Goal: Contribute content: Contribute content

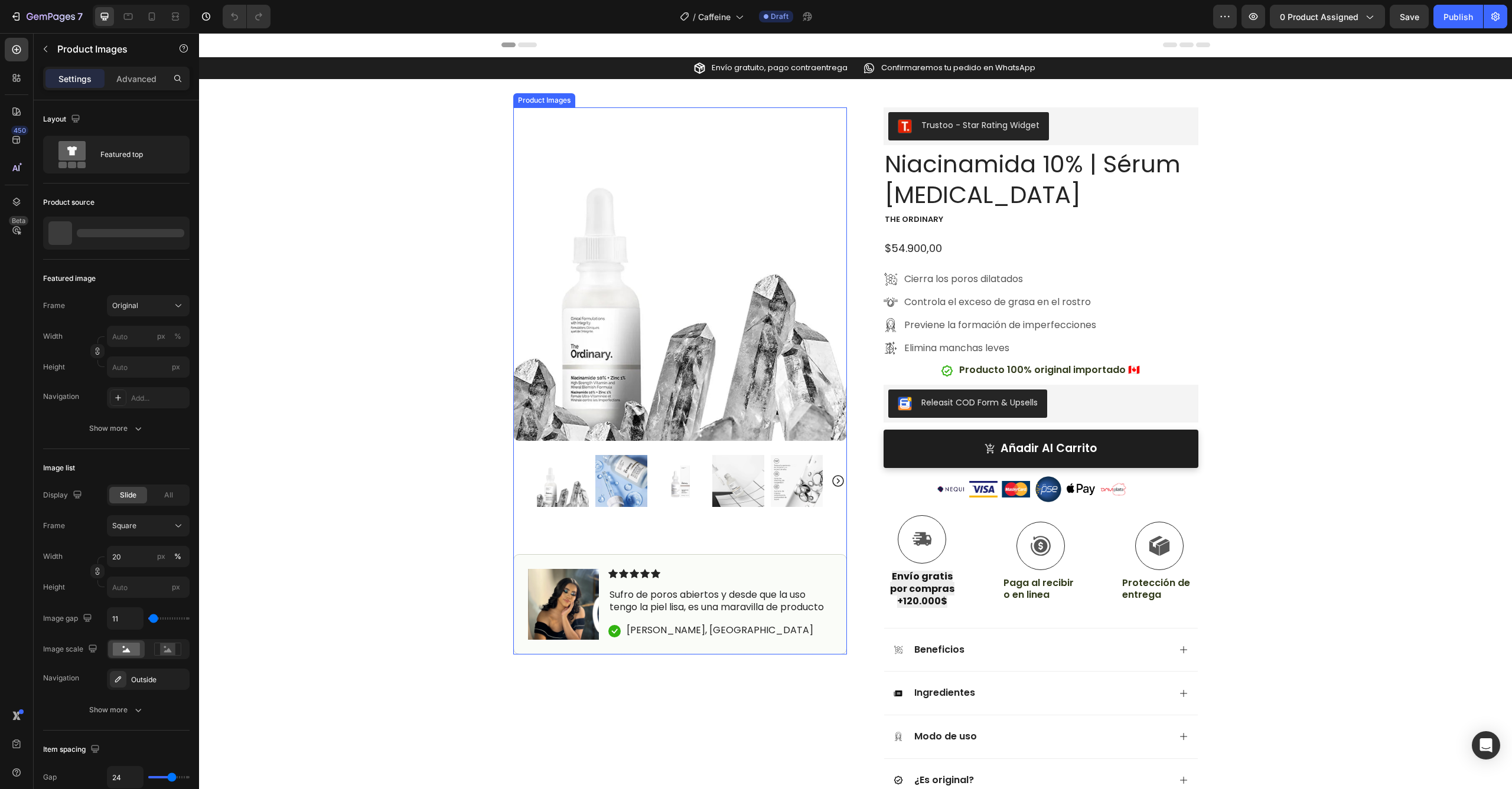
click at [806, 187] on img at bounding box center [679, 274] width 334 height 334
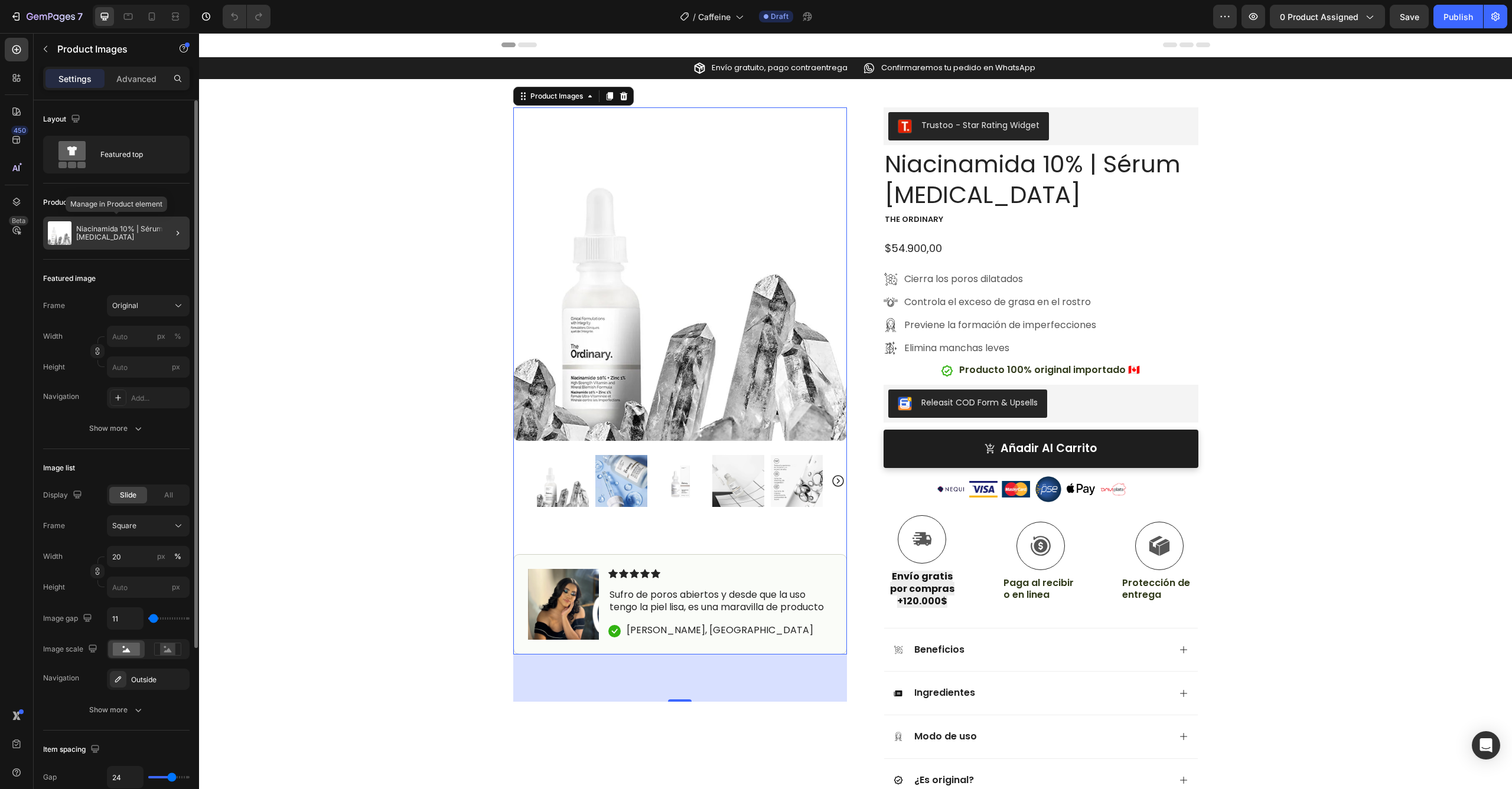
click at [100, 228] on p "Niacinamida 10% | Sérum [MEDICAL_DATA]" at bounding box center [130, 233] width 108 height 16
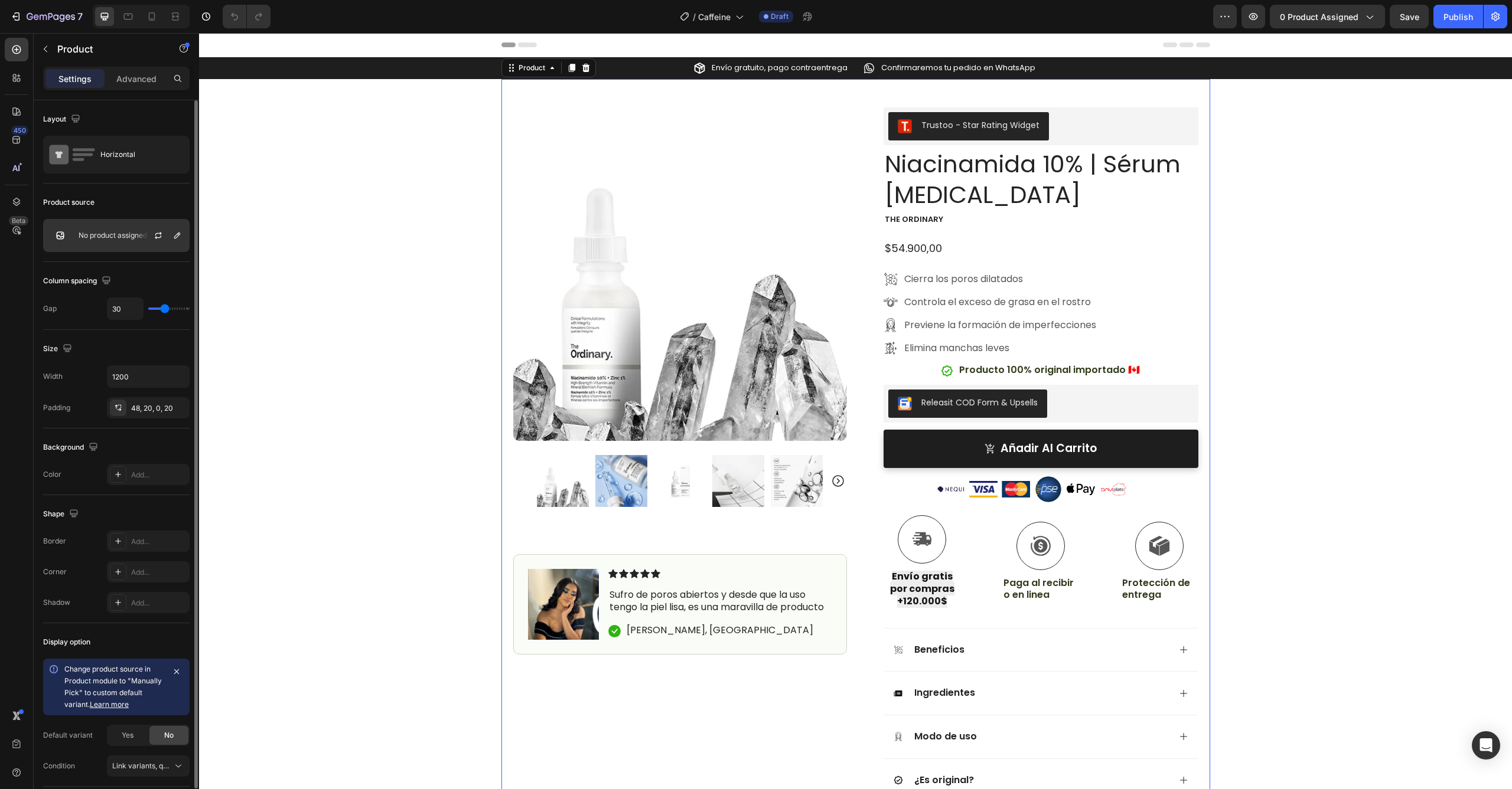
click at [109, 232] on p "No product assigned" at bounding box center [113, 236] width 69 height 8
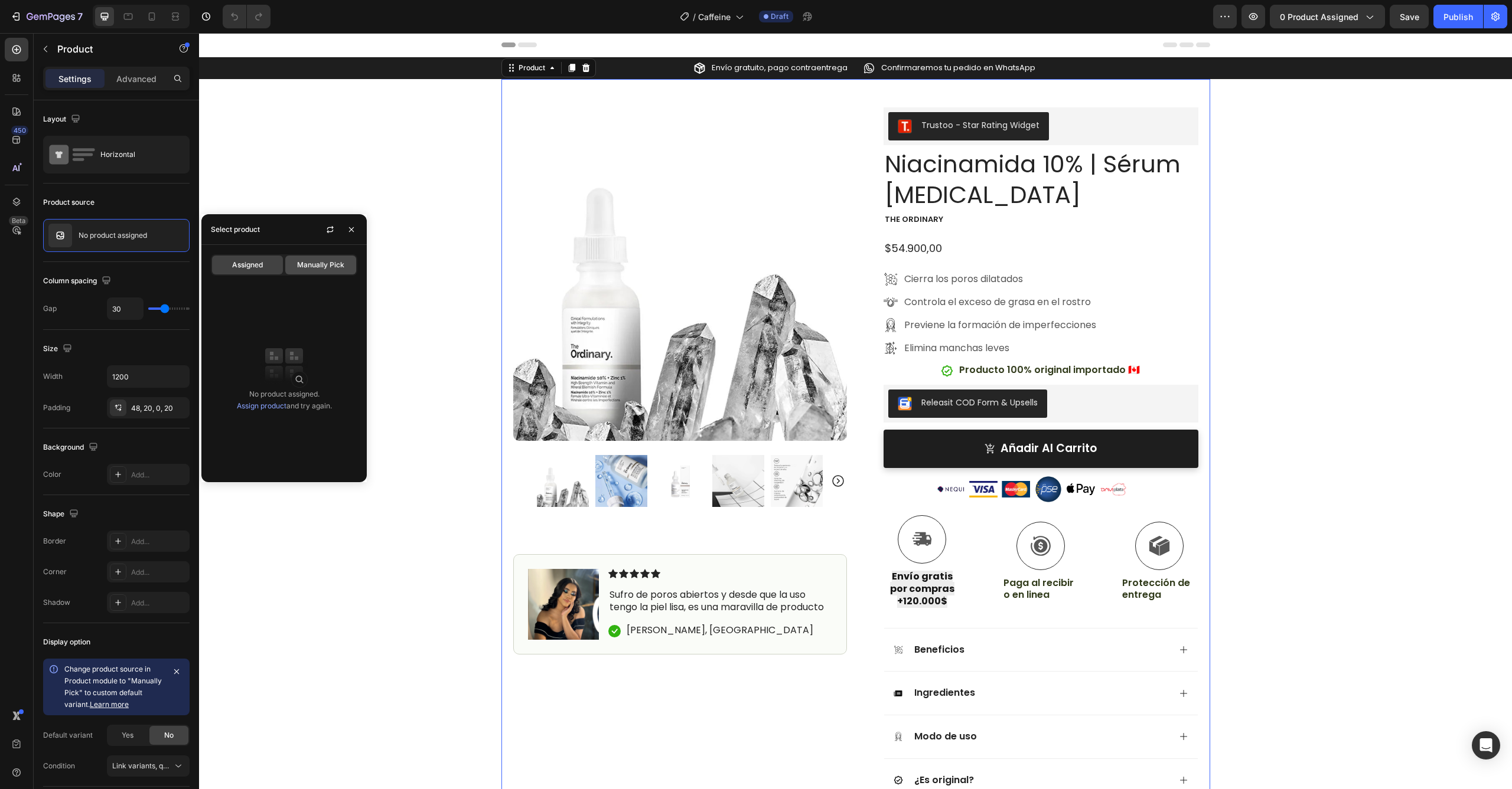
click at [320, 256] on div "Manually Pick" at bounding box center [321, 265] width 71 height 19
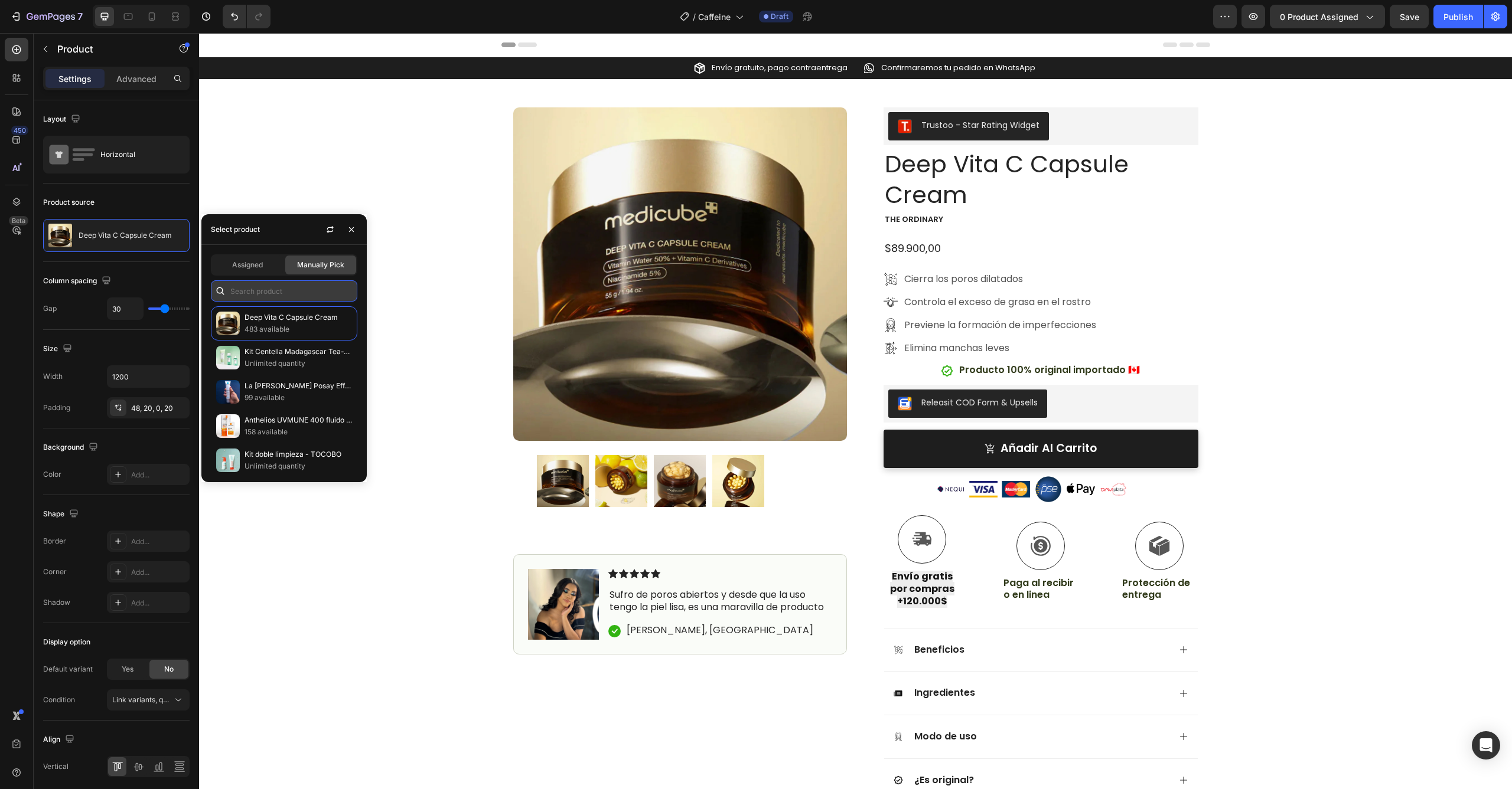
click at [282, 292] on input "text" at bounding box center [284, 291] width 147 height 21
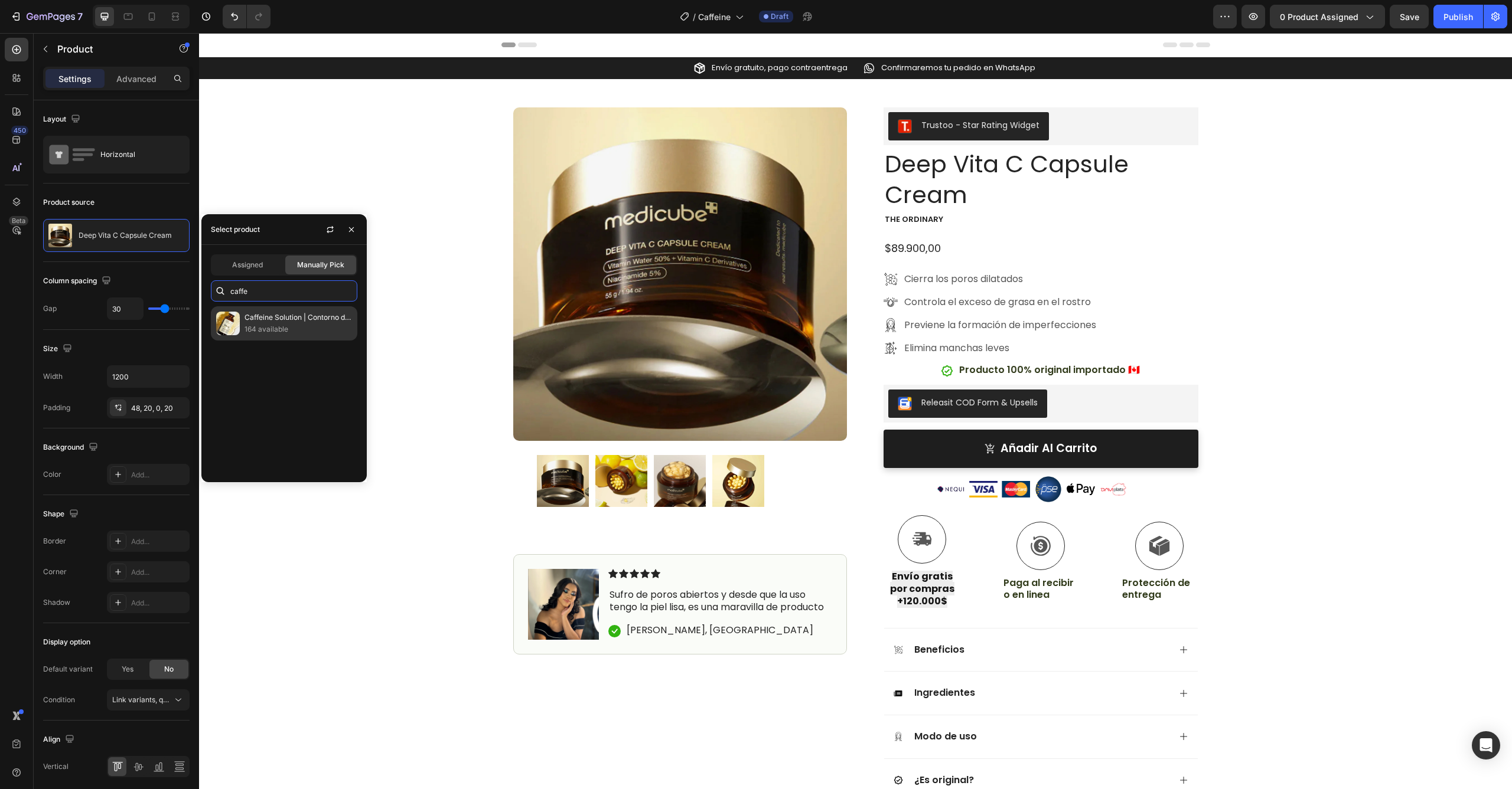
type input "caffe"
click at [286, 324] on p "Caffeine Solution | Contorno de ojos" at bounding box center [298, 317] width 108 height 12
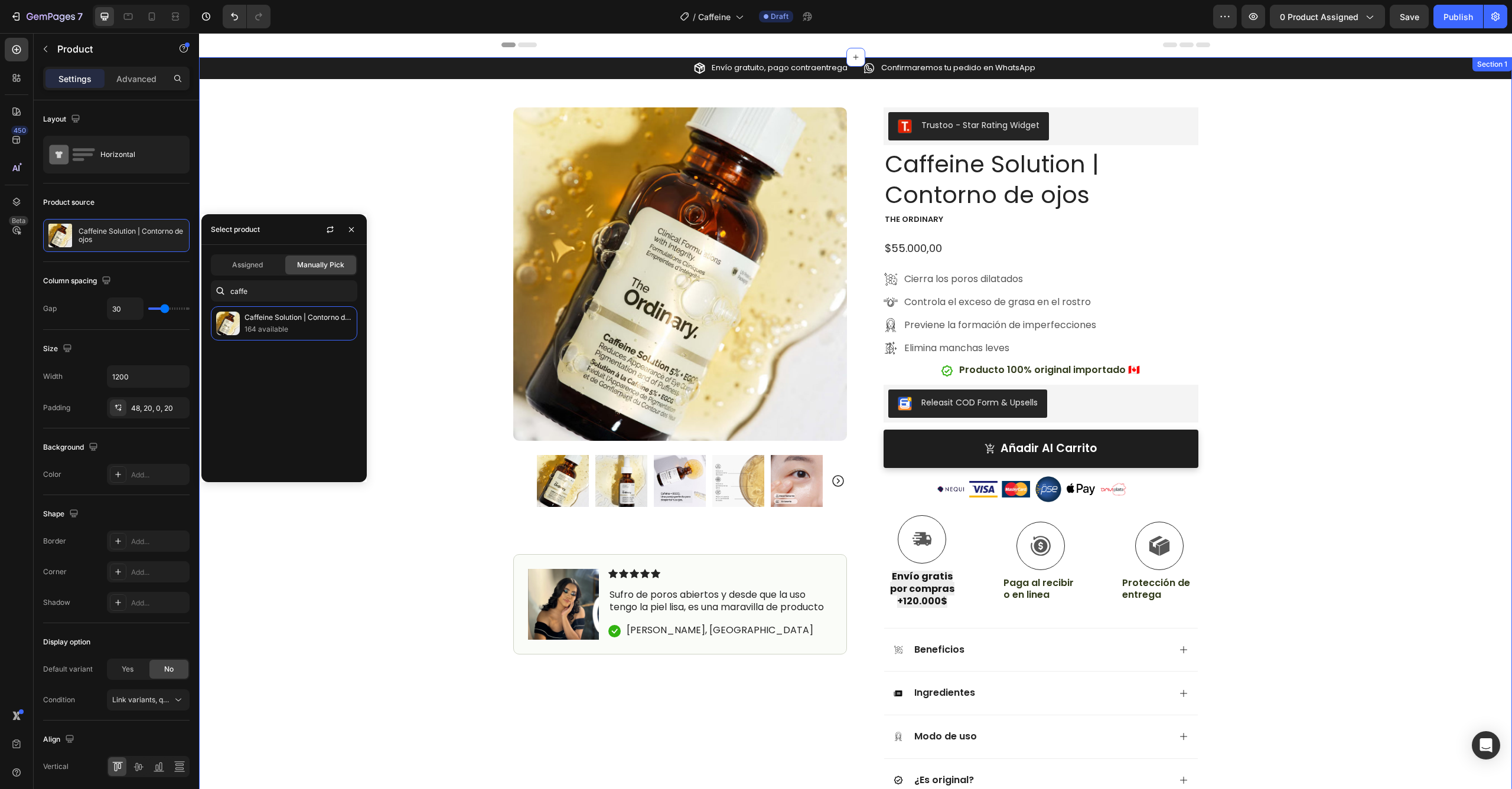
click at [423, 239] on div "Icon Envío gratuito, pago contraentrega Text Block Row Icon Confirmaremos tu pe…" at bounding box center [855, 454] width 1313 height 794
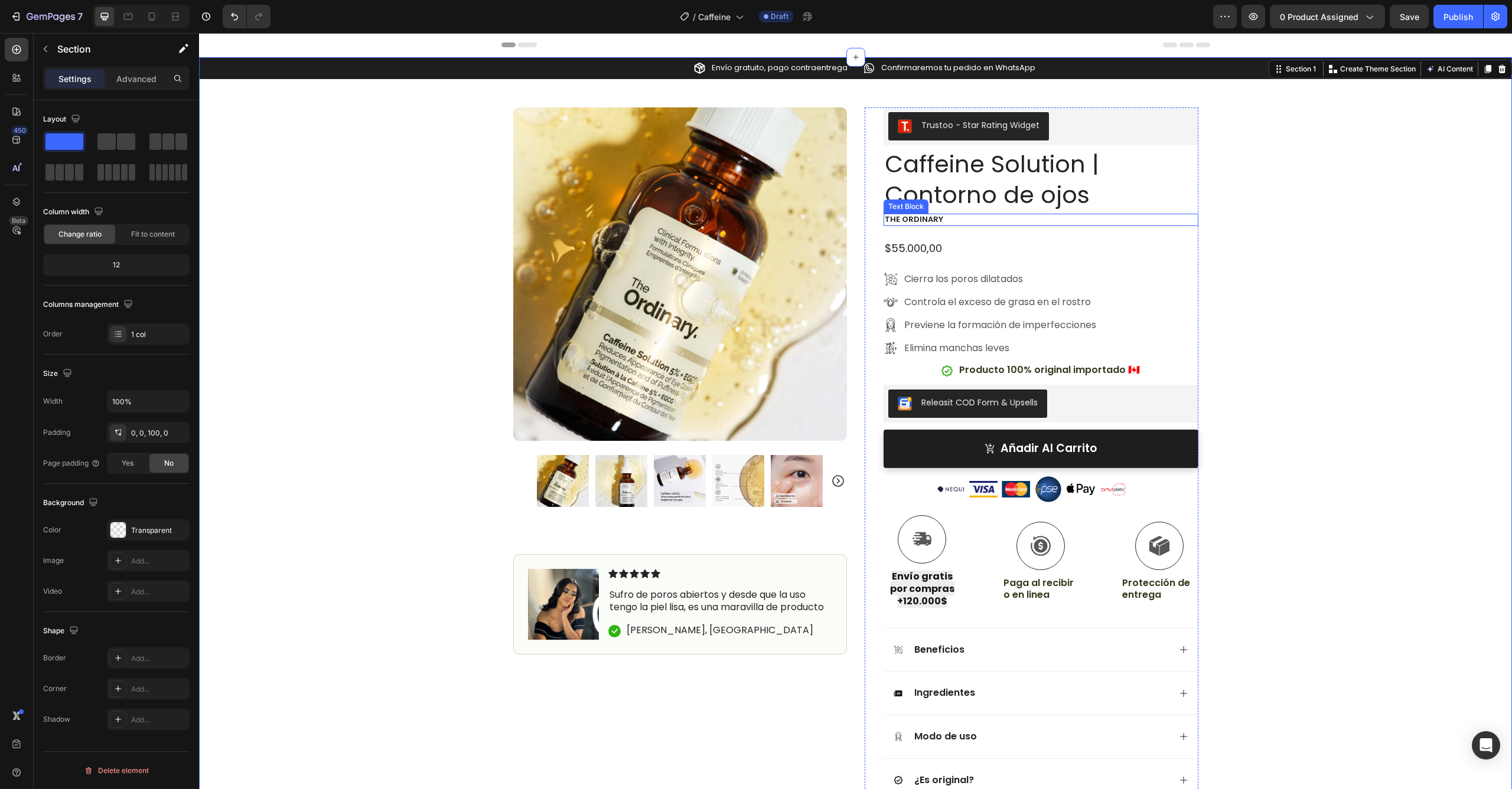
click at [908, 220] on p "the ordinary" at bounding box center [1041, 220] width 312 height 10
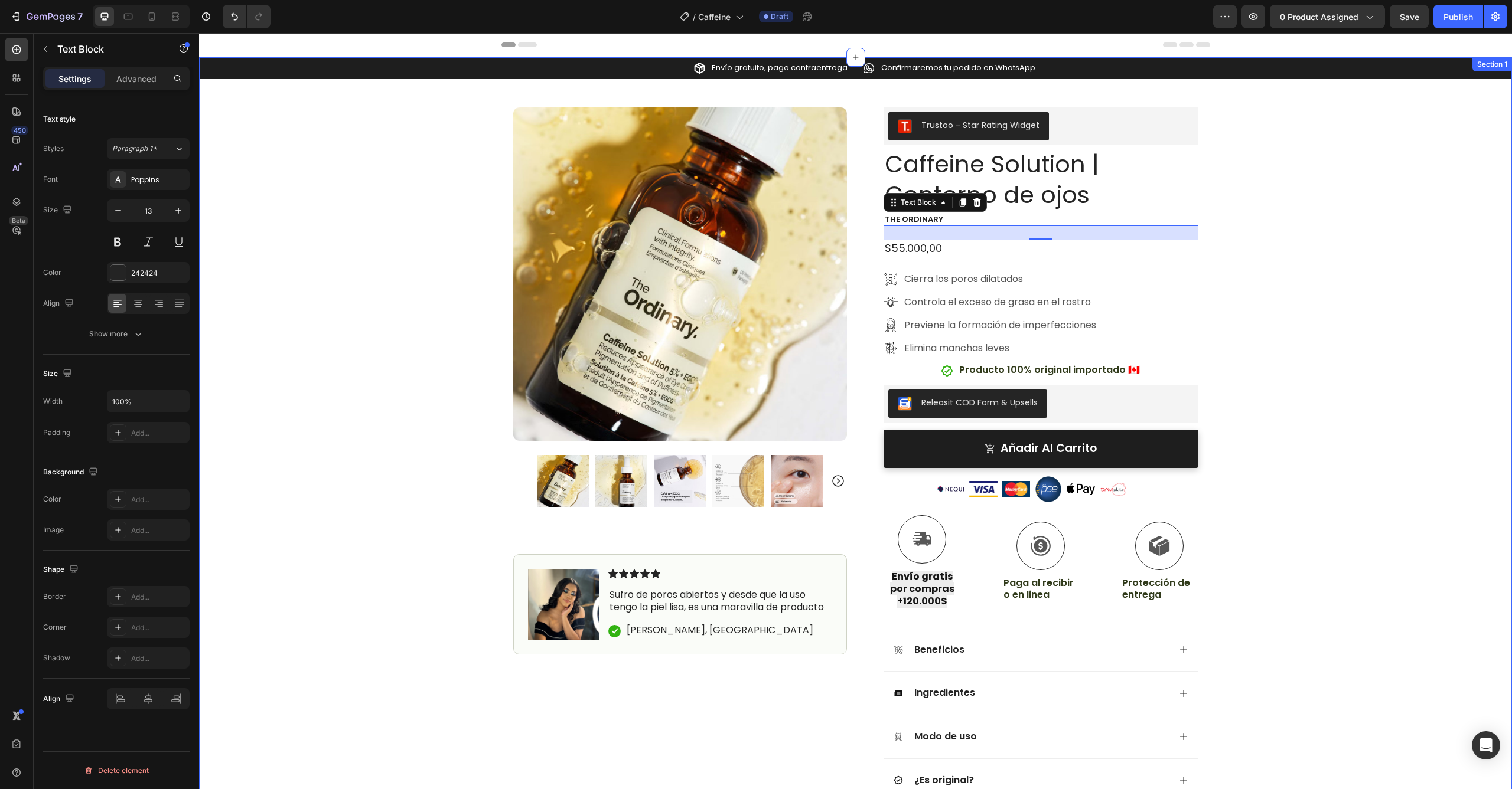
click at [1292, 310] on div "Icon Envío gratuito, pago contraentrega Text Block Row Icon Confirmaremos tu pe…" at bounding box center [855, 454] width 1313 height 794
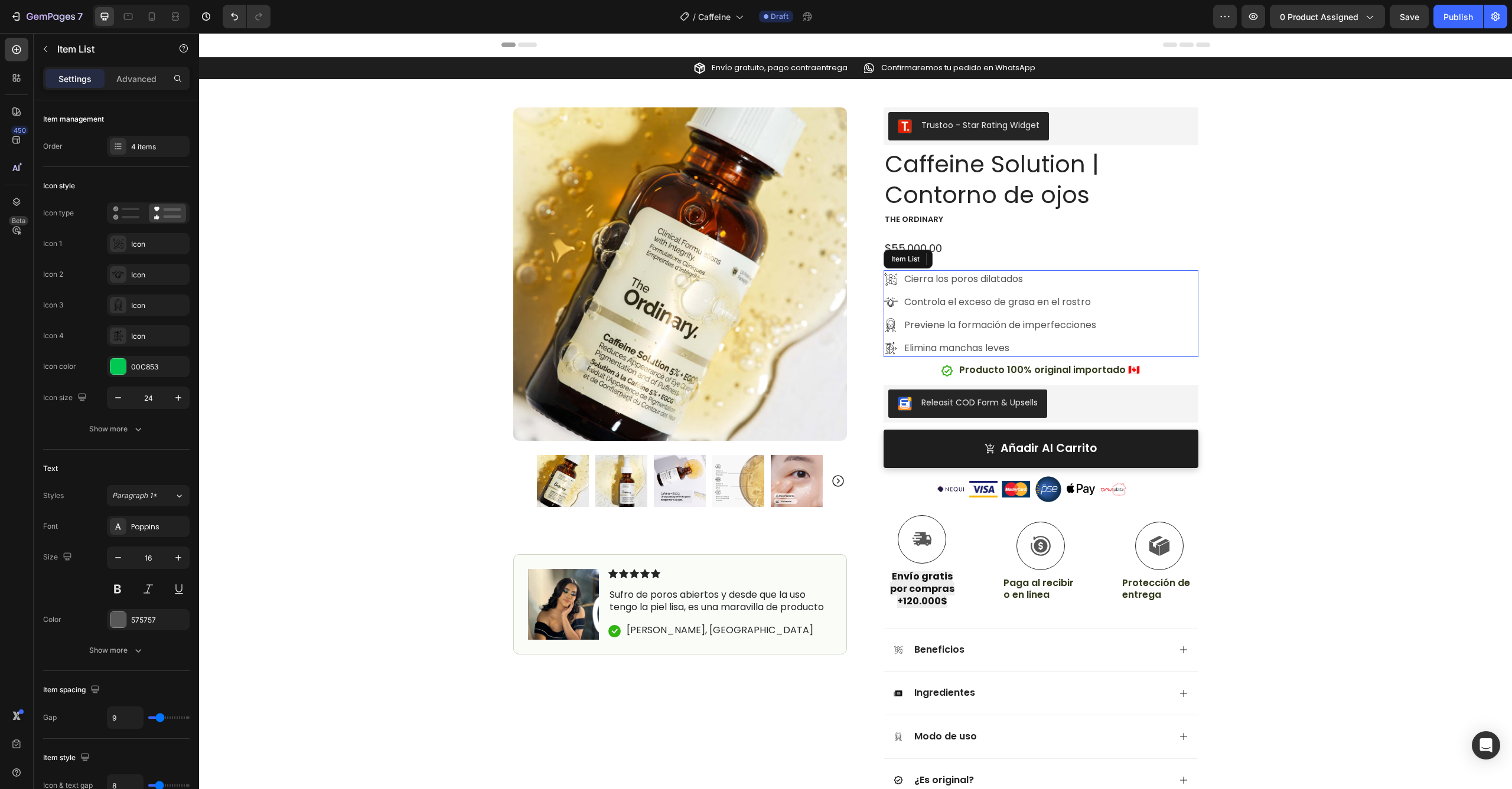
click at [932, 276] on p "Cierra los poros dilatados" at bounding box center [1000, 279] width 192 height 14
click at [886, 278] on icon at bounding box center [891, 279] width 14 height 14
click at [139, 246] on div "Icon" at bounding box center [159, 244] width 55 height 11
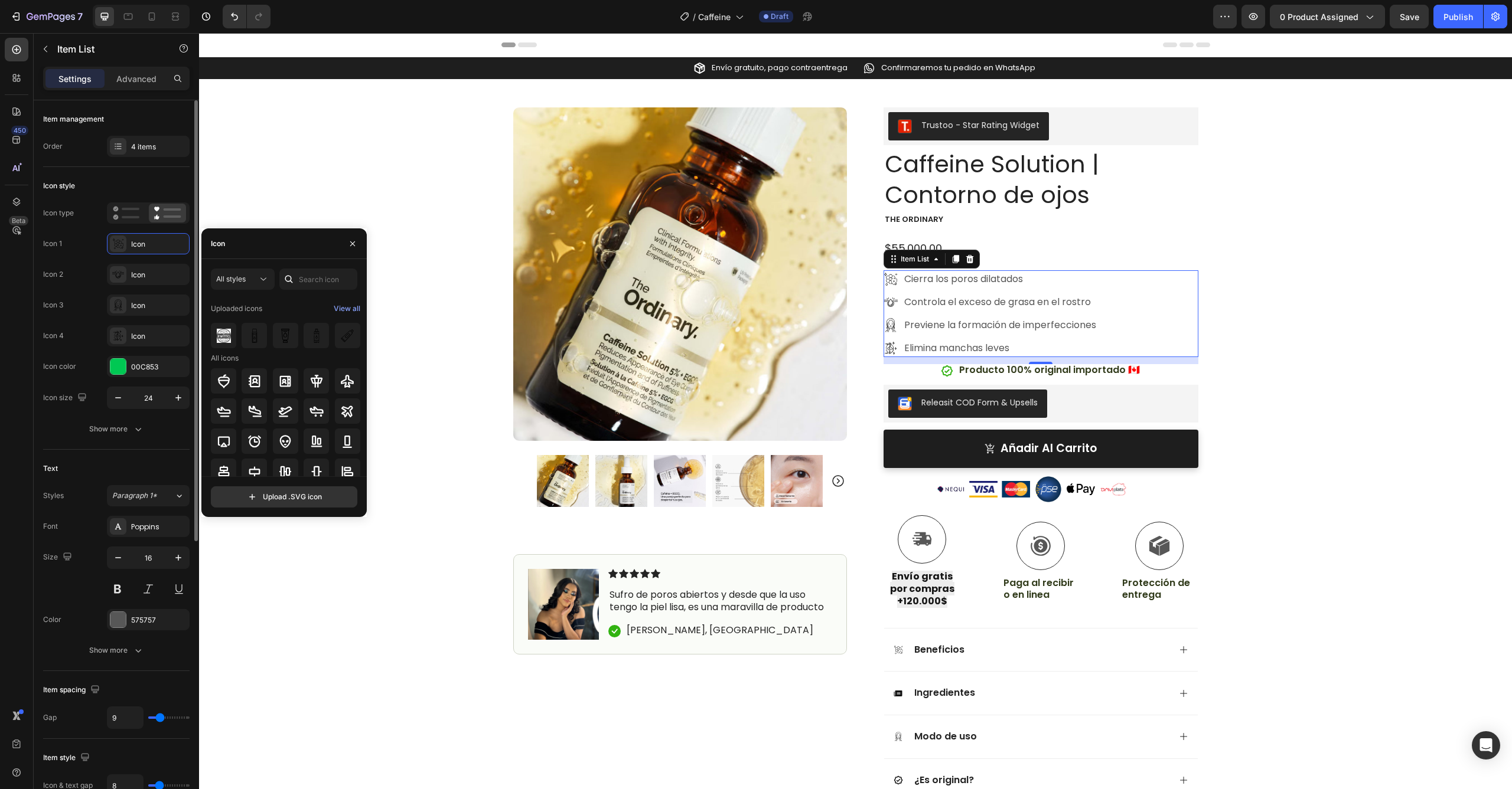
click at [64, 289] on div "Icon 1 Icon Icon 2 Icon Icon 3 Icon Icon 4 Icon" at bounding box center [116, 290] width 147 height 113
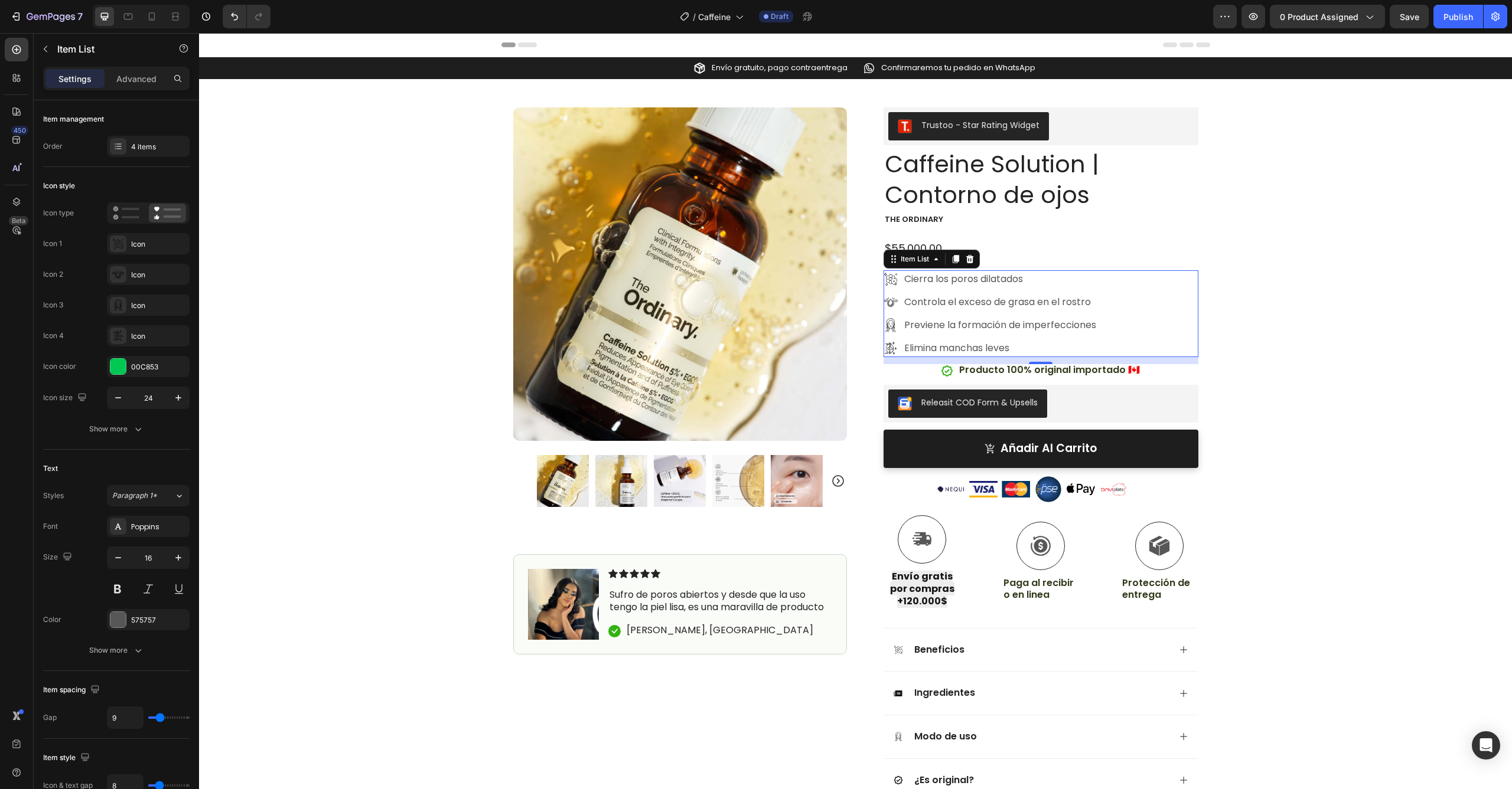
click at [942, 283] on p "Cierra los poros dilatados" at bounding box center [1000, 279] width 192 height 14
click at [1010, 277] on p "Cierra los poros dilatados" at bounding box center [1000, 279] width 192 height 14
drag, startPoint x: 1029, startPoint y: 278, endPoint x: 898, endPoint y: 272, distance: 131.1
click at [903, 272] on div "Cierra los poros dilatados" at bounding box center [1000, 279] width 196 height 18
click at [1049, 309] on div "Controla el exceso de grasa en el rostro" at bounding box center [1000, 302] width 196 height 18
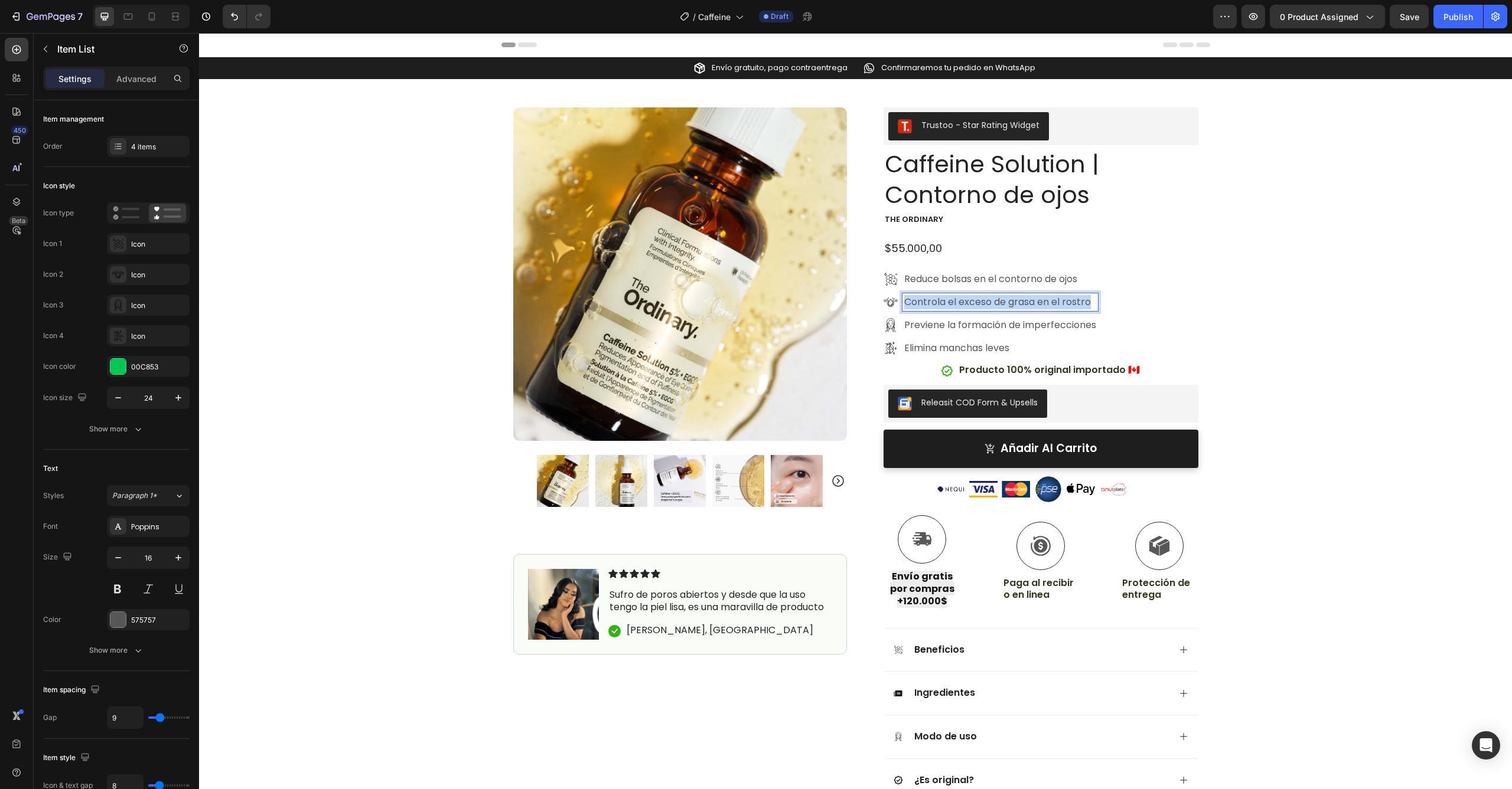
drag, startPoint x: 1085, startPoint y: 304, endPoint x: 898, endPoint y: 307, distance: 187.0
click at [903, 307] on div "Controla el exceso de grasa en el rostro" at bounding box center [1000, 302] width 196 height 18
click at [967, 326] on p "Previene la formación de imperfecciones" at bounding box center [1012, 325] width 217 height 14
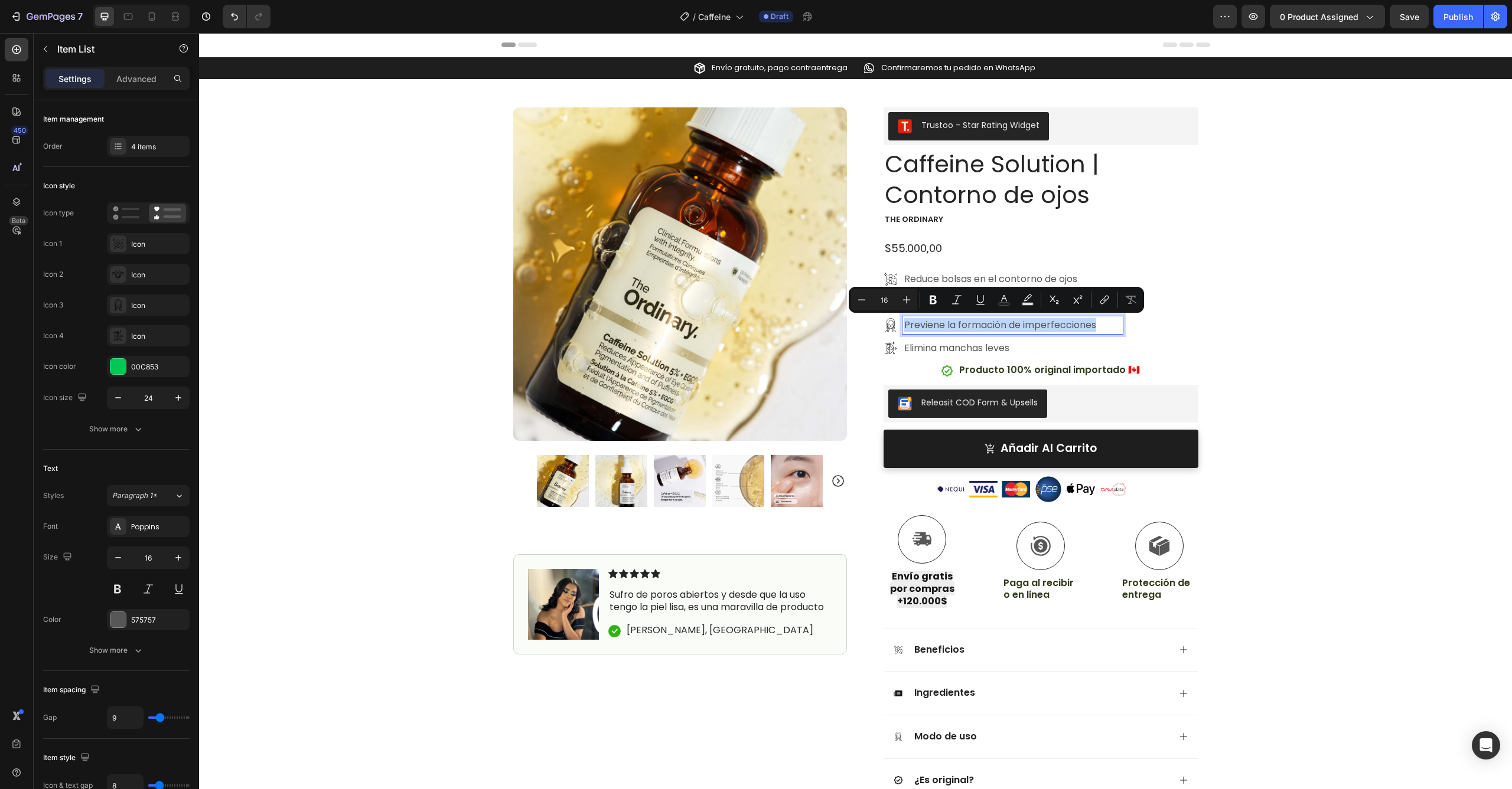
drag, startPoint x: 1095, startPoint y: 324, endPoint x: 896, endPoint y: 324, distance: 199.0
click at [896, 324] on div "Previene la formación de imperfecciones" at bounding box center [1003, 325] width 239 height 18
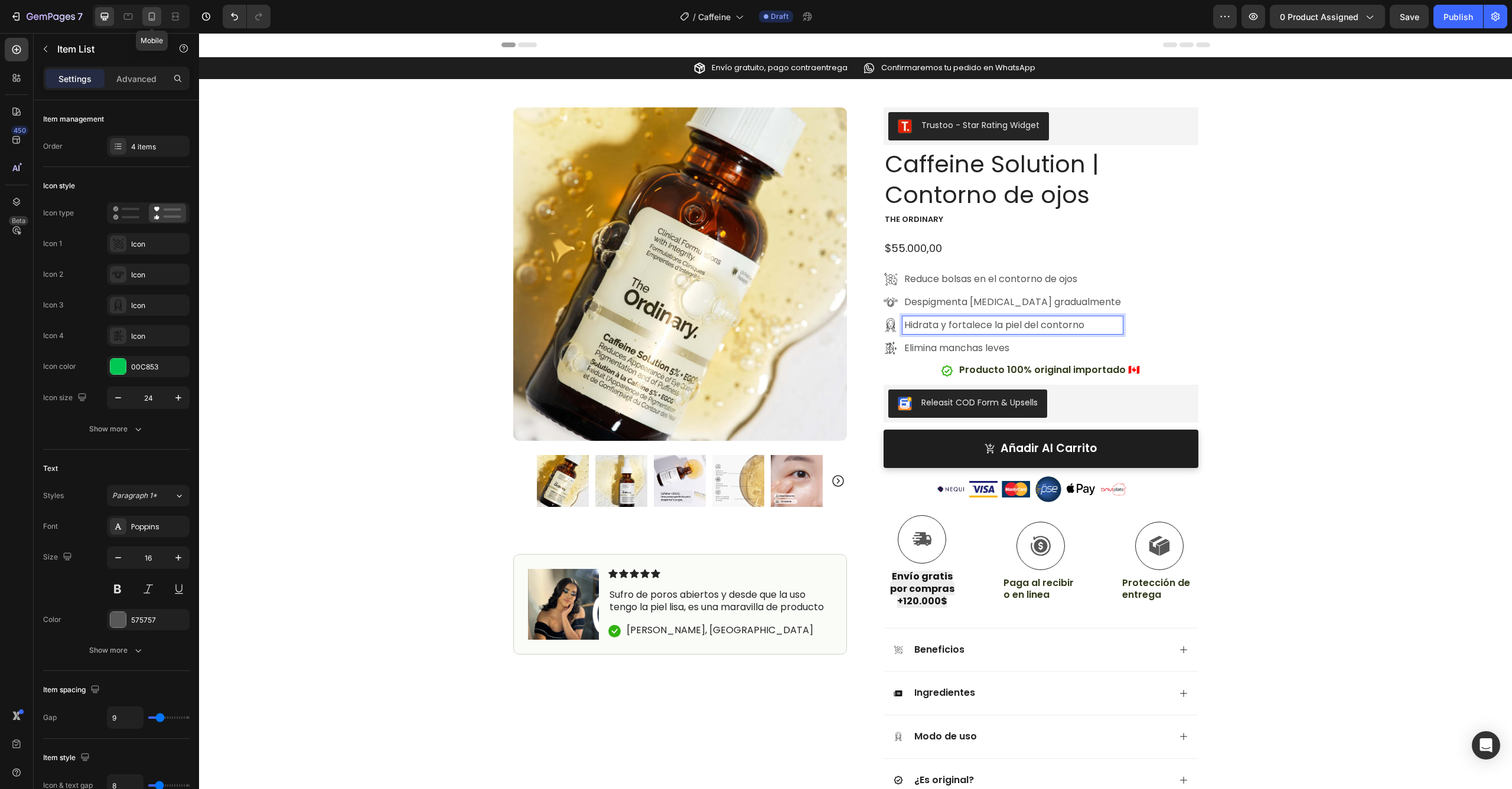
click at [155, 19] on icon at bounding box center [152, 16] width 12 height 12
type input "18"
type input "14"
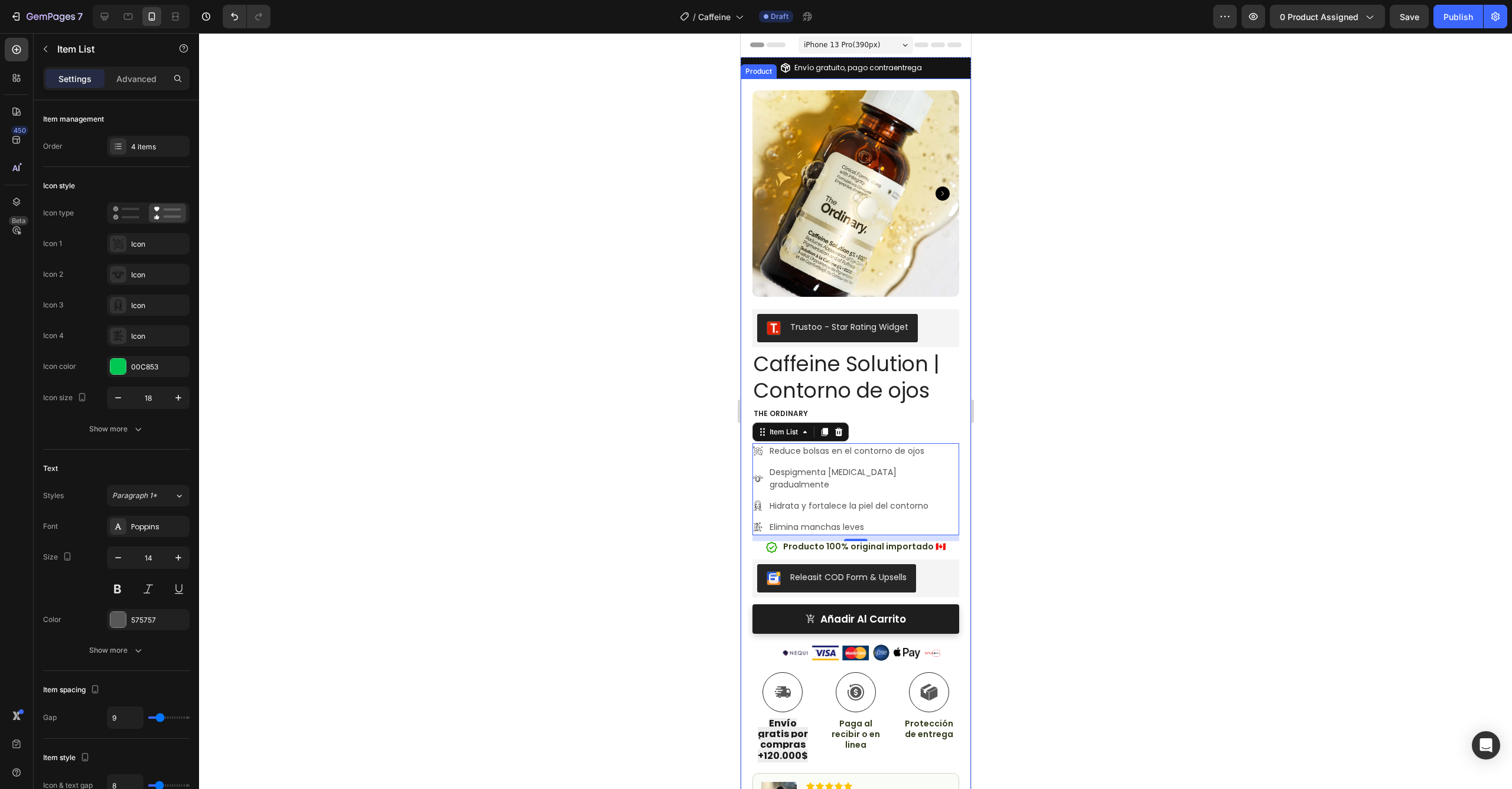
click at [1066, 448] on div at bounding box center [855, 411] width 1313 height 756
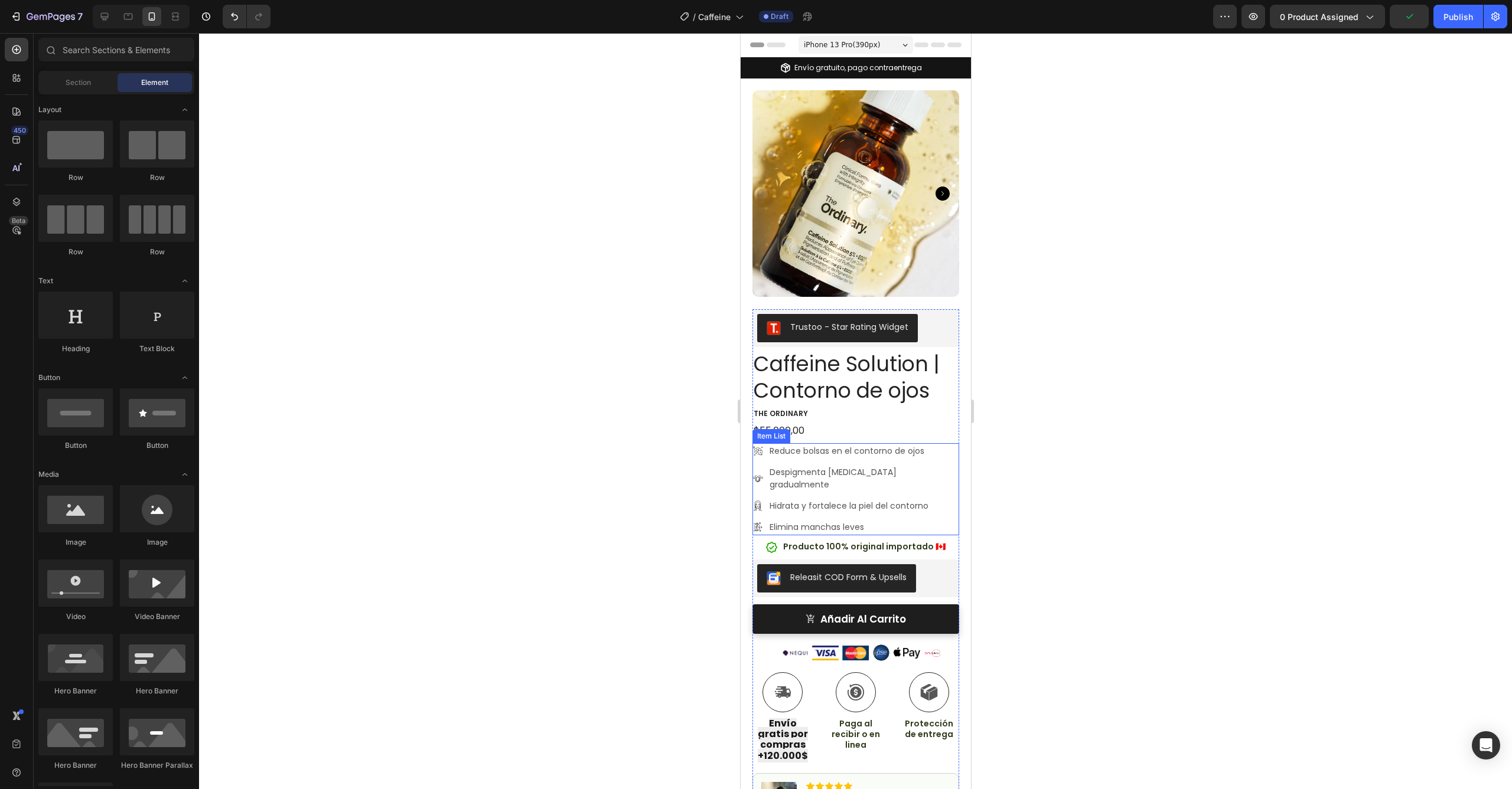
click at [867, 521] on p "Elimina manchas leves" at bounding box center [862, 528] width 188 height 13
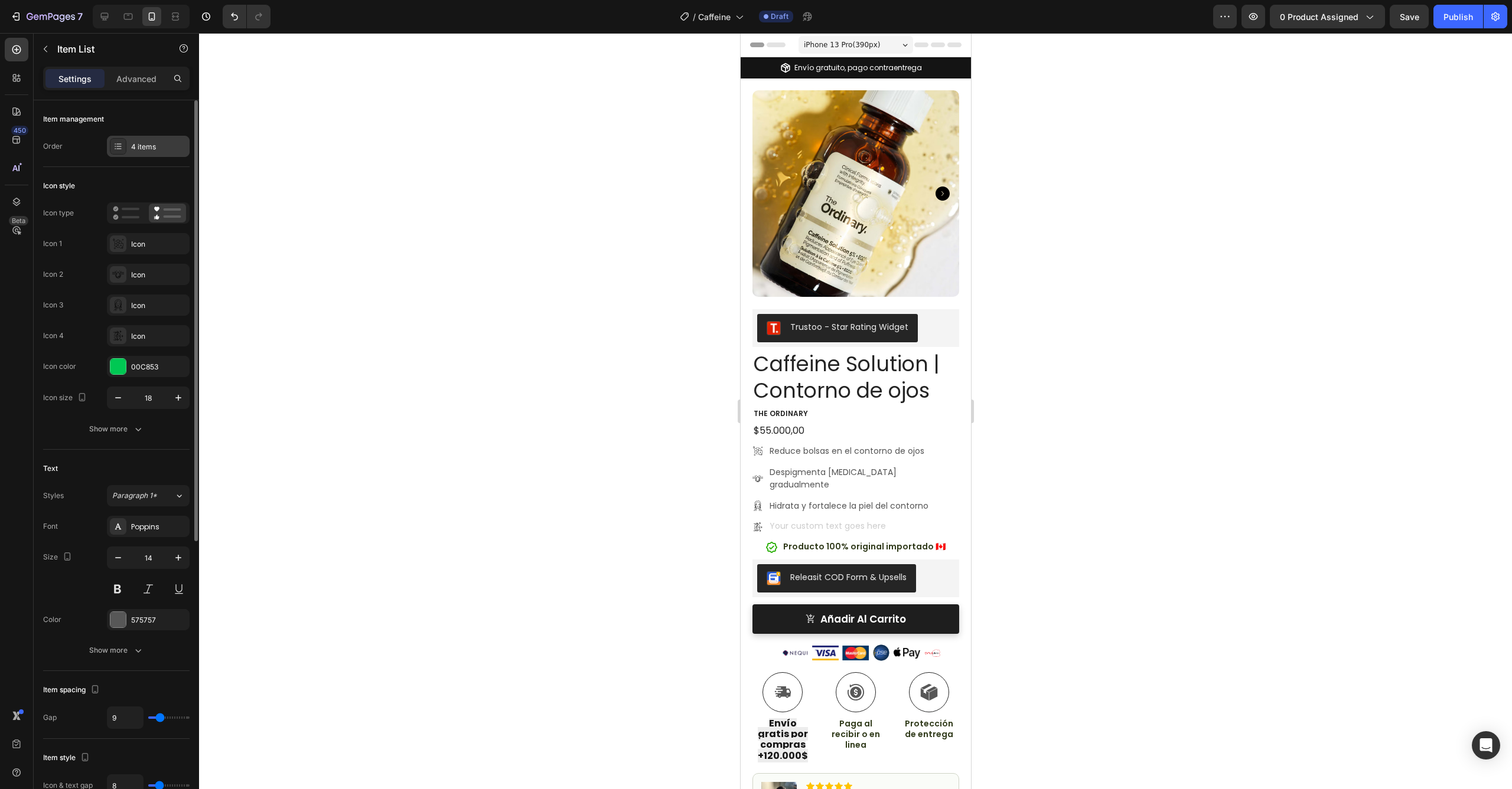
click at [151, 153] on div "4 items" at bounding box center [148, 147] width 83 height 21
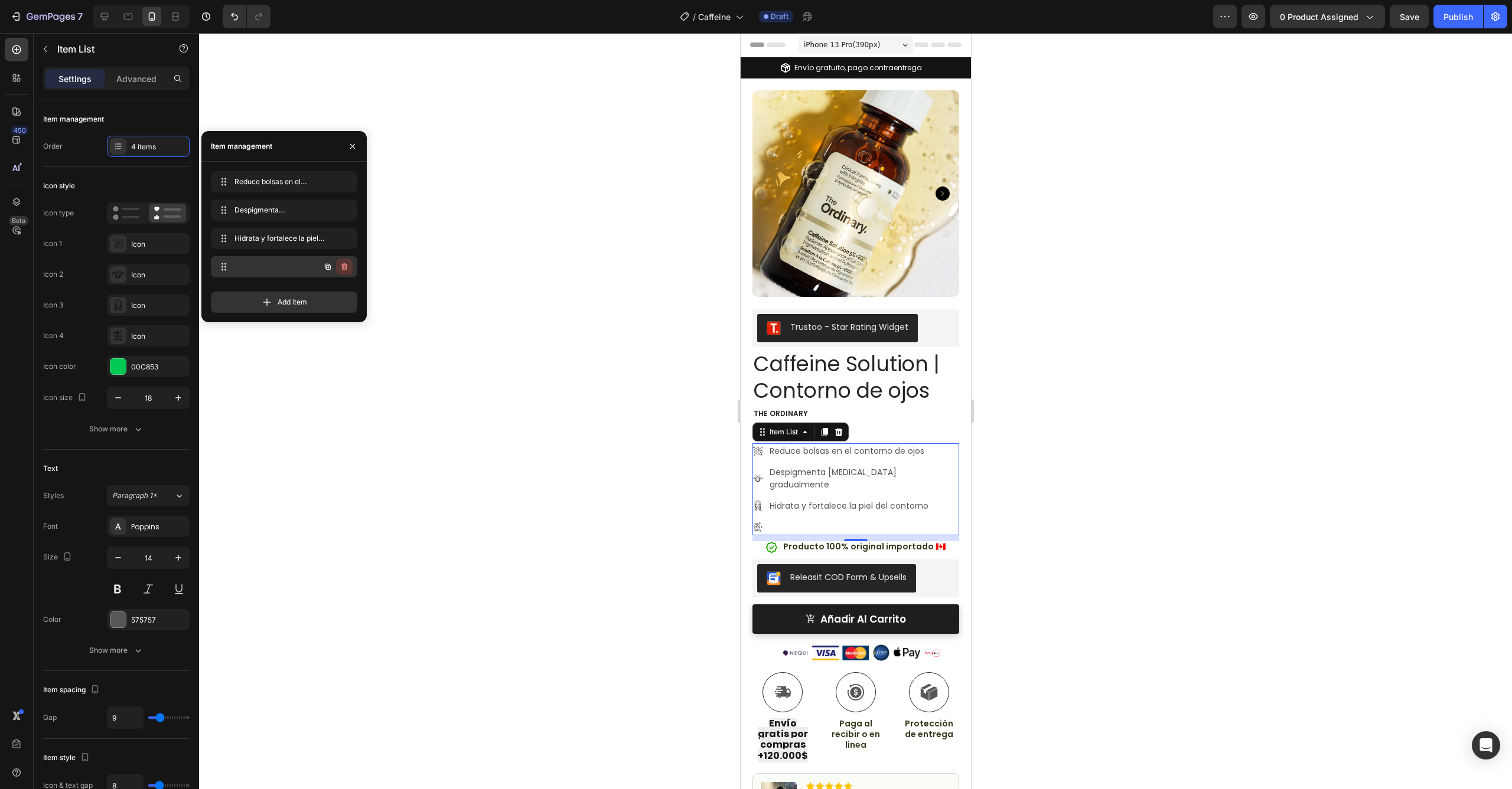
click at [342, 266] on icon "button" at bounding box center [344, 267] width 6 height 7
click at [346, 268] on div "Delete" at bounding box center [336, 266] width 22 height 11
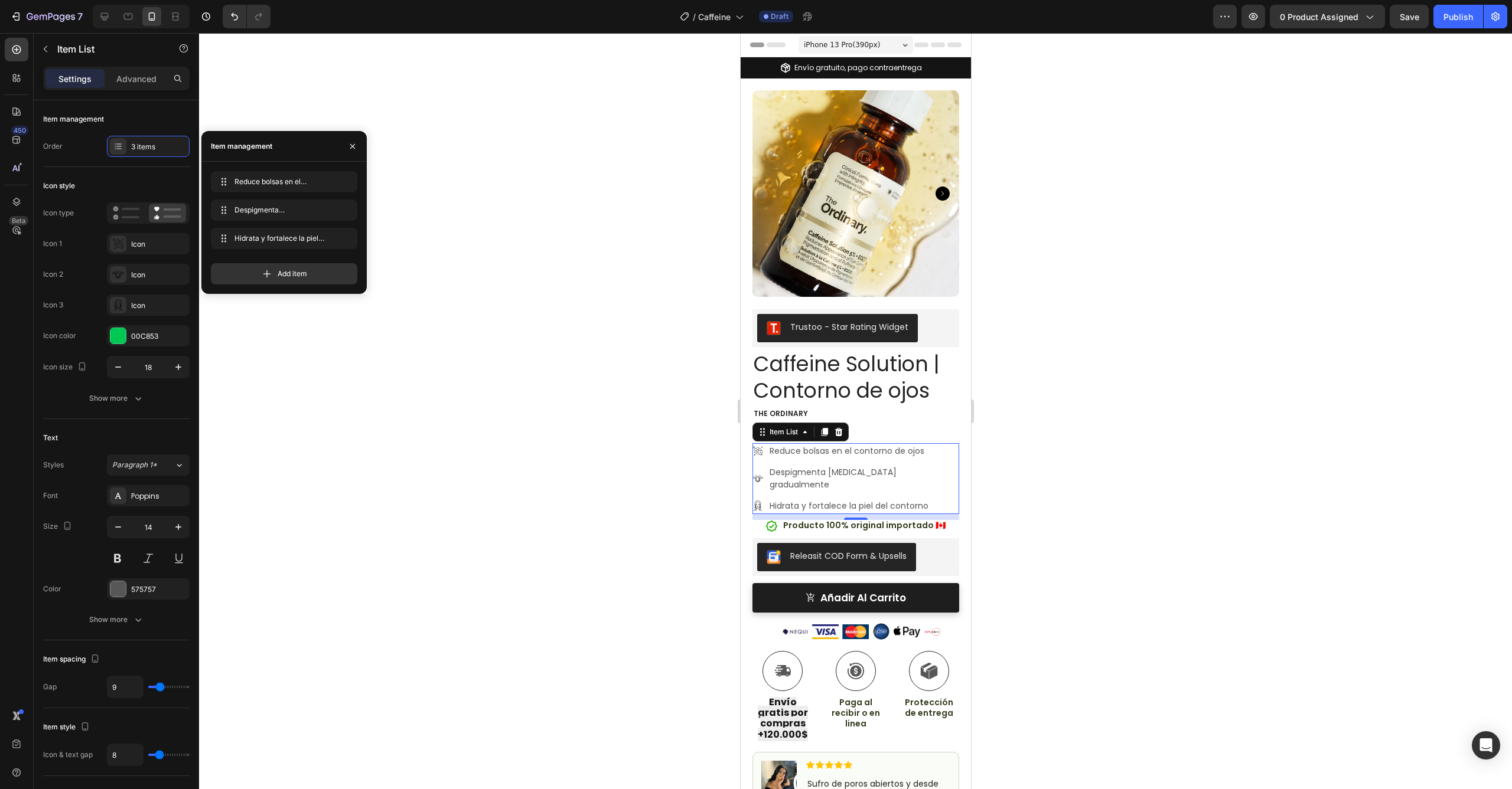
click at [597, 388] on div at bounding box center [855, 411] width 1313 height 756
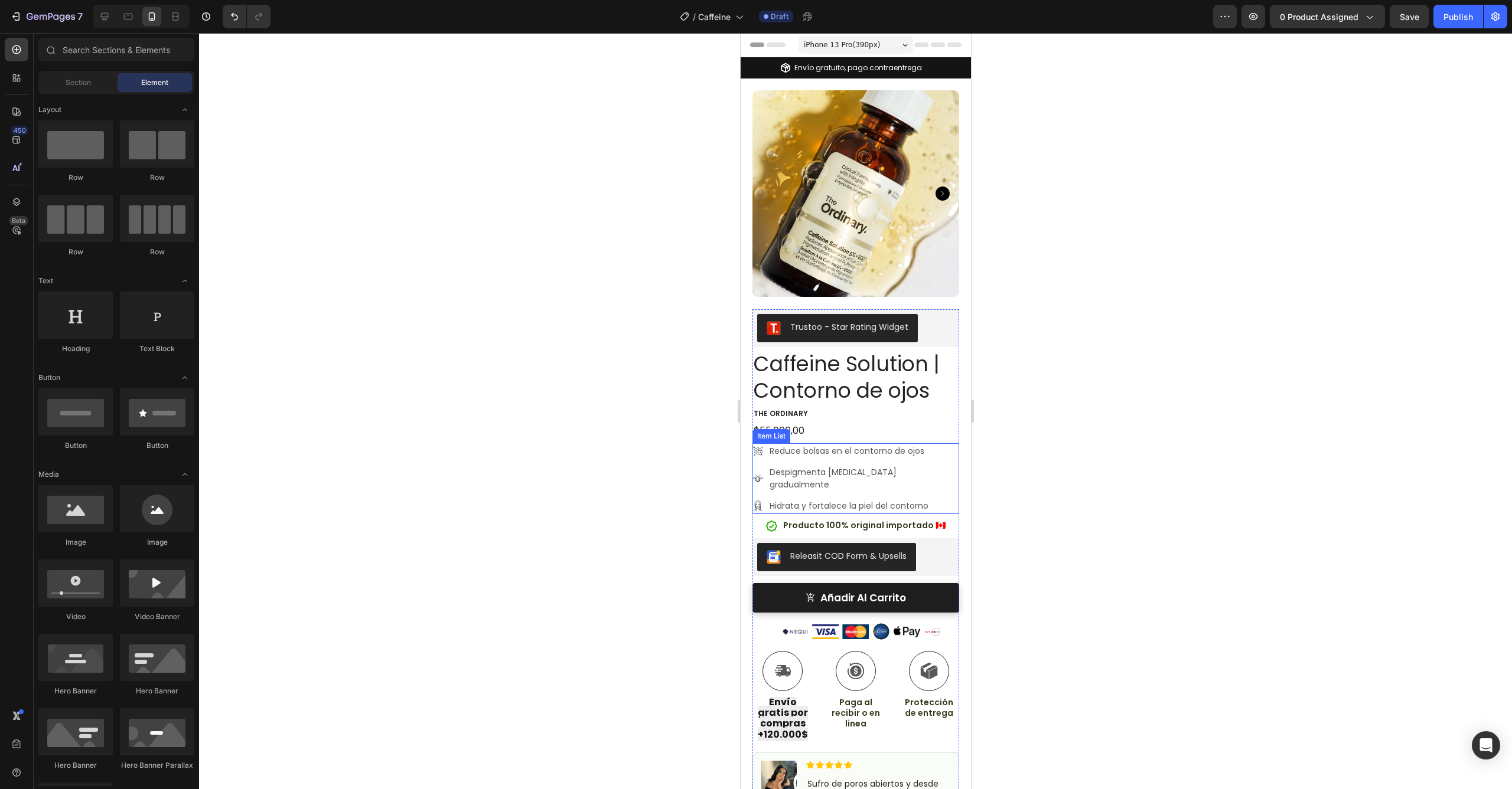
click at [766, 443] on div "Reduce bolsas en el contorno de ojos" at bounding box center [855, 451] width 207 height 16
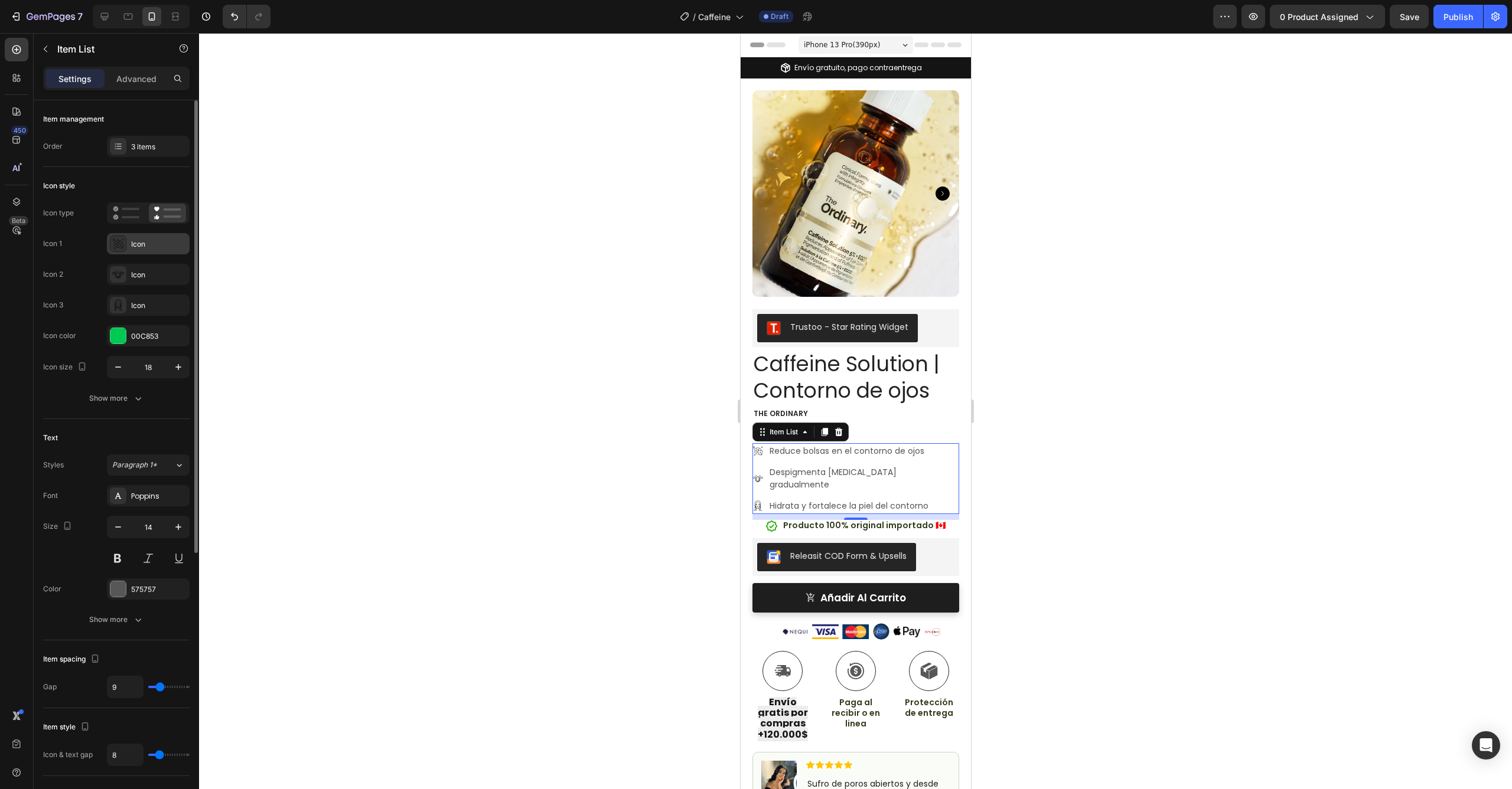
click at [123, 247] on icon at bounding box center [118, 244] width 12 height 12
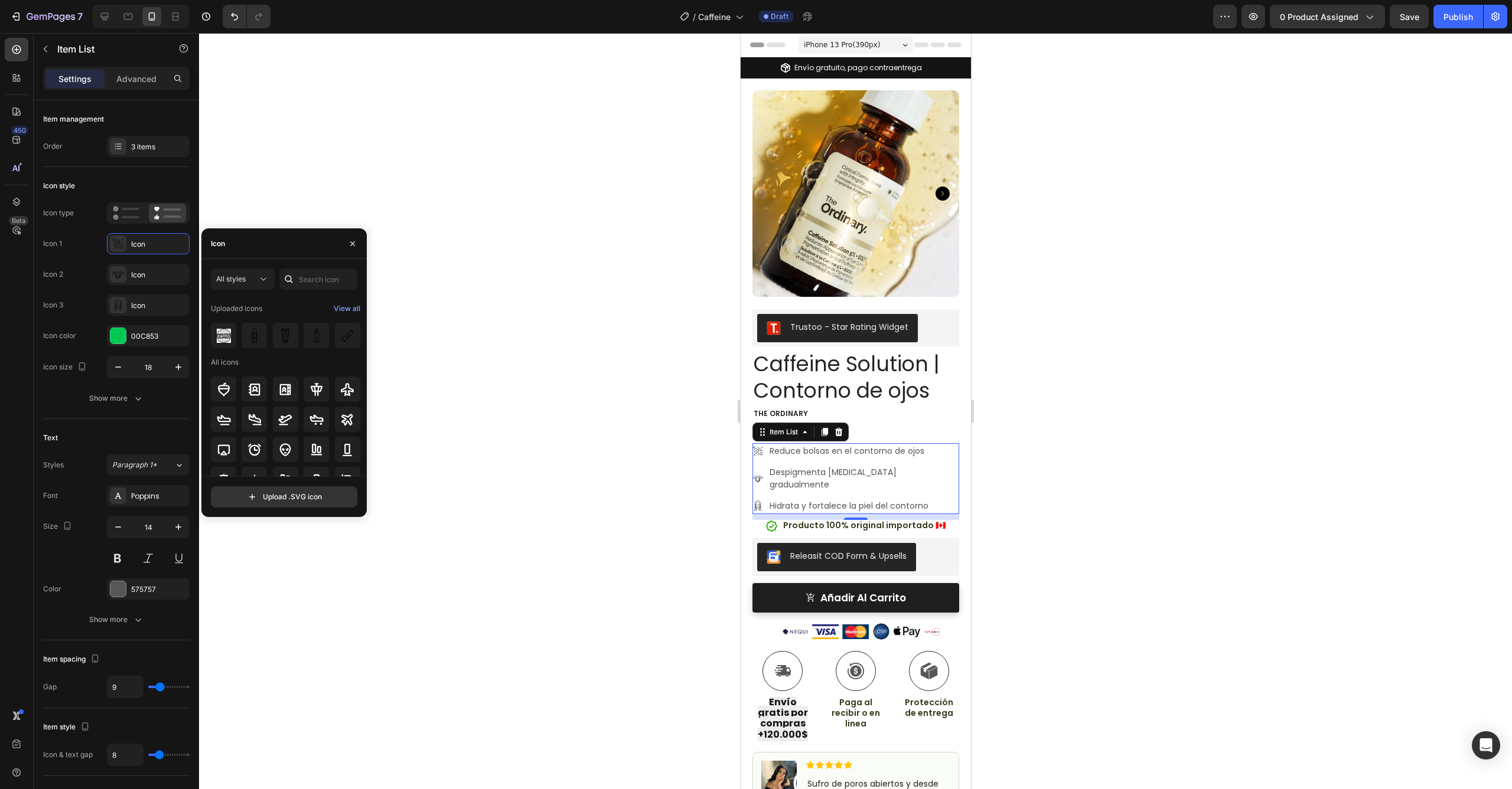
click at [639, 365] on div at bounding box center [855, 411] width 1313 height 756
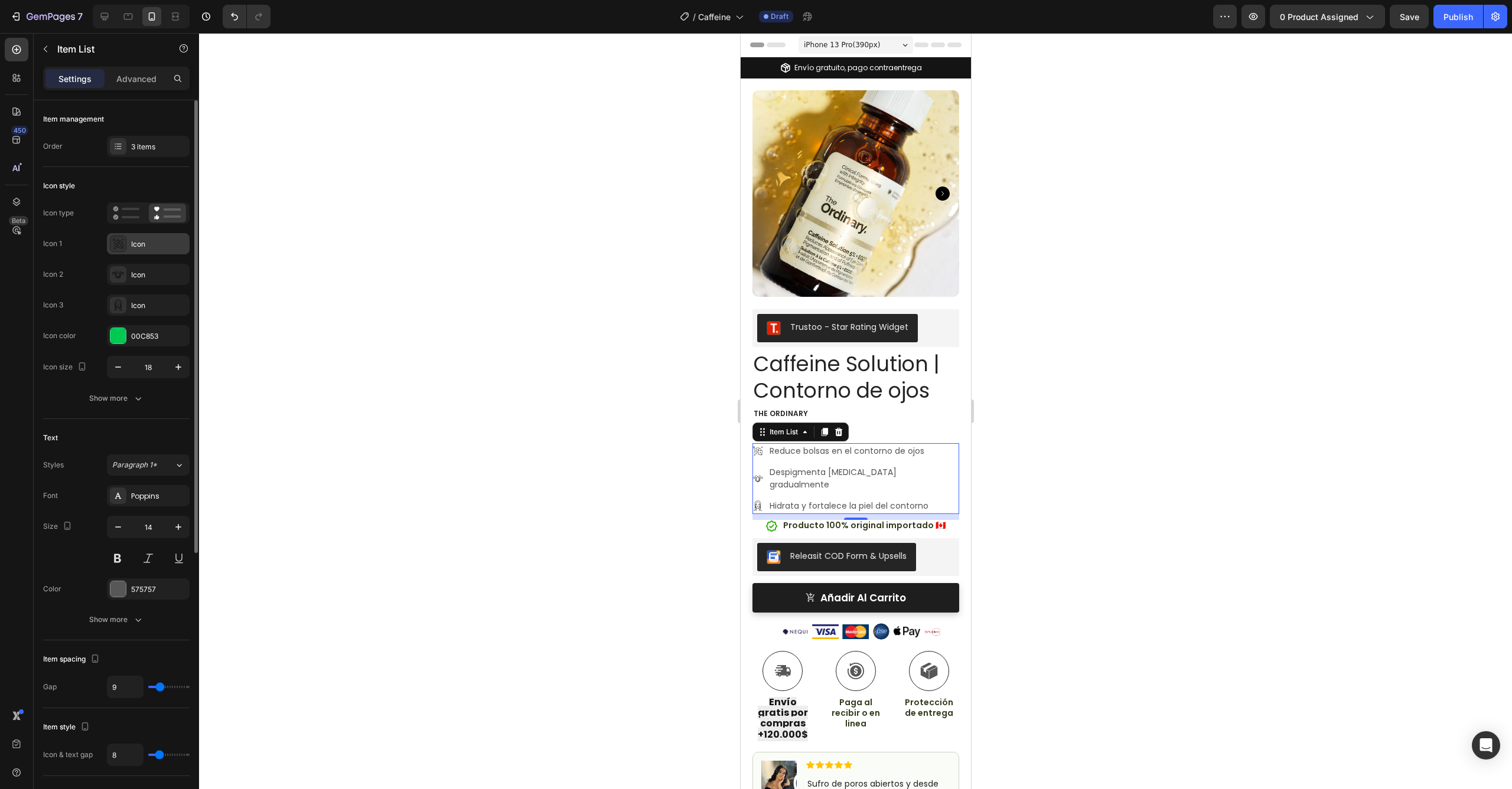
click at [120, 243] on icon at bounding box center [118, 244] width 12 height 12
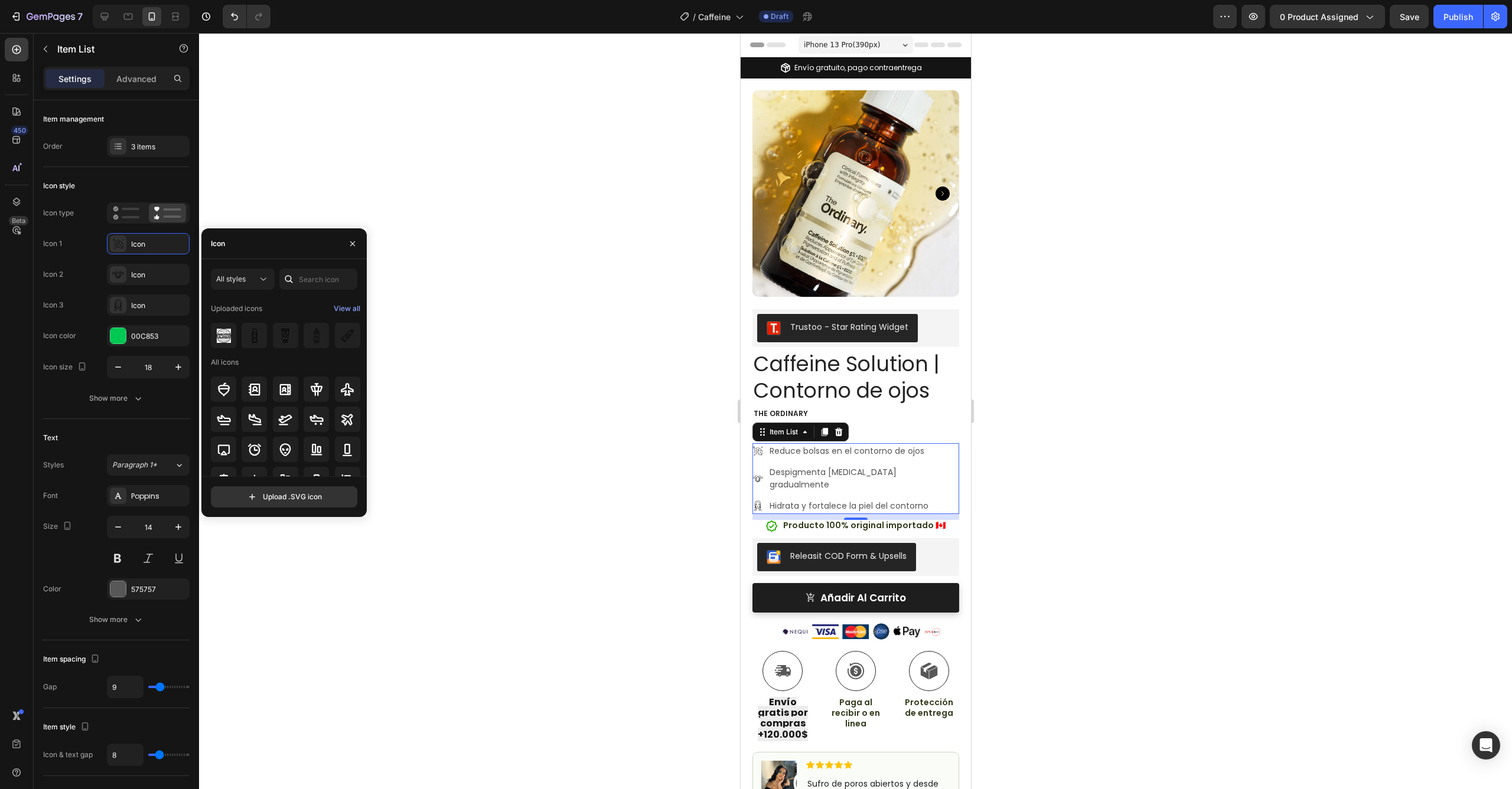
click at [289, 276] on icon at bounding box center [289, 279] width 8 height 8
click at [293, 277] on icon at bounding box center [288, 279] width 12 height 12
click at [297, 278] on div at bounding box center [288, 279] width 19 height 21
click at [307, 280] on input "text" at bounding box center [318, 279] width 78 height 21
type input "eye"
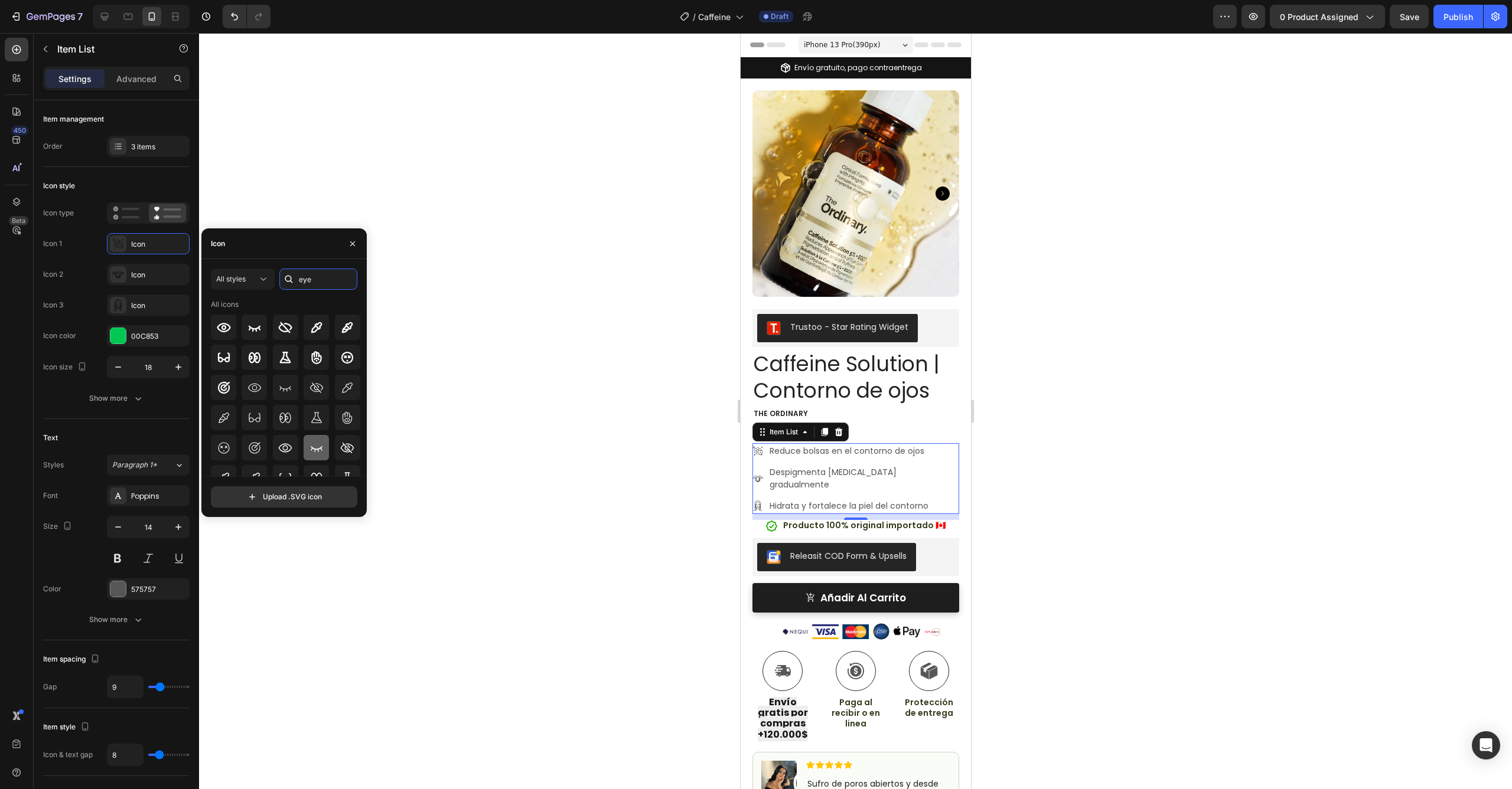
scroll to position [105, 0]
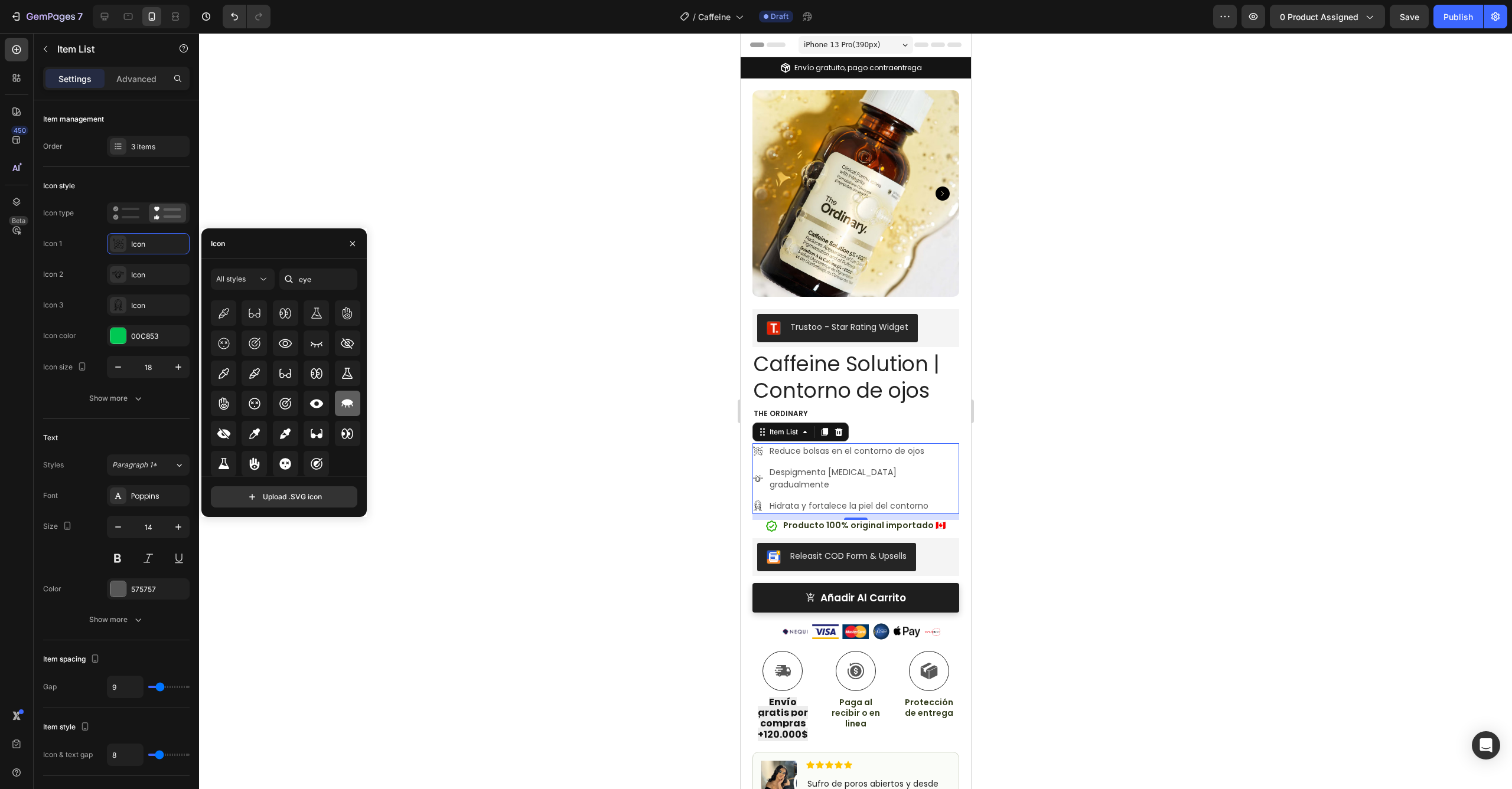
click at [341, 405] on icon at bounding box center [347, 404] width 14 height 14
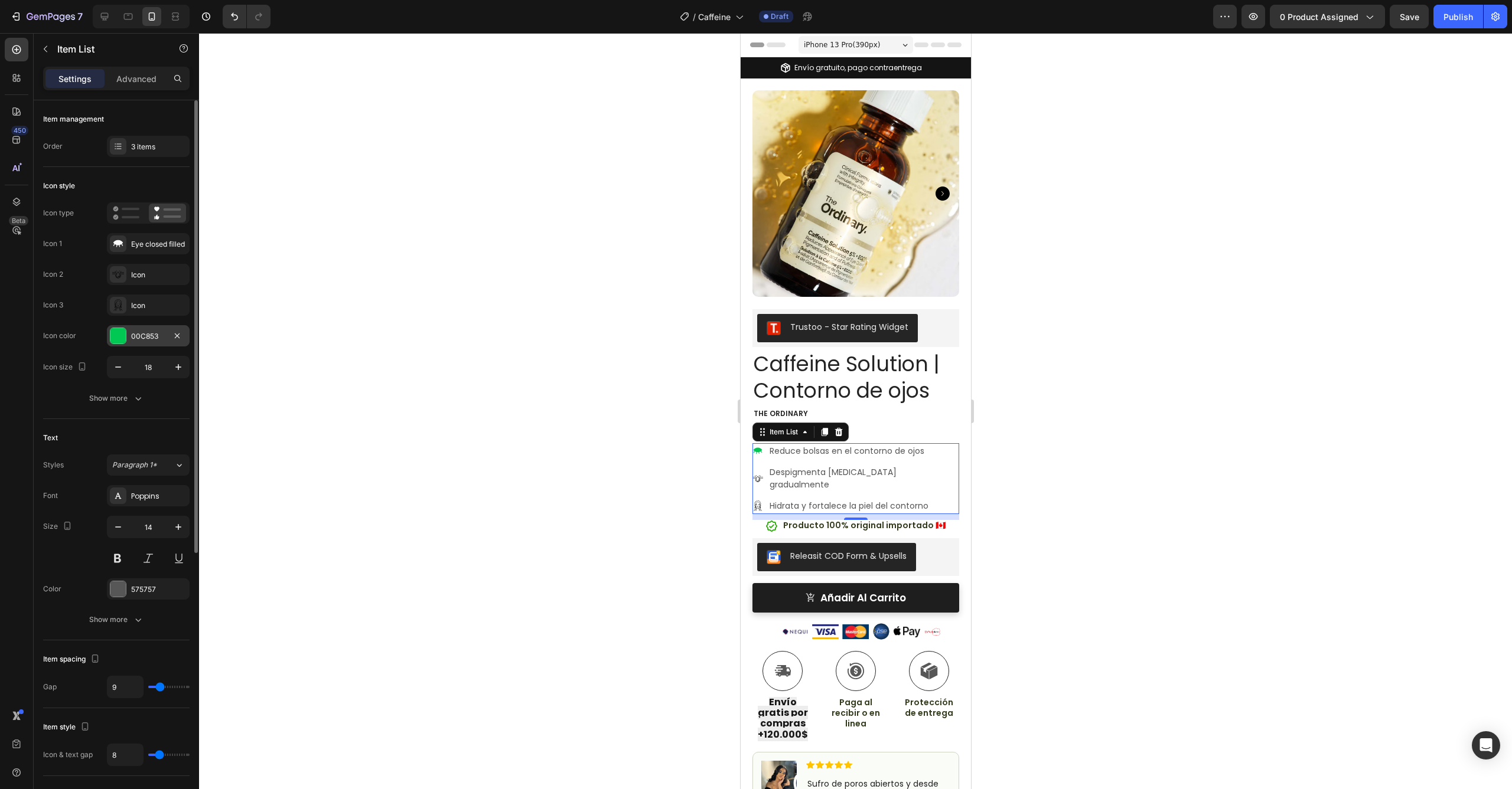
click at [109, 334] on div "00C853" at bounding box center [148, 336] width 83 height 21
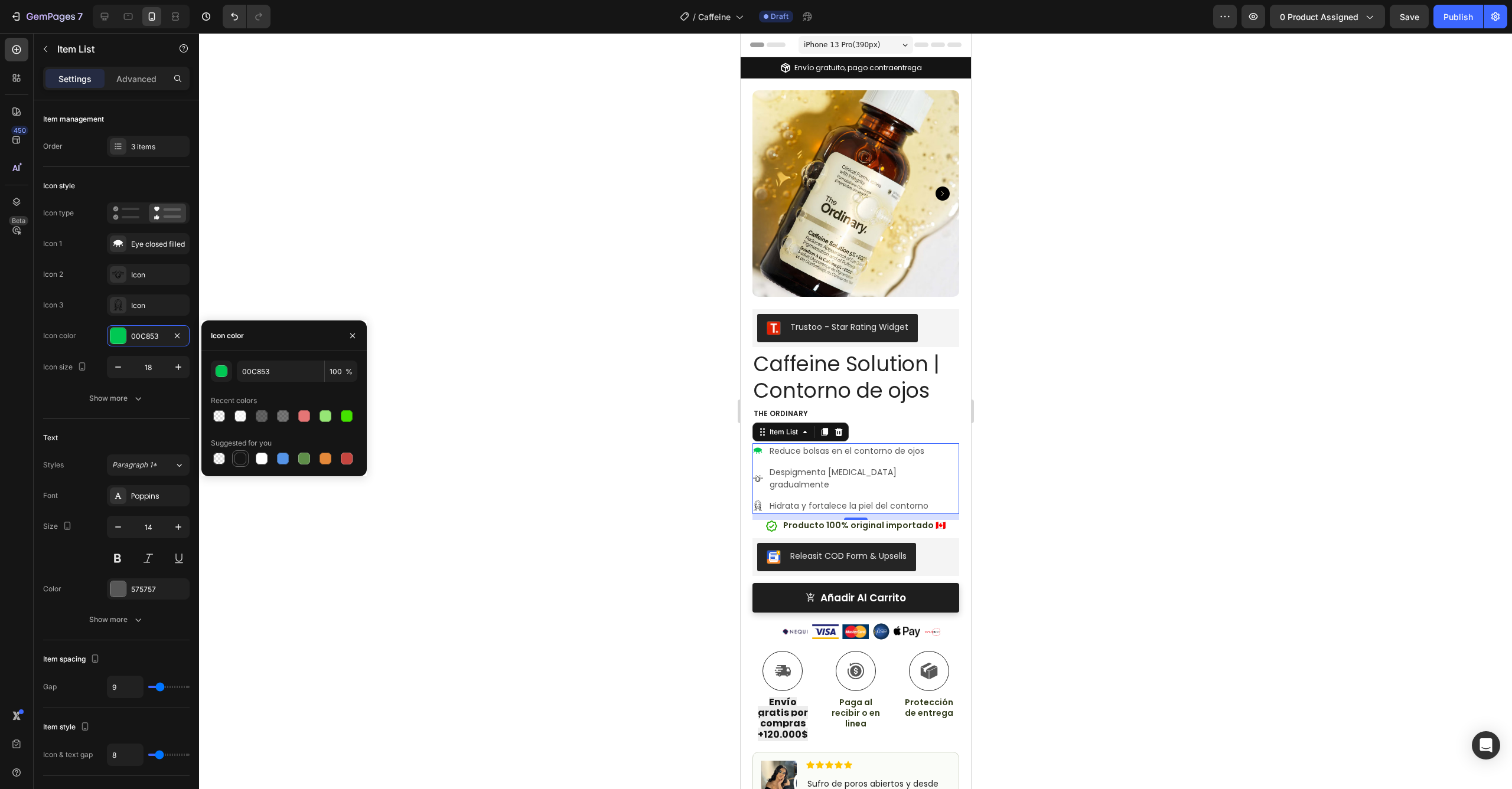
click at [241, 455] on div at bounding box center [240, 458] width 12 height 12
click at [226, 371] on div "button" at bounding box center [222, 372] width 12 height 12
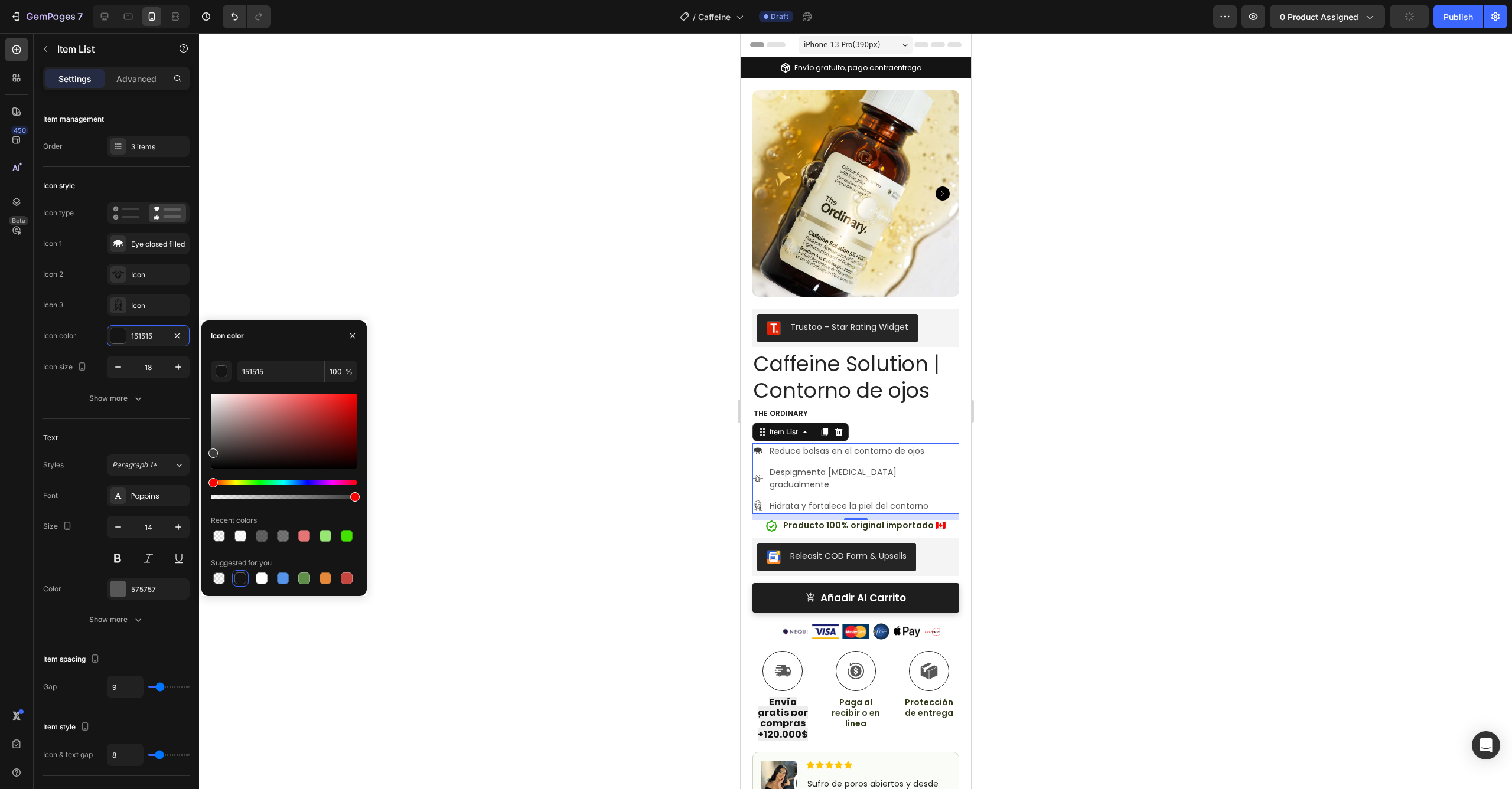
drag, startPoint x: 213, startPoint y: 459, endPoint x: 204, endPoint y: 450, distance: 12.7
click at [205, 451] on div "151515 100 % Recent colors Suggested for you" at bounding box center [283, 473] width 165 height 226
type input "3A3A3A"
click at [134, 327] on div "3A3A3A" at bounding box center [148, 336] width 83 height 21
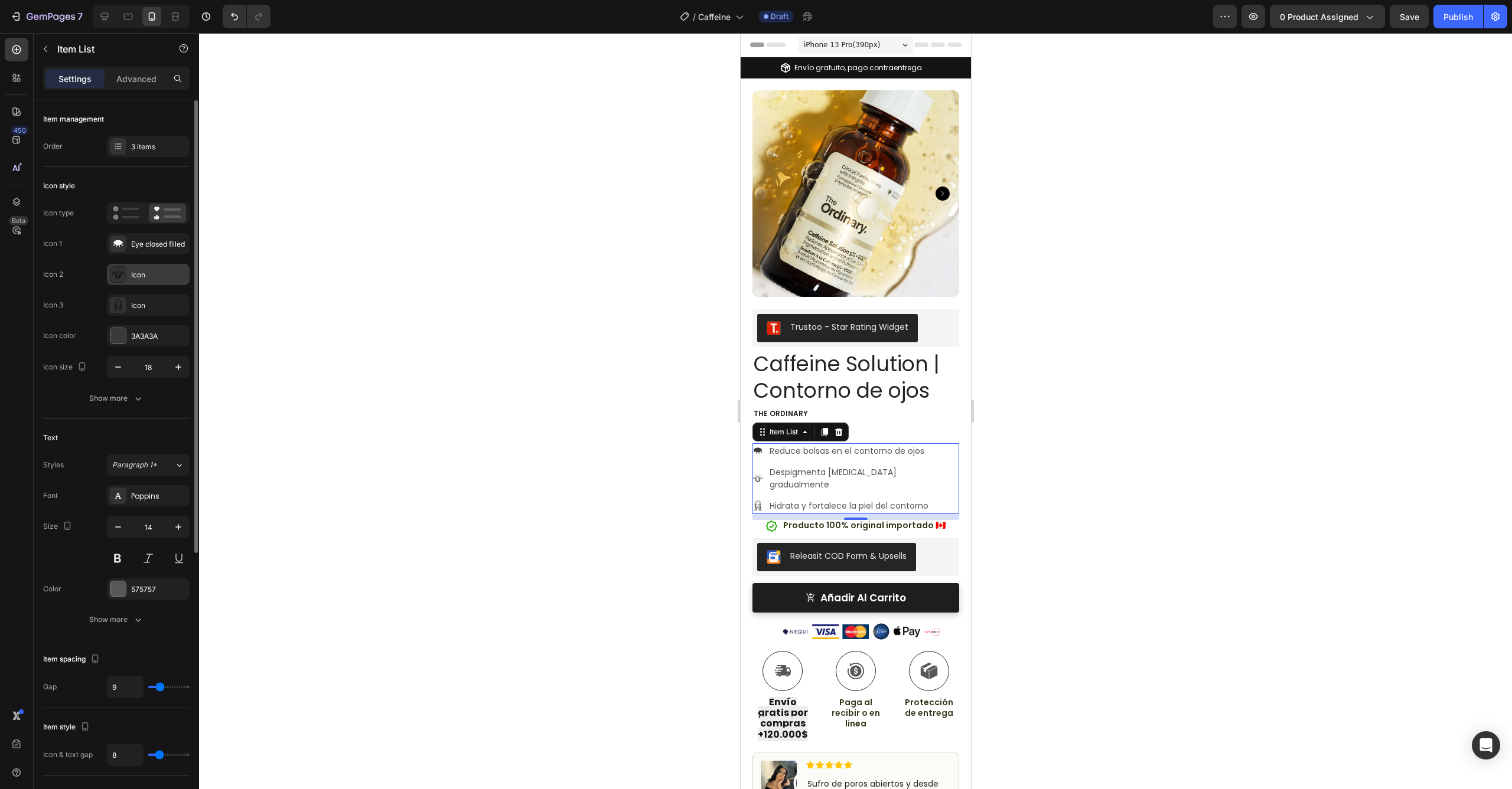
click at [132, 276] on div "Icon" at bounding box center [159, 275] width 55 height 11
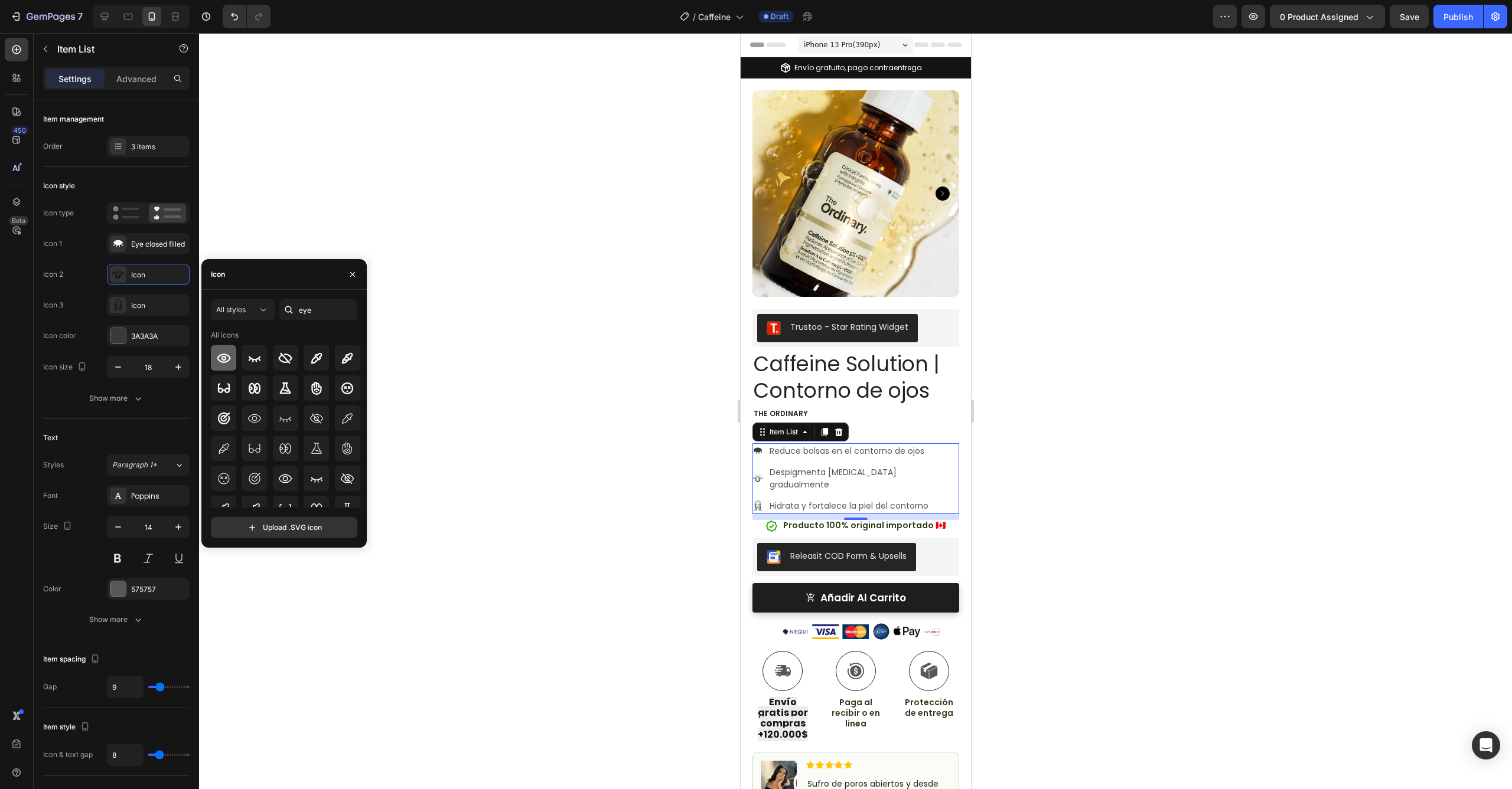
click at [218, 356] on icon at bounding box center [224, 358] width 14 height 14
drag, startPoint x: 321, startPoint y: 304, endPoint x: 290, endPoint y: 310, distance: 31.6
click at [291, 310] on div "eye" at bounding box center [318, 310] width 78 height 21
click at [310, 313] on input "eye" at bounding box center [318, 310] width 78 height 21
click at [308, 312] on input "eye" at bounding box center [318, 310] width 78 height 21
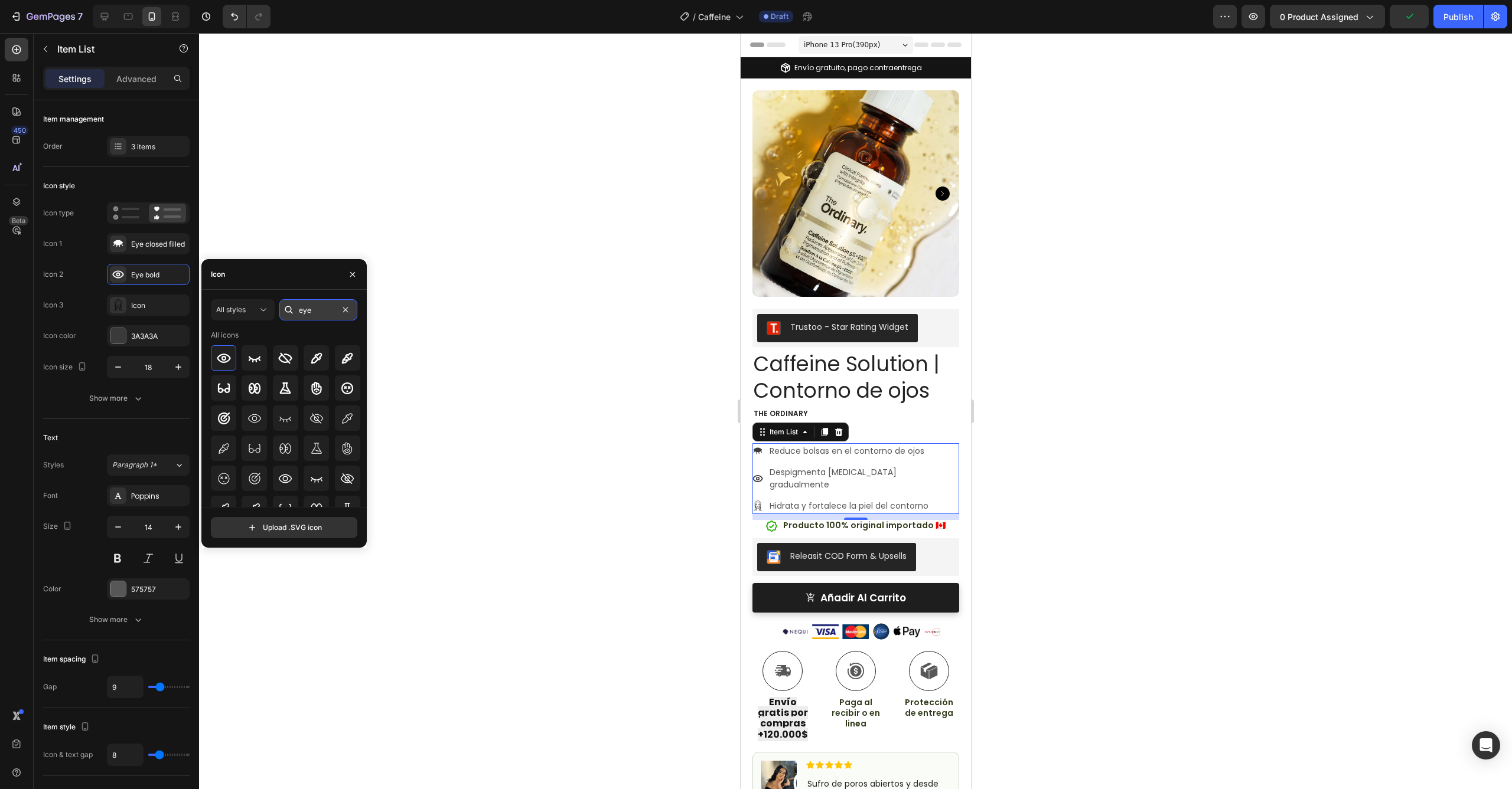
click at [308, 312] on input "eye" at bounding box center [318, 310] width 78 height 21
type input "hid"
click at [266, 317] on button "All styles" at bounding box center [243, 310] width 64 height 21
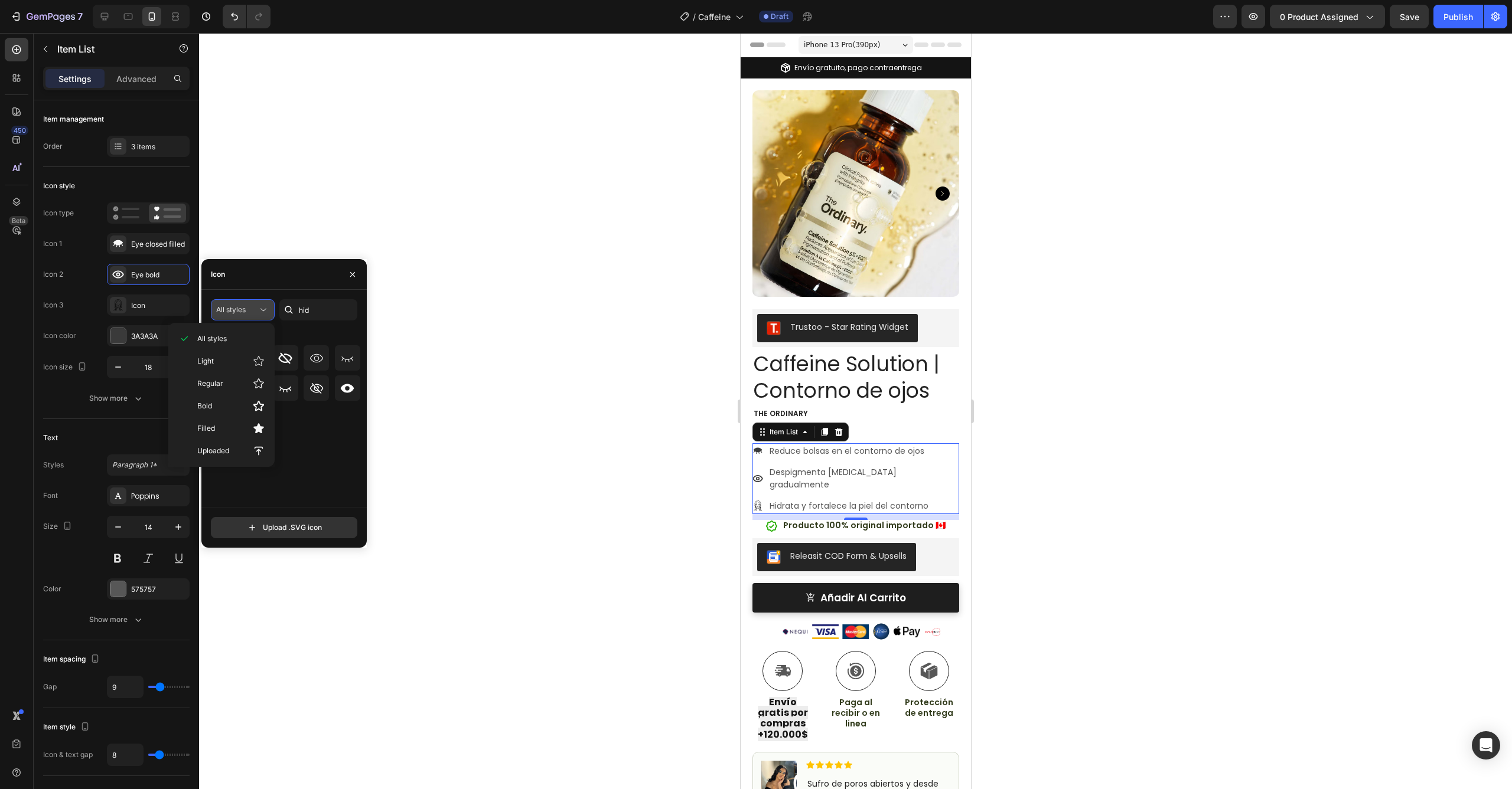
click at [263, 311] on icon at bounding box center [263, 310] width 12 height 12
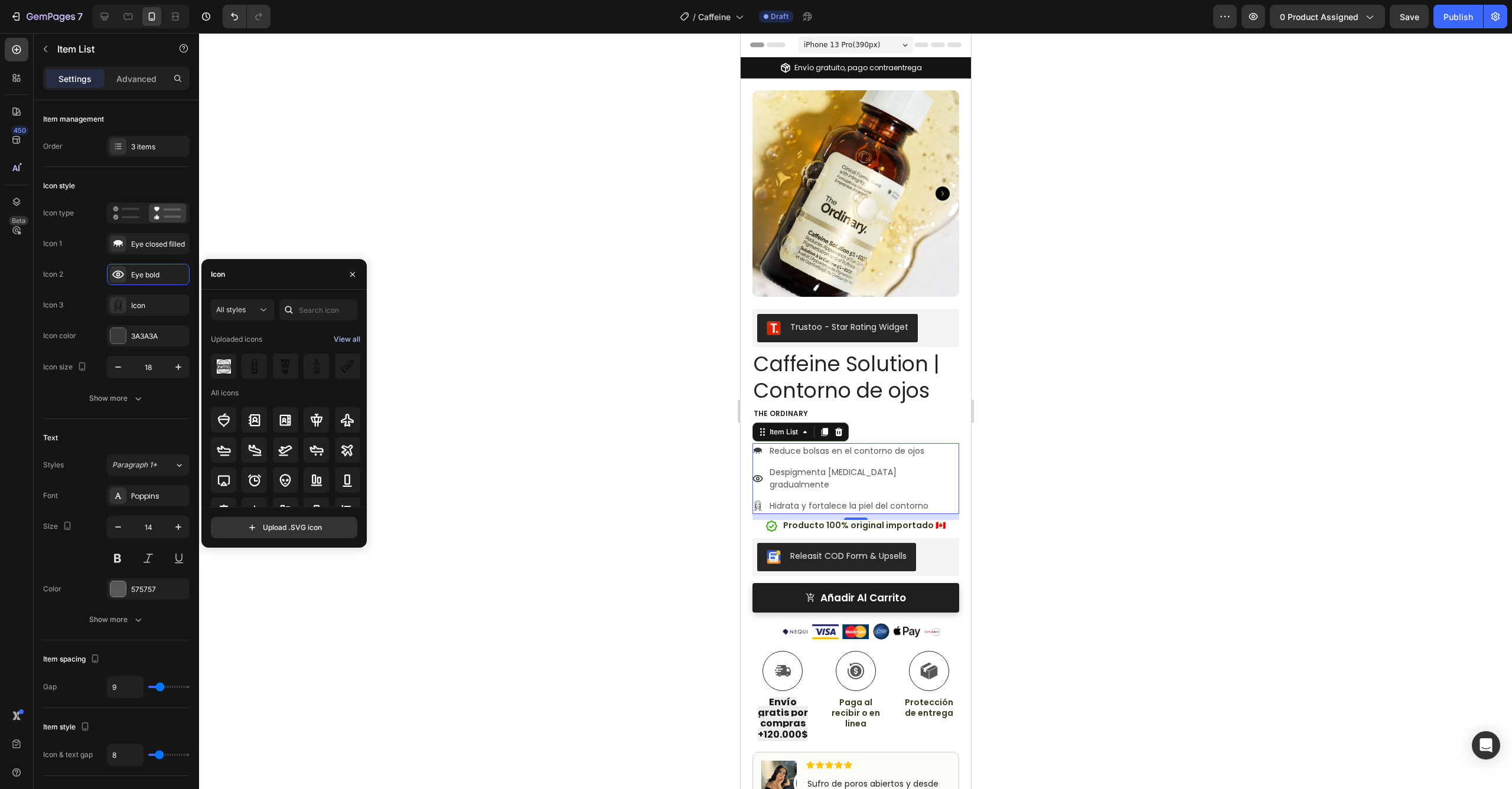
click at [342, 343] on div "View all" at bounding box center [347, 339] width 27 height 14
click at [225, 427] on img at bounding box center [224, 427] width 14 height 14
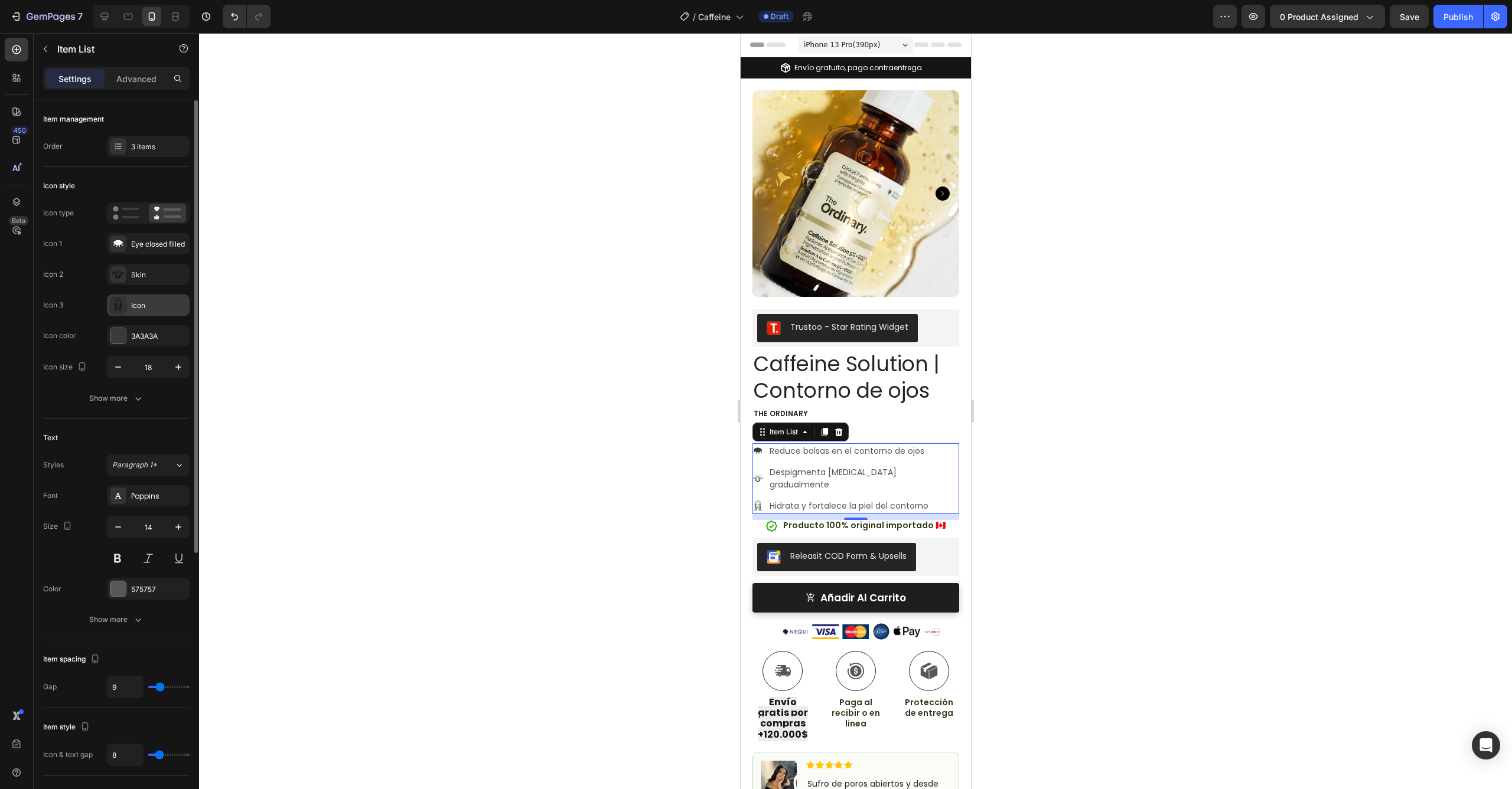
click at [142, 307] on div "Icon" at bounding box center [159, 305] width 55 height 11
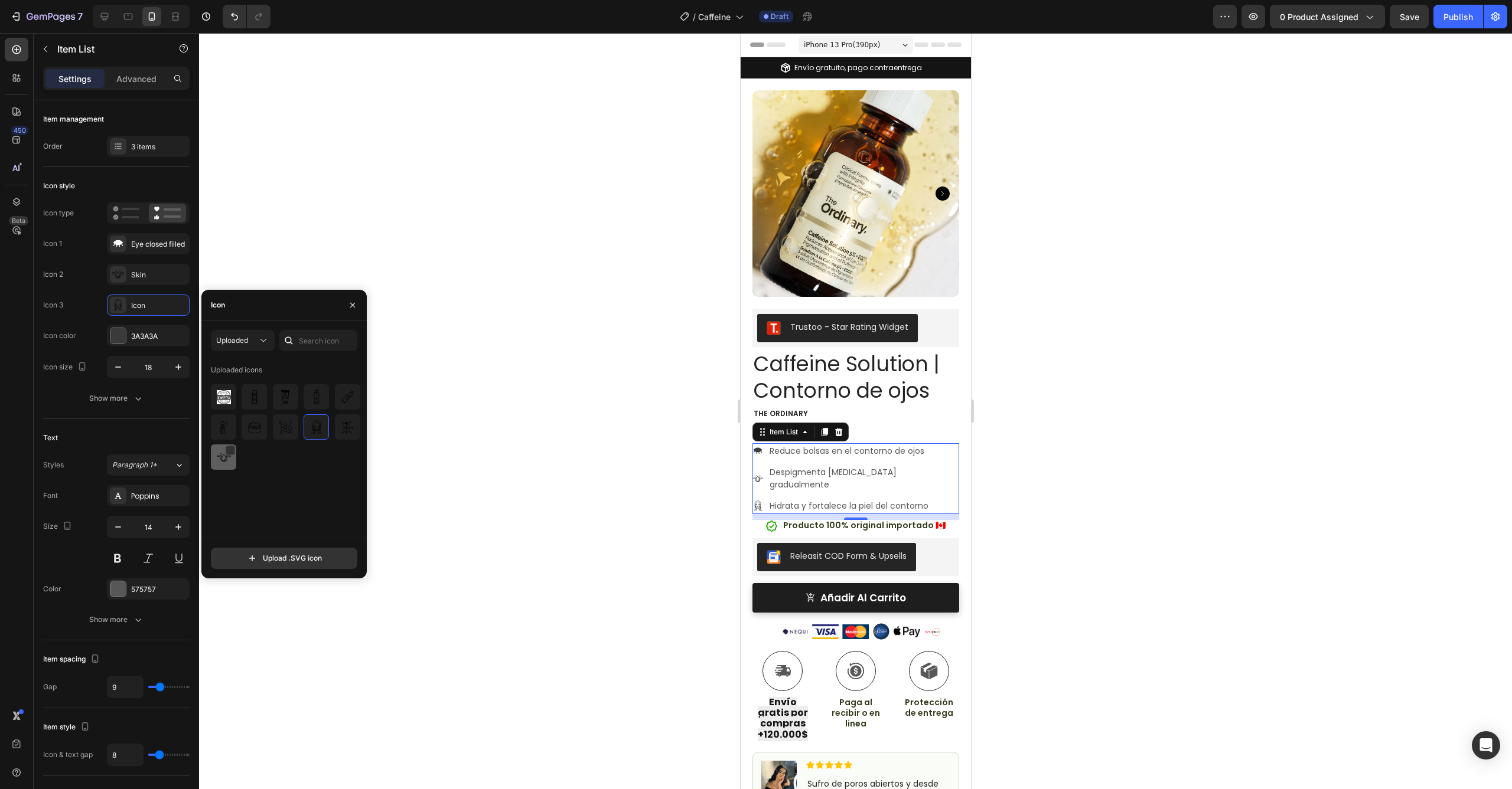
click at [224, 458] on img at bounding box center [224, 458] width 14 height 14
click at [148, 271] on div "Skin" at bounding box center [159, 275] width 55 height 11
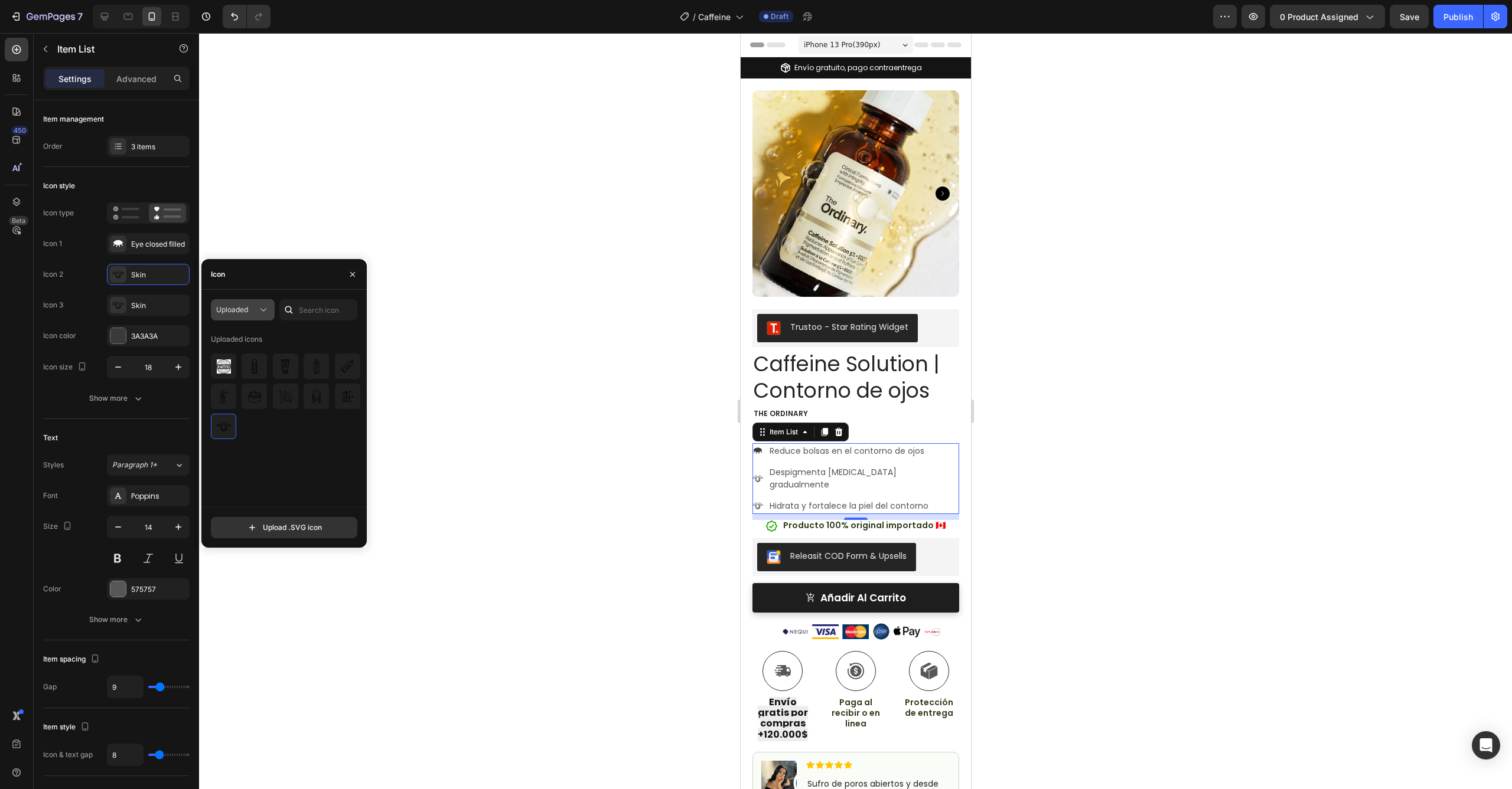
click at [256, 307] on div "Uploaded" at bounding box center [237, 310] width 41 height 11
click at [257, 307] on icon at bounding box center [263, 310] width 12 height 12
click at [254, 296] on div "Uploaded Uploaded icons Upload .SVG icon" at bounding box center [283, 419] width 165 height 258
click at [254, 304] on div "Uploaded" at bounding box center [242, 310] width 53 height 12
click at [239, 330] on div "All styles" at bounding box center [221, 339] width 97 height 23
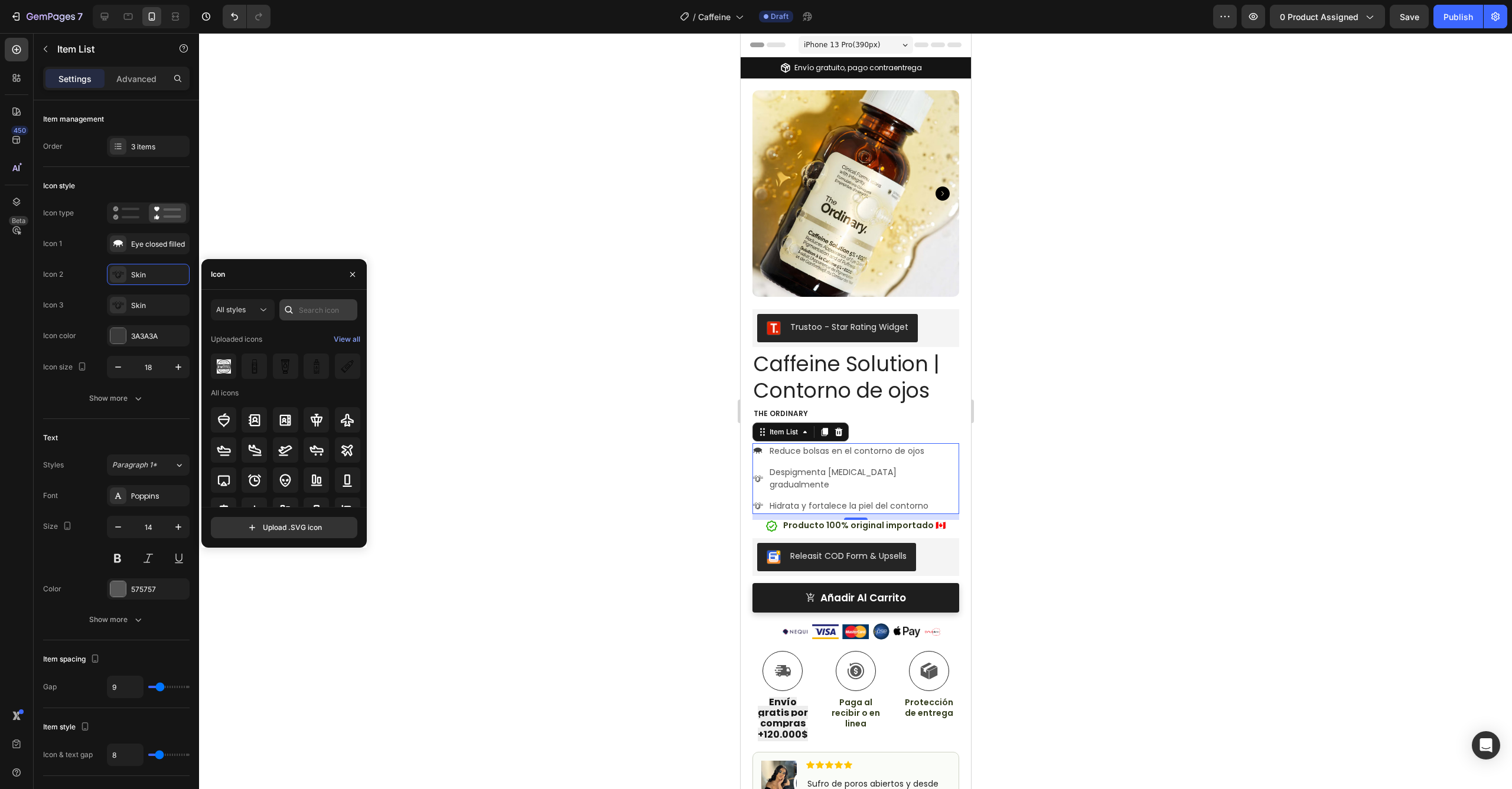
click at [298, 311] on div at bounding box center [318, 310] width 78 height 21
click at [305, 307] on input "text" at bounding box center [318, 310] width 78 height 21
type input "eye"
click at [248, 418] on icon at bounding box center [254, 418] width 13 height 9
click at [225, 363] on icon at bounding box center [224, 358] width 14 height 14
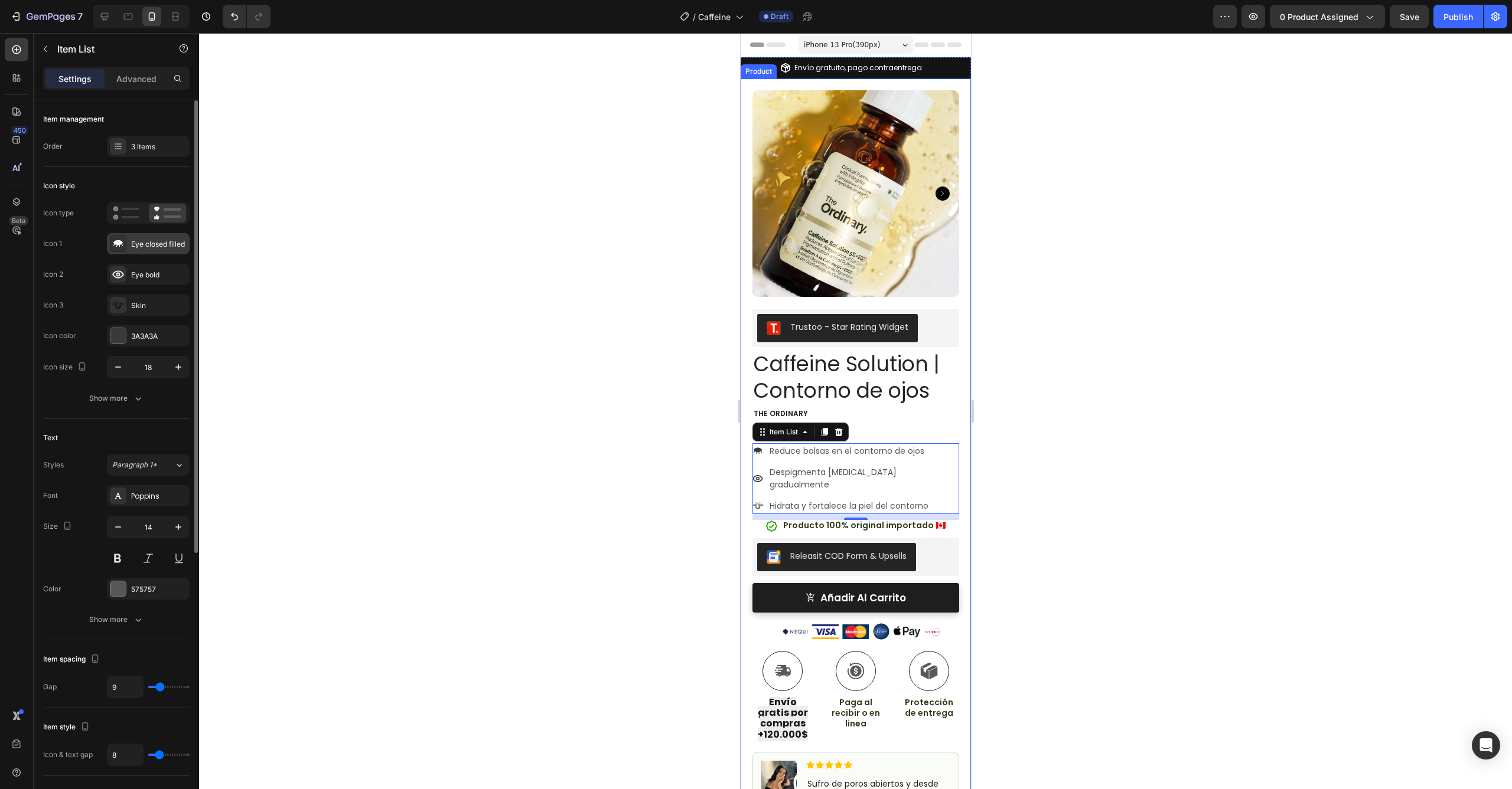
click at [124, 249] on div at bounding box center [118, 244] width 16 height 16
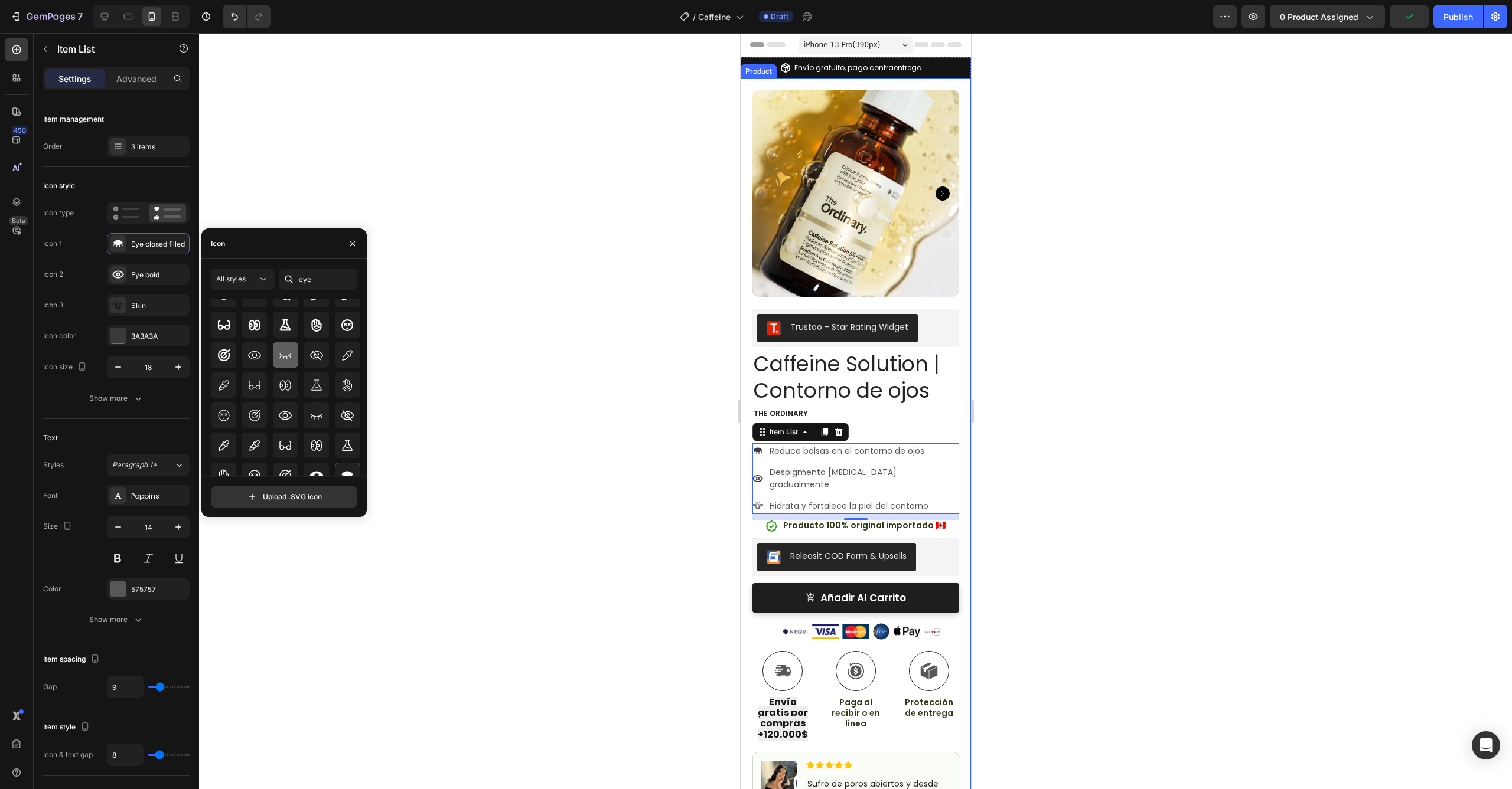
scroll to position [0, 0]
drag, startPoint x: 300, startPoint y: 282, endPoint x: 290, endPoint y: 282, distance: 10.0
click at [290, 282] on div "eye" at bounding box center [318, 279] width 78 height 21
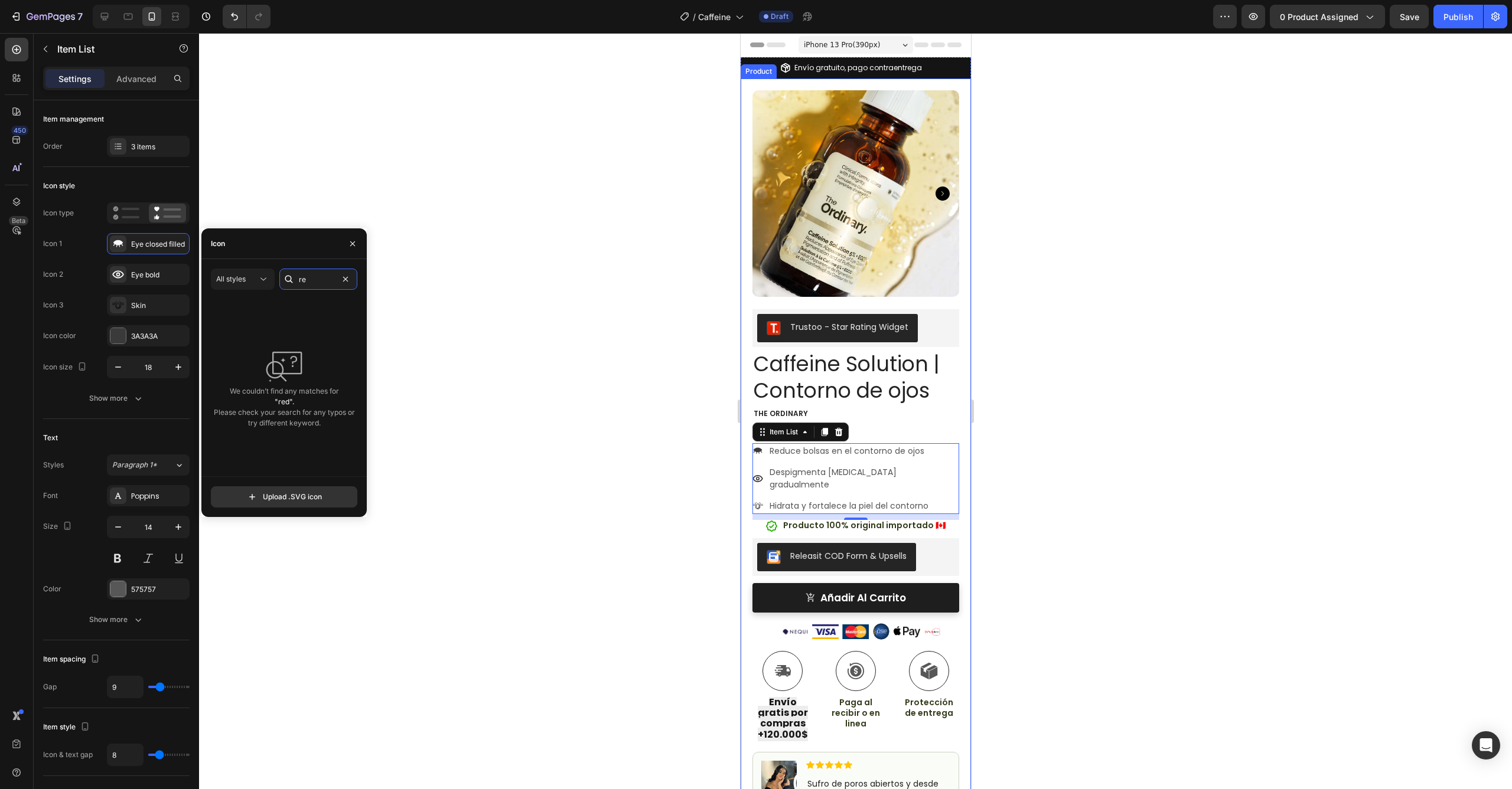
type input "r"
type input "minim"
click at [257, 385] on icon at bounding box center [254, 388] width 14 height 14
click at [490, 374] on div at bounding box center [855, 411] width 1313 height 756
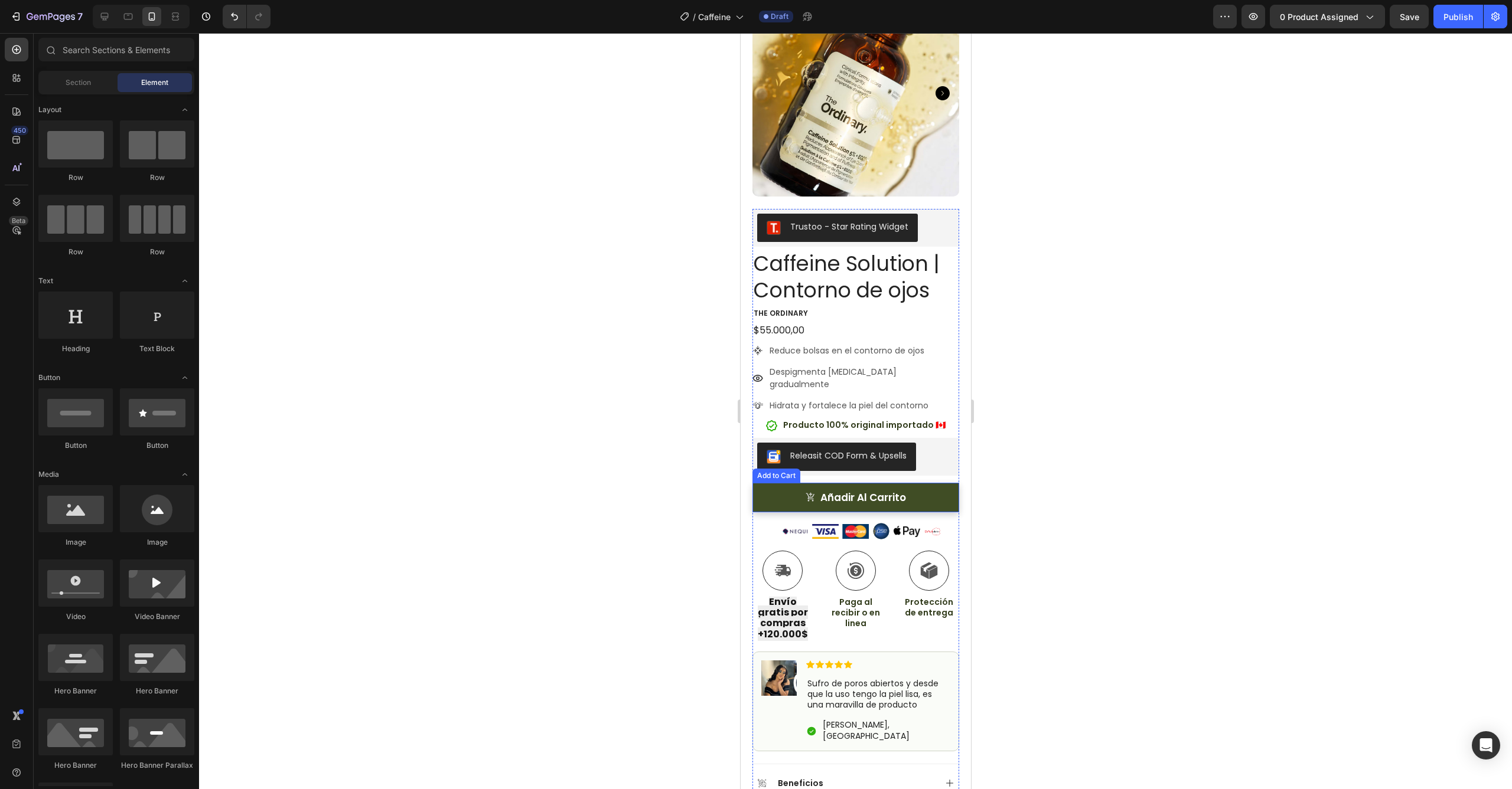
scroll to position [122, 0]
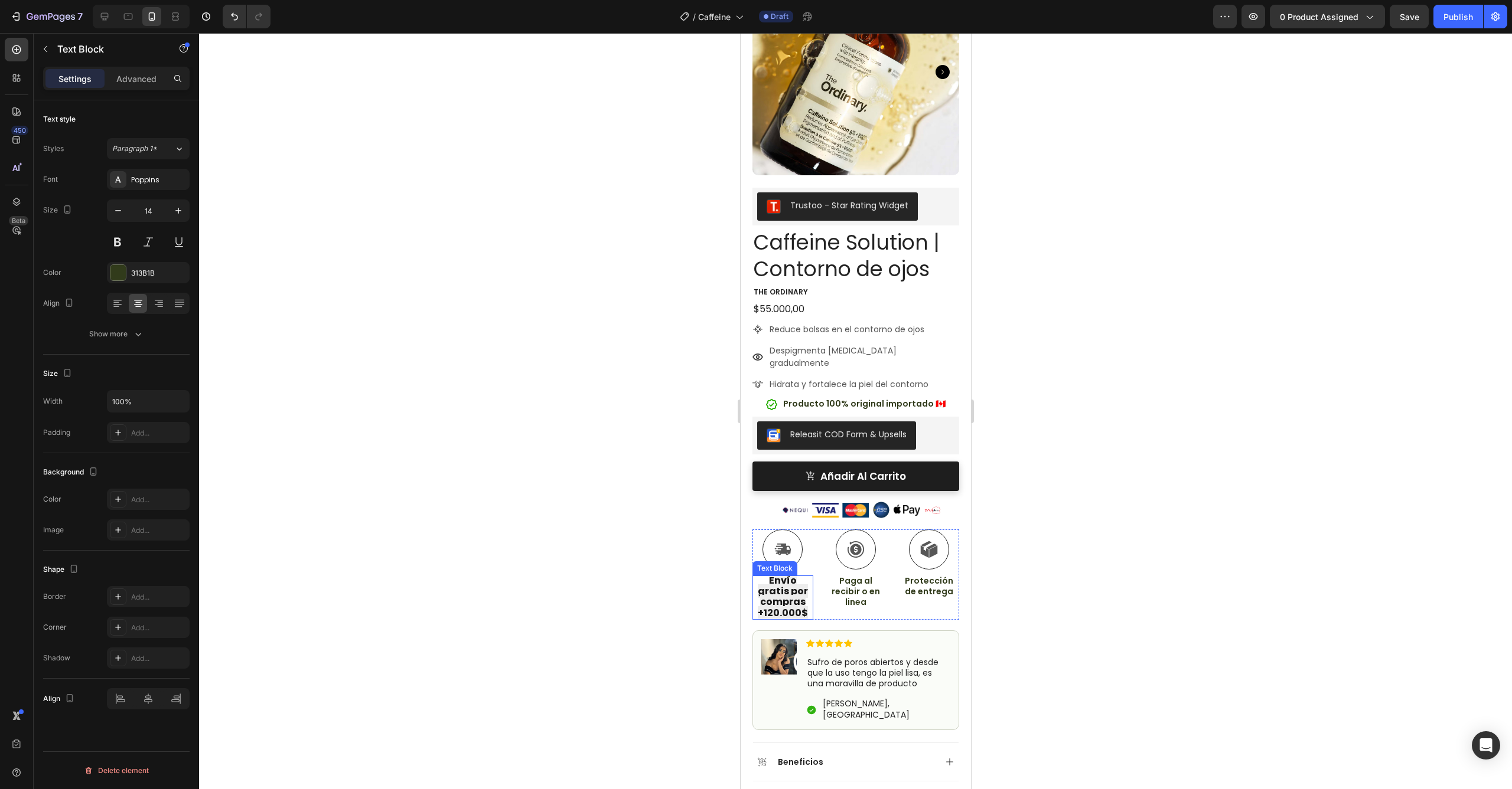
click at [785, 576] on strong "Envío gratis por compras +120.000$" at bounding box center [782, 596] width 50 height 46
click at [781, 574] on strong "Envío gratis por compras +120.000$" at bounding box center [782, 596] width 50 height 46
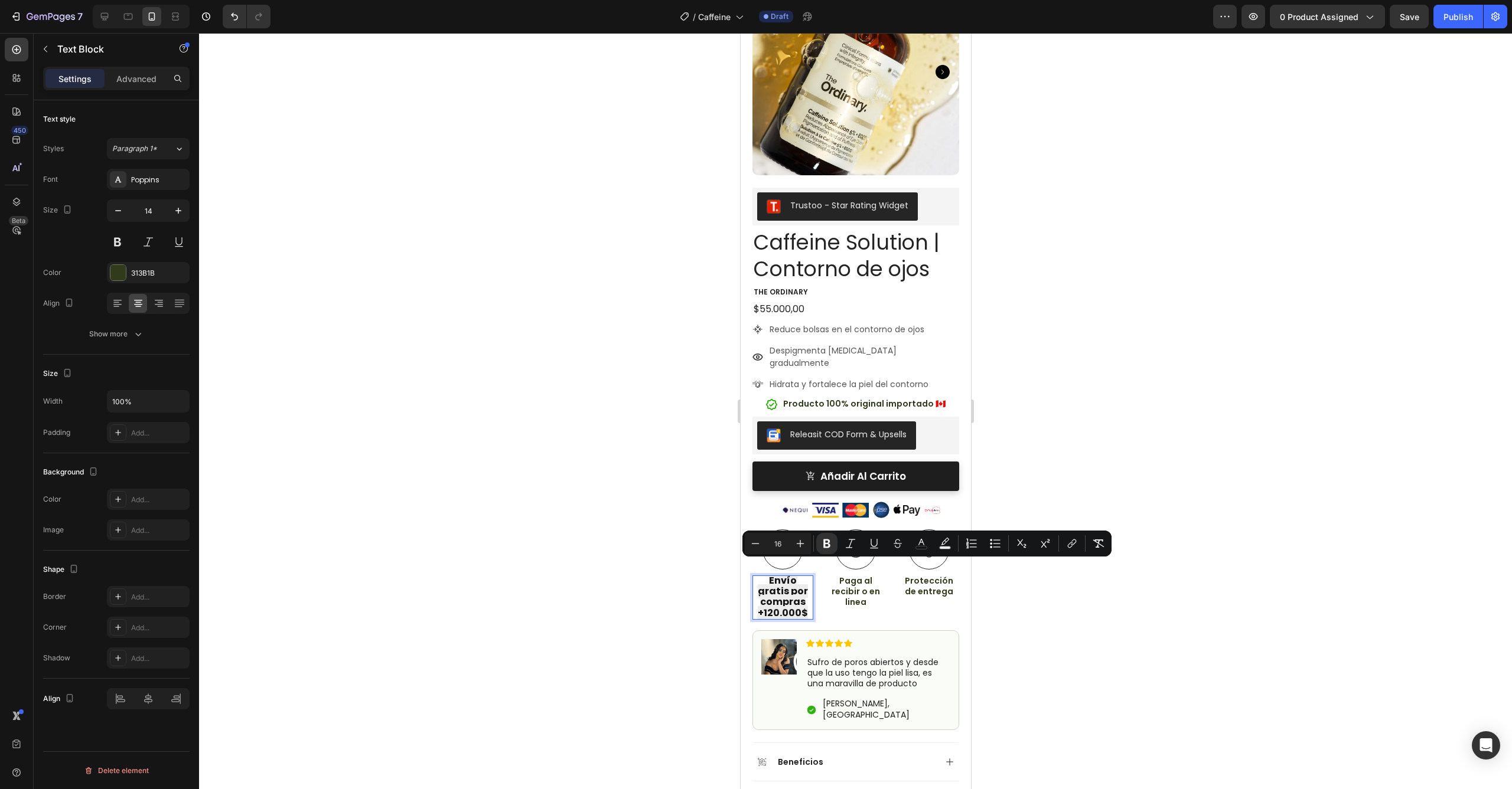
click at [796, 584] on strong "Envío gratis por compras +120.000$" at bounding box center [782, 596] width 50 height 46
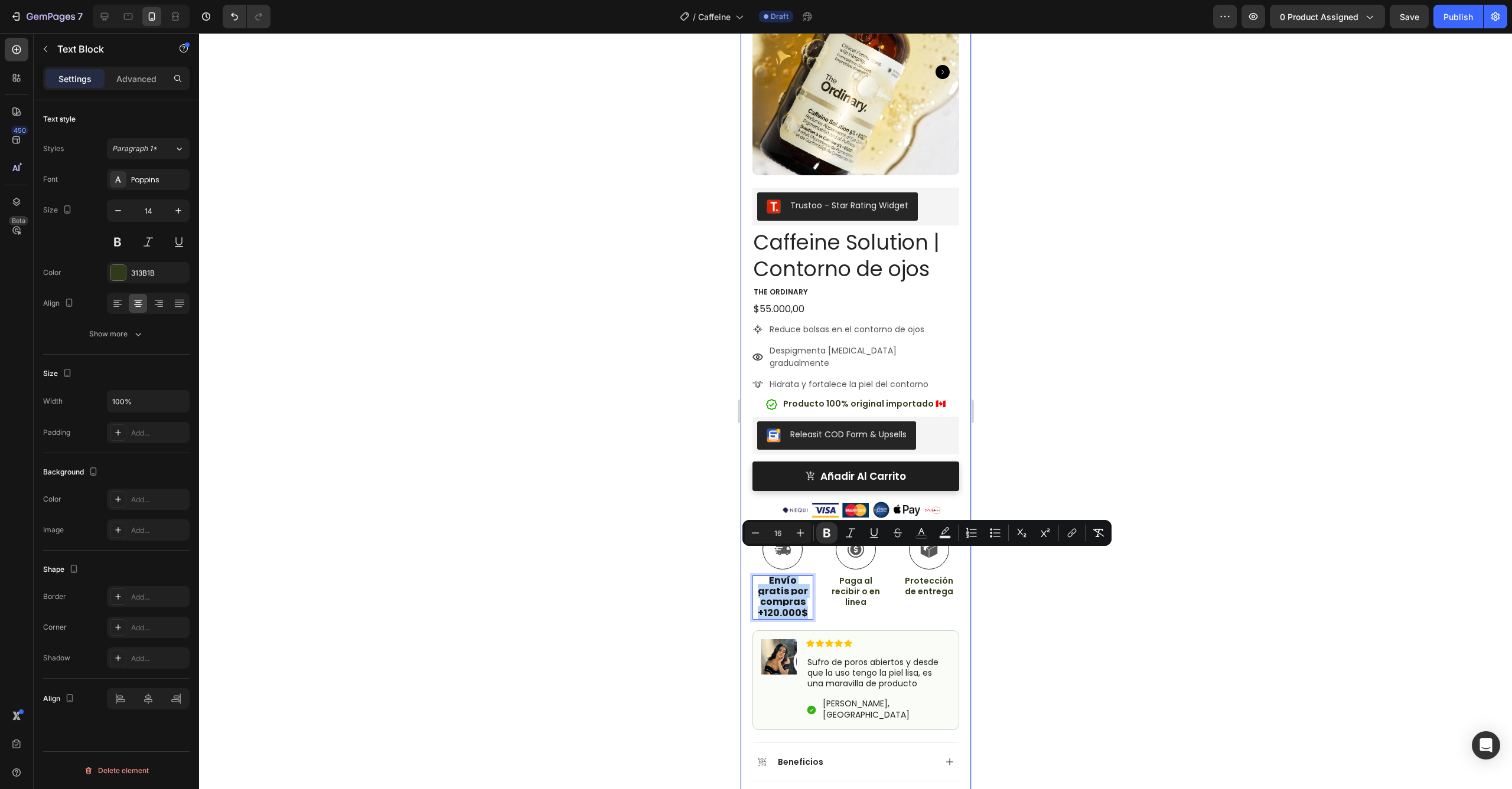
drag, startPoint x: 804, startPoint y: 589, endPoint x: 747, endPoint y: 559, distance: 64.4
click at [747, 559] on div "Product Images Image Icon Icon Icon Icon Icon Icon List Sufro de poros abiertos…" at bounding box center [854, 448] width 230 height 982
click at [832, 539] on button "Bold" at bounding box center [827, 533] width 21 height 21
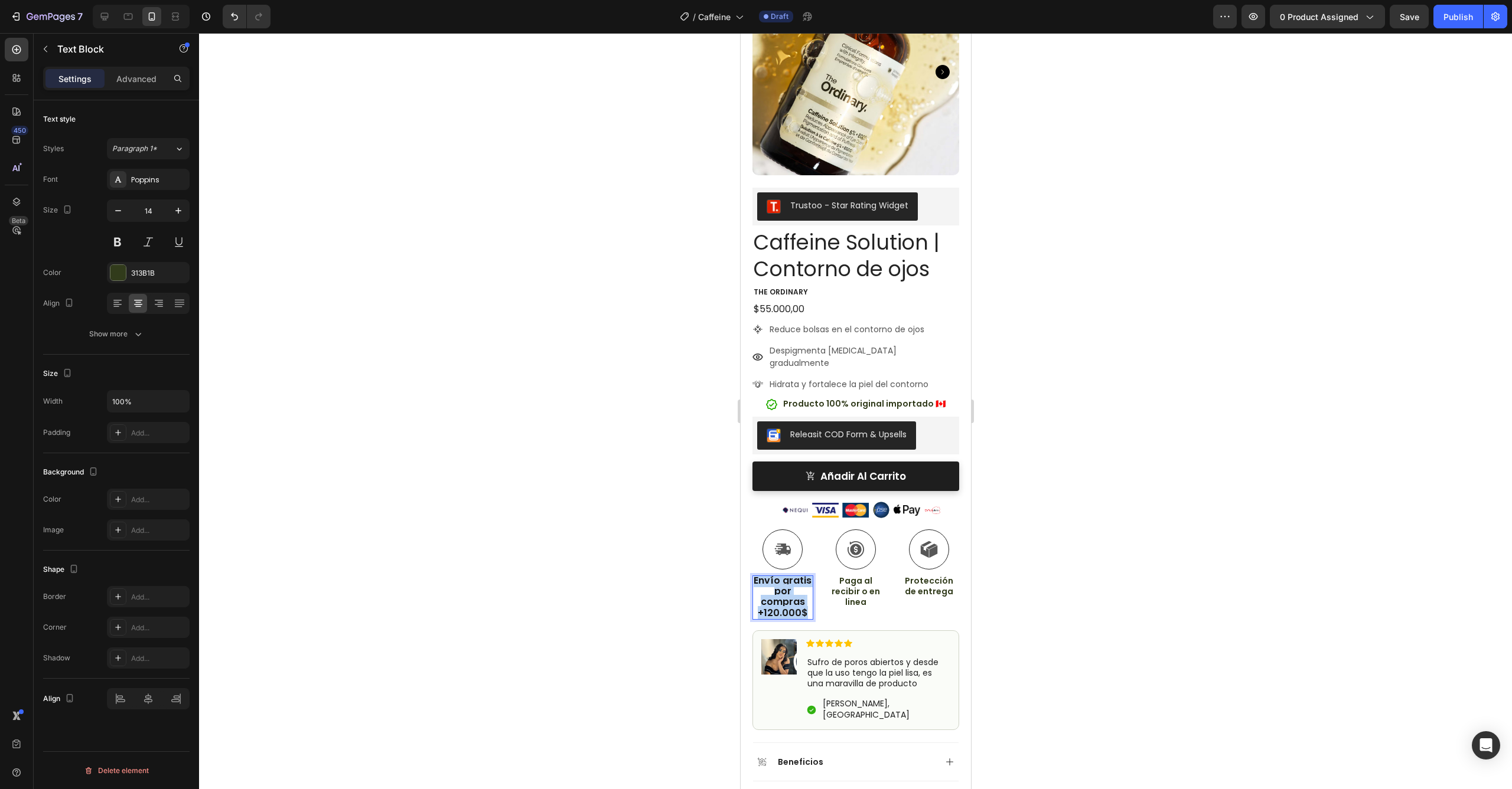
drag, startPoint x: 806, startPoint y: 590, endPoint x: 757, endPoint y: 556, distance: 59.6
click at [757, 576] on p "Envío gratis por compras +120.000$" at bounding box center [782, 597] width 59 height 43
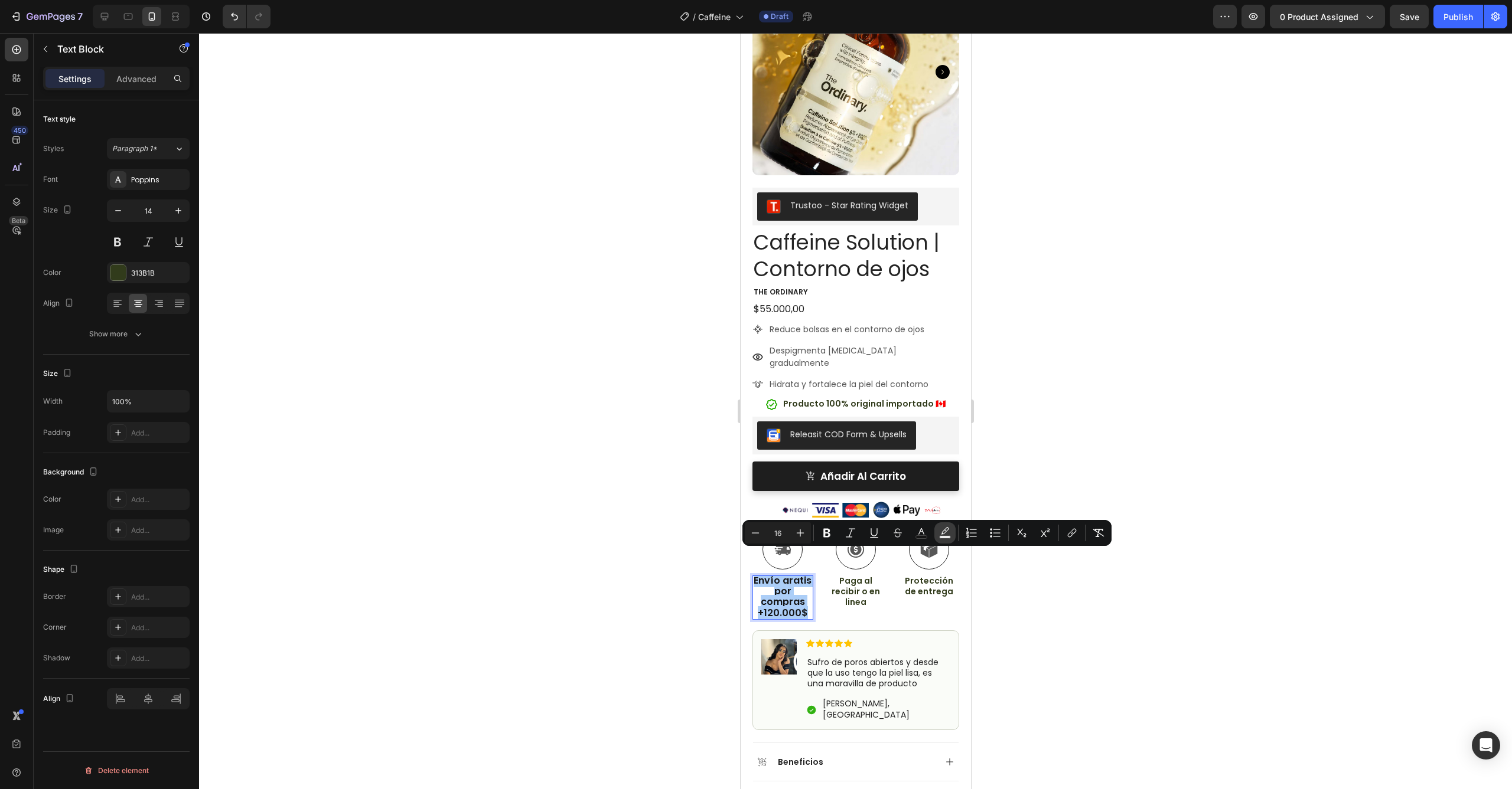
click at [944, 533] on icon "Editor contextual toolbar" at bounding box center [945, 530] width 9 height 7
type input "EDEDED"
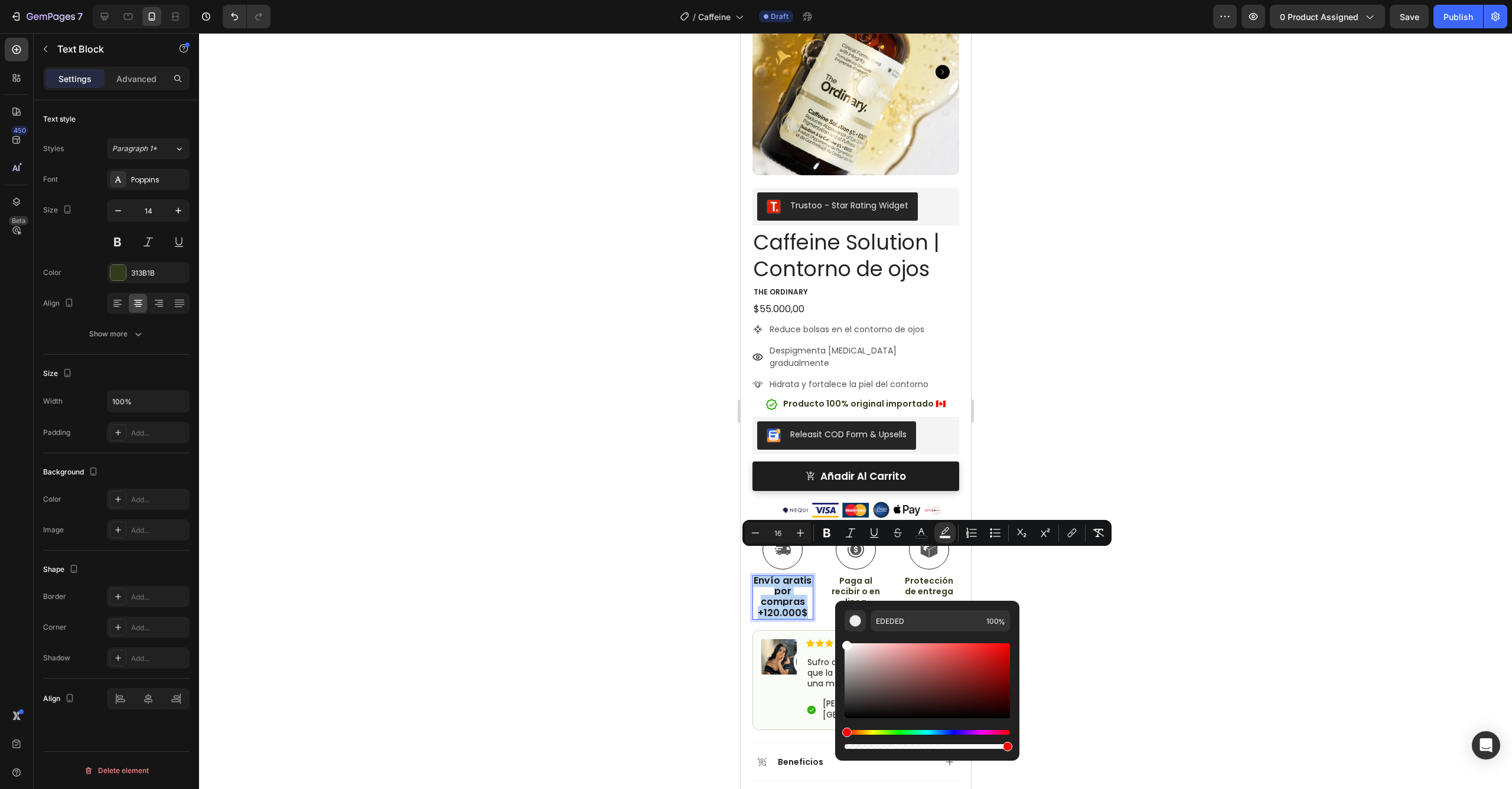
type input "FFFFFF"
drag, startPoint x: 1596, startPoint y: 685, endPoint x: 817, endPoint y: 604, distance: 783.2
click at [626, 509] on div at bounding box center [855, 411] width 1313 height 756
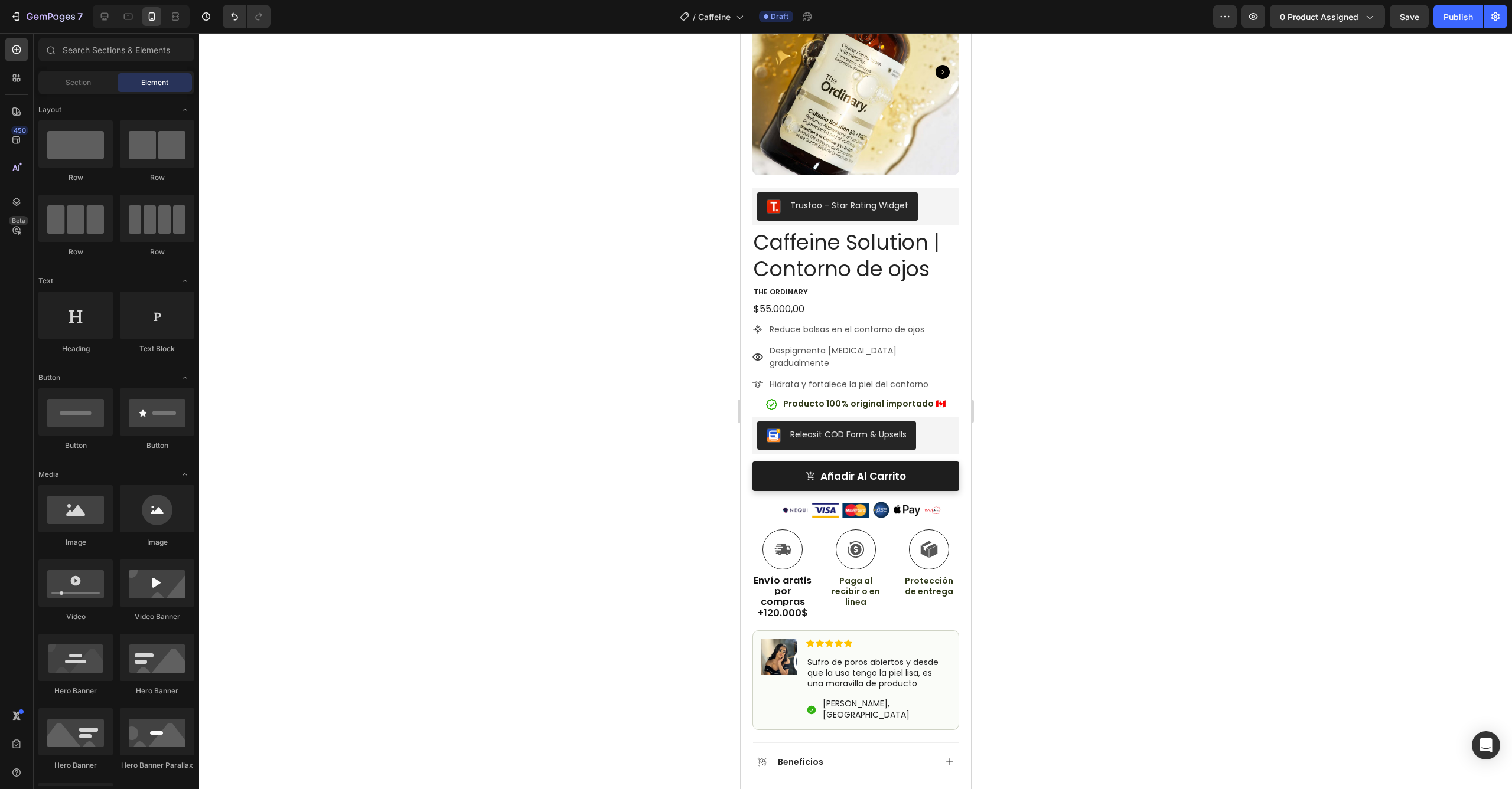
click at [654, 521] on div at bounding box center [855, 411] width 1313 height 756
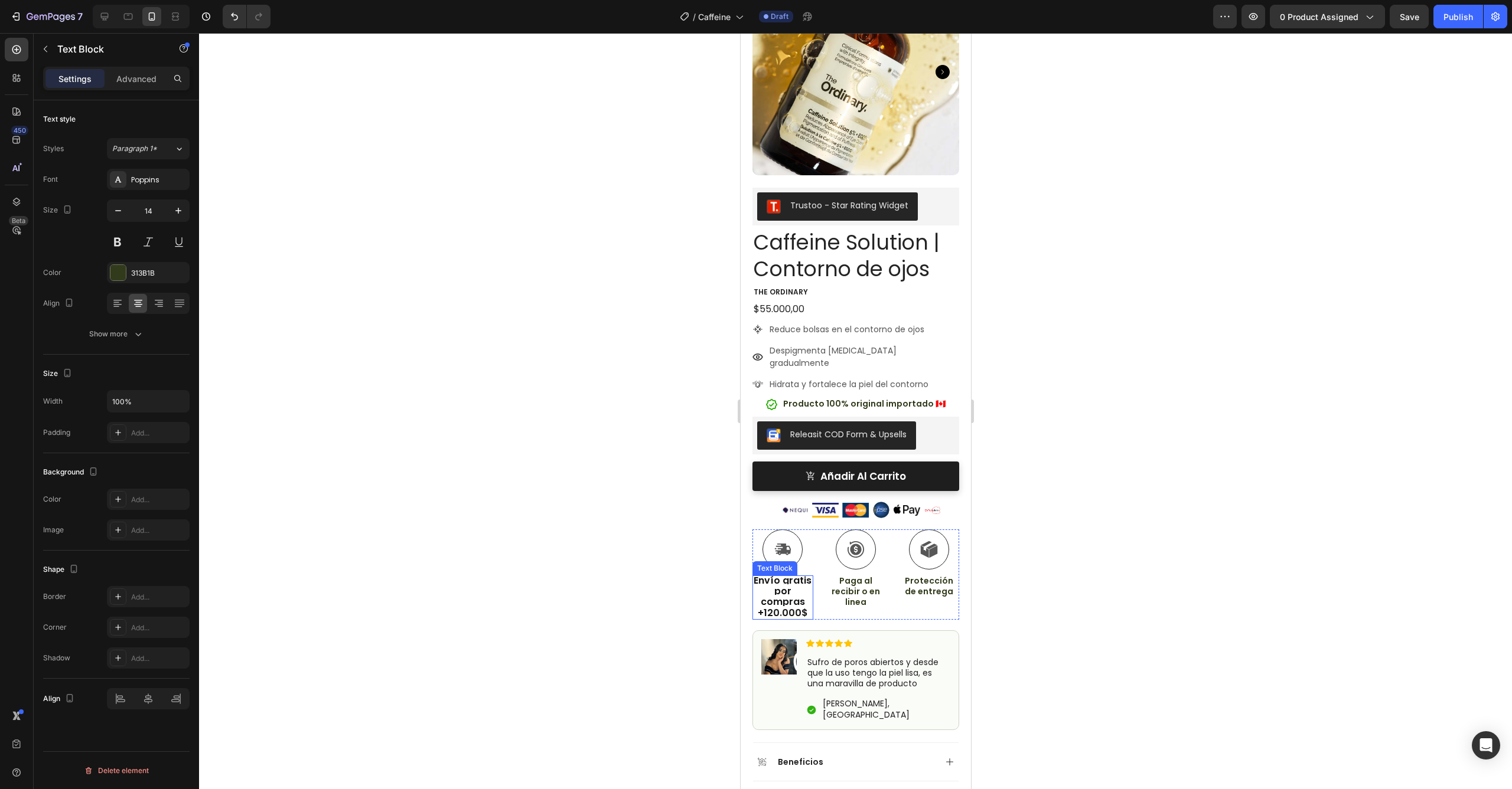
click at [784, 574] on span "Envío gratis por compras +120.000$" at bounding box center [782, 596] width 58 height 46
click at [785, 588] on span "Envío gratis por compras +120.000$" at bounding box center [782, 596] width 58 height 46
click at [806, 587] on p "Envío gratis por compras +120.000$" at bounding box center [782, 597] width 59 height 43
click at [850, 576] on p "Paga al recibir o en linea" at bounding box center [855, 592] width 59 height 33
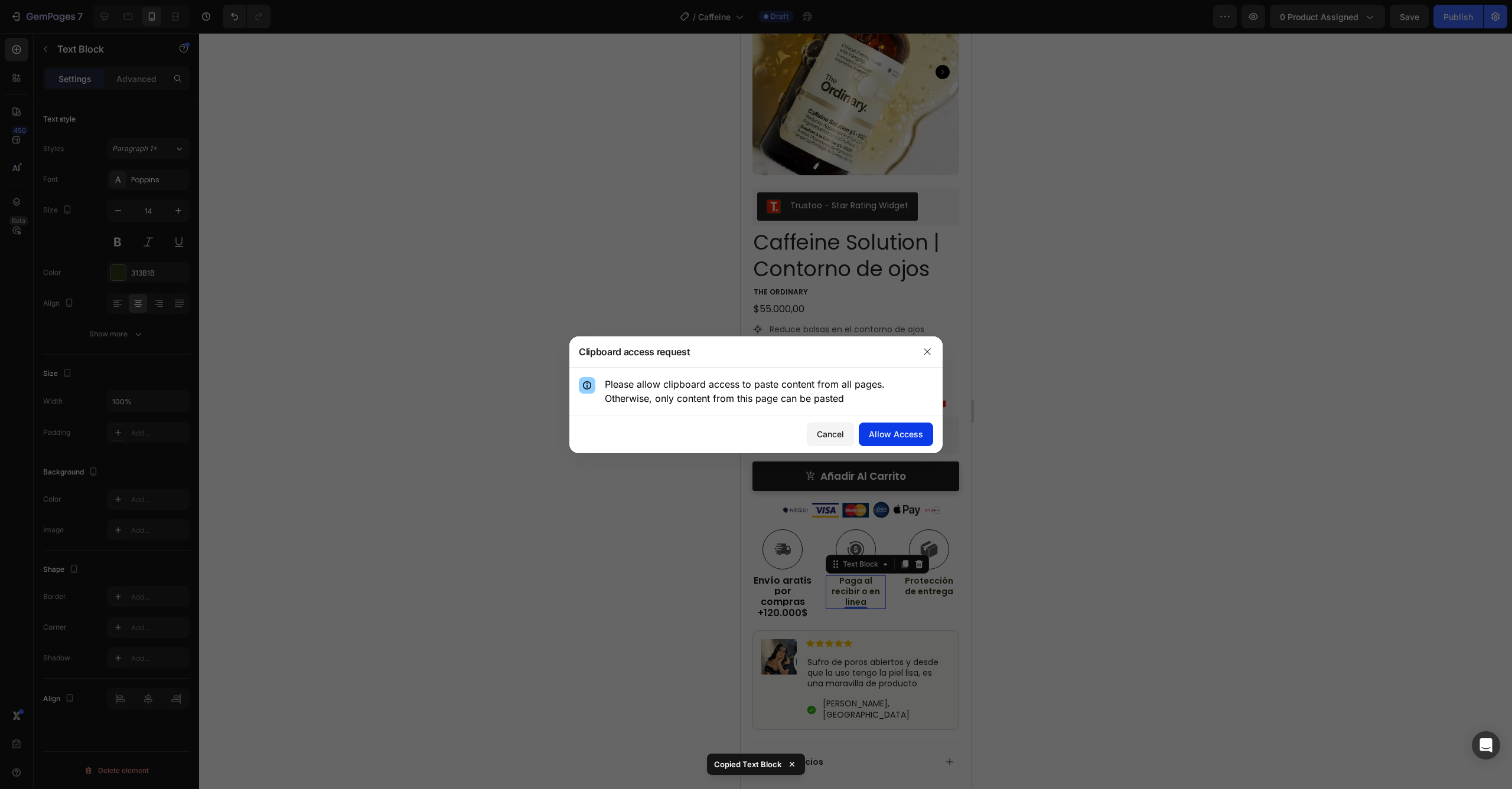
click at [896, 427] on button "Allow Access" at bounding box center [896, 434] width 74 height 23
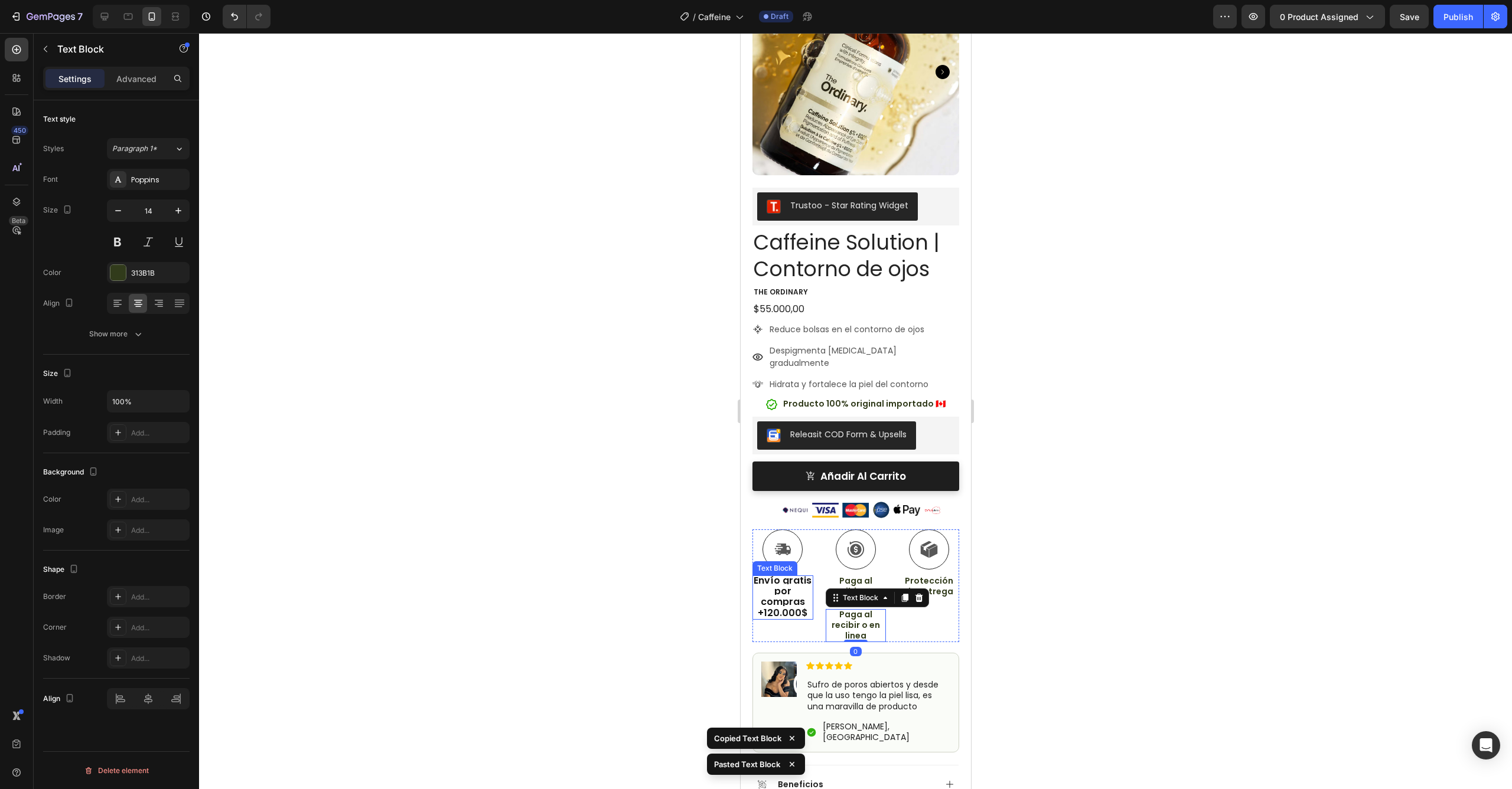
click at [785, 574] on span "Envío gratis por compras +120.000$" at bounding box center [782, 596] width 58 height 46
click at [843, 560] on icon at bounding box center [845, 564] width 8 height 8
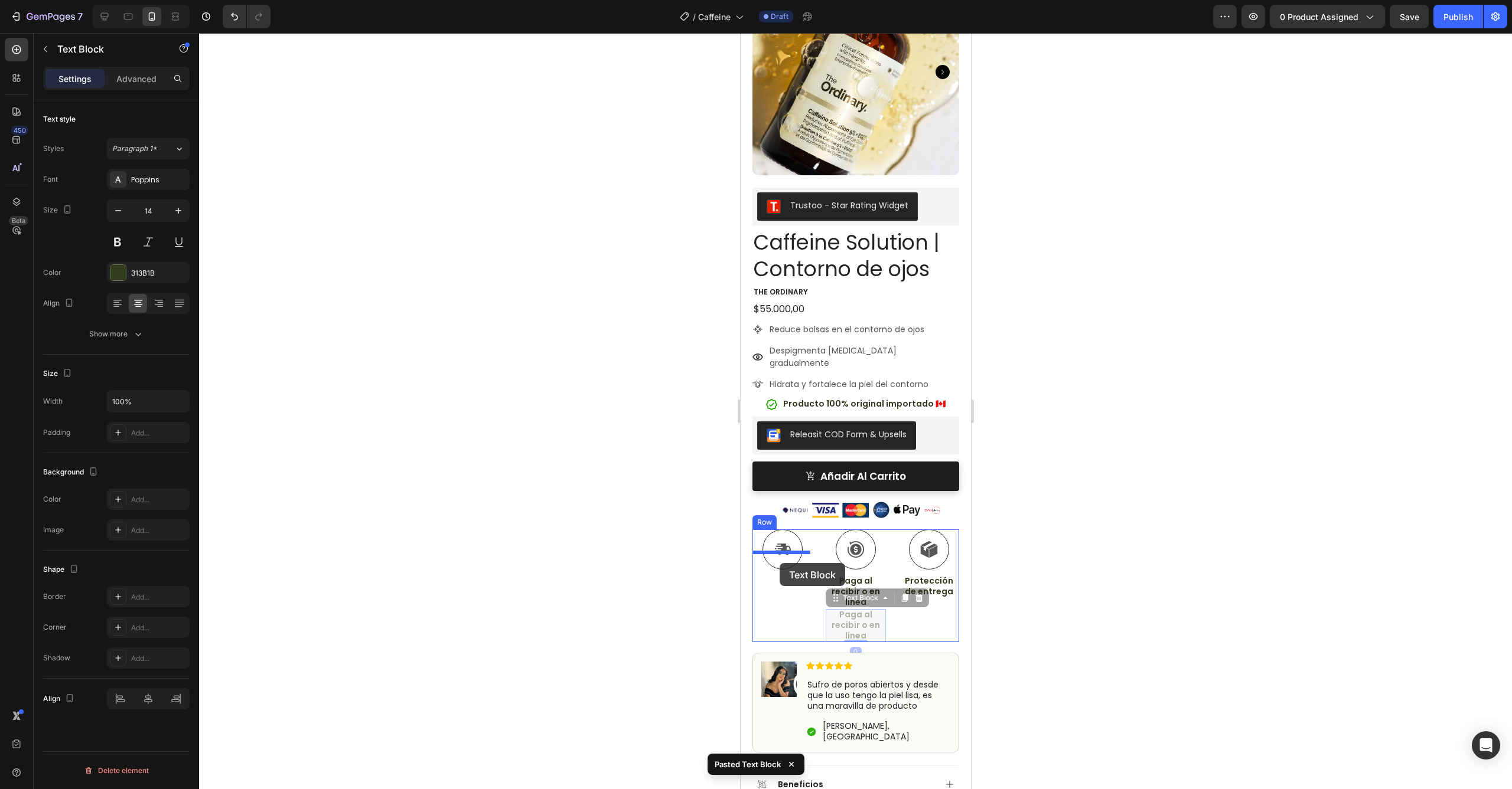
drag, startPoint x: 846, startPoint y: 599, endPoint x: 779, endPoint y: 563, distance: 76.1
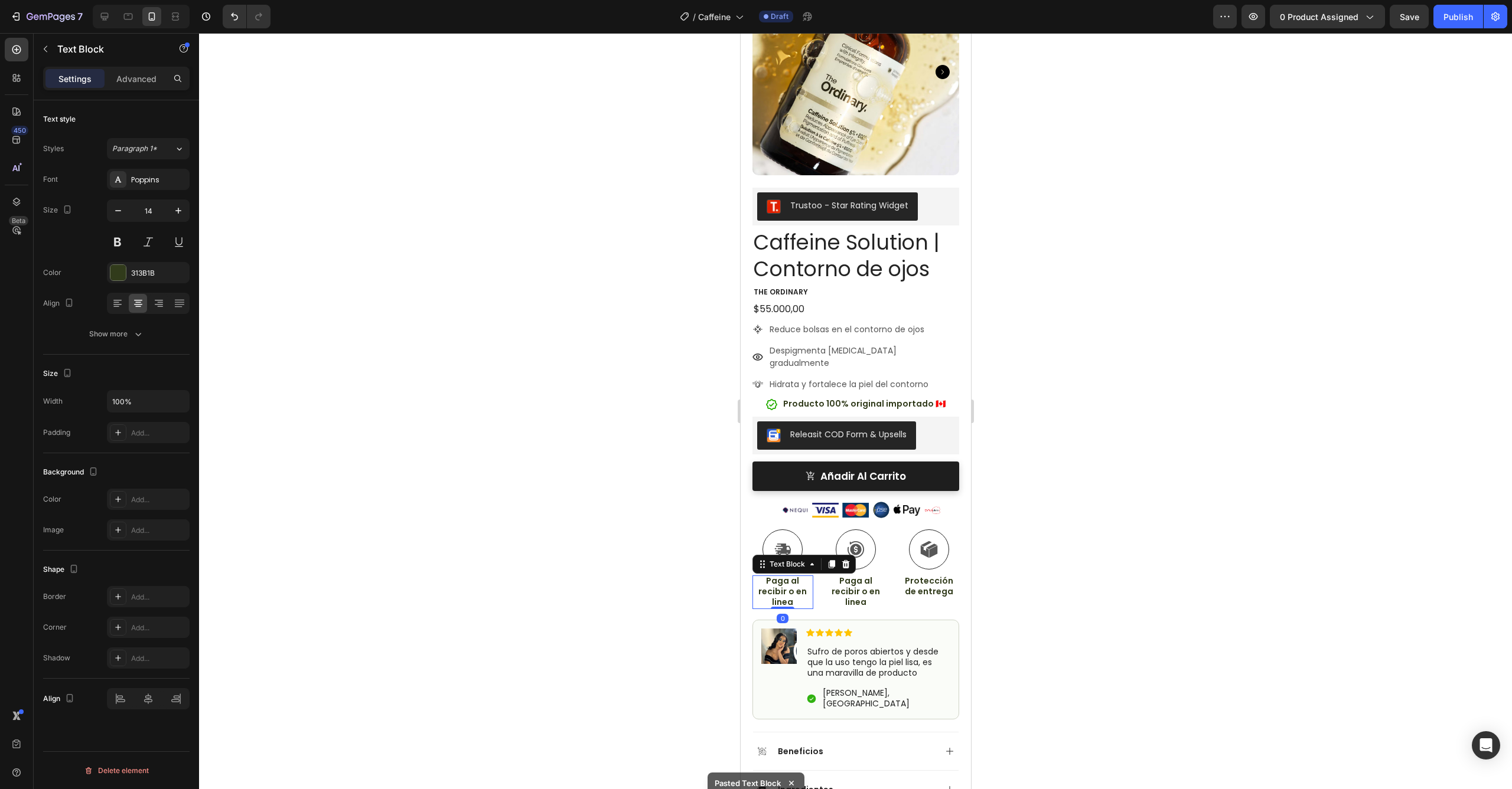
click at [795, 576] on p "Paga al recibir o en linea" at bounding box center [782, 592] width 59 height 33
drag, startPoint x: 795, startPoint y: 580, endPoint x: 764, endPoint y: 560, distance: 36.9
click at [764, 576] on p "Paga al recibir o en linea" at bounding box center [782, 592] width 59 height 33
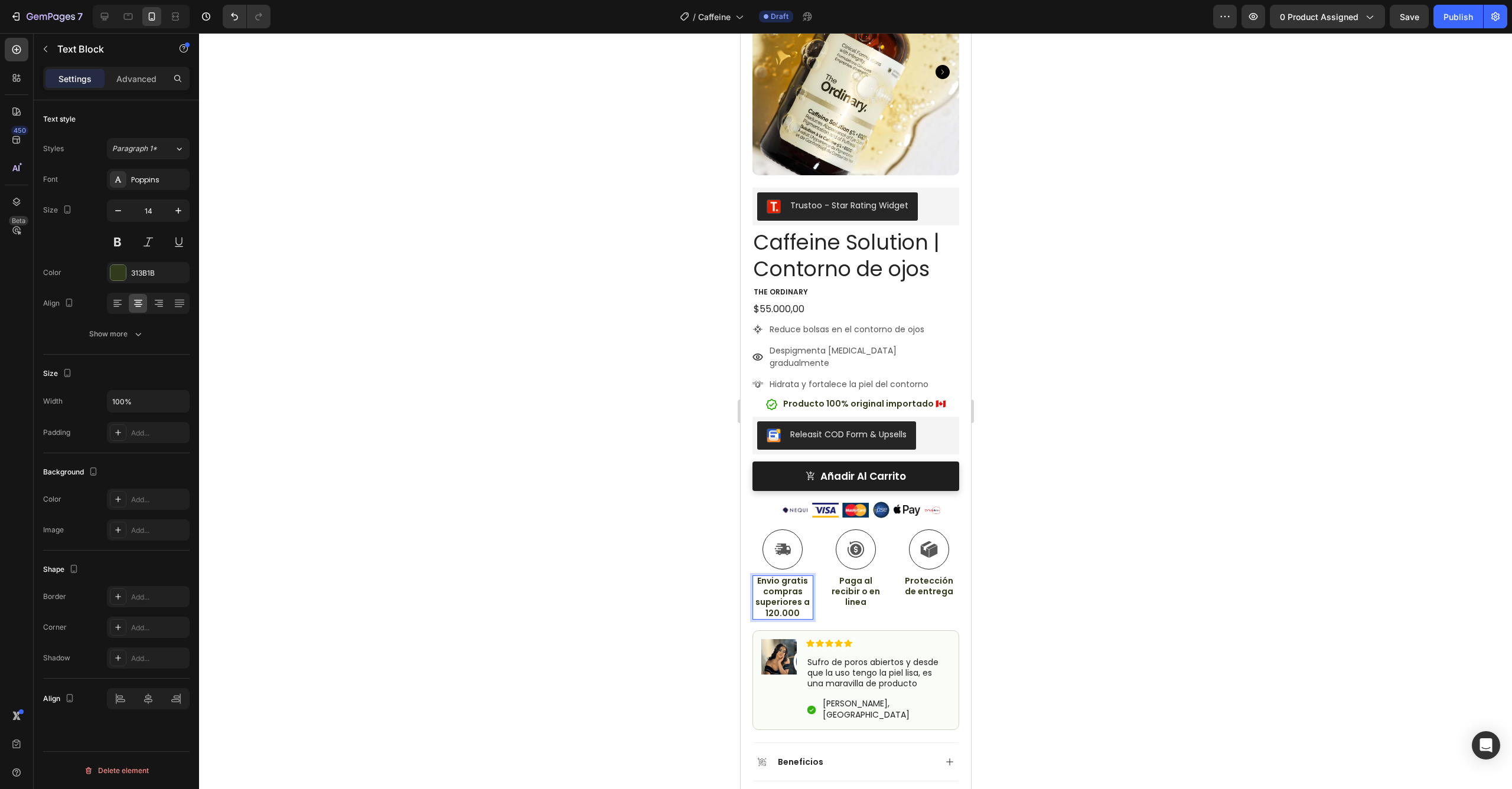
click at [794, 588] on p "Envio gratis compras superiores a 120.000" at bounding box center [782, 597] width 59 height 43
click at [1020, 555] on div at bounding box center [855, 411] width 1313 height 756
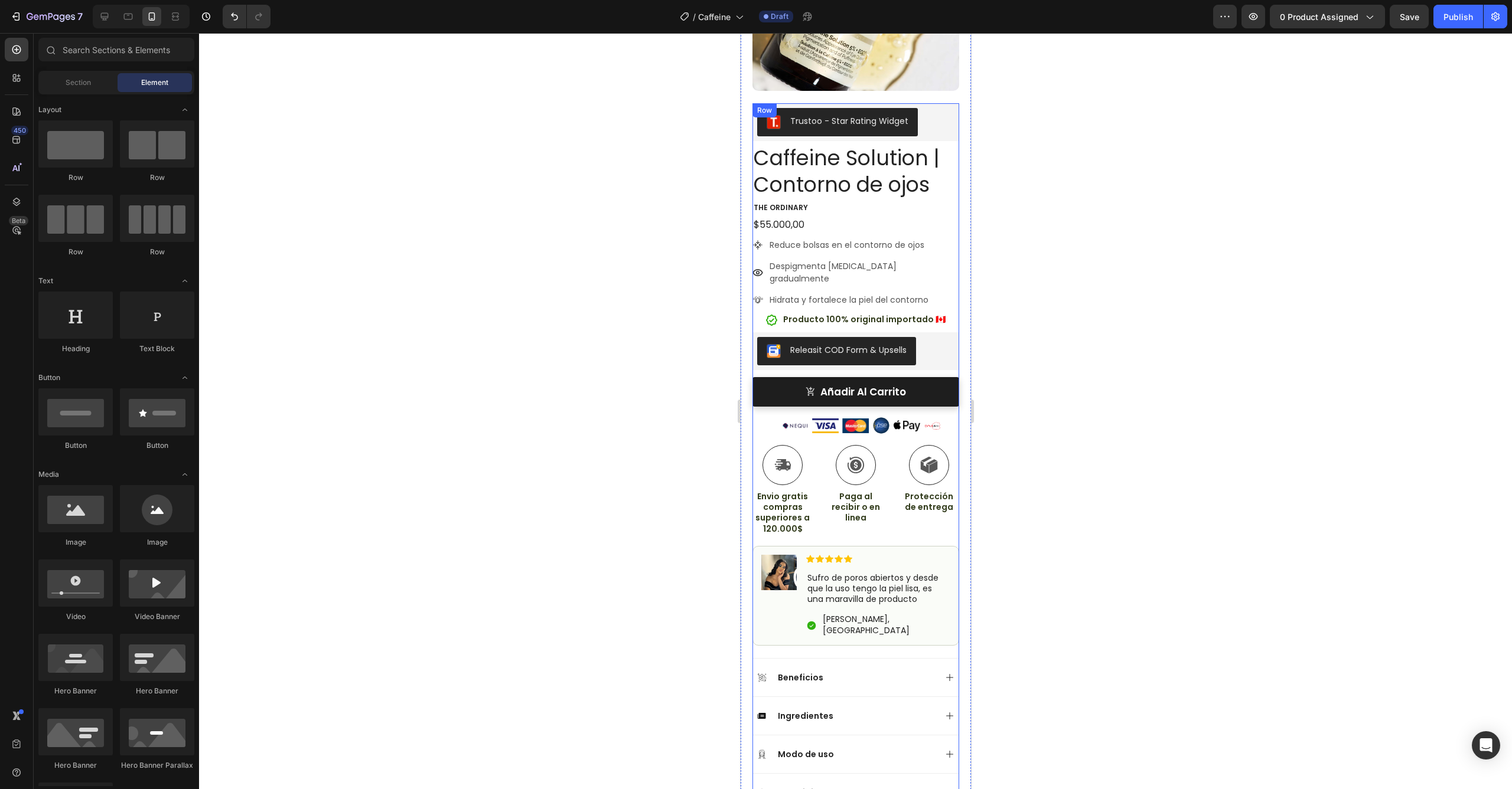
scroll to position [251, 0]
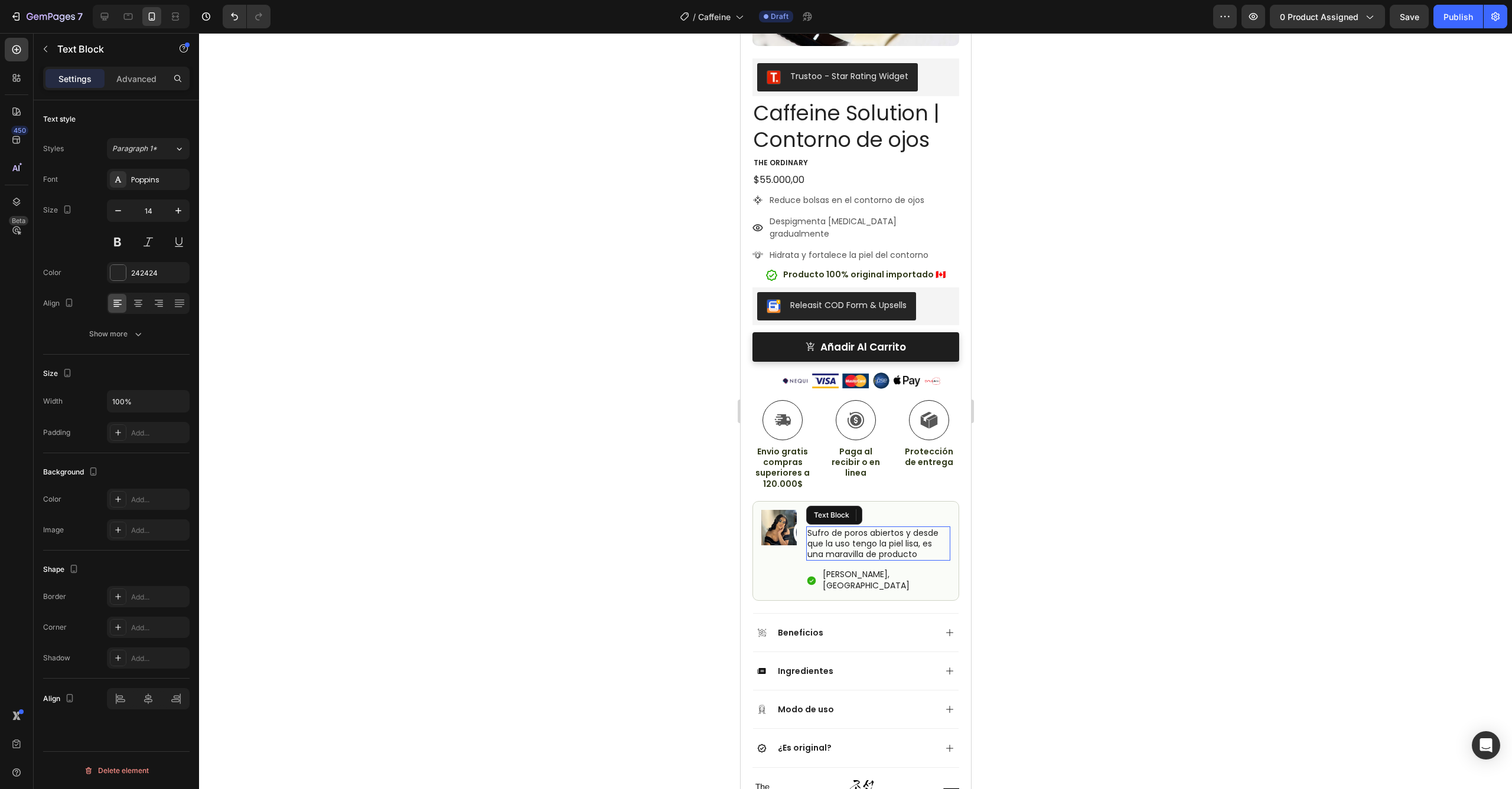
click at [913, 528] on p "Sufro de poros abiertos y desde que la uso tengo la piel lisa, es una maravilla…" at bounding box center [877, 544] width 142 height 33
click at [924, 530] on p "Sufro de poros abiertos y desde que la uso tengo la piel lisa, es una maravilla…" at bounding box center [877, 544] width 142 height 33
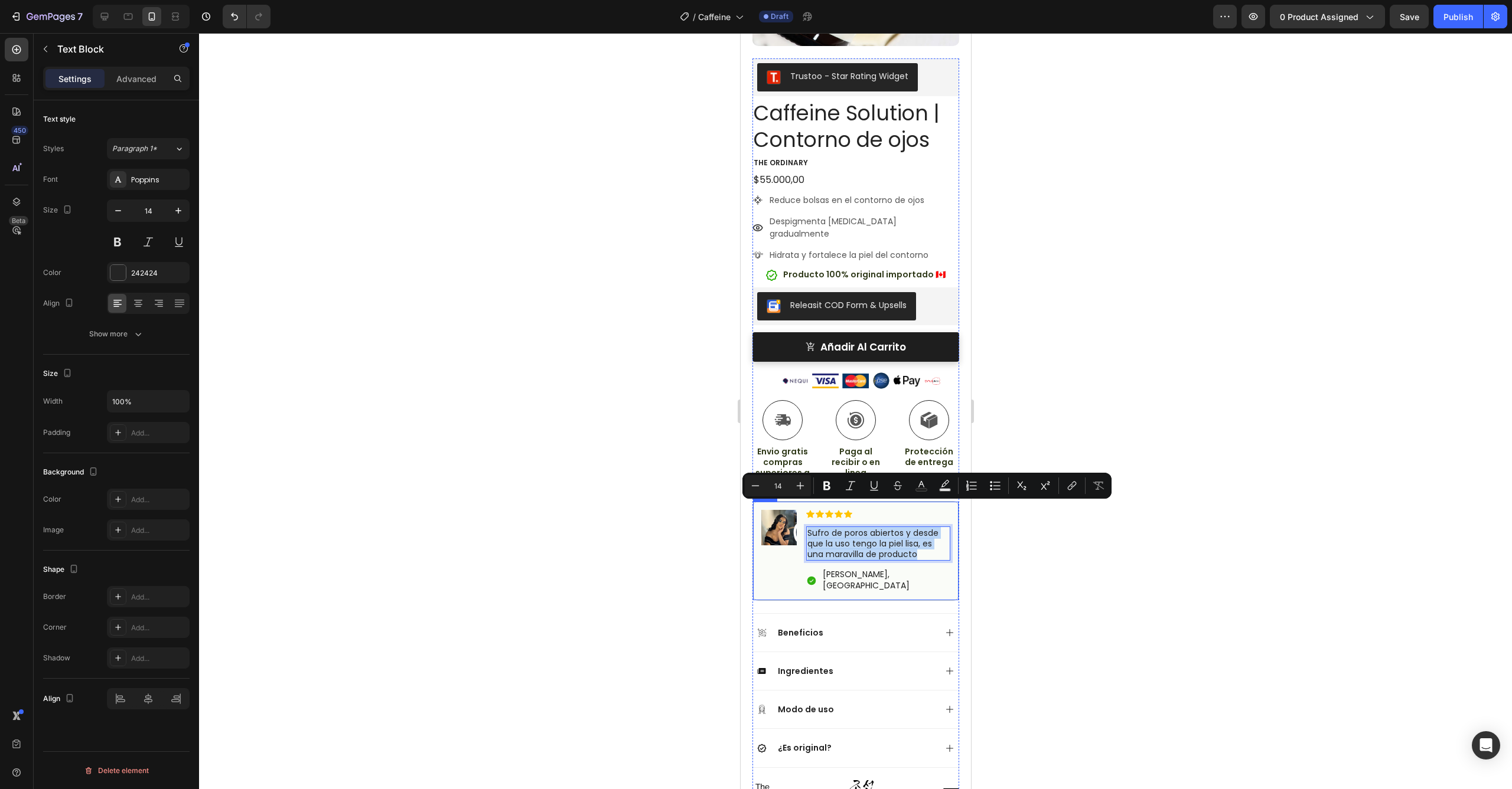
drag, startPoint x: 924, startPoint y: 530, endPoint x: 799, endPoint y: 501, distance: 128.3
click at [799, 501] on div "Image Icon Icon Icon Icon Icon Icon List Sufro de poros abiertos y desde que la…" at bounding box center [855, 551] width 207 height 100
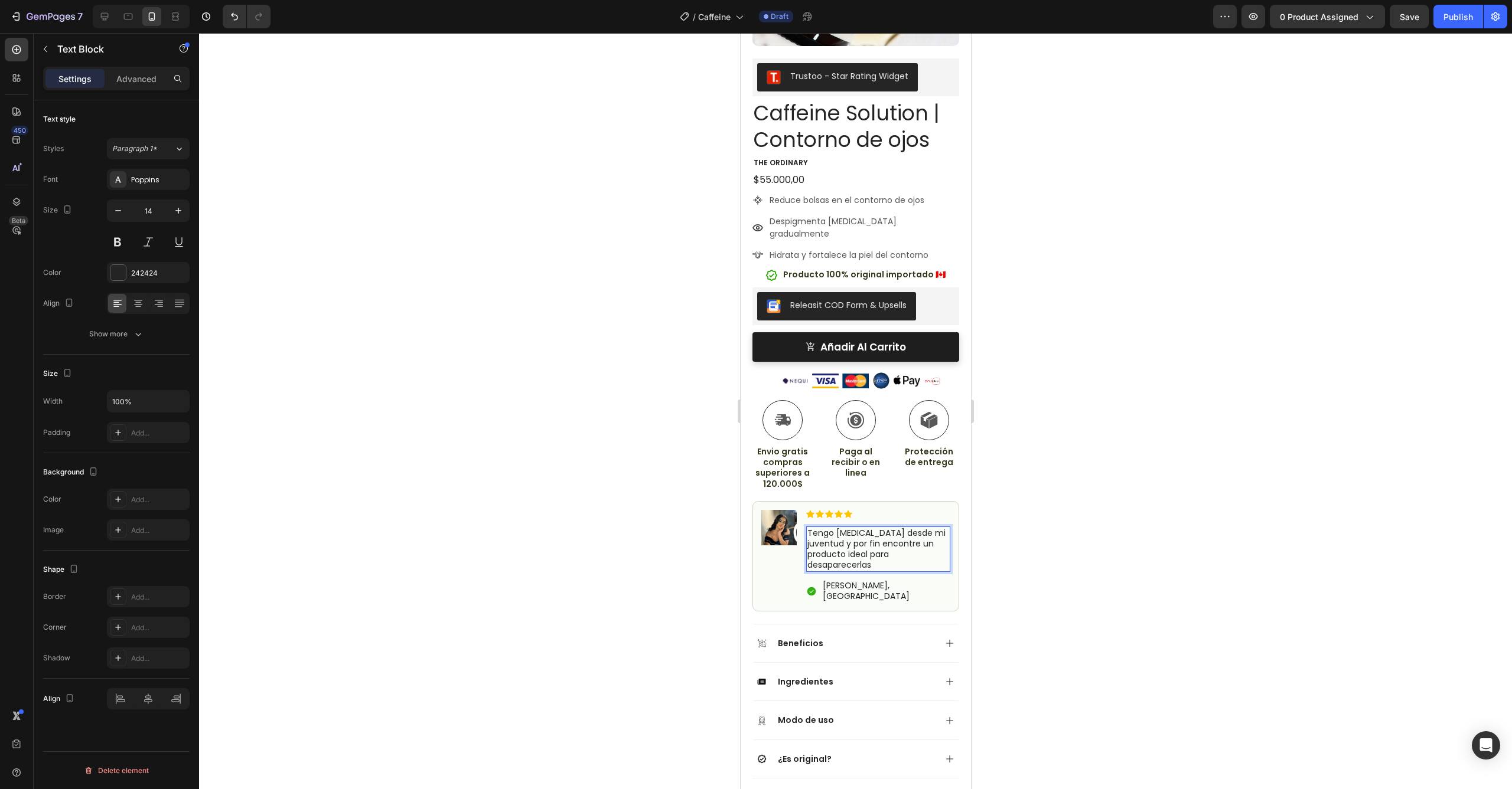
click at [858, 528] on p "Tengo [MEDICAL_DATA] desde mi juventud y por fin encontre un producto ideal par…" at bounding box center [877, 549] width 142 height 43
click at [1005, 556] on div at bounding box center [855, 411] width 1313 height 756
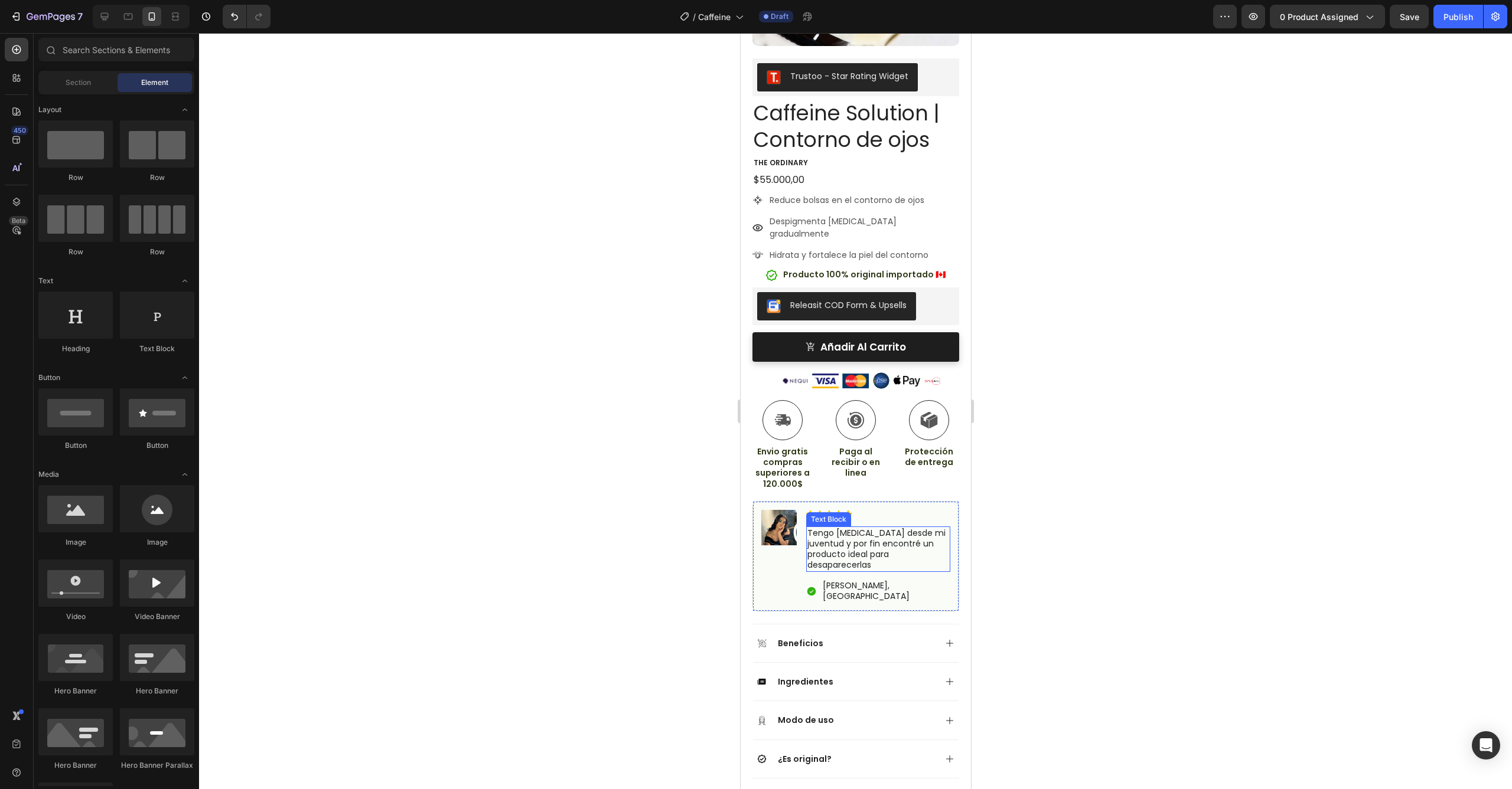
drag, startPoint x: 905, startPoint y: 526, endPoint x: 856, endPoint y: 516, distance: 50.0
click at [856, 528] on p "Tengo [MEDICAL_DATA] desde mi juventud y por fin encontré un producto ideal par…" at bounding box center [877, 549] width 142 height 43
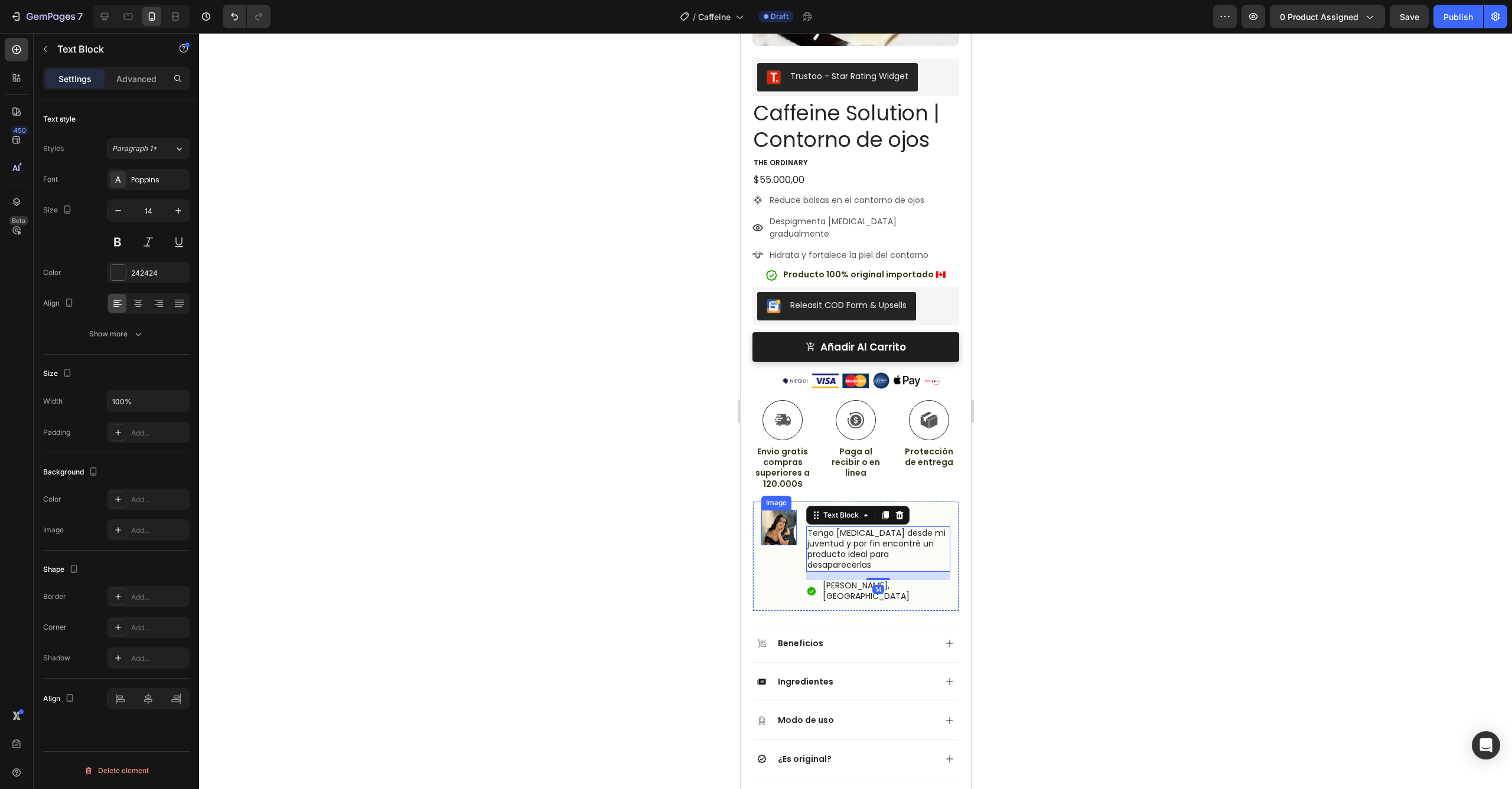
click at [782, 510] on img at bounding box center [778, 528] width 35 height 35
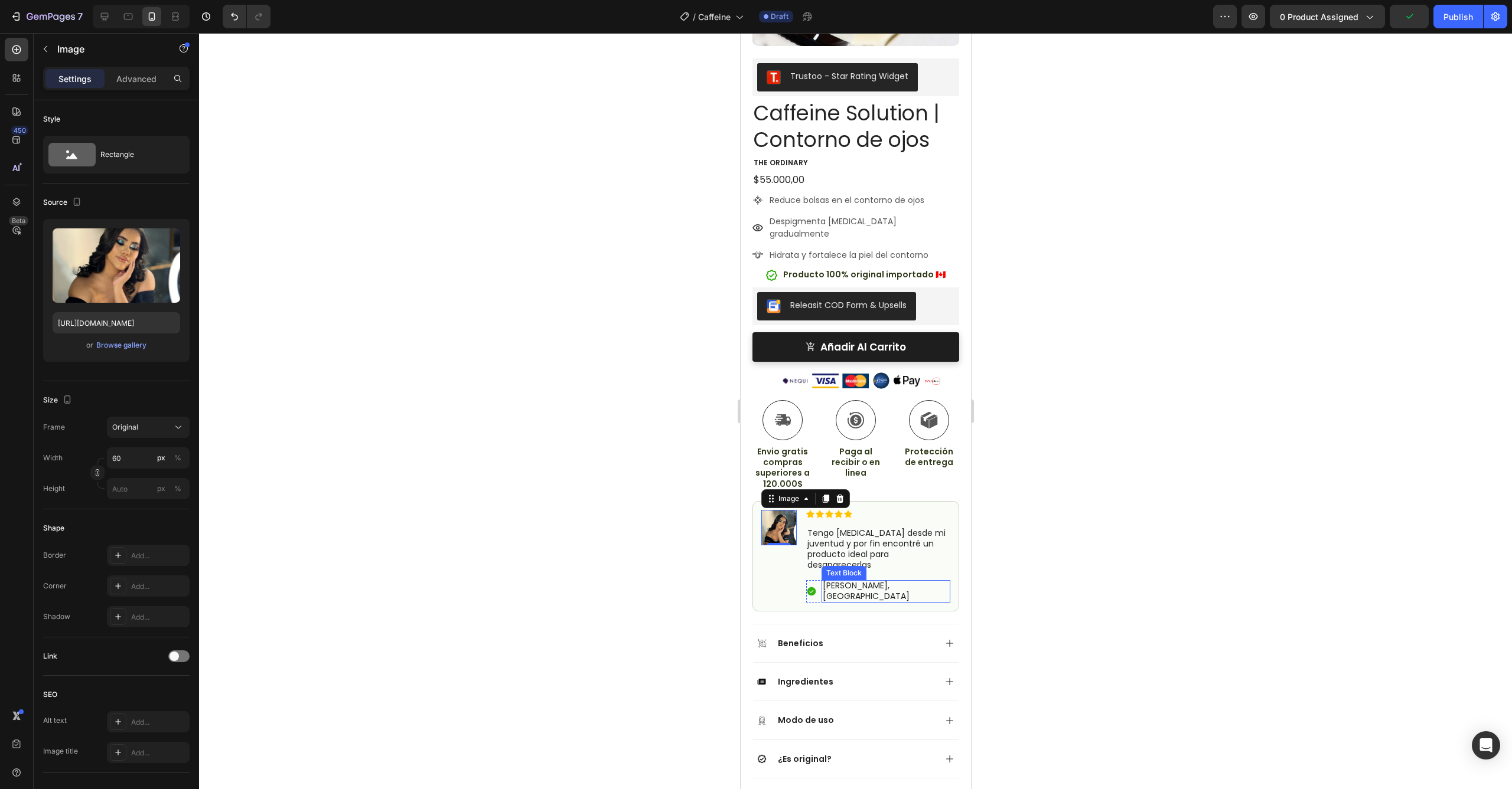
click at [859, 580] on p "[PERSON_NAME], [GEOGRAPHIC_DATA]" at bounding box center [885, 591] width 126 height 21
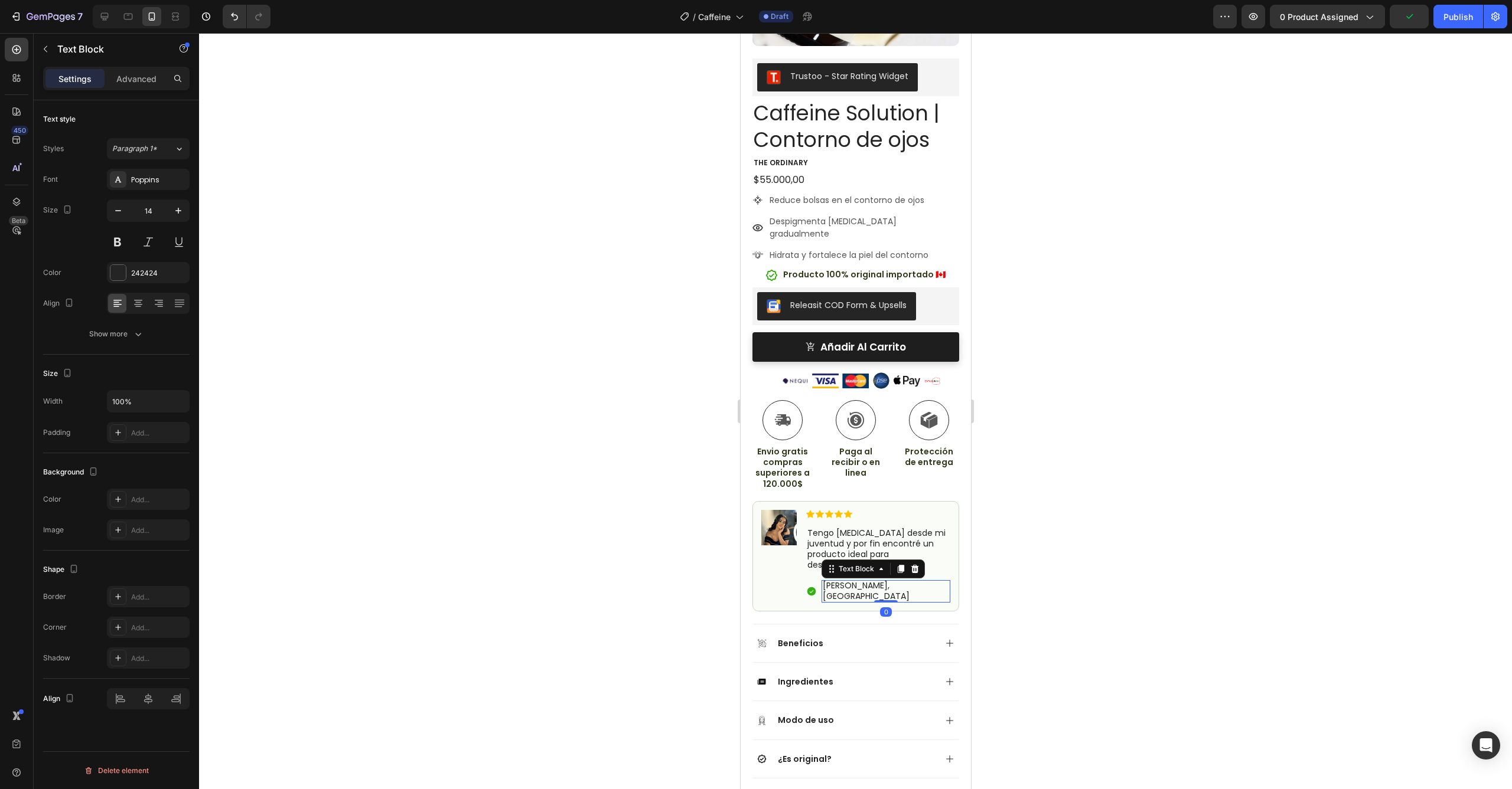
click at [870, 580] on p "[PERSON_NAME], [GEOGRAPHIC_DATA]" at bounding box center [885, 591] width 126 height 21
click at [995, 480] on div at bounding box center [855, 411] width 1313 height 756
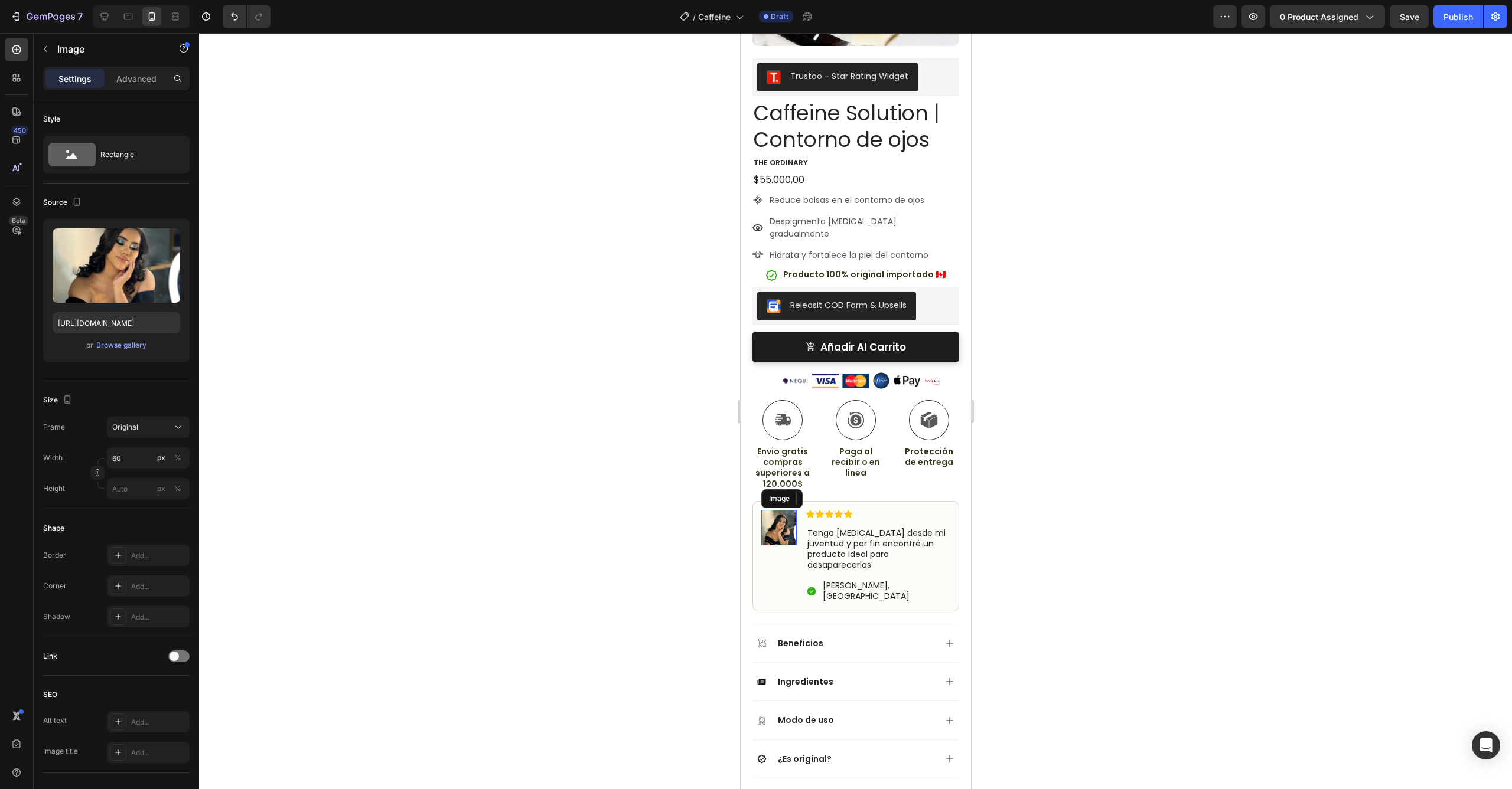
click at [788, 510] on img at bounding box center [778, 528] width 35 height 35
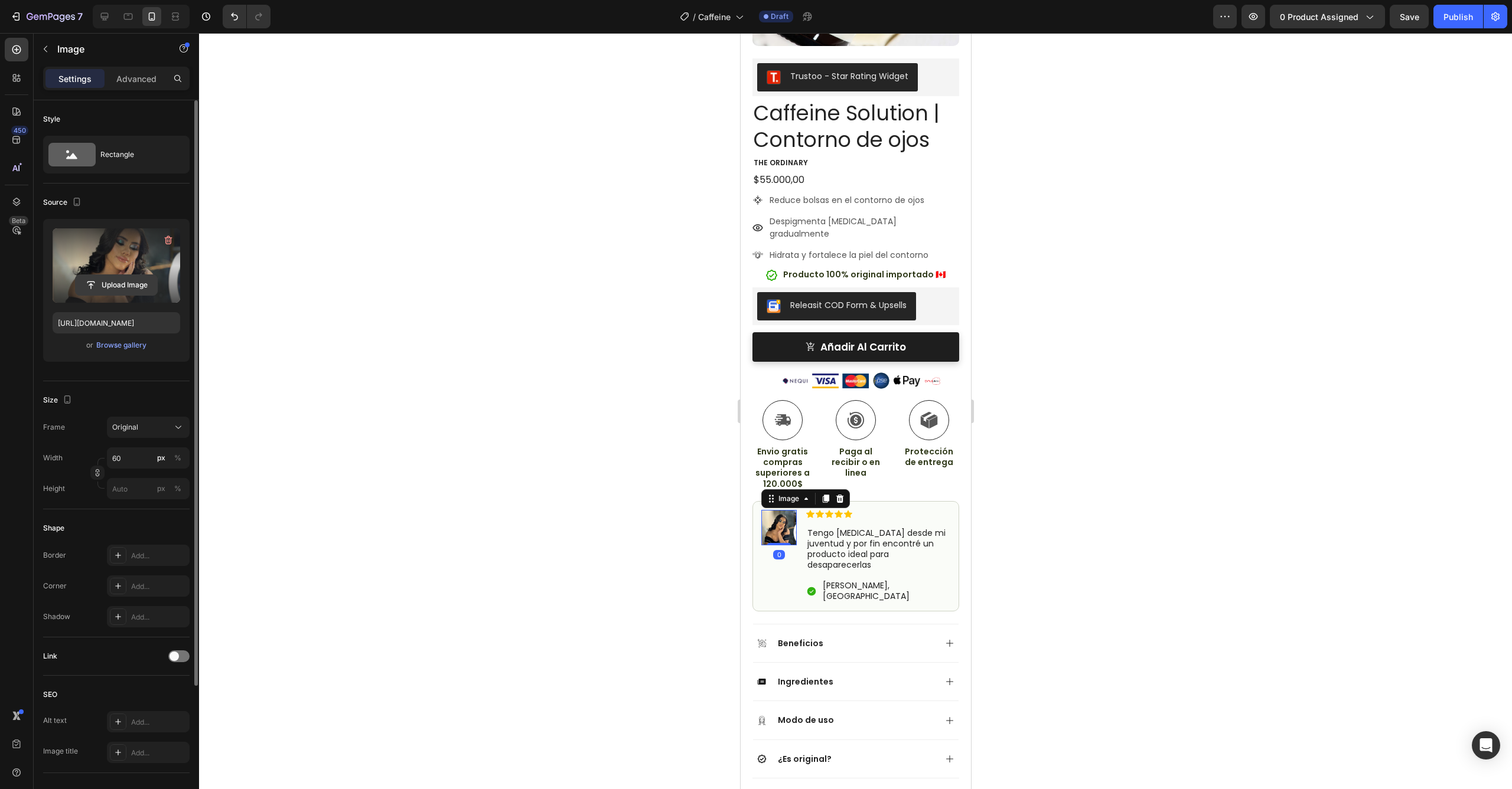
click at [116, 278] on input "file" at bounding box center [116, 285] width 81 height 20
type input "[URL][DOMAIN_NAME]"
click at [543, 316] on div at bounding box center [855, 411] width 1313 height 756
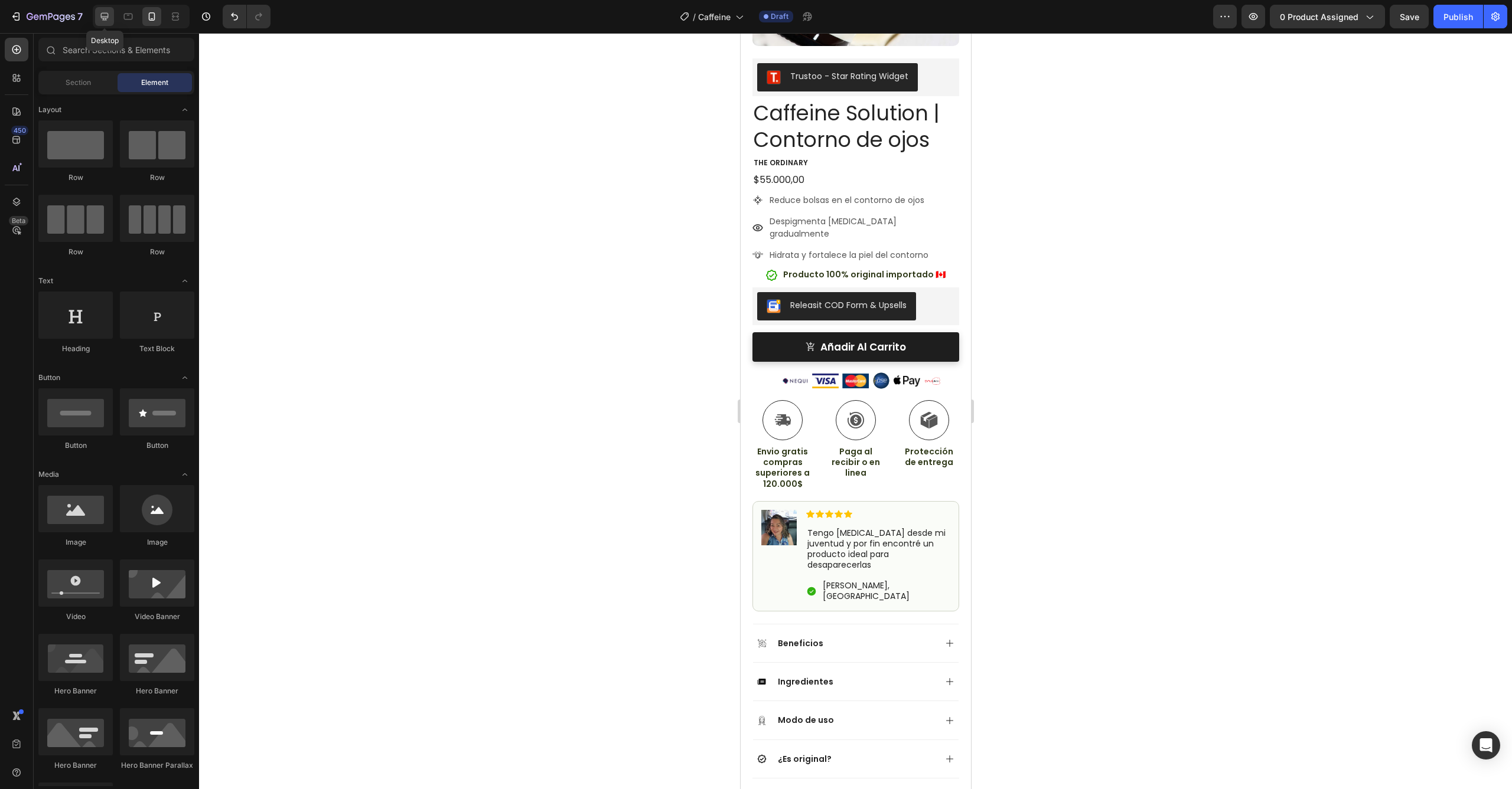
click at [106, 18] on icon at bounding box center [105, 16] width 8 height 8
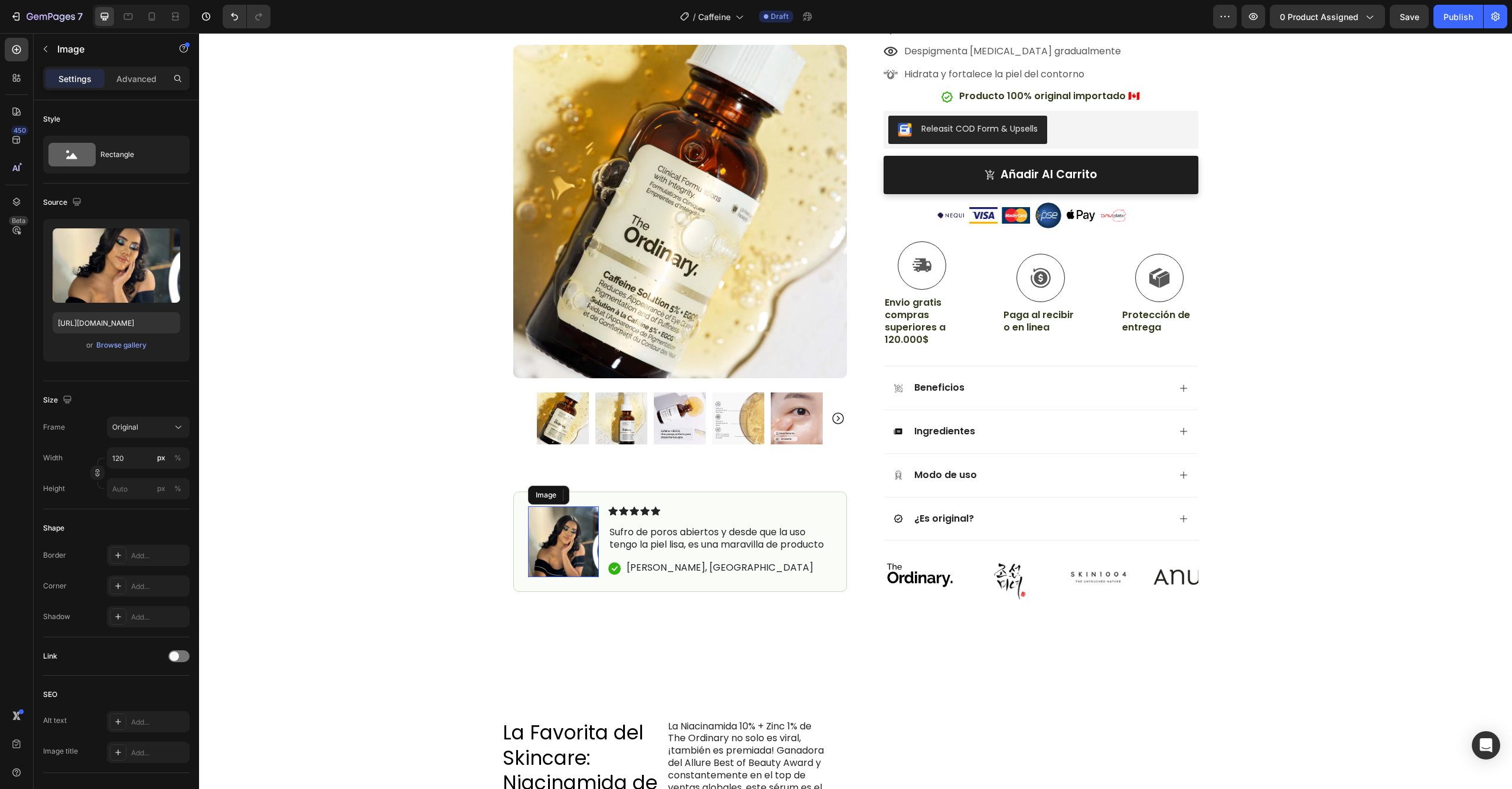
click at [580, 540] on img at bounding box center [563, 542] width 71 height 71
click at [123, 356] on div "Upload Image [URL][DOMAIN_NAME] or Browse gallery" at bounding box center [116, 290] width 147 height 143
click at [125, 349] on div "Browse gallery" at bounding box center [121, 345] width 50 height 11
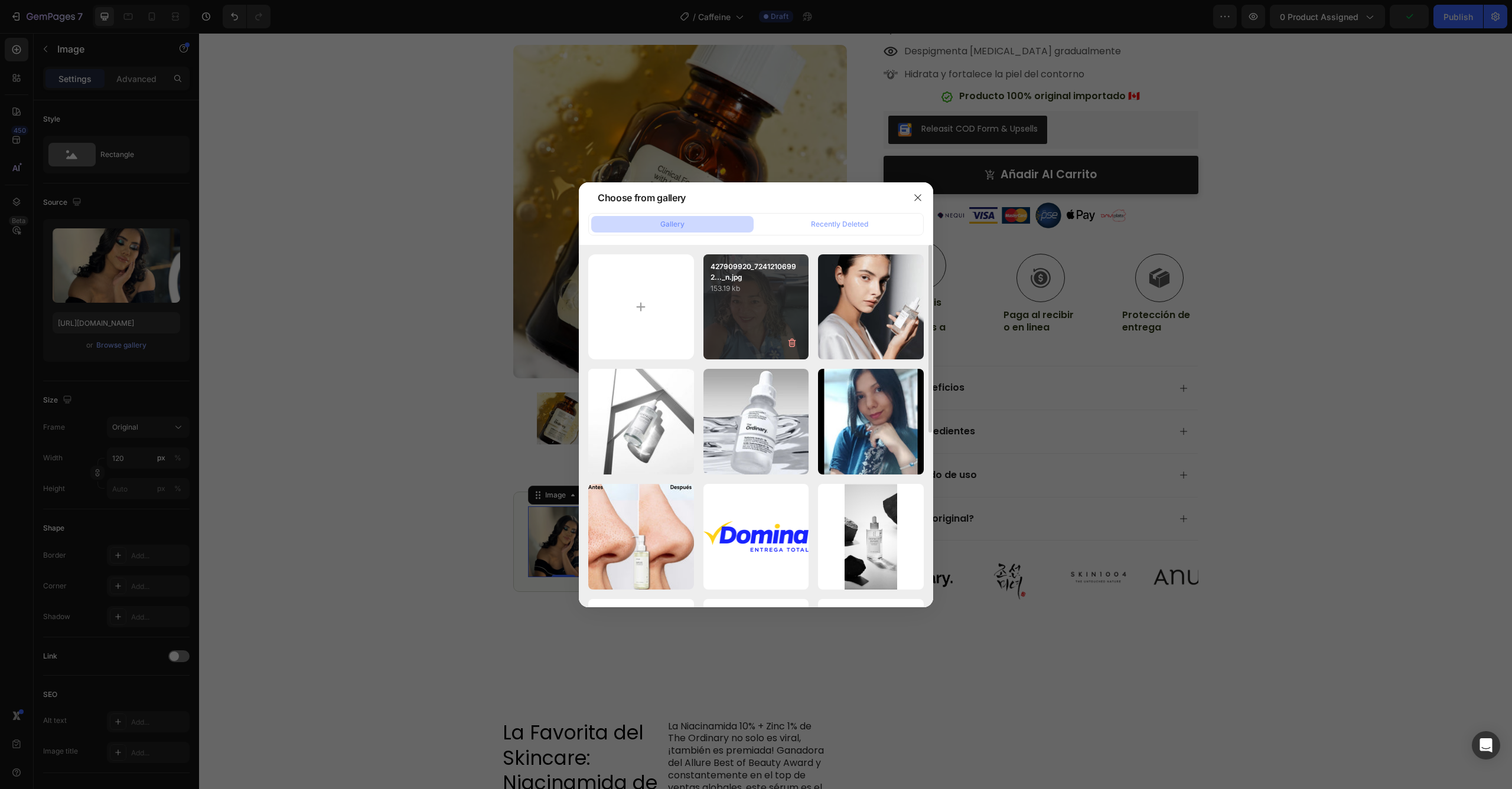
click at [750, 302] on div "427909920_72412106992..._n.jpg 153.19 kb" at bounding box center [756, 307] width 106 height 106
type input "[URL][DOMAIN_NAME]"
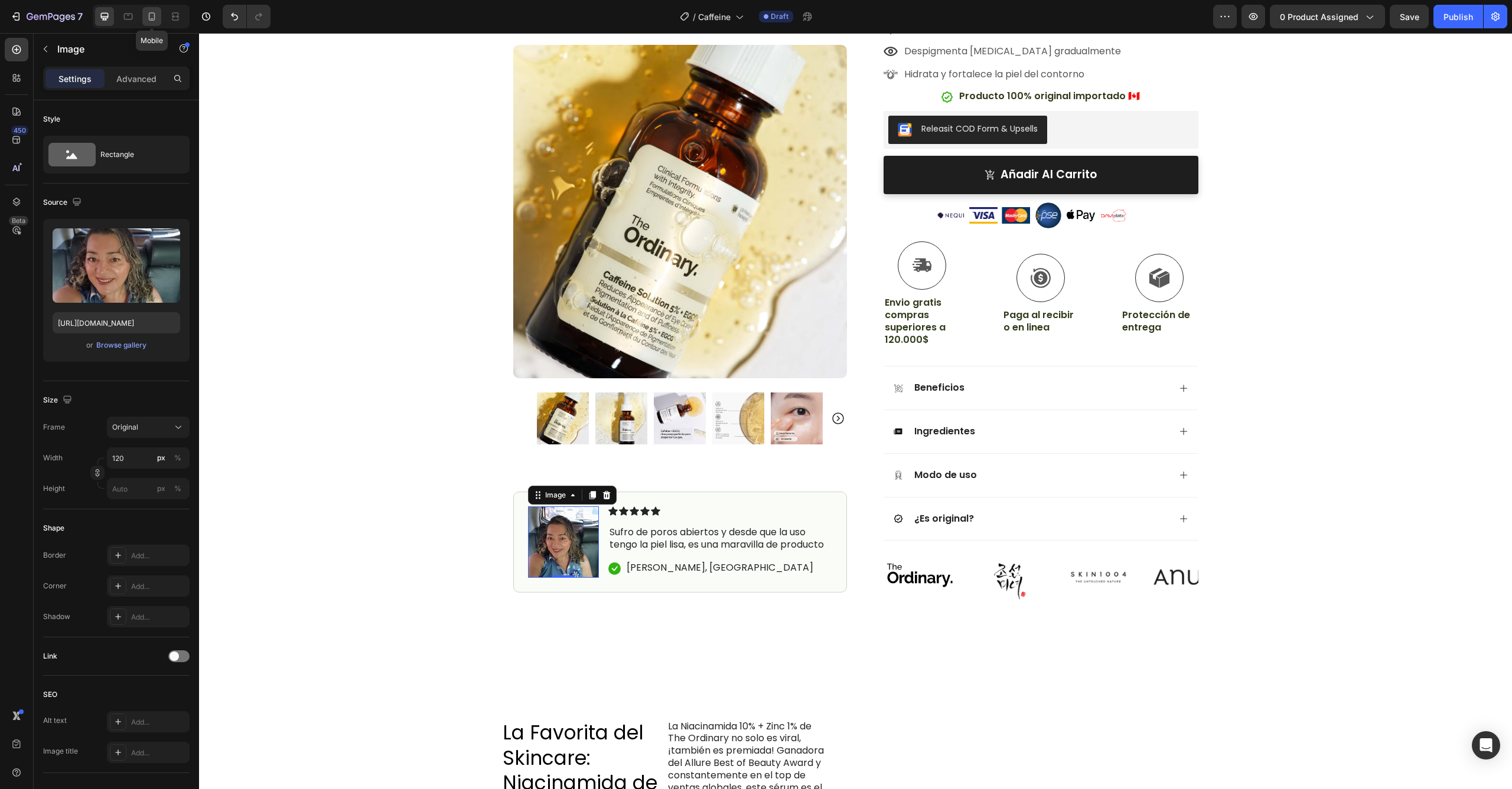
click at [148, 16] on icon at bounding box center [152, 16] width 12 height 12
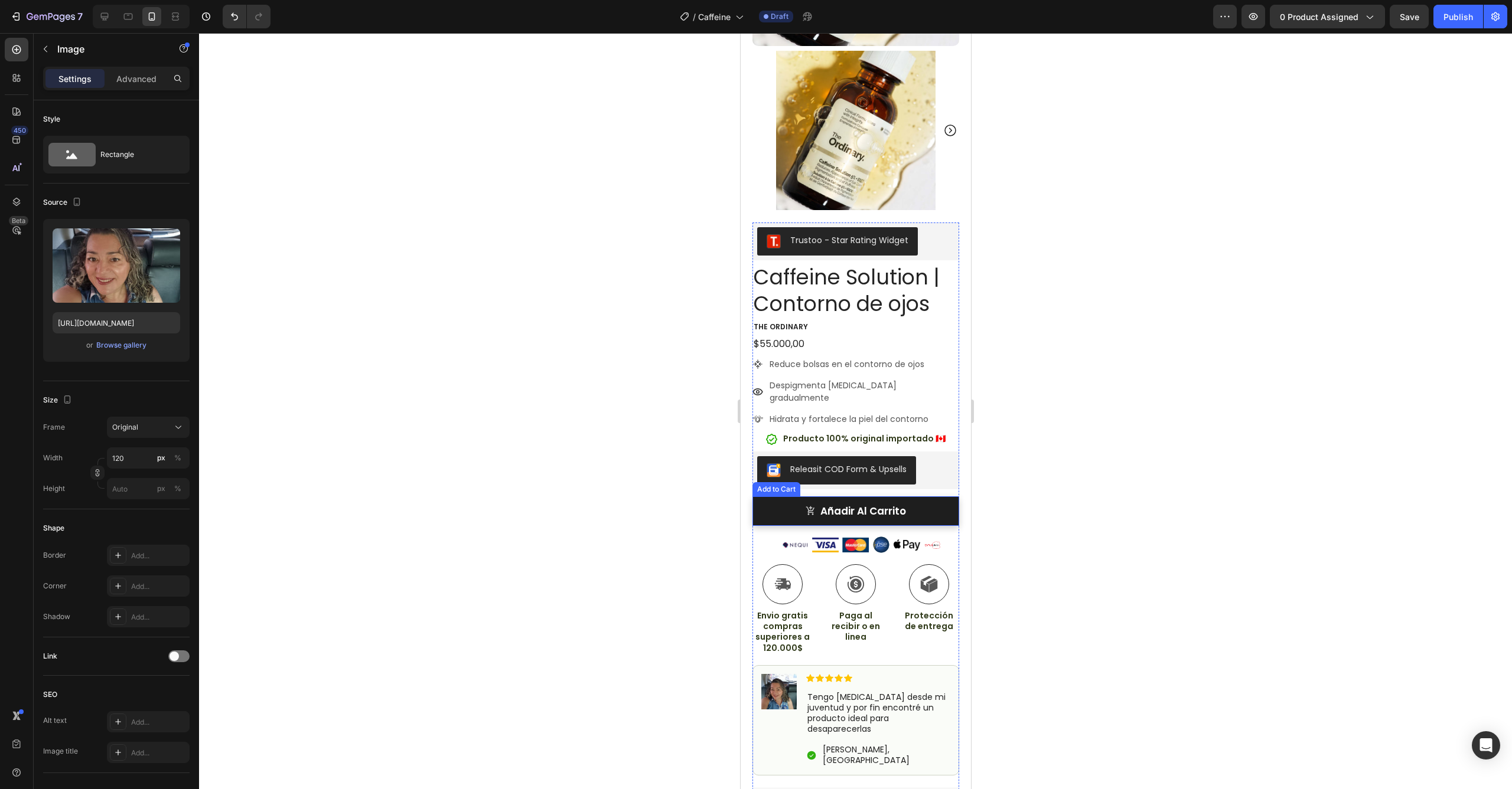
scroll to position [210, 0]
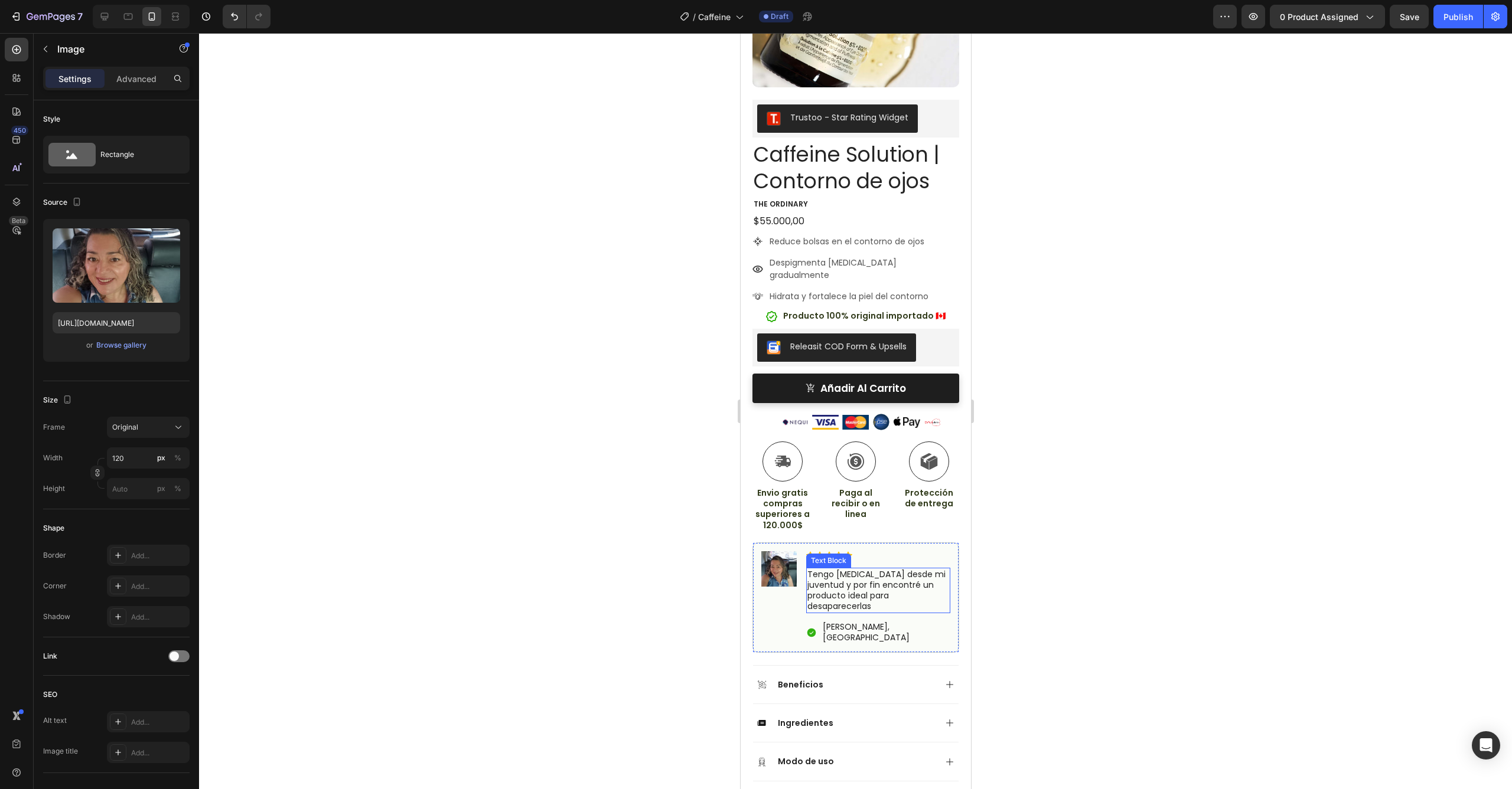
click at [888, 569] on p "Tengo [MEDICAL_DATA] desde mi juventud y por fin encontré un producto ideal par…" at bounding box center [877, 590] width 142 height 43
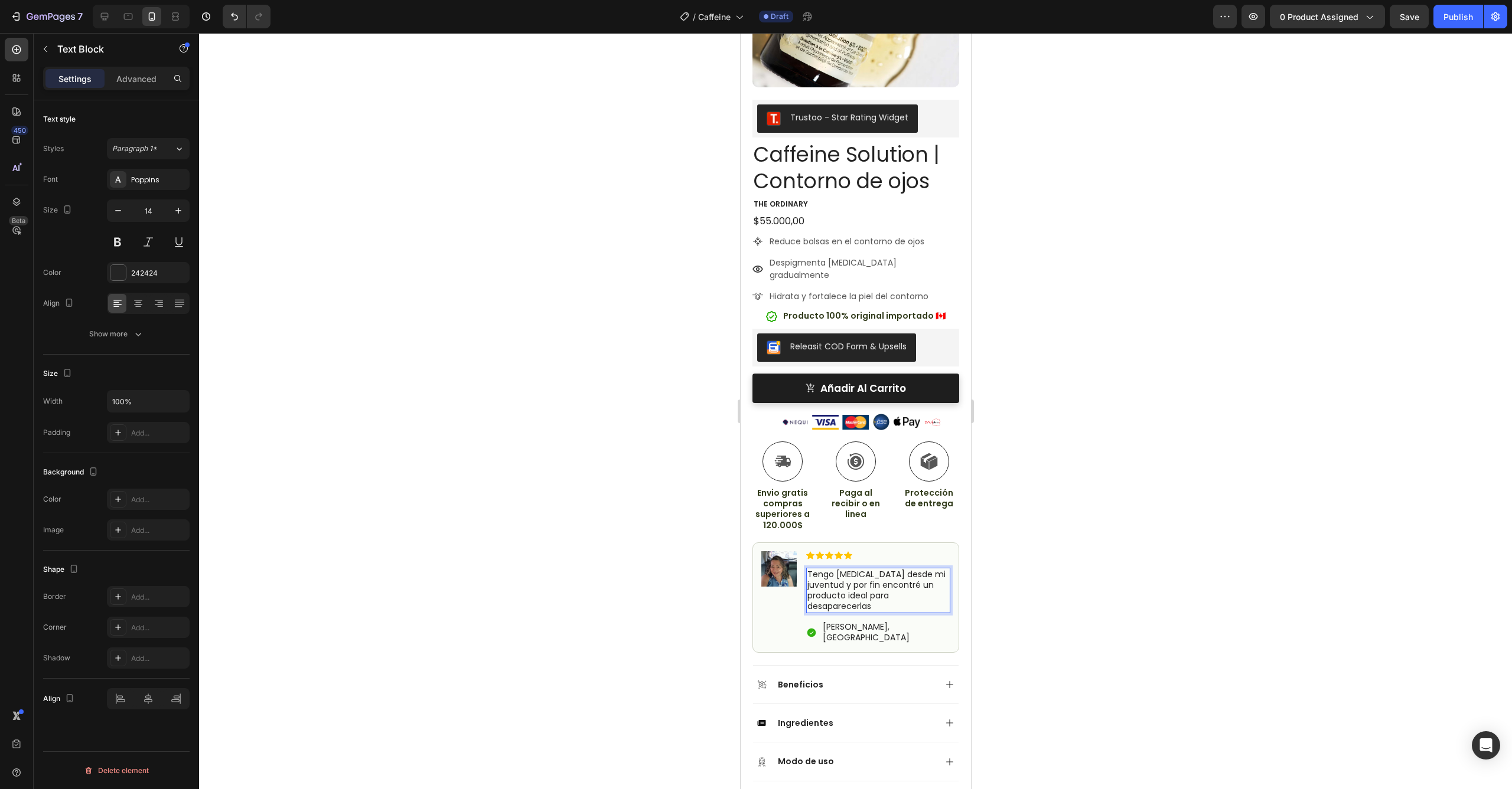
click at [923, 572] on p "Tengo [MEDICAL_DATA] desde mi juventud y por fin encontré un producto ideal par…" at bounding box center [877, 590] width 142 height 43
drag, startPoint x: 927, startPoint y: 571, endPoint x: 807, endPoint y: 550, distance: 121.8
click at [807, 569] on p "Tengo [MEDICAL_DATA] desde mi juventud y por fin encontré un producto ideal par…" at bounding box center [877, 590] width 142 height 43
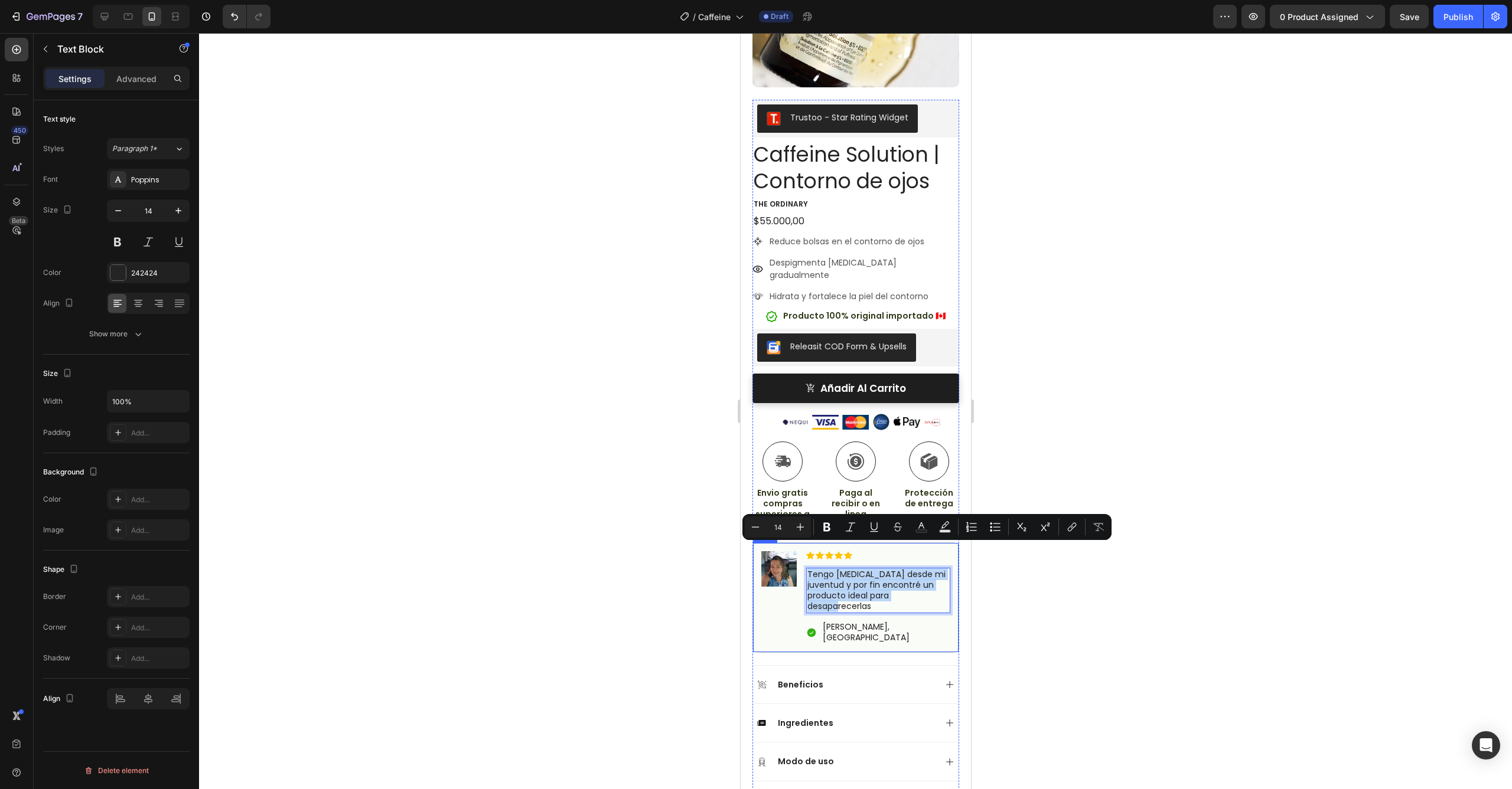
copy p "Tengo [MEDICAL_DATA] desde mi juventud y por fin encontré un producto ideal par…"
click at [585, 481] on div at bounding box center [855, 411] width 1313 height 756
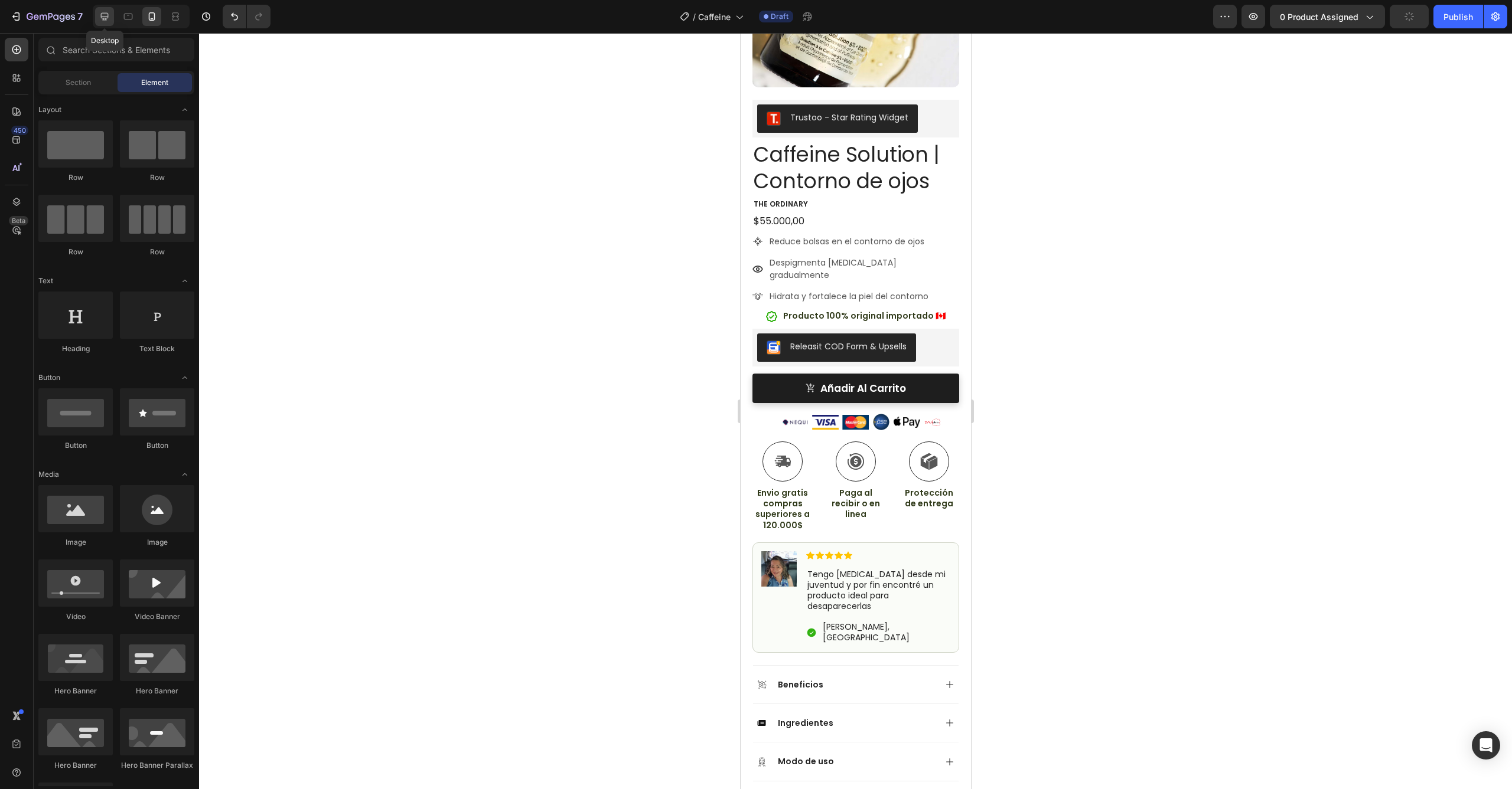
click at [95, 14] on div at bounding box center [104, 16] width 19 height 19
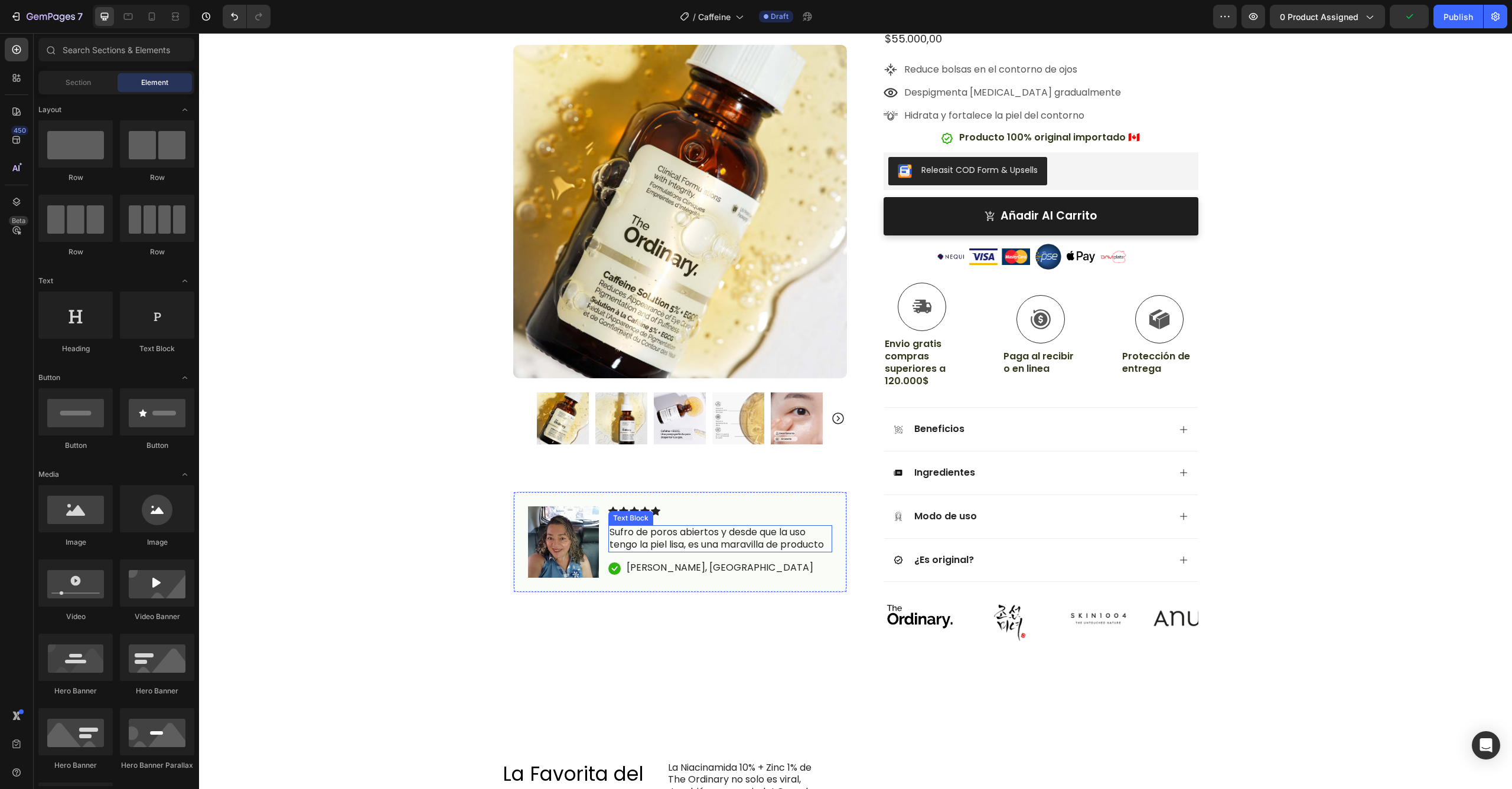
click at [721, 537] on p "Sufro de poros abiertos y desde que la uso tengo la piel lisa, es una maravilla…" at bounding box center [720, 538] width 222 height 25
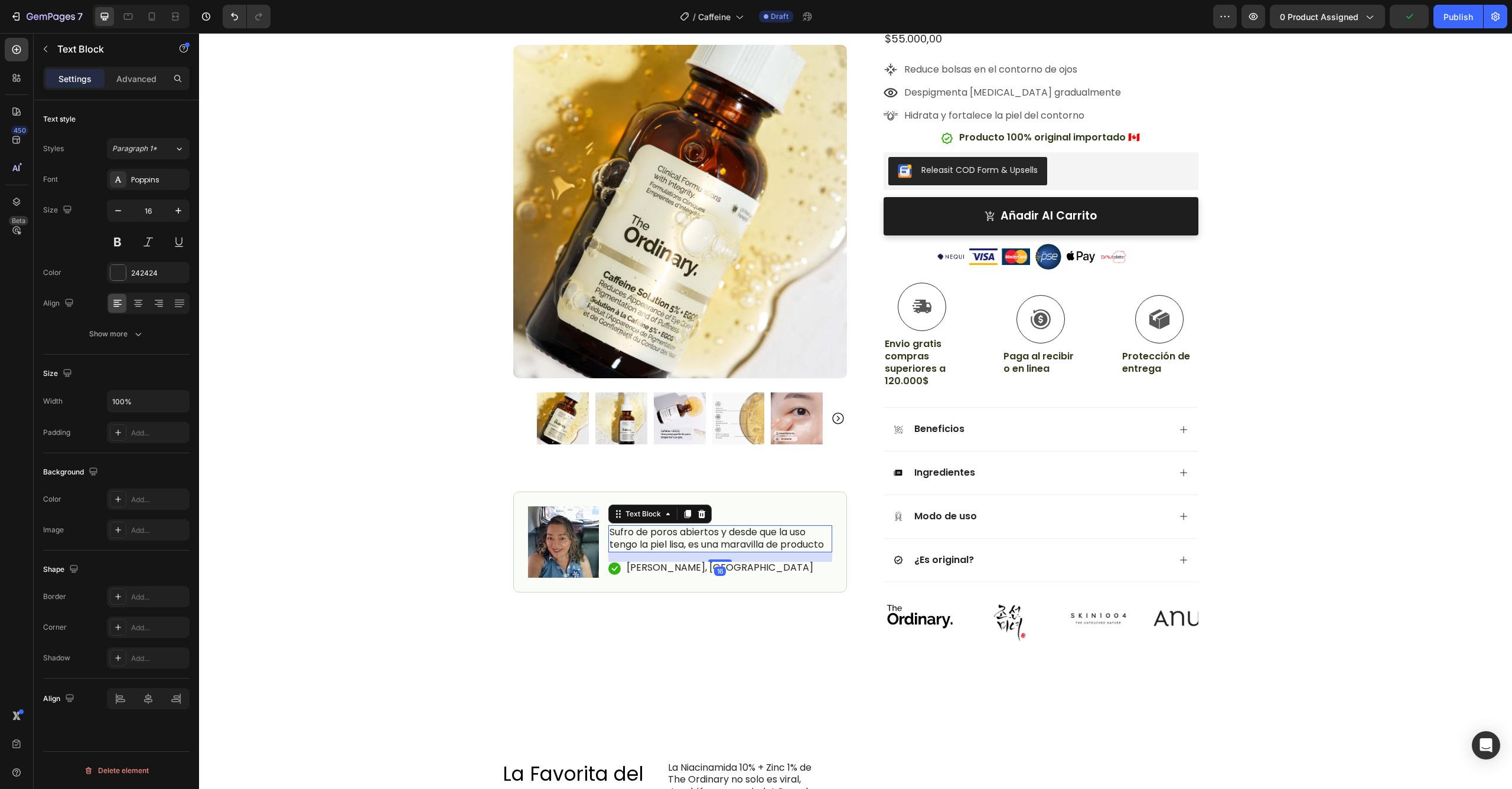
click at [721, 537] on p "Sufro de poros abiertos y desde que la uso tengo la piel lisa, es una maravilla…" at bounding box center [720, 538] width 222 height 25
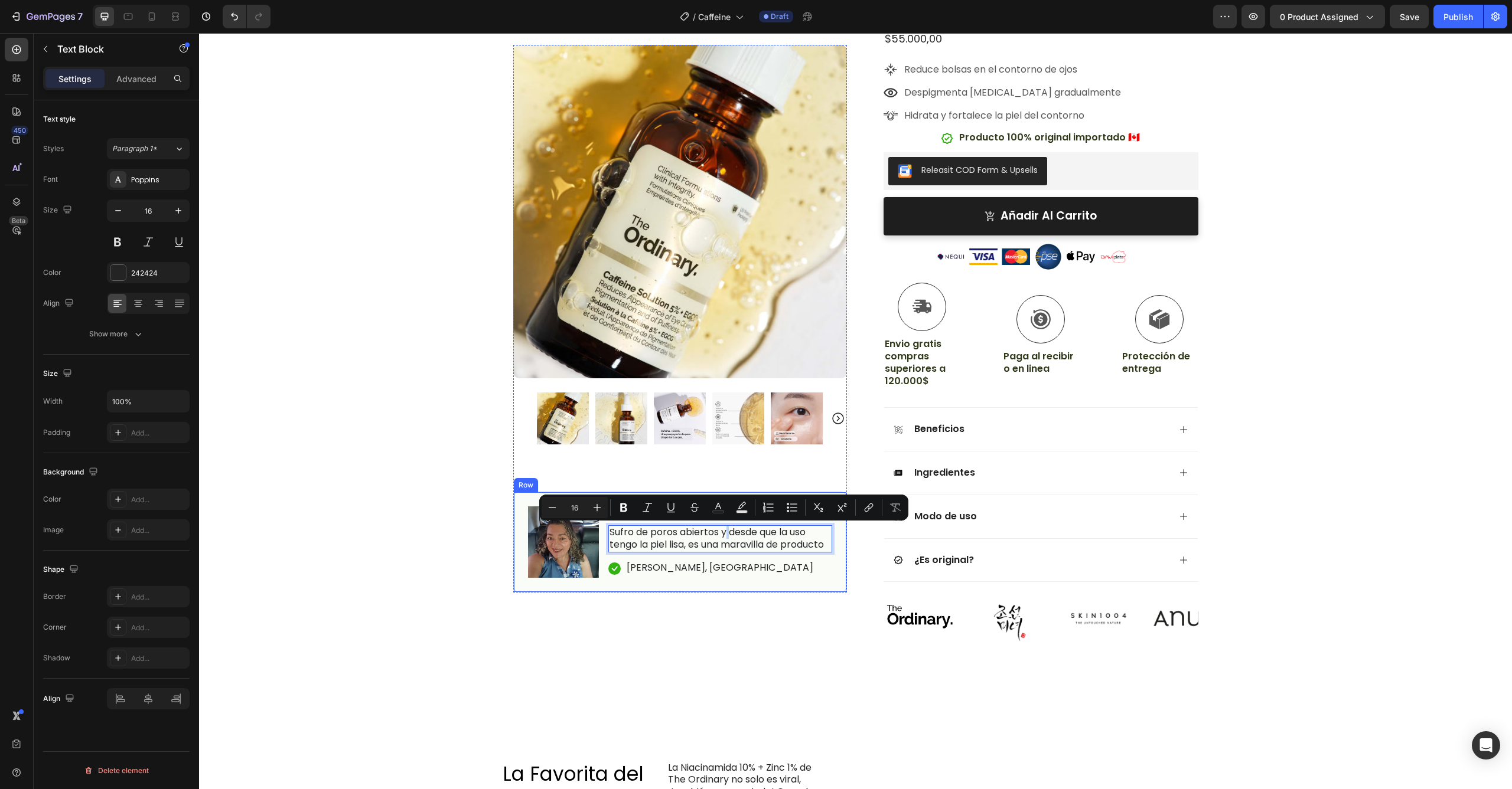
click at [796, 550] on p "Sufro de poros abiertos y desde que la uso tengo la piel lisa, es una maravilla…" at bounding box center [720, 538] width 222 height 25
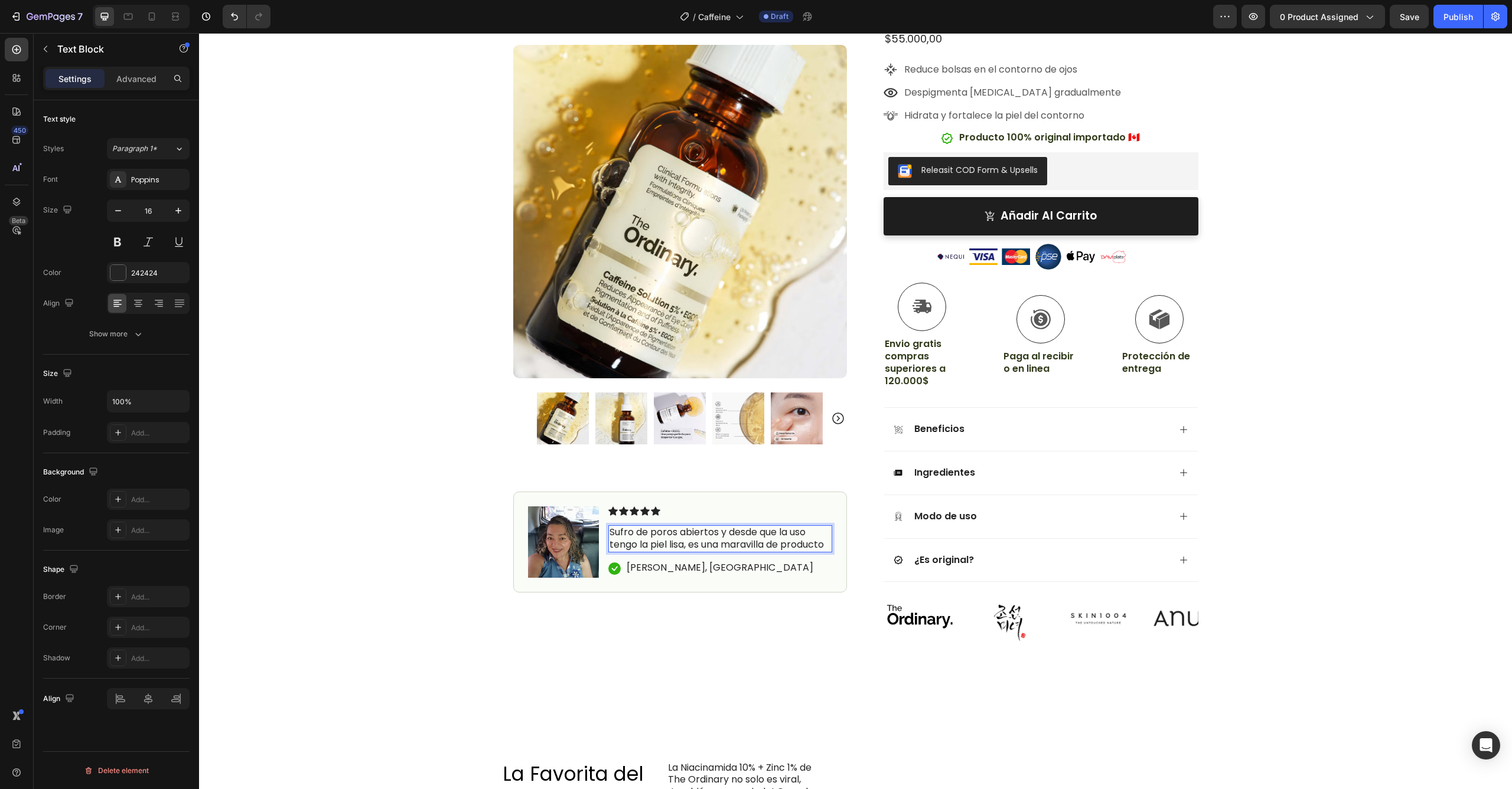
click at [825, 545] on p "Sufro de poros abiertos y desde que la uso tengo la piel lisa, es una maravilla…" at bounding box center [720, 538] width 222 height 25
drag, startPoint x: 826, startPoint y: 545, endPoint x: 598, endPoint y: 528, distance: 228.6
click at [598, 528] on div "Image Icon Icon Icon Icon Icon Icon List Sufro de poros abiertos y desde que la…" at bounding box center [679, 542] width 334 height 101
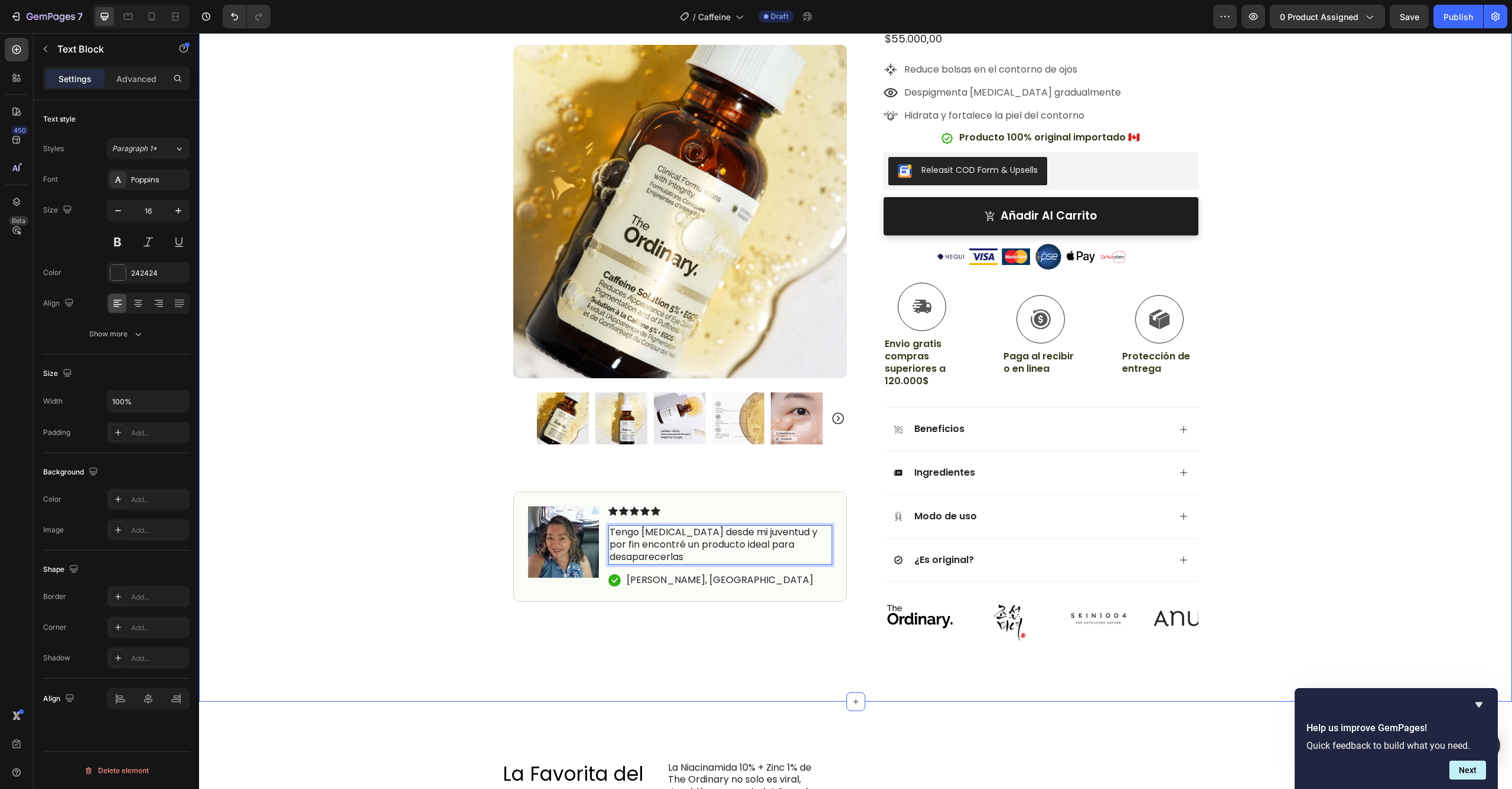
click at [405, 455] on div "Icon Envío gratuito, pago contraentrega Text Block Row Icon Confirmaremos tu pe…" at bounding box center [855, 245] width 1313 height 795
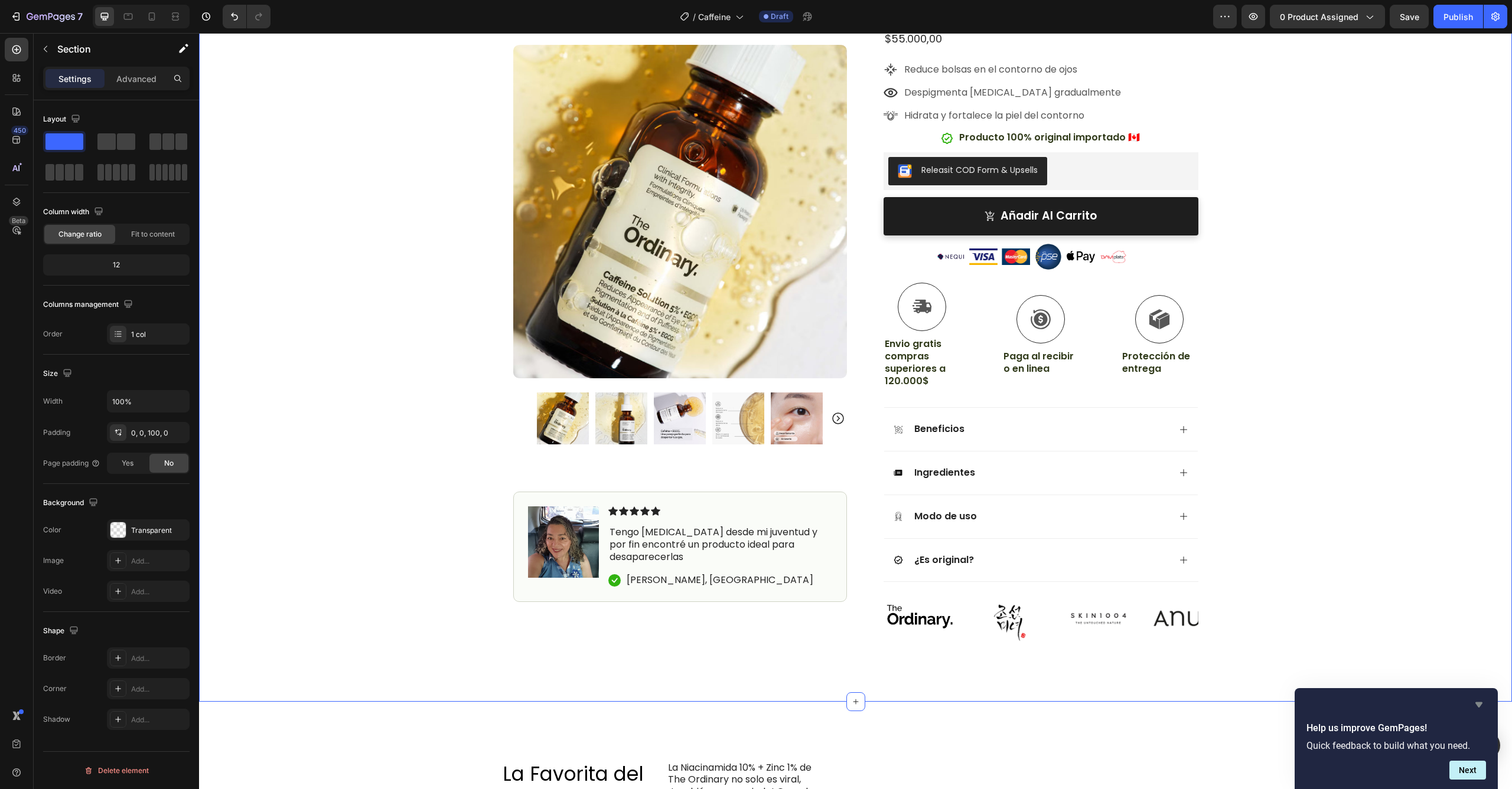
click at [1479, 706] on icon "Hide survey" at bounding box center [1479, 705] width 7 height 6
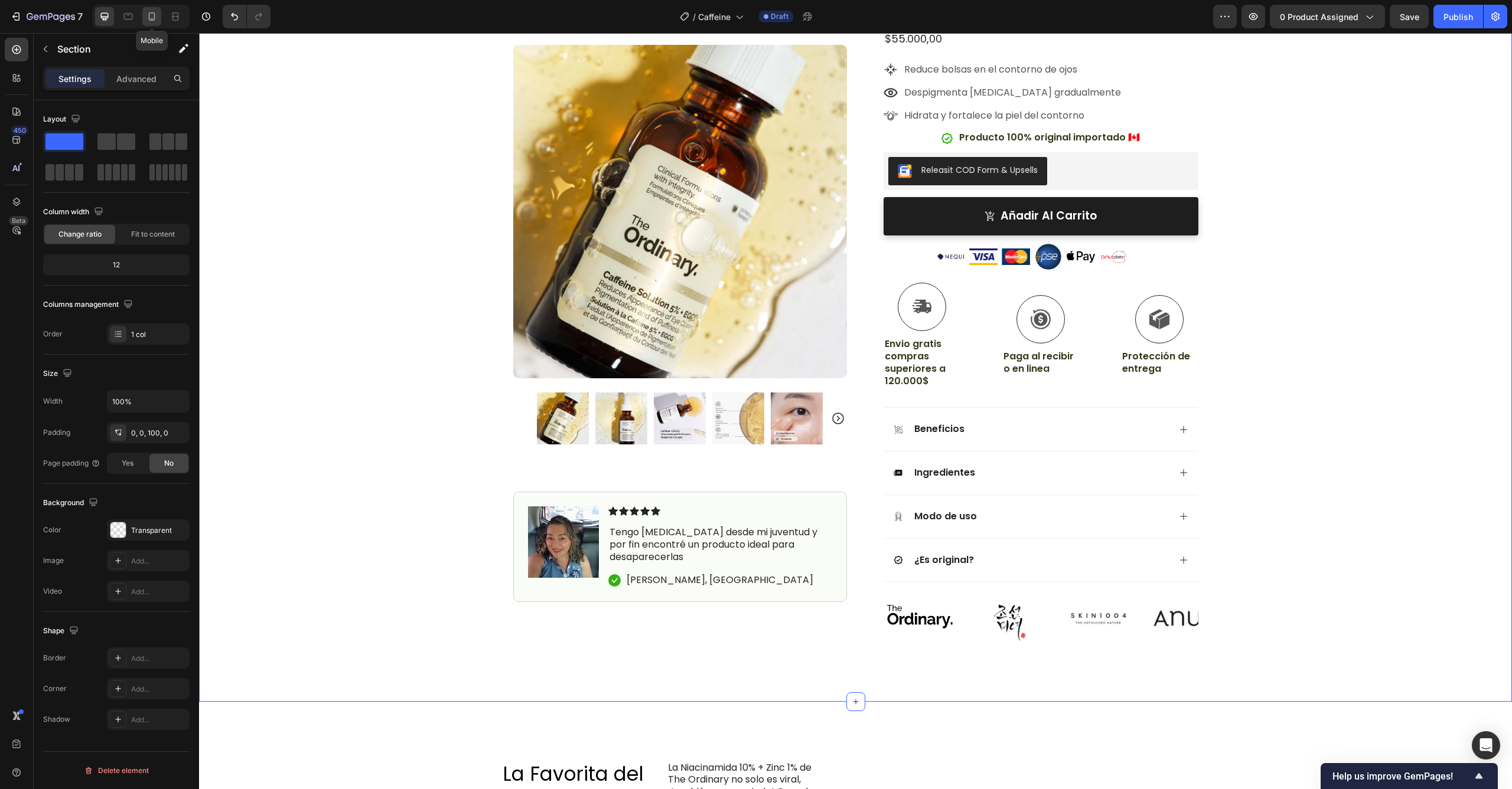
click at [153, 18] on icon at bounding box center [152, 16] width 12 height 12
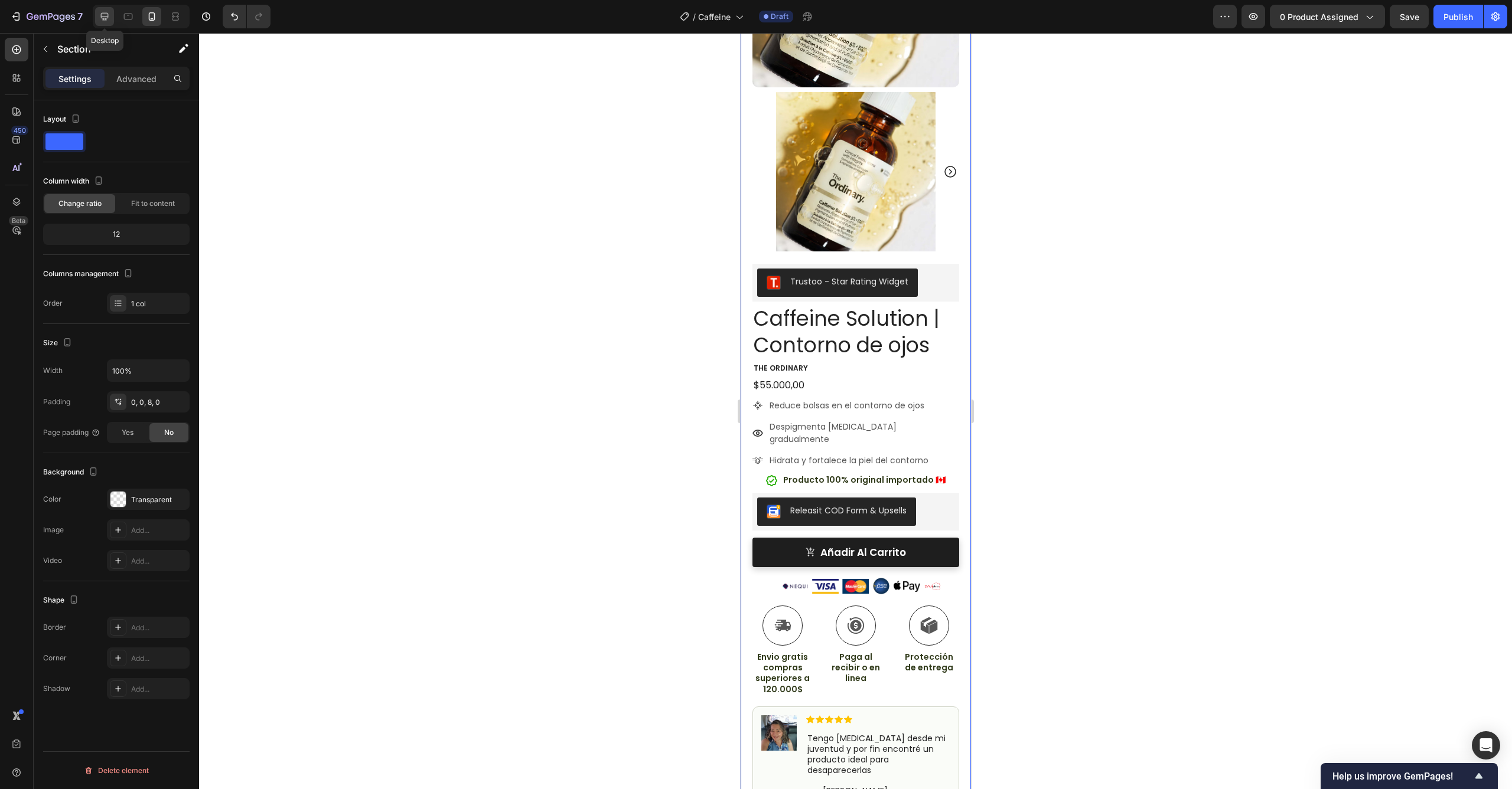
scroll to position [208, 0]
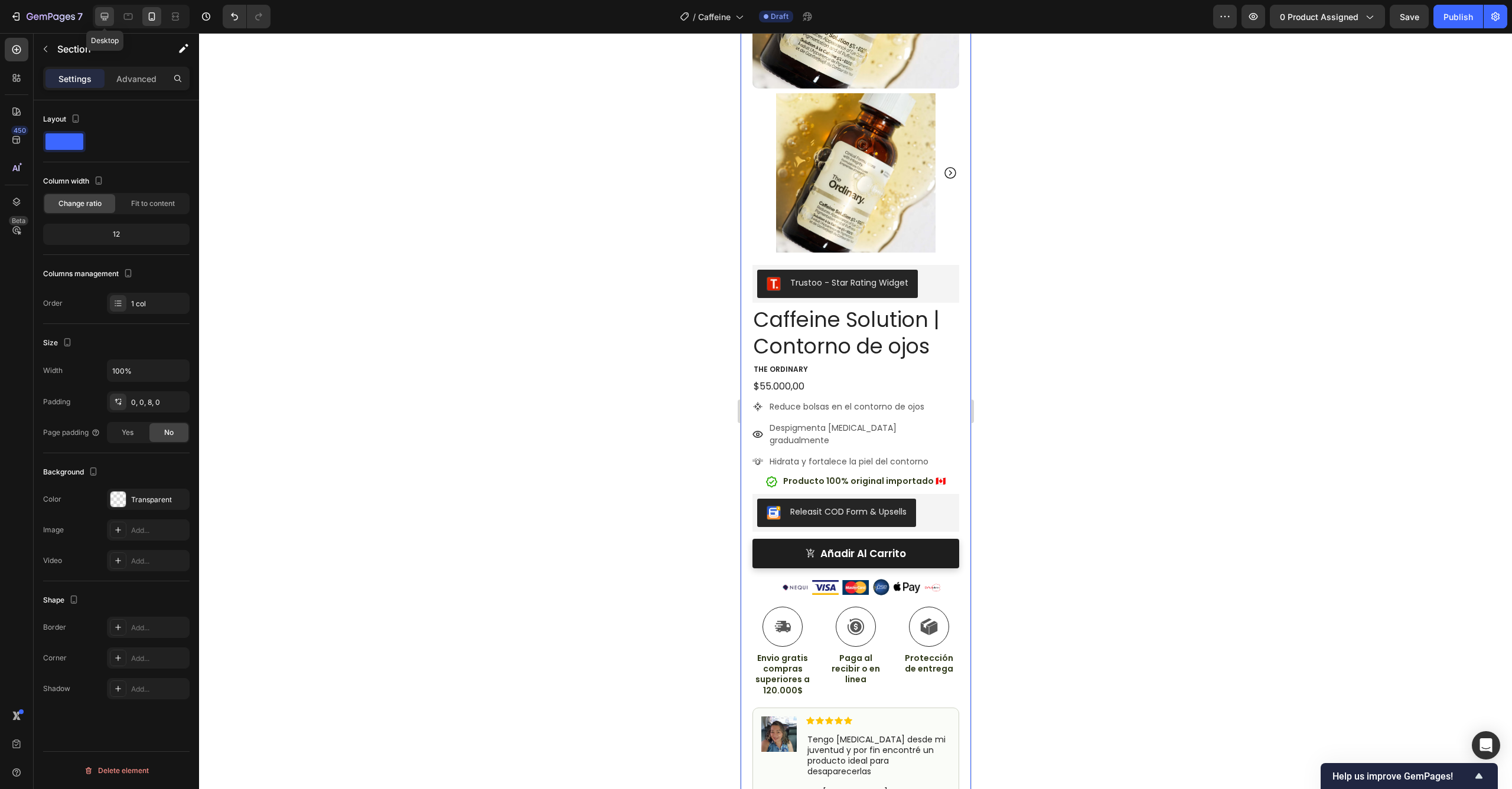
click at [105, 19] on icon at bounding box center [104, 16] width 12 height 12
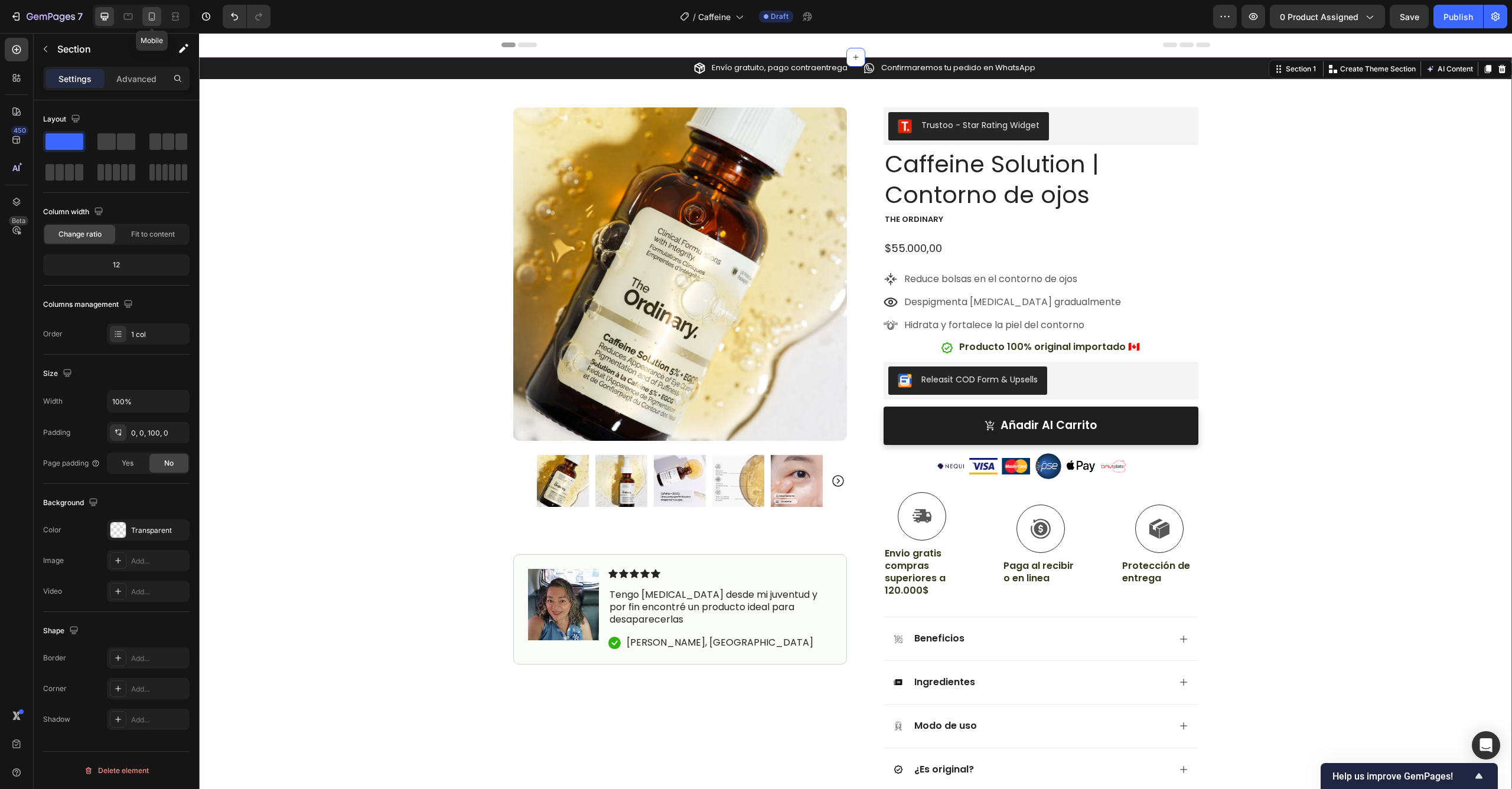
click at [154, 18] on icon at bounding box center [152, 17] width 6 height 8
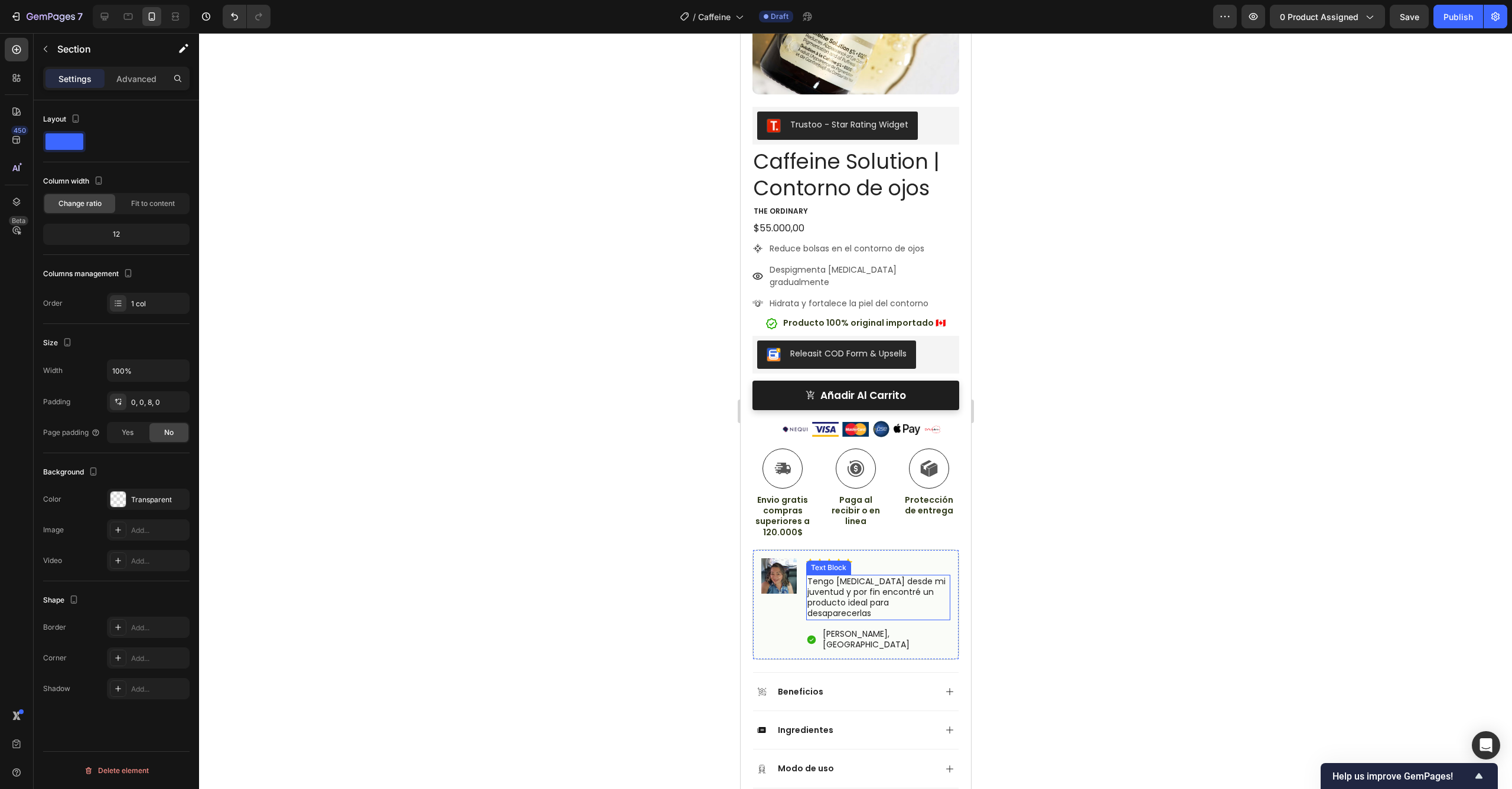
scroll to position [298, 0]
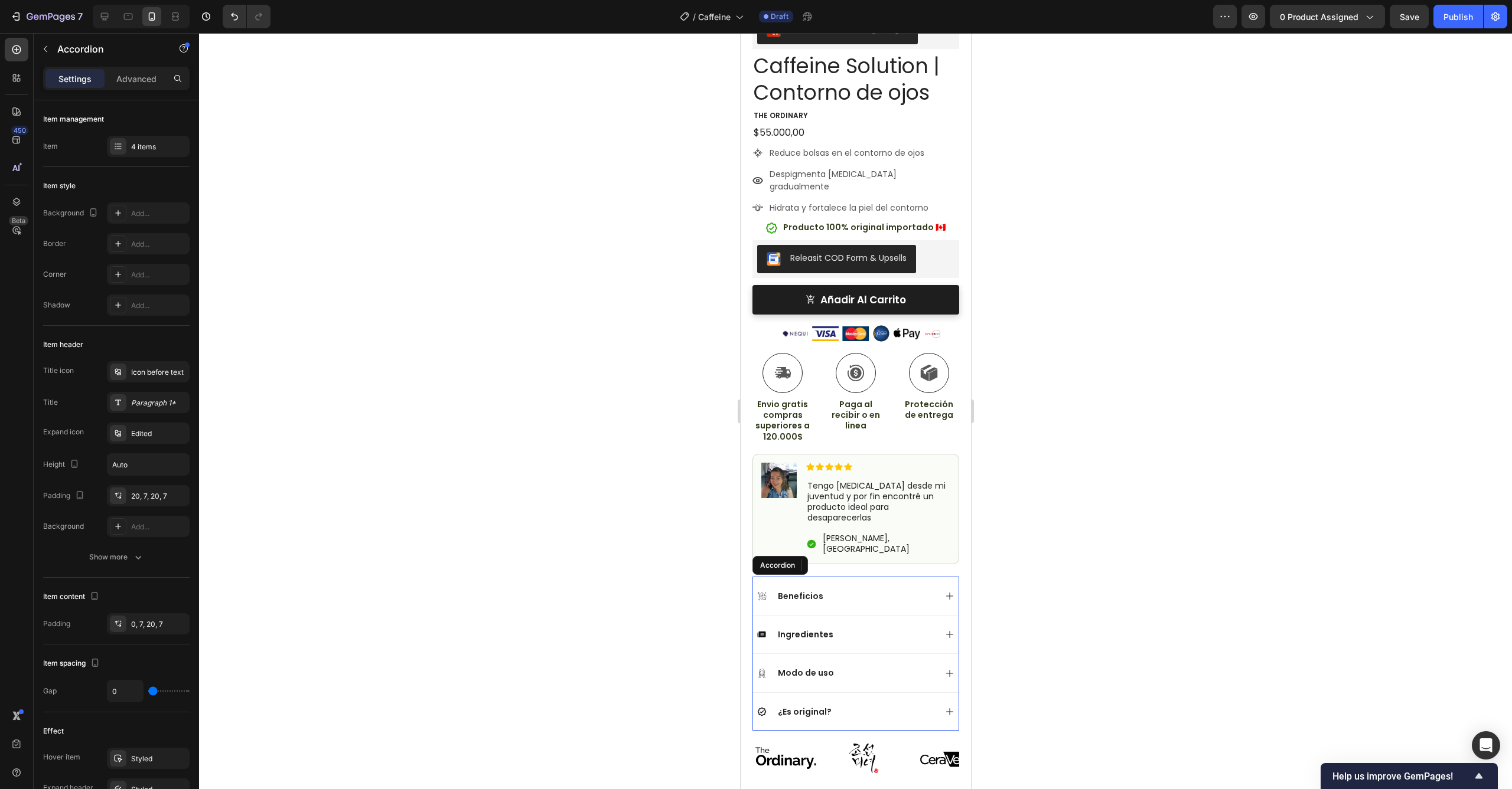
click at [821, 577] on div "Beneficios" at bounding box center [855, 596] width 205 height 38
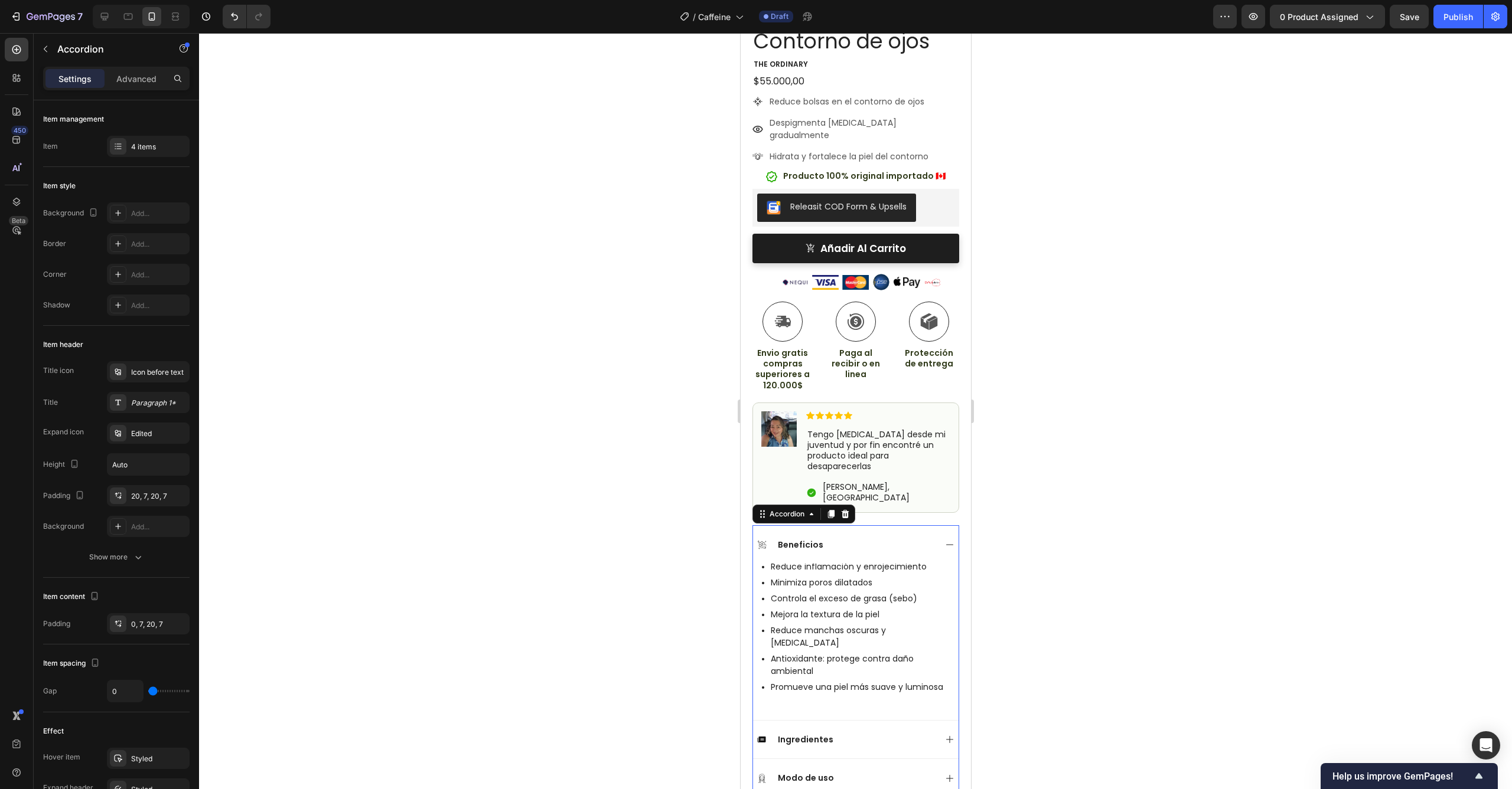
scroll to position [406, 0]
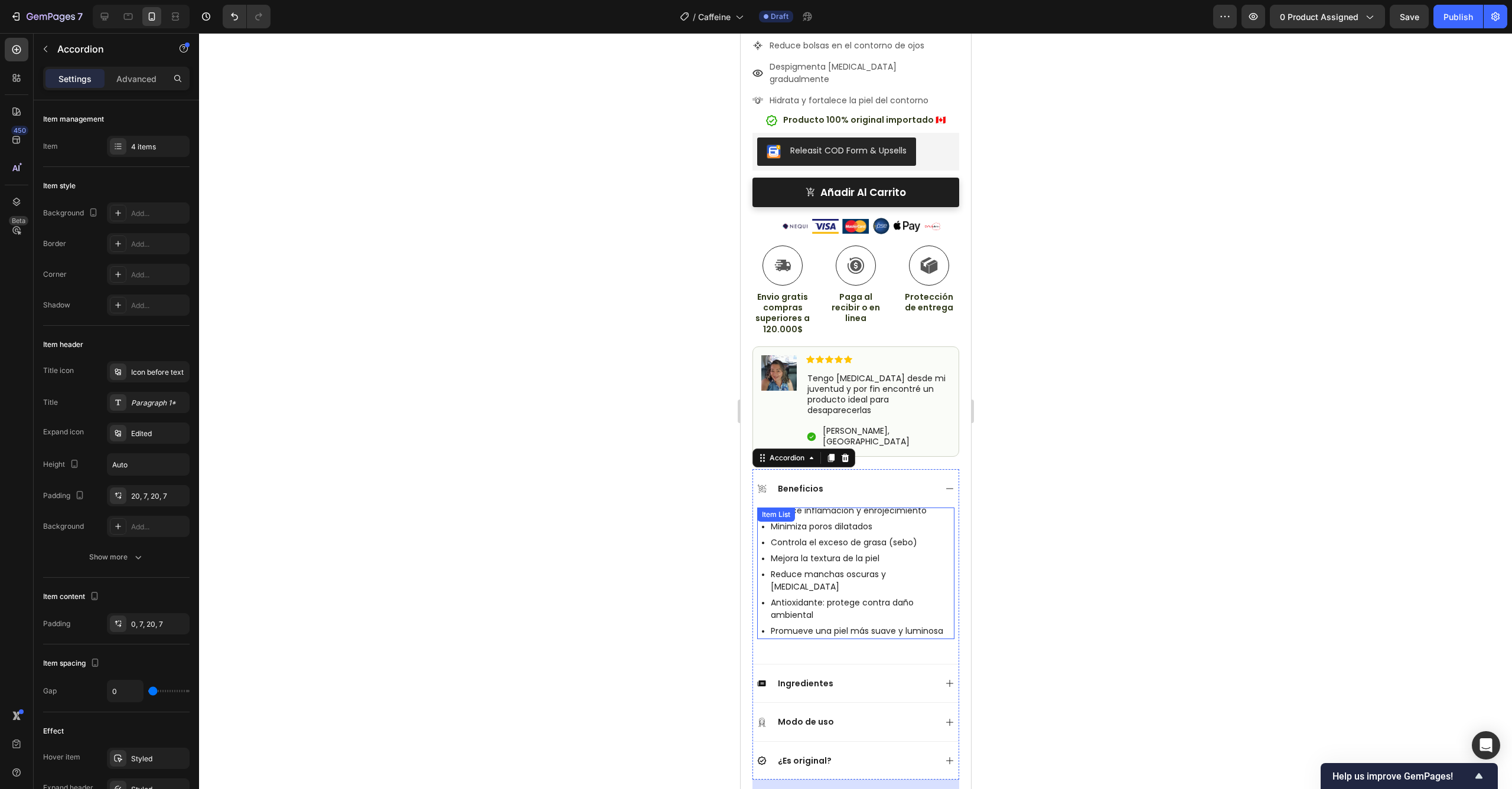
click at [863, 597] on p "Antioxidante: protege contra daño ambiental" at bounding box center [861, 609] width 182 height 25
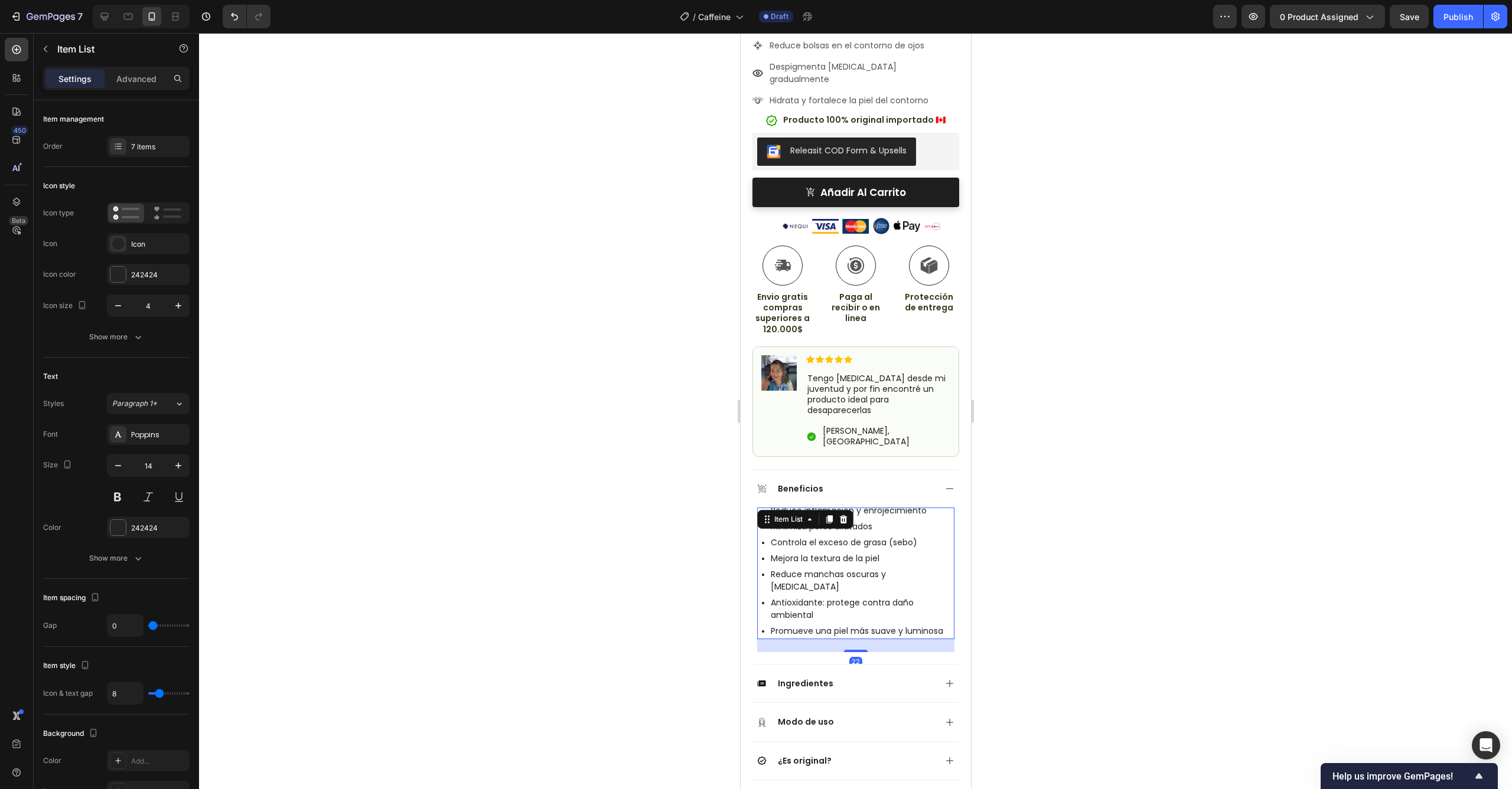
click at [906, 625] on p "Promueve una piel más suave y luminosa" at bounding box center [861, 632] width 182 height 13
click at [871, 521] on p "Minimiza poros dilatados" at bounding box center [861, 527] width 182 height 13
click at [871, 505] on p "Reduce inflamación y enrojecimiento" at bounding box center [861, 511] width 182 height 13
click at [911, 505] on p "Reduce inflamación y enrojecimiento" at bounding box center [861, 511] width 182 height 13
drag, startPoint x: 931, startPoint y: 465, endPoint x: 1450, endPoint y: 484, distance: 519.3
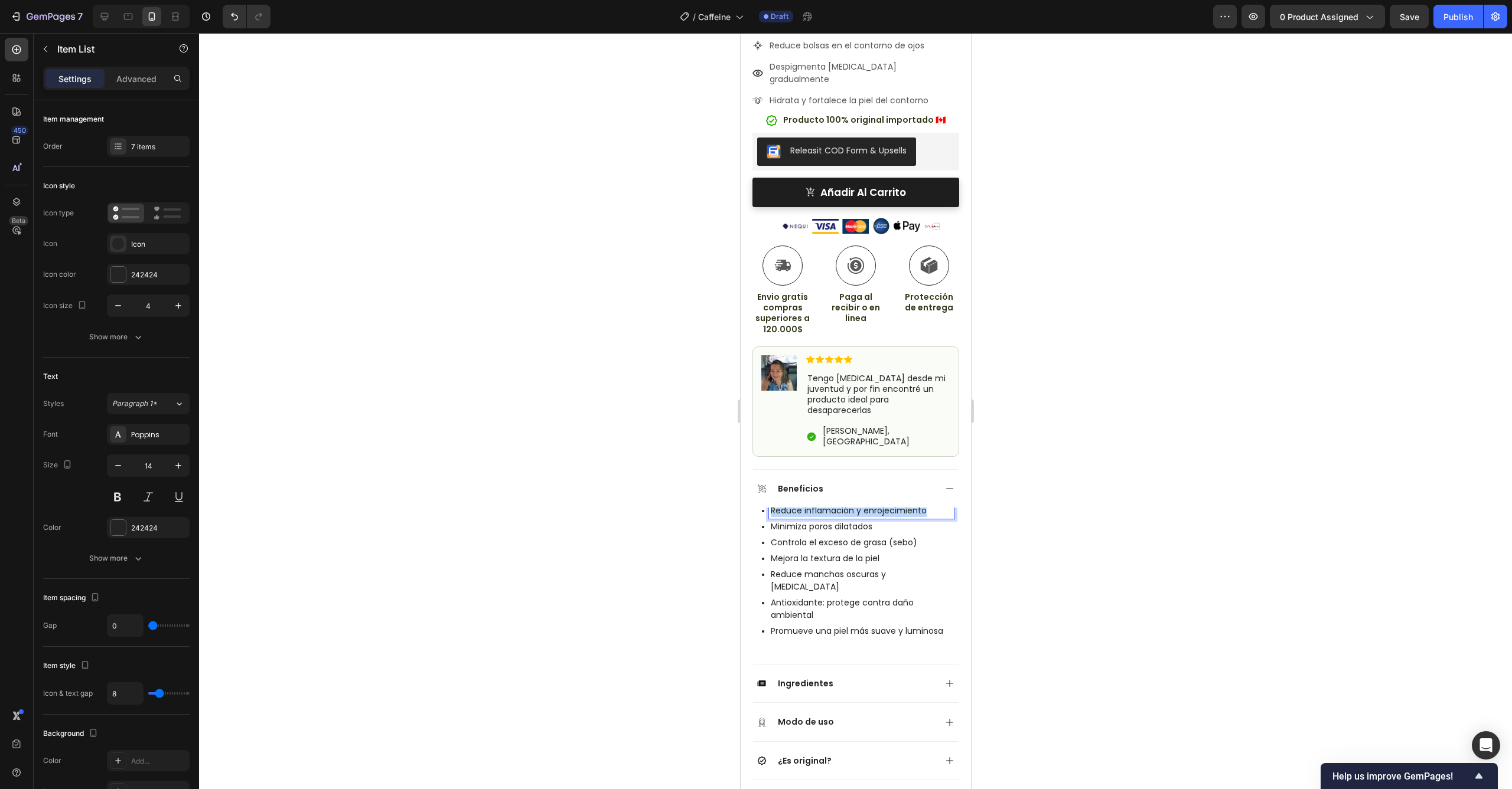
click at [857, 505] on p "Reduce bolsas y la hinchazón en el contorno de ojos." at bounding box center [861, 519] width 182 height 28
drag, startPoint x: 874, startPoint y: 479, endPoint x: 770, endPoint y: 464, distance: 105.1
click at [770, 505] on p "Reduce bolsas y la hinchazón en el contorno de ojos." at bounding box center [861, 519] width 182 height 28
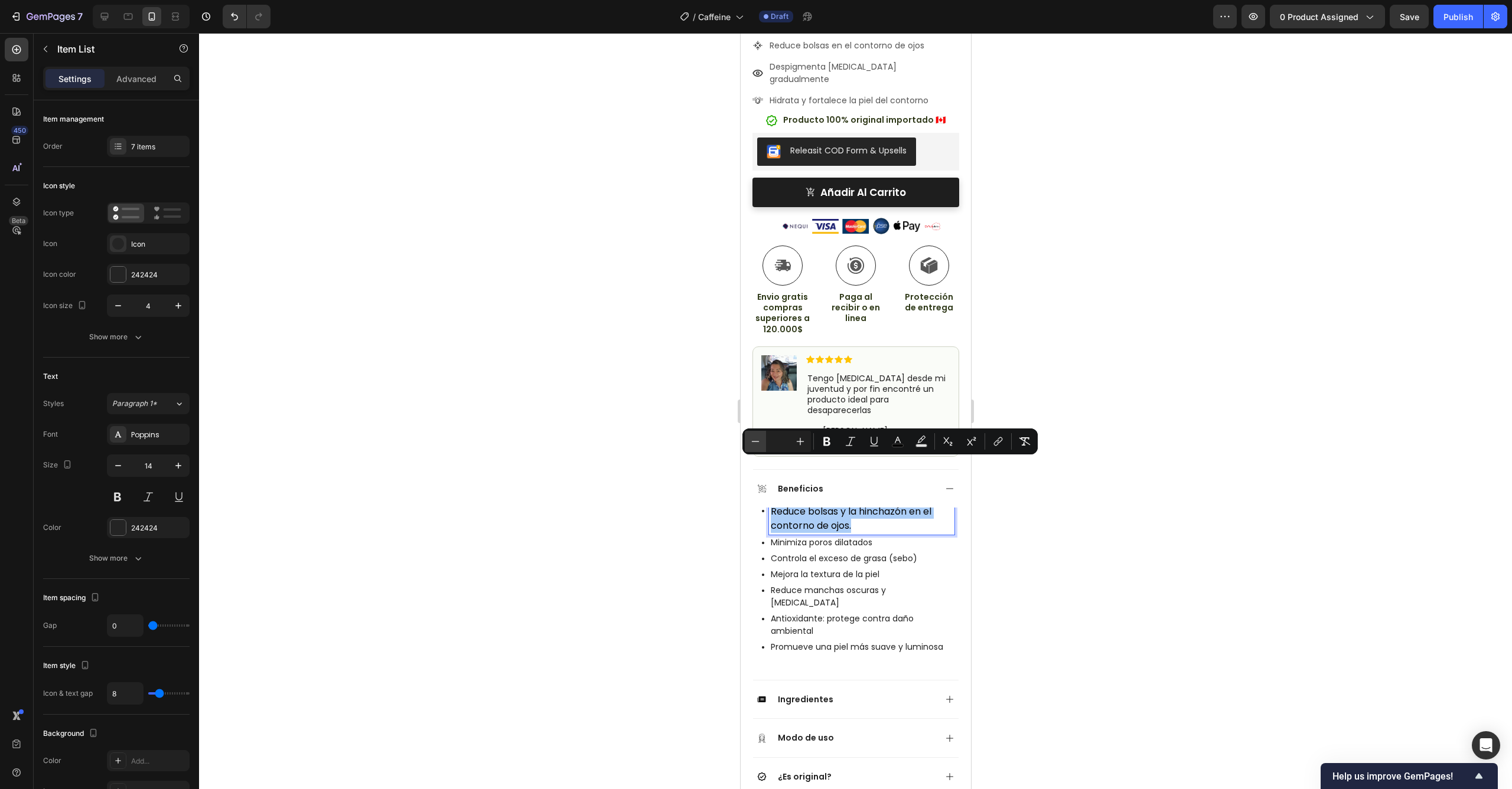
click at [760, 444] on icon "Editor contextual toolbar" at bounding box center [755, 441] width 12 height 12
click at [757, 443] on icon "Editor contextual toolbar" at bounding box center [755, 441] width 12 height 12
click at [1020, 492] on div at bounding box center [855, 411] width 1313 height 756
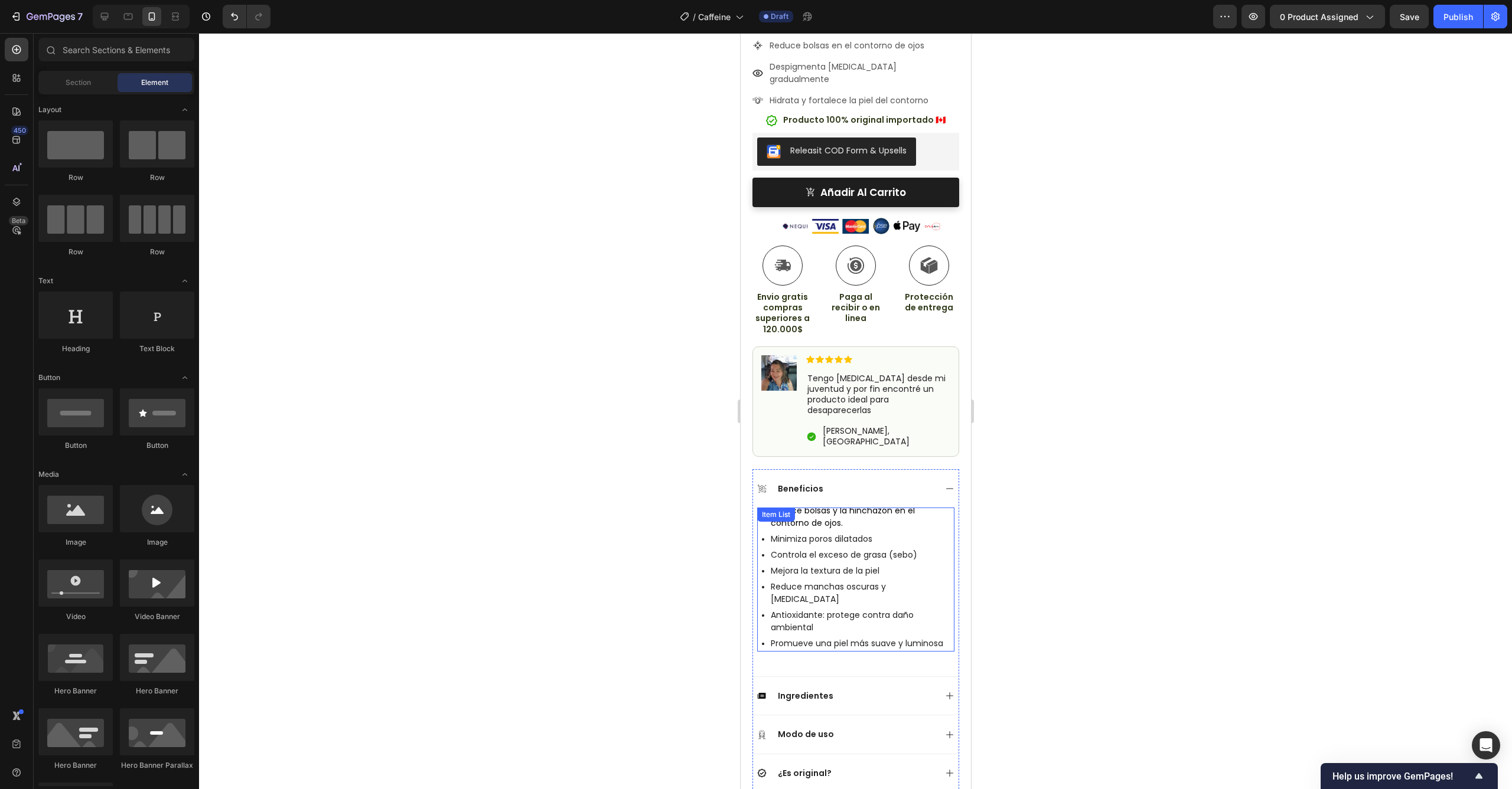
click at [890, 505] on p "Reduce bolsas y la hinchazón en el contorno de ojos." at bounding box center [861, 517] width 182 height 25
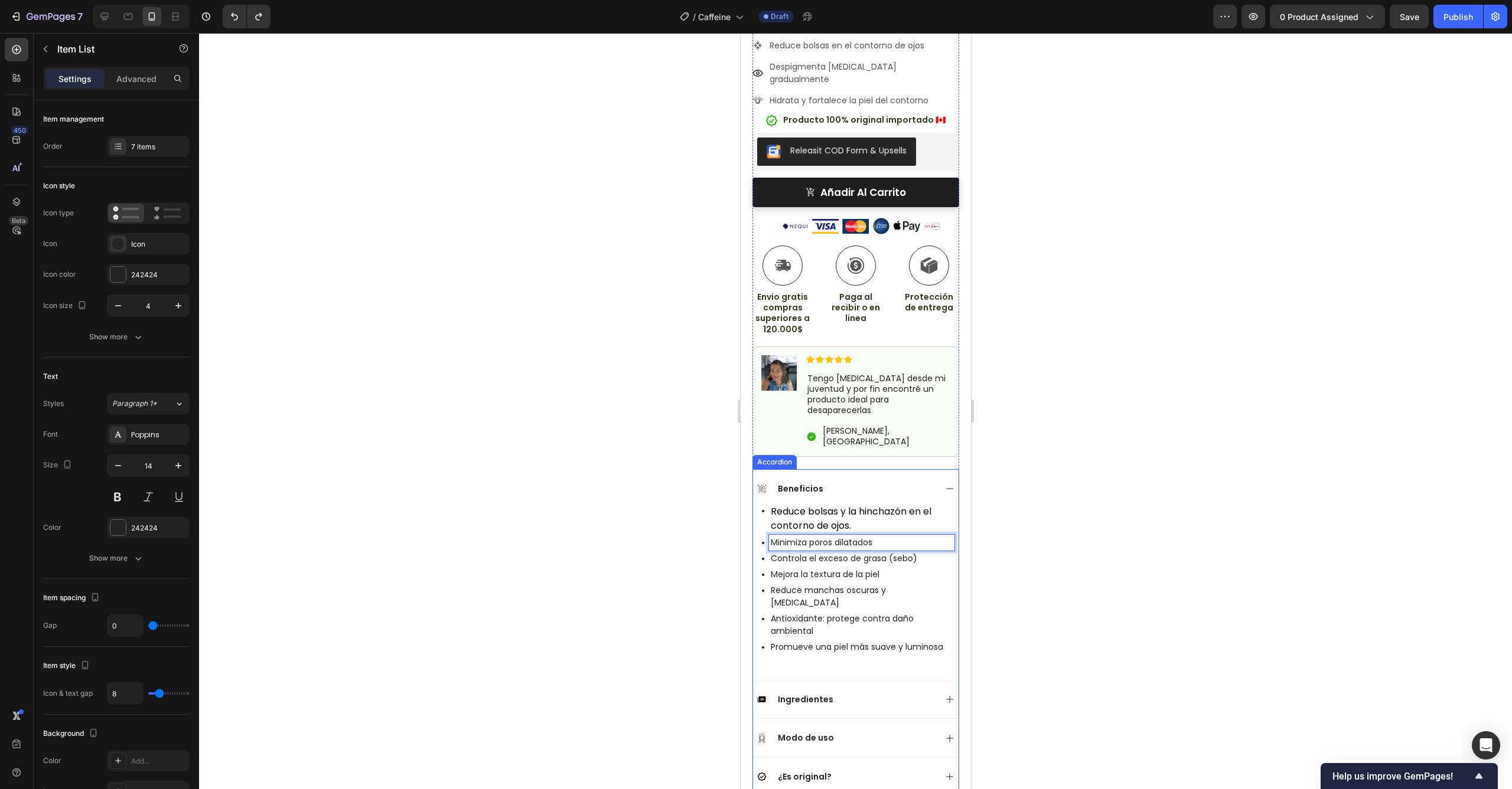
click at [1013, 478] on div at bounding box center [855, 411] width 1313 height 756
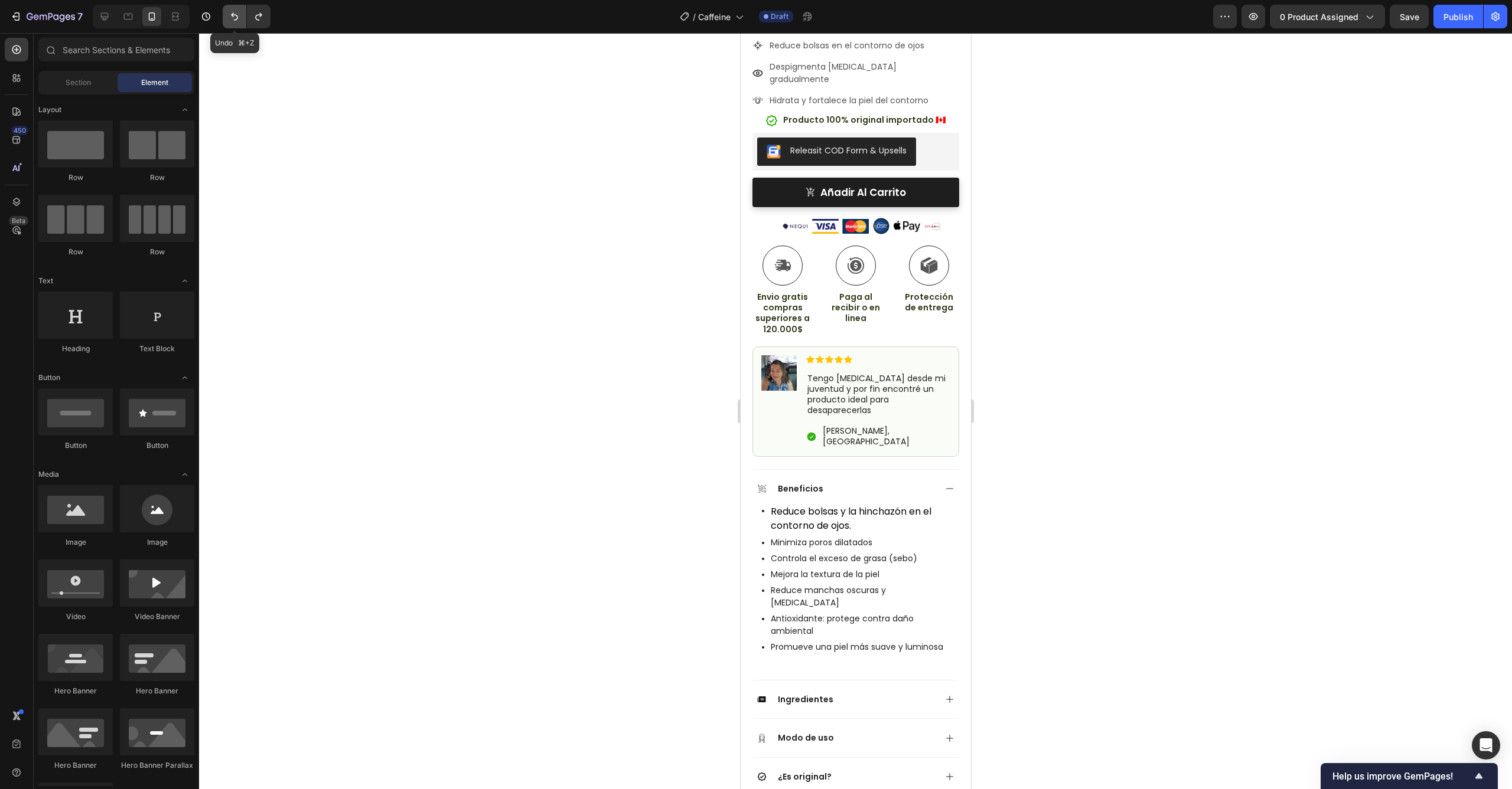
click at [226, 11] on button "Undo/Redo" at bounding box center [234, 16] width 23 height 23
click at [235, 18] on icon "Undo/Redo" at bounding box center [235, 16] width 12 height 12
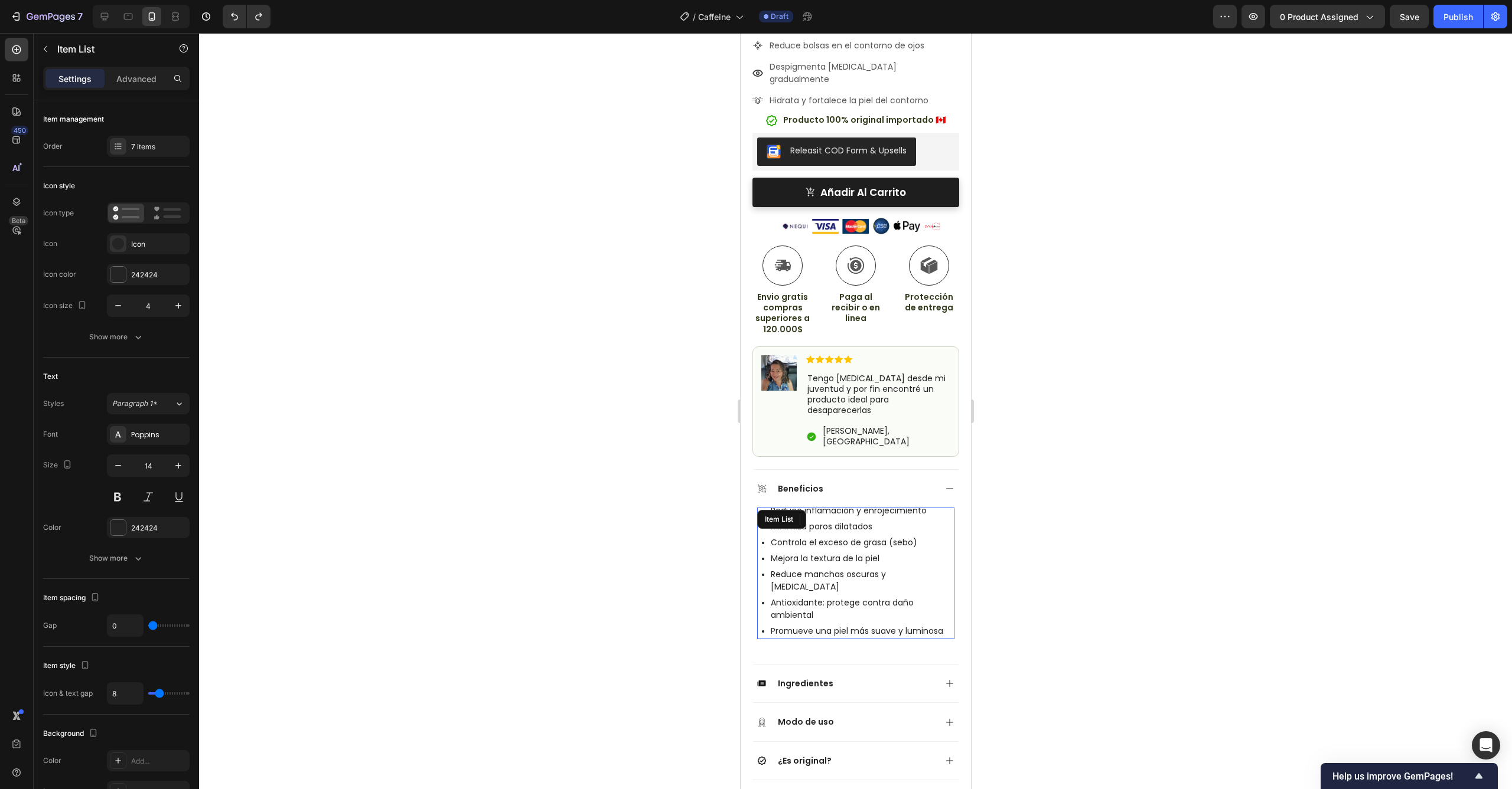
click at [847, 508] on div "Reduce inflamación y enrojecimiento Minimiza poros dilatados Controla el exceso…" at bounding box center [855, 574] width 197 height 132
click at [891, 505] on p "Reduce inflamación y enrojecimiento" at bounding box center [861, 511] width 182 height 13
click at [921, 505] on p "Reduce inflamación y enrojecimiento" at bounding box center [861, 511] width 182 height 13
drag, startPoint x: 930, startPoint y: 467, endPoint x: 774, endPoint y: 465, distance: 156.0
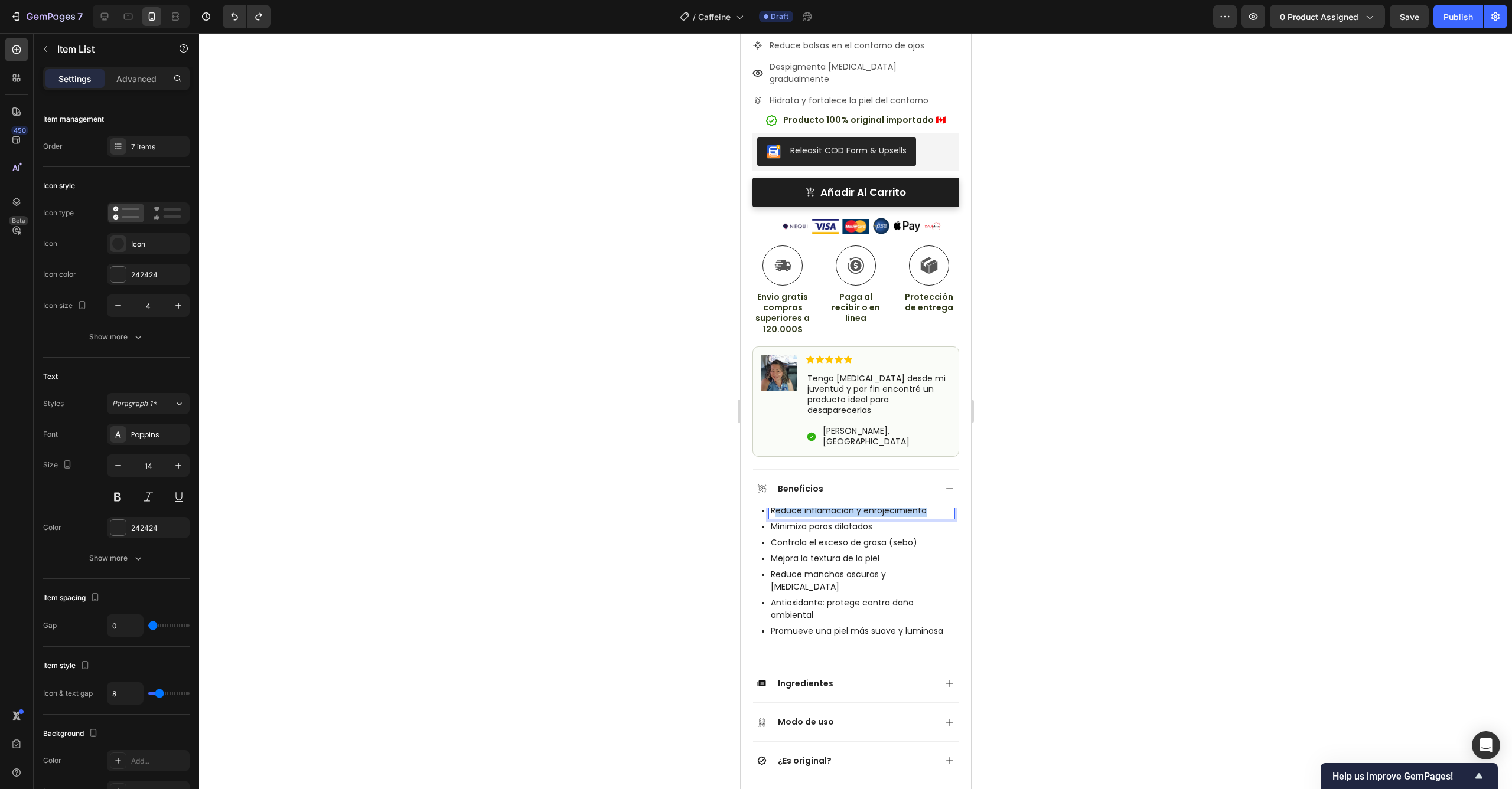
click at [774, 505] on p "Reduce inflamación y enrojecimiento" at bounding box center [861, 511] width 182 height 13
click at [234, 17] on icon "Undo/Redo" at bounding box center [235, 16] width 12 height 12
click at [239, 20] on icon "Undo/Redo" at bounding box center [235, 16] width 12 height 12
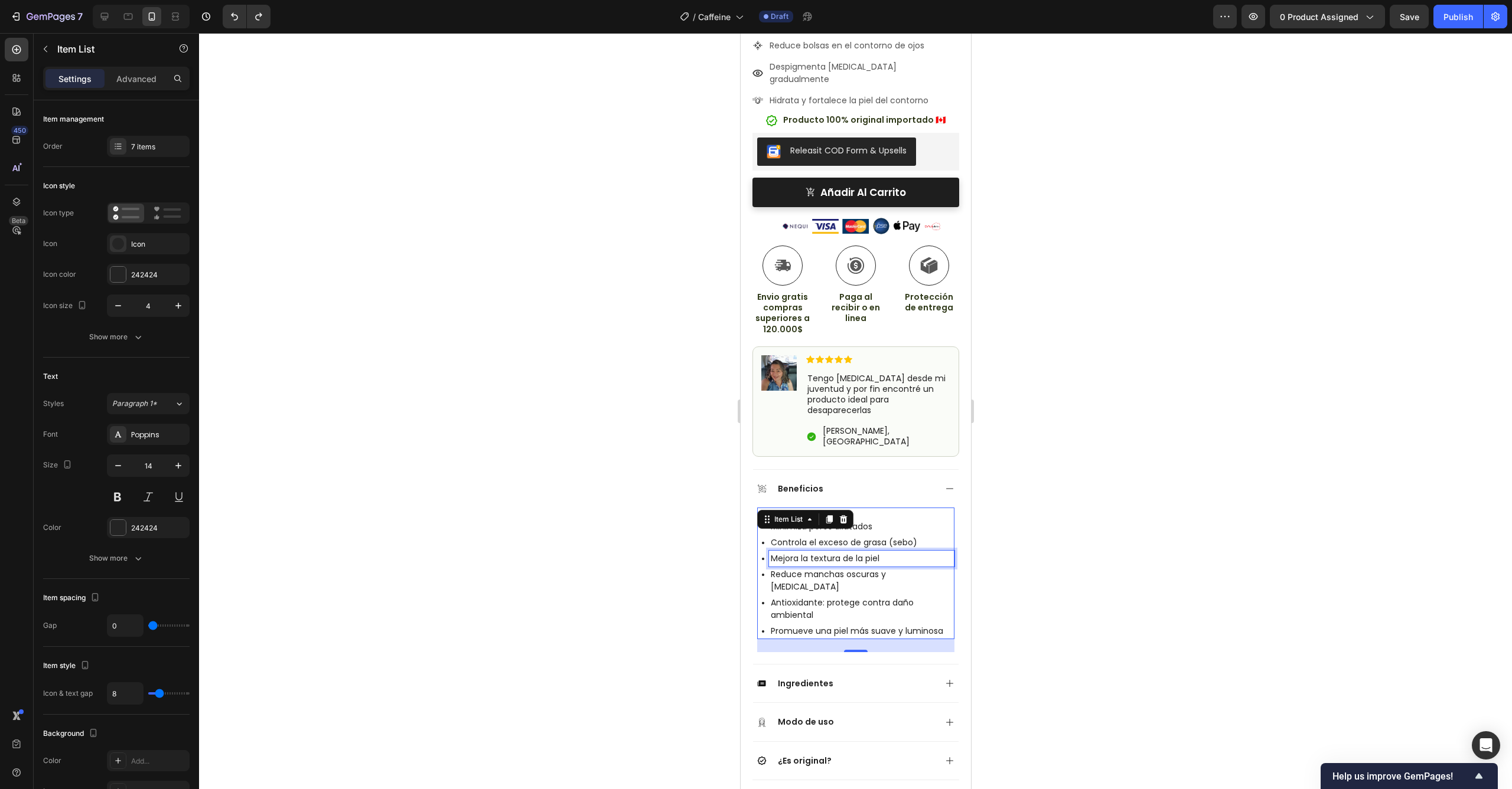
drag, startPoint x: 882, startPoint y: 506, endPoint x: 935, endPoint y: 508, distance: 53.0
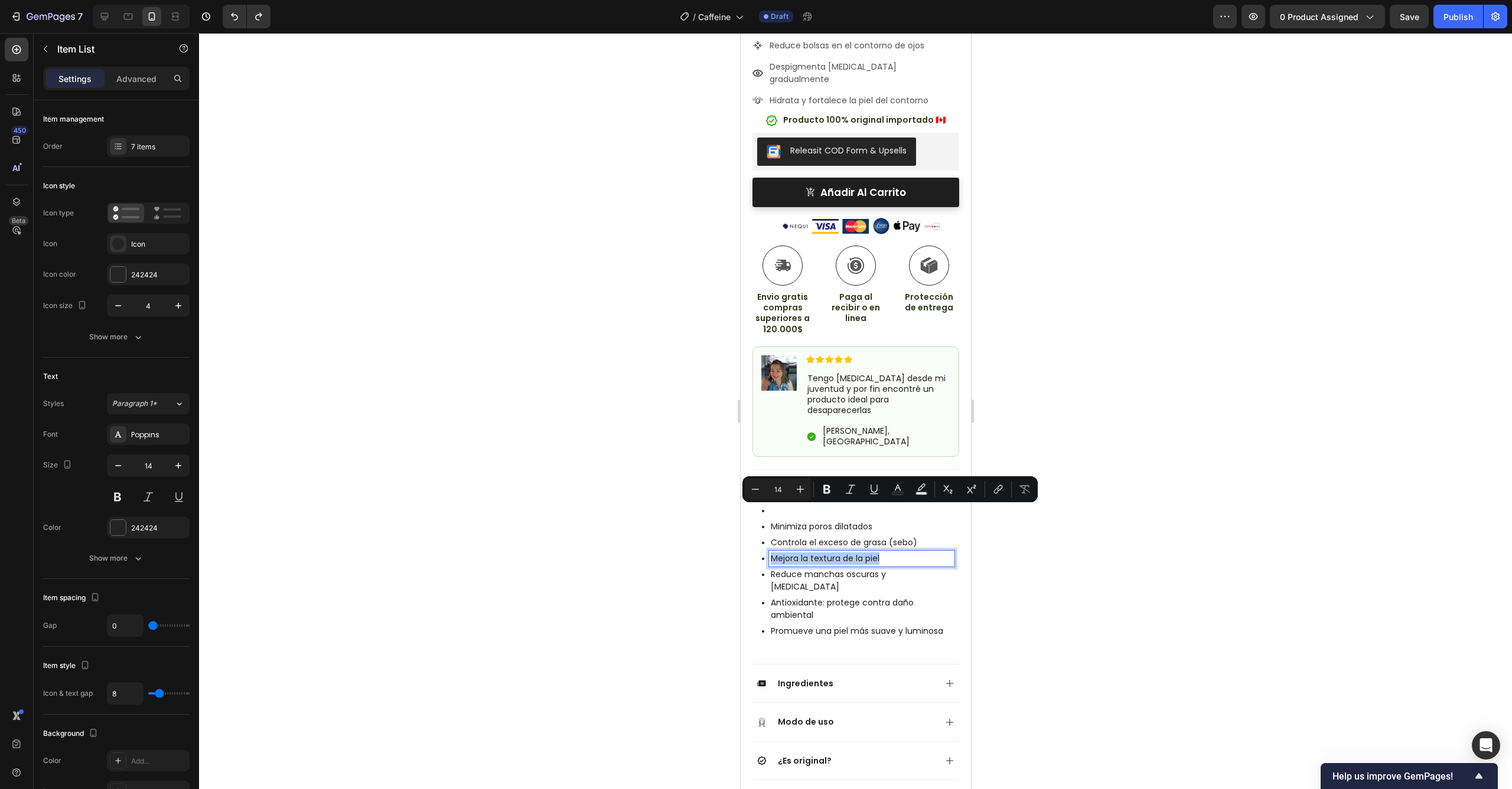
click at [1140, 481] on div at bounding box center [855, 411] width 1313 height 756
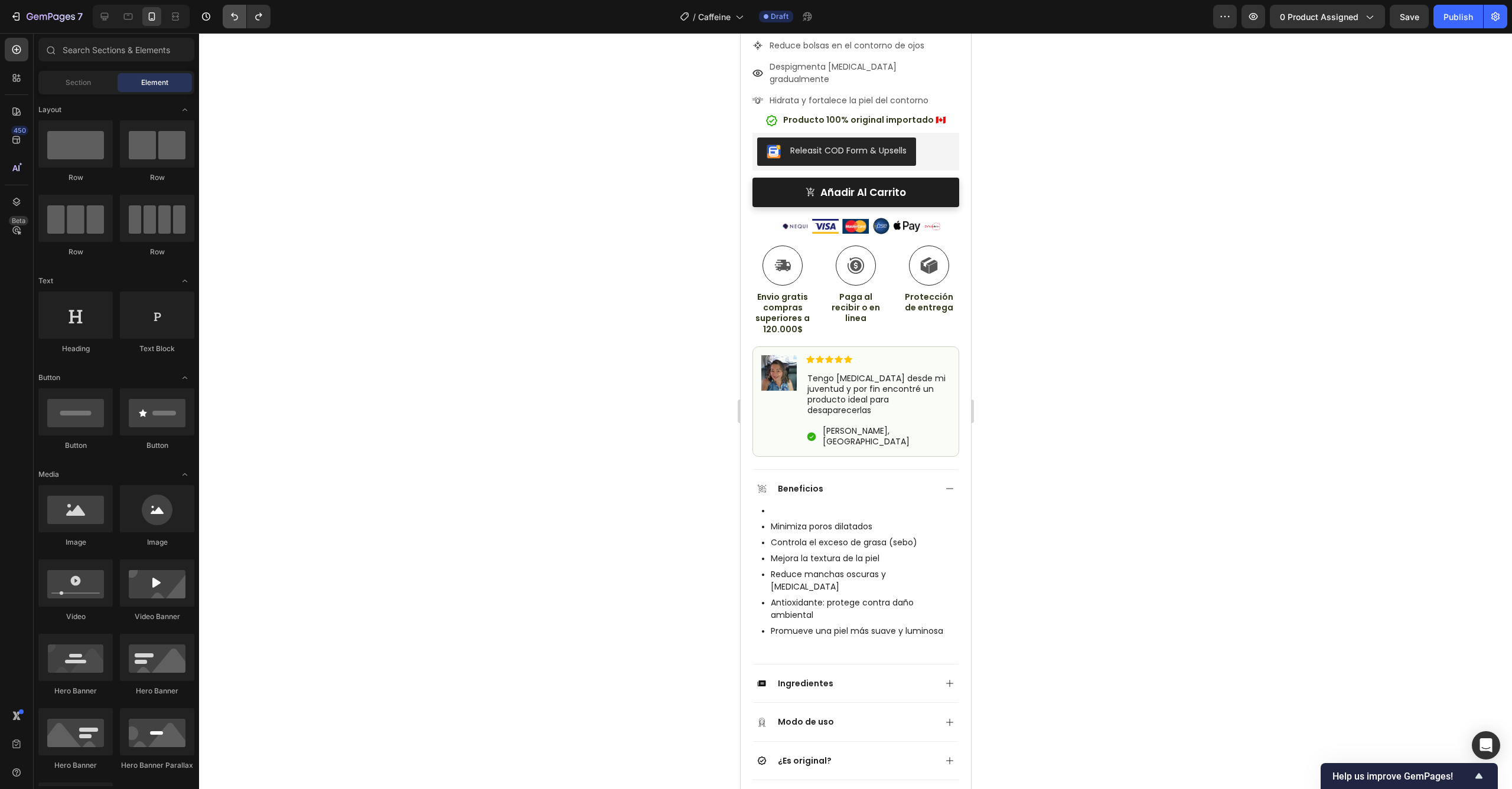
click at [240, 18] on icon "Undo/Redo" at bounding box center [235, 16] width 12 height 12
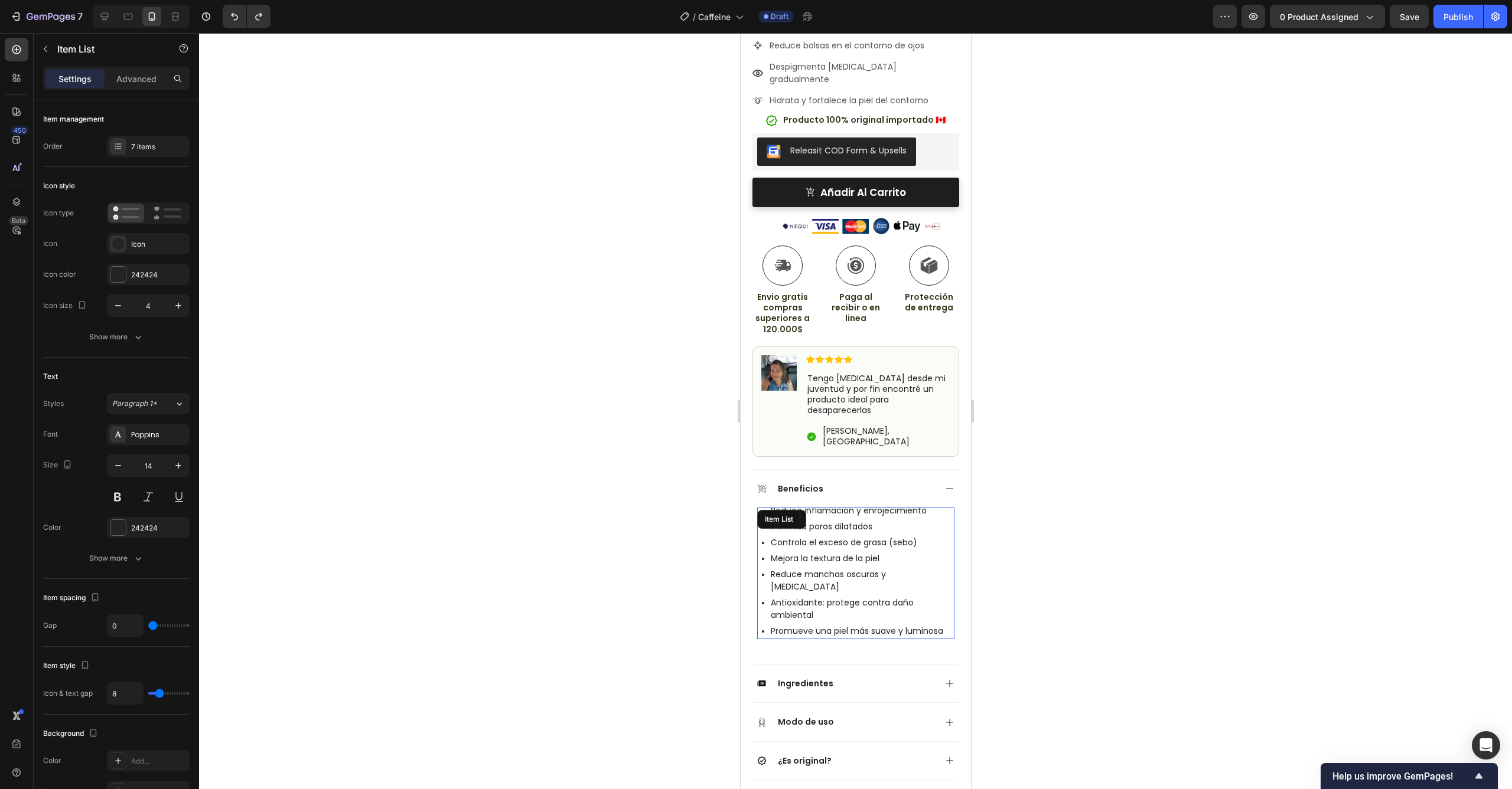
click at [873, 505] on p "Reduce inflamación y enrojecimiento" at bounding box center [861, 511] width 182 height 13
click at [925, 505] on p "Reduce inflamación y enrojecimiento" at bounding box center [861, 511] width 182 height 13
drag, startPoint x: 933, startPoint y: 465, endPoint x: 892, endPoint y: 466, distance: 41.0
click at [892, 505] on p "Reduce inflamación y enrojecimiento" at bounding box center [861, 511] width 182 height 13
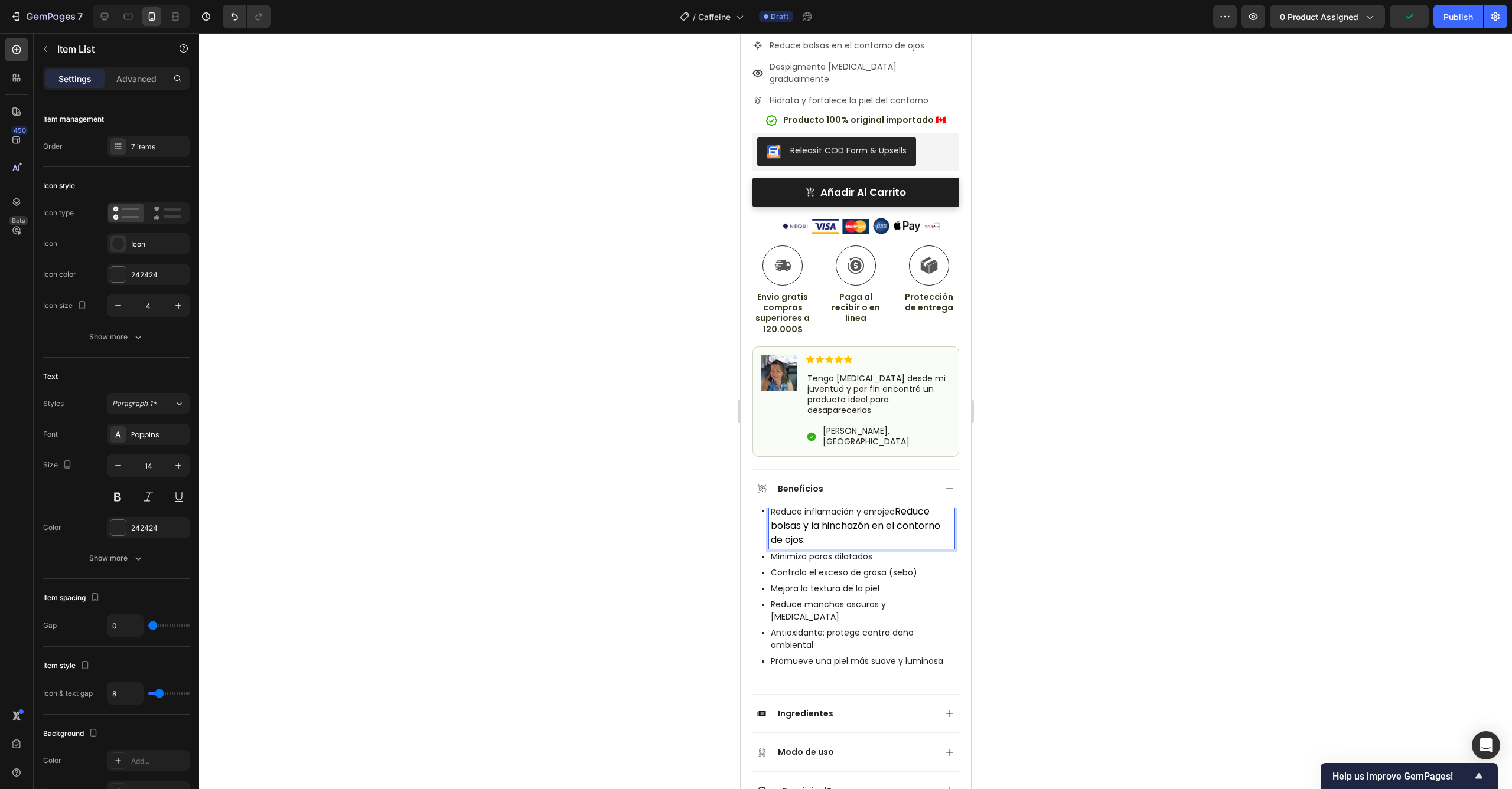
click at [892, 505] on p "Reduce inflamación y enrojec Reduce bolsas y la hinchazón en el contorno de ojo…" at bounding box center [861, 526] width 182 height 42
click at [887, 505] on p "Reduce inflamación y enrojec Reduce bolsas y la hinchazón en el contorno de ojo…" at bounding box center [861, 526] width 182 height 42
click at [892, 505] on p "Reduce inflamación y enrojec Reduce bolsas y la hinchazón en el contorno de ojo…" at bounding box center [861, 526] width 182 height 42
click at [896, 505] on span "Reduce bolsas y la hinchazón en el contorno de ojos." at bounding box center [854, 526] width 169 height 42
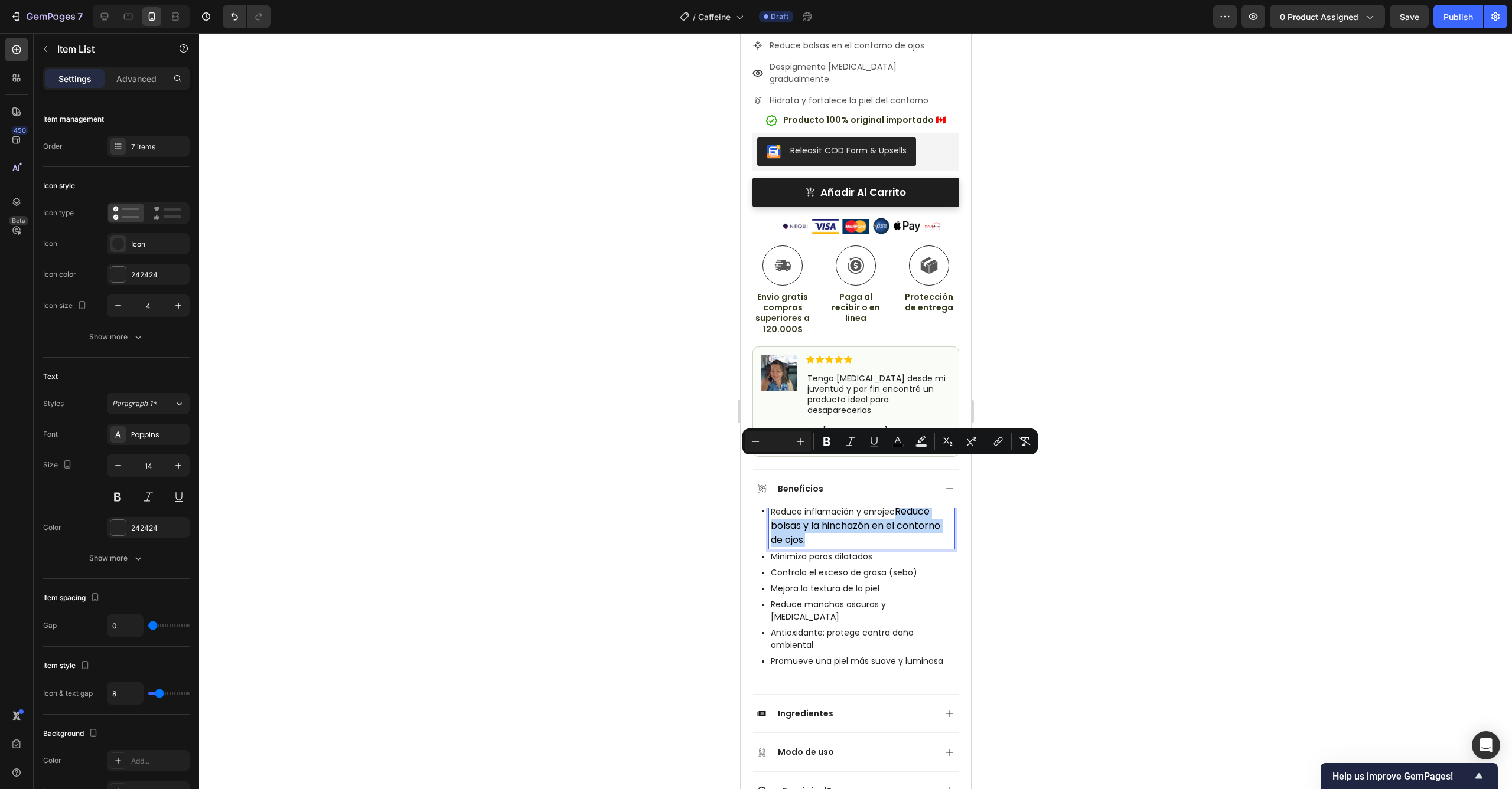
drag, startPoint x: 894, startPoint y: 465, endPoint x: 938, endPoint y: 498, distance: 55.0
click at [938, 505] on p "Reduce inflamación y enrojec Reduce bolsas y la hinchazón en el contorno de ojo…" at bounding box center [861, 526] width 182 height 42
click at [782, 444] on input "Editor contextual toolbar" at bounding box center [777, 441] width 23 height 14
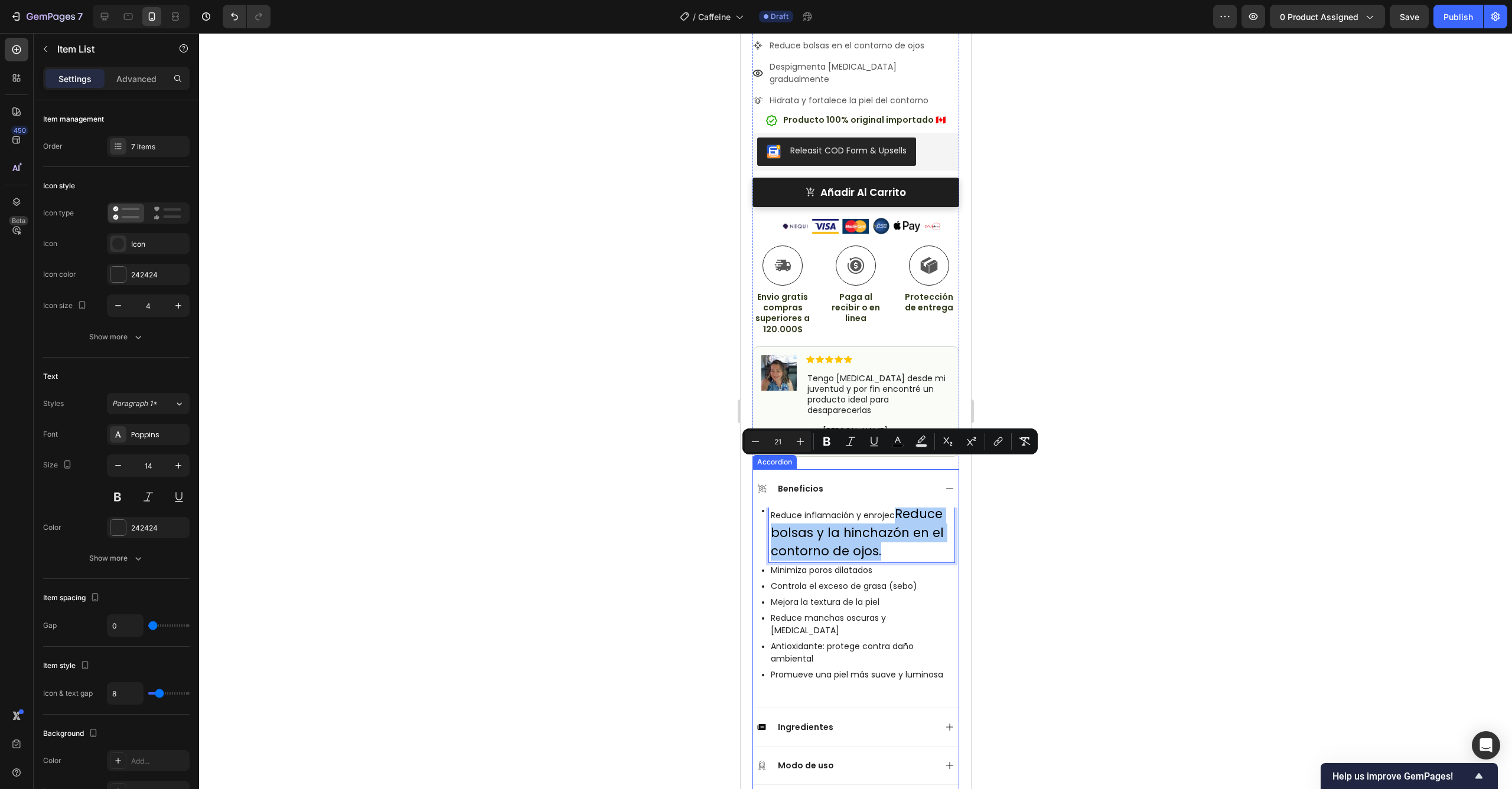
type input "2"
type input "14"
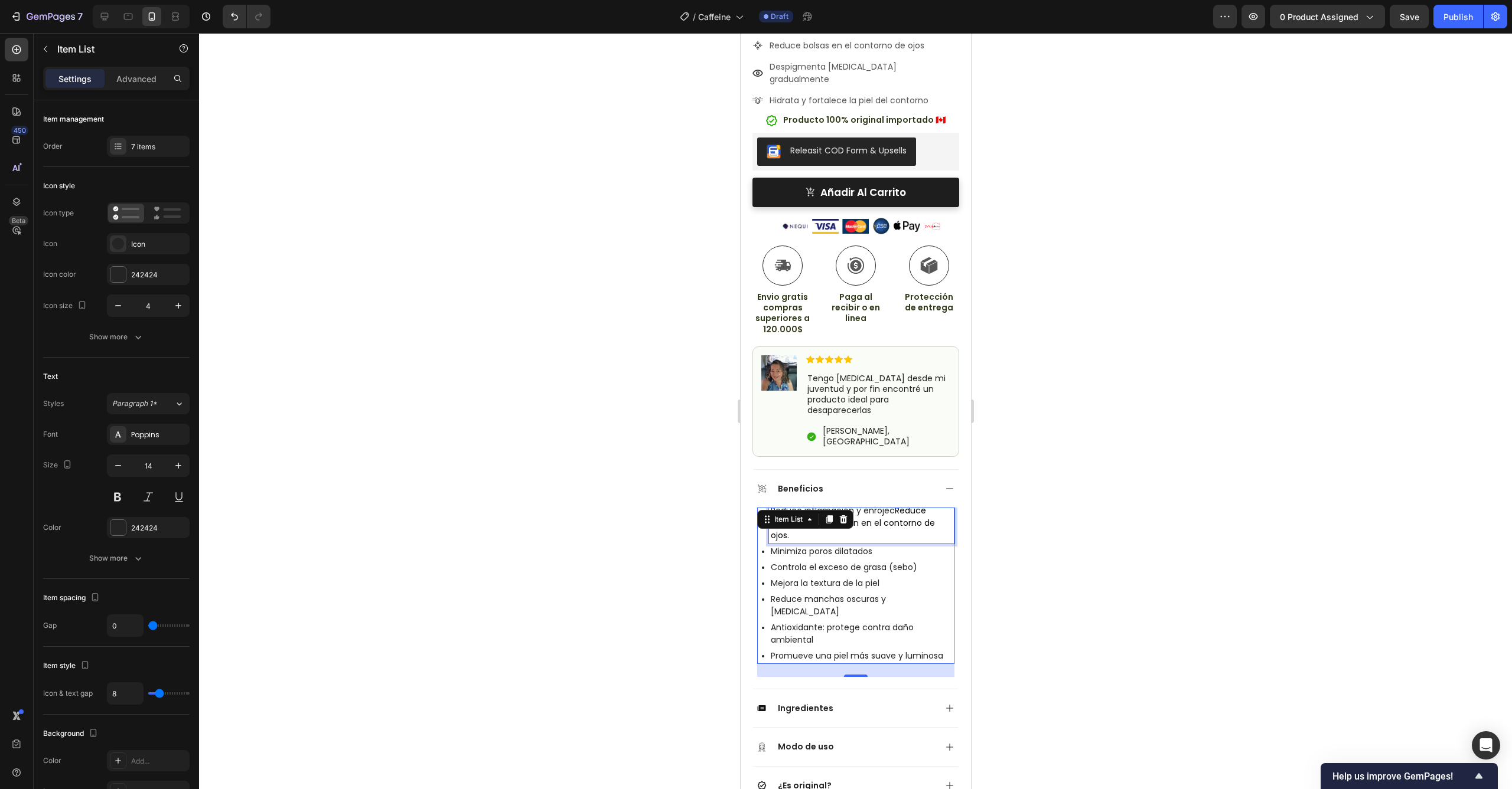
click at [896, 505] on p "Reduce inflamación y enrojec Reduce bolsas y la hinchazón en el contorno de ojo…" at bounding box center [861, 523] width 182 height 38
click at [893, 505] on span "Reduce bolsas y la hinchazón en el contorno de ojos." at bounding box center [852, 523] width 164 height 37
drag, startPoint x: 891, startPoint y: 464, endPoint x: 771, endPoint y: 464, distance: 120.0
click at [771, 505] on p "Reduce inflamación y enrojec Reduce bolsas y la hinchazón en el contorno de ojo…" at bounding box center [861, 523] width 182 height 38
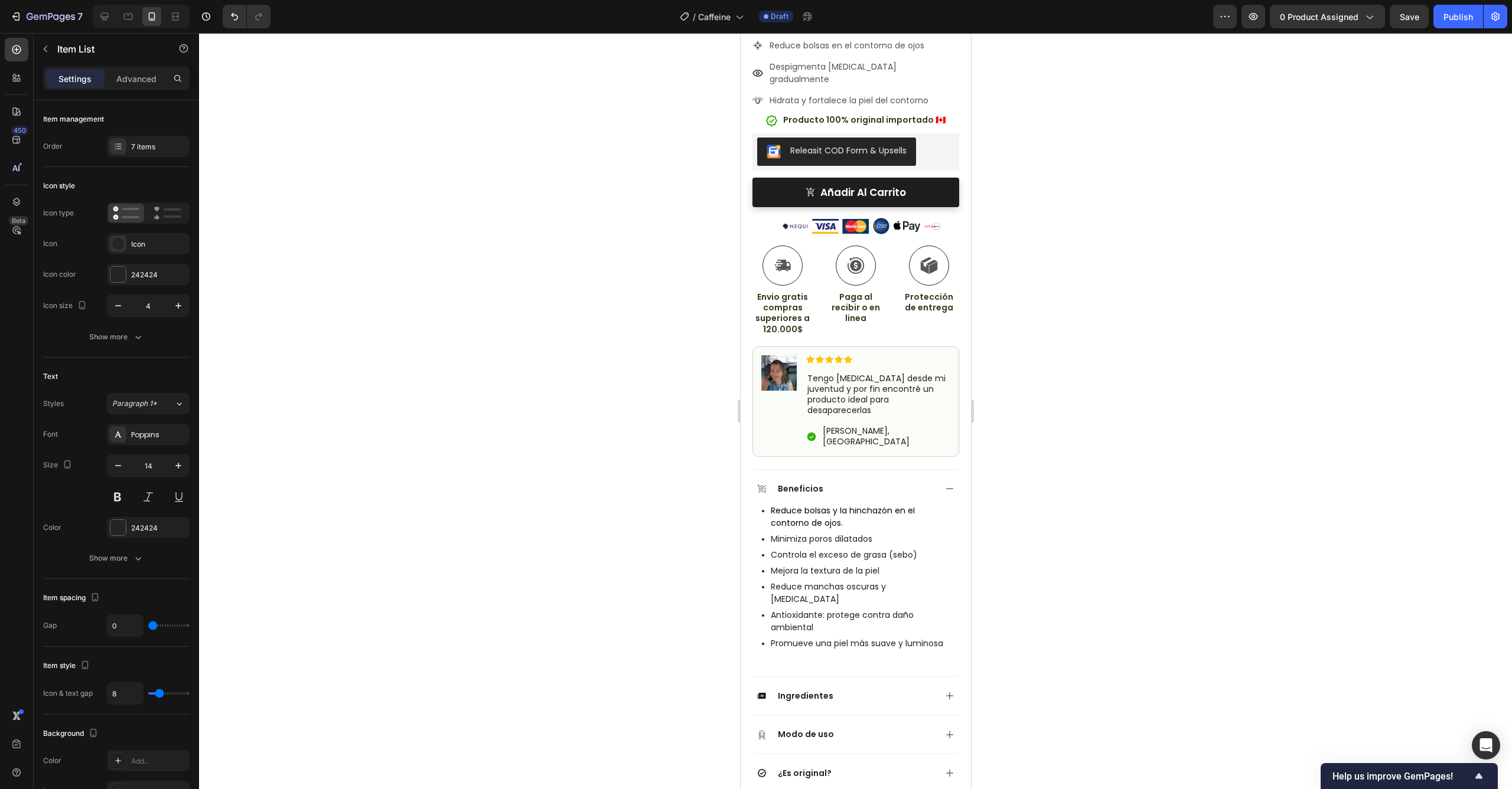
click at [1072, 460] on div at bounding box center [855, 411] width 1313 height 756
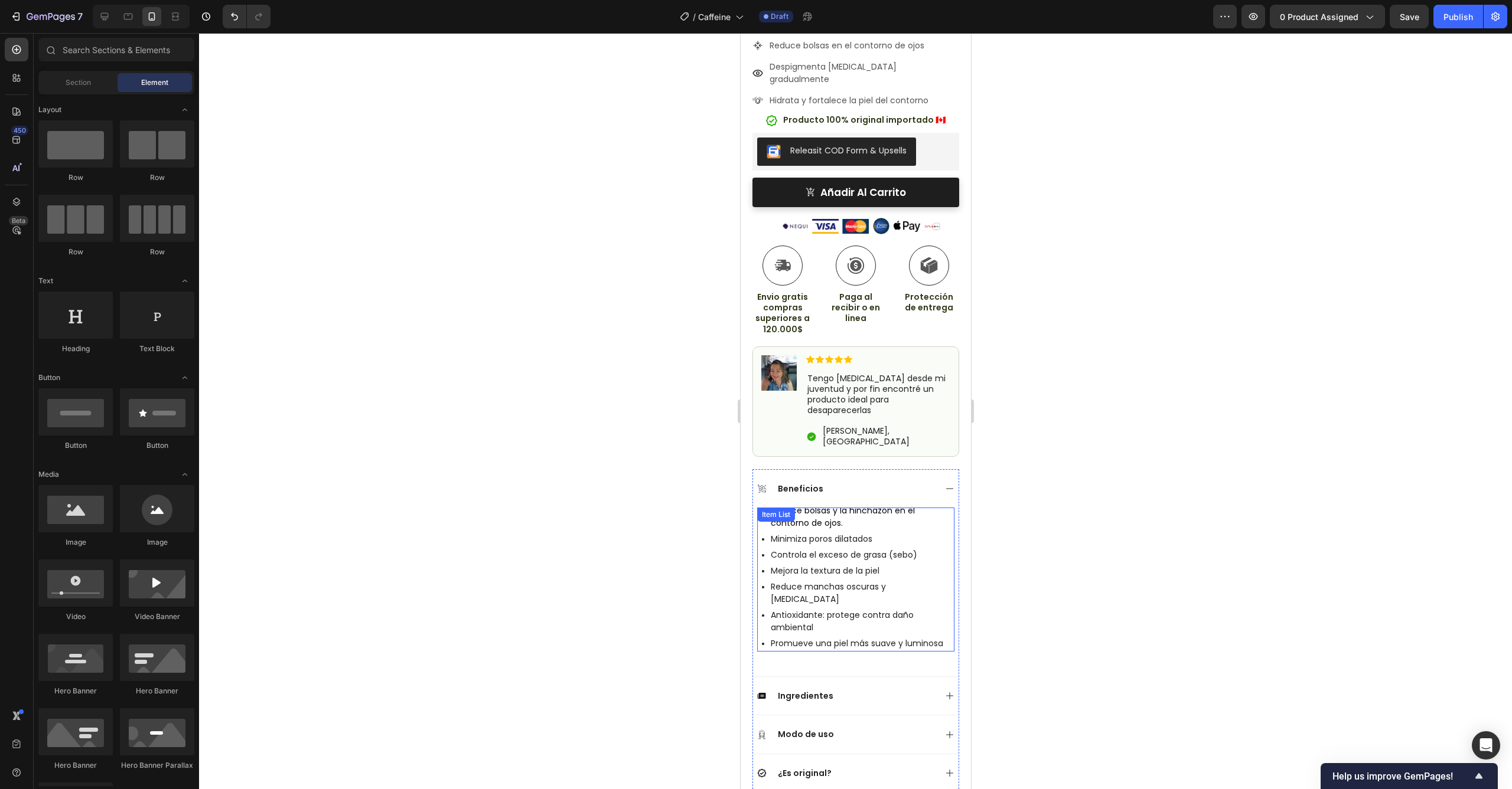
click at [860, 533] on p "Minimiza poros dilatados" at bounding box center [861, 540] width 182 height 13
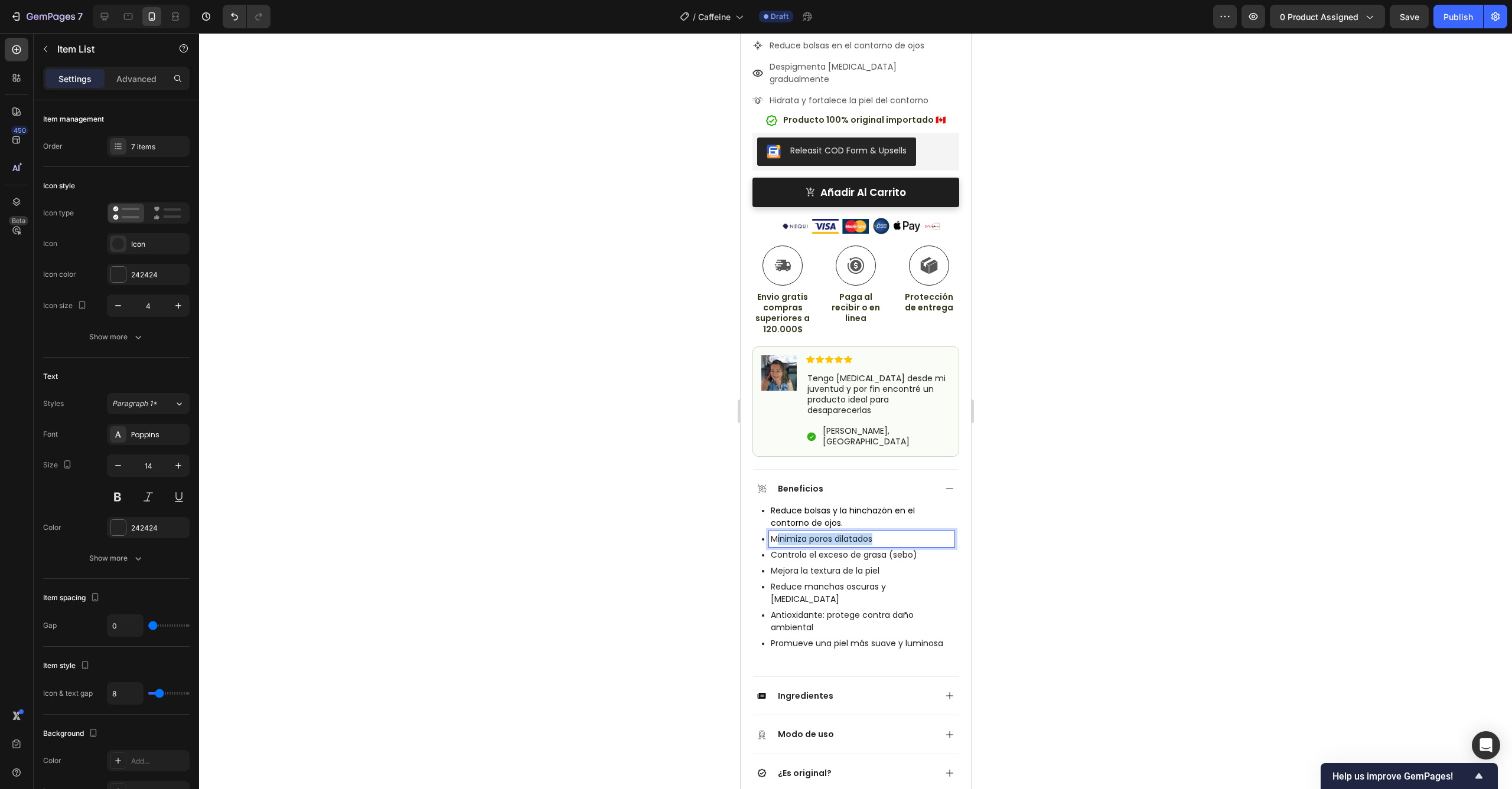
drag, startPoint x: 879, startPoint y: 494, endPoint x: 778, endPoint y: 497, distance: 101.0
click at [778, 533] on p "Minimiza poros dilatados" at bounding box center [861, 540] width 182 height 13
drag, startPoint x: 825, startPoint y: 508, endPoint x: 778, endPoint y: 496, distance: 48.5
click at [778, 533] on p "M [PERSON_NAME] la apariencia de [MEDICAL_DATA] oscuras." at bounding box center [861, 547] width 182 height 28
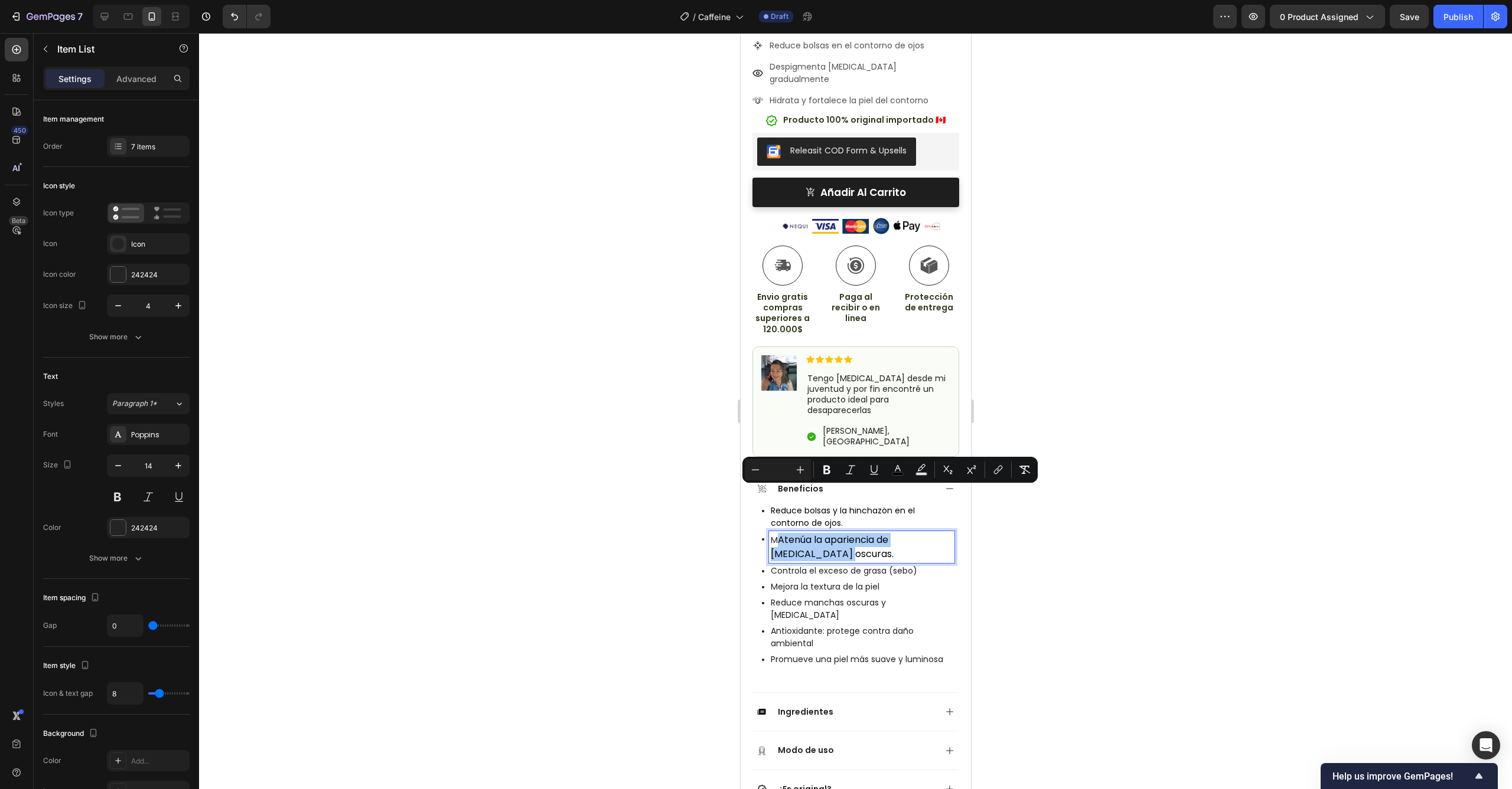
click at [772, 468] on input "Editor contextual toolbar" at bounding box center [777, 470] width 23 height 14
type input "14"
click at [774, 533] on p "M [PERSON_NAME] la apariencia de [MEDICAL_DATA] oscuras." at bounding box center [861, 545] width 182 height 25
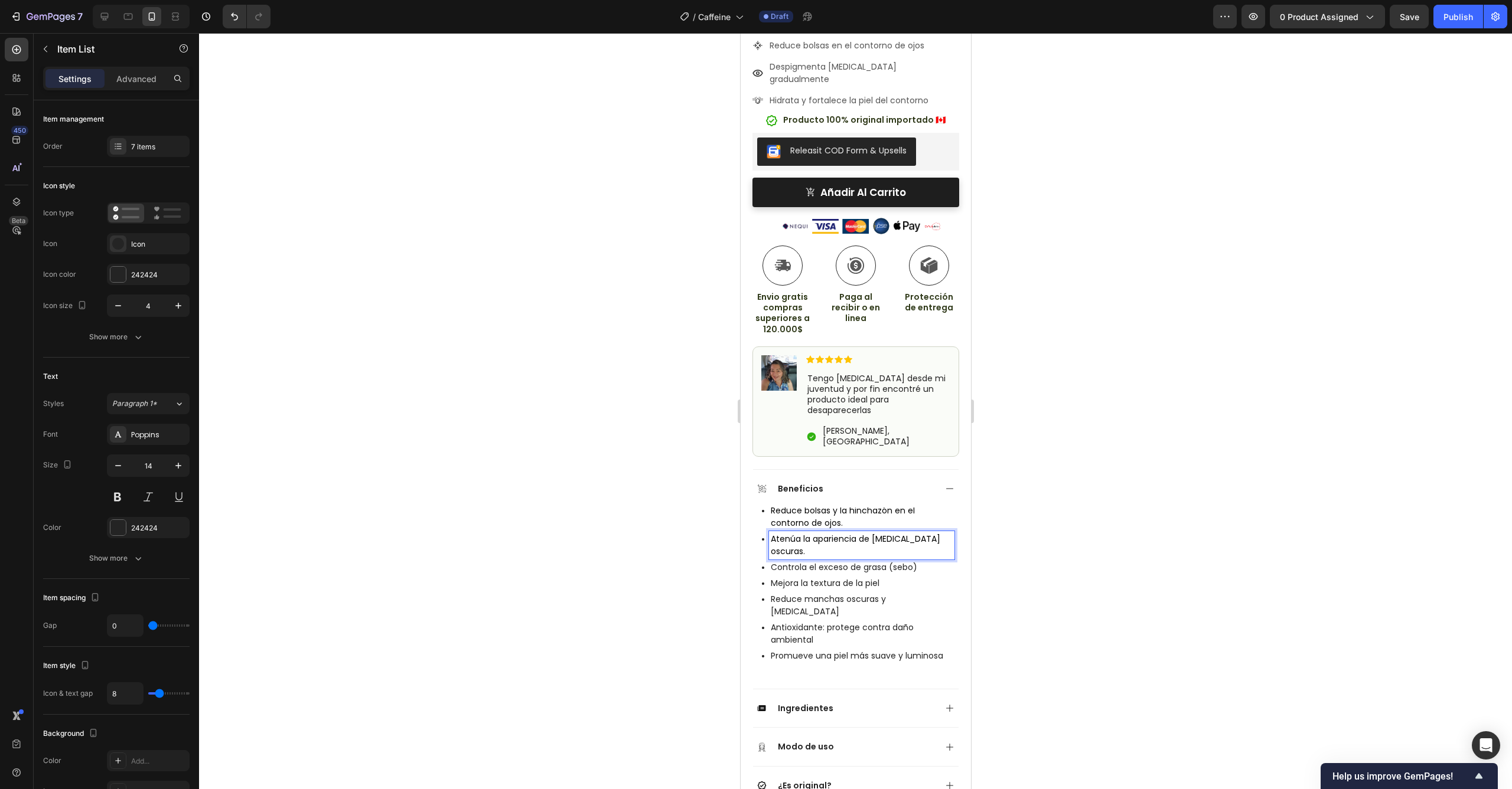
click at [1119, 448] on div at bounding box center [855, 411] width 1313 height 756
click at [859, 562] on p "Controla el exceso de grasa (sebo)" at bounding box center [861, 568] width 182 height 13
click at [901, 562] on p "Controla el exceso de grasa (sebo)" at bounding box center [861, 568] width 182 height 13
drag, startPoint x: 919, startPoint y: 509, endPoint x: 774, endPoint y: 510, distance: 145.0
click at [774, 562] on p "Controla el exceso de grasa (sebo)" at bounding box center [861, 568] width 182 height 13
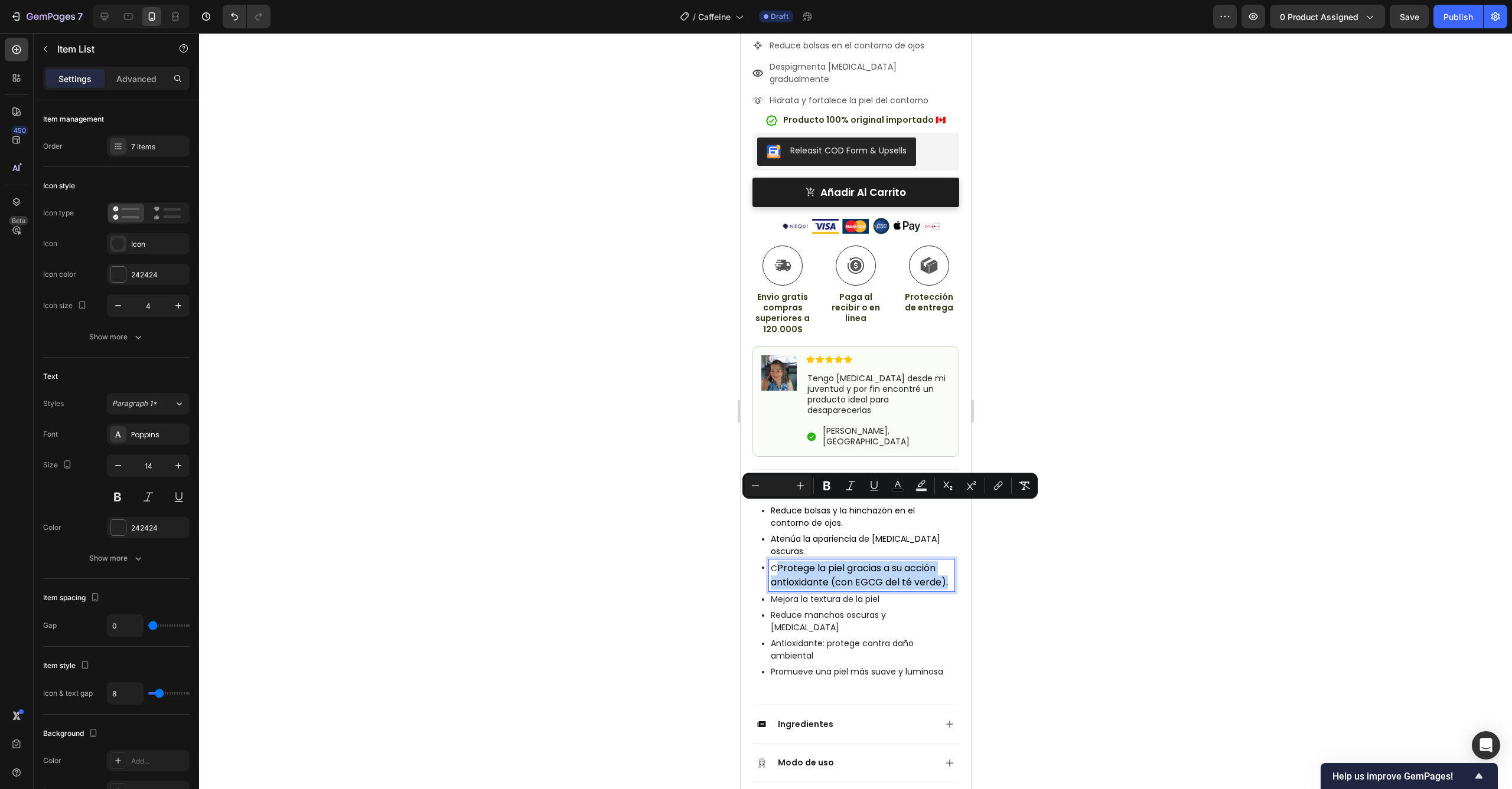
drag, startPoint x: 810, startPoint y: 538, endPoint x: 777, endPoint y: 512, distance: 42.0
click at [777, 562] on p "C Protege la piel gracias a su acción antioxidante (con EGCG del té verde)." at bounding box center [861, 576] width 182 height 28
click at [774, 484] on input "Editor contextual toolbar" at bounding box center [777, 486] width 23 height 14
type input "14"
click at [774, 562] on p "C Protege la piel gracias a su acción antioxidante (con EGCG del té verde)." at bounding box center [861, 574] width 182 height 25
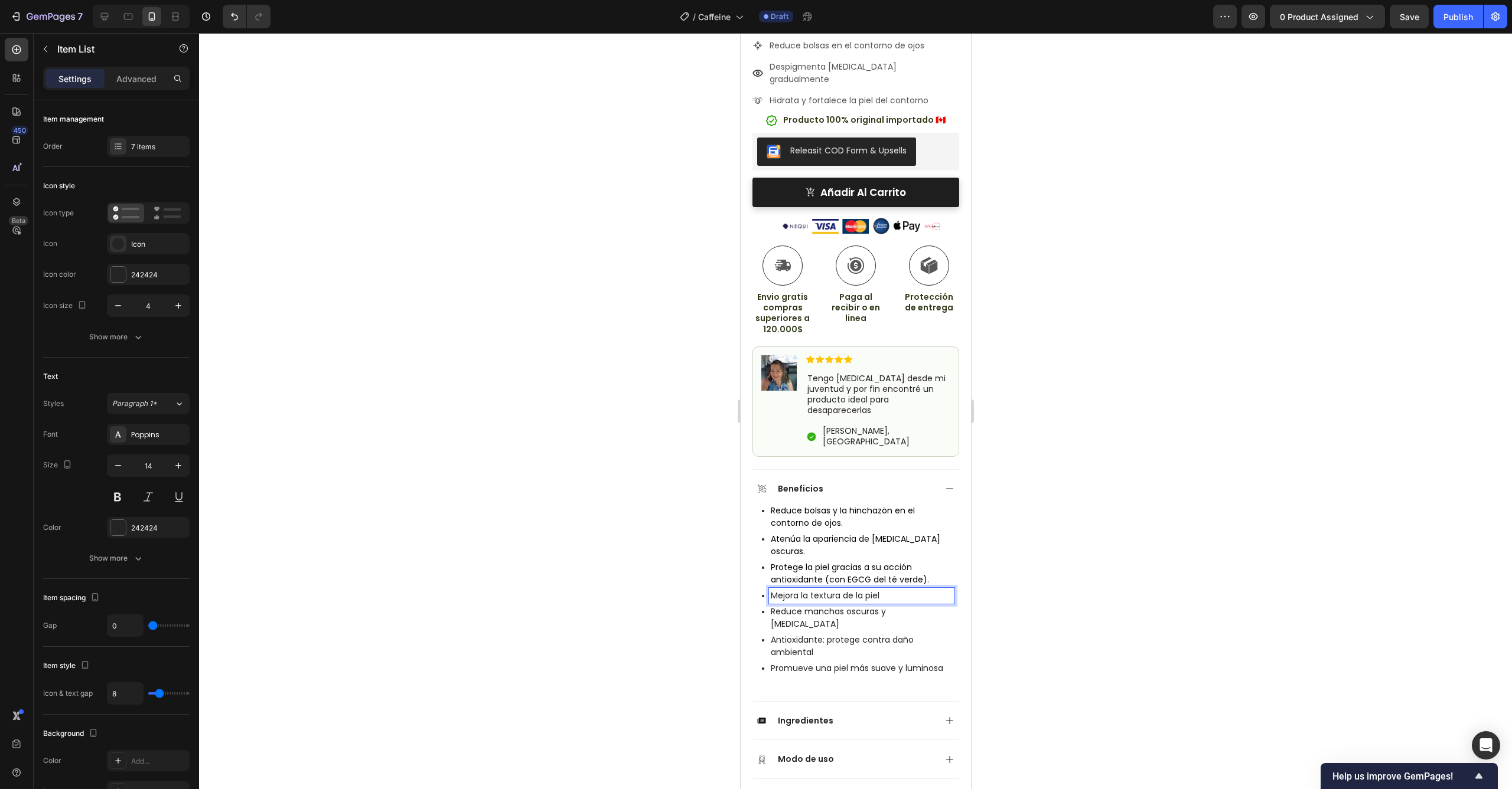
click at [845, 590] on p "Mejora la textura de la piel" at bounding box center [861, 596] width 182 height 13
click at [896, 590] on p "Mejora la textura de la piel" at bounding box center [861, 596] width 182 height 13
drag, startPoint x: 876, startPoint y: 539, endPoint x: 773, endPoint y: 538, distance: 103.0
click at [773, 590] on p "Mejora la textura de la piel" at bounding box center [861, 596] width 182 height 13
drag, startPoint x: 865, startPoint y: 552, endPoint x: 859, endPoint y: 551, distance: 6.1
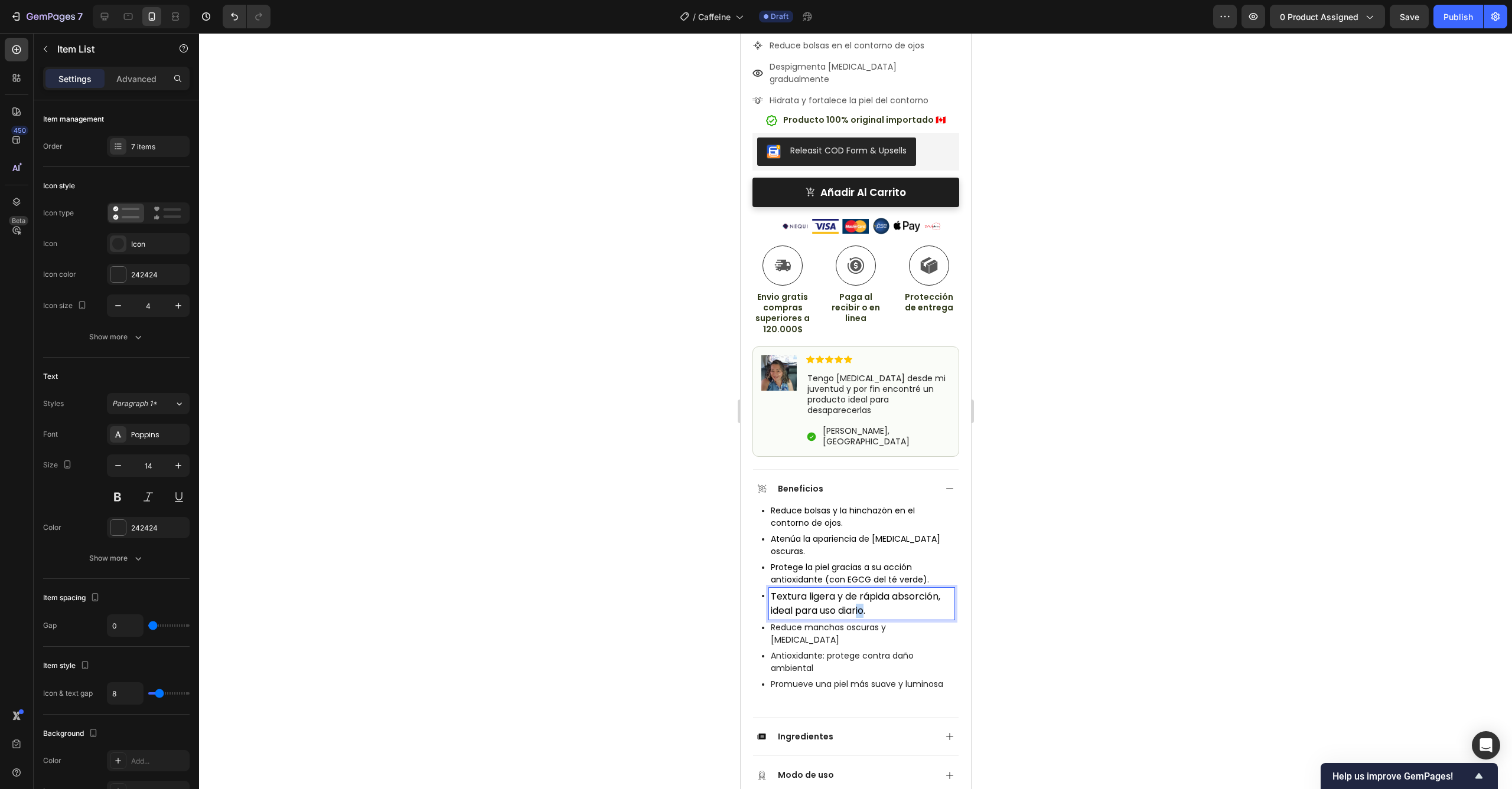
click at [859, 590] on span "Textura ligera y de rápida absorción, ideal para uso diario." at bounding box center [854, 603] width 169 height 28
drag, startPoint x: 881, startPoint y: 551, endPoint x: 764, endPoint y: 540, distance: 117.5
click at [764, 588] on div "Textura ligera y de rápida absorción, ideal para uso diario." at bounding box center [857, 603] width 193 height 32
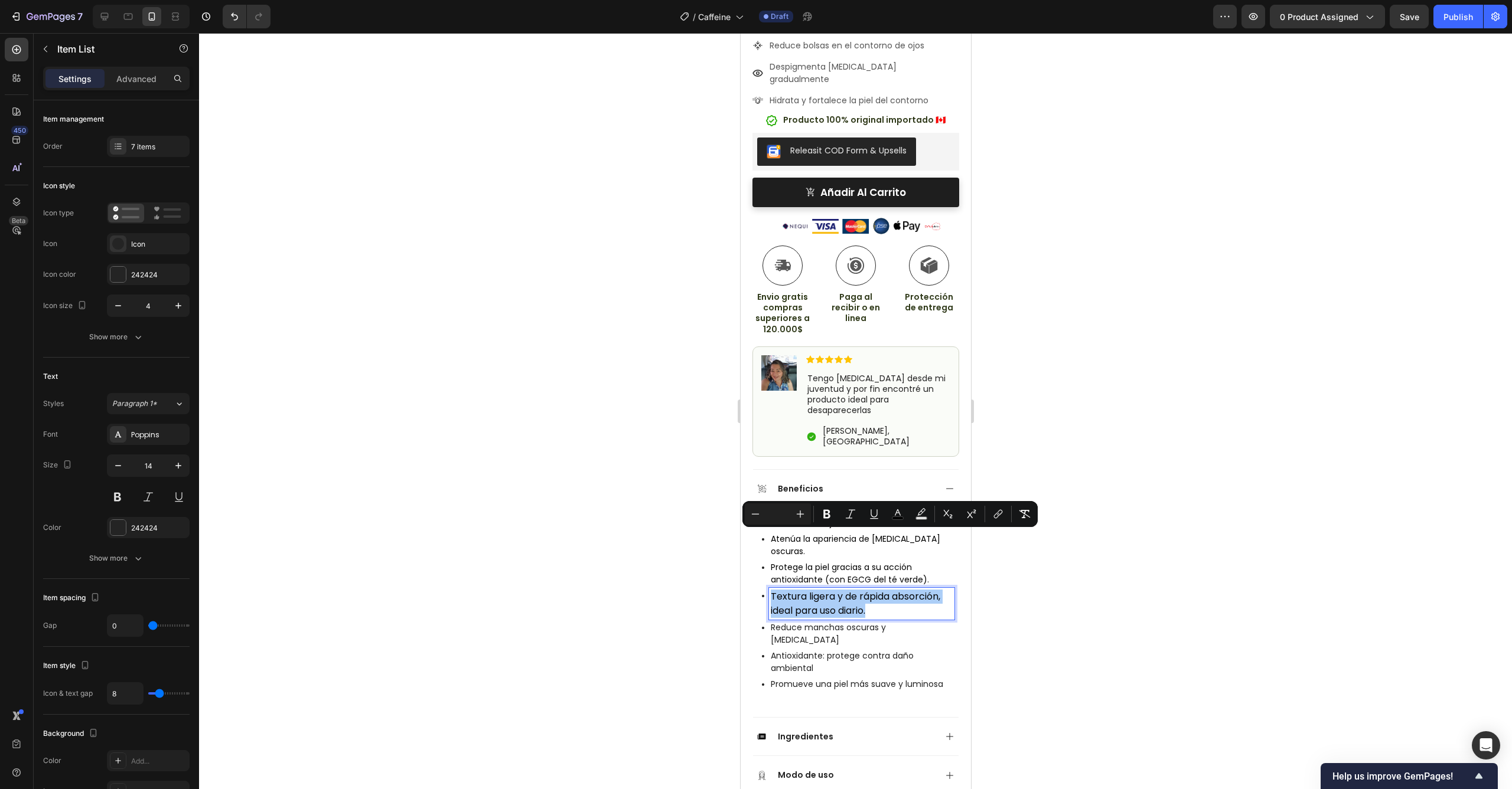
click at [771, 513] on input "Editor contextual toolbar" at bounding box center [777, 514] width 23 height 14
type input "14"
click at [981, 547] on div at bounding box center [855, 411] width 1313 height 756
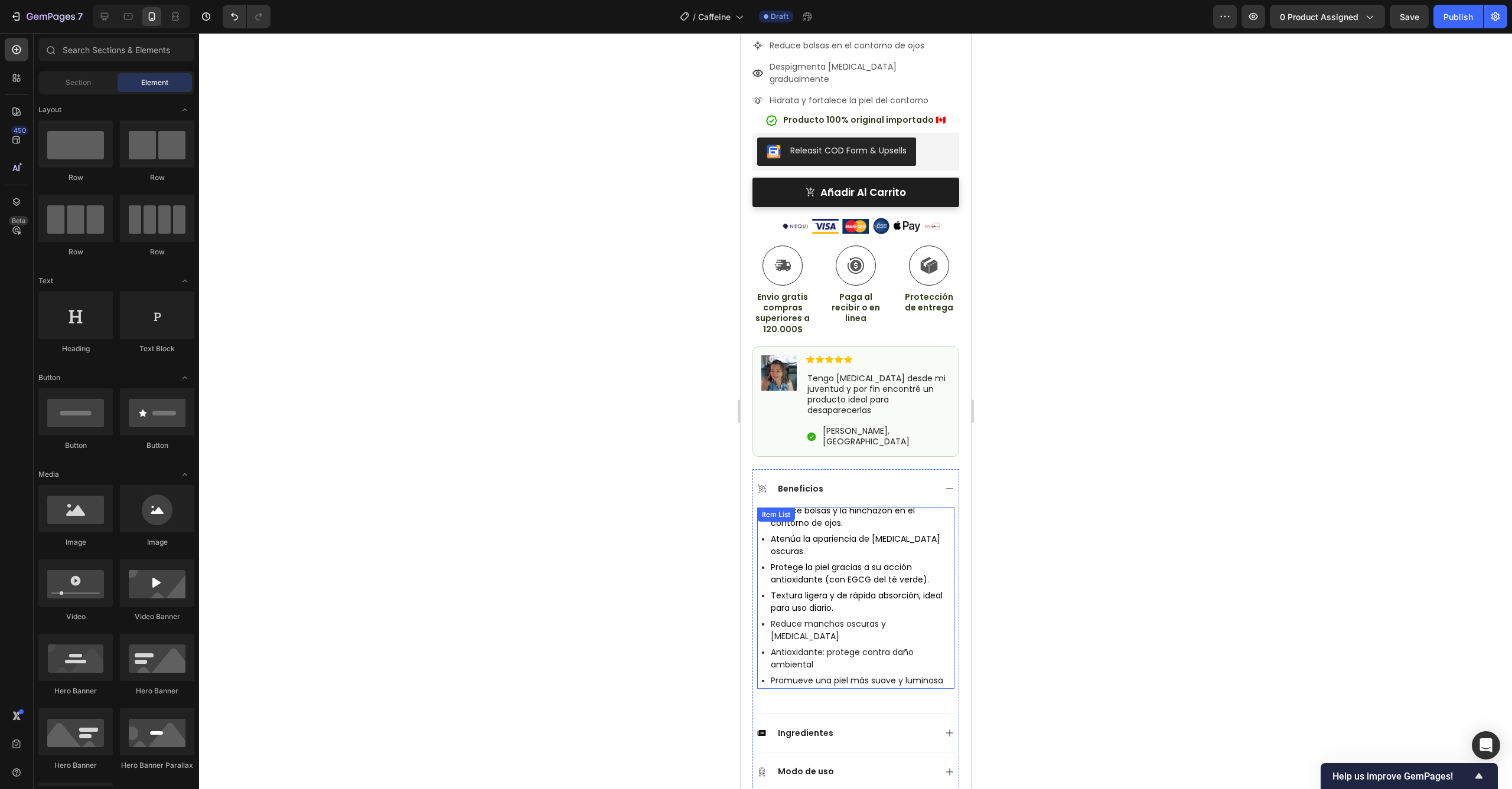
click at [878, 618] on p "Reduce manchas oscuras y [MEDICAL_DATA]" at bounding box center [861, 630] width 182 height 25
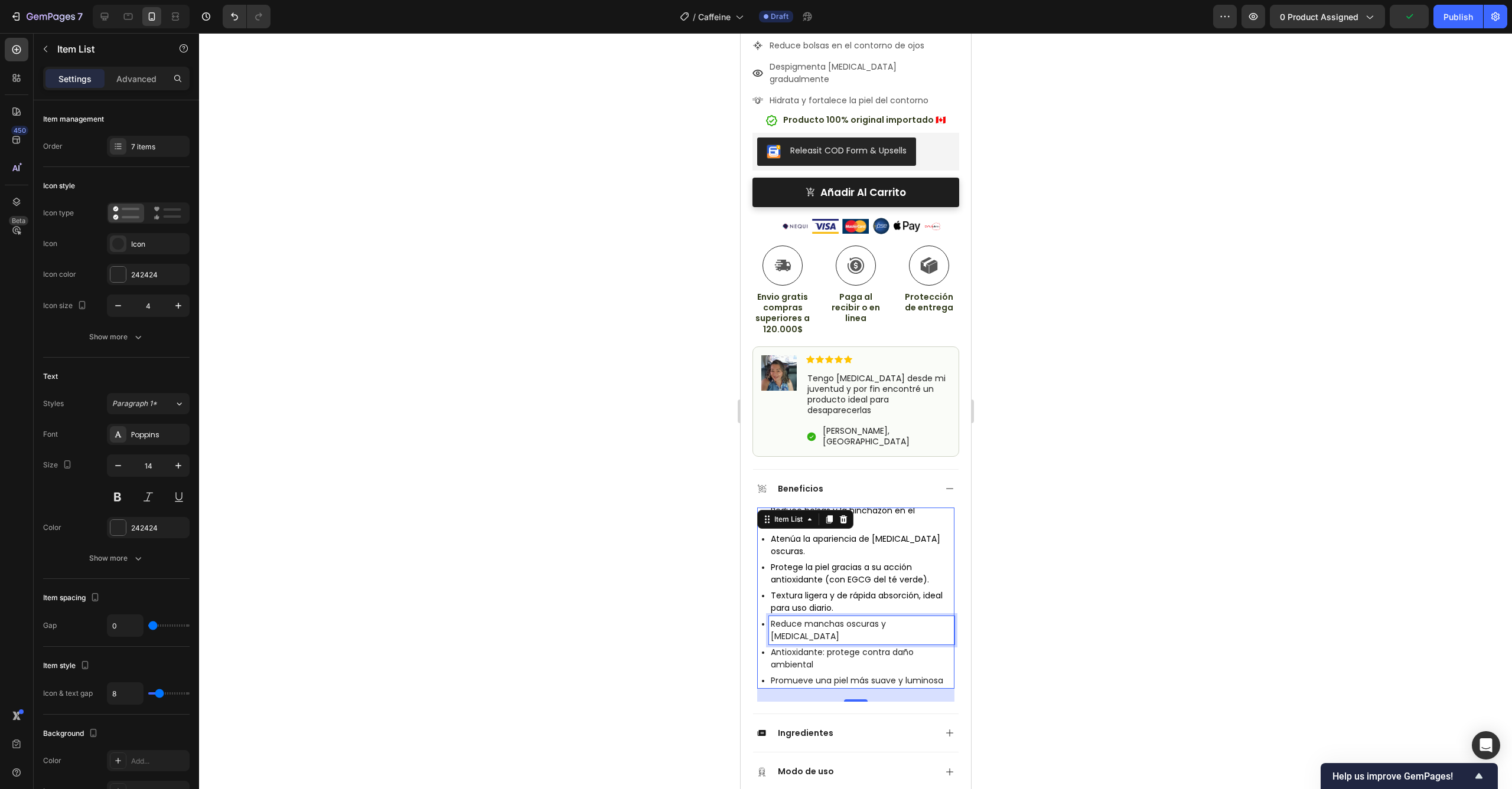
click at [867, 618] on p "Reduce manchas oscuras y [MEDICAL_DATA]" at bounding box center [861, 630] width 182 height 25
drag, startPoint x: 874, startPoint y: 577, endPoint x: 771, endPoint y: 566, distance: 103.6
click at [771, 618] on p "Reduce manchas oscuras y [MEDICAL_DATA]" at bounding box center [861, 630] width 182 height 25
drag, startPoint x: 829, startPoint y: 577, endPoint x: 773, endPoint y: 563, distance: 57.7
click at [773, 618] on p "[PERSON_NAME] y una mirada más despierta." at bounding box center [861, 632] width 182 height 28
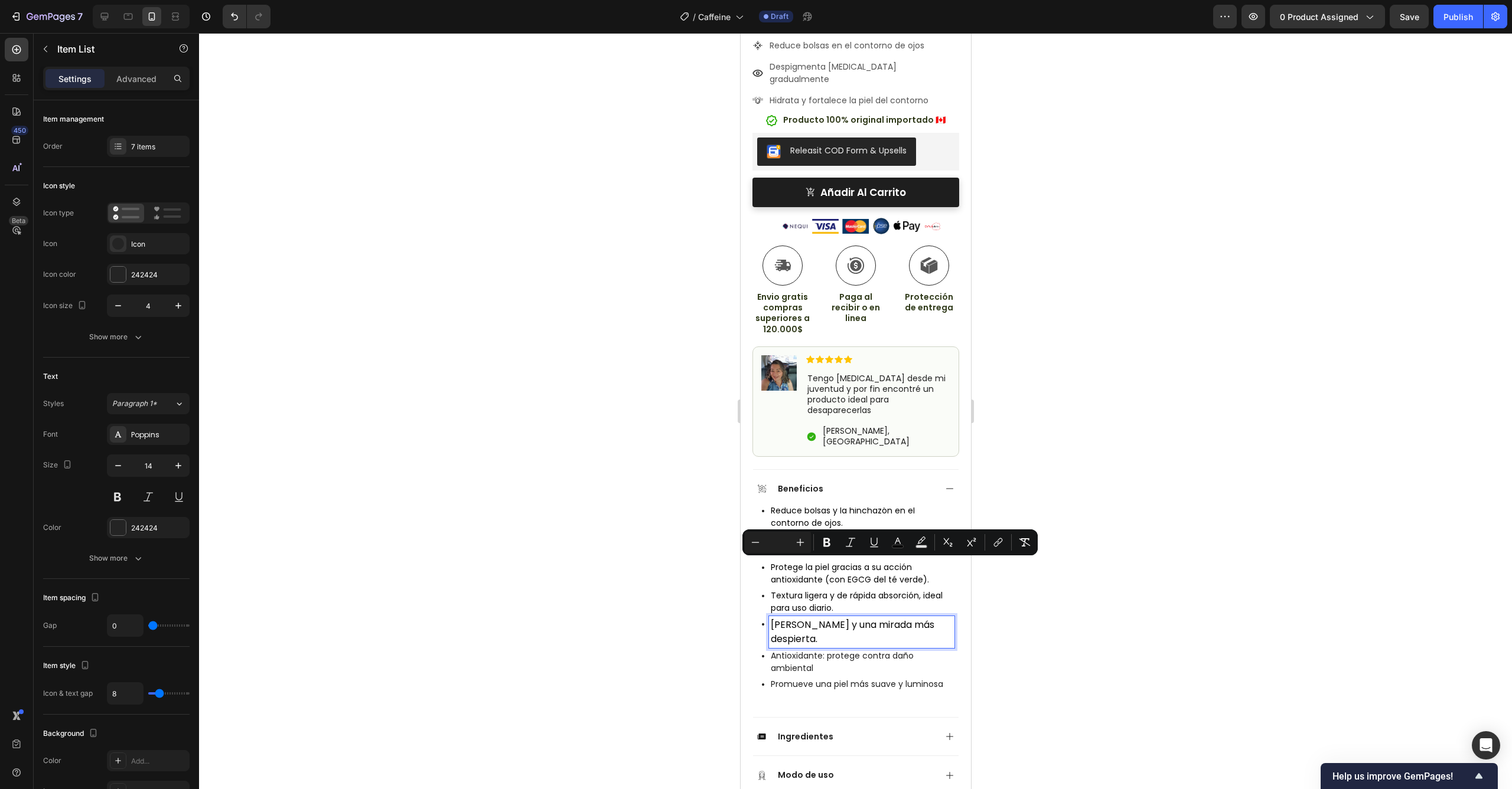
click at [769, 545] on input "Editor contextual toolbar" at bounding box center [777, 543] width 23 height 14
type input "14"
click at [817, 647] on p "Antioxidante: protege contra daño ambiental" at bounding box center [861, 659] width 182 height 25
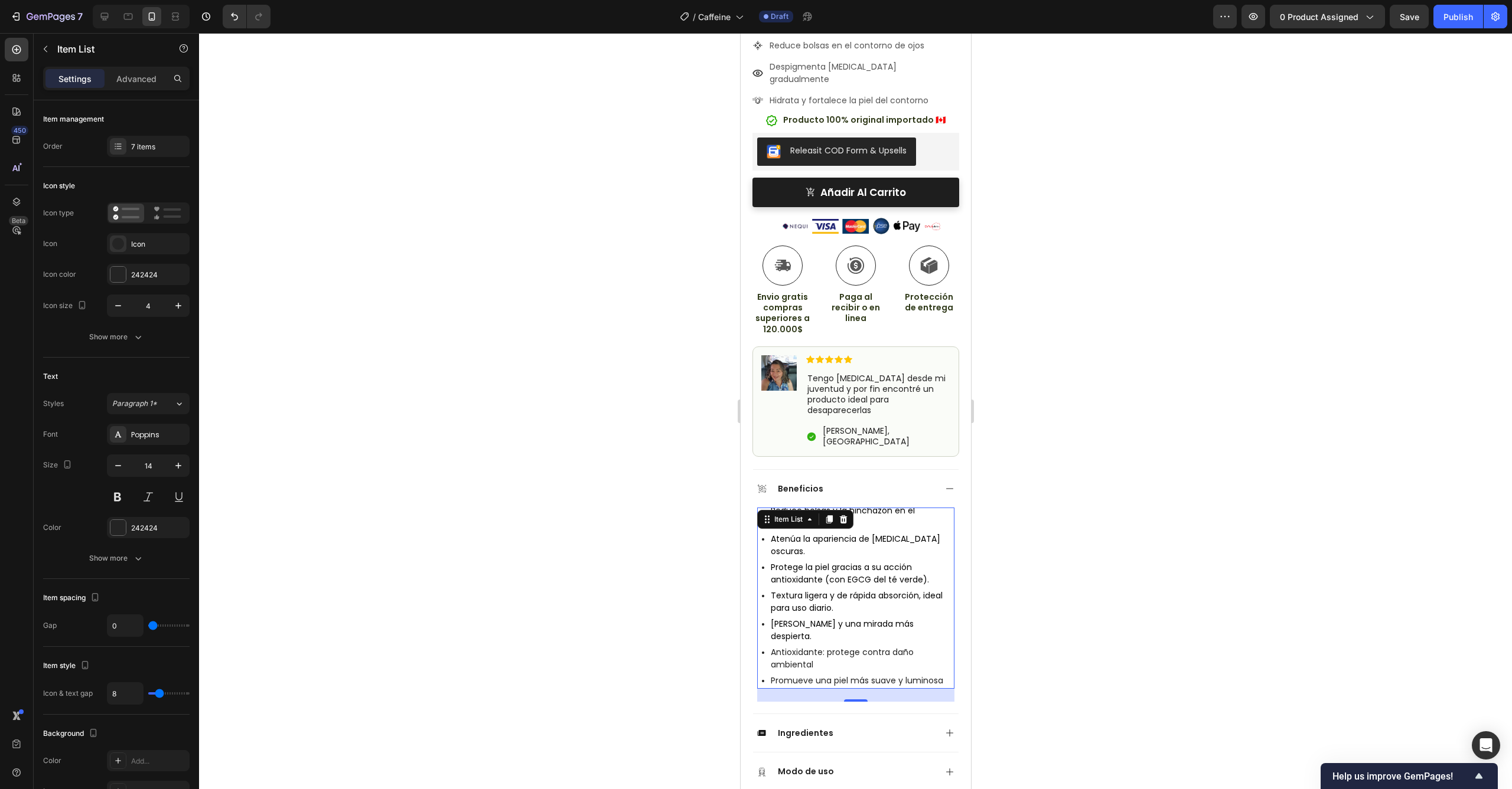
click at [821, 645] on div "Antioxidante: protege contra daño ambiental" at bounding box center [861, 659] width 186 height 28
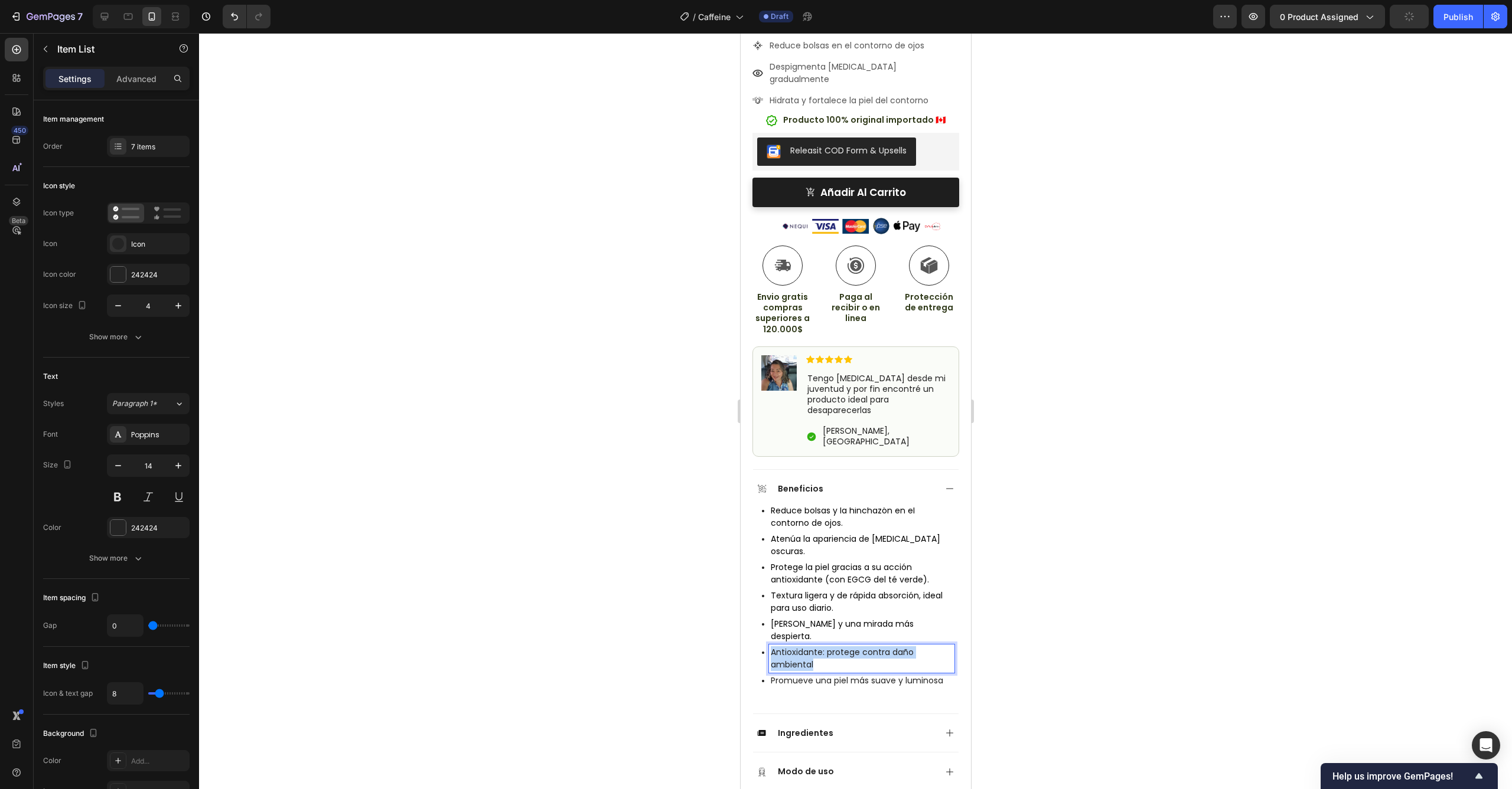
drag, startPoint x: 828, startPoint y: 608, endPoint x: 771, endPoint y: 594, distance: 58.7
click at [769, 645] on div "Antioxidante: protege contra daño ambiental" at bounding box center [861, 659] width 186 height 28
drag, startPoint x: 916, startPoint y: 610, endPoint x: 770, endPoint y: 593, distance: 147.0
click at [769, 645] on div "Ayuda a calmar y suavizar la piel delicada del contorno de ojos." at bounding box center [861, 660] width 186 height 32
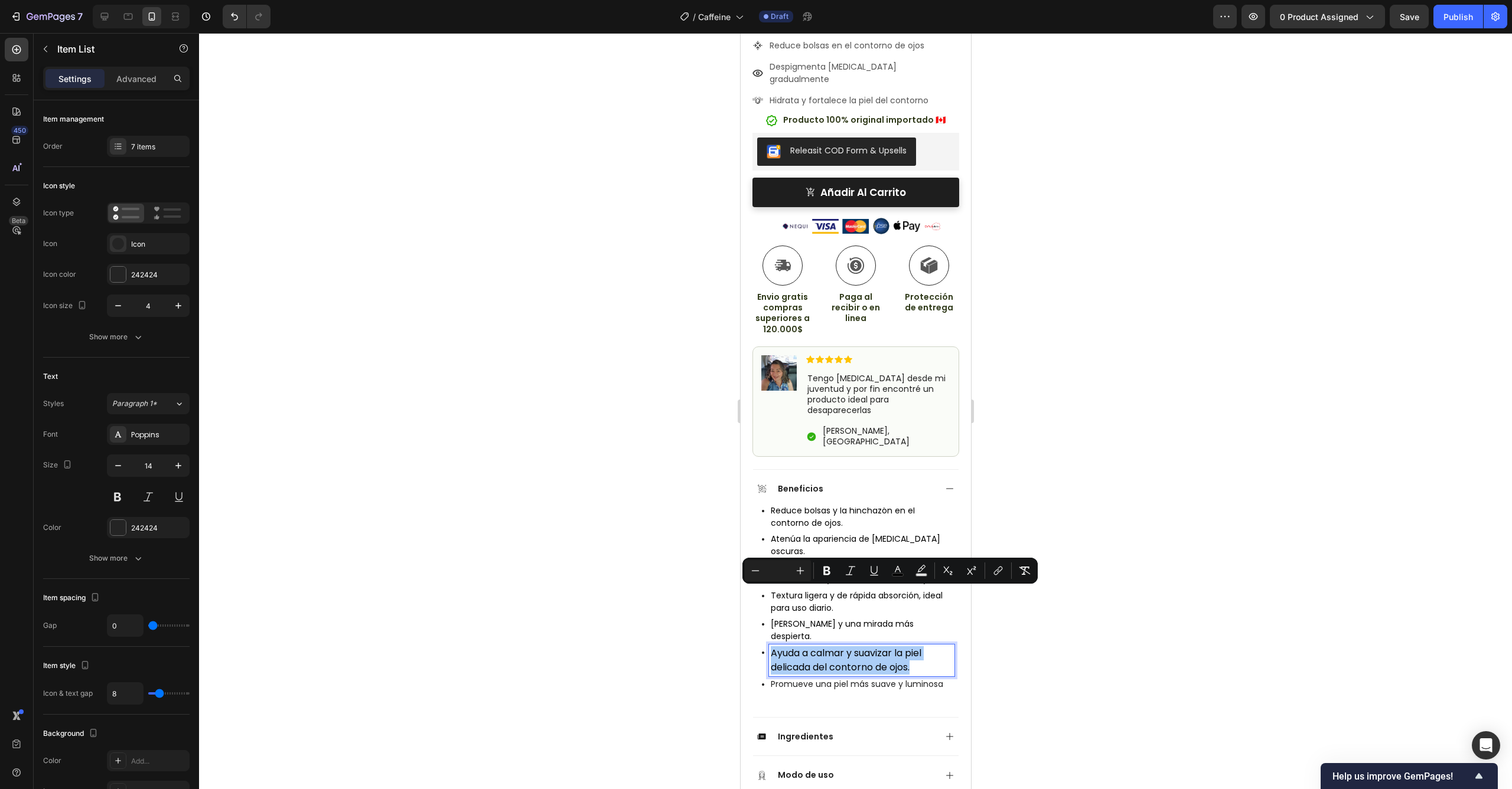
click at [777, 574] on input "Editor contextual toolbar" at bounding box center [777, 571] width 23 height 14
type input "14"
click at [896, 675] on p "Promueve una piel más suave y luminosa" at bounding box center [861, 681] width 182 height 13
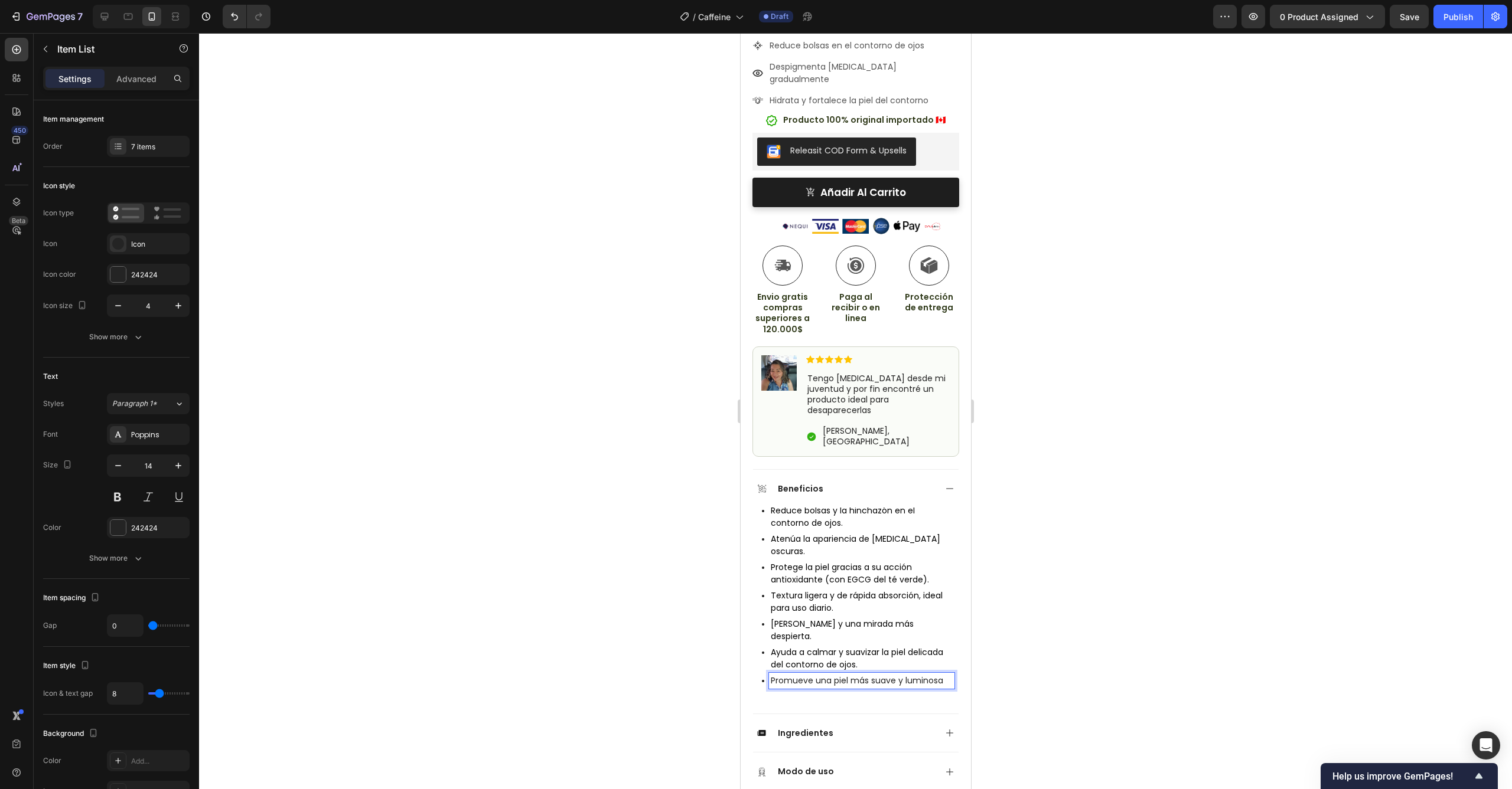
click at [914, 675] on p "Promueve una piel más suave y luminosa" at bounding box center [861, 681] width 182 height 13
click at [915, 637] on div "Reduce bolsas y la hinchazón en el contorno de ojos. Atenúa la apariencia de [M…" at bounding box center [855, 605] width 197 height 194
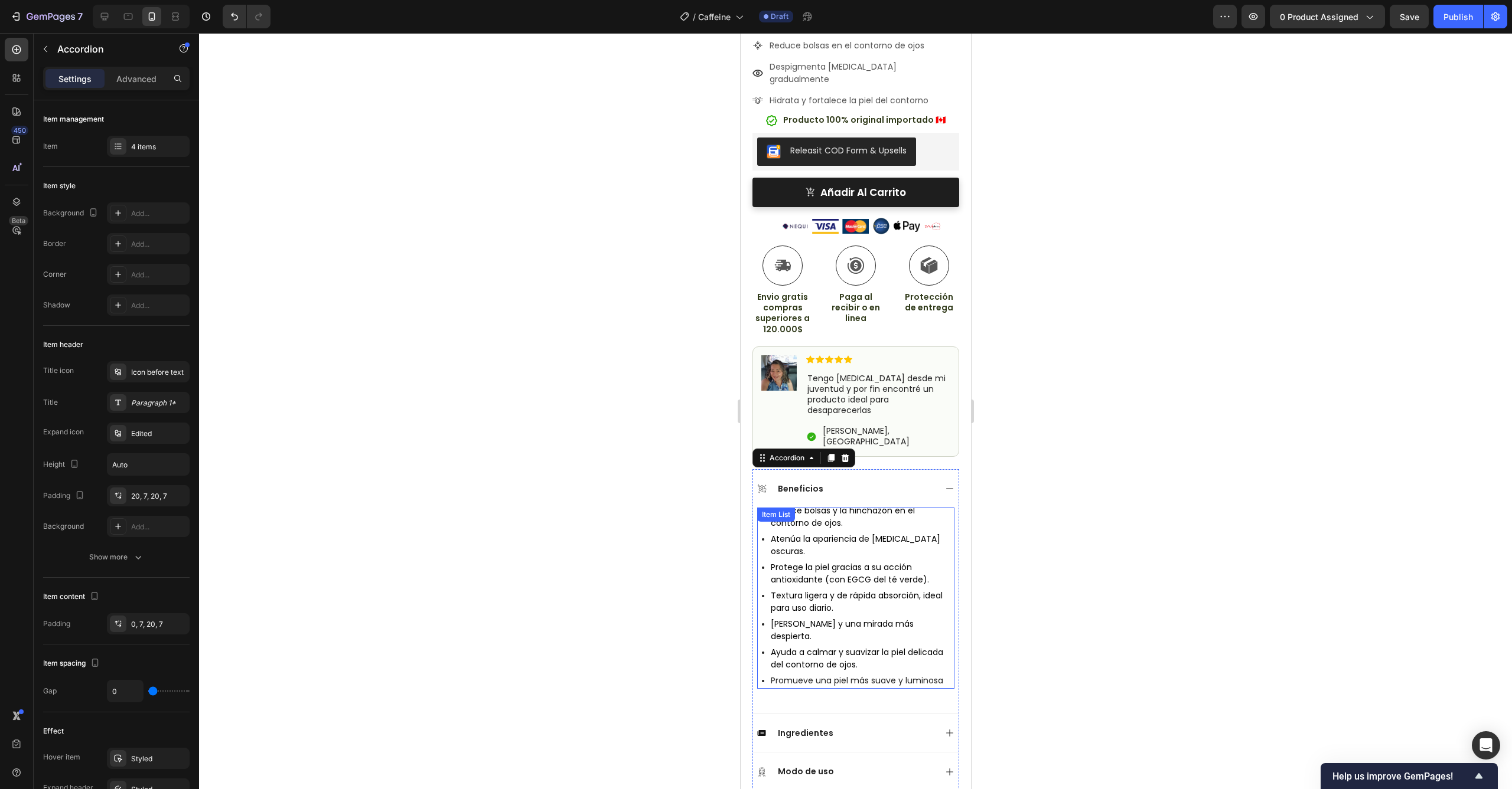
click at [911, 675] on p "Promueve una piel más suave y luminosa" at bounding box center [861, 681] width 182 height 13
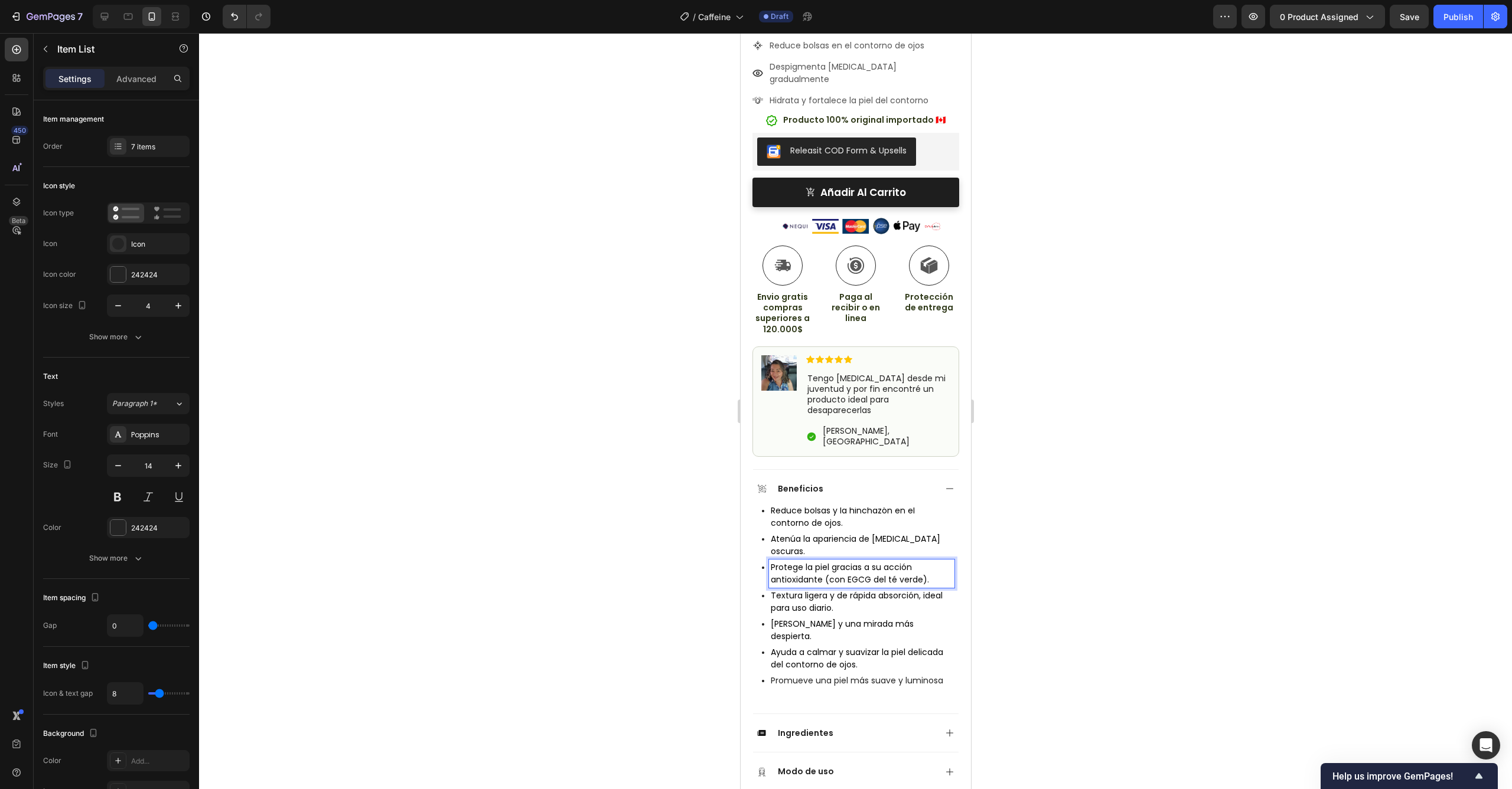
click at [940, 505] on p "Reduce bolsas y la hinchazón en el contorno de ojos." at bounding box center [861, 517] width 182 height 25
click at [1093, 560] on div at bounding box center [855, 411] width 1313 height 756
click at [943, 645] on div "Ayuda a calmar y suavizar la piel delicada del contorno de ojos." at bounding box center [861, 659] width 186 height 28
click at [136, 140] on div "7 items" at bounding box center [148, 147] width 83 height 21
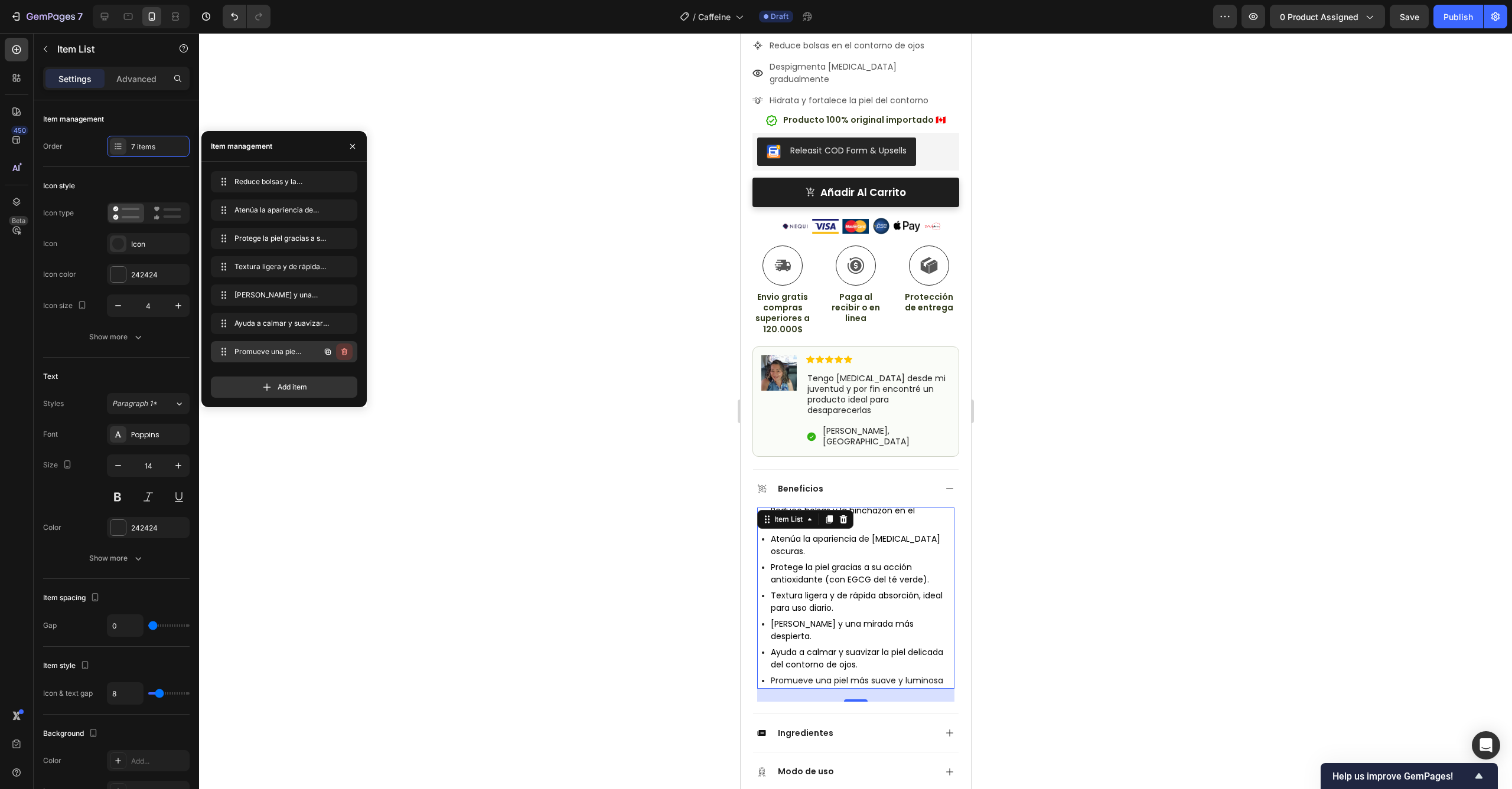
click at [346, 351] on icon "button" at bounding box center [344, 352] width 6 height 7
click at [343, 353] on div "Delete" at bounding box center [336, 351] width 22 height 11
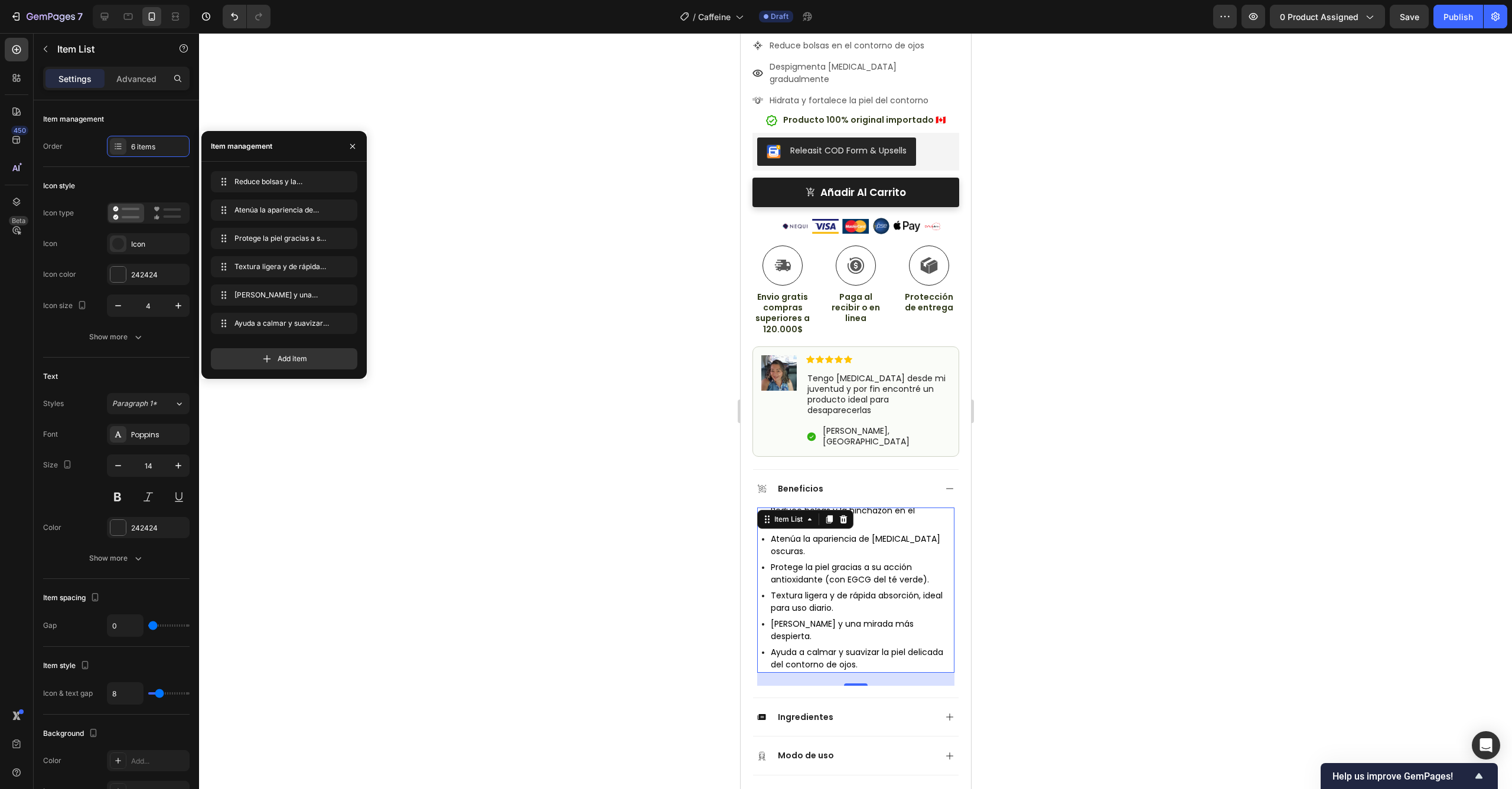
click at [621, 528] on div at bounding box center [855, 411] width 1313 height 756
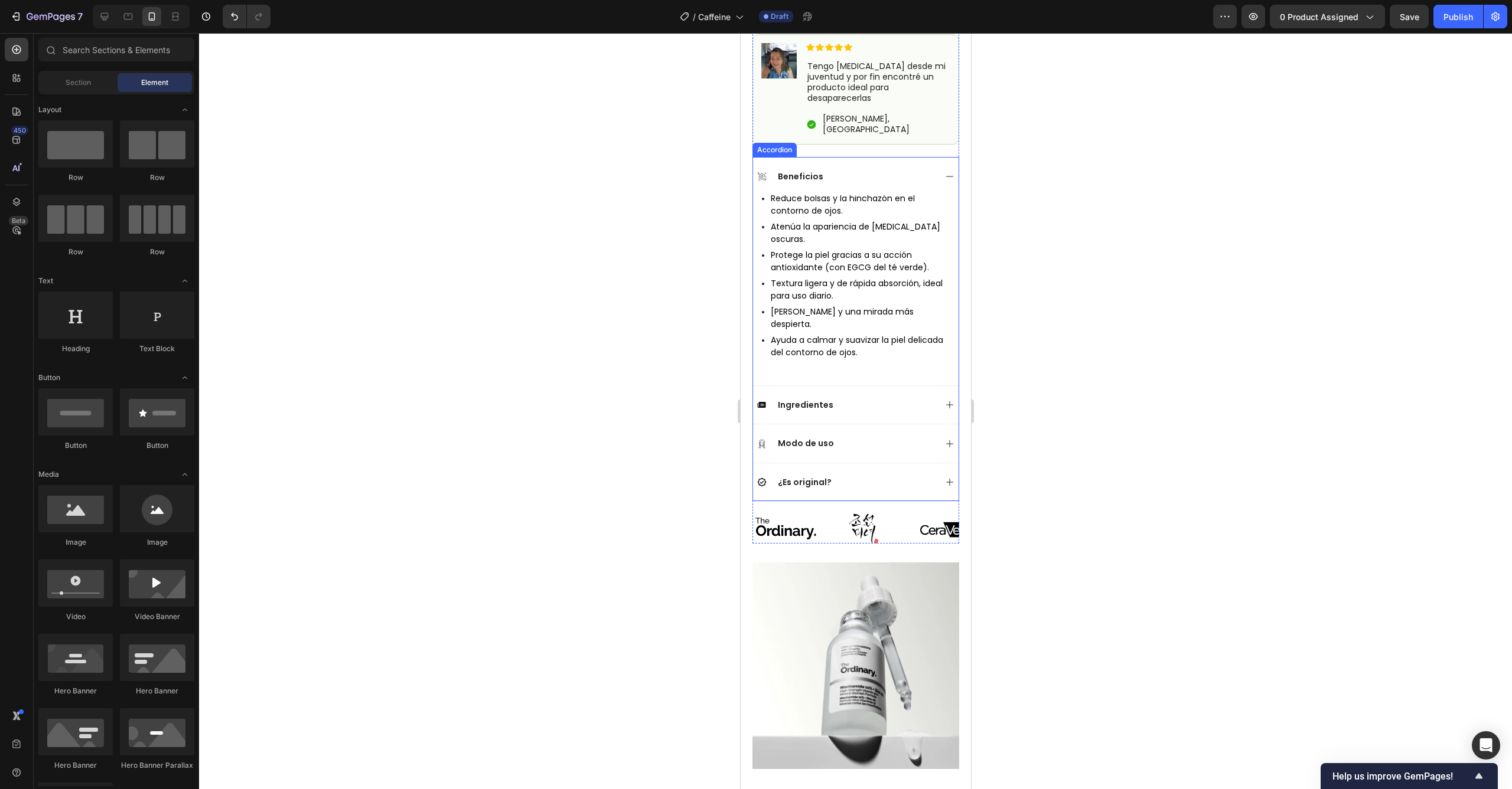
scroll to position [617, 0]
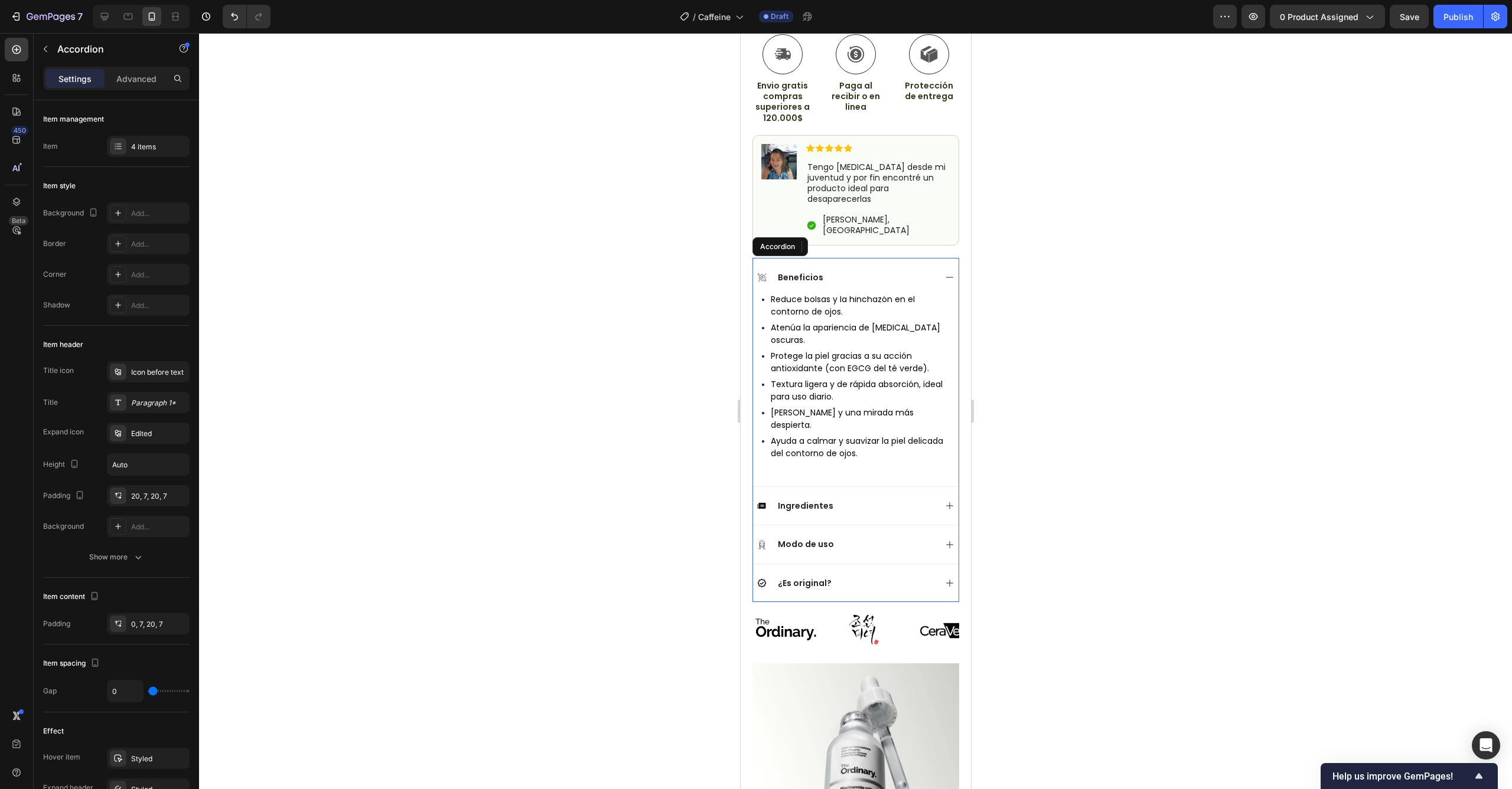
click at [932, 258] on div "Beneficios" at bounding box center [855, 277] width 205 height 38
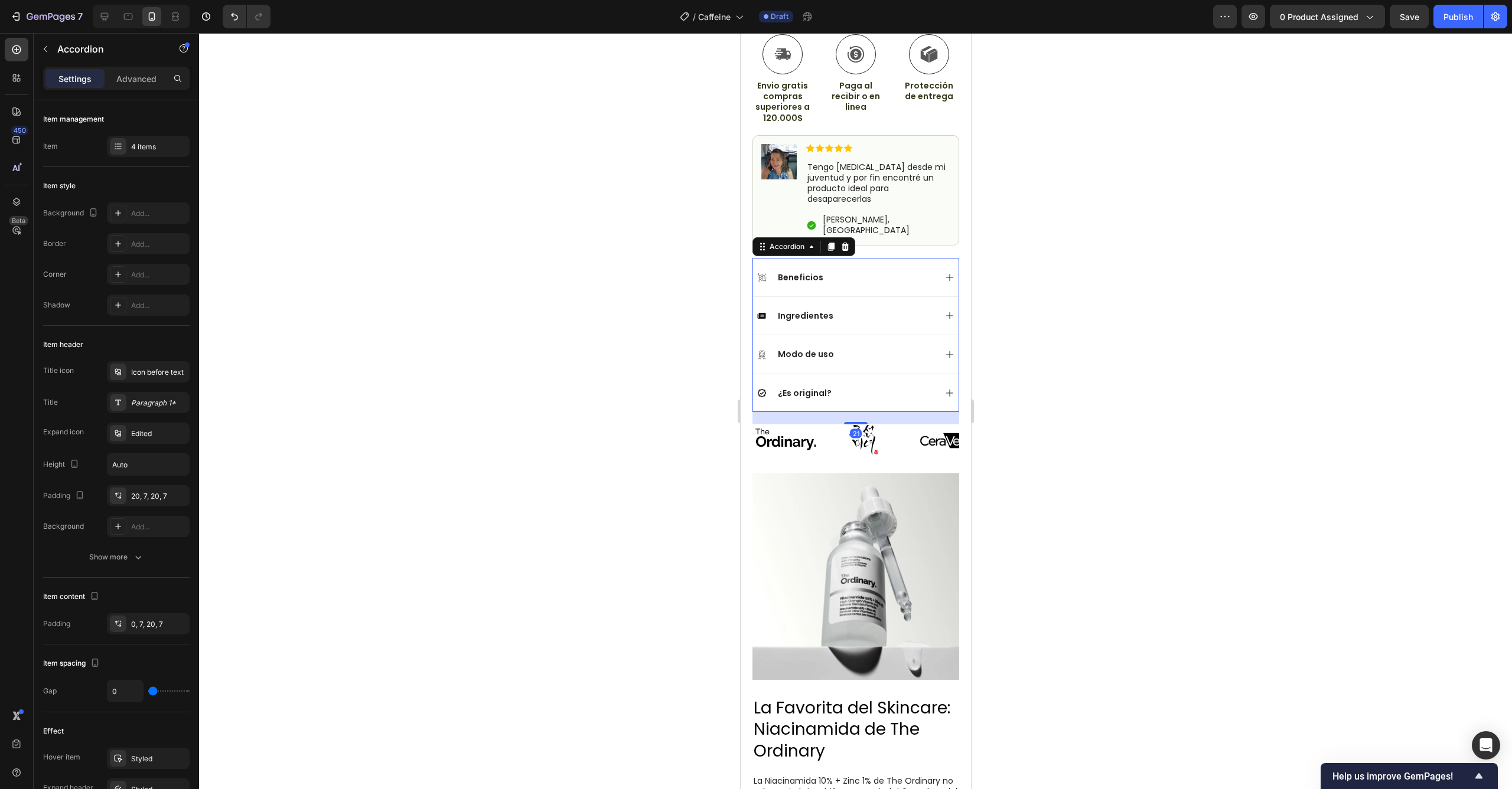
click at [896, 309] on div "Ingredientes" at bounding box center [846, 316] width 179 height 14
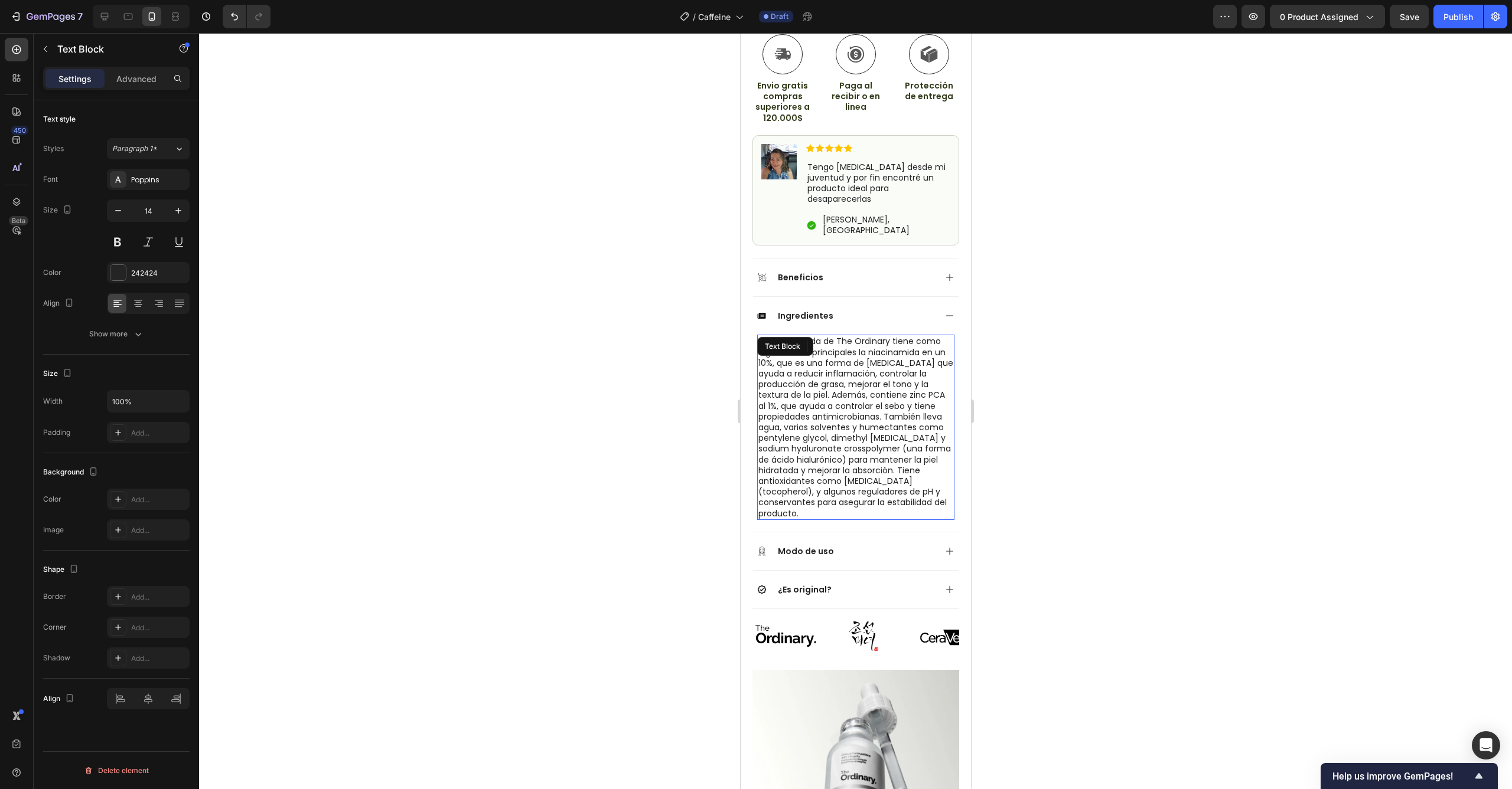
click at [854, 462] on p "La niacinamida de The Ordinary tiene como ingredientes principales la niacinami…" at bounding box center [854, 427] width 195 height 183
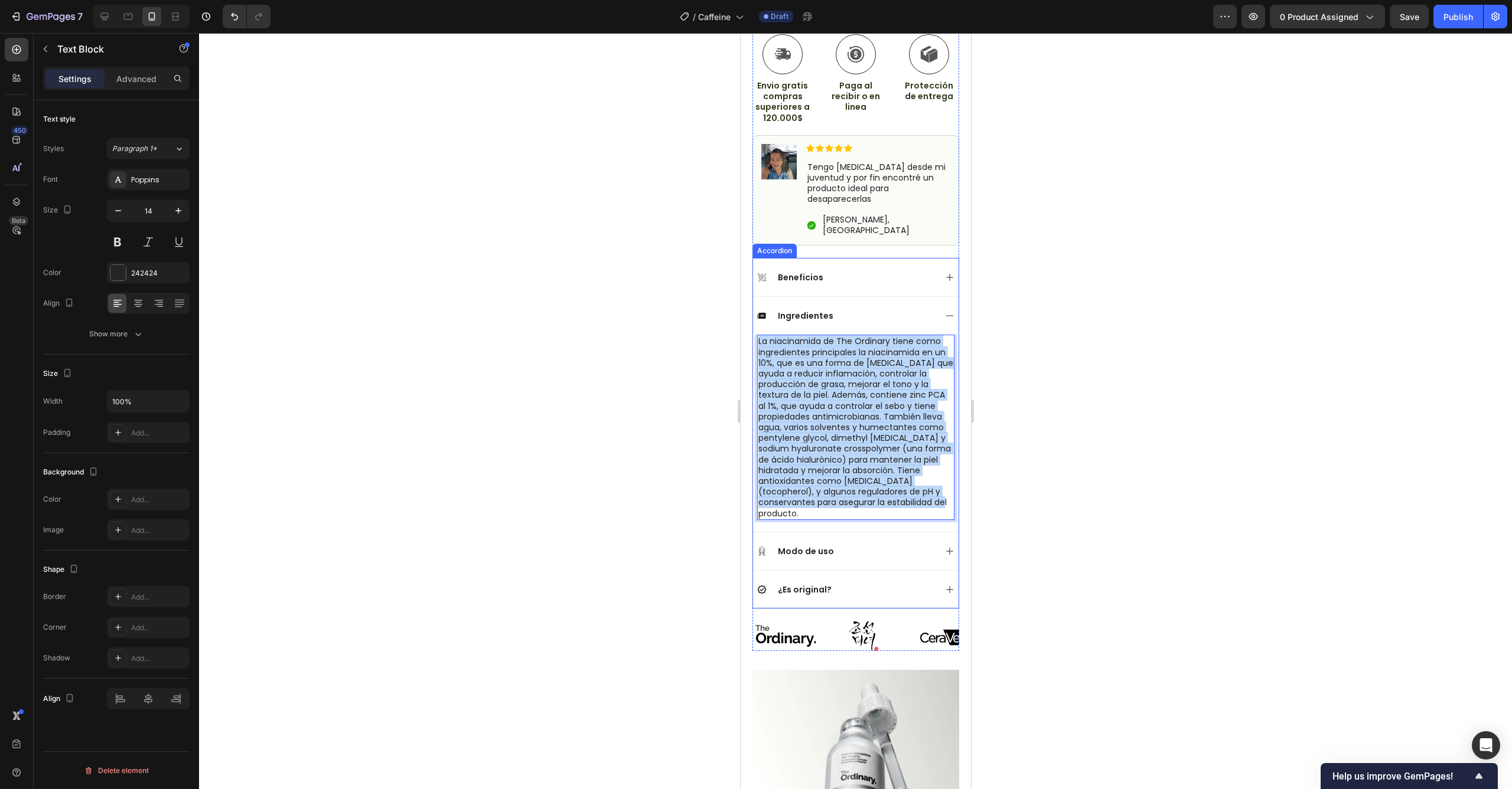
drag, startPoint x: 864, startPoint y: 463, endPoint x: 755, endPoint y: 300, distance: 196.1
click at [755, 335] on div "La niacinamida de The Ordinary tiene como ingredientes principales la niacinami…" at bounding box center [855, 433] width 205 height 197
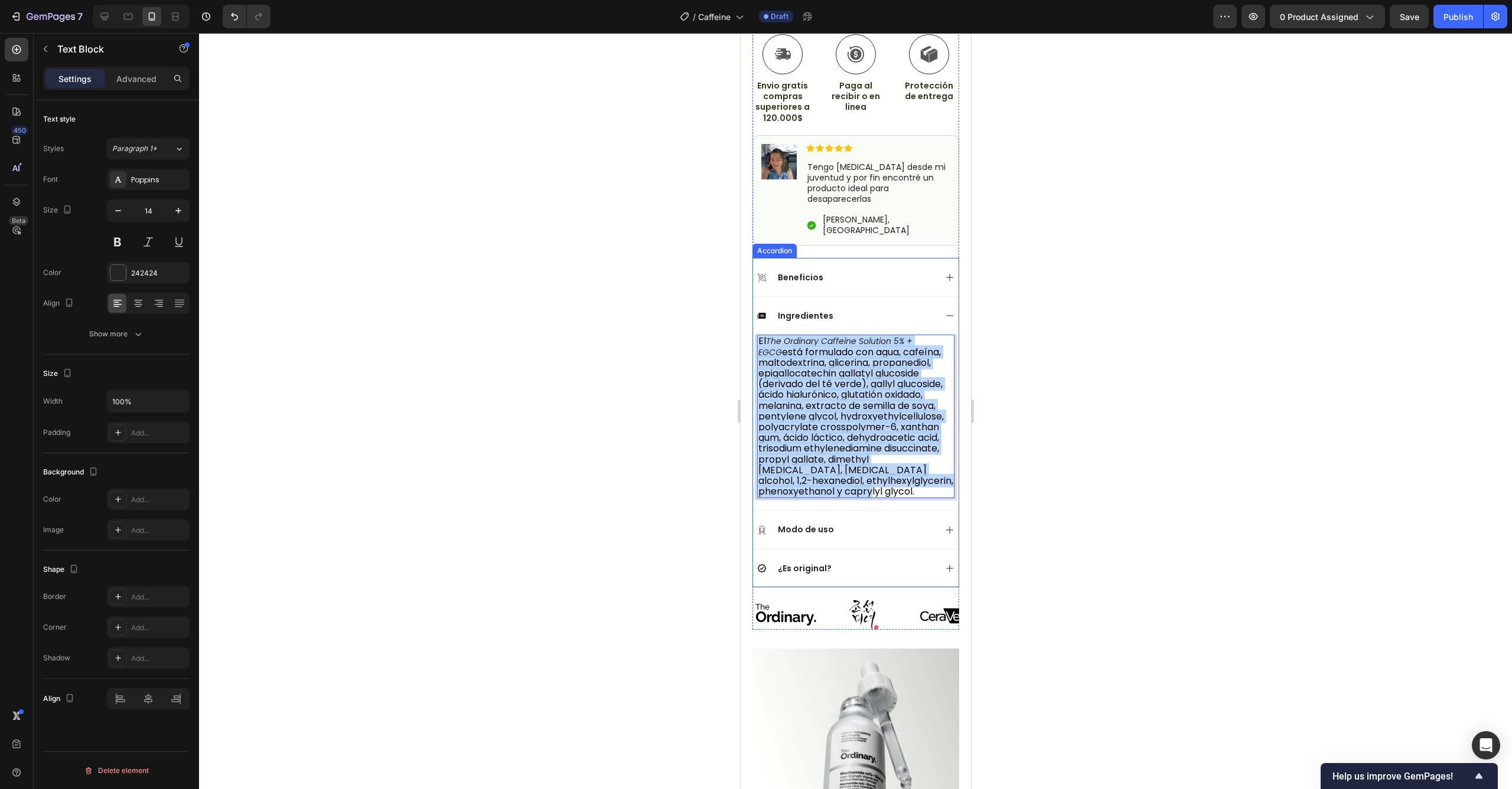
drag, startPoint x: 853, startPoint y: 455, endPoint x: 753, endPoint y: 297, distance: 187.0
click at [753, 335] on div "El The Ordinary Caffeine Solution 5% + EGCG está formulado con agua, cafeína, m…" at bounding box center [855, 423] width 205 height 176
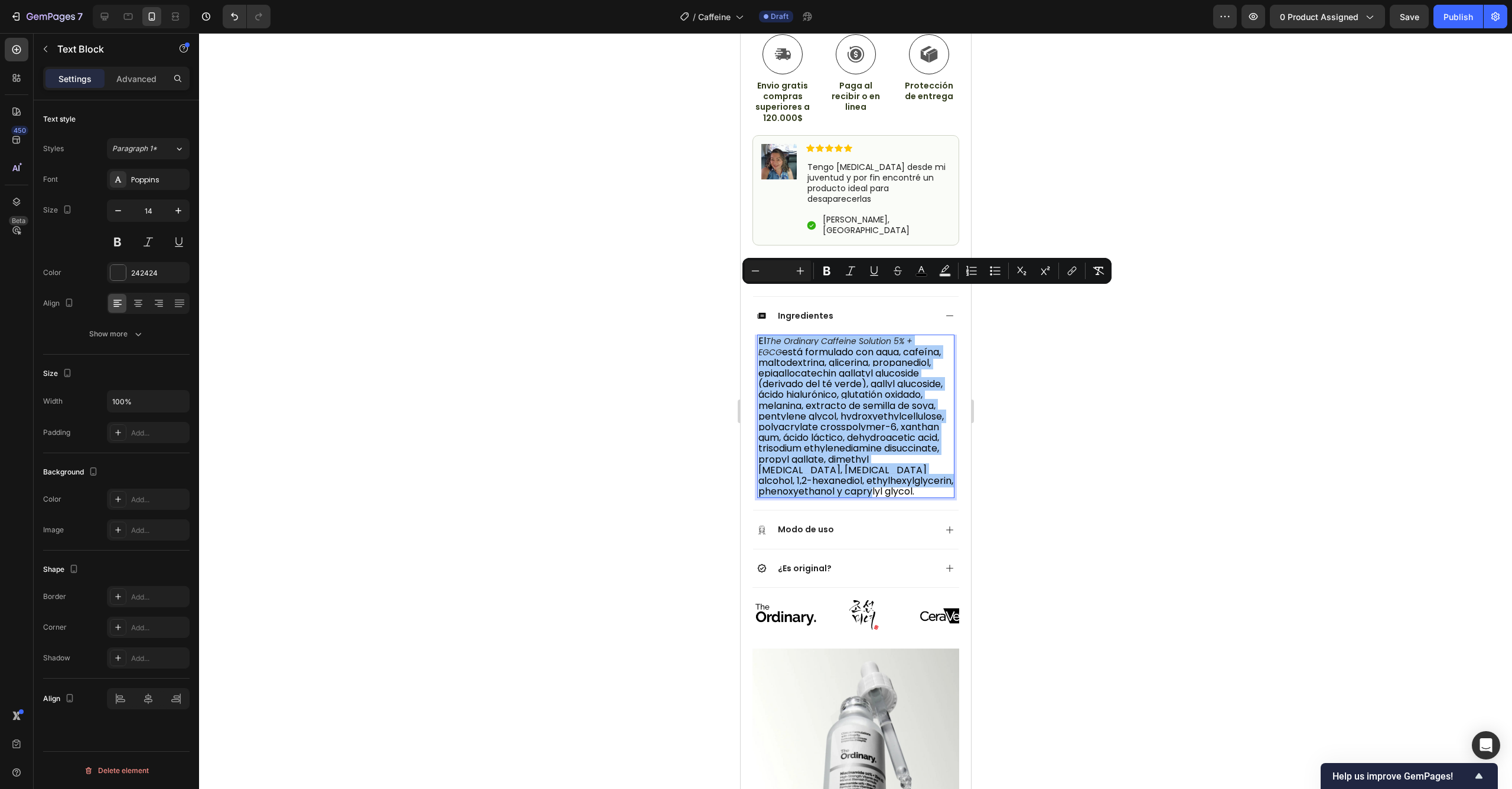
click at [782, 269] on input "Editor contextual toolbar" at bounding box center [777, 271] width 23 height 14
type input "14"
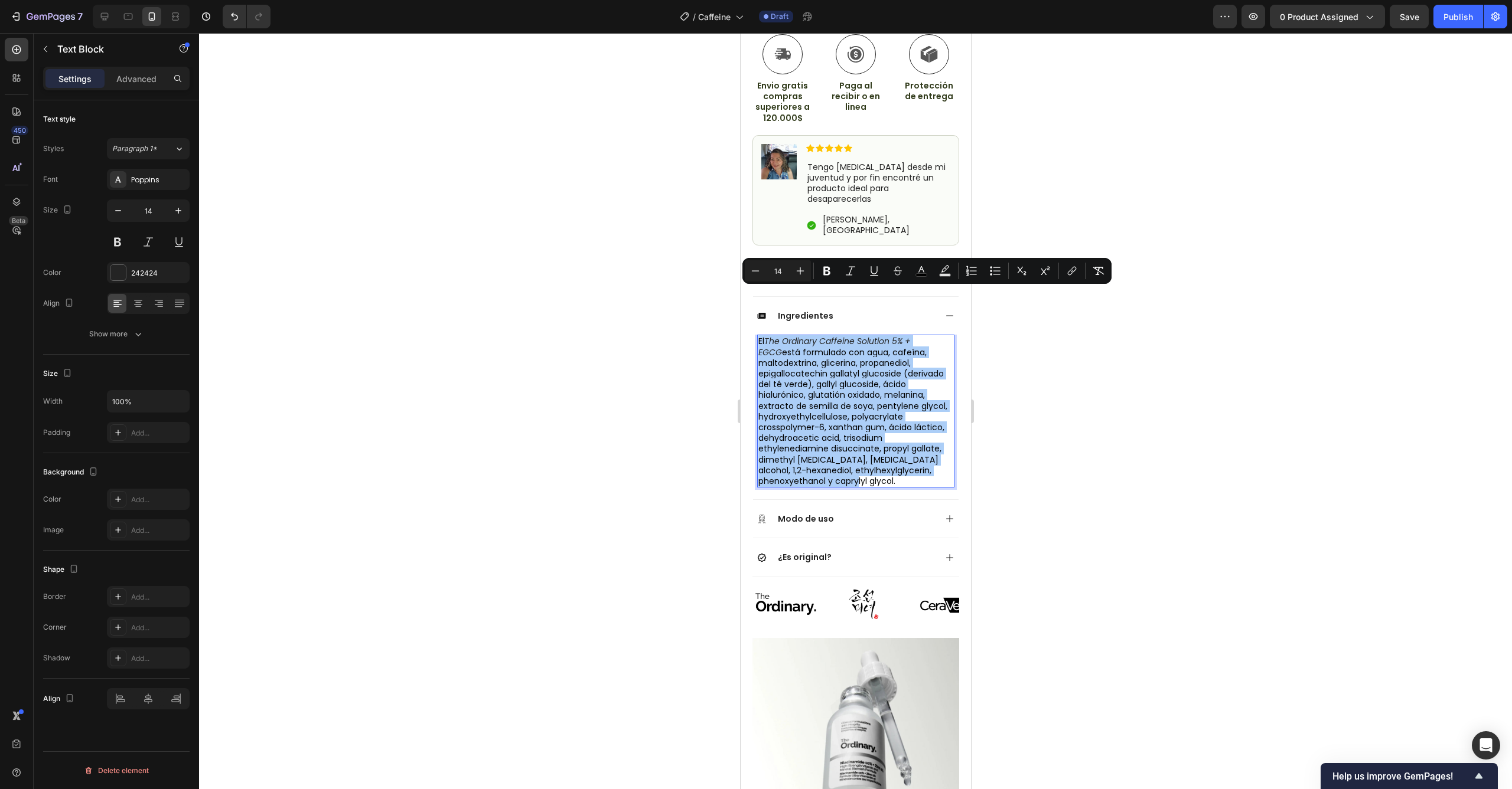
click at [1052, 392] on div at bounding box center [855, 411] width 1313 height 756
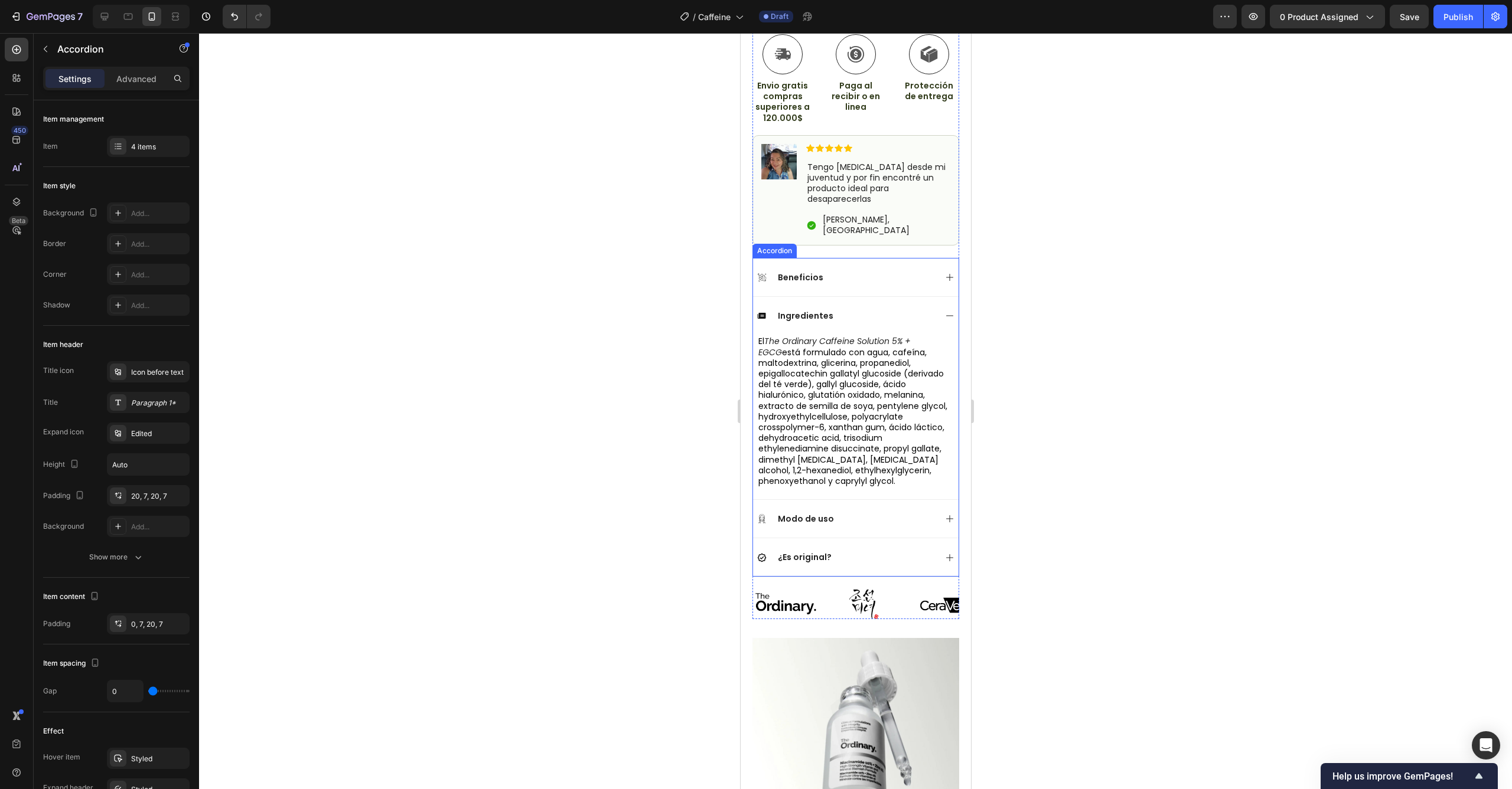
click at [944, 311] on icon at bounding box center [949, 315] width 9 height 9
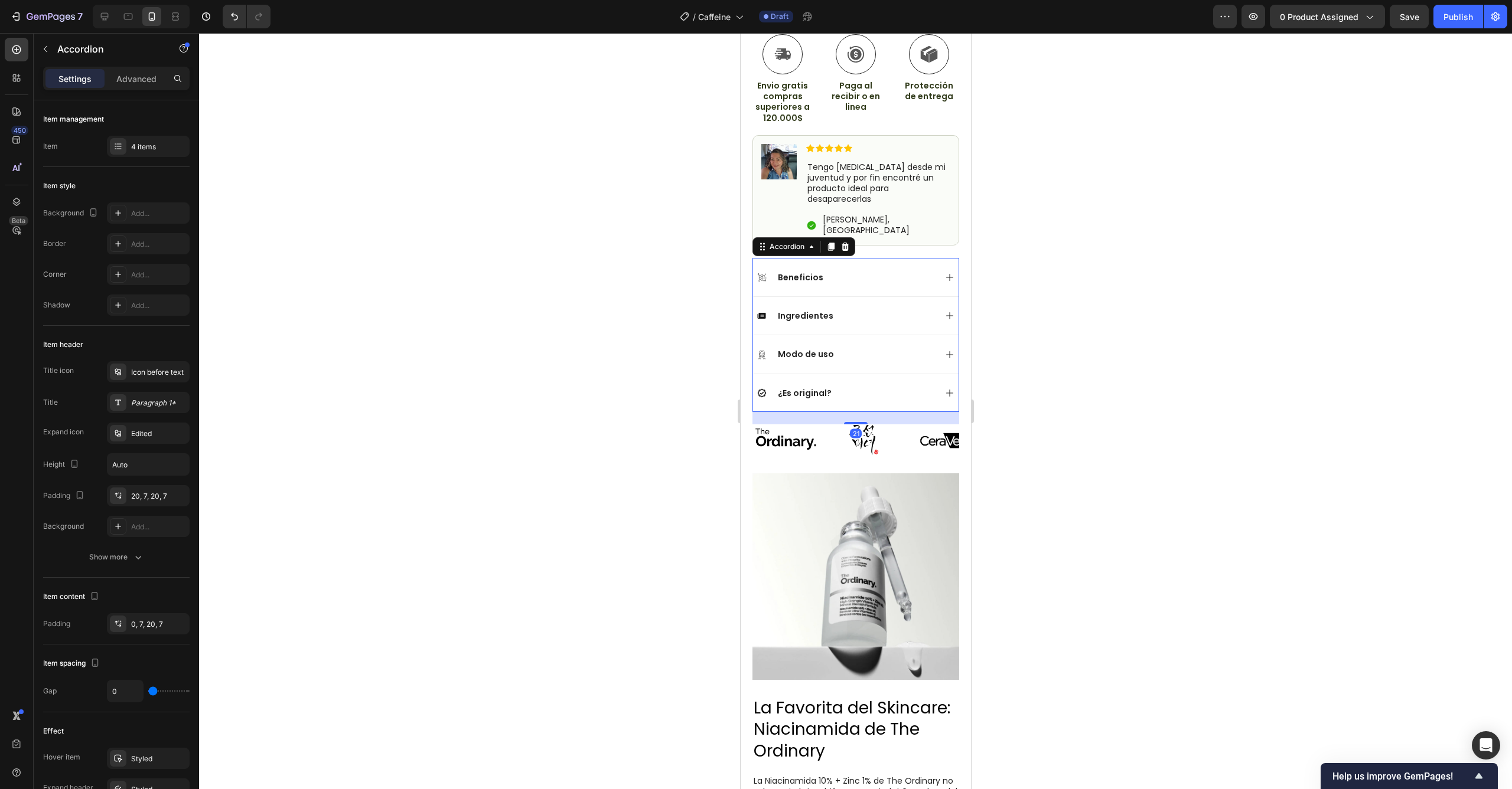
click at [944, 350] on icon at bounding box center [949, 354] width 9 height 9
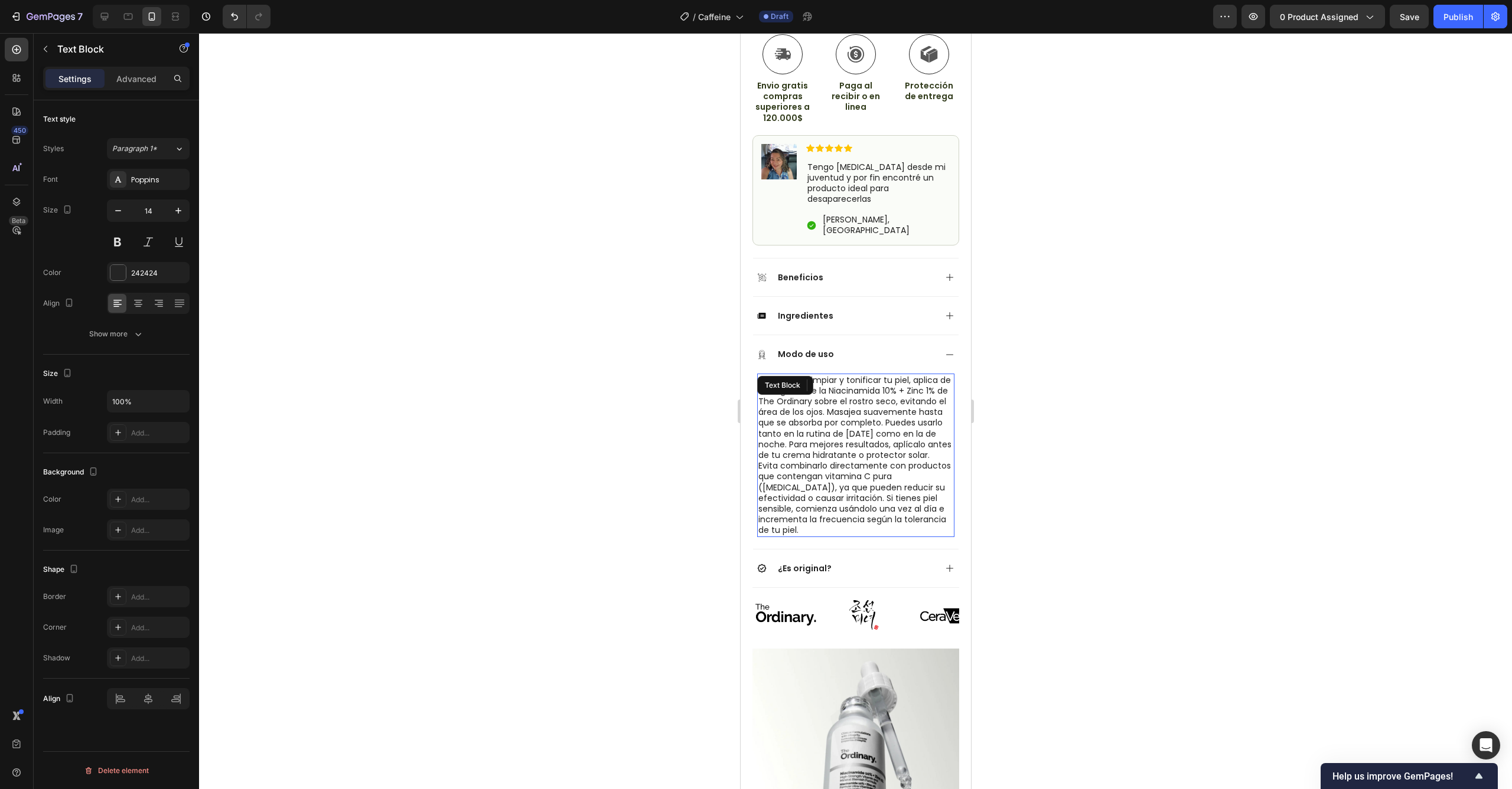
click at [881, 491] on p "Evita combinarlo directamente con productos que contengan vitamina C pura ([MED…" at bounding box center [854, 498] width 195 height 75
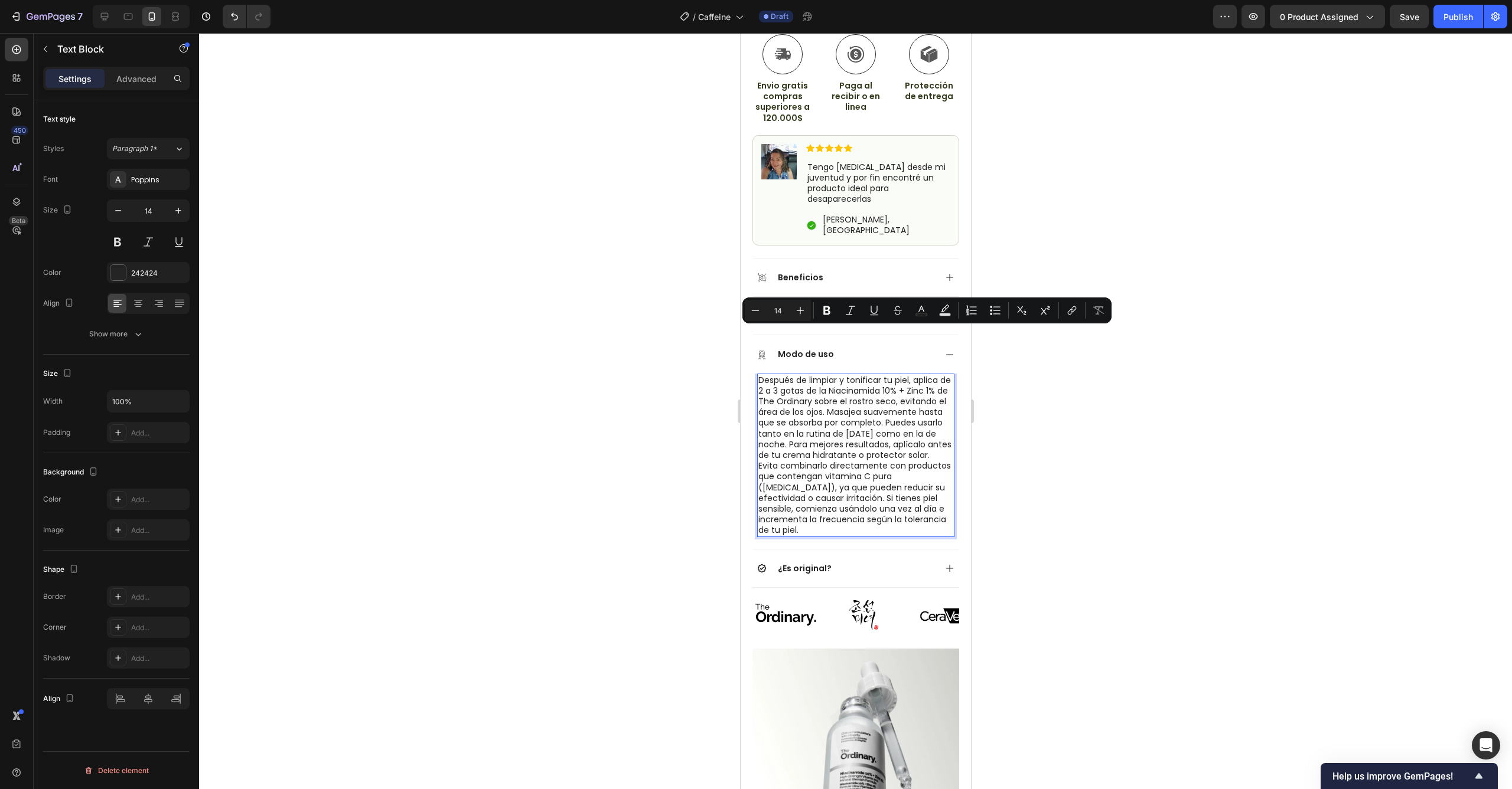
drag, startPoint x: 875, startPoint y: 491, endPoint x: 758, endPoint y: 337, distance: 193.4
click at [758, 374] on div "Después de limpiar y tonificar tu piel, aplica de 2 a 3 gotas de la Niacinamida…" at bounding box center [855, 455] width 197 height 164
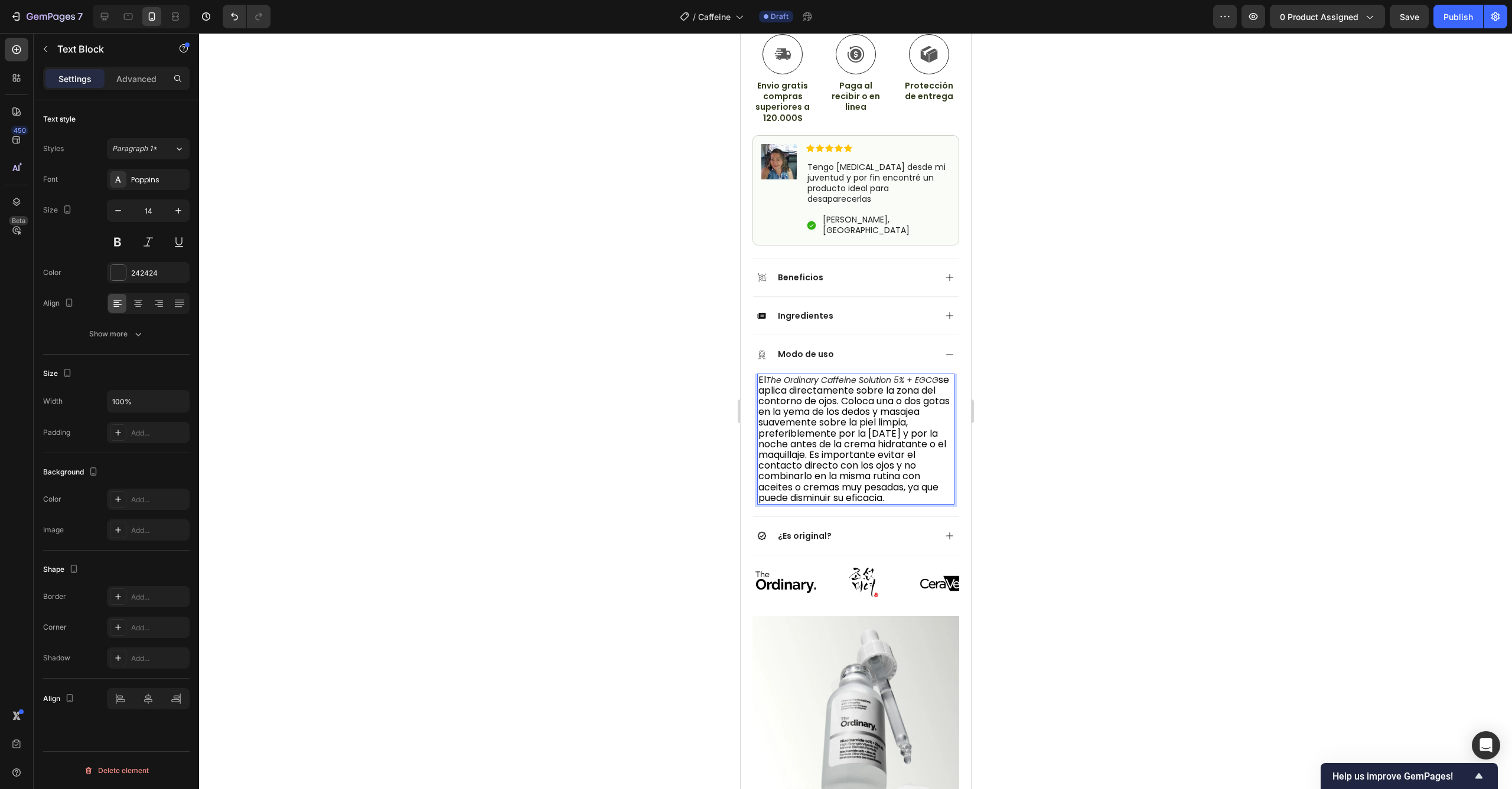
click at [1027, 426] on div at bounding box center [855, 411] width 1313 height 756
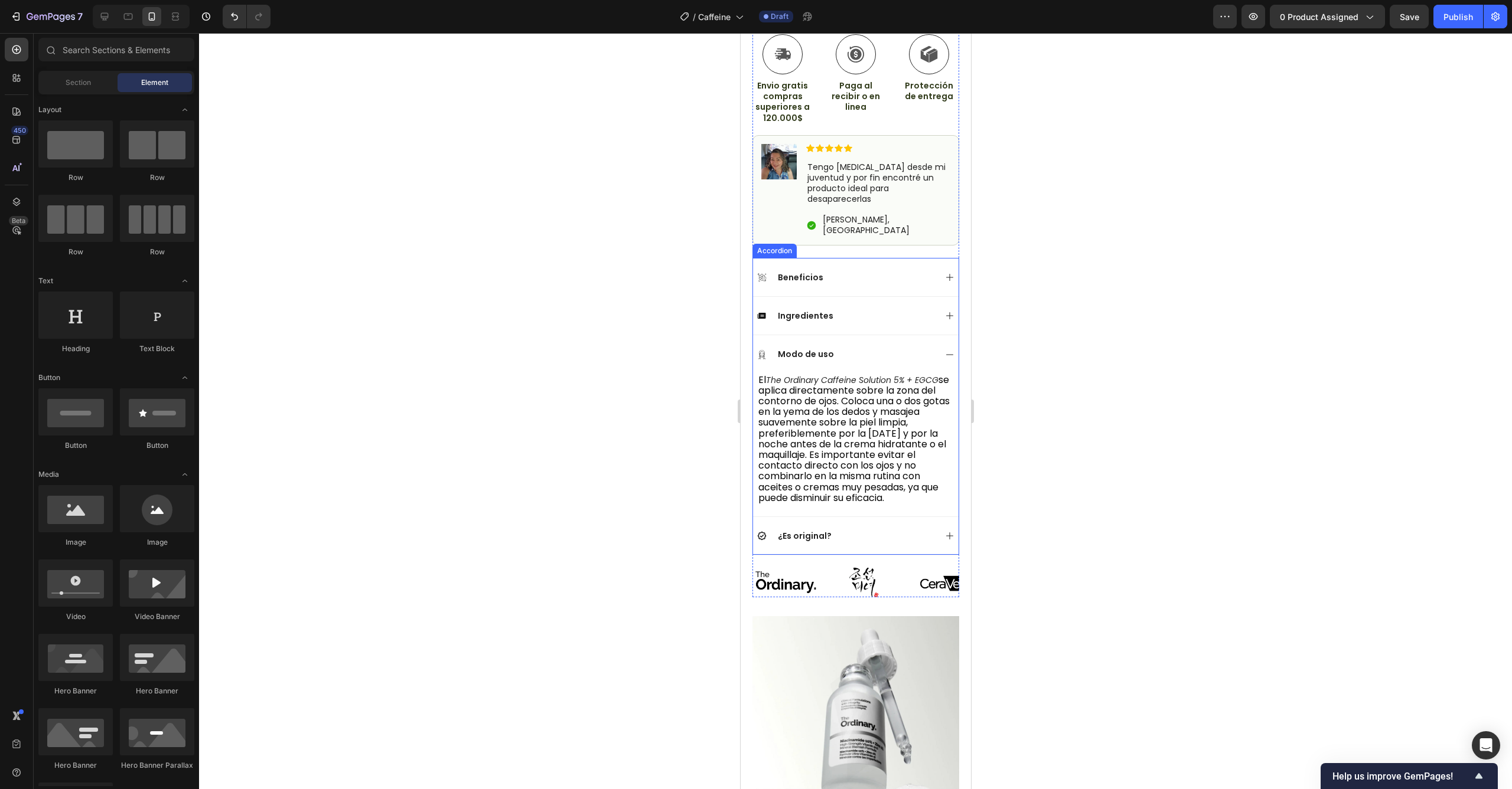
click at [893, 516] on div "¿Es original?" at bounding box center [855, 535] width 205 height 38
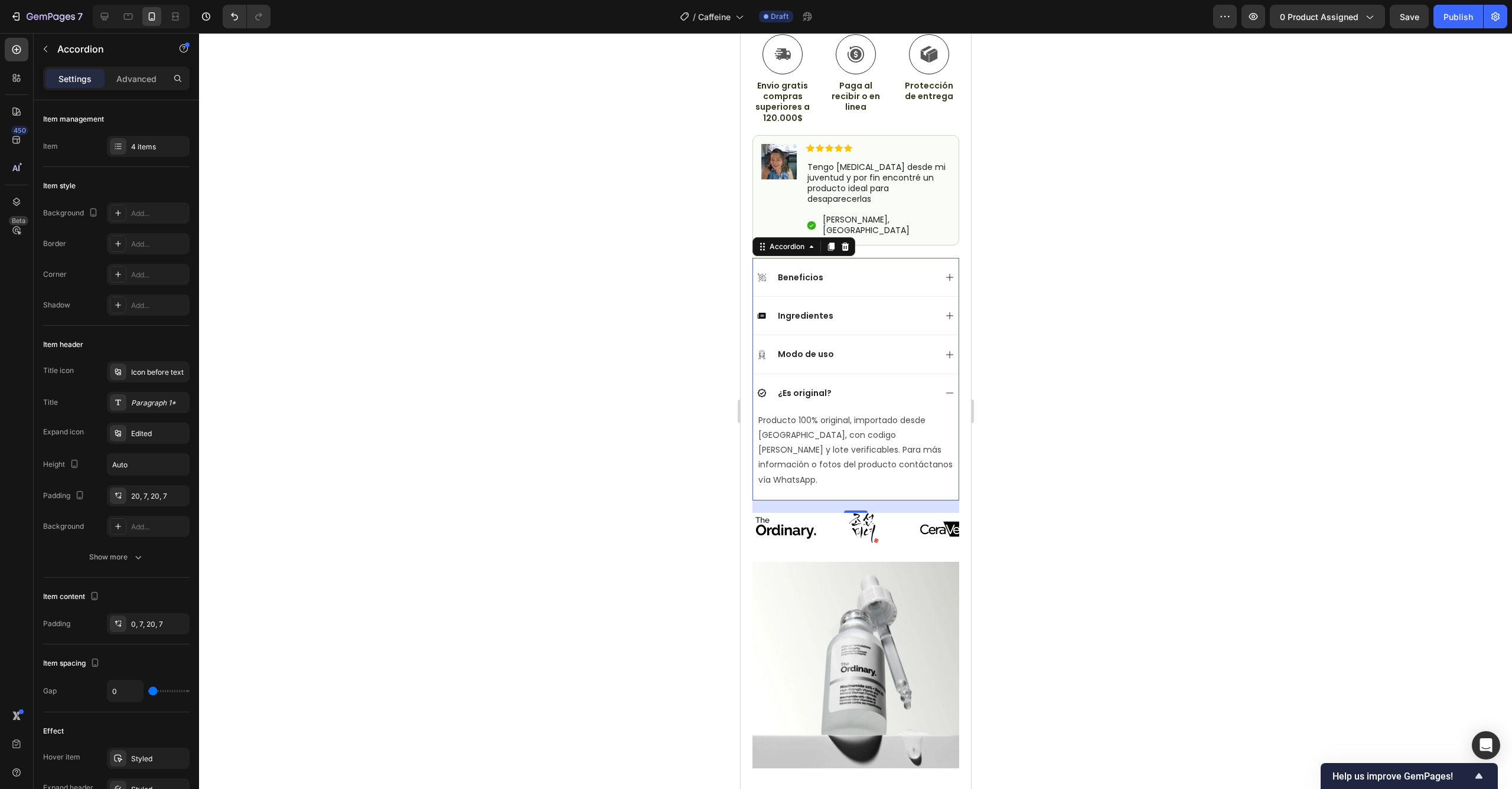
click at [944, 388] on icon at bounding box center [949, 392] width 9 height 9
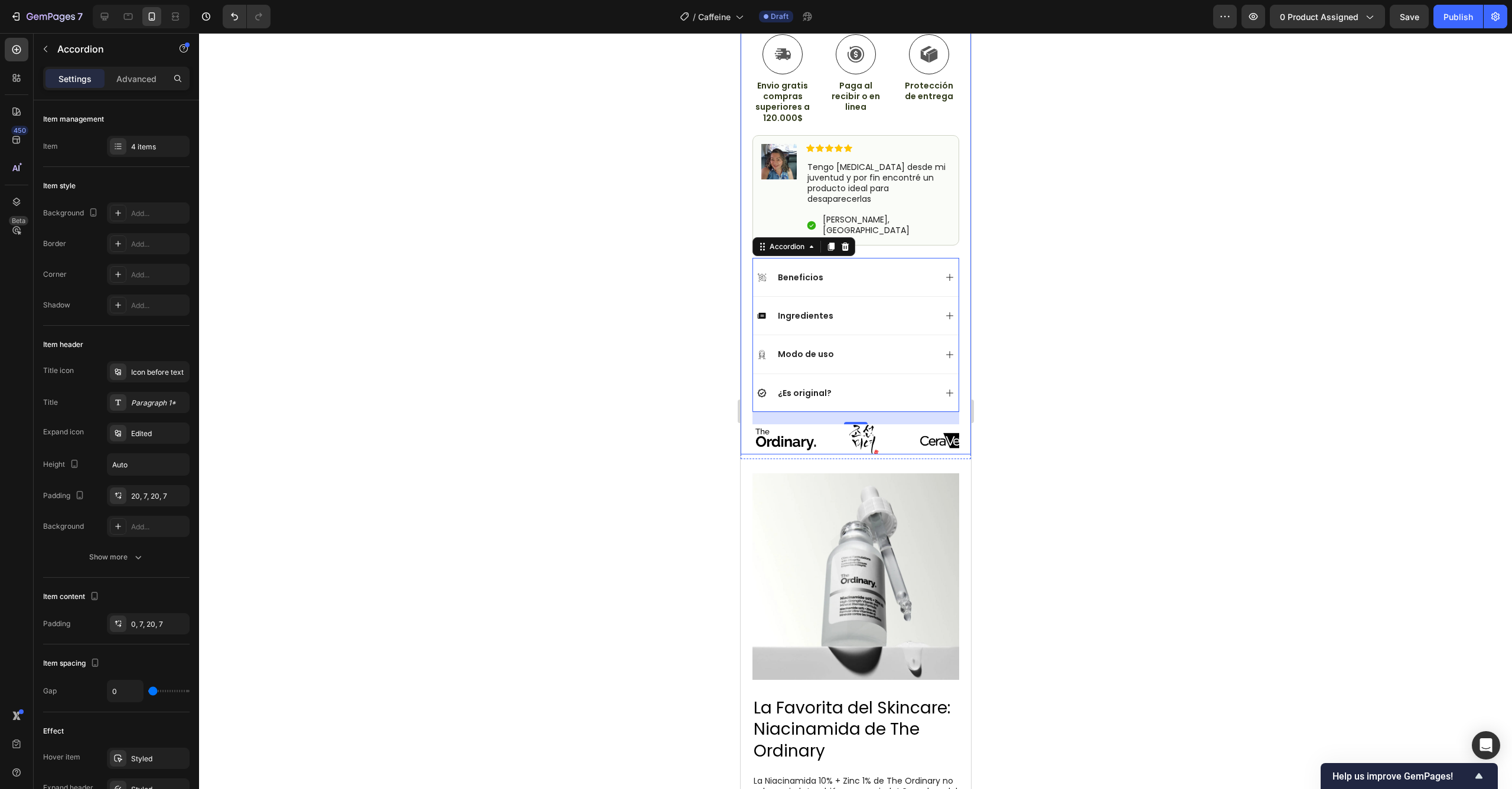
click at [998, 404] on div at bounding box center [855, 411] width 1313 height 756
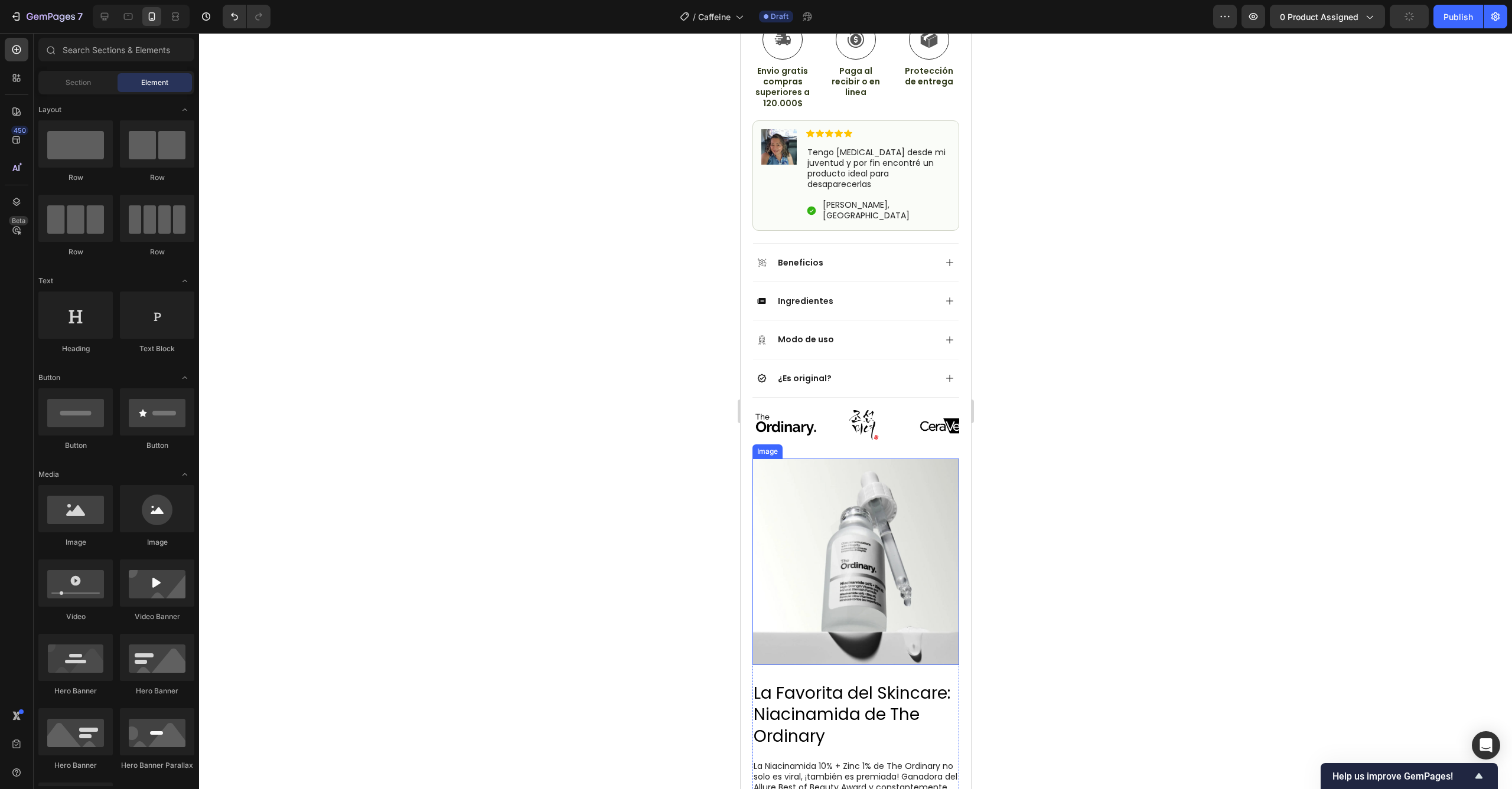
scroll to position [698, 0]
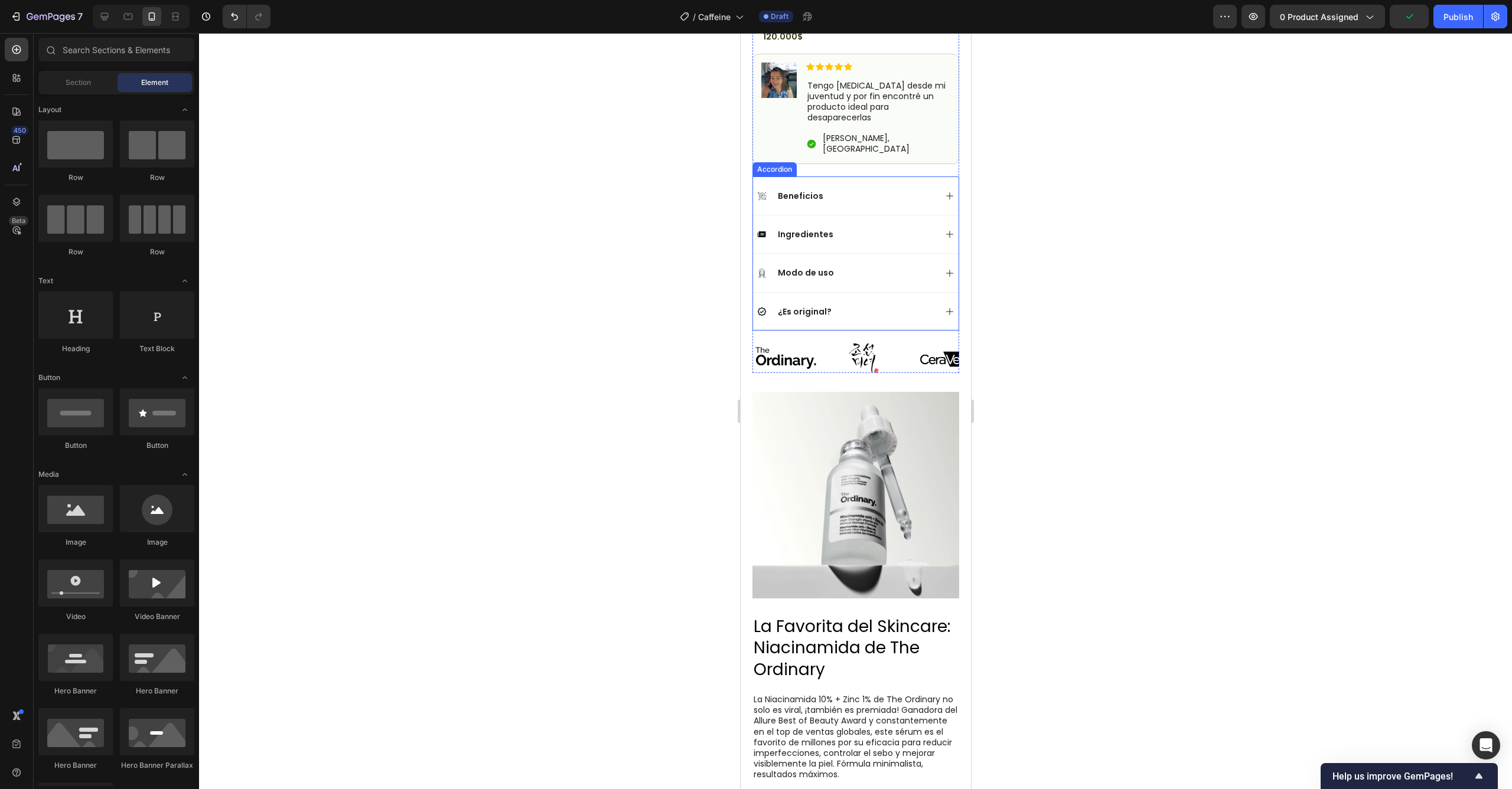
click at [887, 305] on div "¿Es original?" at bounding box center [846, 312] width 179 height 14
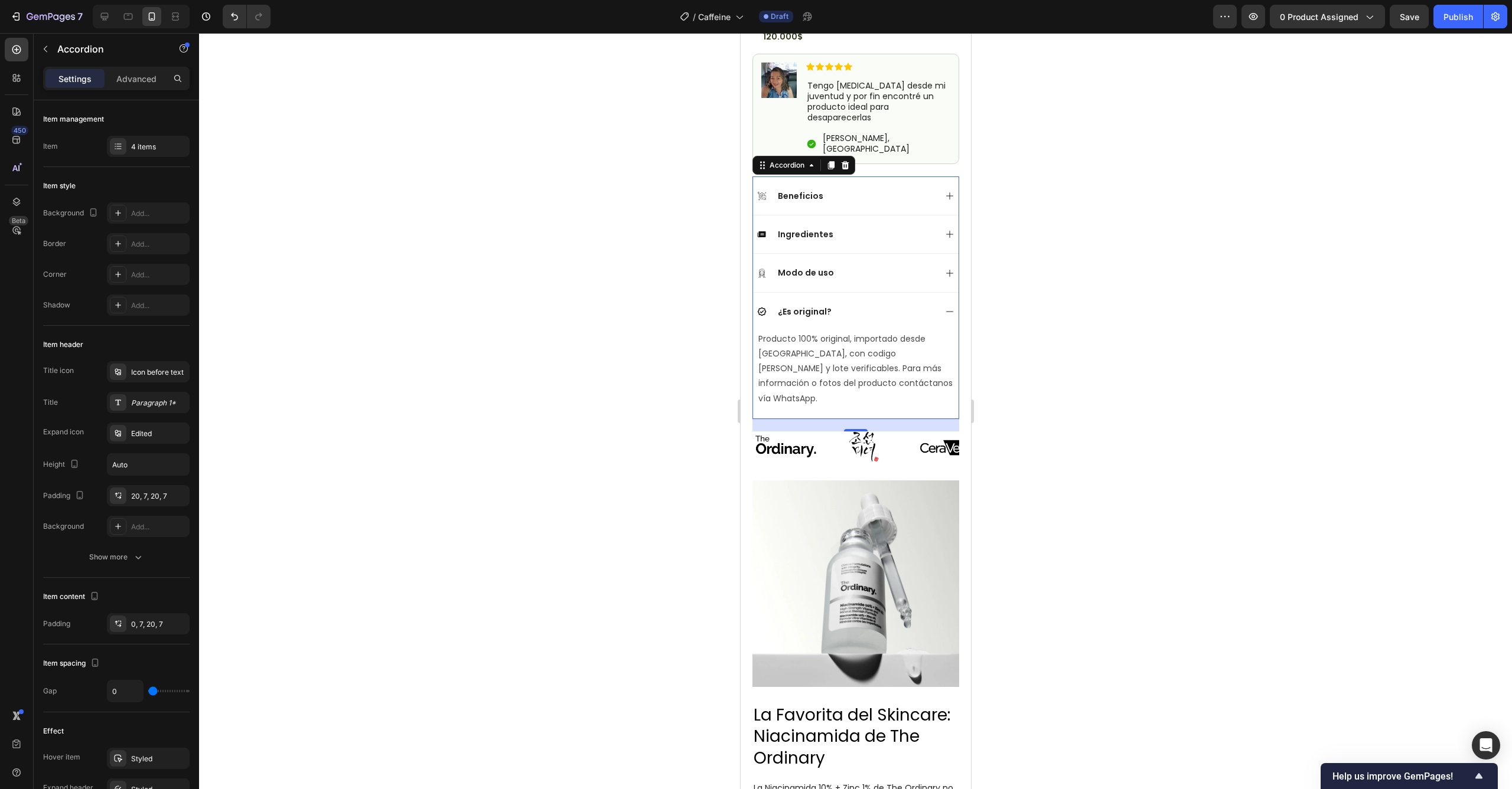
click at [944, 307] on icon at bounding box center [949, 311] width 9 height 9
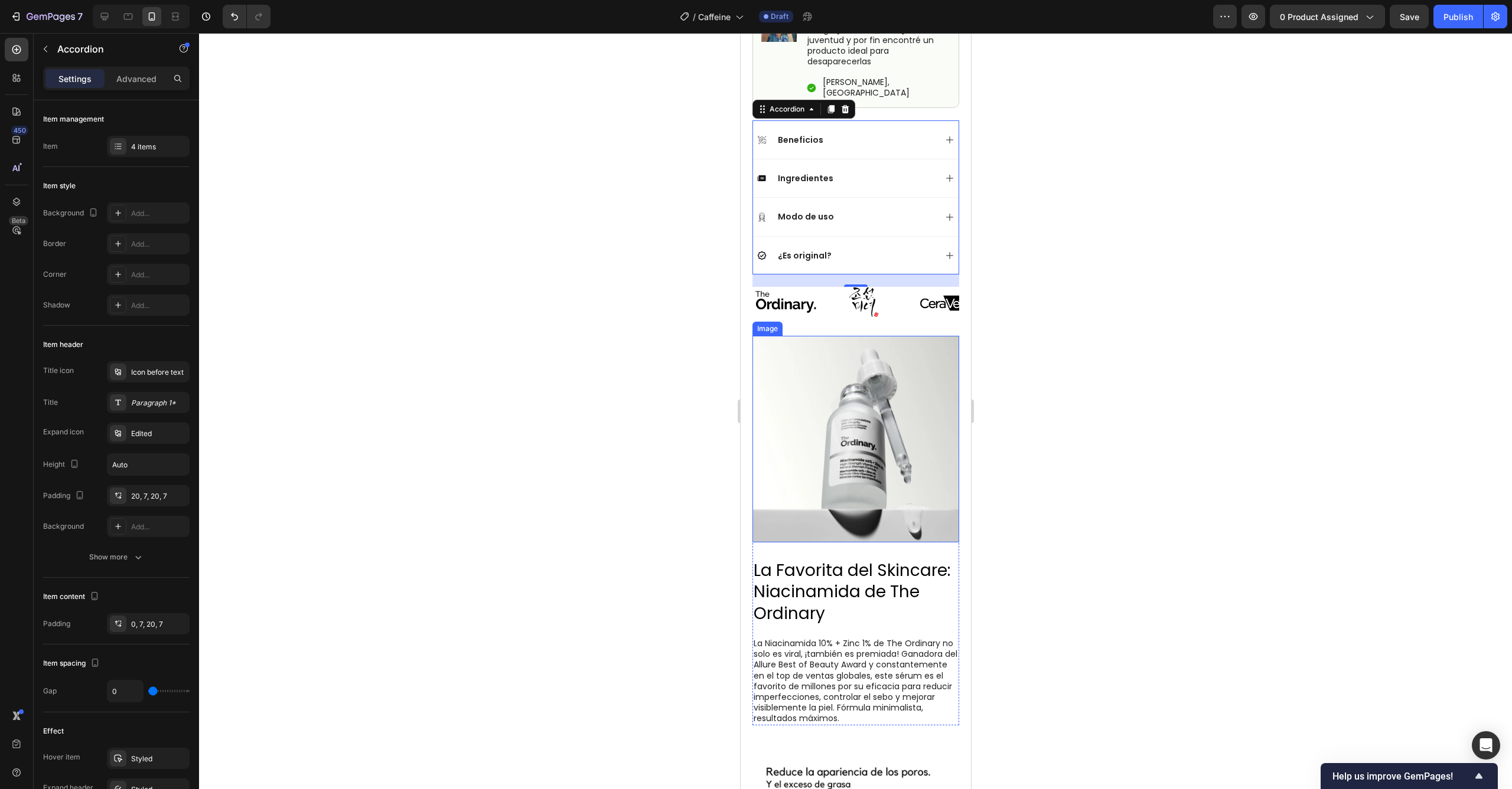
scroll to position [785, 0]
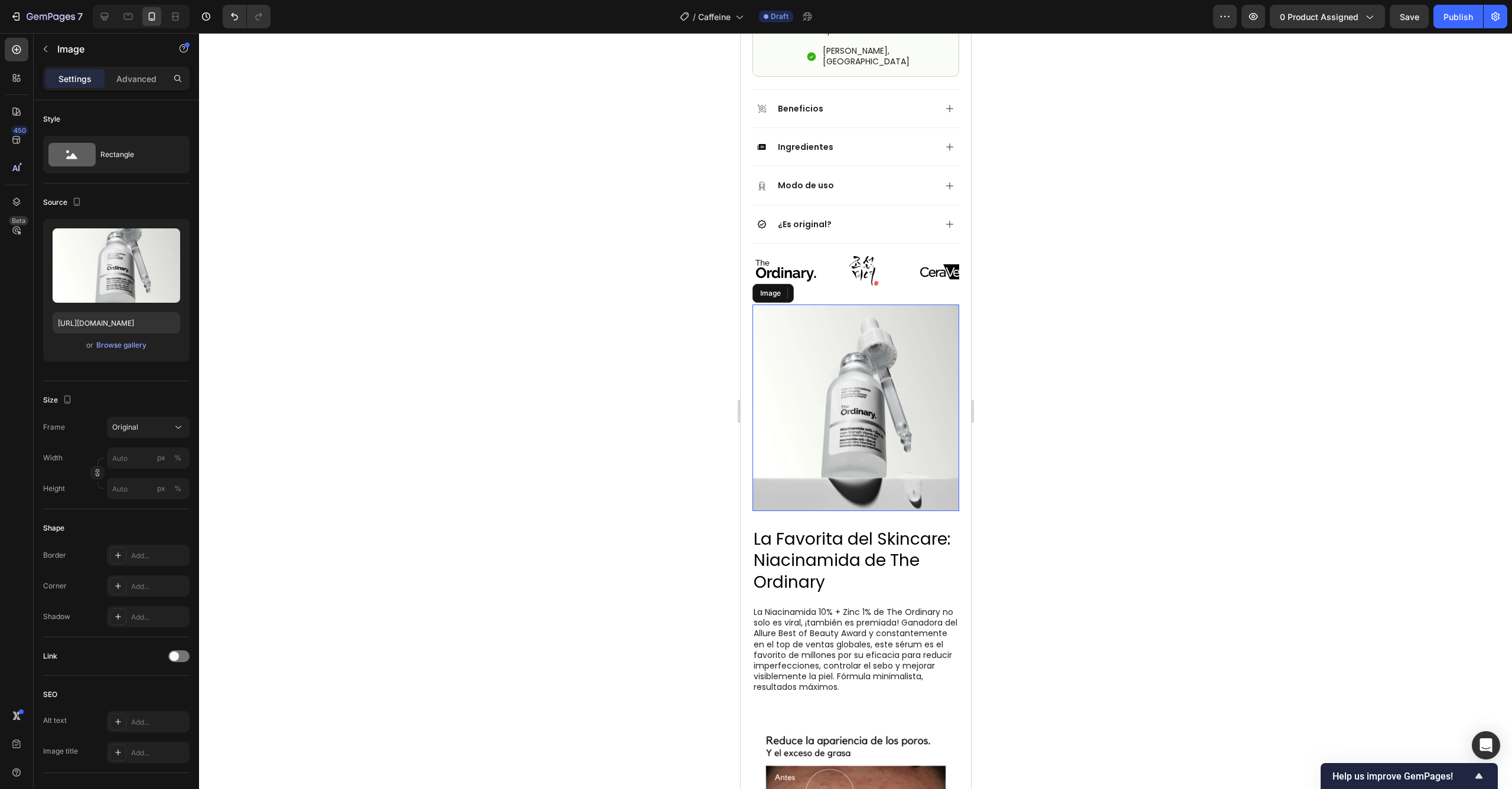
click at [830, 393] on img at bounding box center [855, 408] width 207 height 207
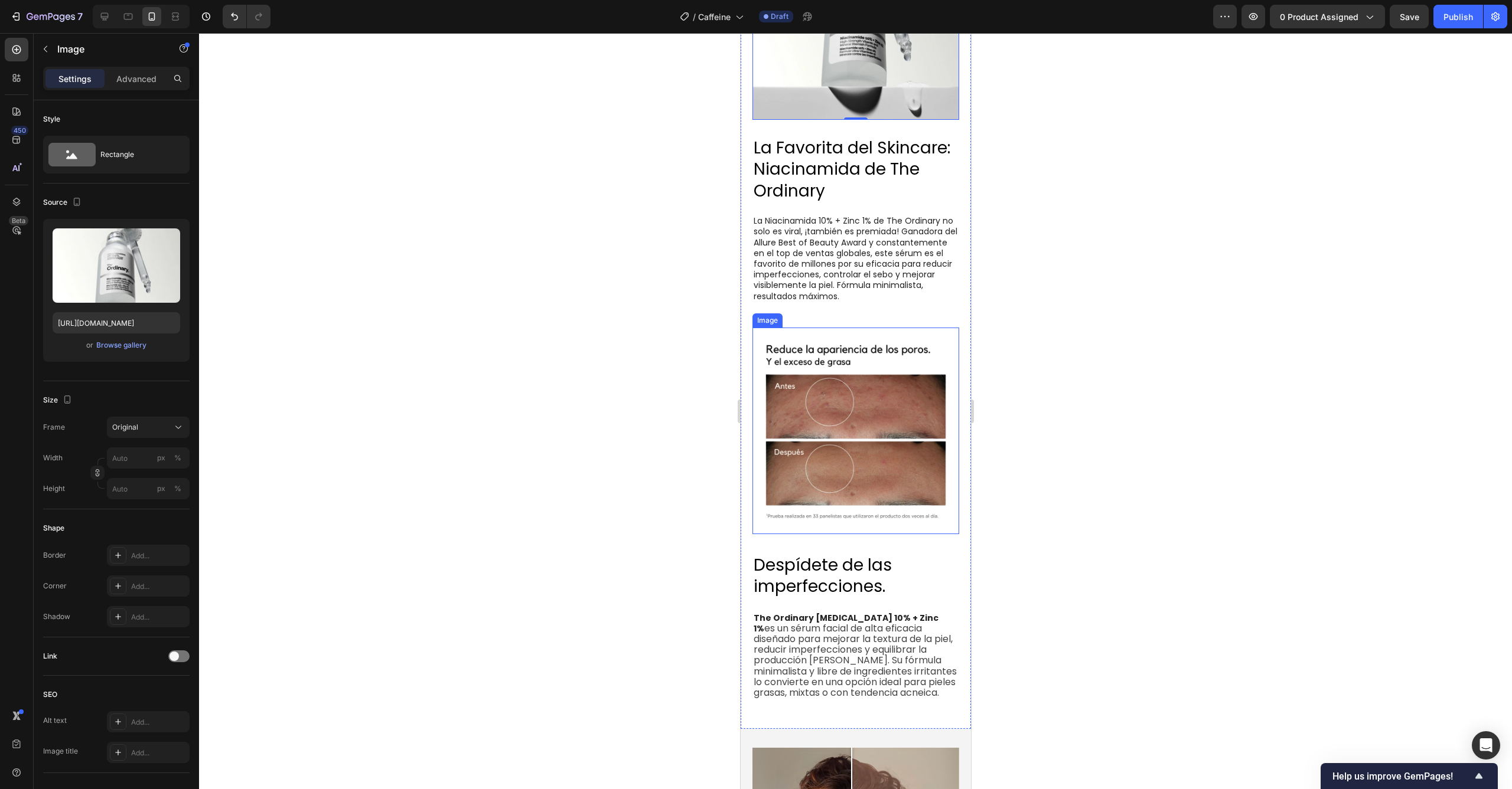
scroll to position [1480, 0]
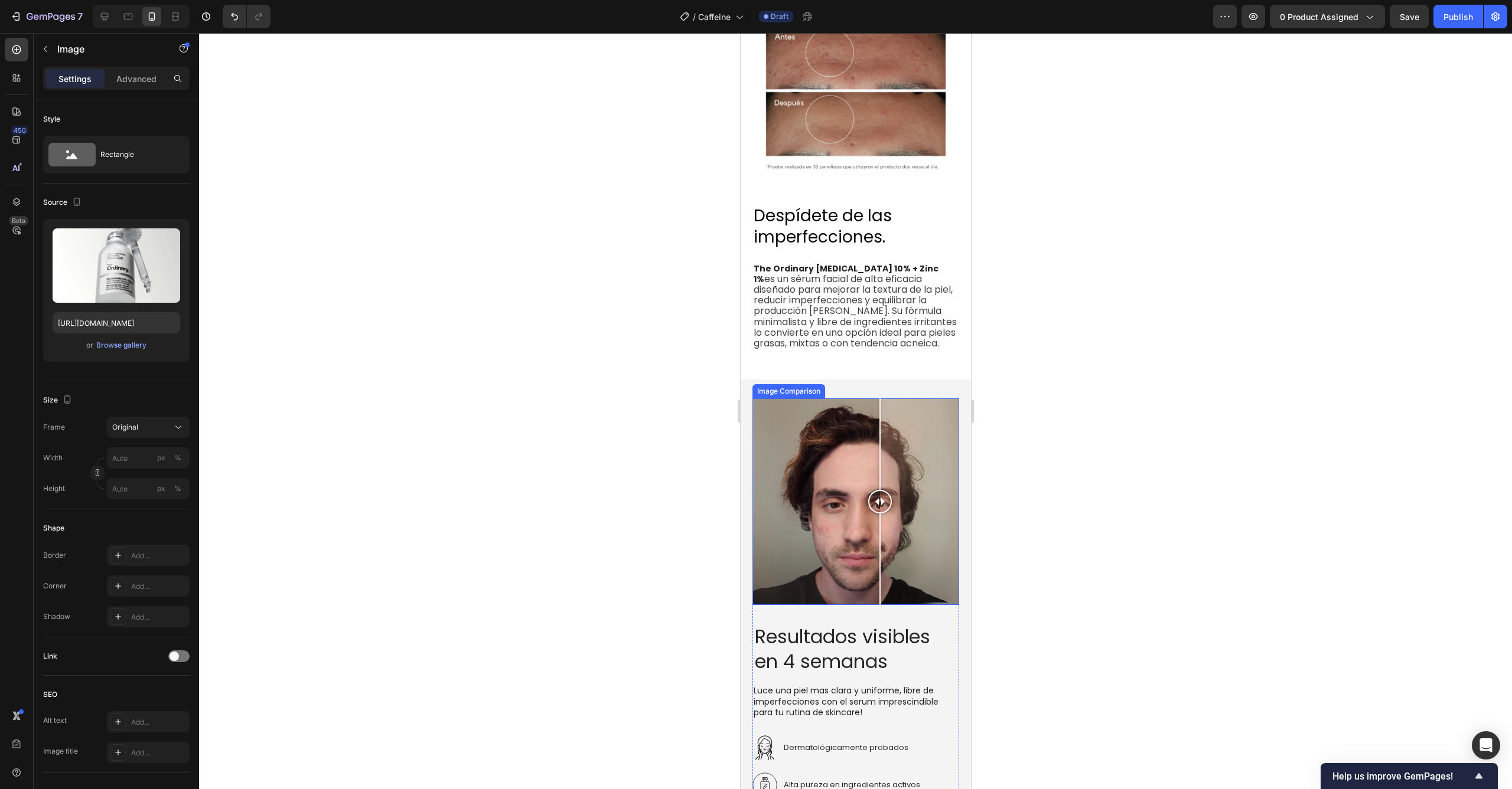
drag, startPoint x: 854, startPoint y: 489, endPoint x: 884, endPoint y: 488, distance: 30.0
click at [884, 490] on div at bounding box center [879, 501] width 23 height 23
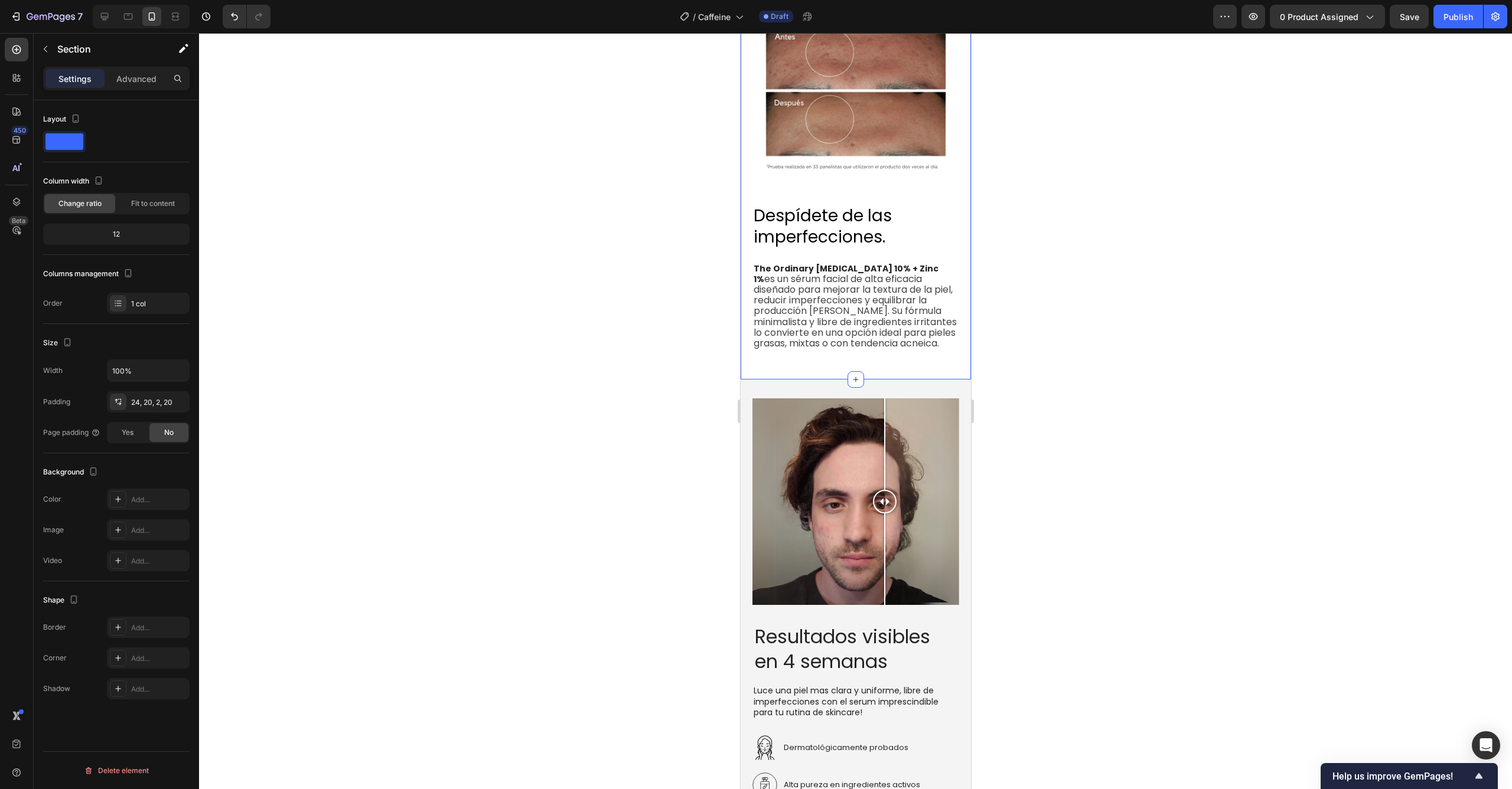
click at [1142, 384] on div at bounding box center [855, 411] width 1313 height 756
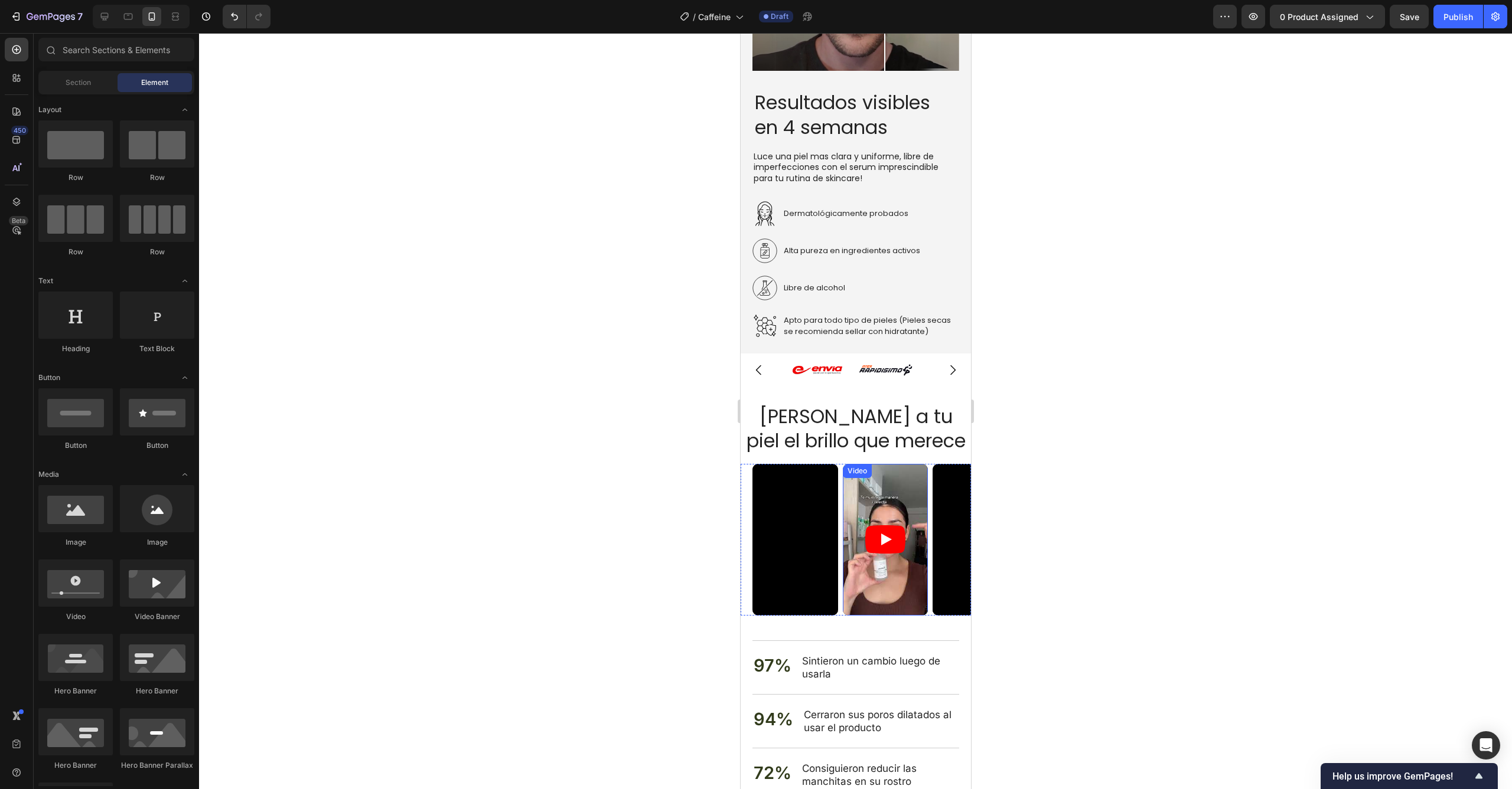
scroll to position [2236, 0]
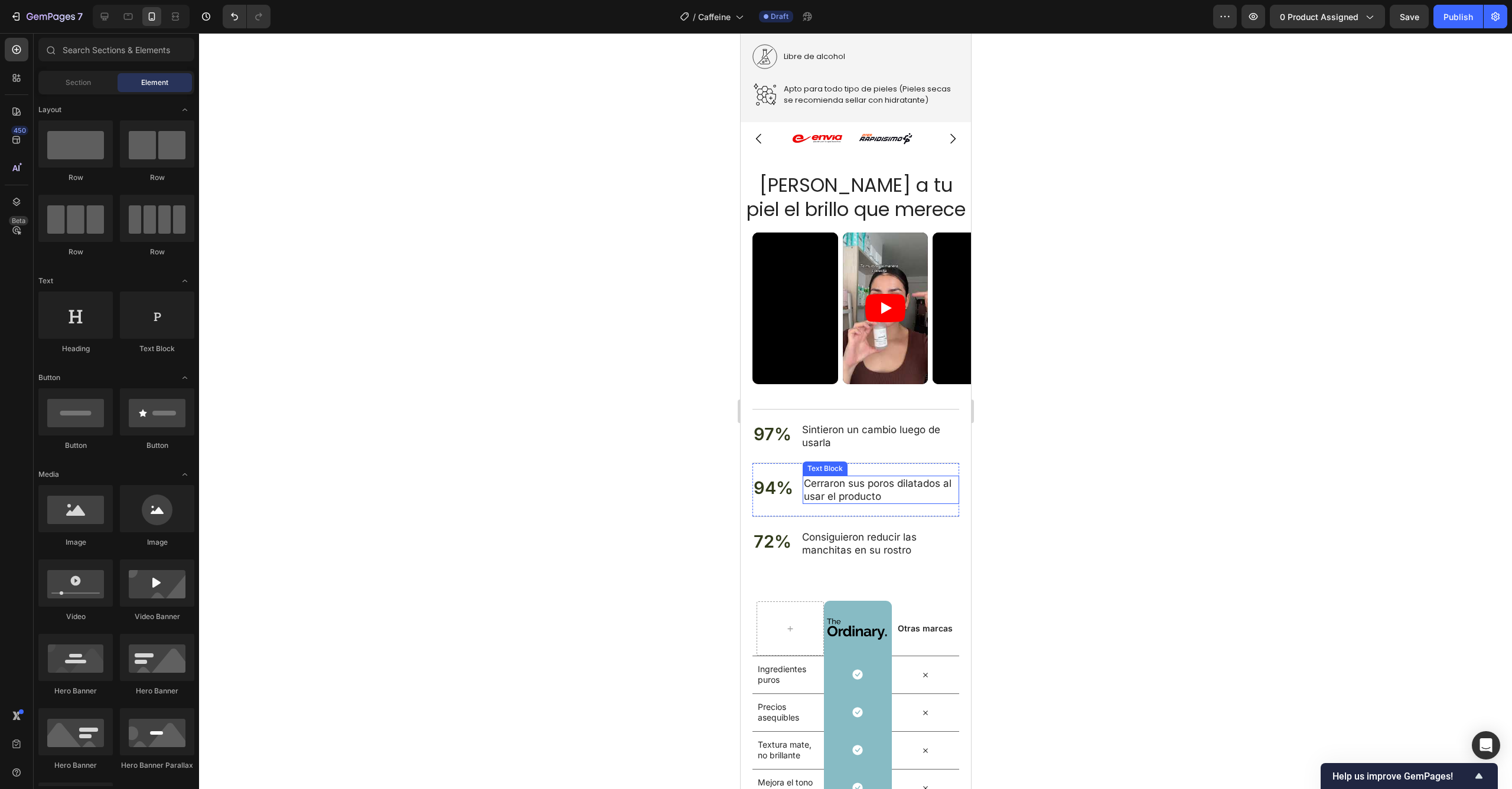
click at [881, 480] on p "Cerraron sus poros dilatados al usar el producto" at bounding box center [880, 489] width 154 height 26
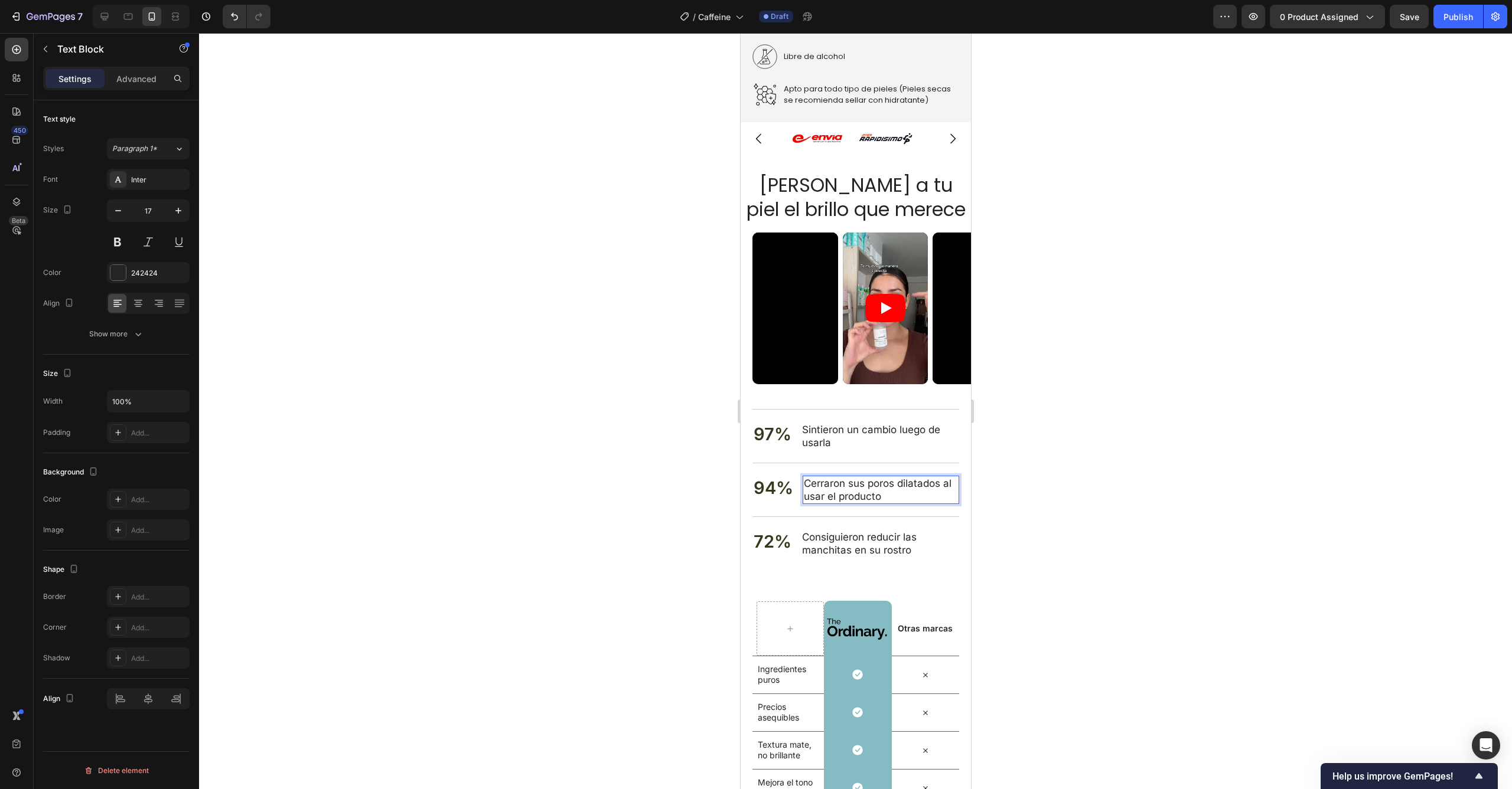
click at [894, 484] on p "Cerraron sus poros dilatados al usar el producto" at bounding box center [880, 489] width 154 height 26
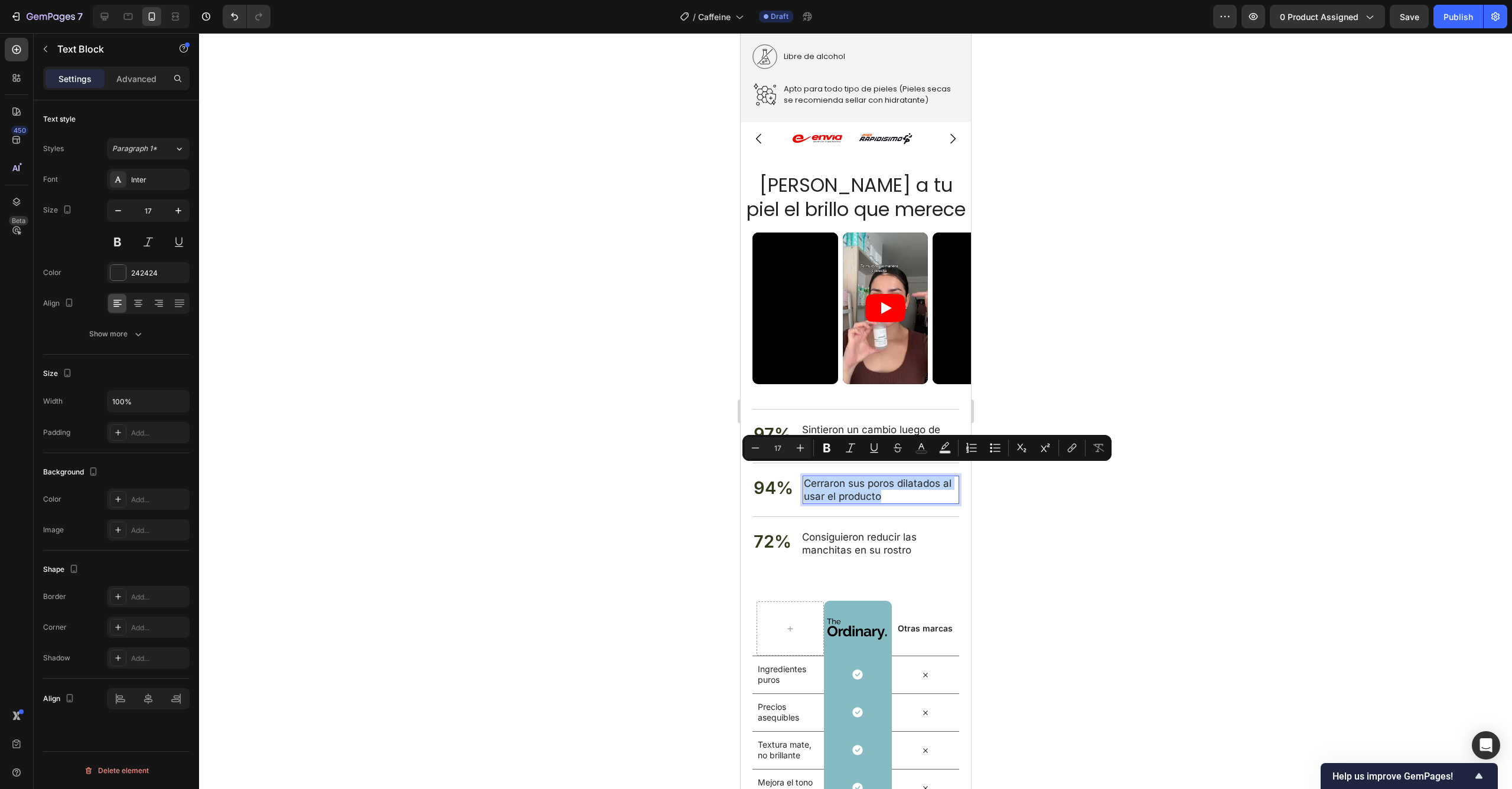
drag, startPoint x: 901, startPoint y: 484, endPoint x: 804, endPoint y: 473, distance: 97.6
click at [804, 477] on p "Cerraron sus poros dilatados al usar el producto" at bounding box center [880, 489] width 154 height 26
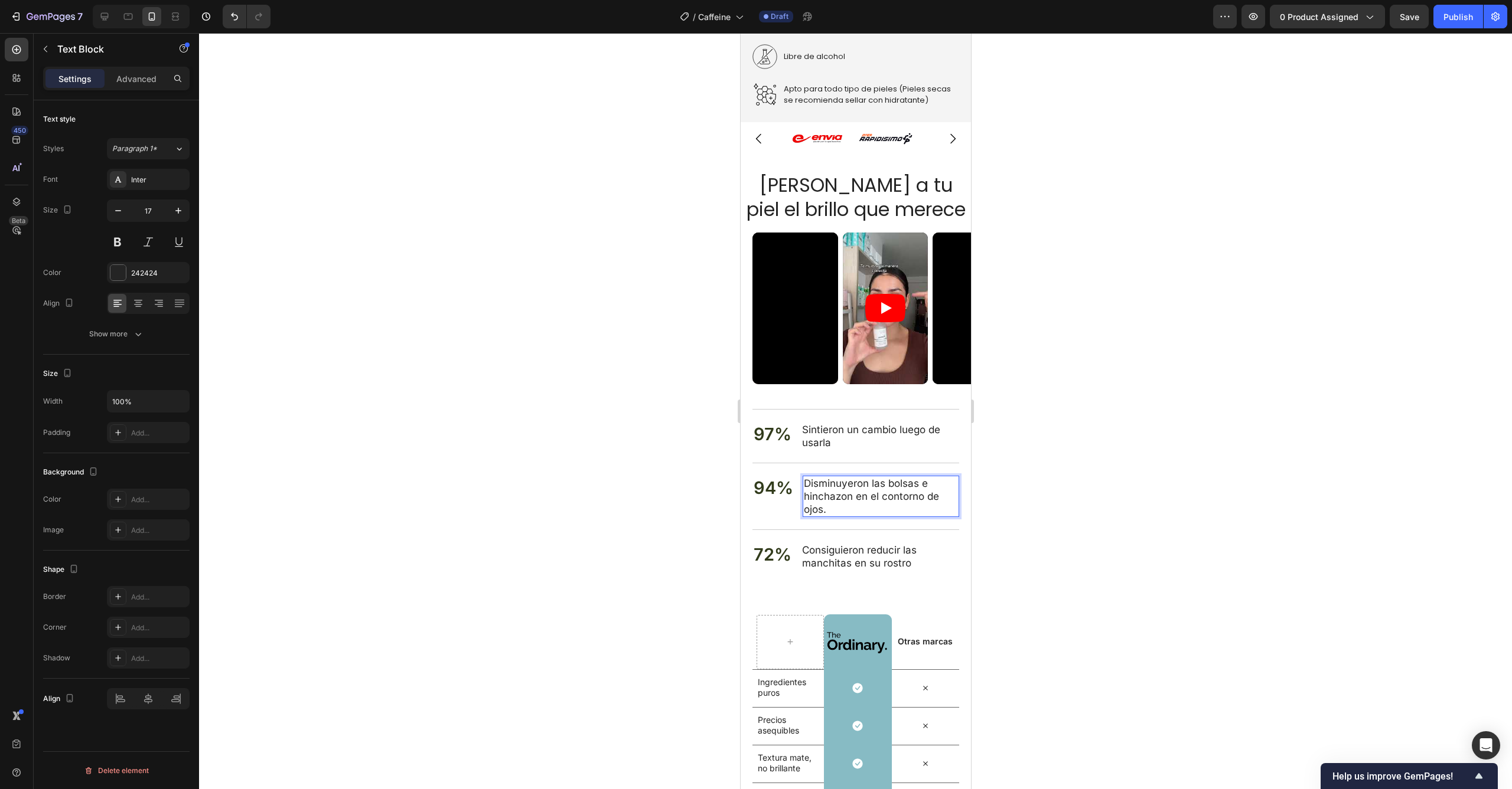
click at [840, 489] on p "Disminuyeron las bolsas e hinchazon en el contorno de ojos." at bounding box center [880, 496] width 154 height 39
click at [818, 544] on p "Consiguieron reducir las manchitas en su rostro" at bounding box center [879, 557] width 156 height 26
click at [879, 544] on p "Consiguieron reducir las manchitas en su rostro" at bounding box center [879, 557] width 156 height 26
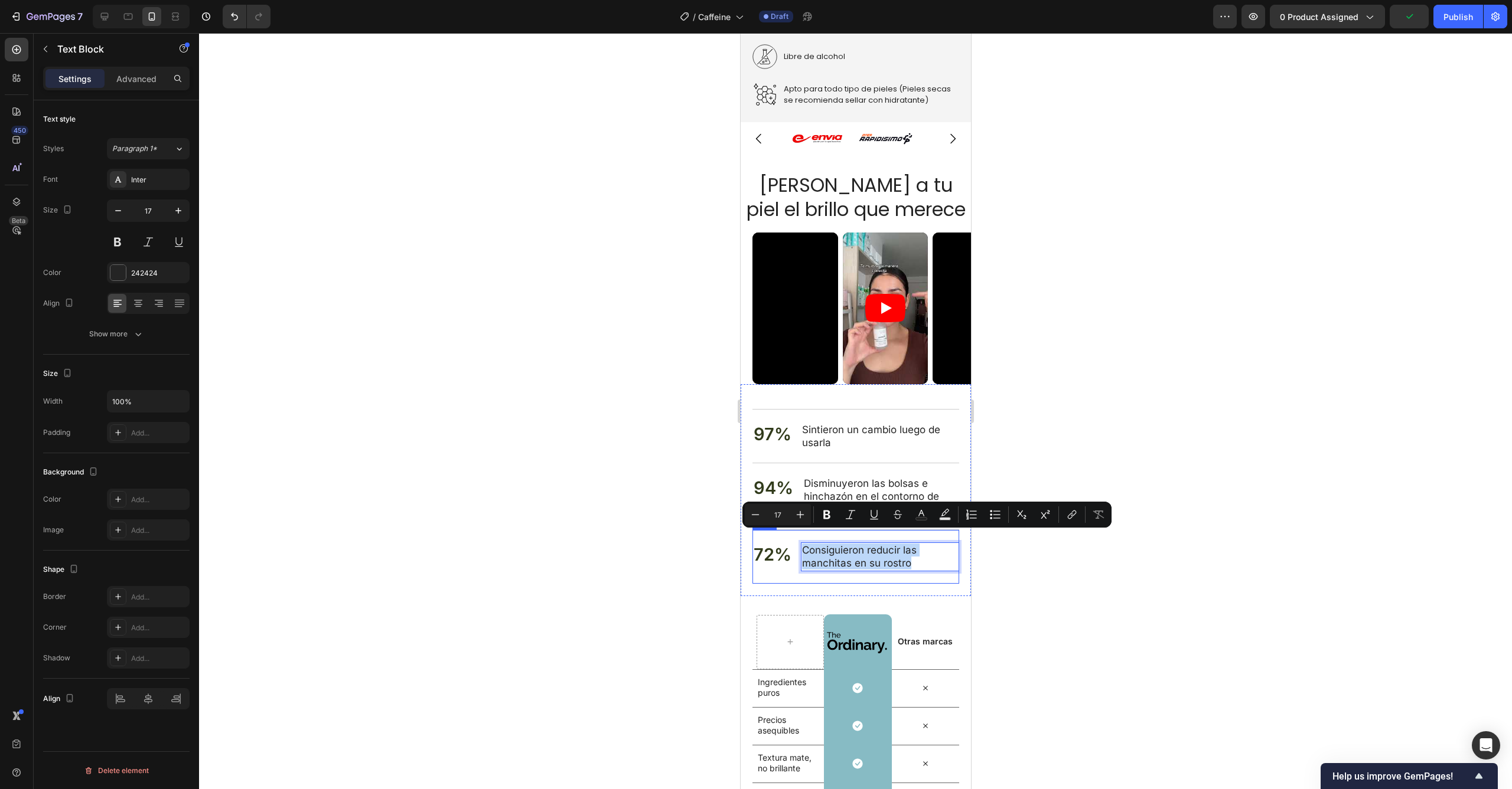
drag, startPoint x: 920, startPoint y: 551, endPoint x: 793, endPoint y: 536, distance: 127.9
click at [793, 536] on div "72% Text Block Consiguieron reducir las manchitas en su rostro Text Block 0 Row" at bounding box center [855, 557] width 207 height 54
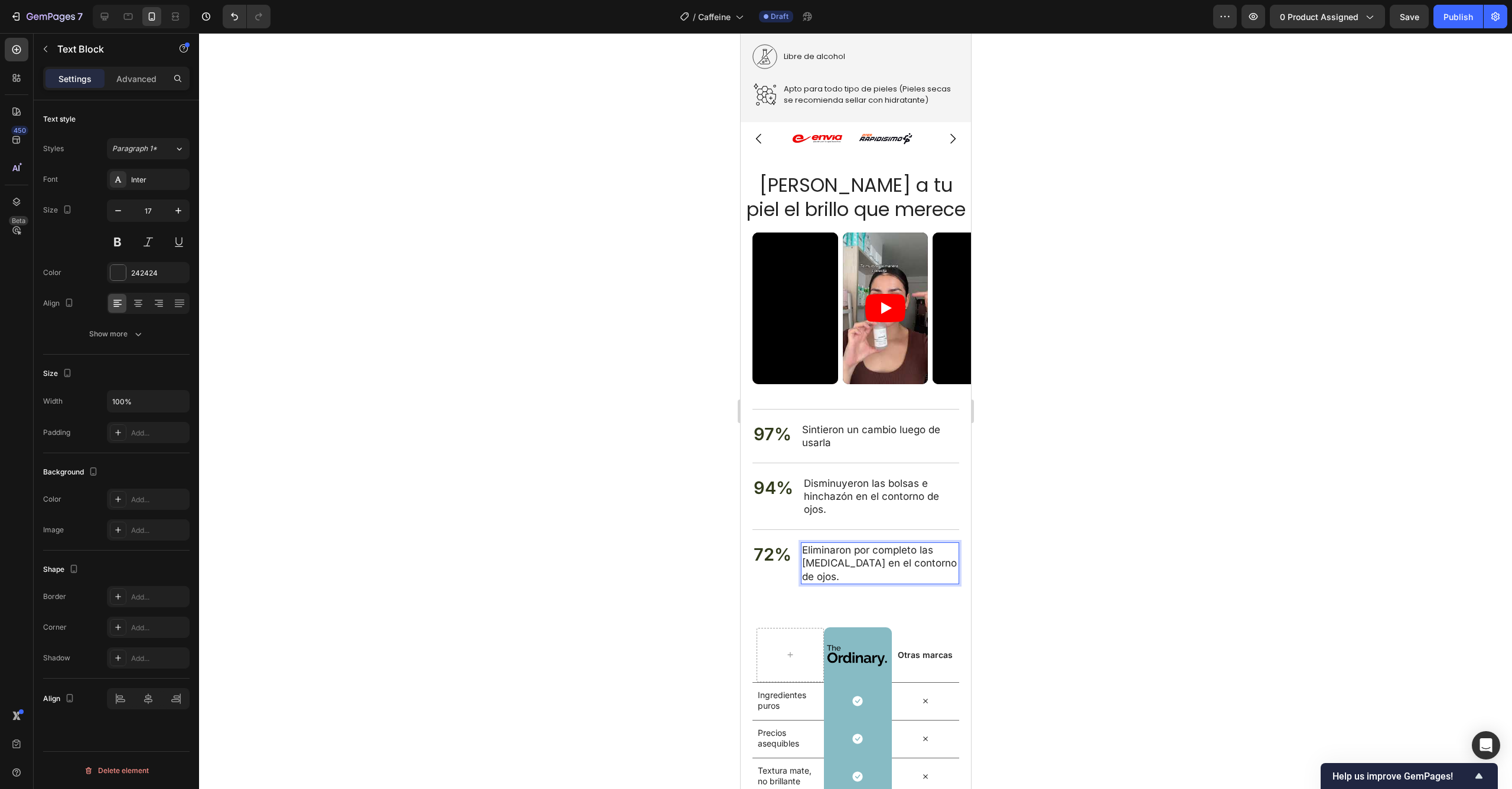
click at [1159, 490] on div at bounding box center [855, 411] width 1313 height 756
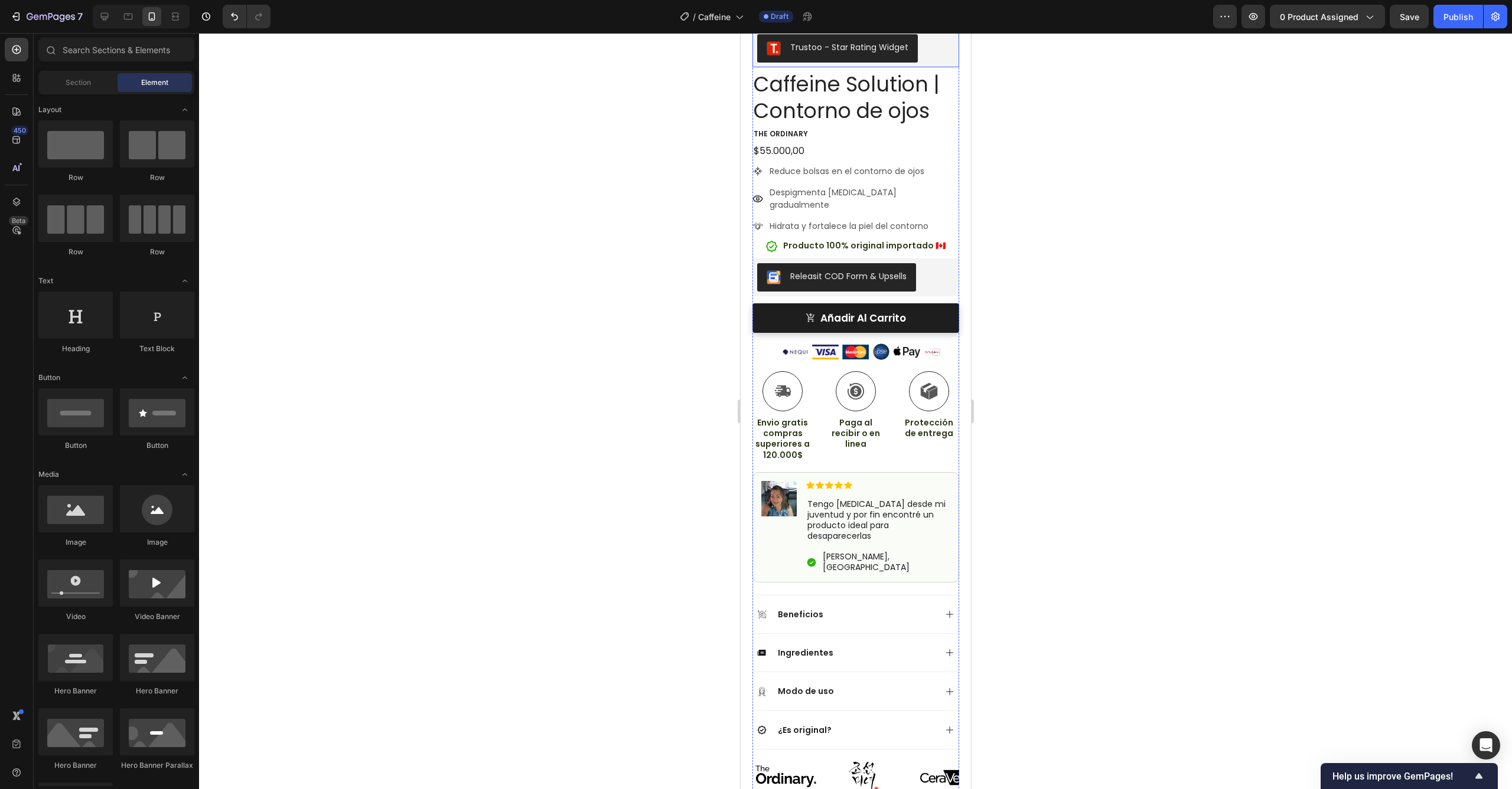
scroll to position [0, 0]
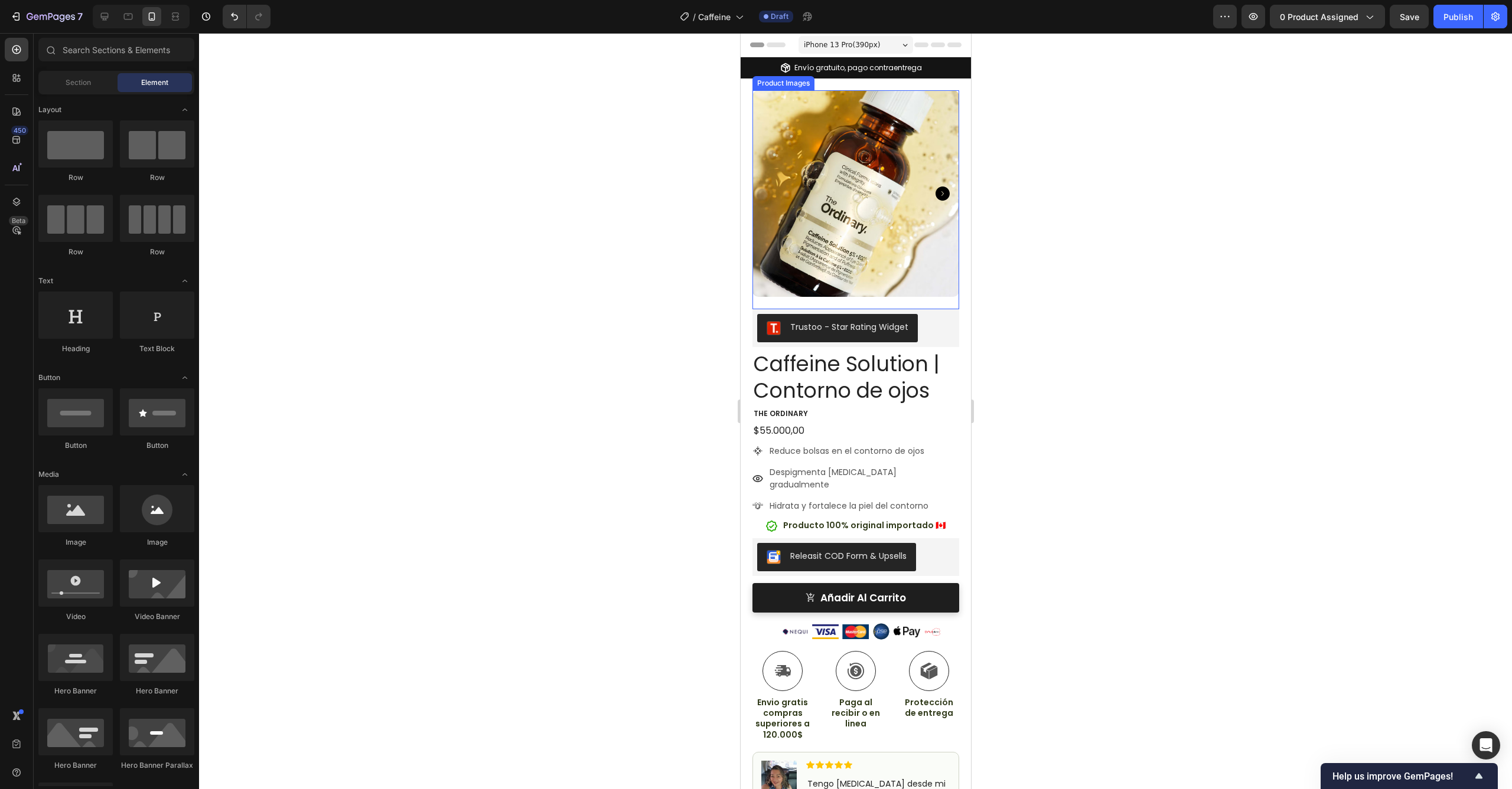
click at [935, 193] on icon "Carousel Next Arrow" at bounding box center [942, 193] width 14 height 14
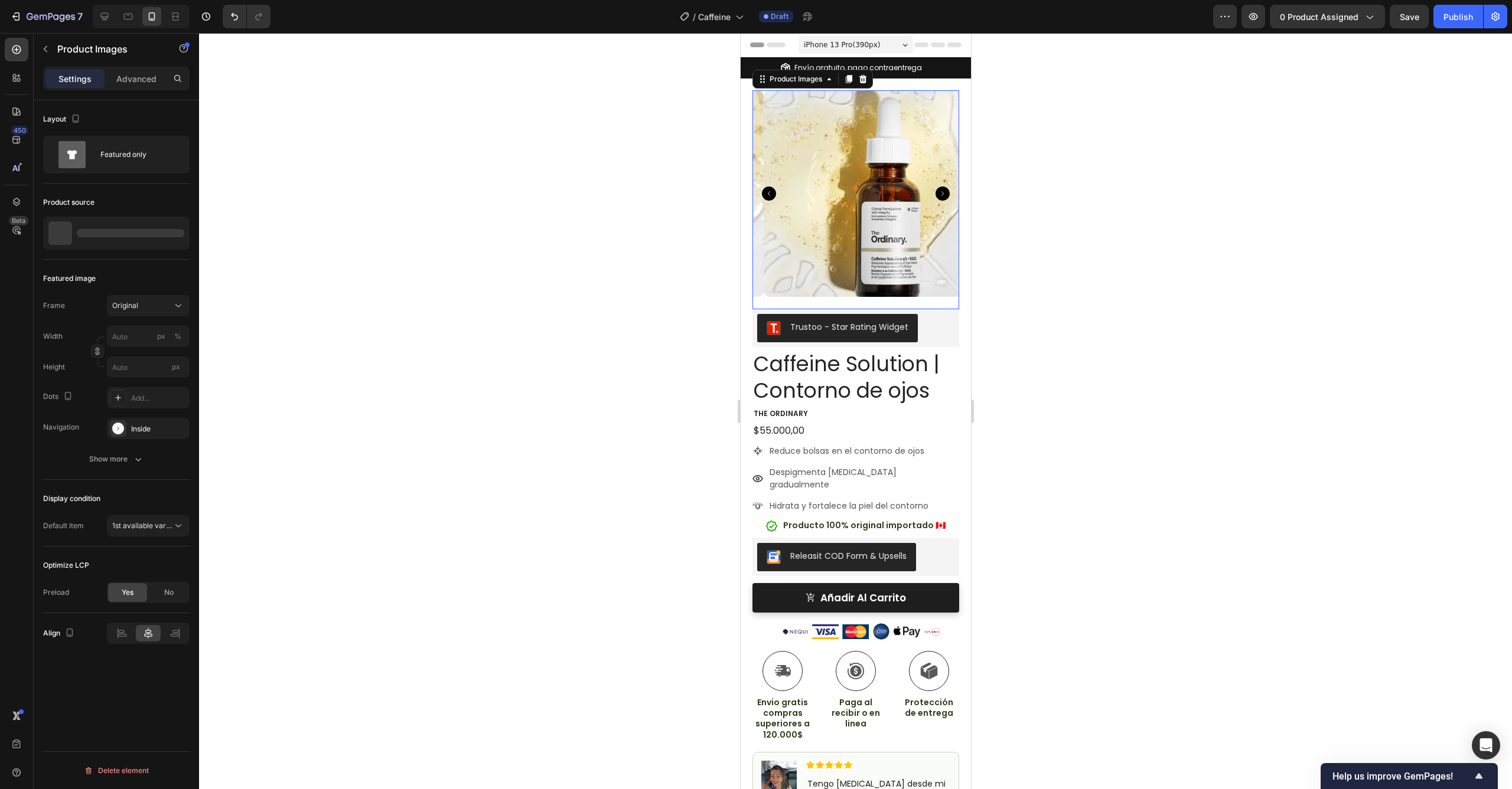
click at [935, 190] on icon "Carousel Next Arrow" at bounding box center [942, 193] width 14 height 14
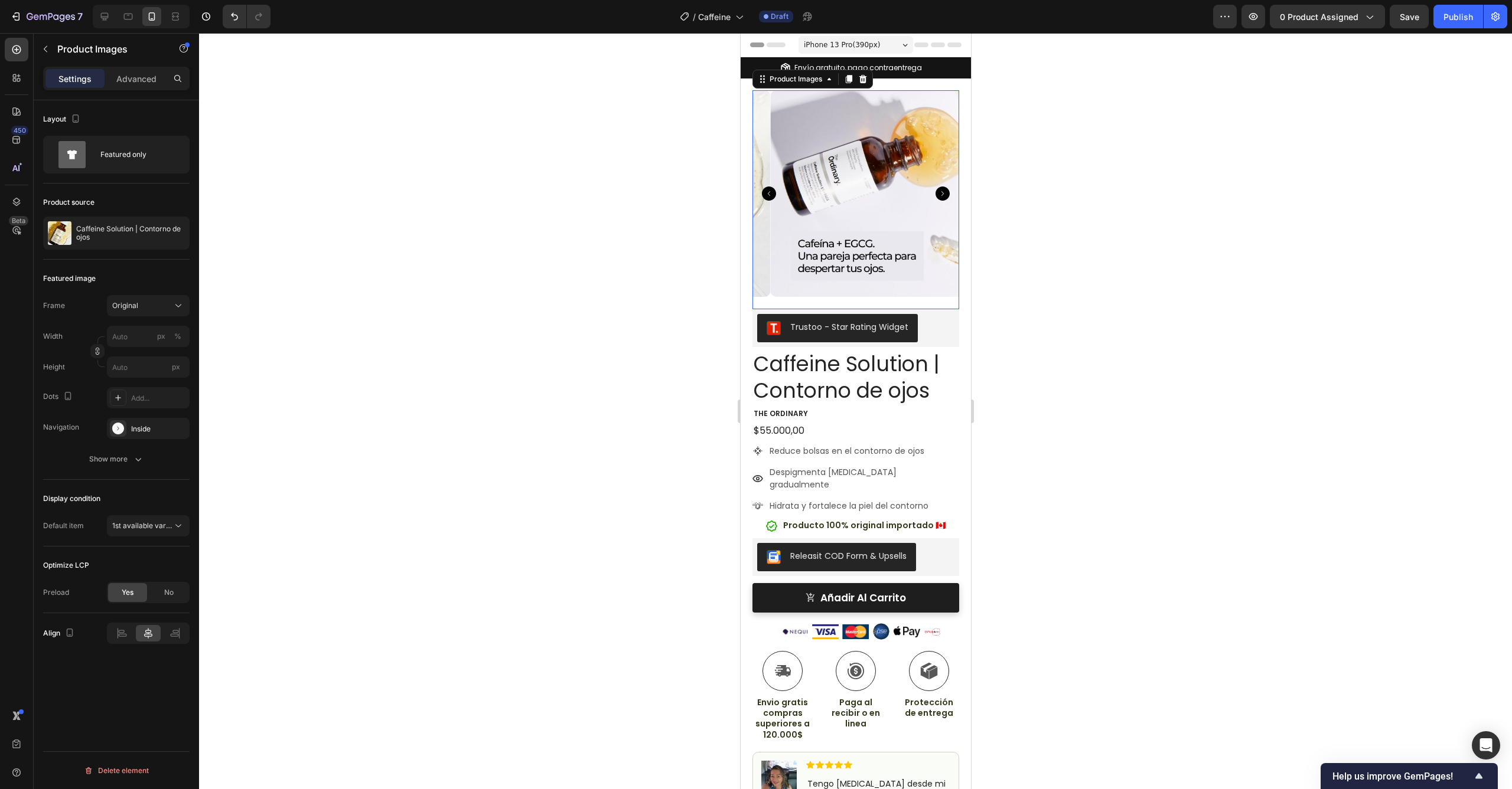
click at [935, 190] on icon "Carousel Next Arrow" at bounding box center [942, 193] width 14 height 14
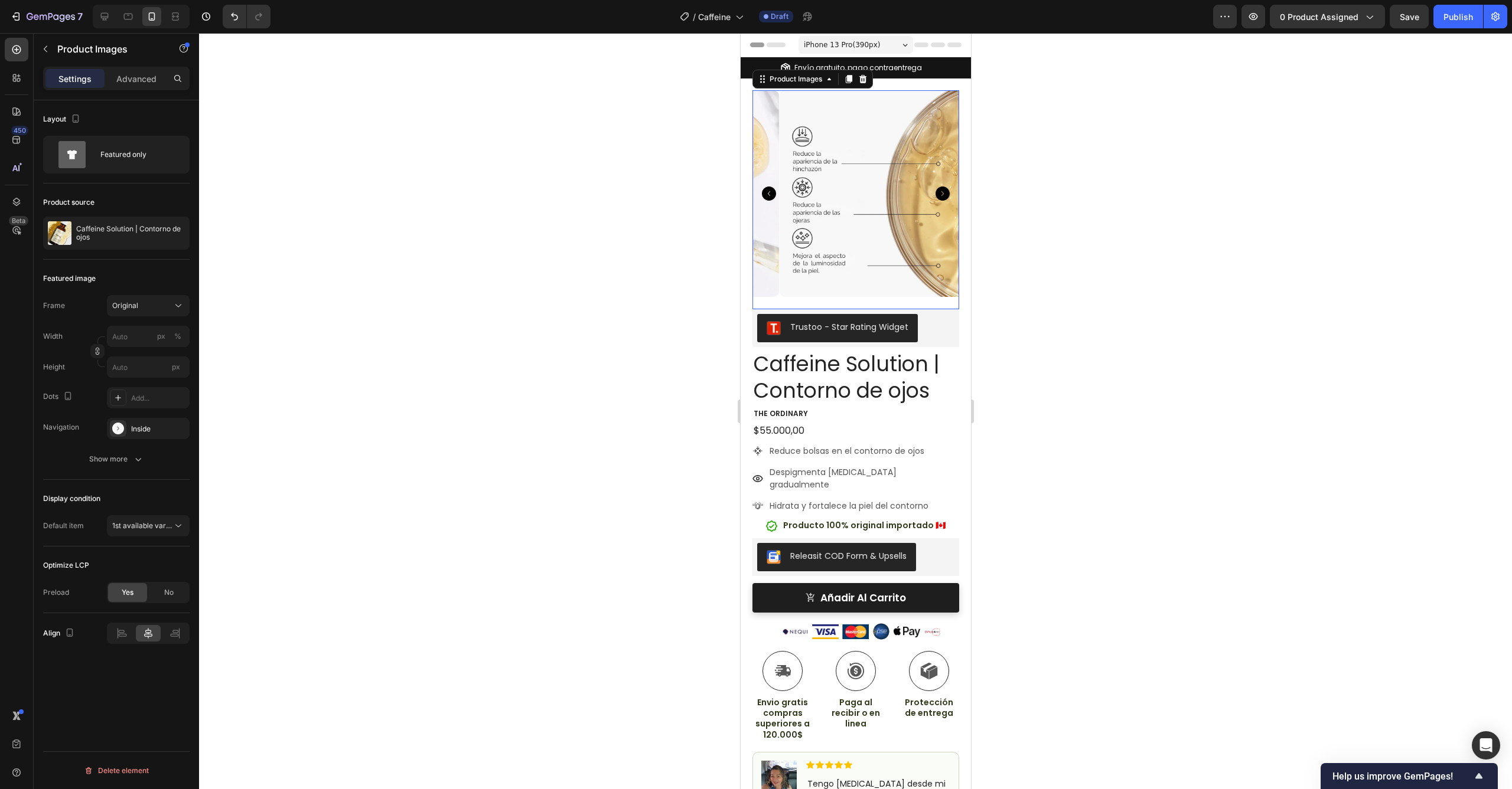
click at [935, 190] on icon "Carousel Next Arrow" at bounding box center [942, 193] width 14 height 14
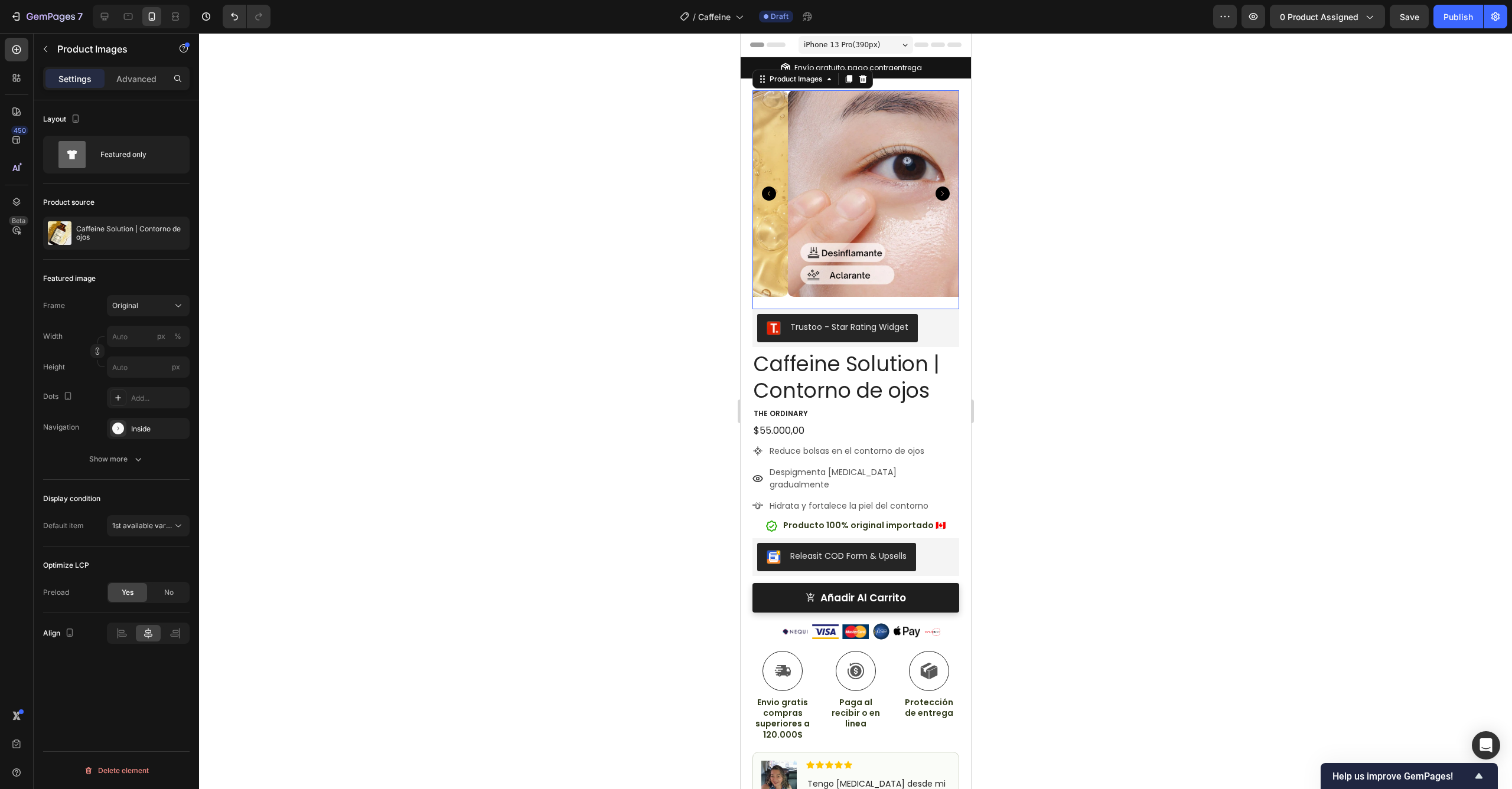
click at [935, 190] on icon "Carousel Next Arrow" at bounding box center [942, 193] width 14 height 14
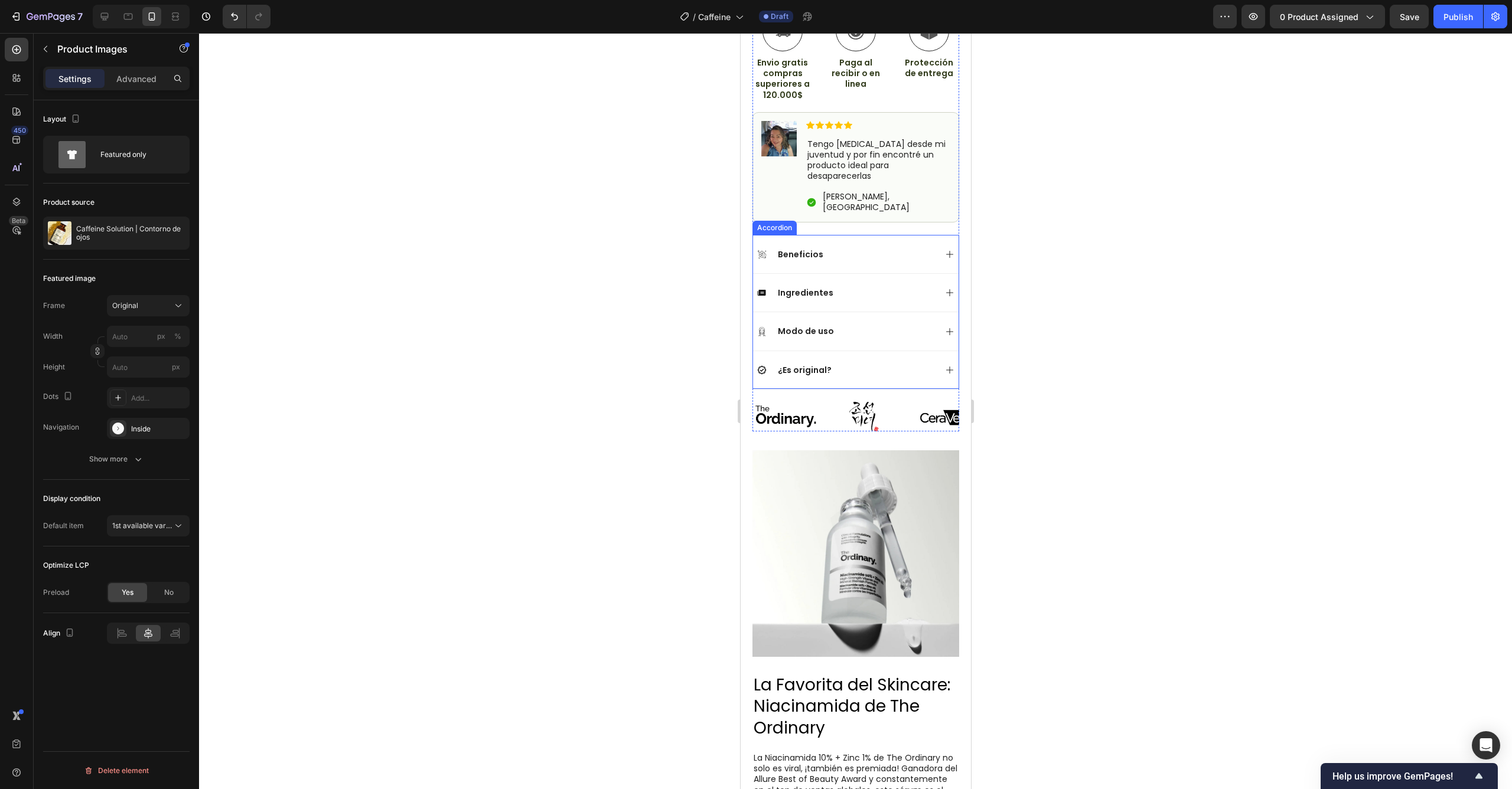
scroll to position [760, 0]
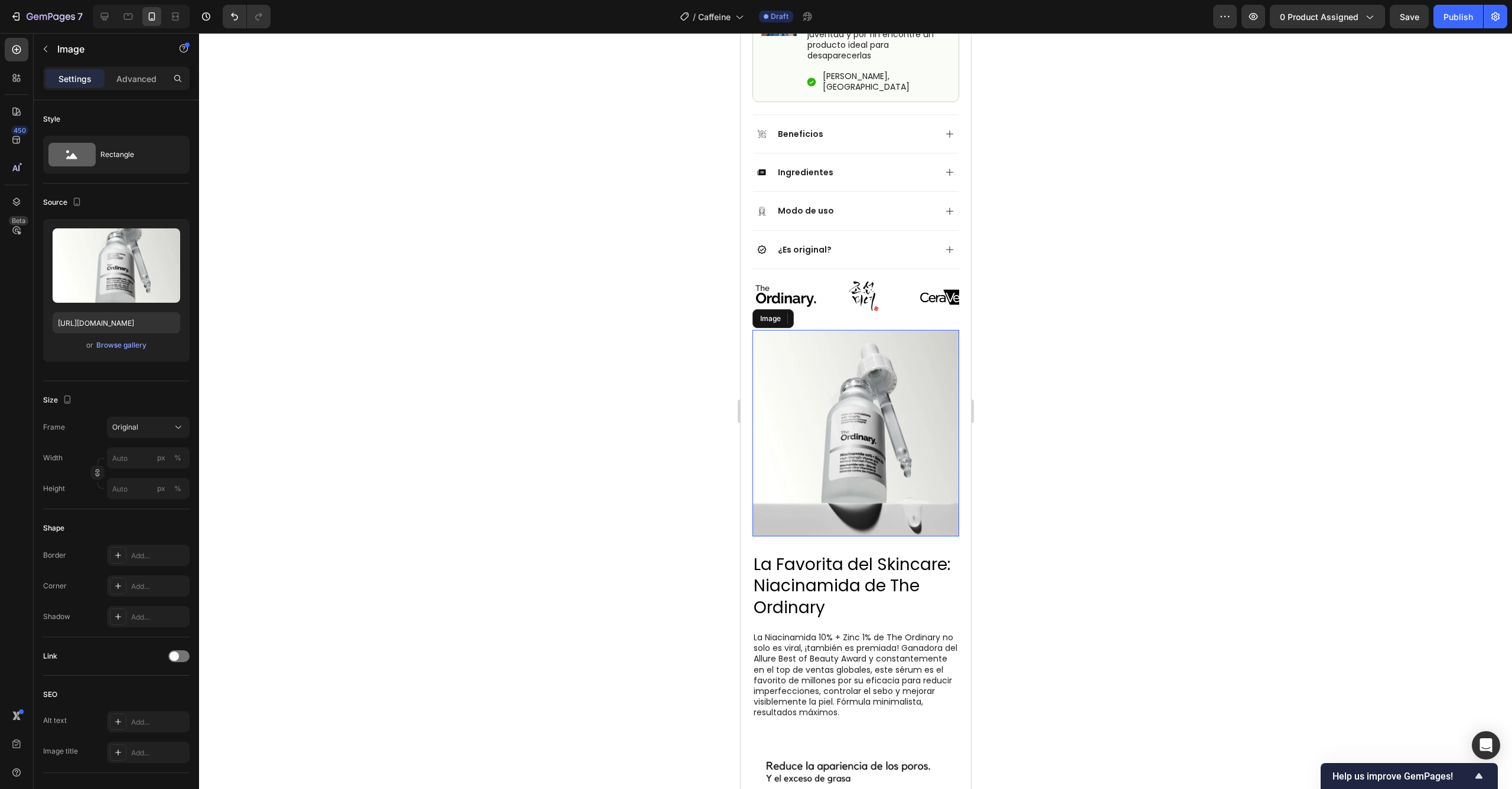
click at [846, 330] on img at bounding box center [855, 433] width 207 height 207
click at [118, 346] on div "Browse gallery" at bounding box center [121, 345] width 50 height 11
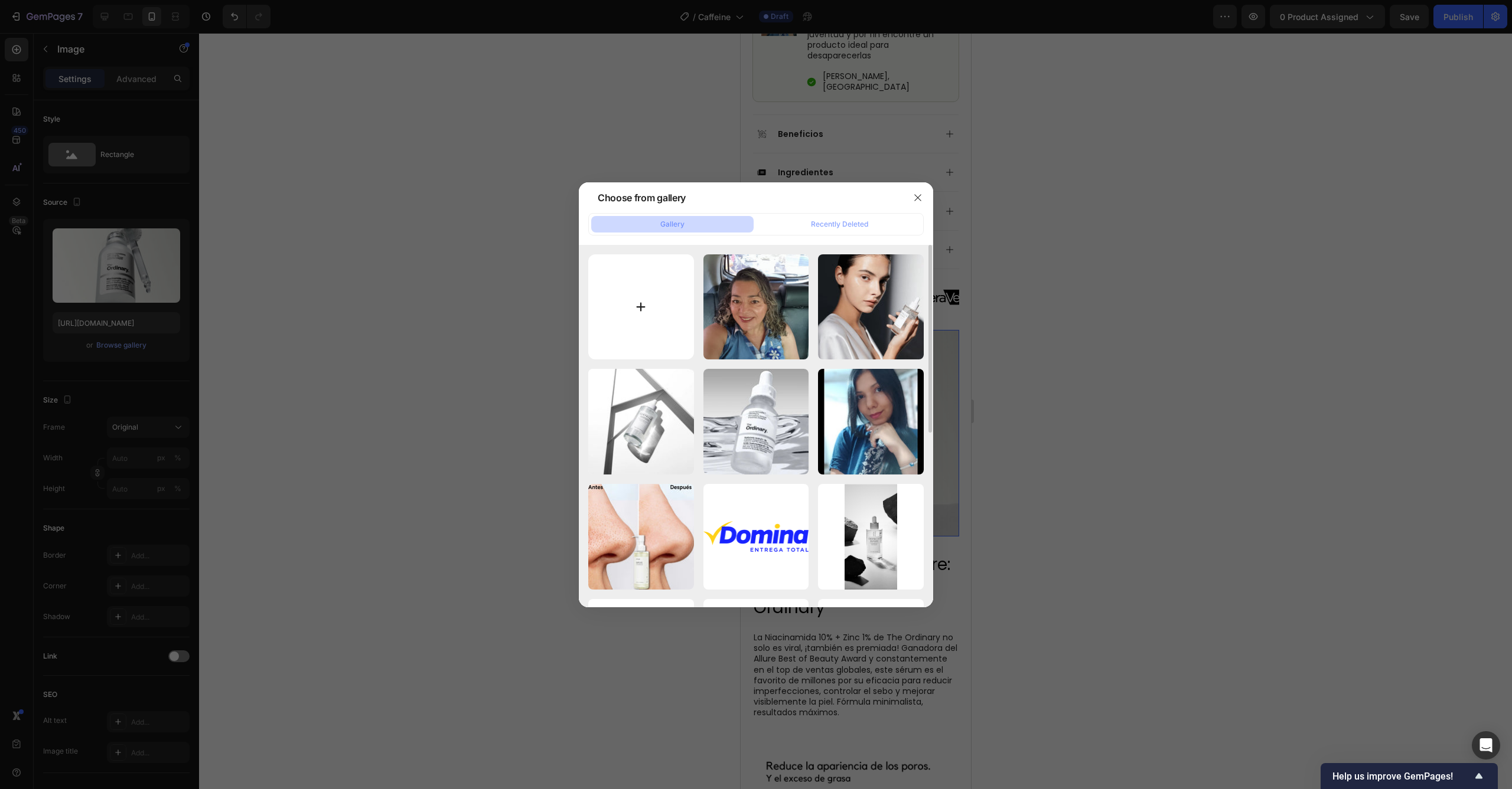
click at [645, 314] on input "file" at bounding box center [641, 307] width 106 height 106
type input "C:\fakepath\a5a9a0d9bc67482e6450273776db8383.jpg"
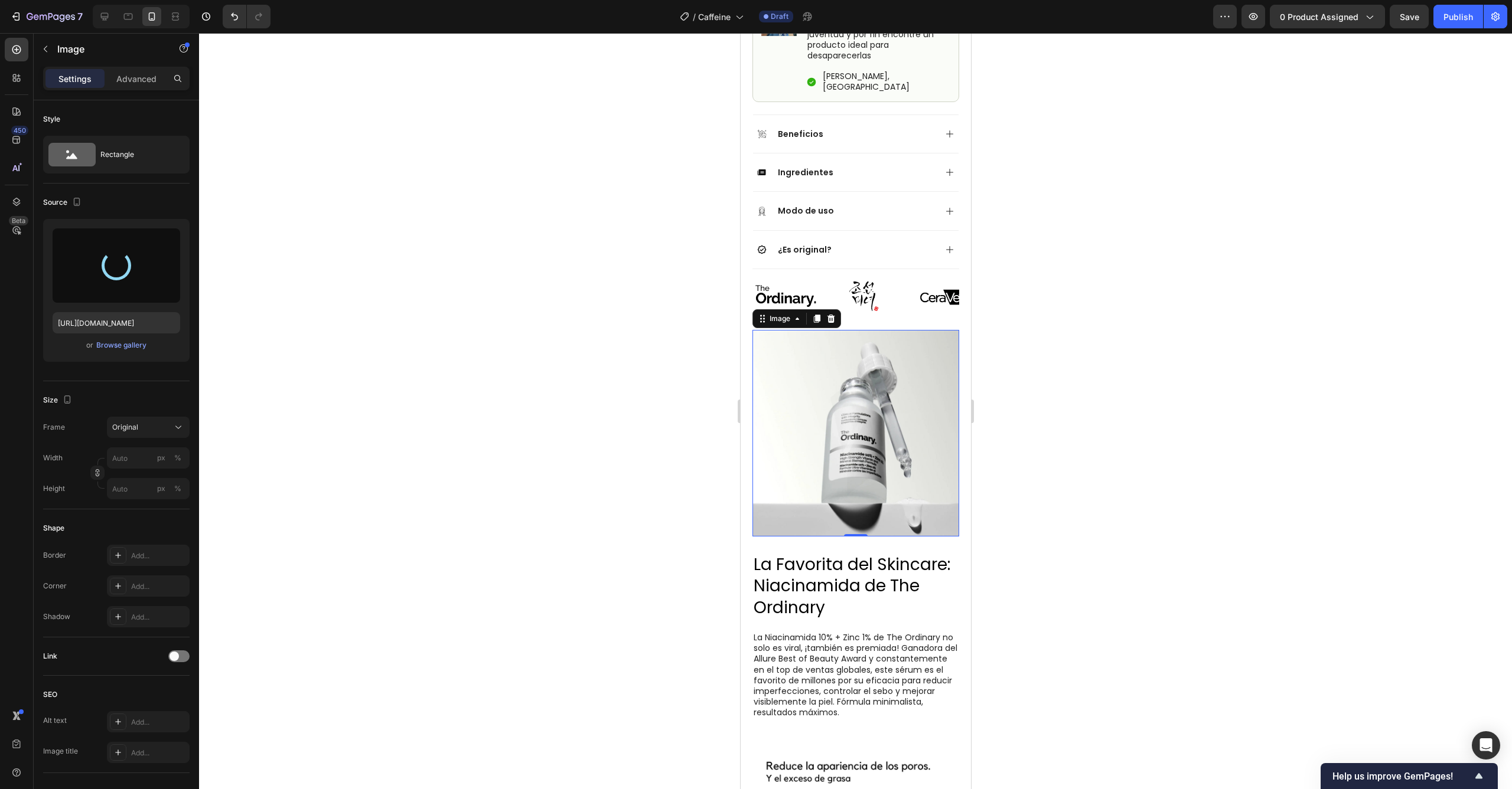
type input "[URL][DOMAIN_NAME]"
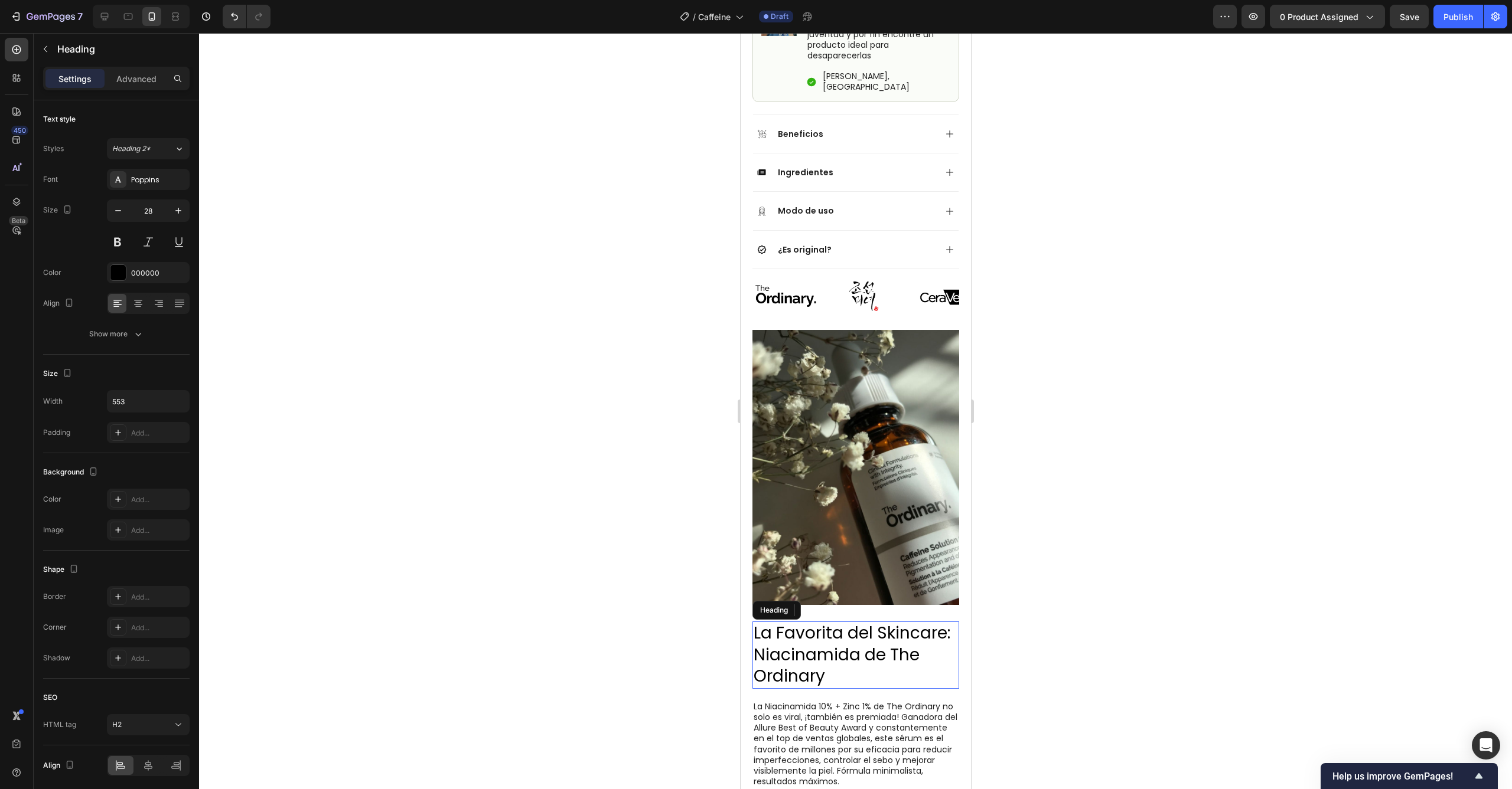
click at [824, 622] on h2 "La Favorita del Skincare: Niacinamida de The Ordinary" at bounding box center [855, 655] width 207 height 67
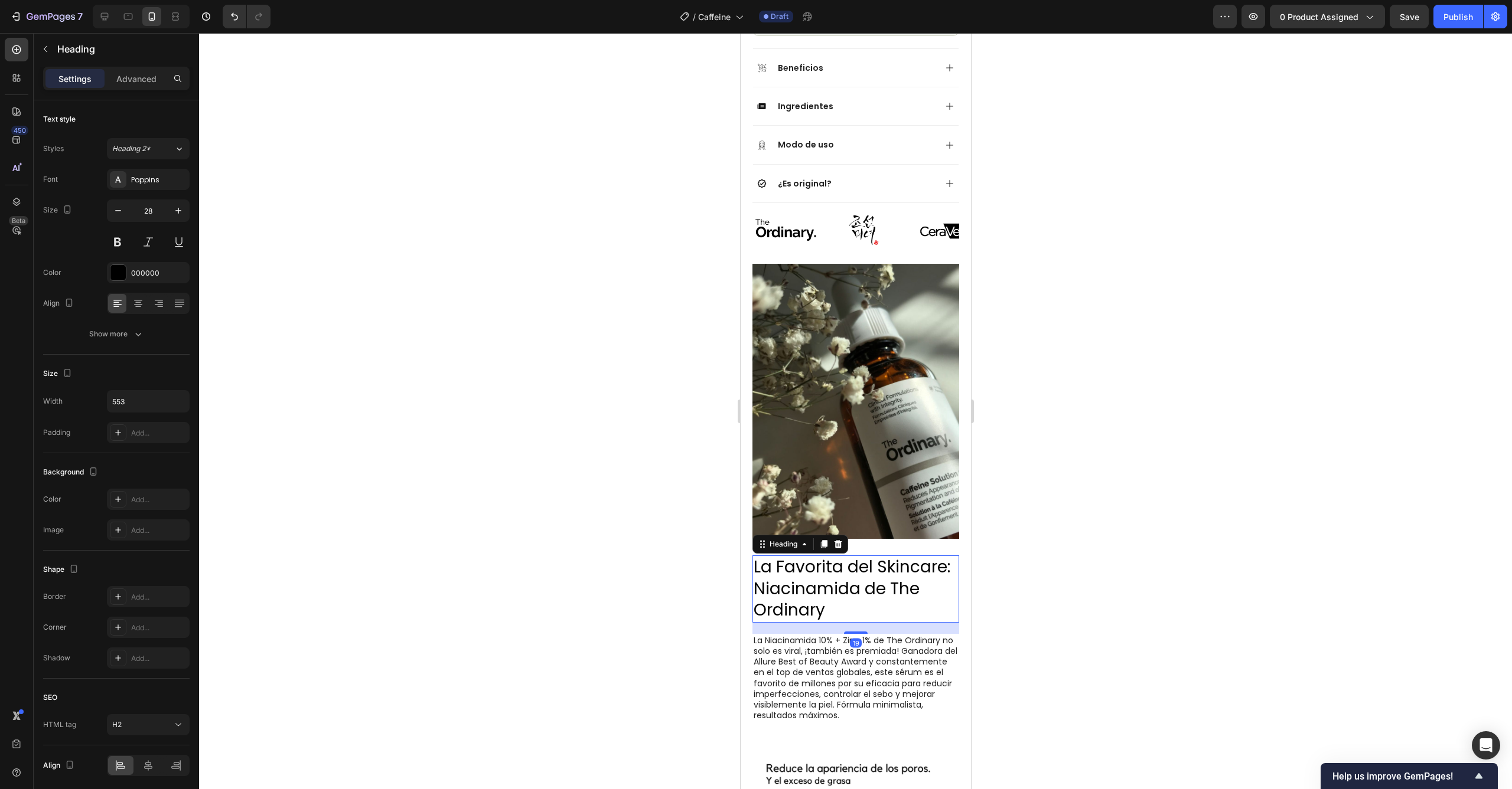
scroll to position [882, 0]
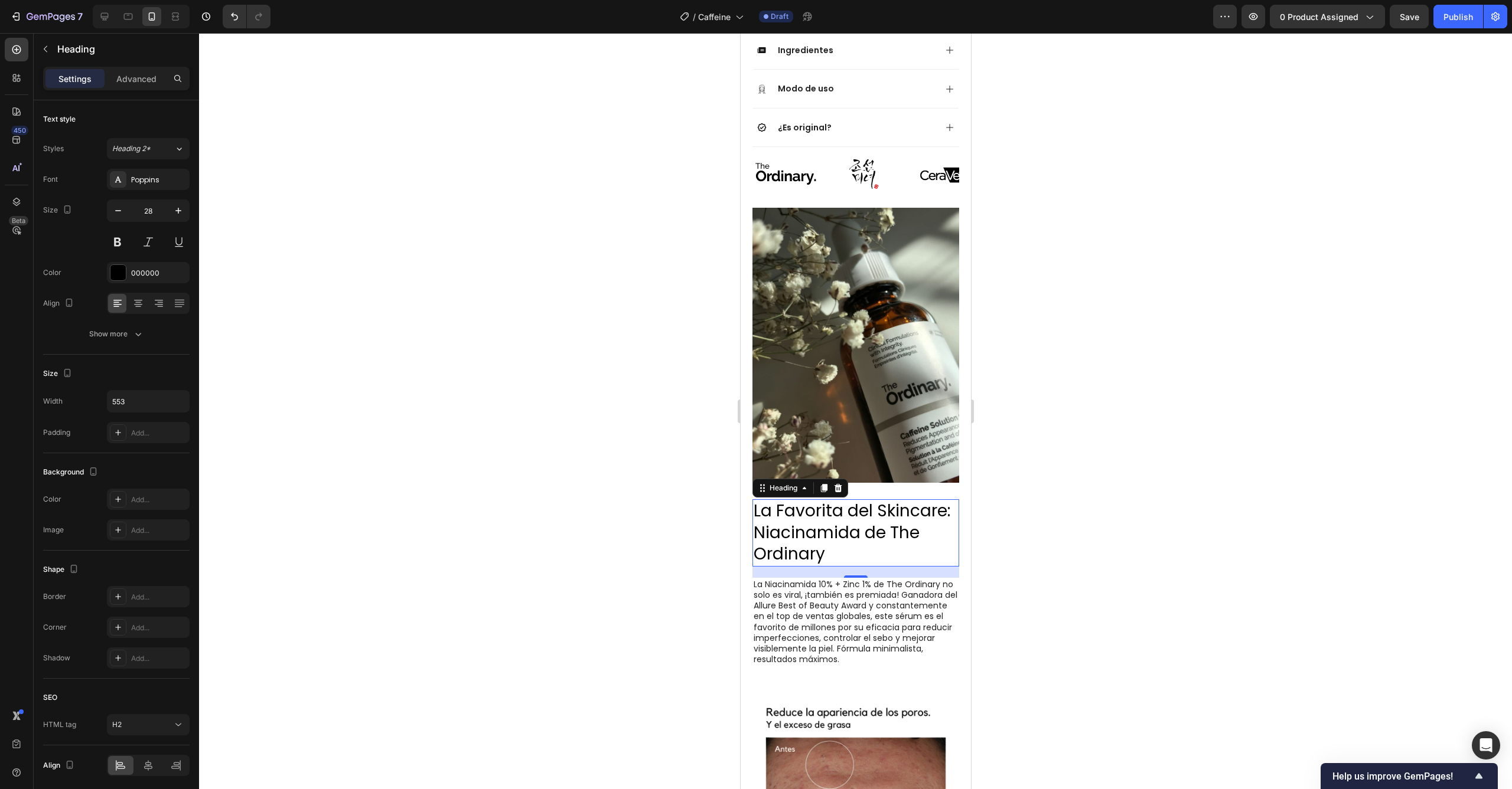
click at [889, 499] on h2 "La Favorita del Skincare: Niacinamida de The Ordinary" at bounding box center [855, 533] width 207 height 67
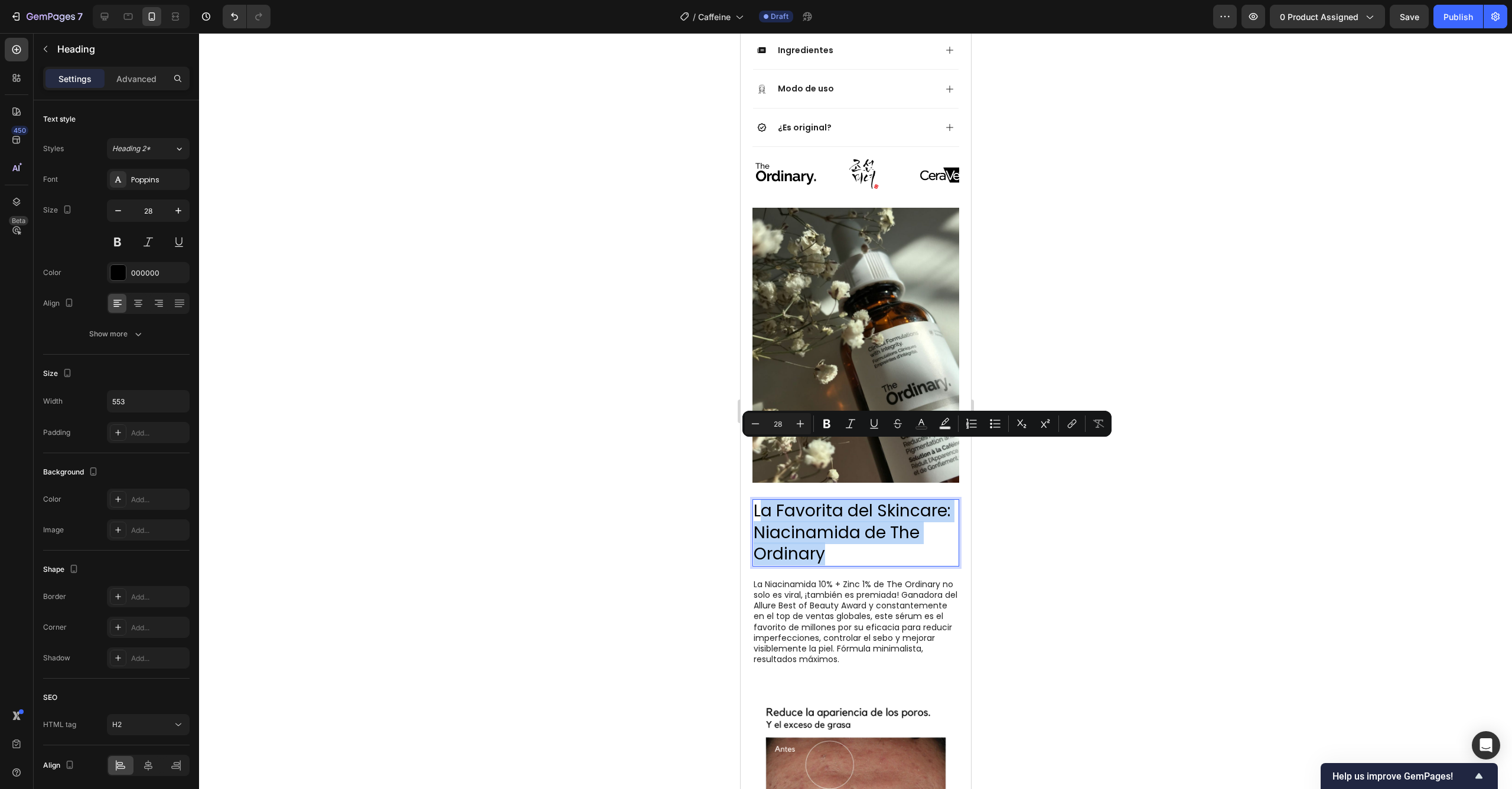
drag, startPoint x: 891, startPoint y: 491, endPoint x: 760, endPoint y: 444, distance: 139.2
click at [760, 501] on p "La Favorita del Skincare: Niacinamida de The Ordinary" at bounding box center [855, 533] width 204 height 64
click at [757, 501] on p "La Favorita del Skincare: Niacinamida de The Ordinary" at bounding box center [855, 533] width 204 height 64
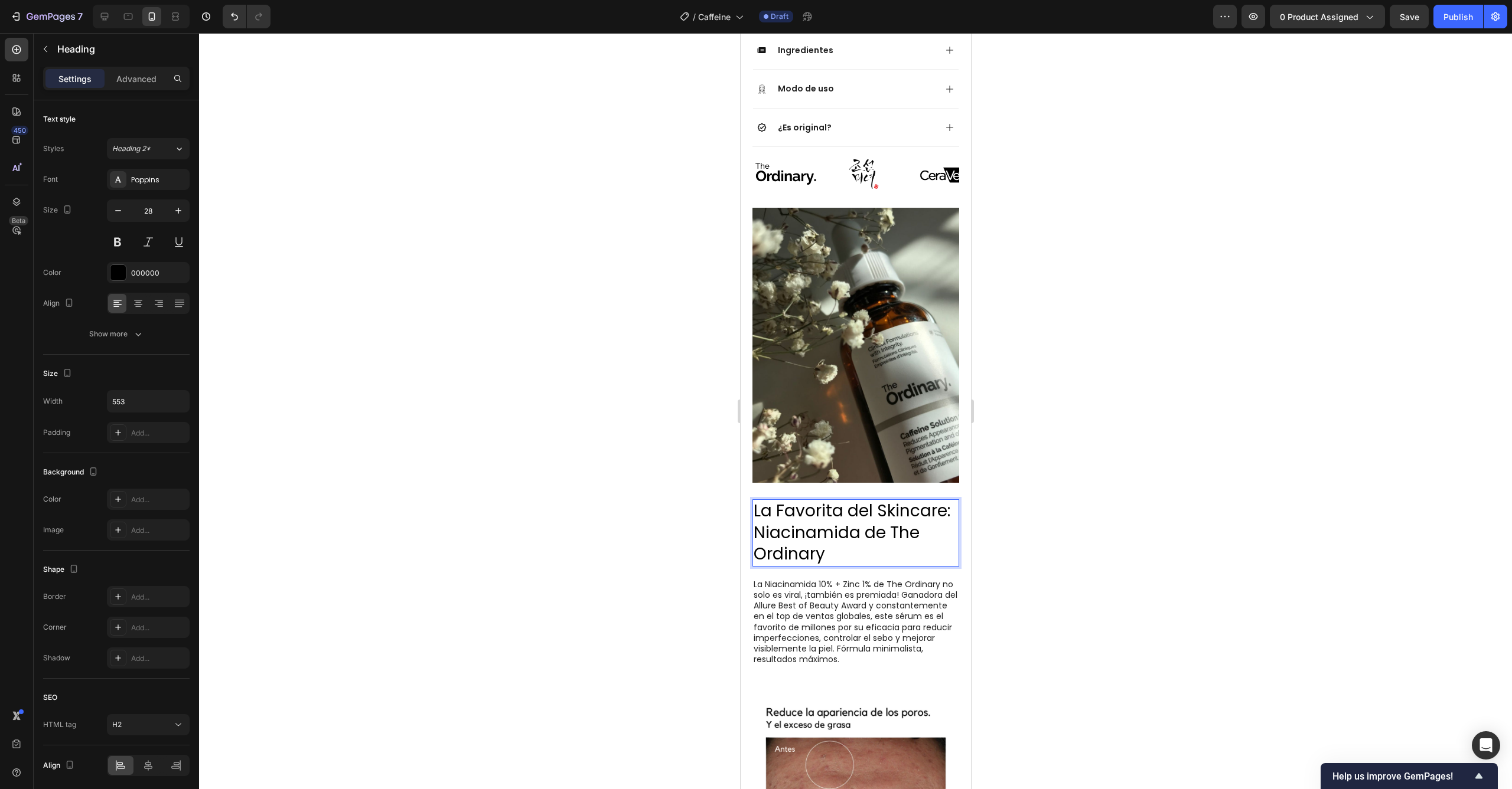
click at [782, 501] on p "La Favorita del Skincare: Niacinamida de The Ordinary" at bounding box center [855, 533] width 204 height 64
click at [867, 501] on p "La Favorita del Skincare: Niacinamida de The Ordinary" at bounding box center [855, 533] width 204 height 64
drag, startPoint x: 903, startPoint y: 493, endPoint x: 784, endPoint y: 455, distance: 124.9
click at [784, 501] on p "La Favorita del Skincare: Niacinamida de The Ordinary" at bounding box center [855, 533] width 204 height 64
click at [860, 501] on p "La Favorita del Skincare: Niacinamida de The Ordinary" at bounding box center [855, 533] width 204 height 64
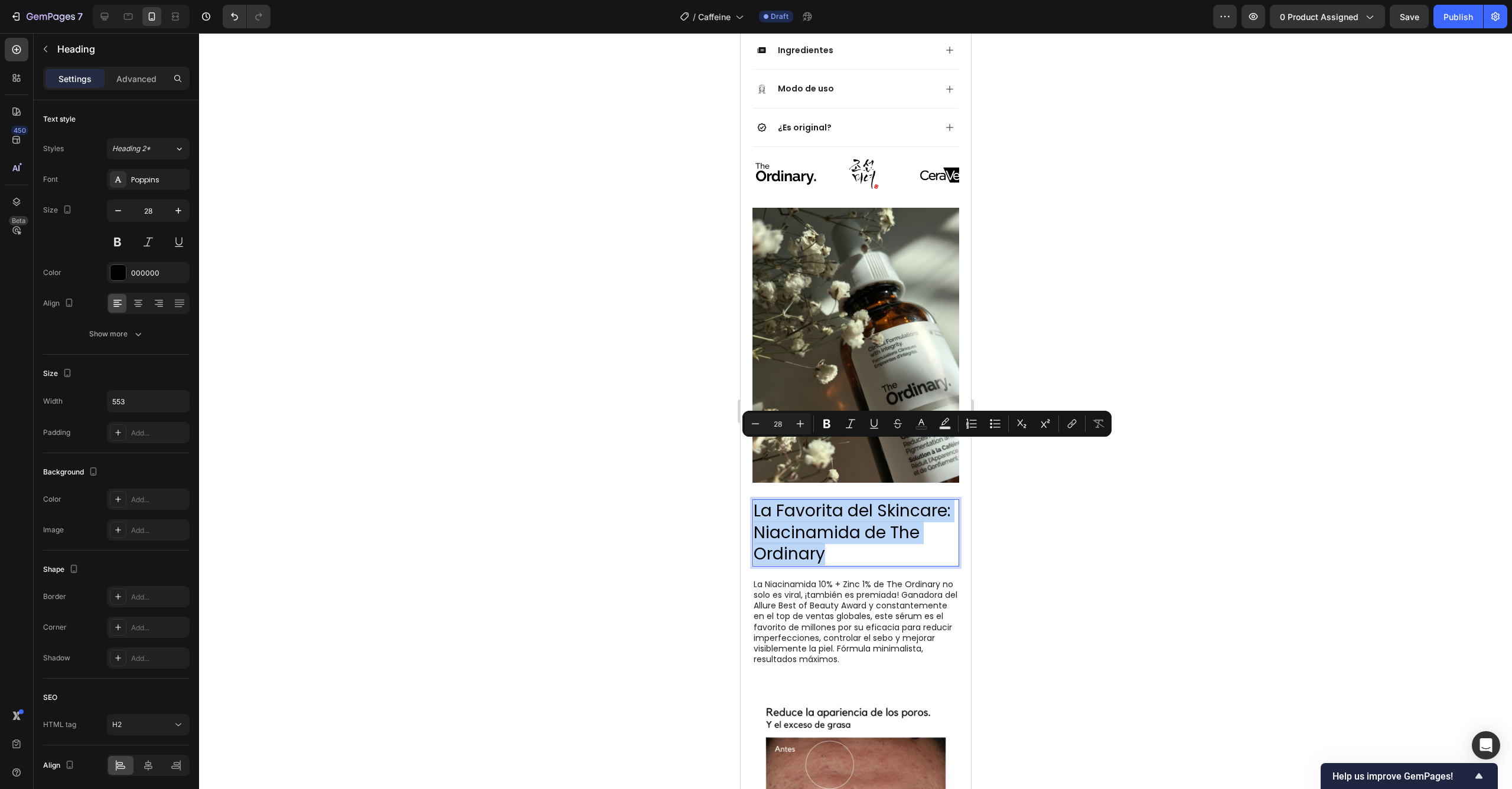
drag, startPoint x: 893, startPoint y: 493, endPoint x: 753, endPoint y: 448, distance: 147.1
click at [753, 501] on p "La Favorita del Skincare: Niacinamida de The Ordinary" at bounding box center [855, 533] width 204 height 64
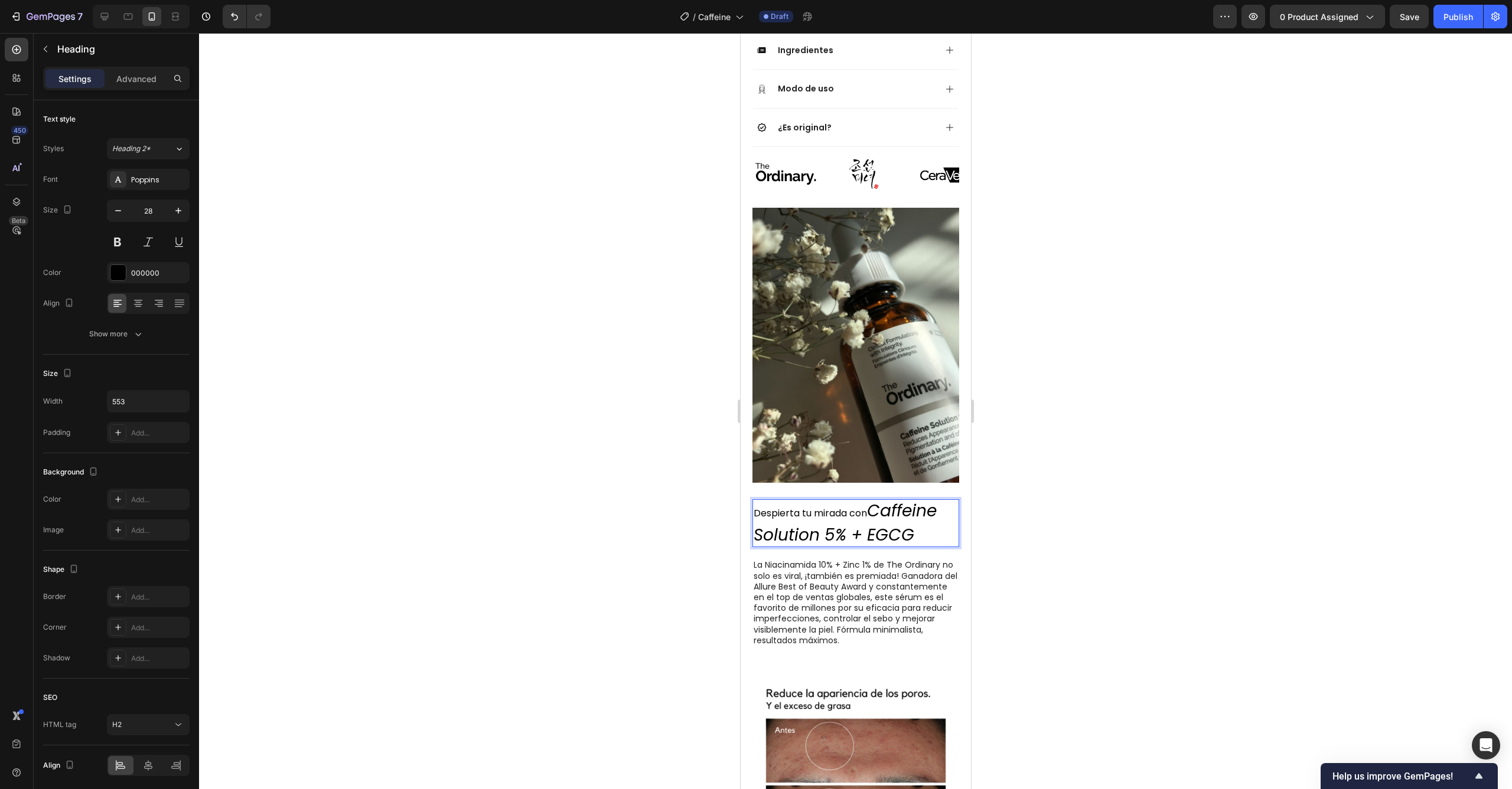
click at [905, 499] on icon "Caffeine Solution 5% + EGCG" at bounding box center [845, 523] width 183 height 47
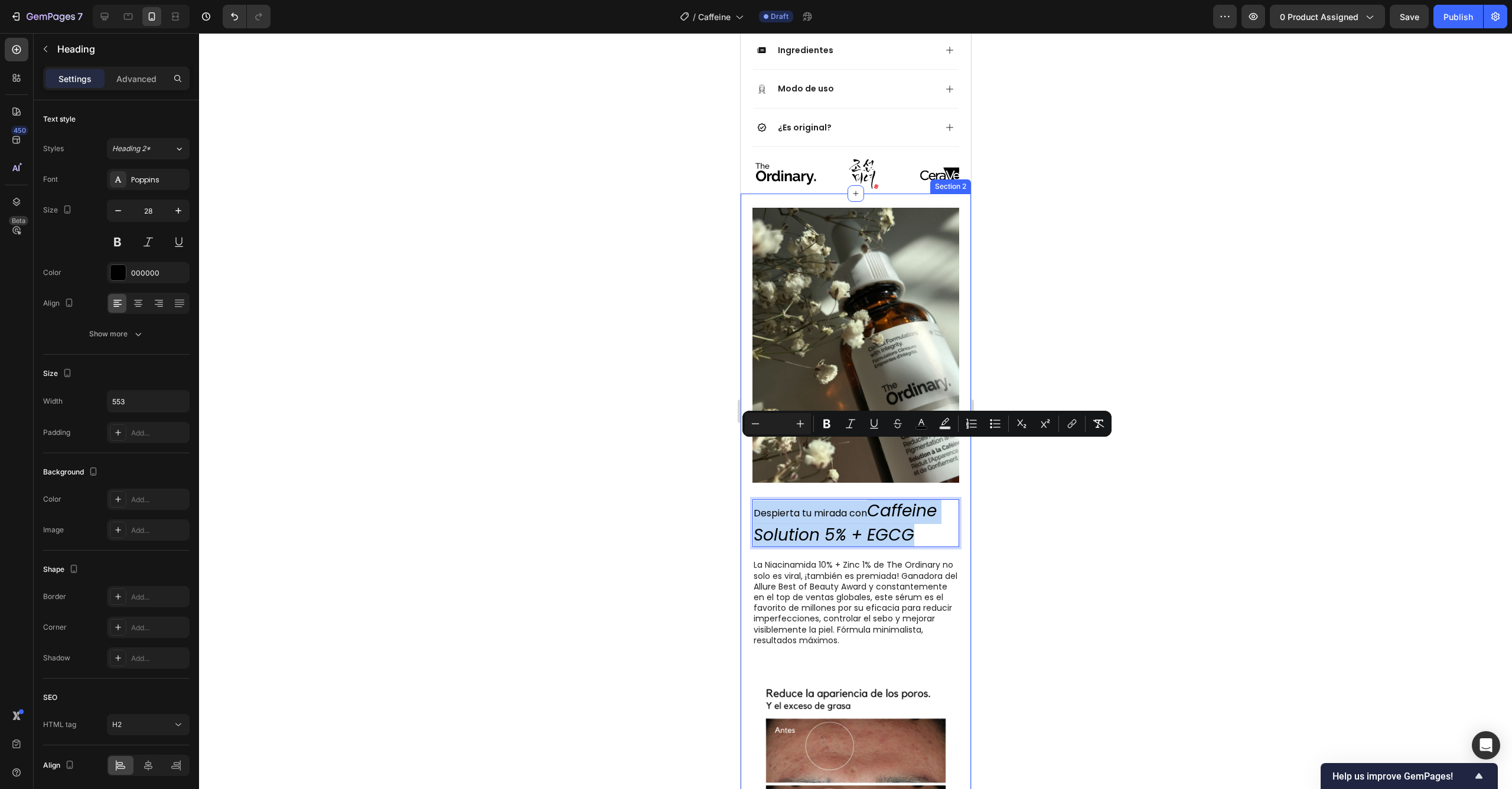
drag, startPoint x: 926, startPoint y: 475, endPoint x: 740, endPoint y: 448, distance: 187.9
click at [740, 448] on div "Despierta tu mirada con Caffeine Solution 5% + EGCG Heading 19 La Niacinamida 1…" at bounding box center [854, 633] width 230 height 880
click at [771, 427] on input "Editor contextual toolbar" at bounding box center [777, 424] width 23 height 14
type input "28"
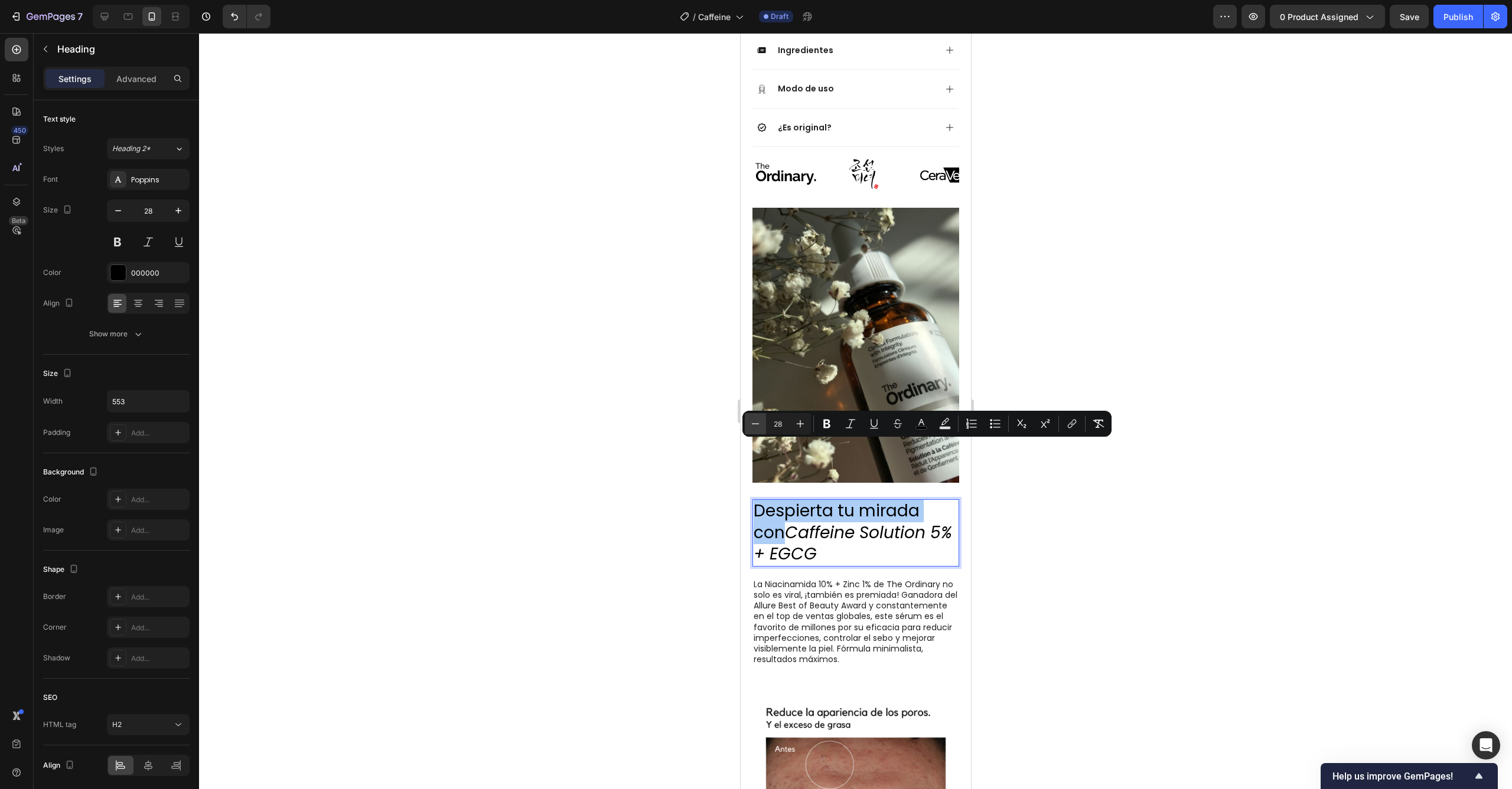
click at [758, 424] on icon "Editor contextual toolbar" at bounding box center [755, 424] width 12 height 12
click at [757, 424] on icon "Editor contextual toolbar" at bounding box center [755, 424] width 12 height 12
click at [794, 426] on icon "Editor contextual toolbar" at bounding box center [800, 424] width 12 height 12
type input "26"
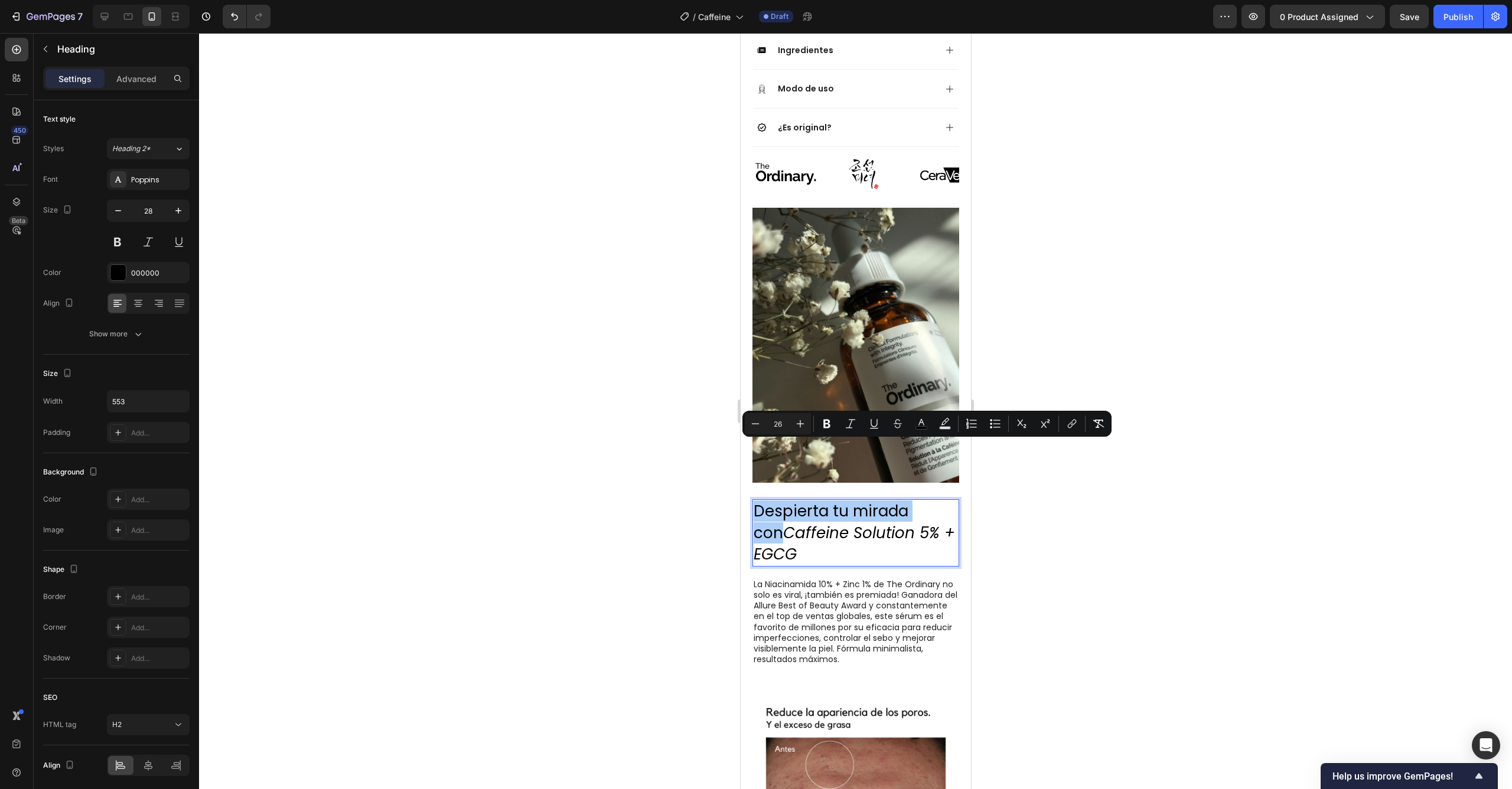
click at [1073, 491] on div at bounding box center [855, 411] width 1313 height 756
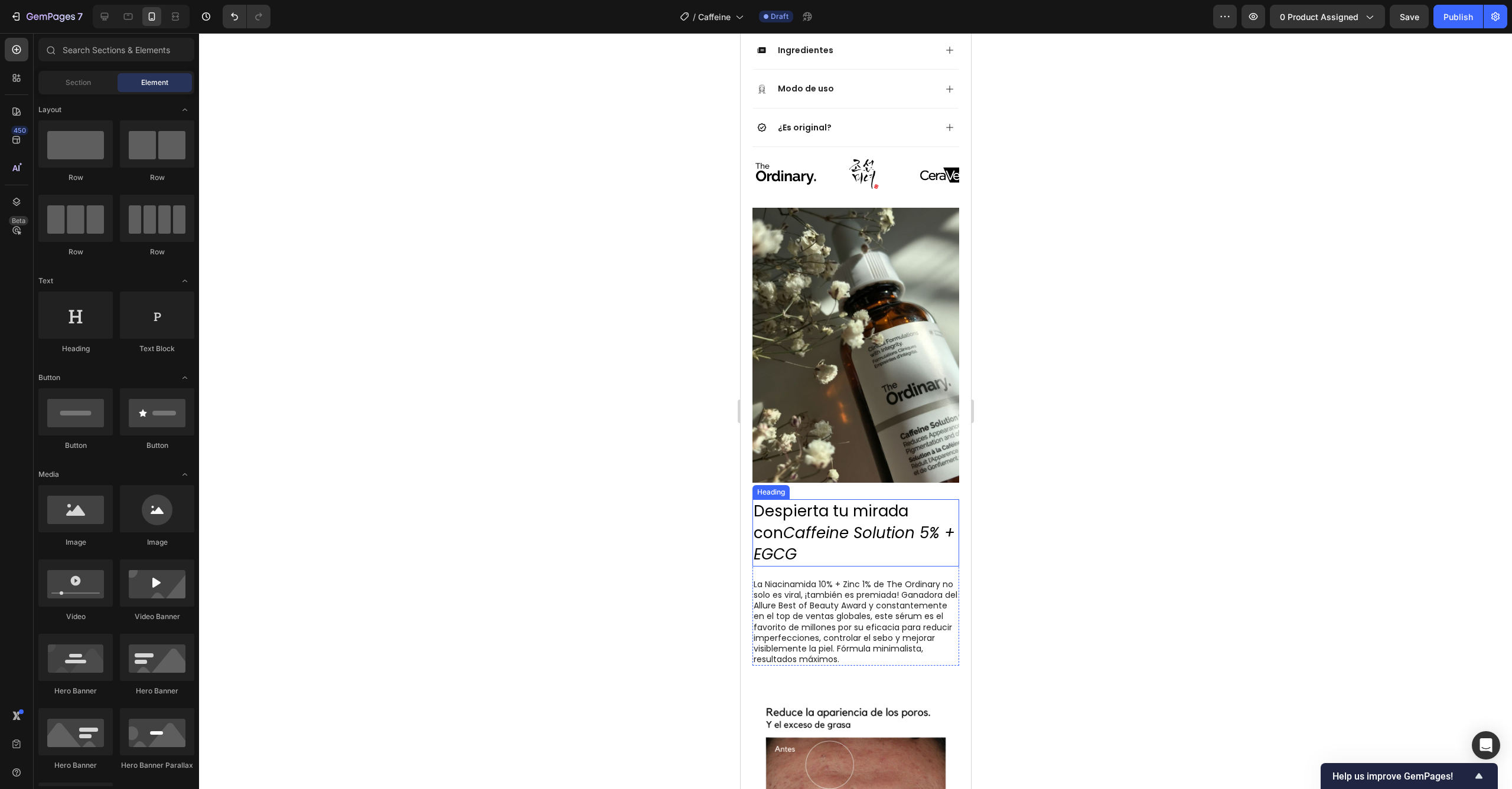
click at [891, 501] on p "⁠⁠⁠⁠⁠⁠⁠ Despierta tu mirada con Caffeine Solution 5% + EGCG" at bounding box center [855, 533] width 204 height 64
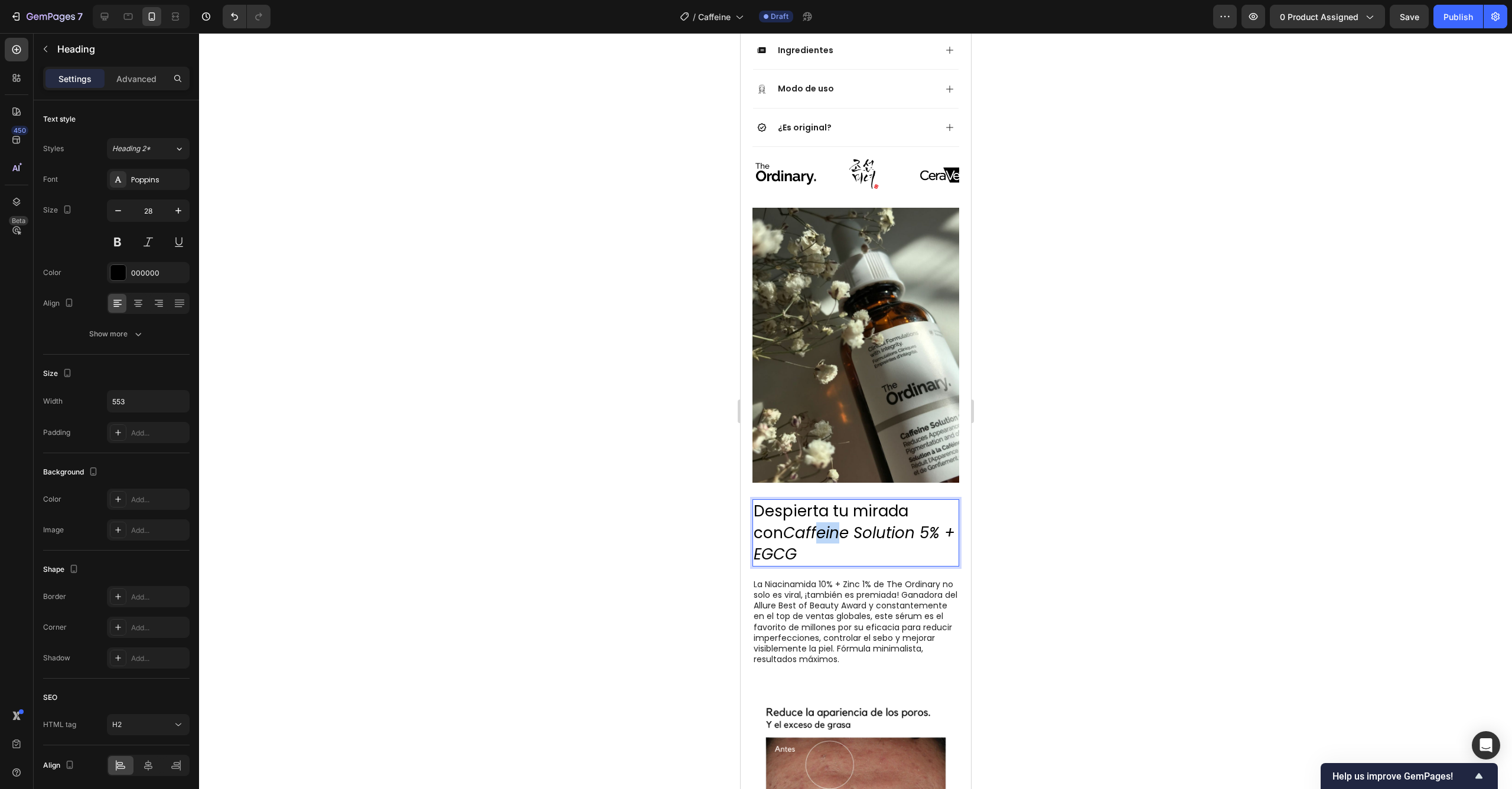
drag, startPoint x: 808, startPoint y: 484, endPoint x: 789, endPoint y: 484, distance: 19.0
click at [789, 523] on icon "Caffeine Solution 5% + EGCG" at bounding box center [854, 544] width 201 height 42
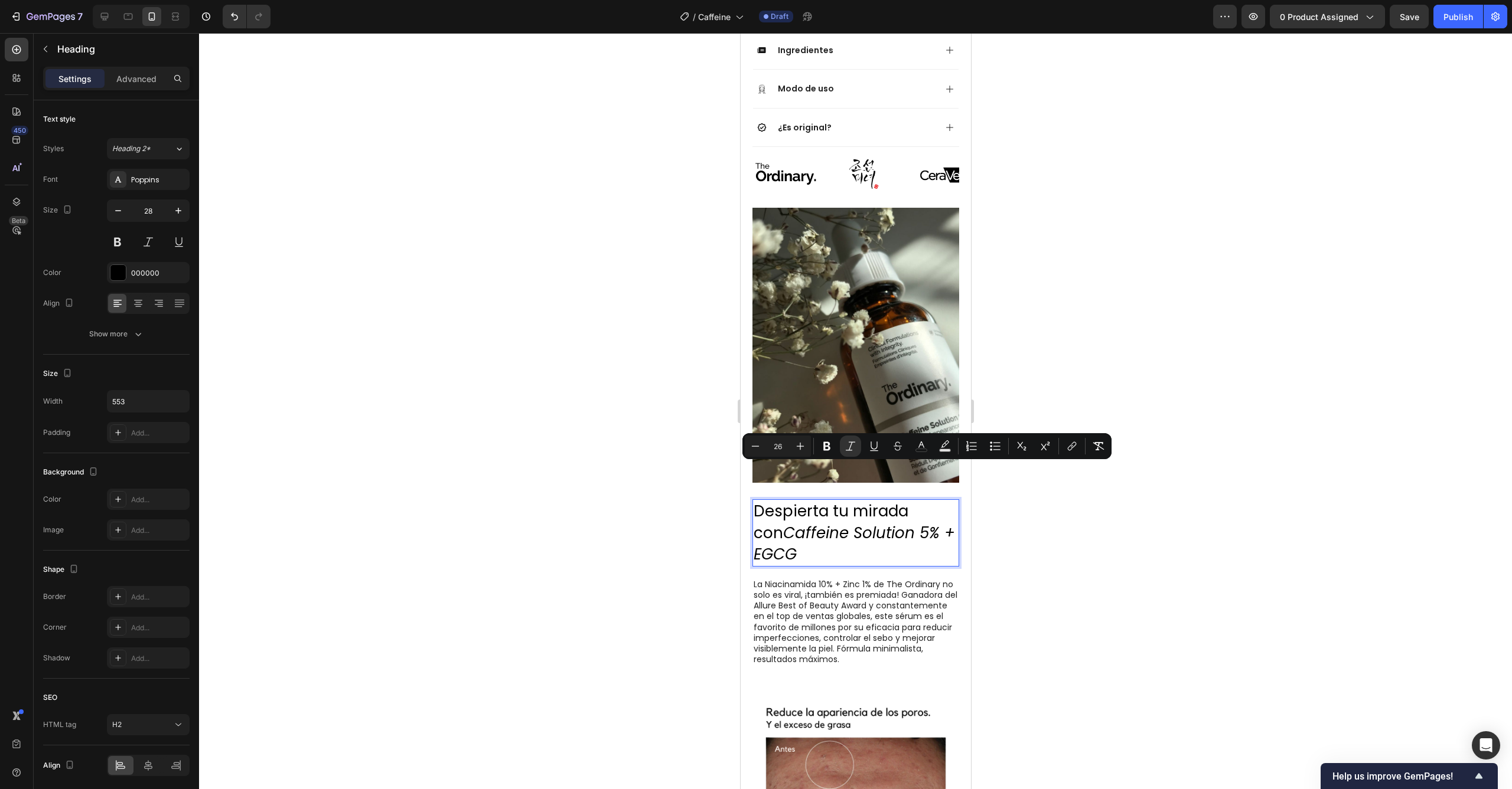
click at [821, 501] on p "Despierta tu mirada con Caffeine Solution 5% + EGCG" at bounding box center [855, 533] width 204 height 64
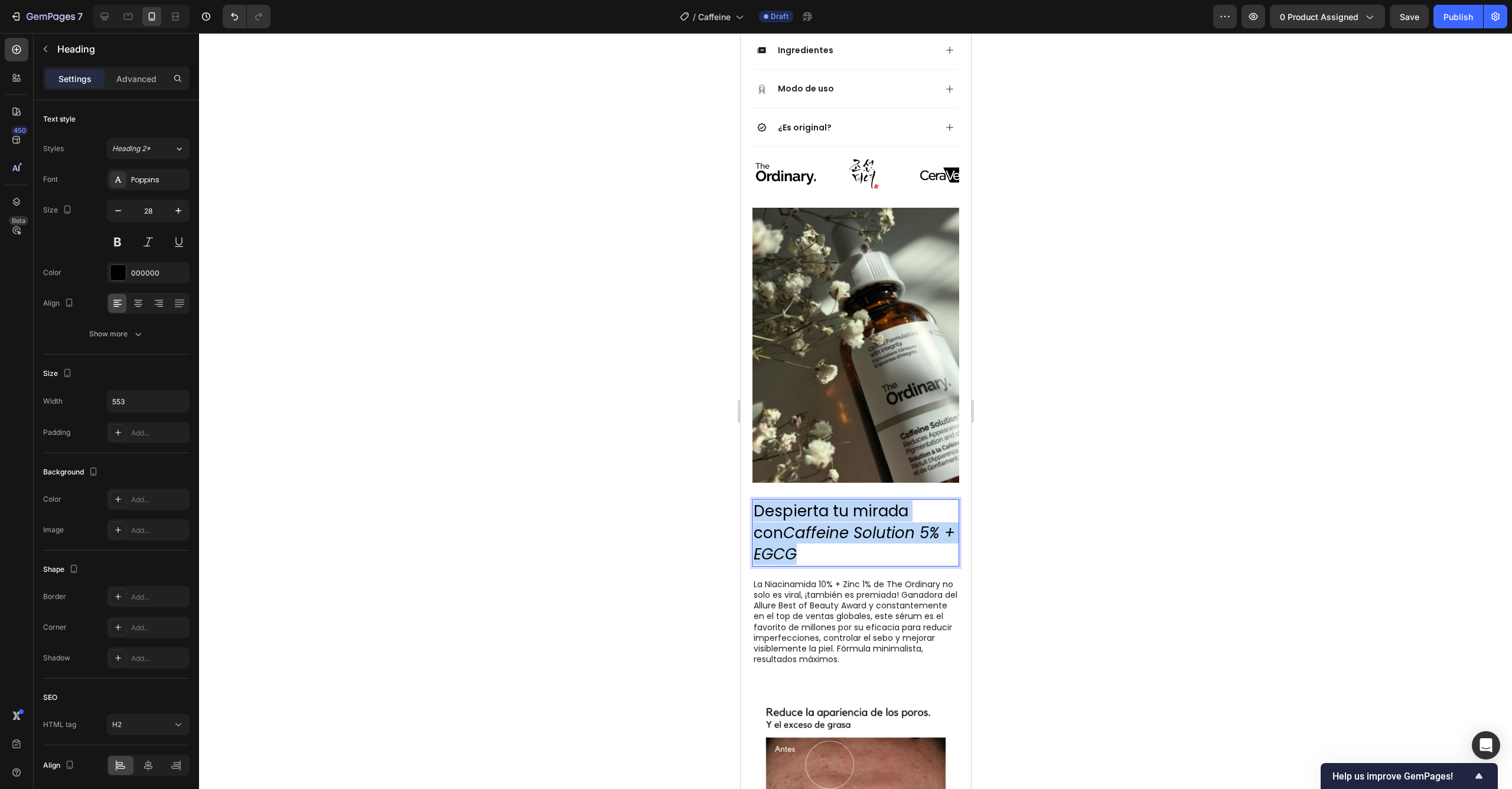
drag, startPoint x: 818, startPoint y: 496, endPoint x: 755, endPoint y: 459, distance: 73.1
click at [755, 501] on p "Despierta tu mirada con Caffeine Solution 5% + EGCG" at bounding box center [855, 533] width 204 height 64
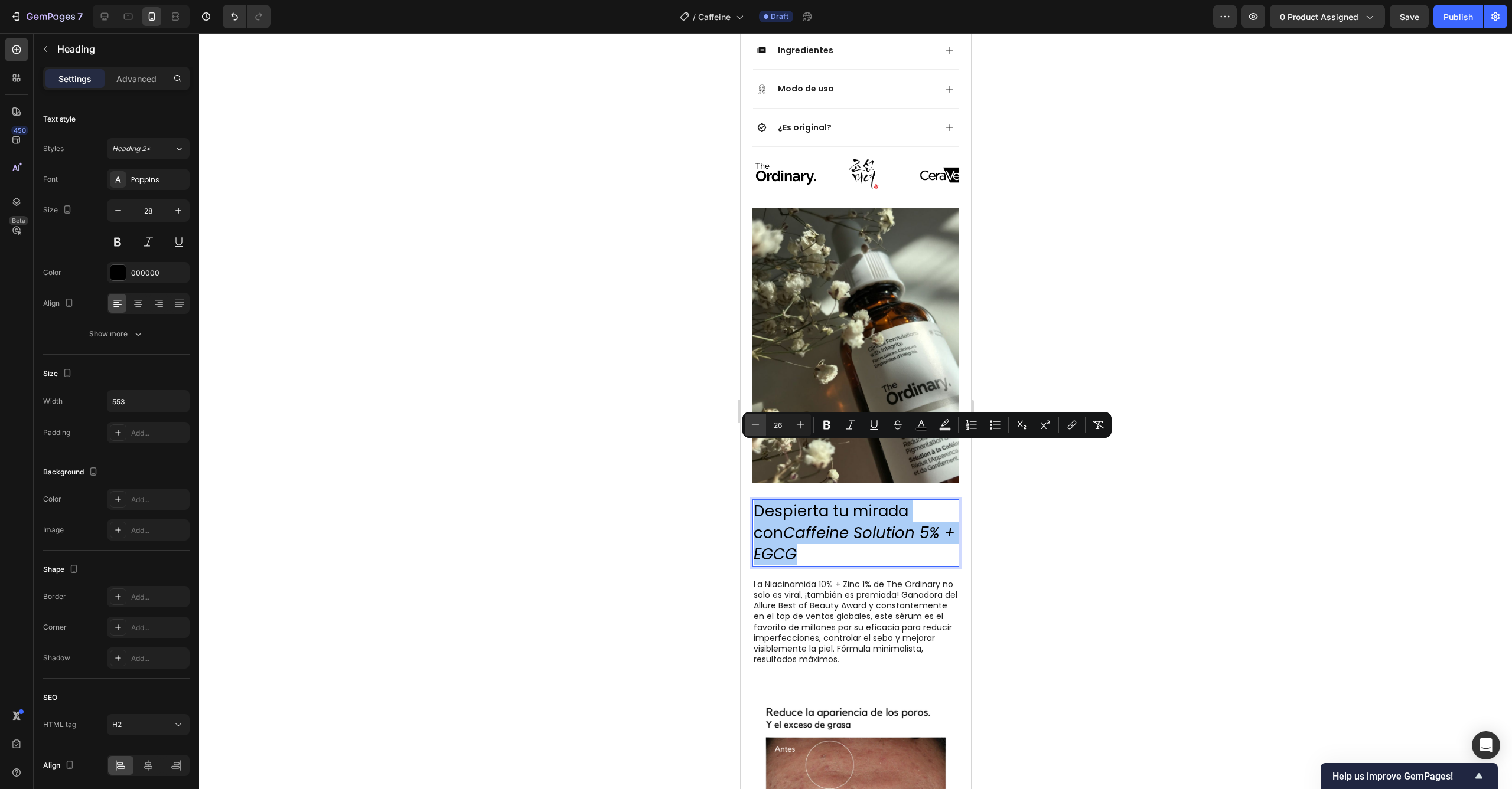
click at [762, 428] on button "Minus" at bounding box center [755, 425] width 21 height 21
click at [758, 428] on icon "Editor contextual toolbar" at bounding box center [755, 425] width 12 height 12
type input "22"
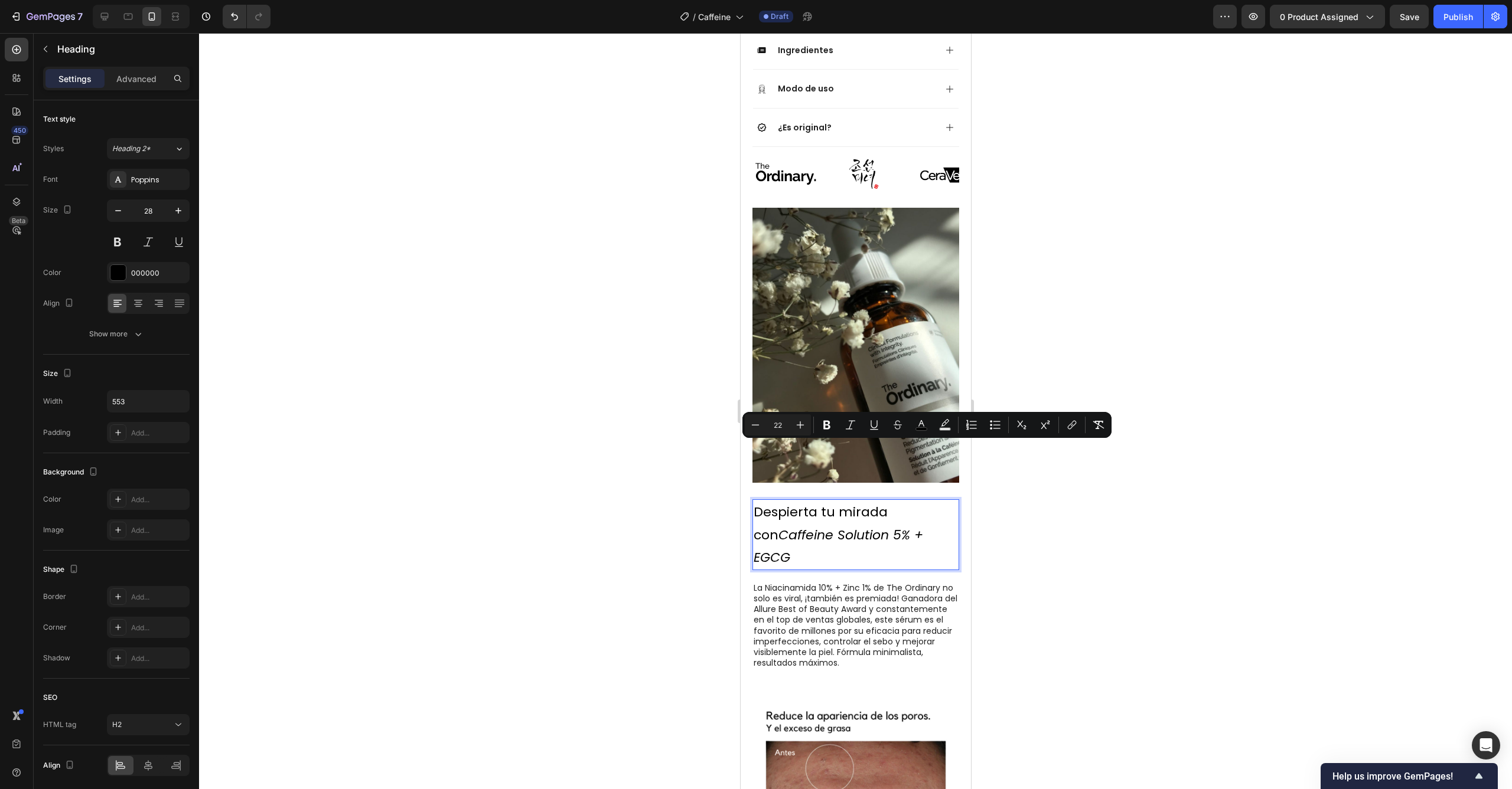
click at [1069, 495] on div at bounding box center [855, 411] width 1313 height 756
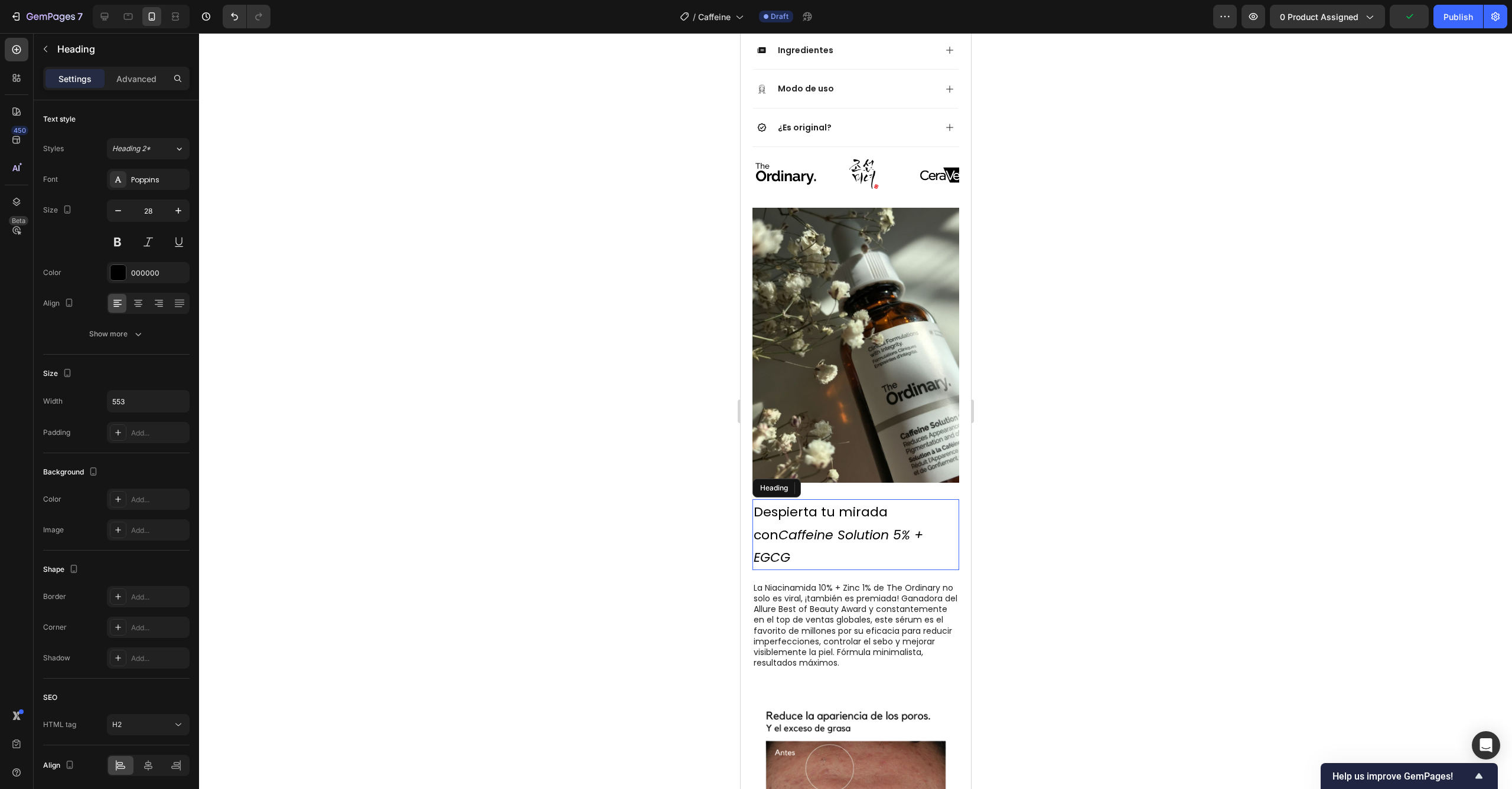
click at [915, 526] on icon "Caffeine Solution 5% + EGCG" at bounding box center [837, 547] width 169 height 41
click at [1002, 480] on div at bounding box center [855, 411] width 1313 height 756
click at [884, 583] on p "La Niacinamida 10% + Zinc 1% de The Ordinary no solo es viral, ¡también es prem…" at bounding box center [855, 626] width 204 height 86
click at [907, 583] on p "La Niacinamida 10% + Zinc 1% de The Ordinary no solo es viral, ¡también es prem…" at bounding box center [855, 626] width 204 height 86
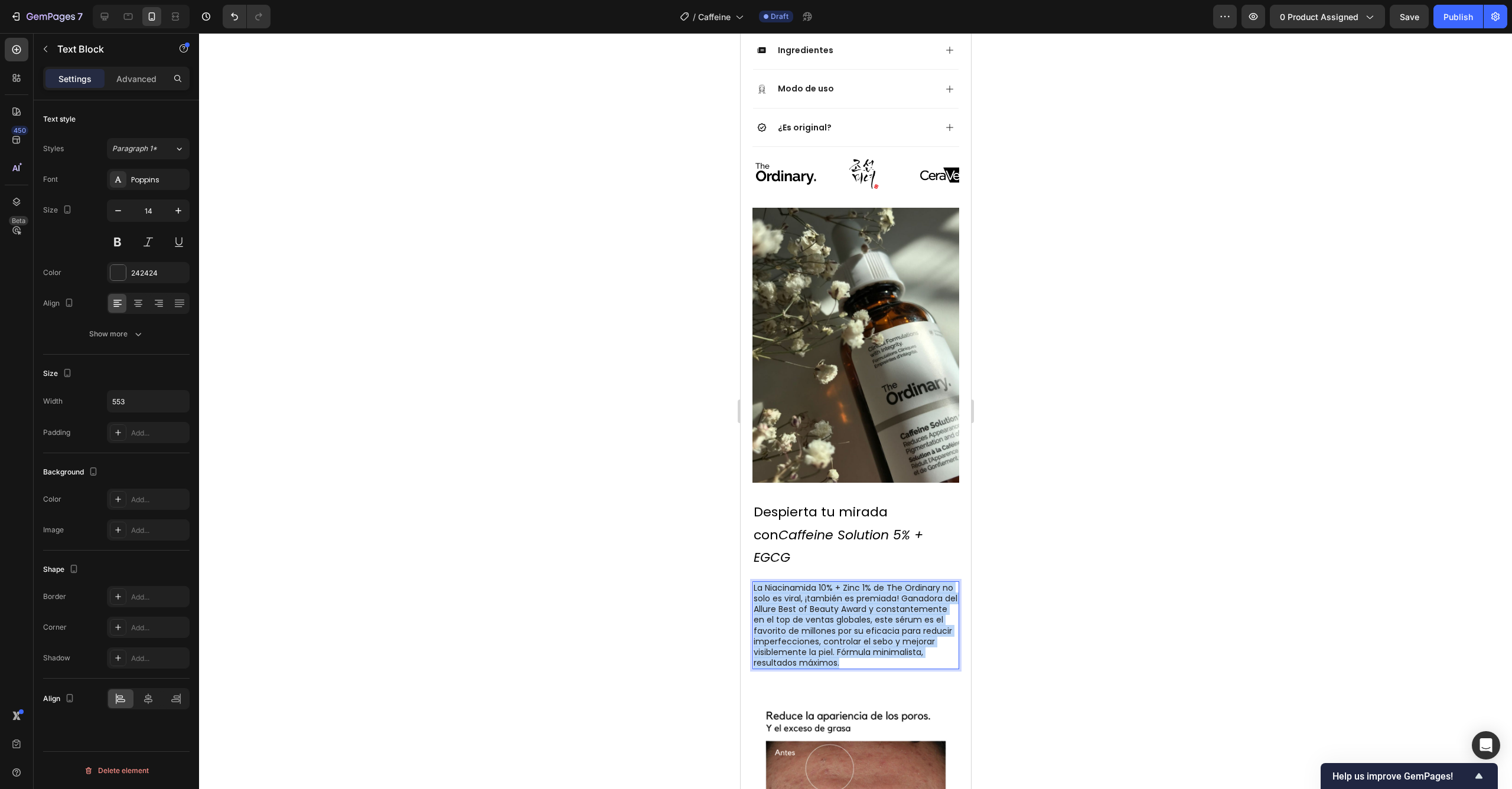
drag, startPoint x: 901, startPoint y: 579, endPoint x: 753, endPoint y: 504, distance: 165.9
click at [753, 583] on p "La Niacinamida 10% + Zinc 1% de The Ordinary no solo es viral, ¡también es prem…" at bounding box center [855, 626] width 204 height 86
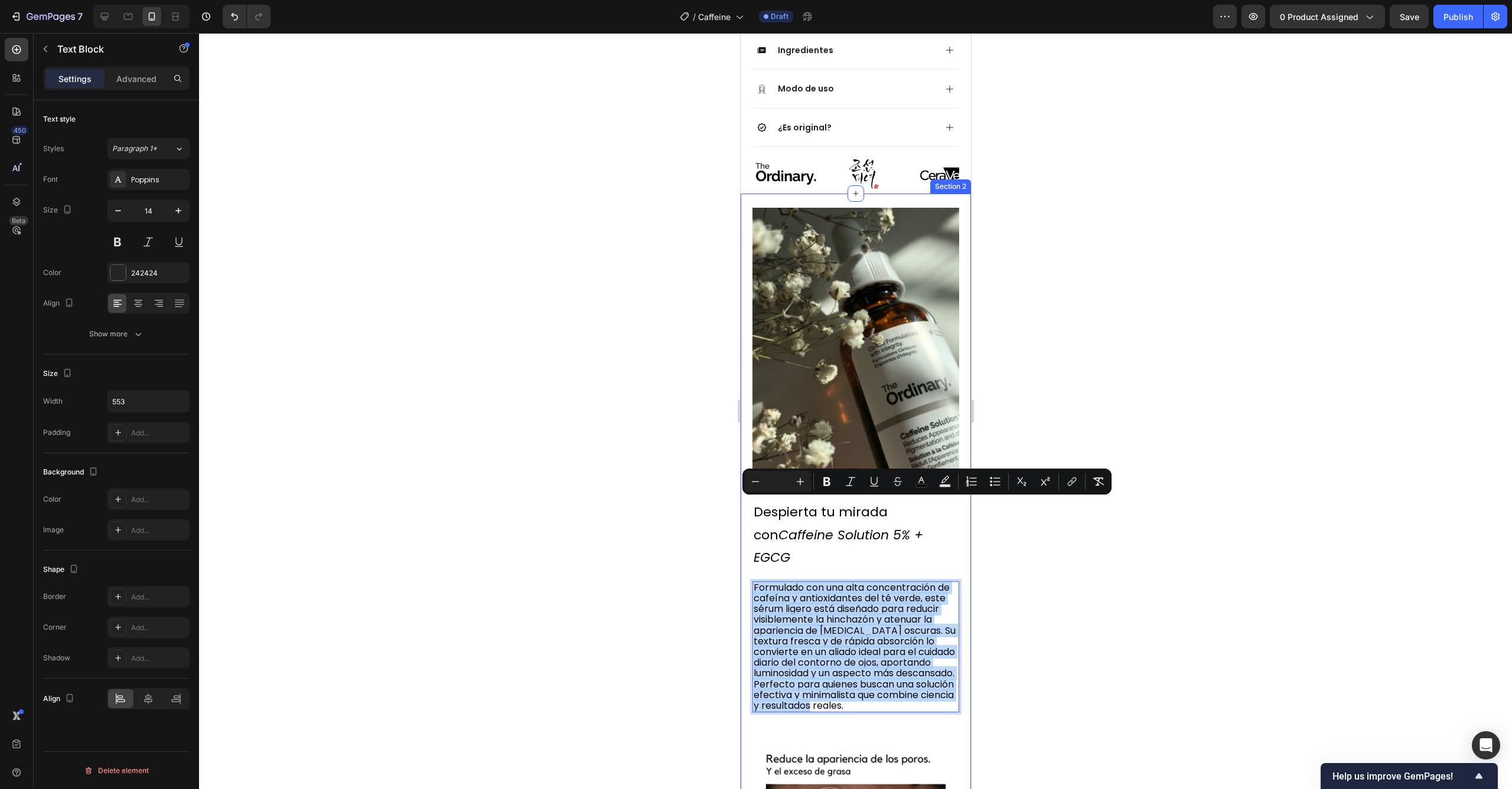
drag, startPoint x: 869, startPoint y: 633, endPoint x: 1486, endPoint y: 510, distance: 629.1
click at [745, 488] on div "⁠⁠⁠⁠⁠⁠⁠ Despierta tu mirada con Caffeine Solution 5% + EGCG Heading Formulado c…" at bounding box center [854, 666] width 230 height 946
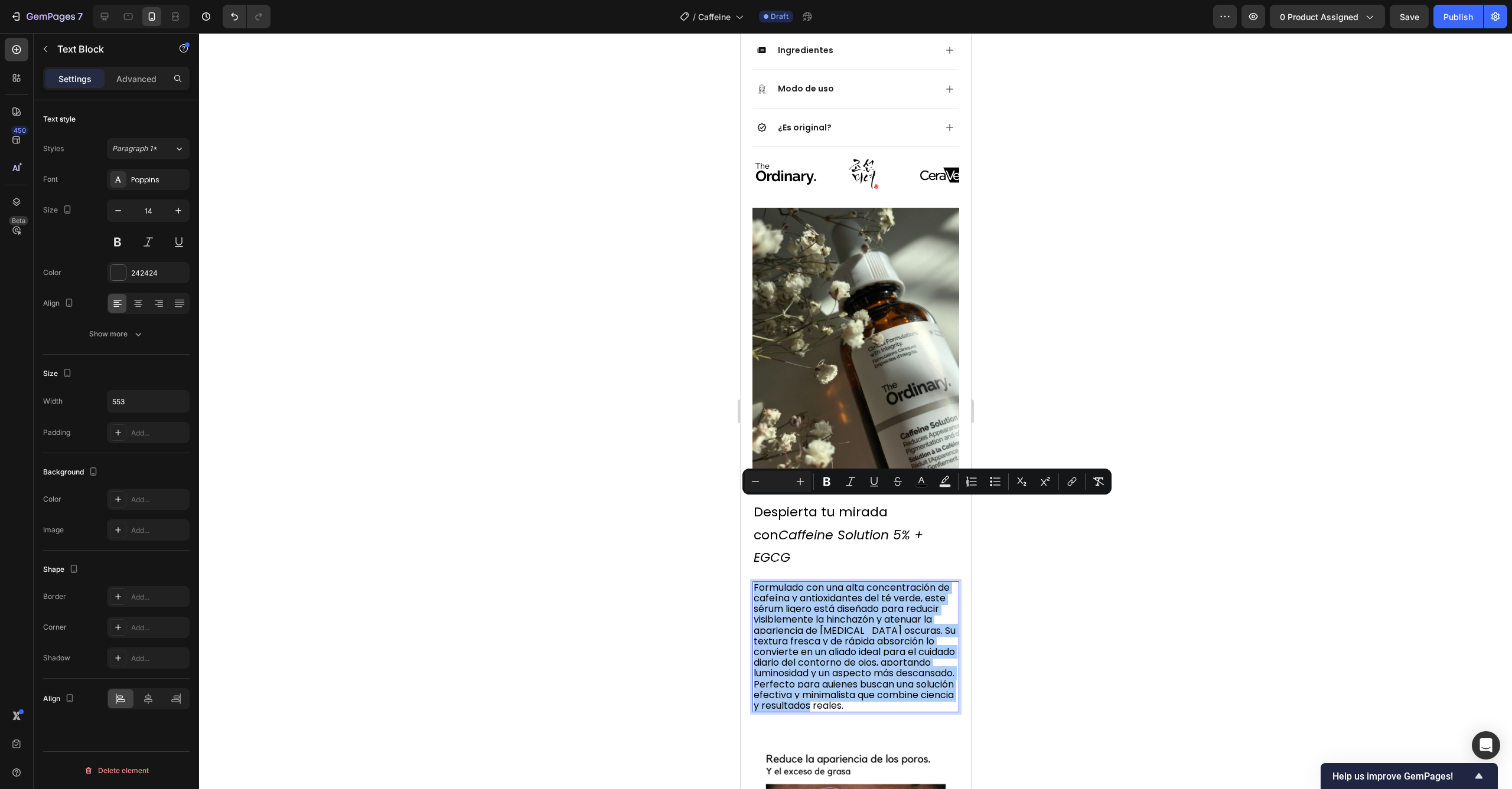
click at [779, 481] on input "Editor contextual toolbar" at bounding box center [777, 482] width 23 height 14
type input "2"
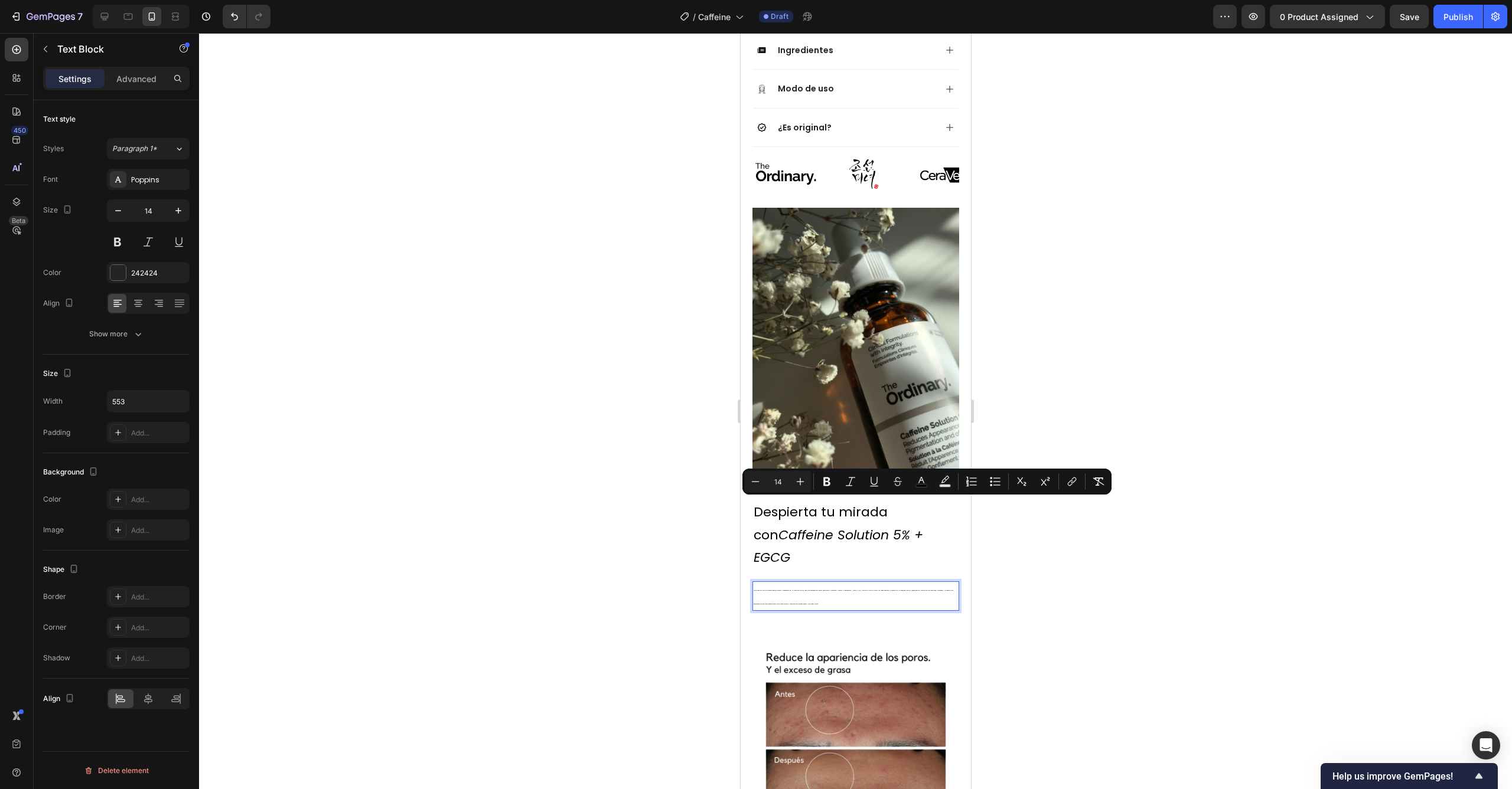
type input "14"
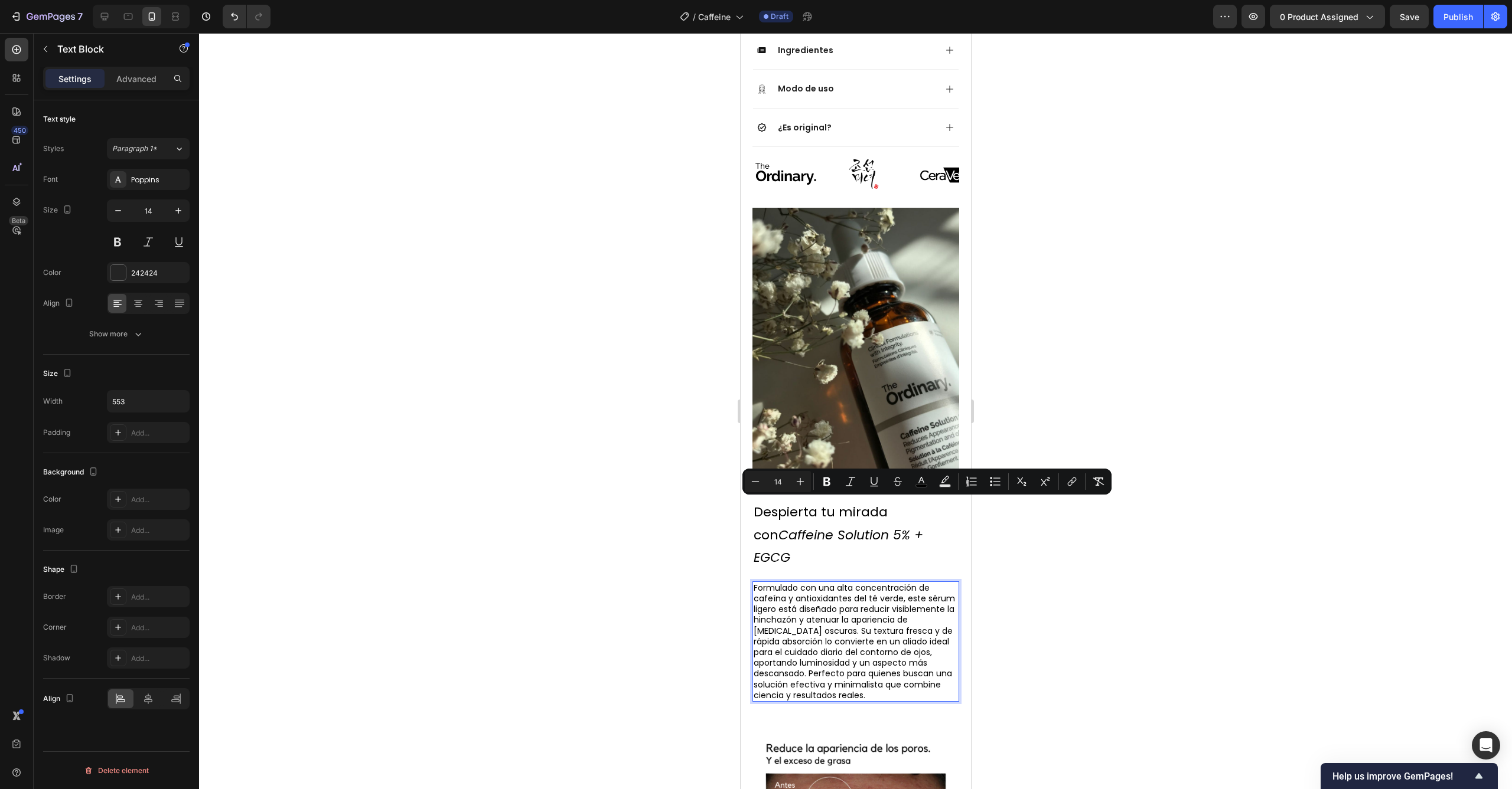
click at [998, 538] on div at bounding box center [855, 411] width 1313 height 756
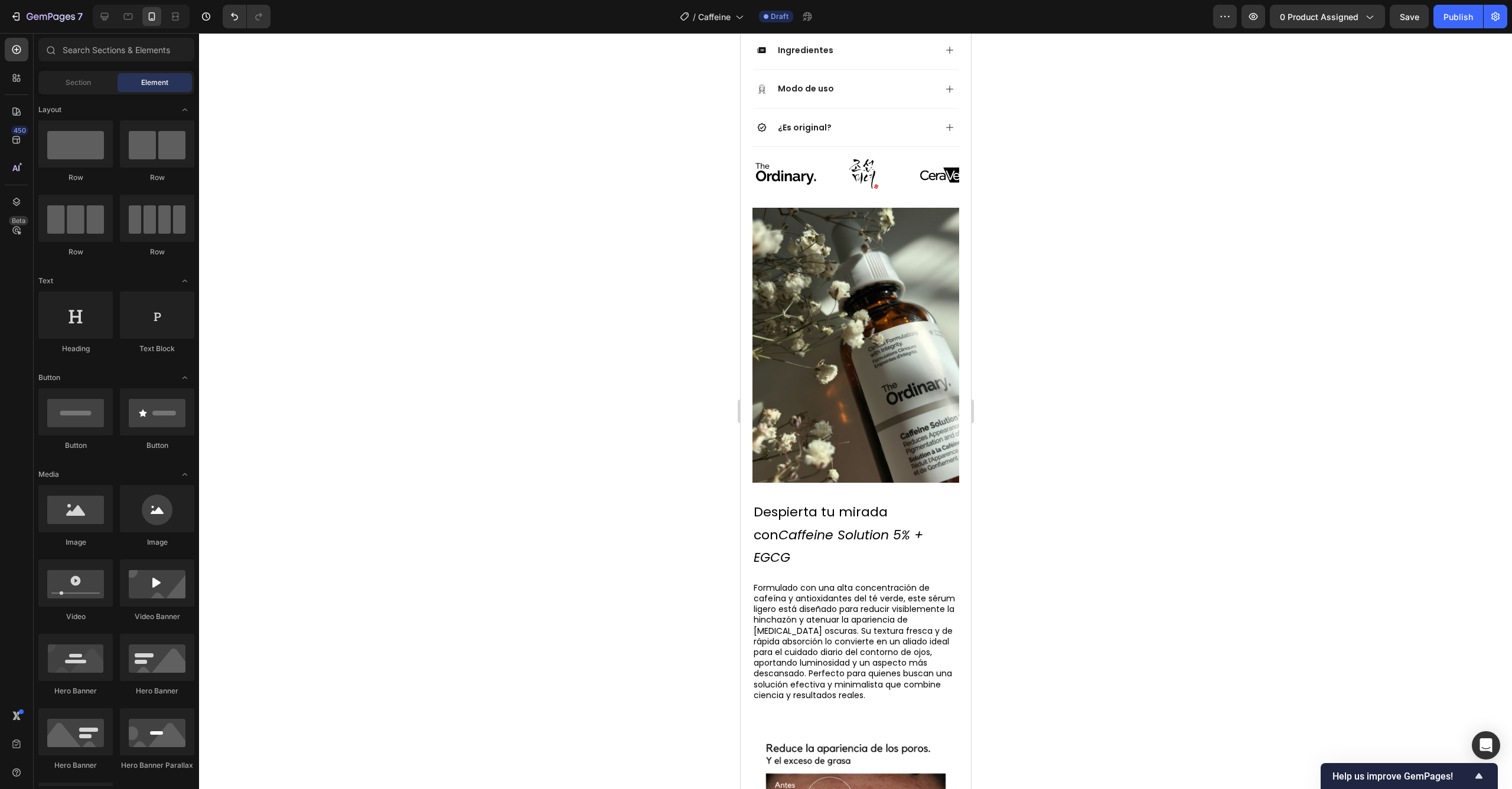
click at [998, 538] on div at bounding box center [855, 411] width 1313 height 756
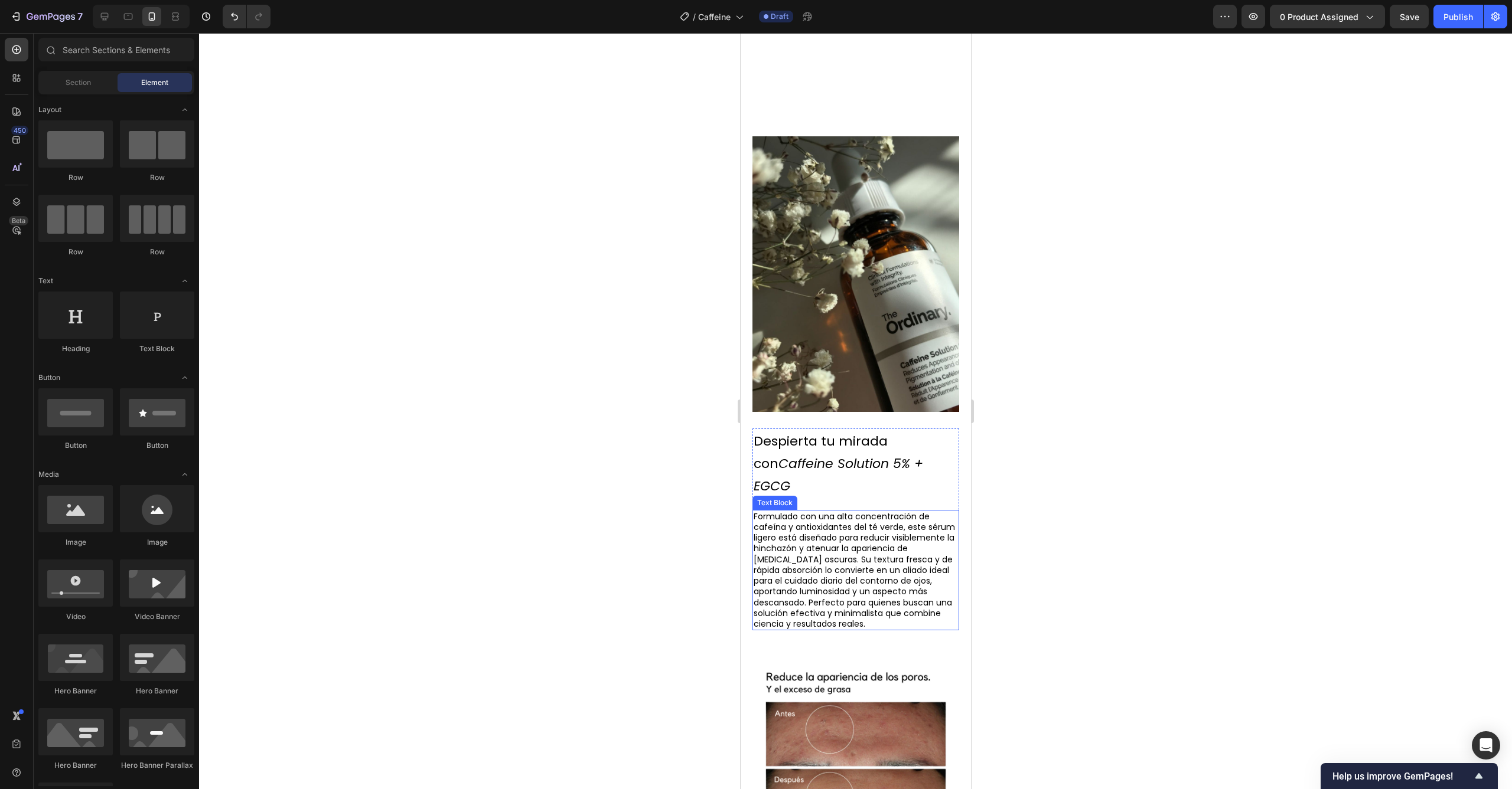
scroll to position [1069, 0]
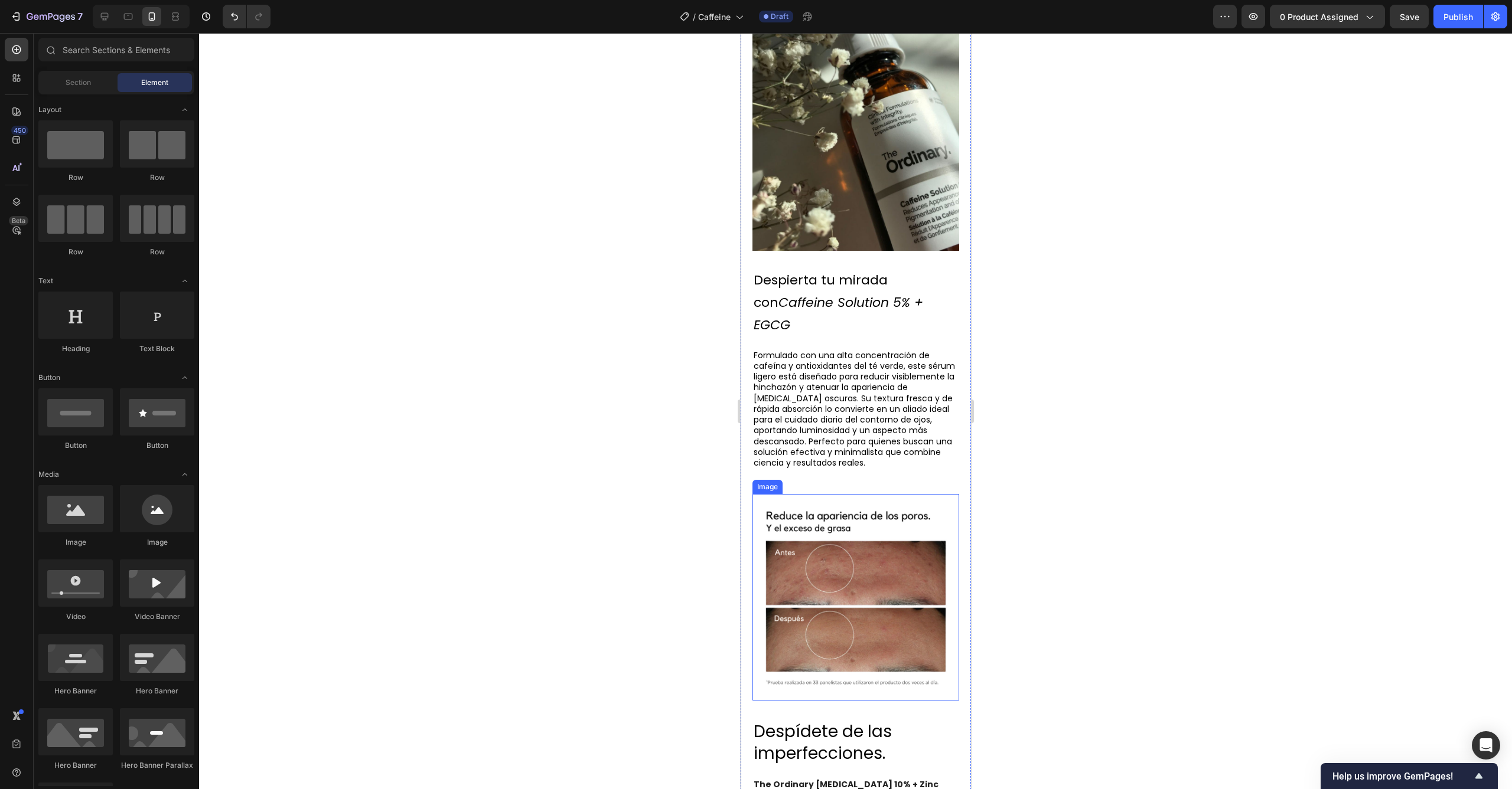
click at [869, 550] on img at bounding box center [855, 598] width 207 height 207
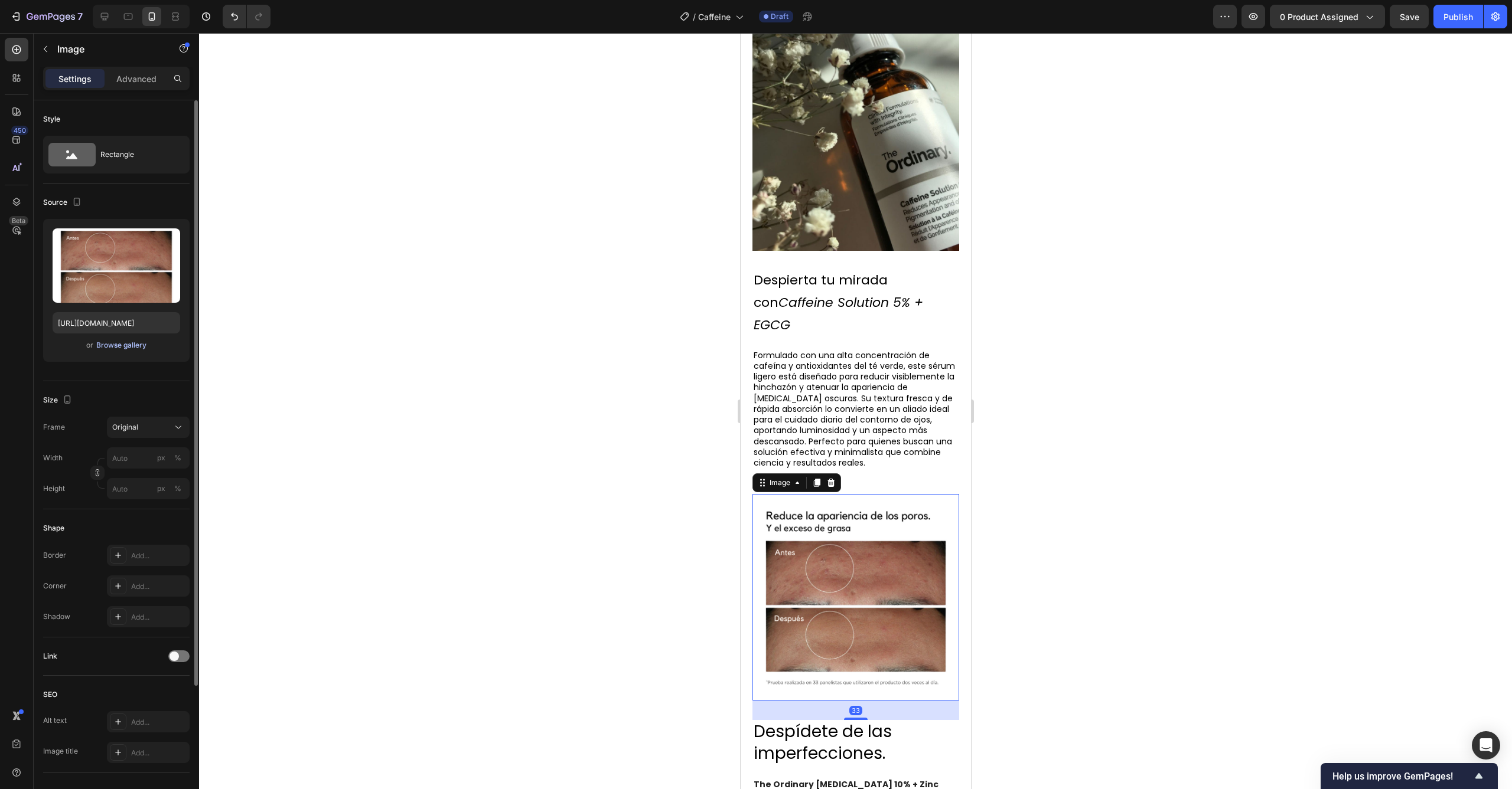
click at [144, 349] on div "Browse gallery" at bounding box center [121, 345] width 50 height 11
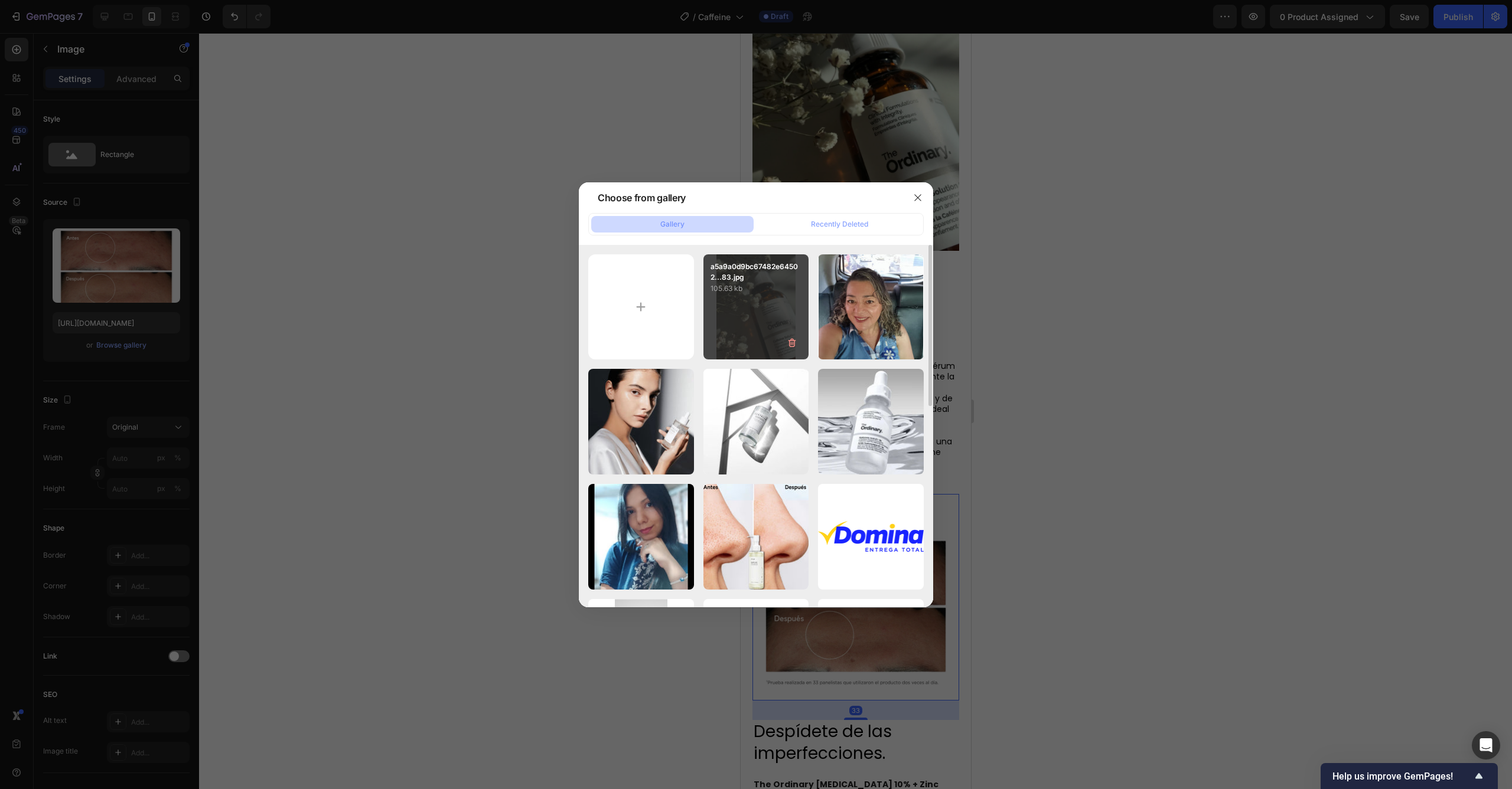
click at [718, 336] on div "a5a9a0d9bc67482e64502...83.jpg 105.63 kb" at bounding box center [756, 307] width 106 height 106
type input "[URL][DOMAIN_NAME]"
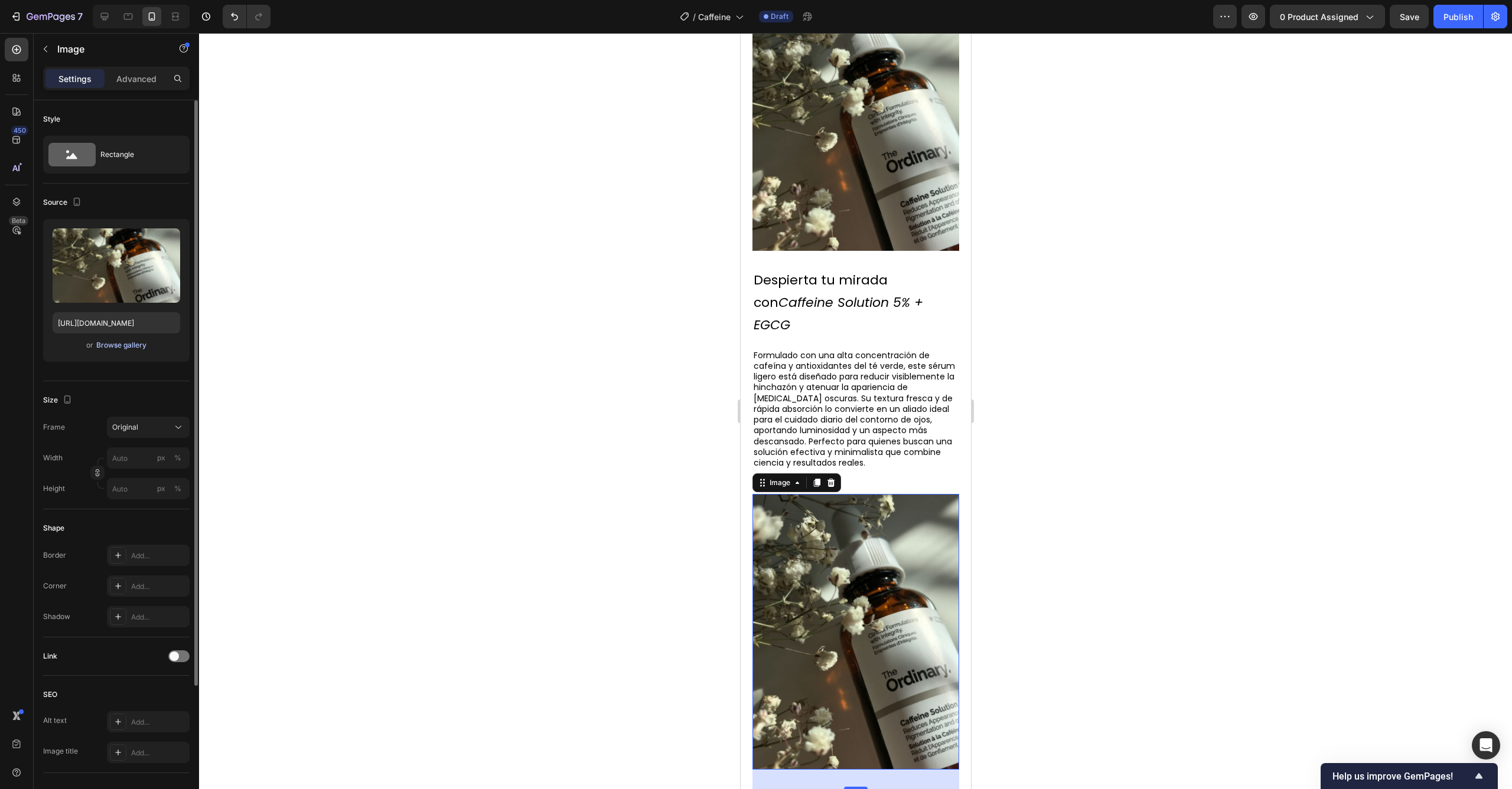
click at [115, 348] on div "Browse gallery" at bounding box center [121, 345] width 50 height 11
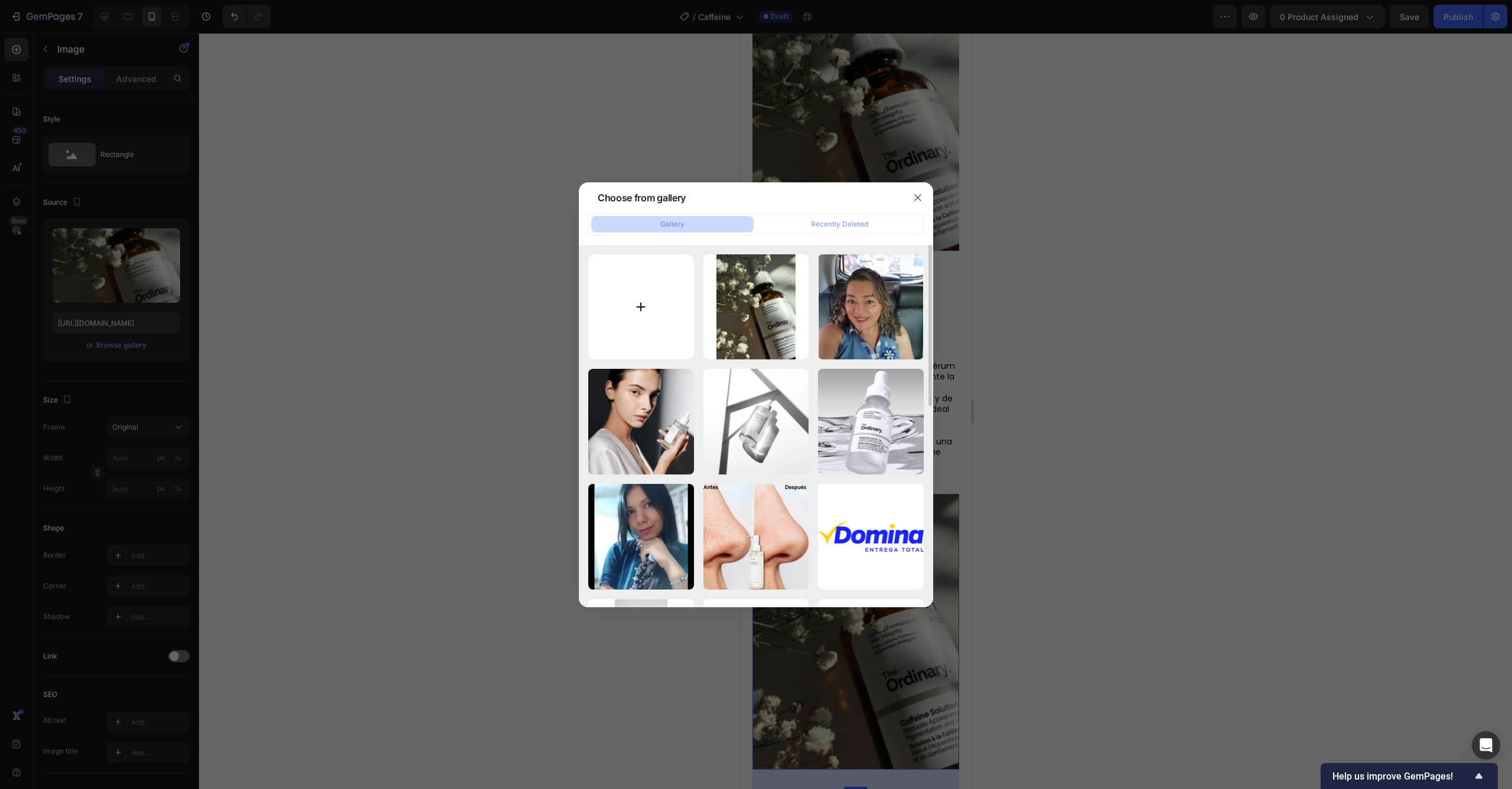
click at [643, 307] on input "file" at bounding box center [641, 307] width 106 height 106
click at [658, 322] on input "file" at bounding box center [641, 307] width 106 height 106
type input "C:\fakepath\90f917c65583868f686c199c36f5ec59.jpg"
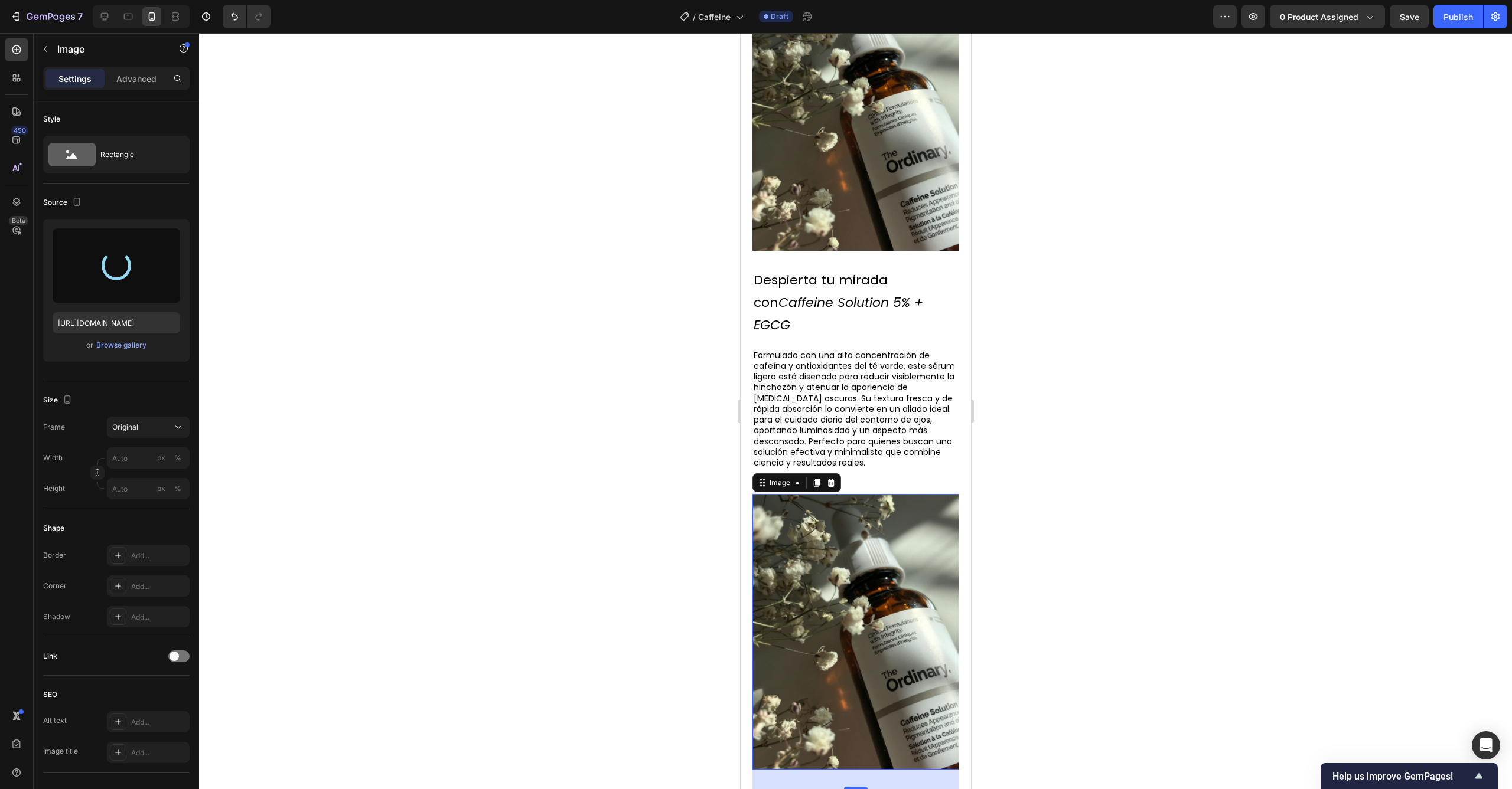
type input "[URL][DOMAIN_NAME]"
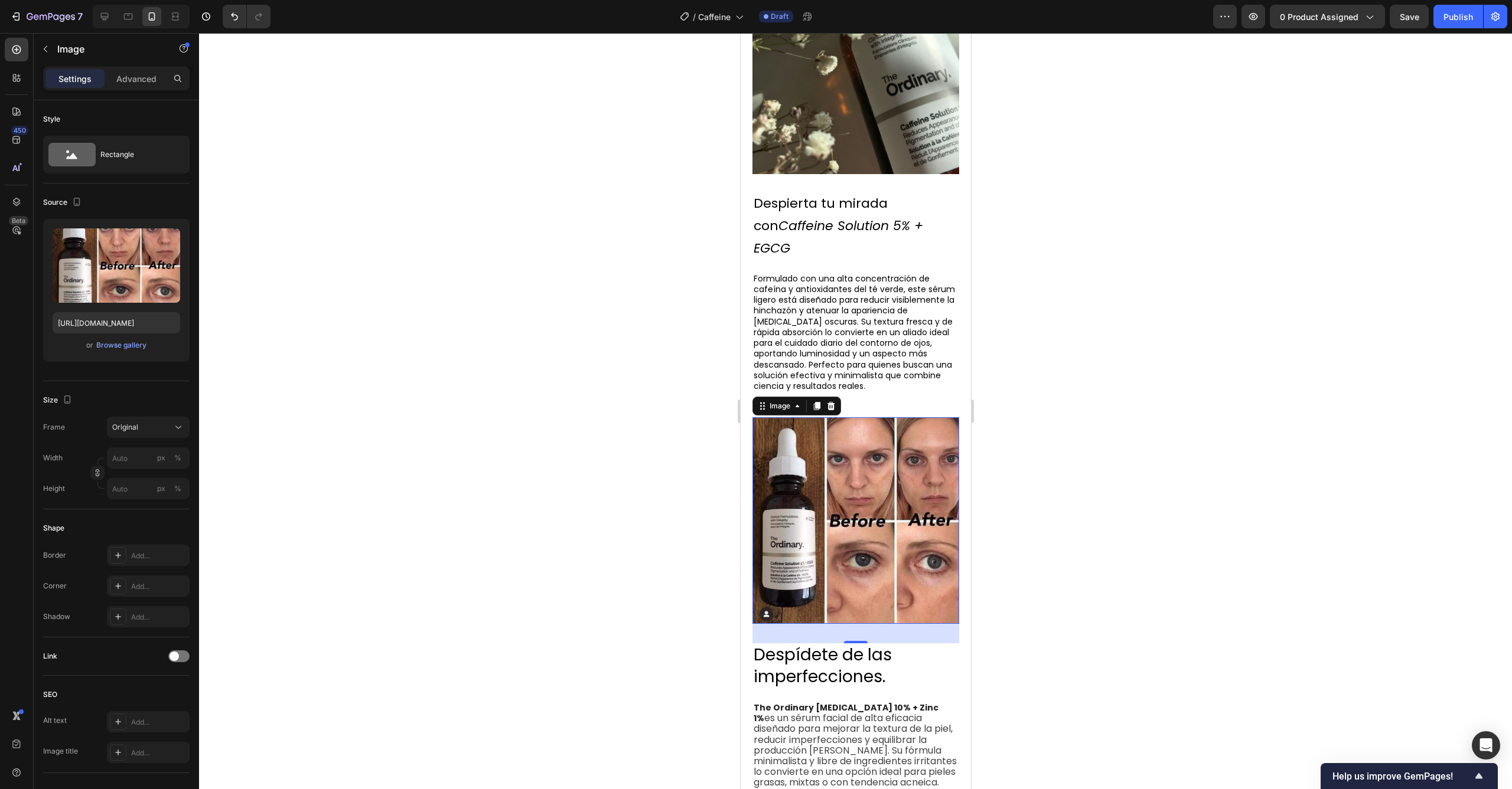
scroll to position [1246, 0]
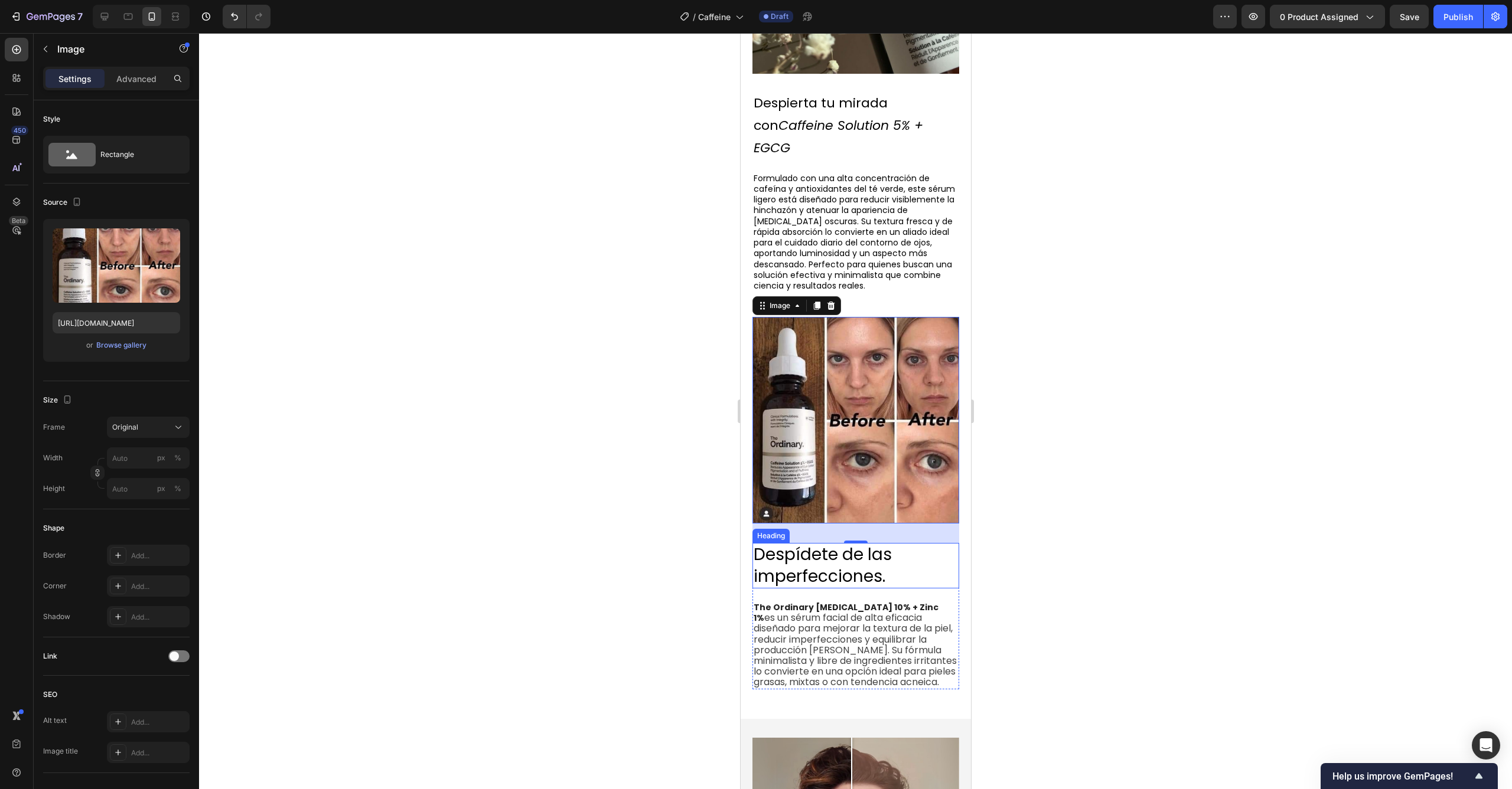
click at [891, 543] on h2 "Despídete de las imperfecciones." at bounding box center [855, 566] width 207 height 45
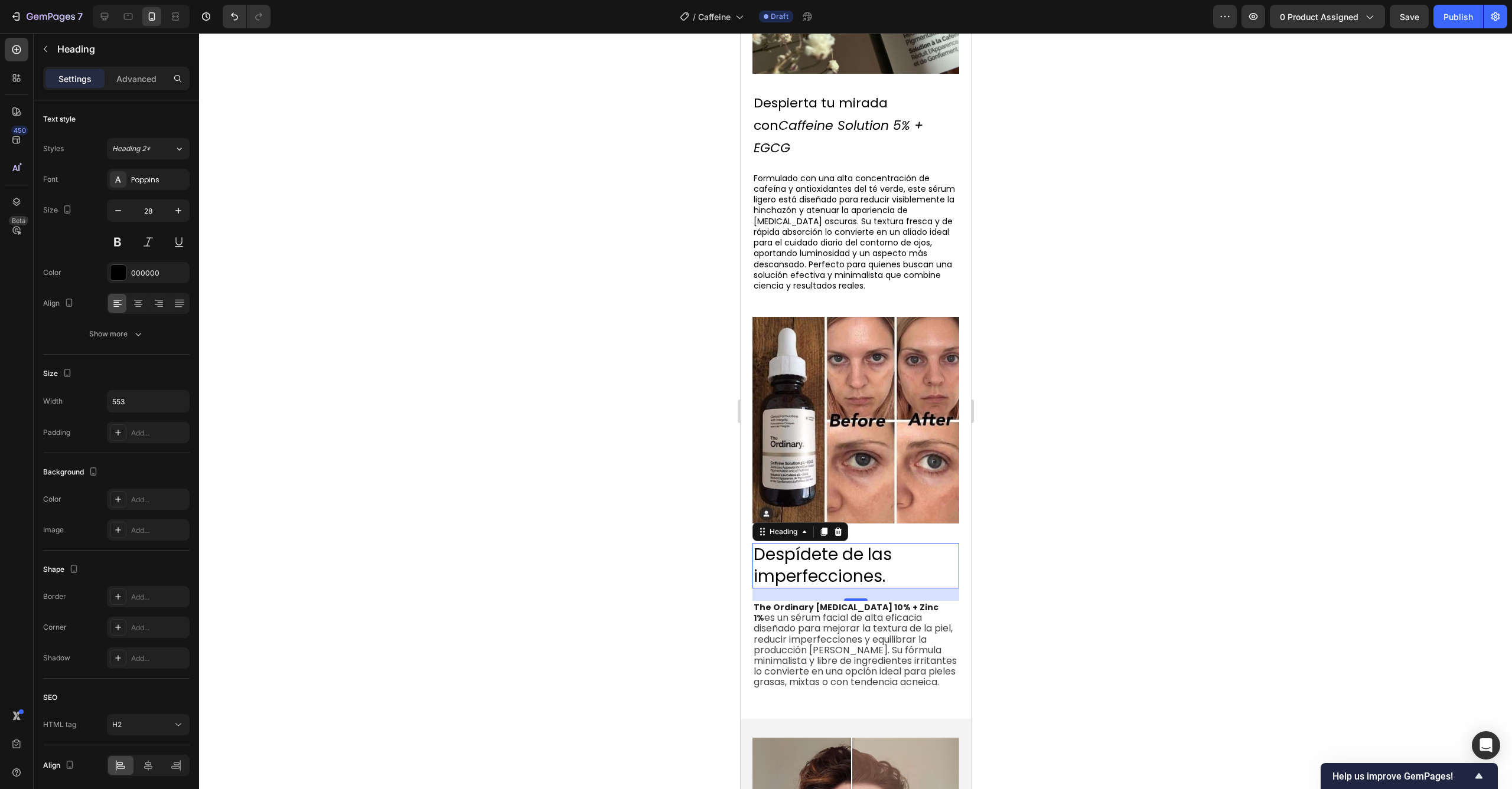
click at [892, 543] on h2 "Despídete de las imperfecciones." at bounding box center [855, 566] width 207 height 45
drag, startPoint x: 898, startPoint y: 530, endPoint x: 753, endPoint y: 507, distance: 146.8
click at [753, 544] on p "Despídete de las imperfecciones." at bounding box center [855, 565] width 204 height 43
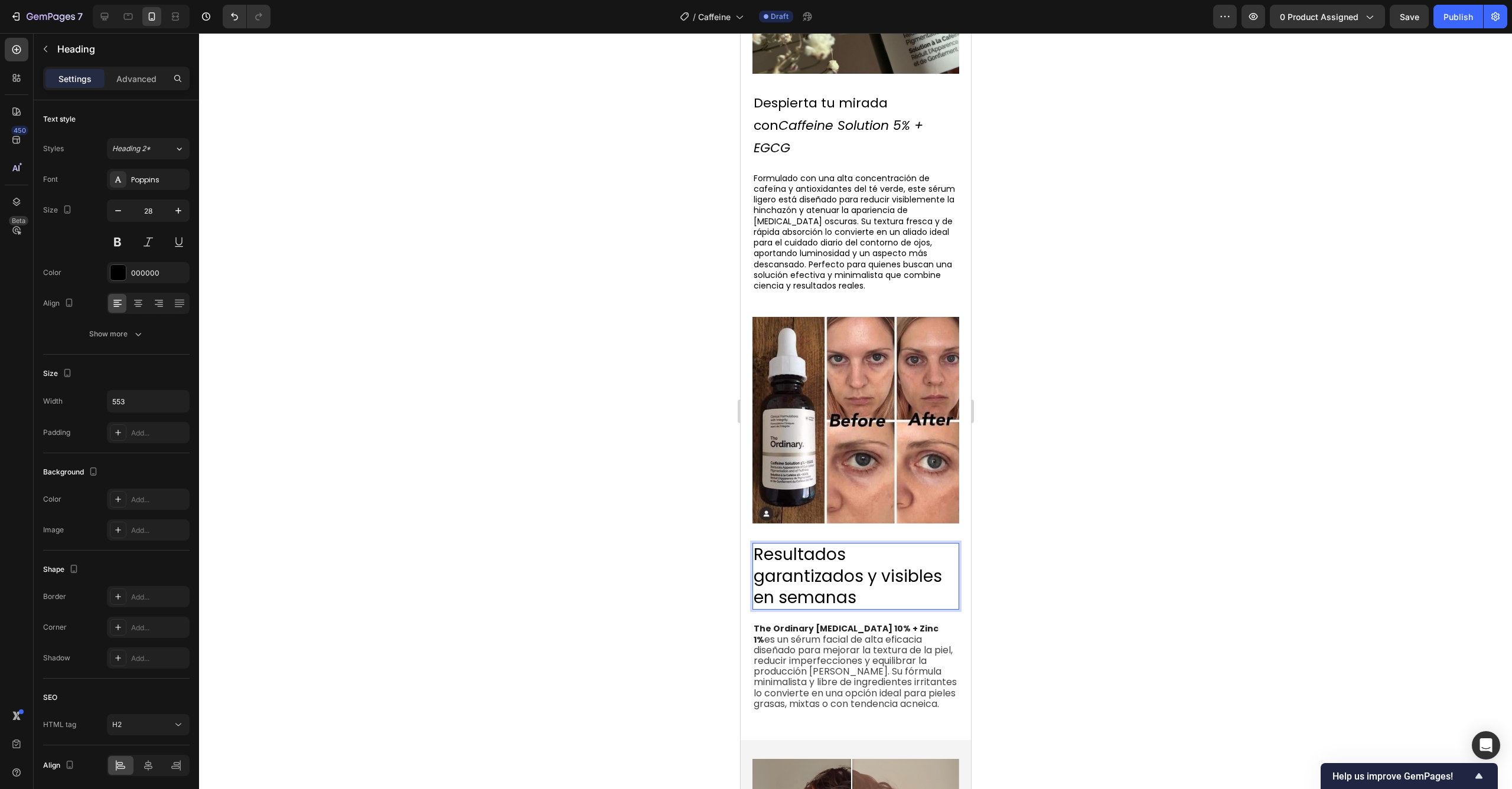
click at [872, 546] on p "Resultados garantizados y visibles en semanas" at bounding box center [855, 576] width 204 height 64
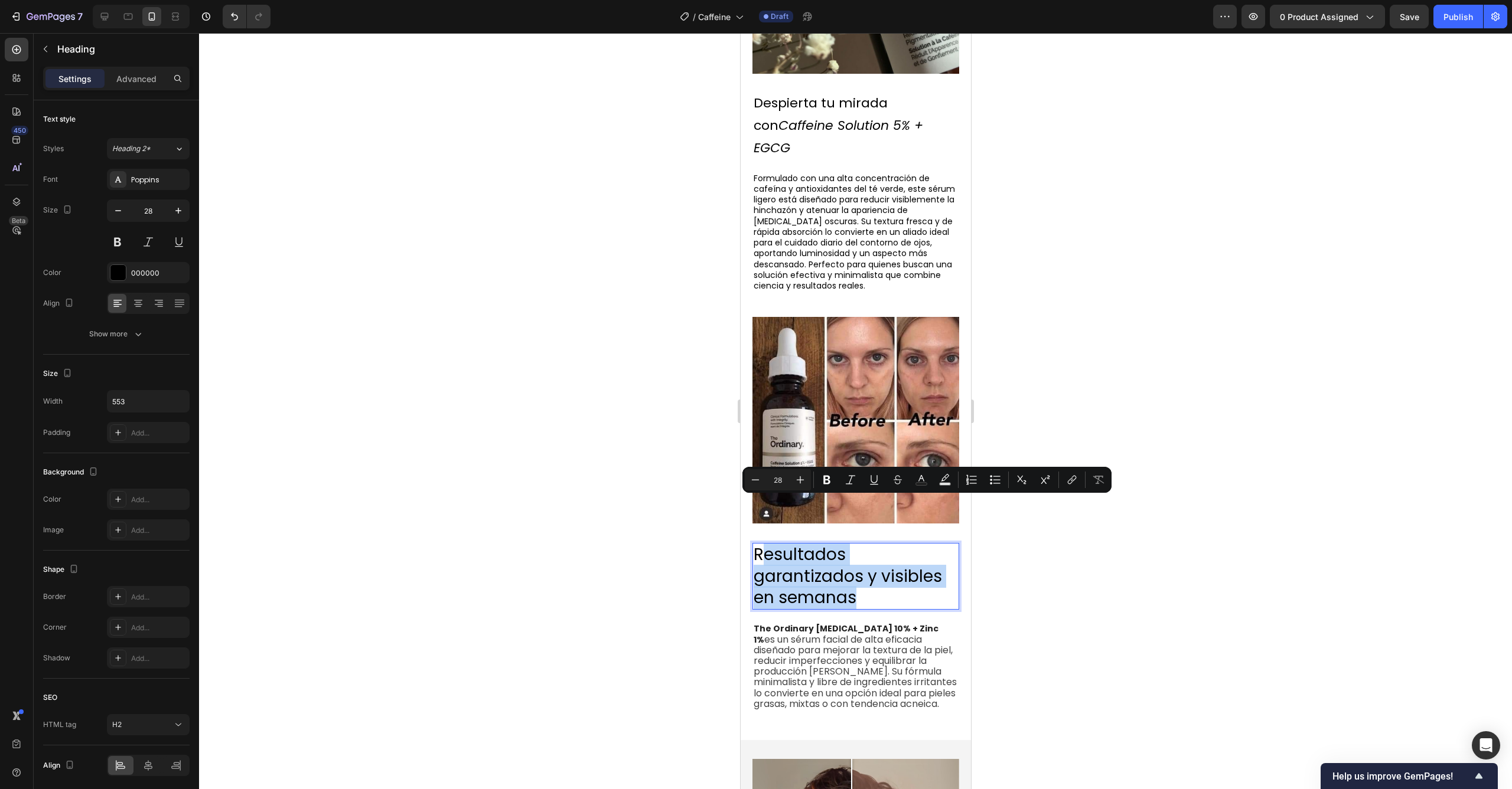
drag, startPoint x: 881, startPoint y: 553, endPoint x: 760, endPoint y: 508, distance: 129.1
click at [760, 544] on p "Resultados garantizados y visibles en semanas" at bounding box center [855, 576] width 204 height 64
click at [760, 544] on p "Resultados garantizados y visibles en semanas" at bounding box center [855, 576] width 204 height 64
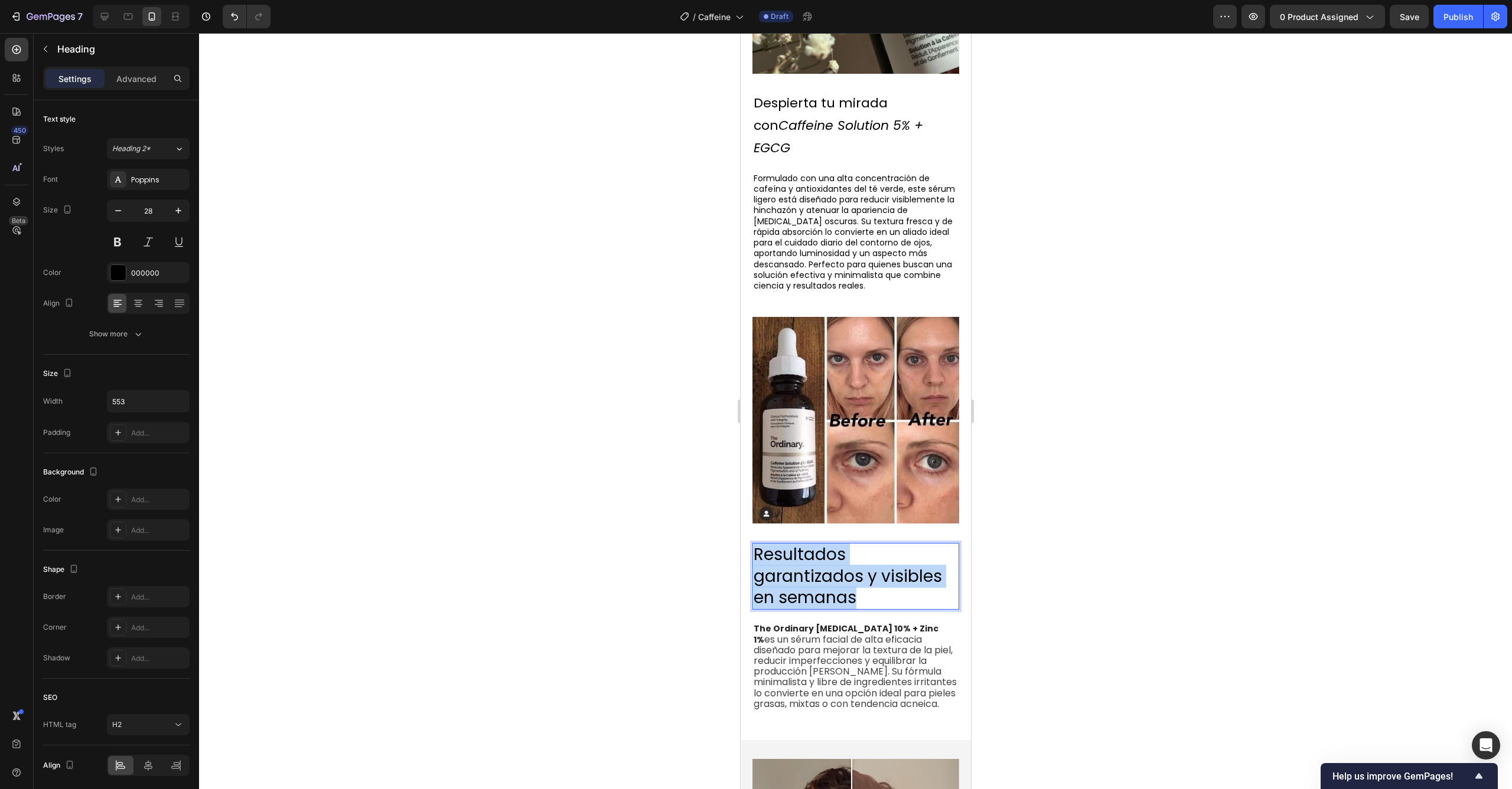
drag, startPoint x: 757, startPoint y: 510, endPoint x: 884, endPoint y: 556, distance: 135.1
click at [884, 556] on p "Resultados garantizados y visibles en semanas" at bounding box center [855, 576] width 204 height 64
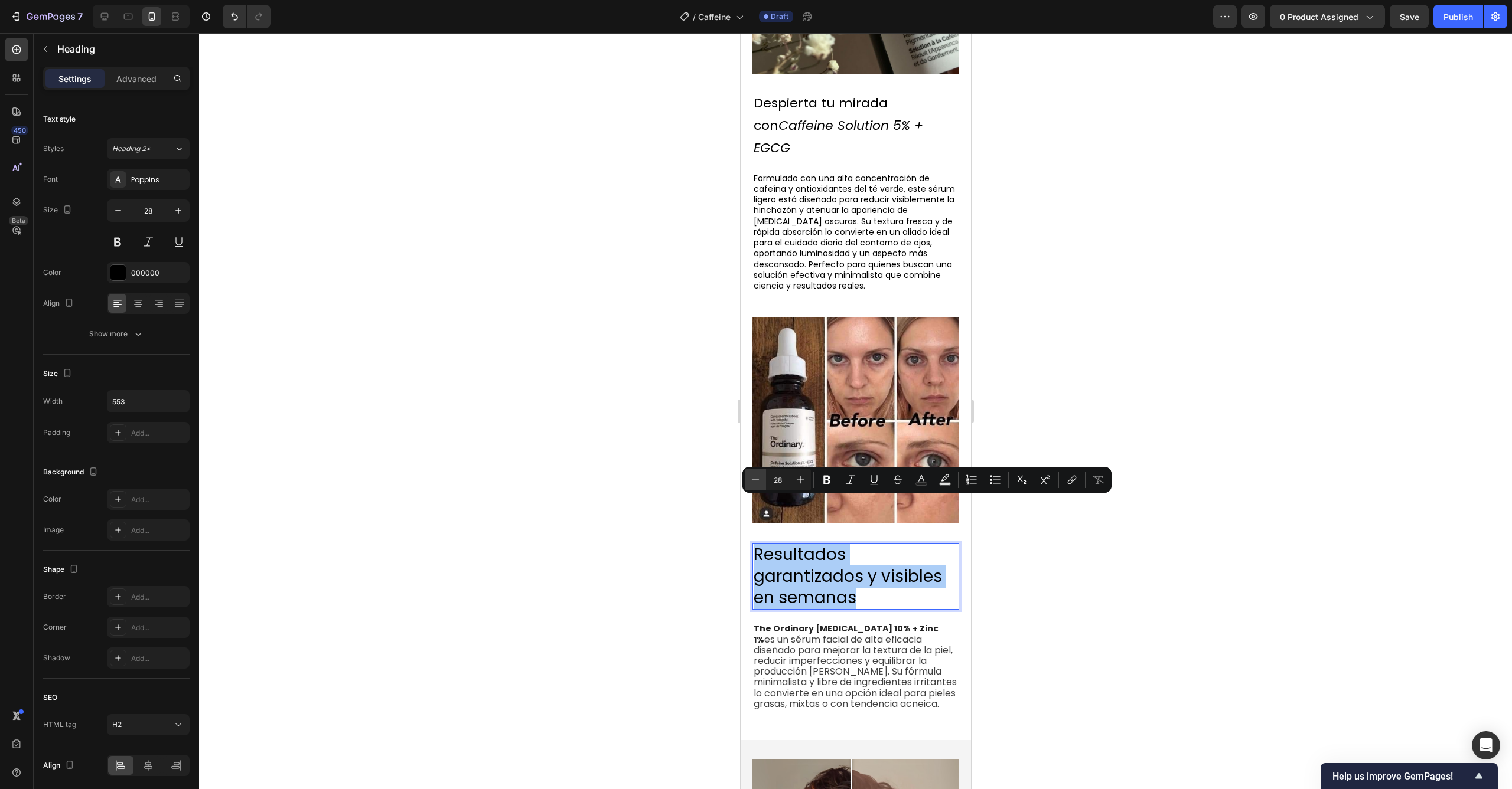
click at [762, 481] on button "Minus" at bounding box center [755, 480] width 21 height 21
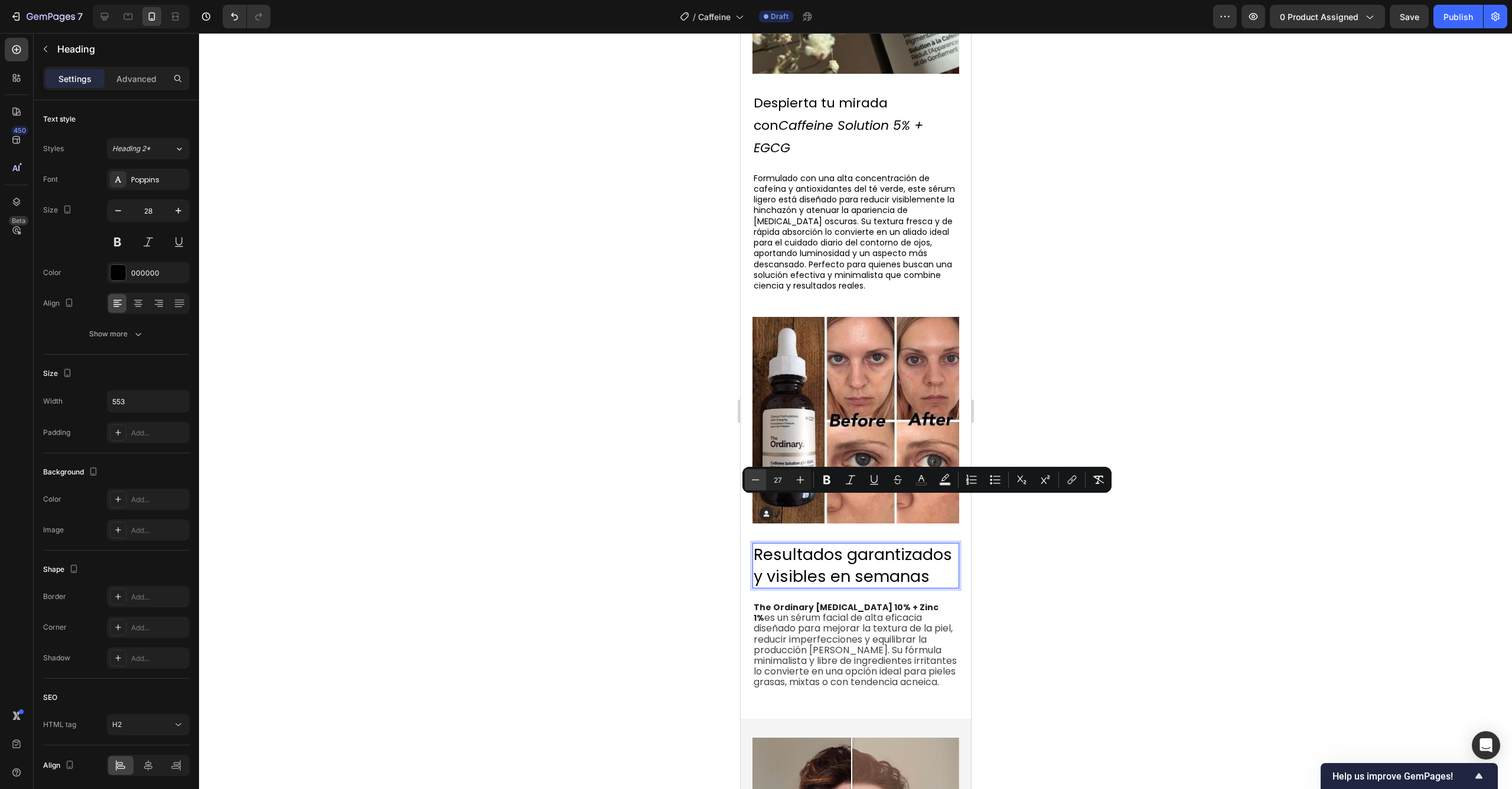
click at [760, 481] on icon "Editor contextual toolbar" at bounding box center [755, 479] width 12 height 12
type input "26"
click at [1027, 577] on div at bounding box center [855, 411] width 1313 height 756
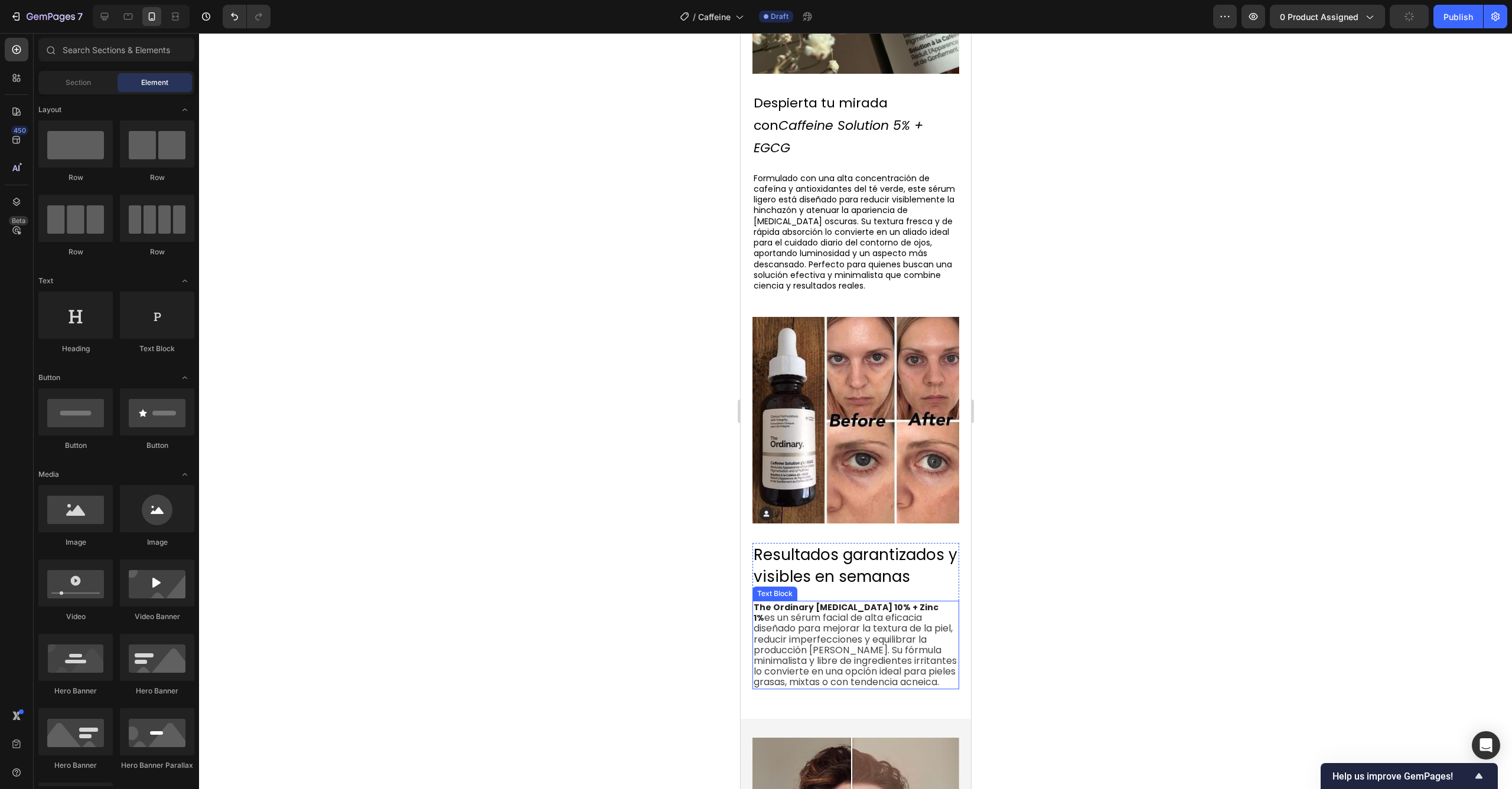
click at [908, 622] on span "es un sérum facial de alta eficacia diseñado para mejorar la textura de la piel…" at bounding box center [854, 650] width 203 height 78
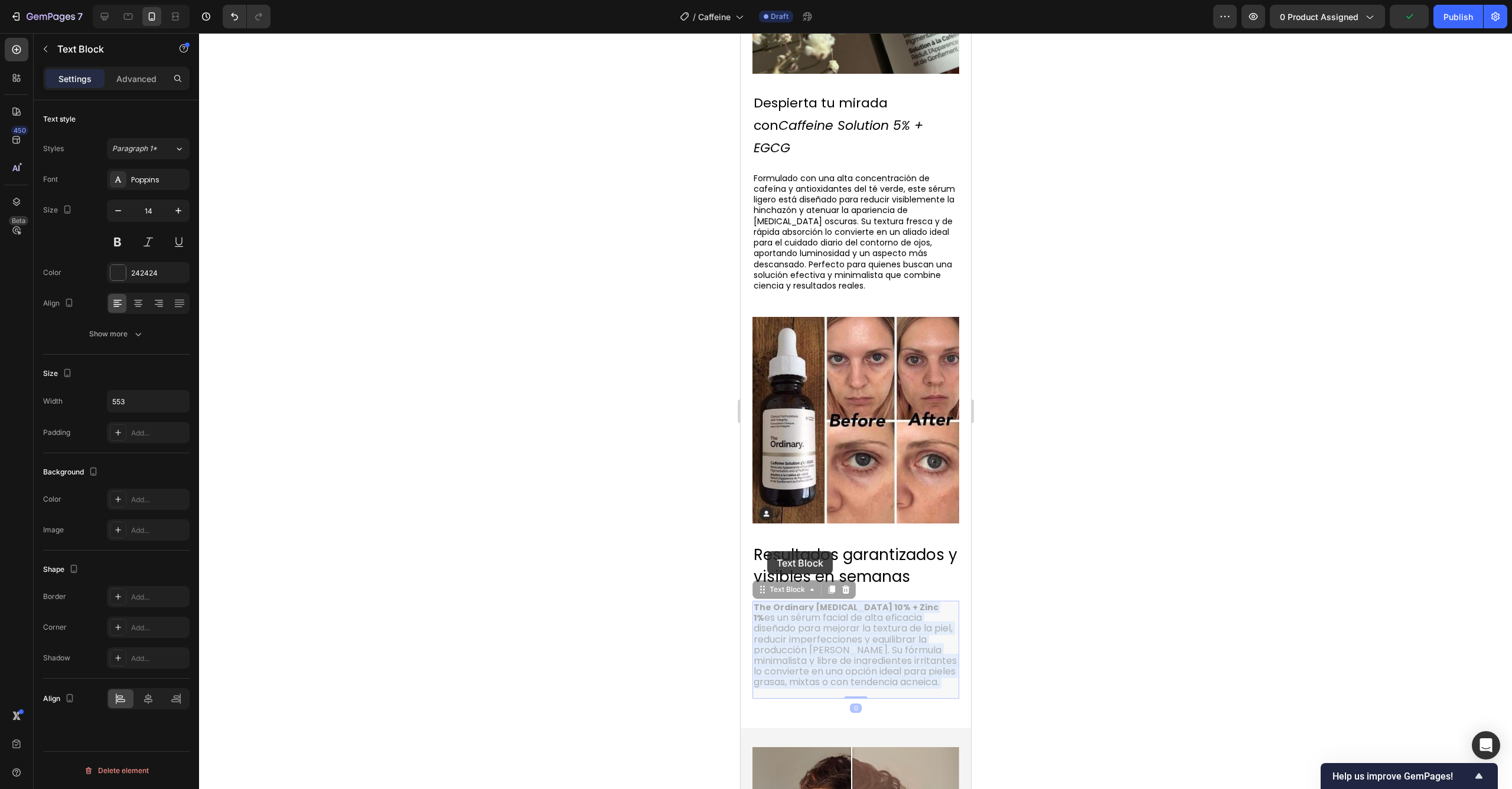
drag, startPoint x: 896, startPoint y: 647, endPoint x: 755, endPoint y: 552, distance: 170.0
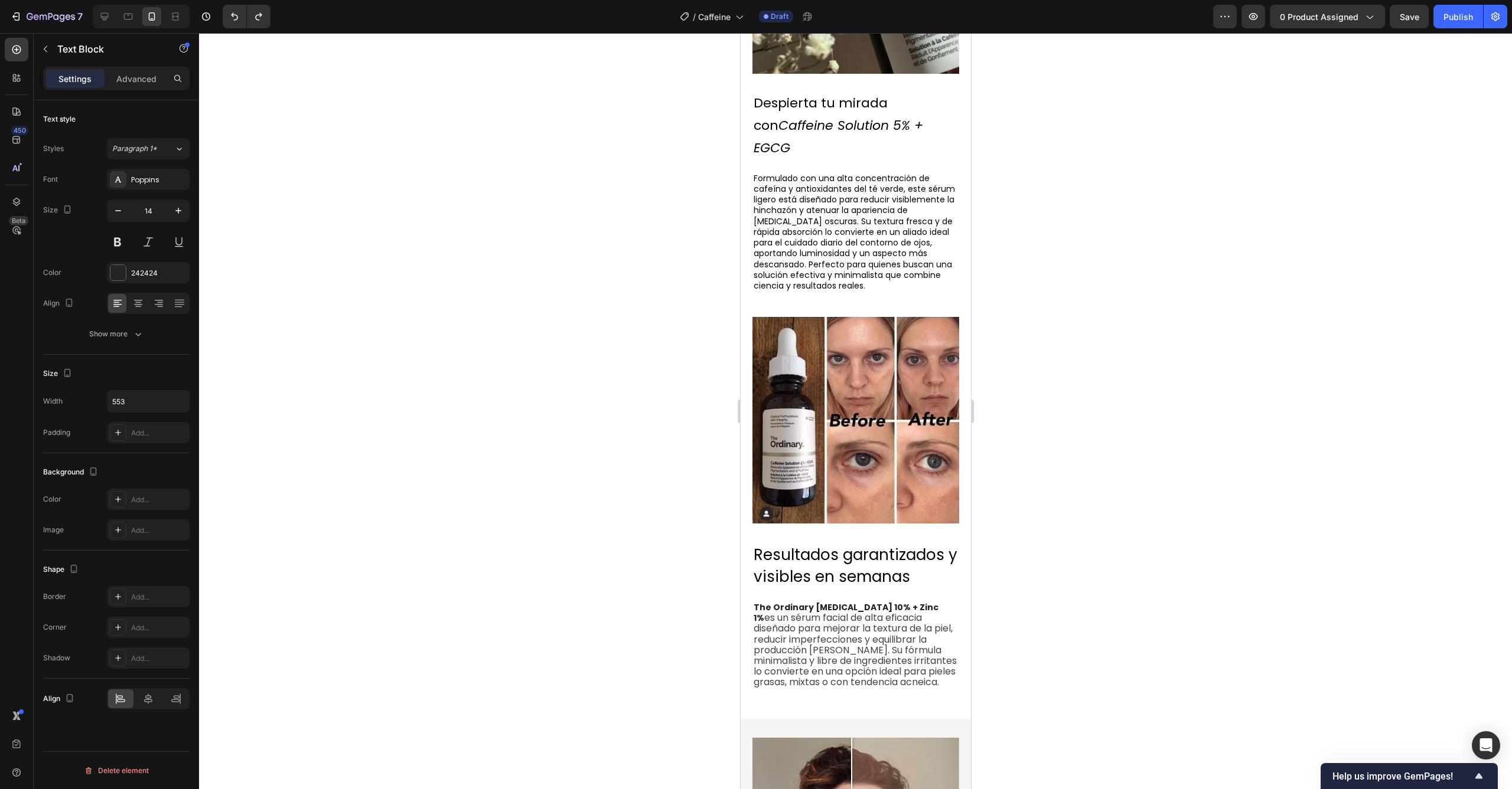
click at [884, 611] on span "es un sérum facial de alta eficacia diseñado para mejorar la textura de la piel…" at bounding box center [854, 650] width 203 height 78
click at [862, 620] on span "es un sérum facial de alta eficacia diseñado para mejorar la textura de la piel…" at bounding box center [854, 650] width 203 height 78
click at [871, 639] on span "es un sérum facial de alta eficacia diseñado para mejorar la textura de la piel…" at bounding box center [854, 650] width 203 height 78
click at [884, 611] on span "es un sérum facial de alta eficacia diseñado para mejorar la textura de la piel…" at bounding box center [854, 650] width 203 height 78
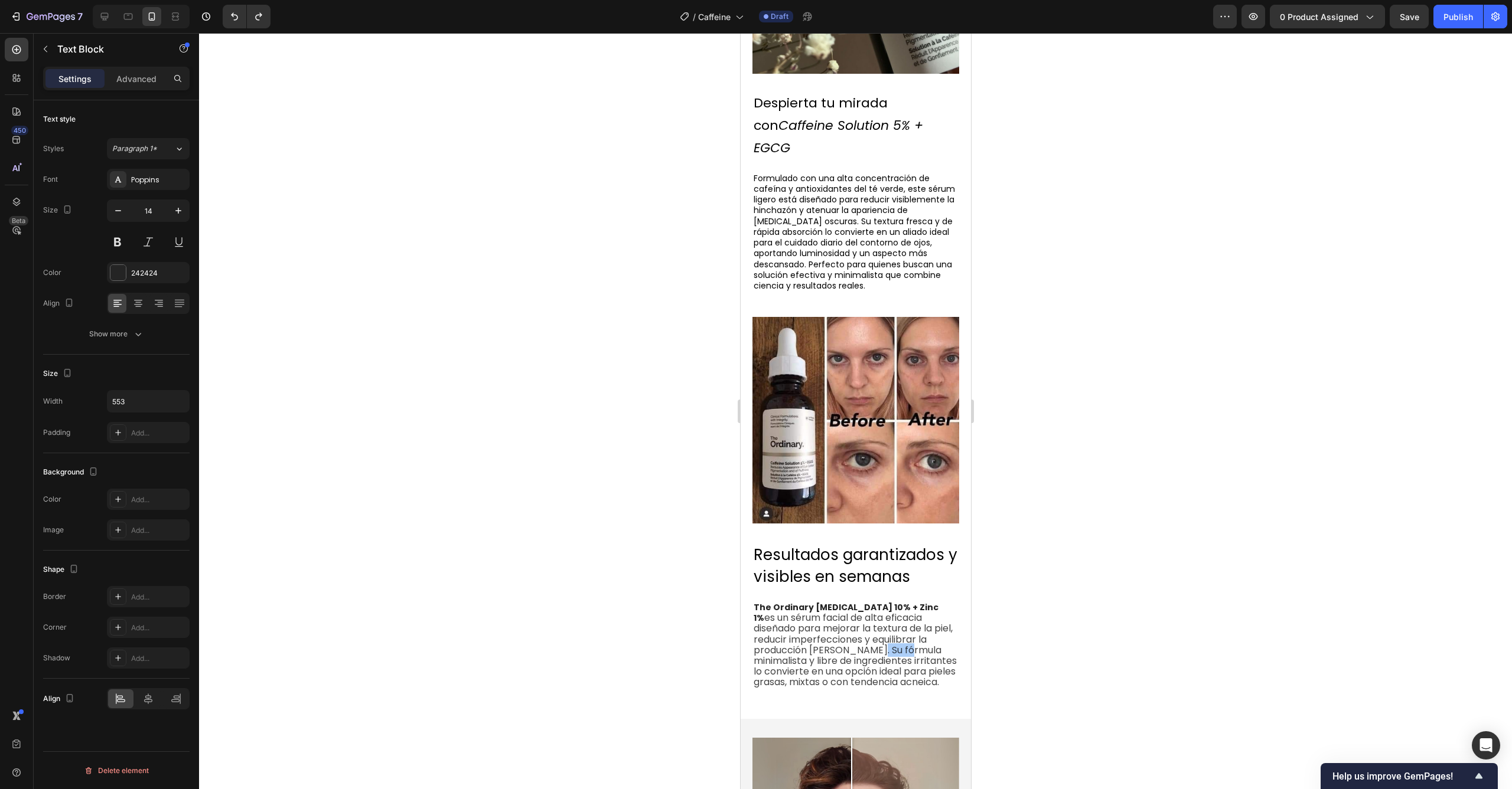
click at [1092, 554] on div at bounding box center [855, 411] width 1313 height 756
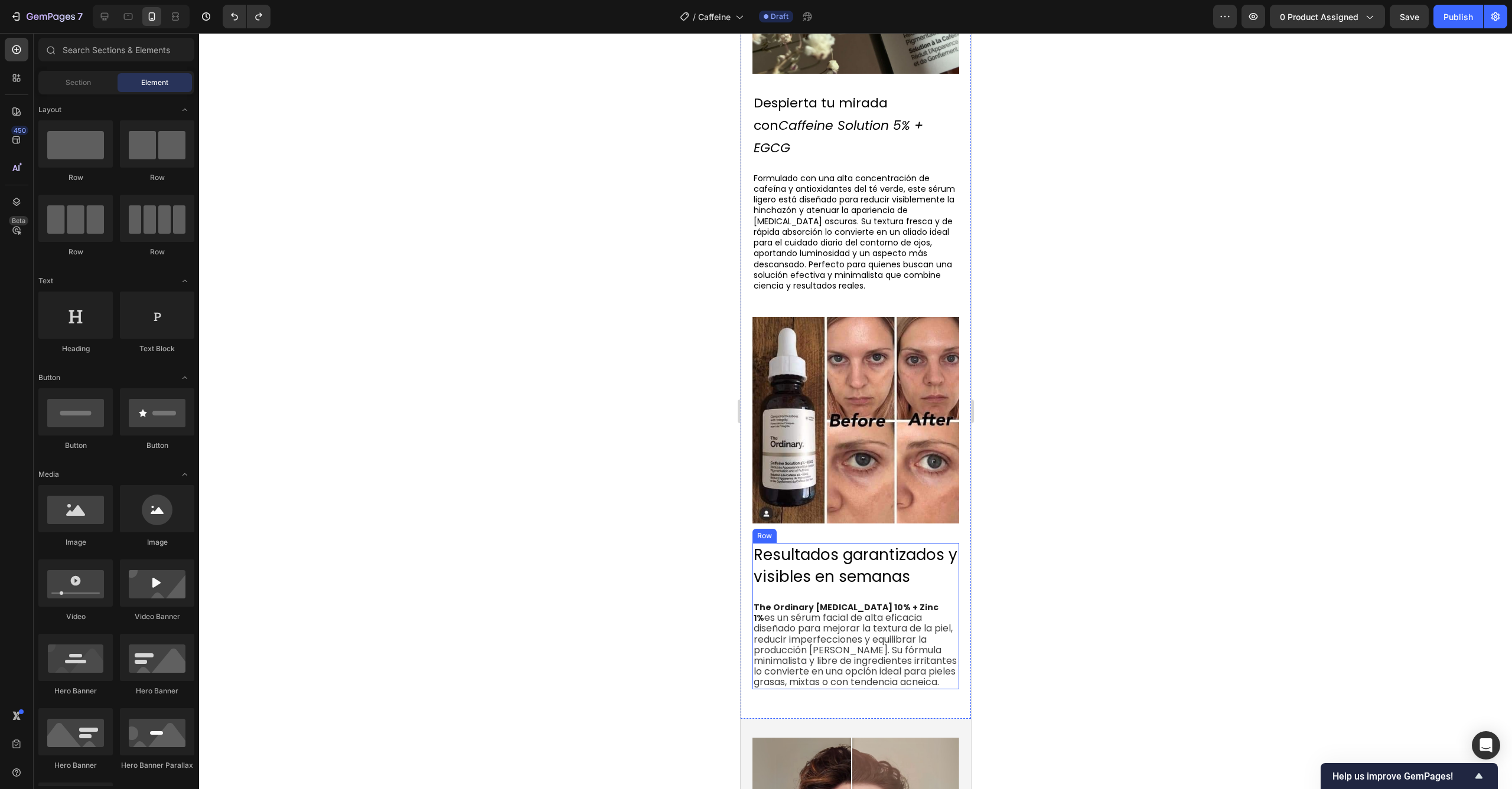
click at [909, 547] on div "⁠⁠⁠⁠⁠⁠⁠ Resultados garantizados y visibles en semanas Heading" at bounding box center [855, 572] width 207 height 58
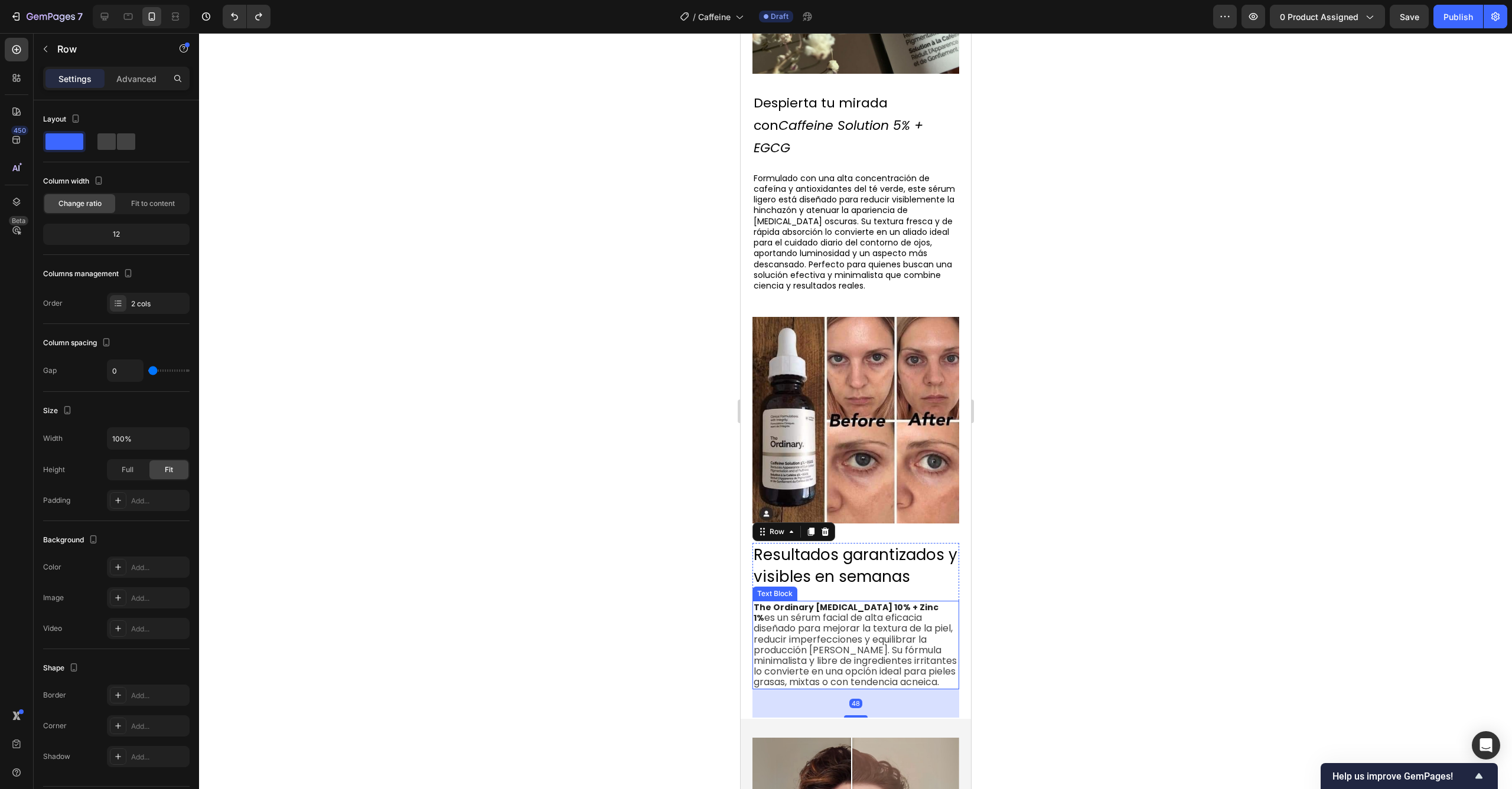
click at [896, 611] on span "es un sérum facial de alta eficacia diseñado para mejorar la textura de la piel…" at bounding box center [854, 650] width 203 height 78
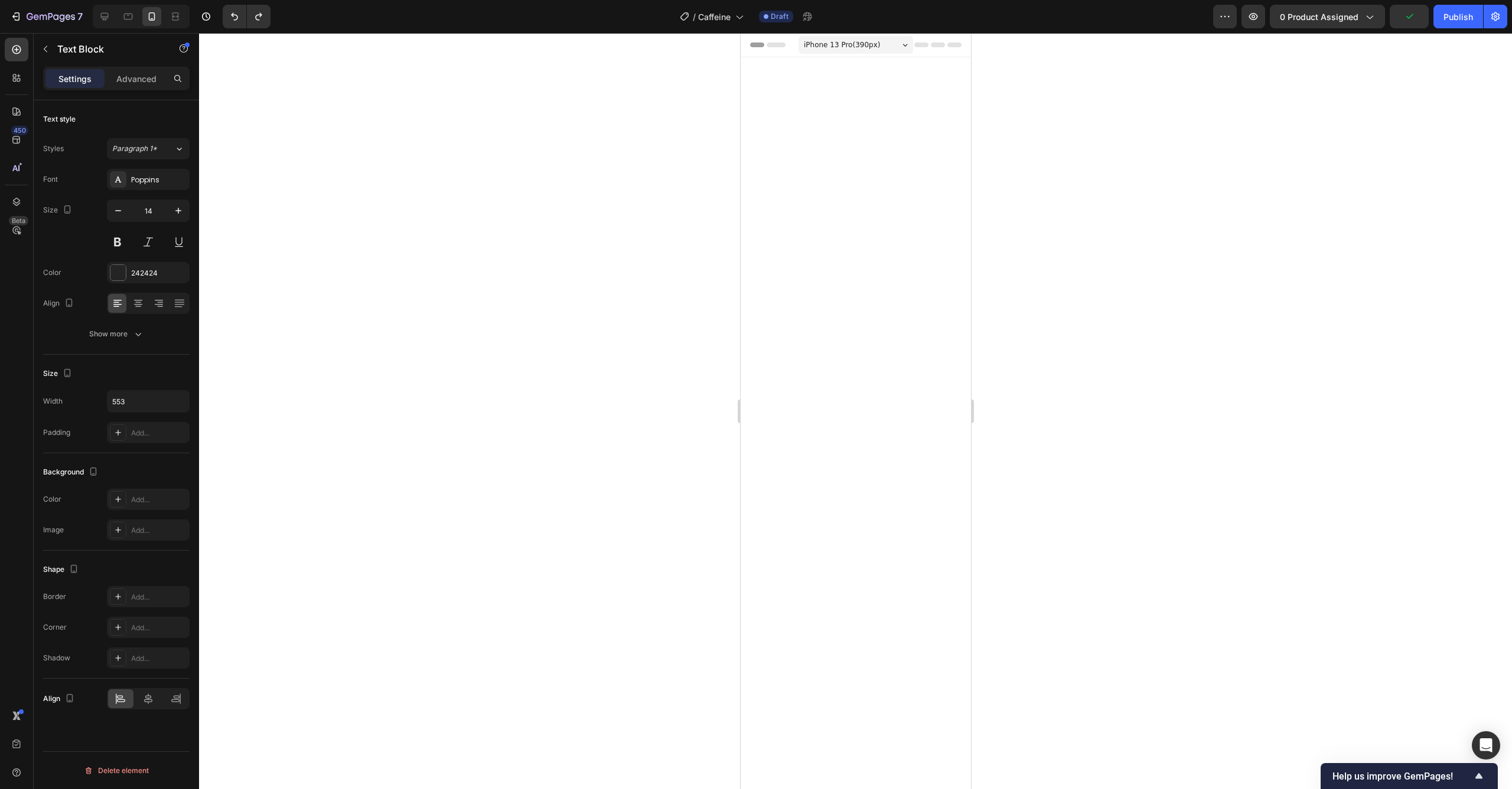
scroll to position [1246, 0]
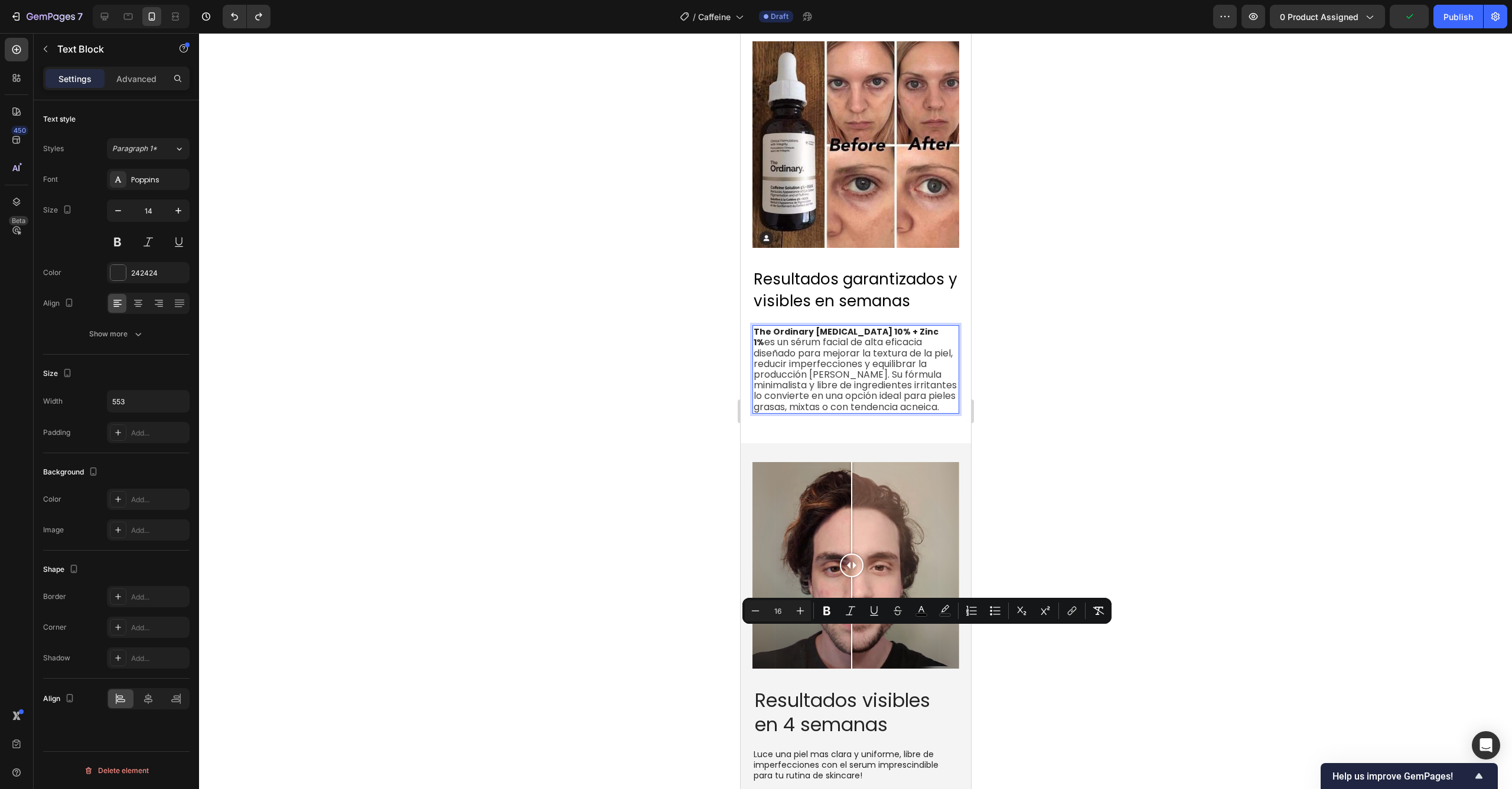
click at [869, 413] on p "The Ordinary [MEDICAL_DATA] 10% + Zinc 1% es un sérum facial de alta eficacia d…" at bounding box center [855, 370] width 204 height 86
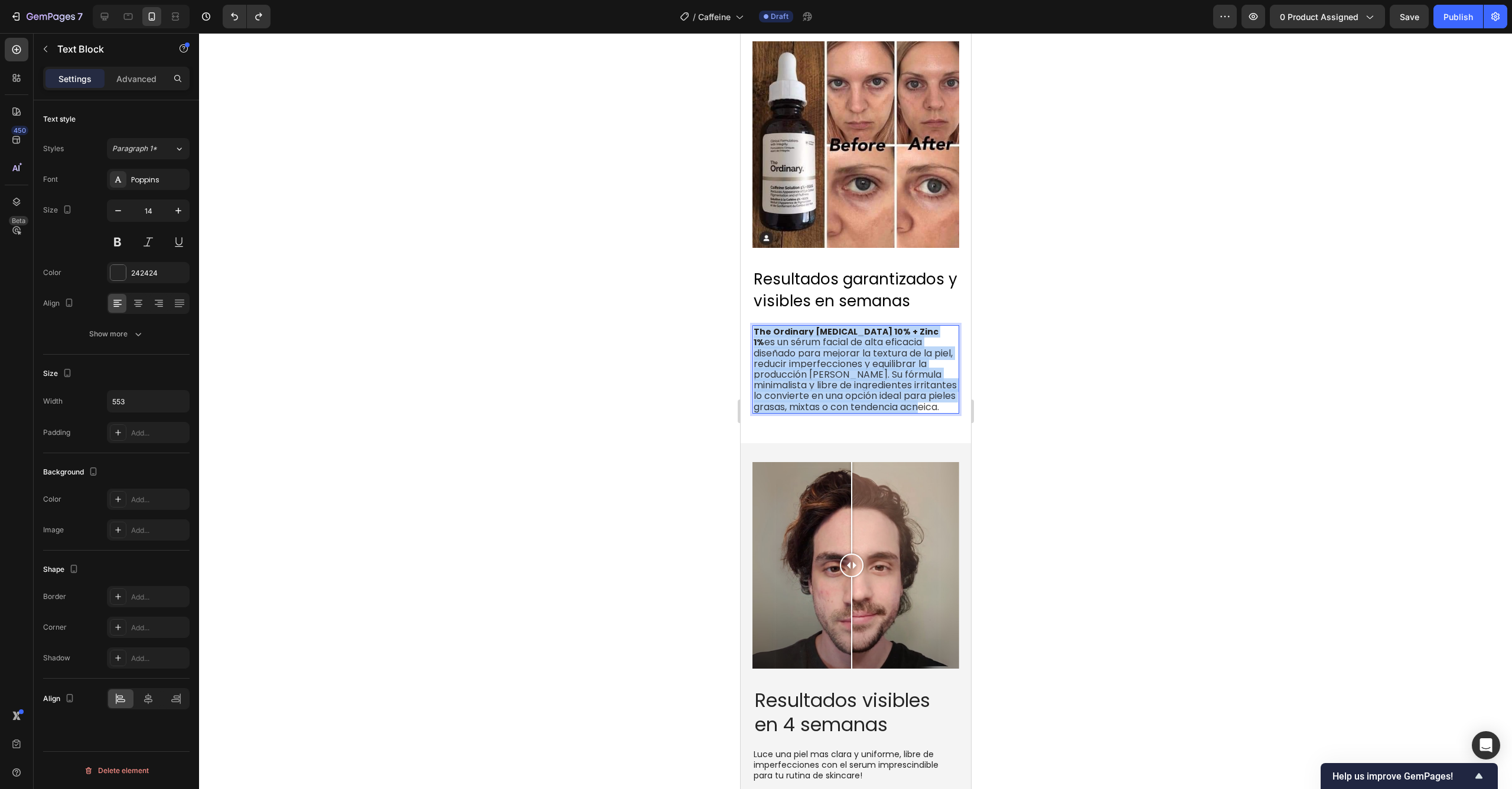
drag, startPoint x: 871, startPoint y: 644, endPoint x: 755, endPoint y: 562, distance: 142.1
click at [755, 413] on p "The Ordinary [MEDICAL_DATA] 10% + Zinc 1% es un sérum facial de alta eficacia d…" at bounding box center [855, 370] width 204 height 86
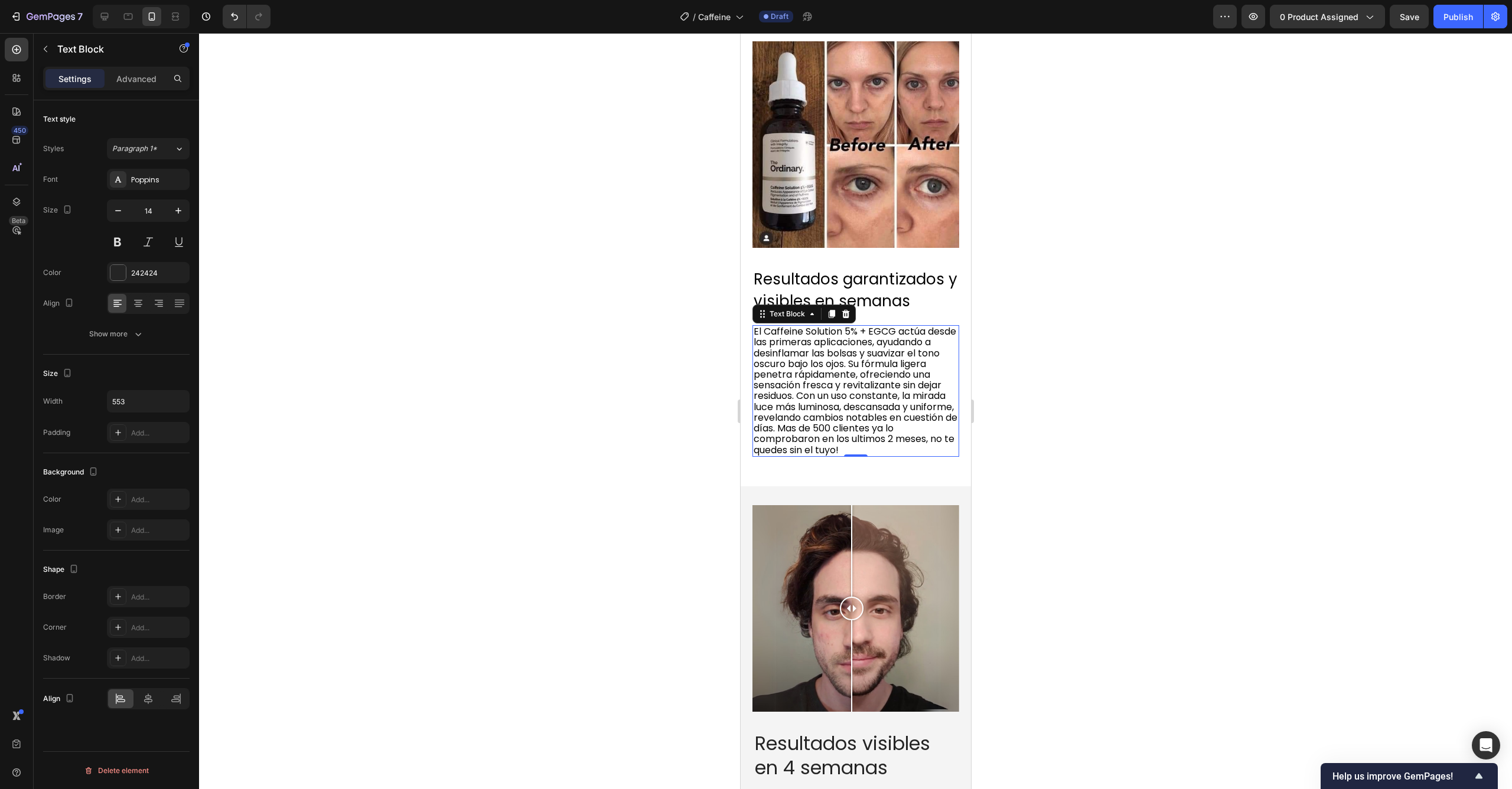
click at [1094, 632] on div at bounding box center [855, 411] width 1313 height 756
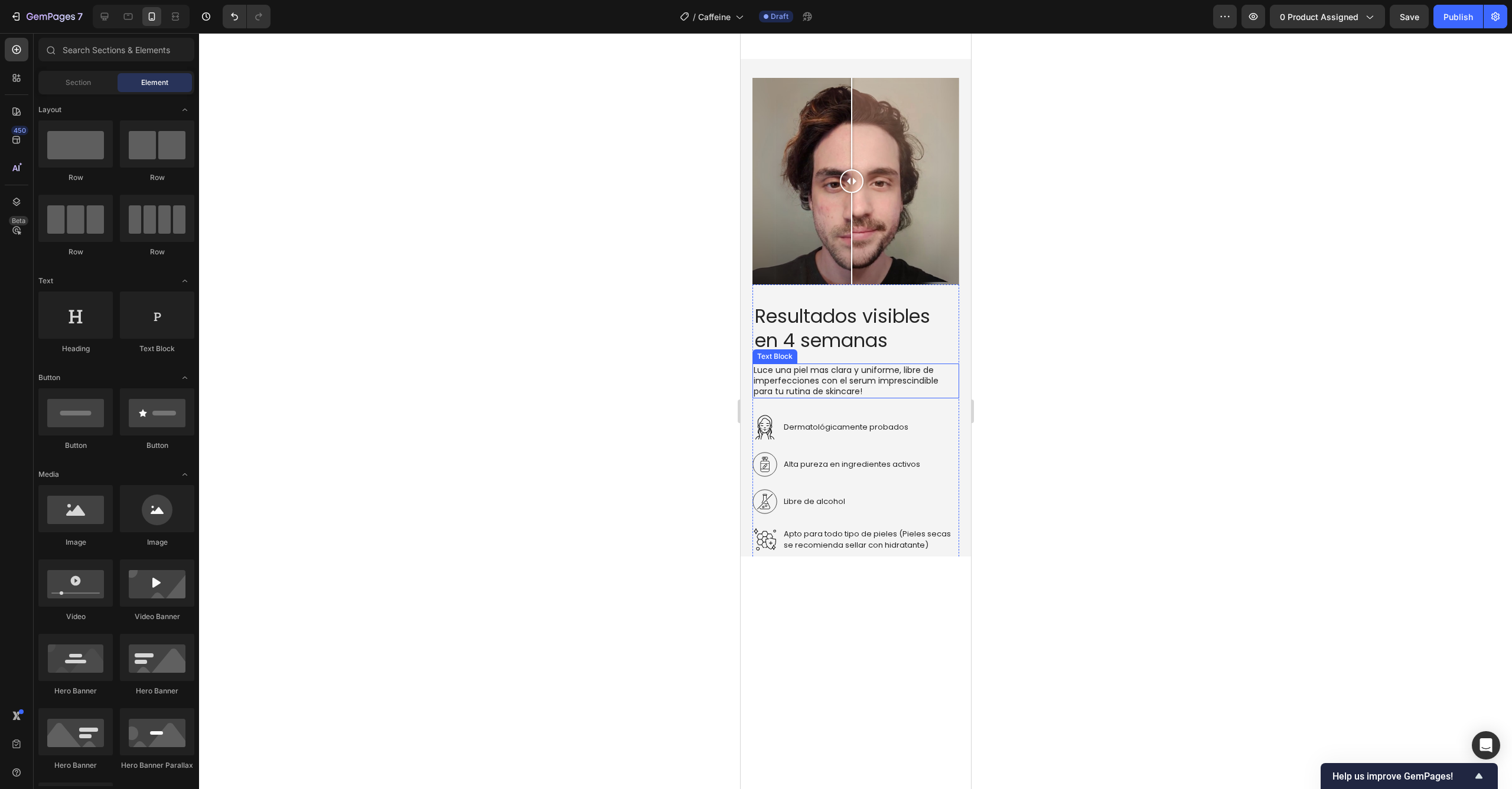
scroll to position [1775, 0]
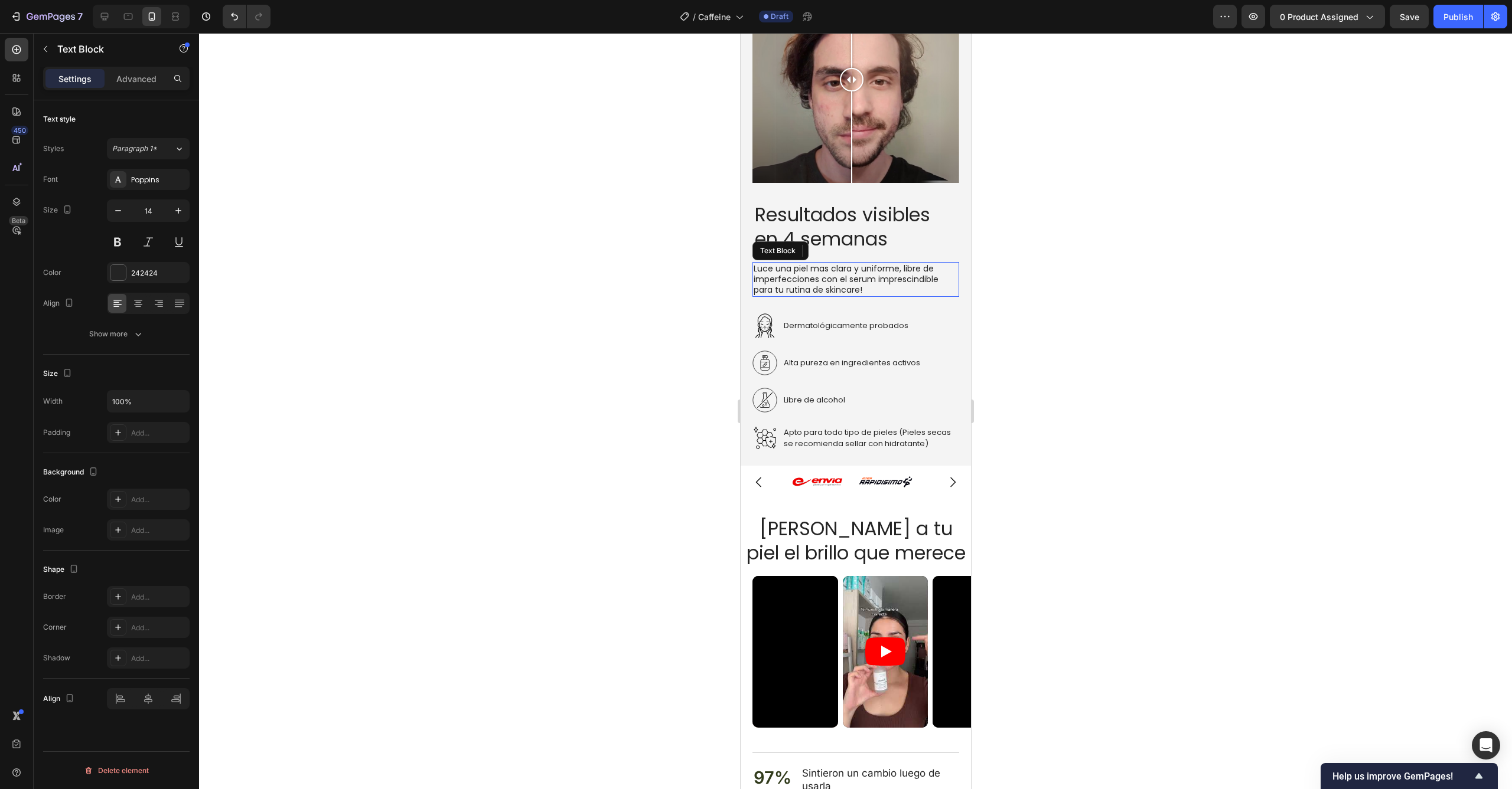
click at [874, 296] on p "Luce una piel mas clara y uniforme, libre de imperfecciones con el serum impres…" at bounding box center [855, 280] width 204 height 33
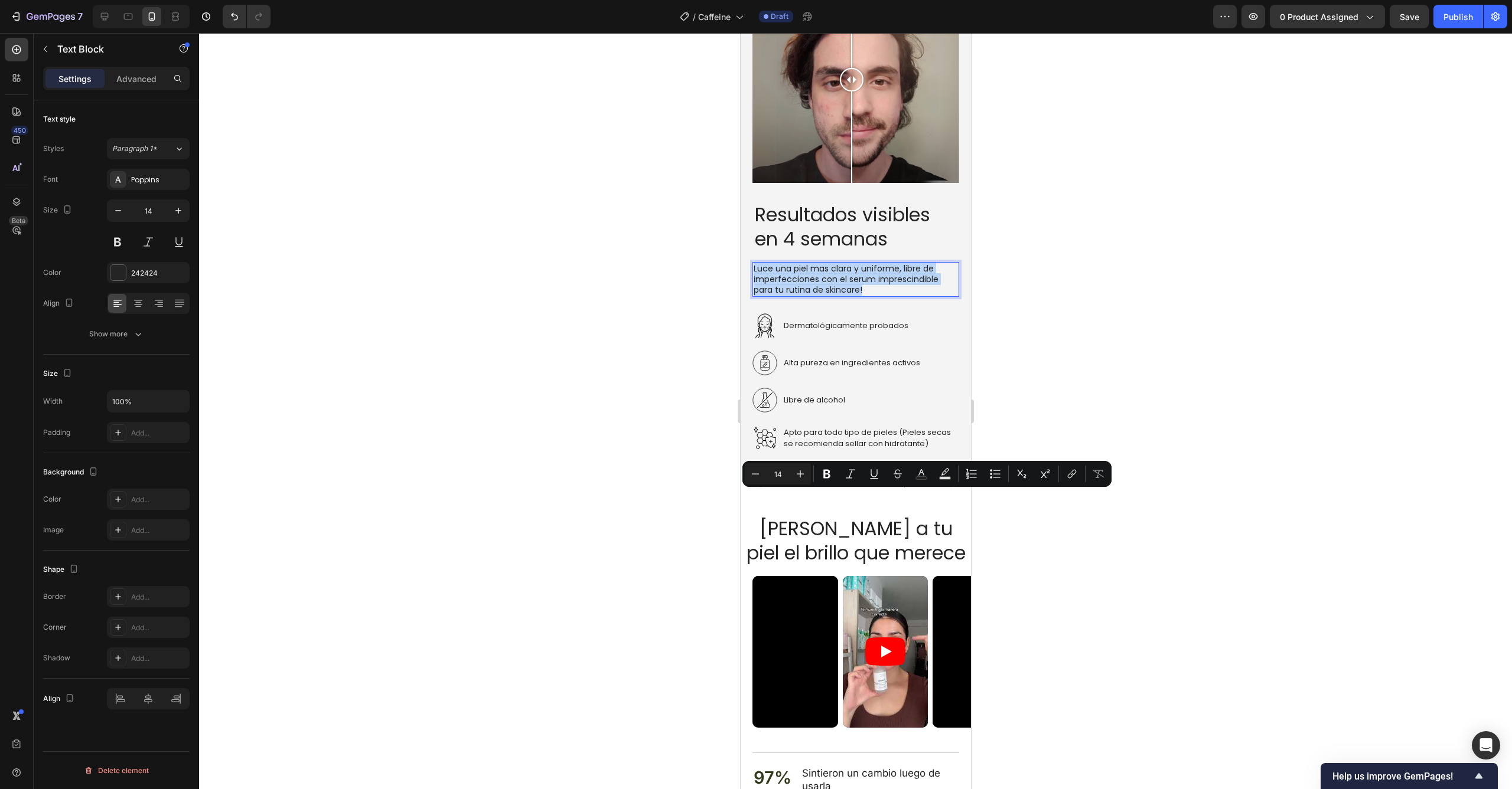
drag, startPoint x: 881, startPoint y: 519, endPoint x: 754, endPoint y: 501, distance: 128.3
click at [754, 296] on p "Luce una piel mas clara y uniforme, libre de imperfecciones con el serum impres…" at bounding box center [855, 280] width 204 height 33
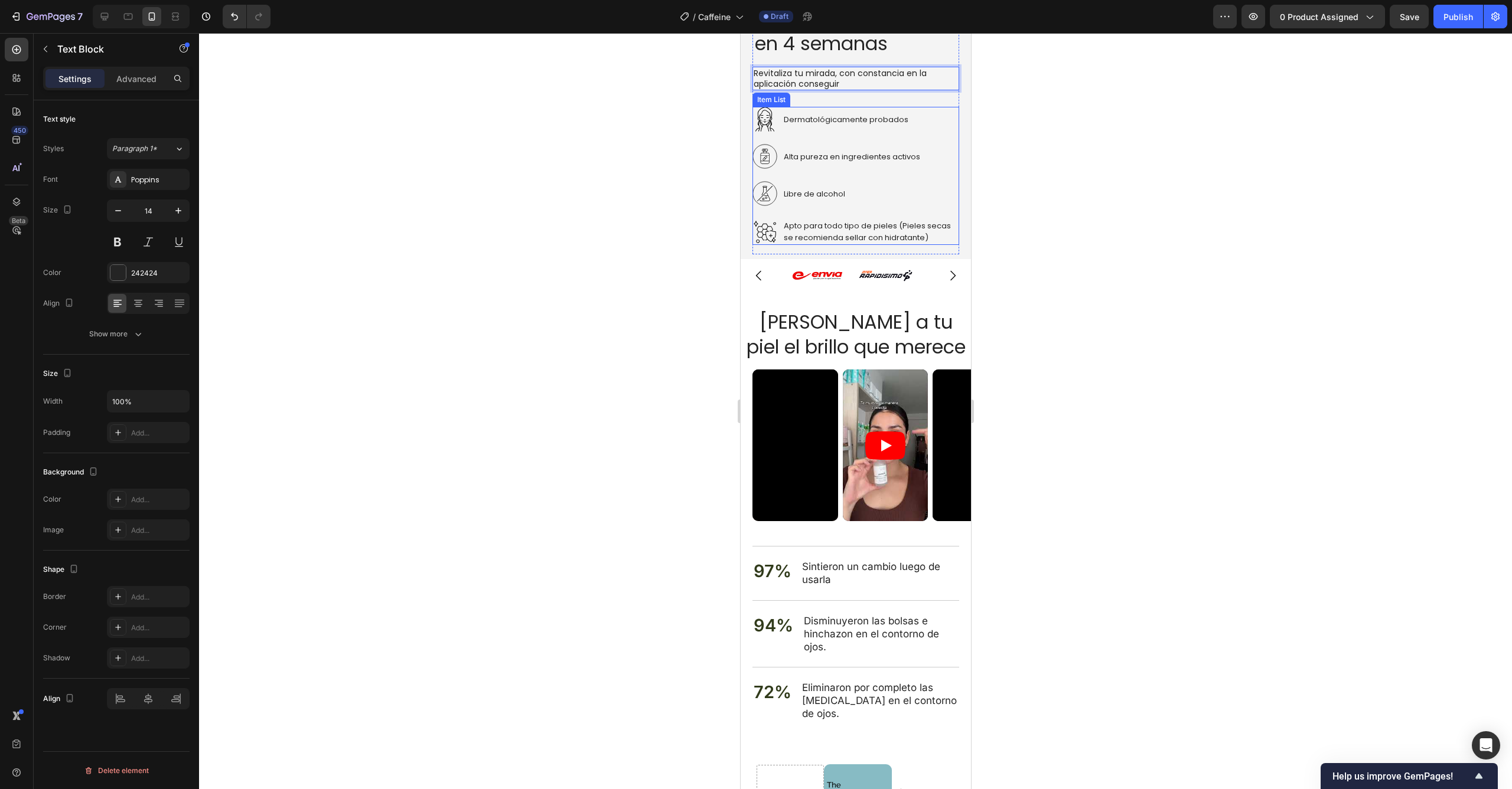
scroll to position [1968, 0]
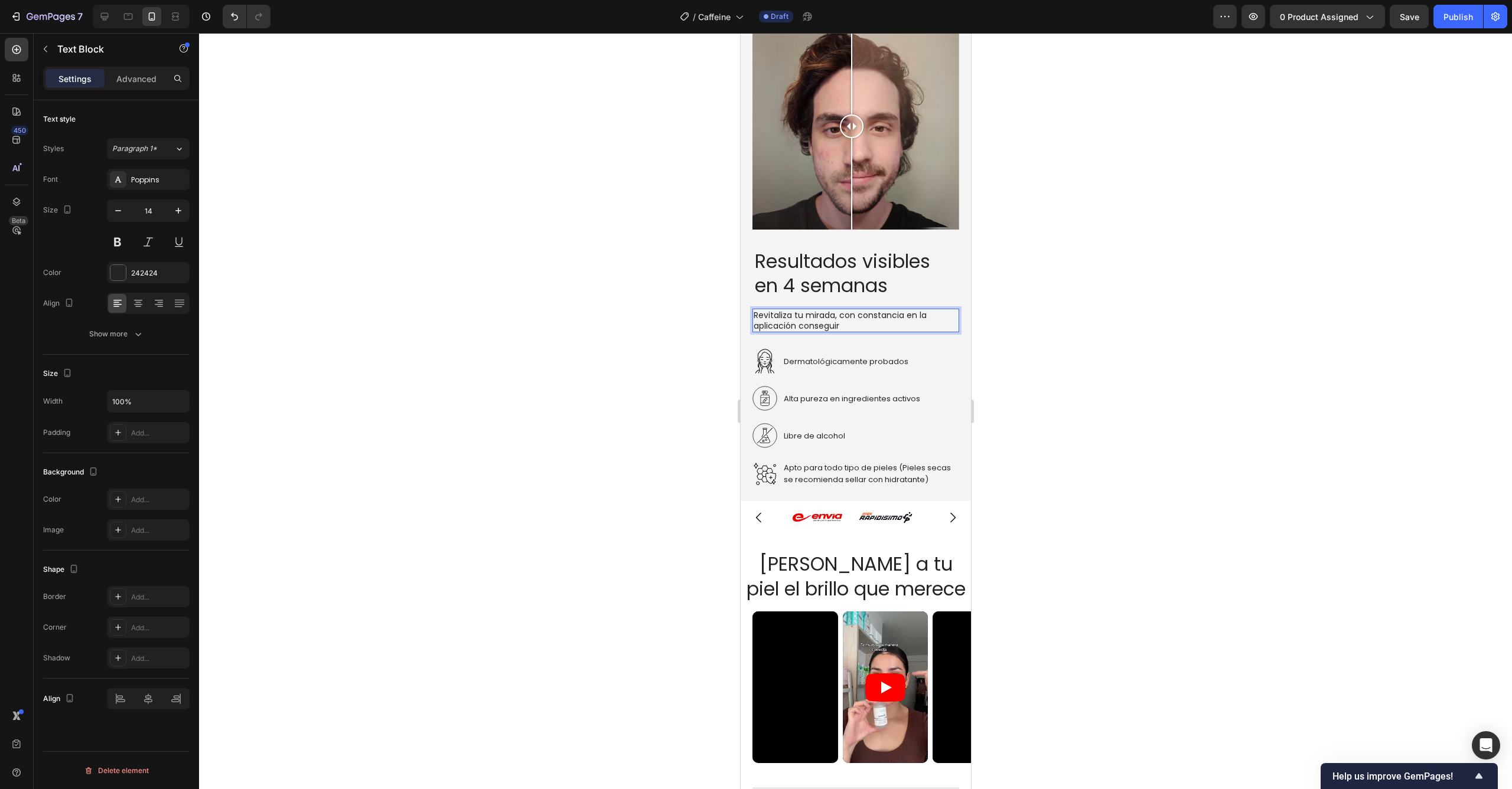
click at [857, 321] on p "Revitaliza tu mirada, con constancia en la aplicación conseguir" at bounding box center [855, 321] width 204 height 21
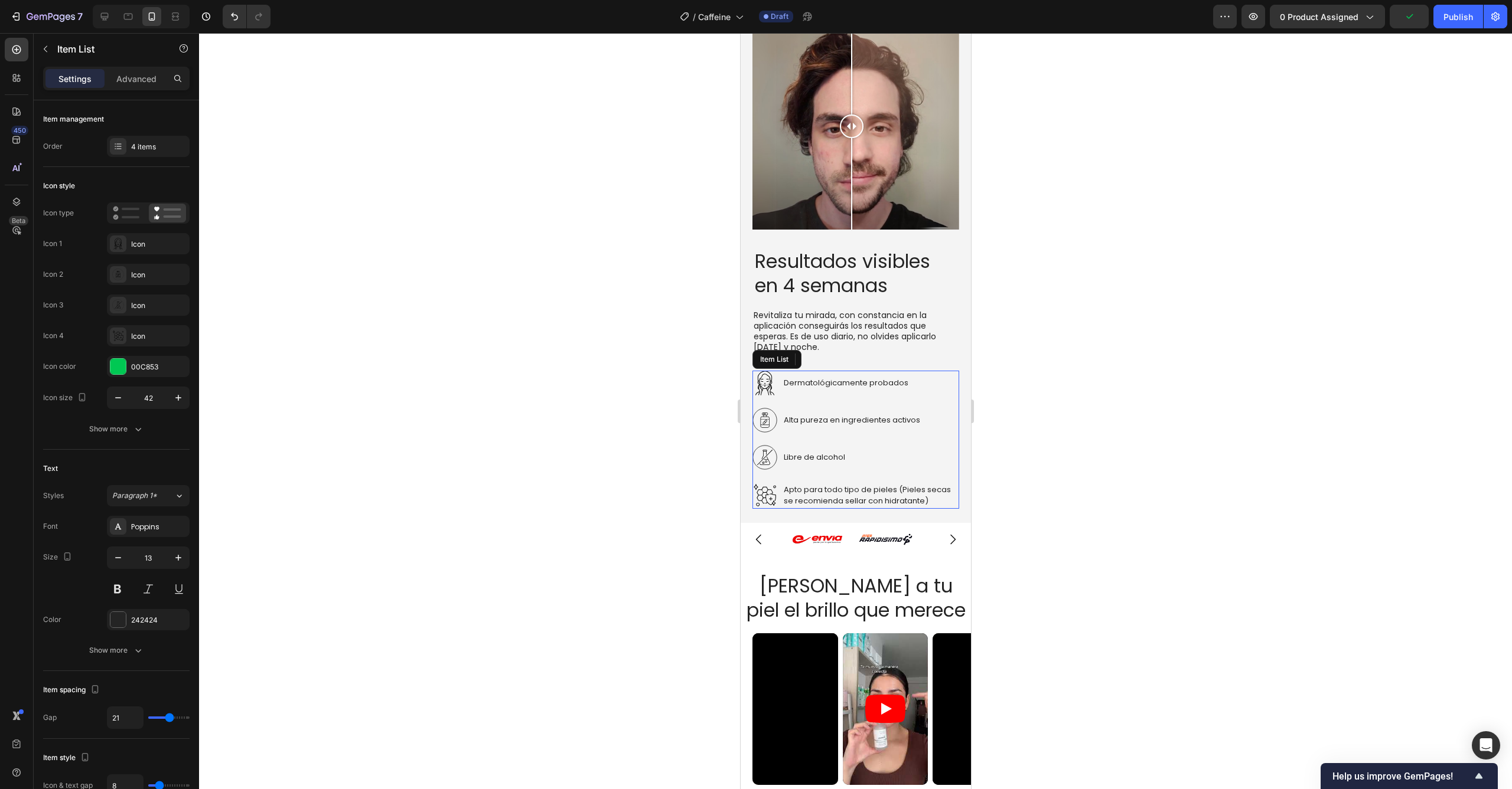
click at [908, 379] on div "Dermatológicamente probados" at bounding box center [870, 383] width 177 height 16
click at [910, 378] on p "Dermatológicamente probados" at bounding box center [869, 383] width 174 height 12
click at [911, 408] on div "Alta pureza en ingredientes activos" at bounding box center [855, 420] width 207 height 25
click at [927, 487] on p "Apto para todo tipo de pieles (Pieles secas se recomienda sellar con hidratante)" at bounding box center [869, 495] width 174 height 23
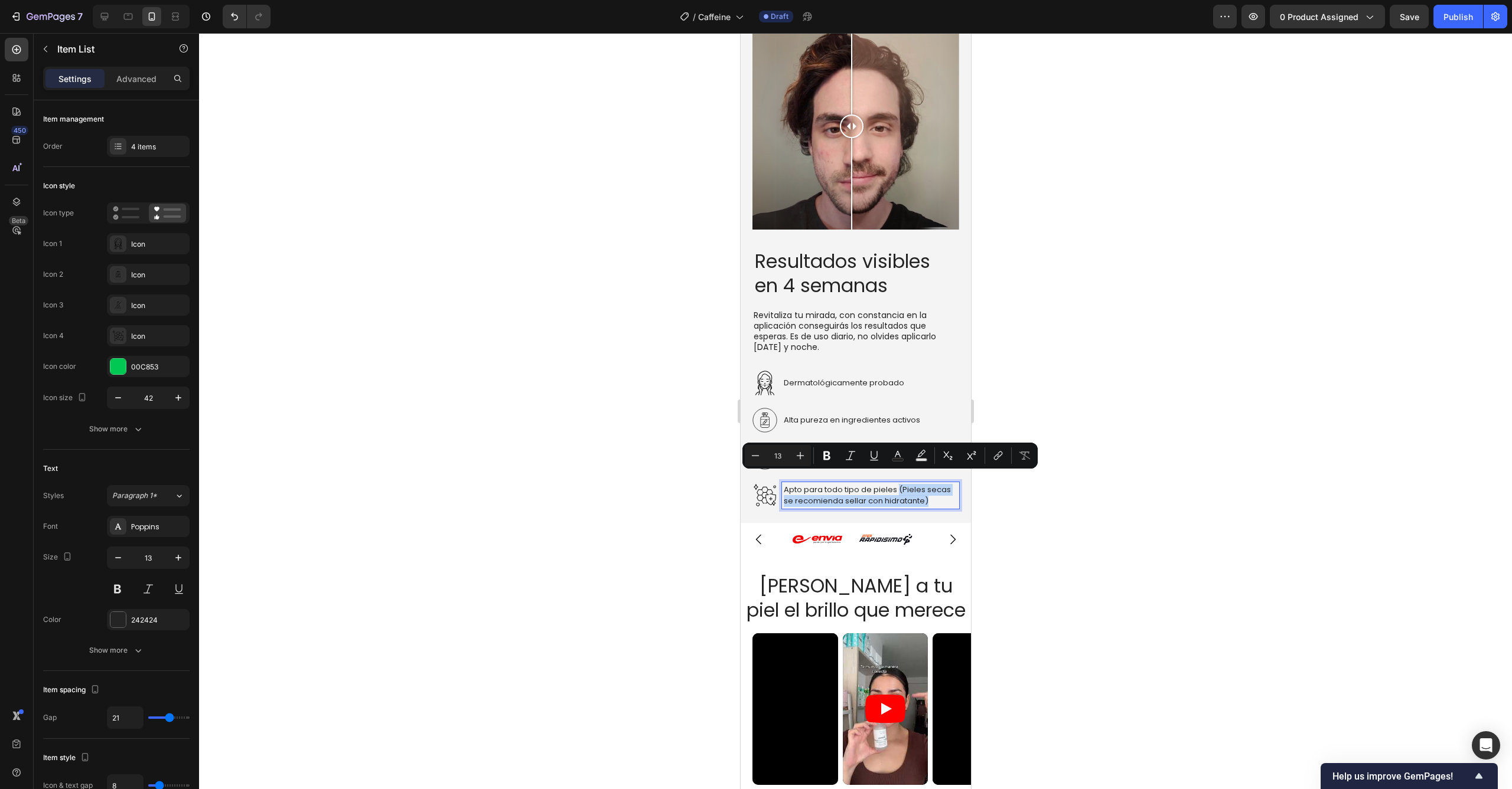
drag, startPoint x: 933, startPoint y: 491, endPoint x: 898, endPoint y: 480, distance: 36.7
click at [898, 484] on p "Apto para todo tipo de pieles (Pieles secas se recomienda sellar con hidratante)" at bounding box center [869, 495] width 174 height 23
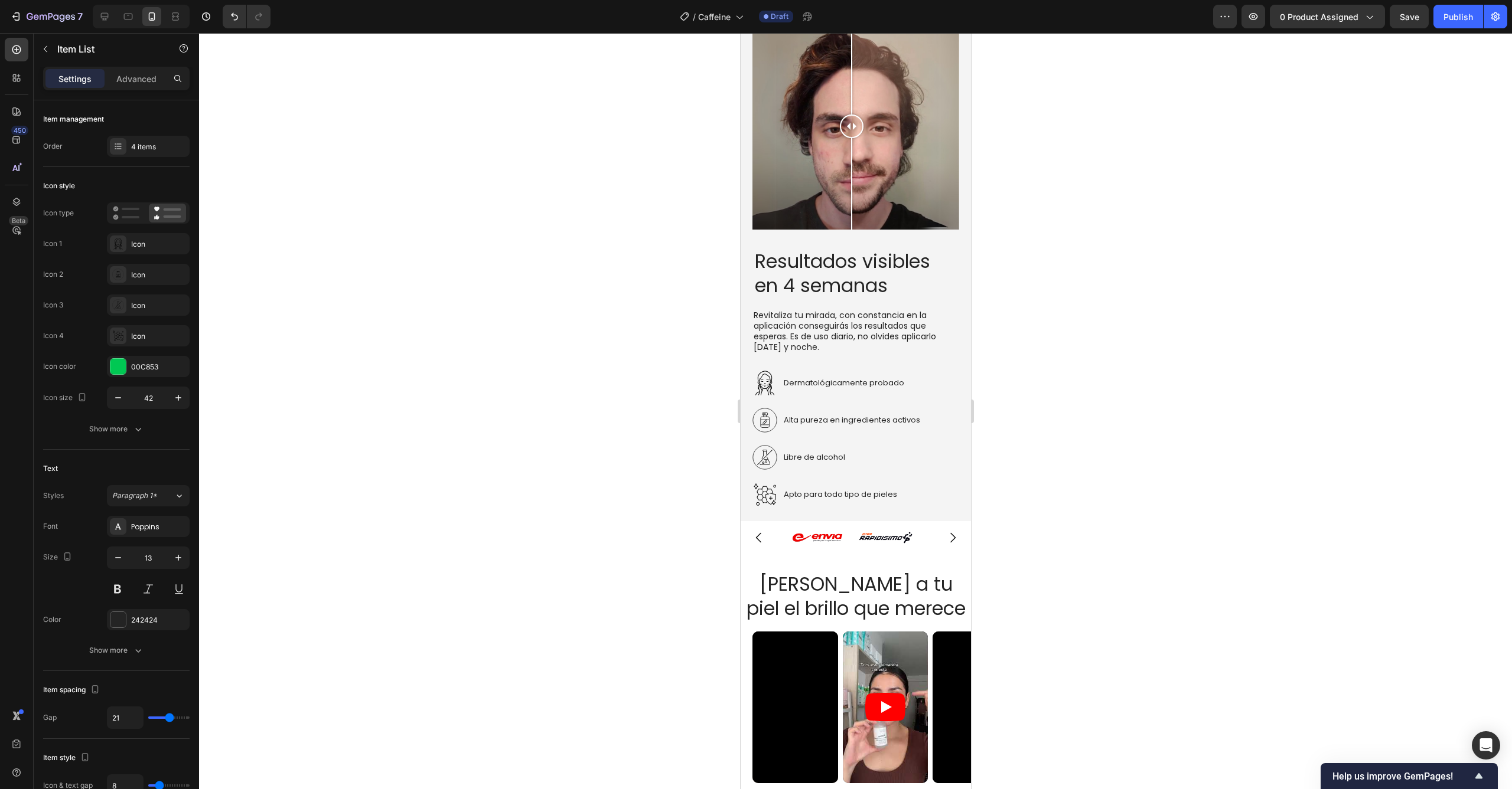
click at [1072, 438] on div at bounding box center [855, 411] width 1313 height 756
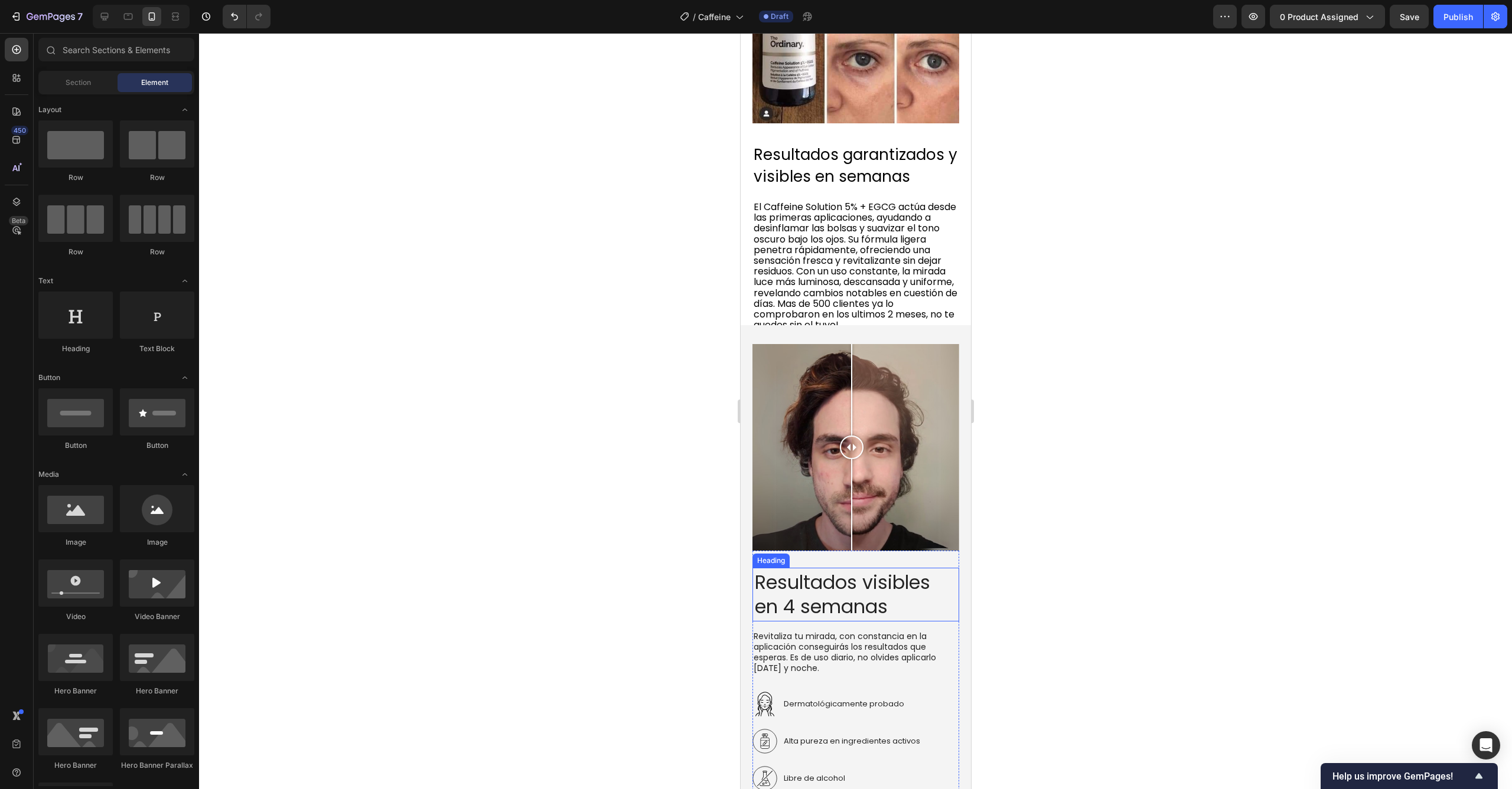
scroll to position [1735, 0]
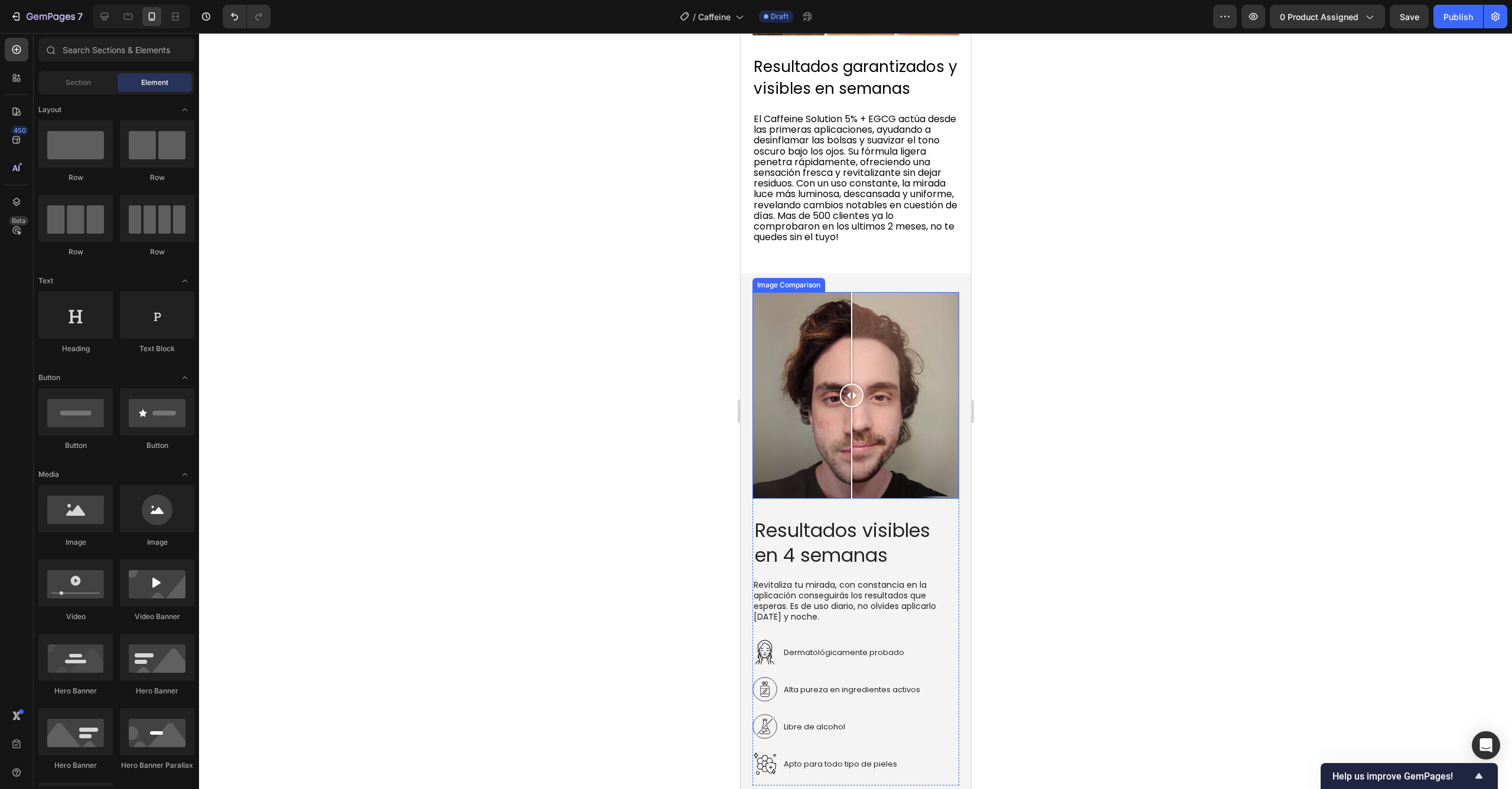
click at [882, 394] on div at bounding box center [855, 396] width 207 height 207
click at [785, 334] on div at bounding box center [855, 396] width 207 height 207
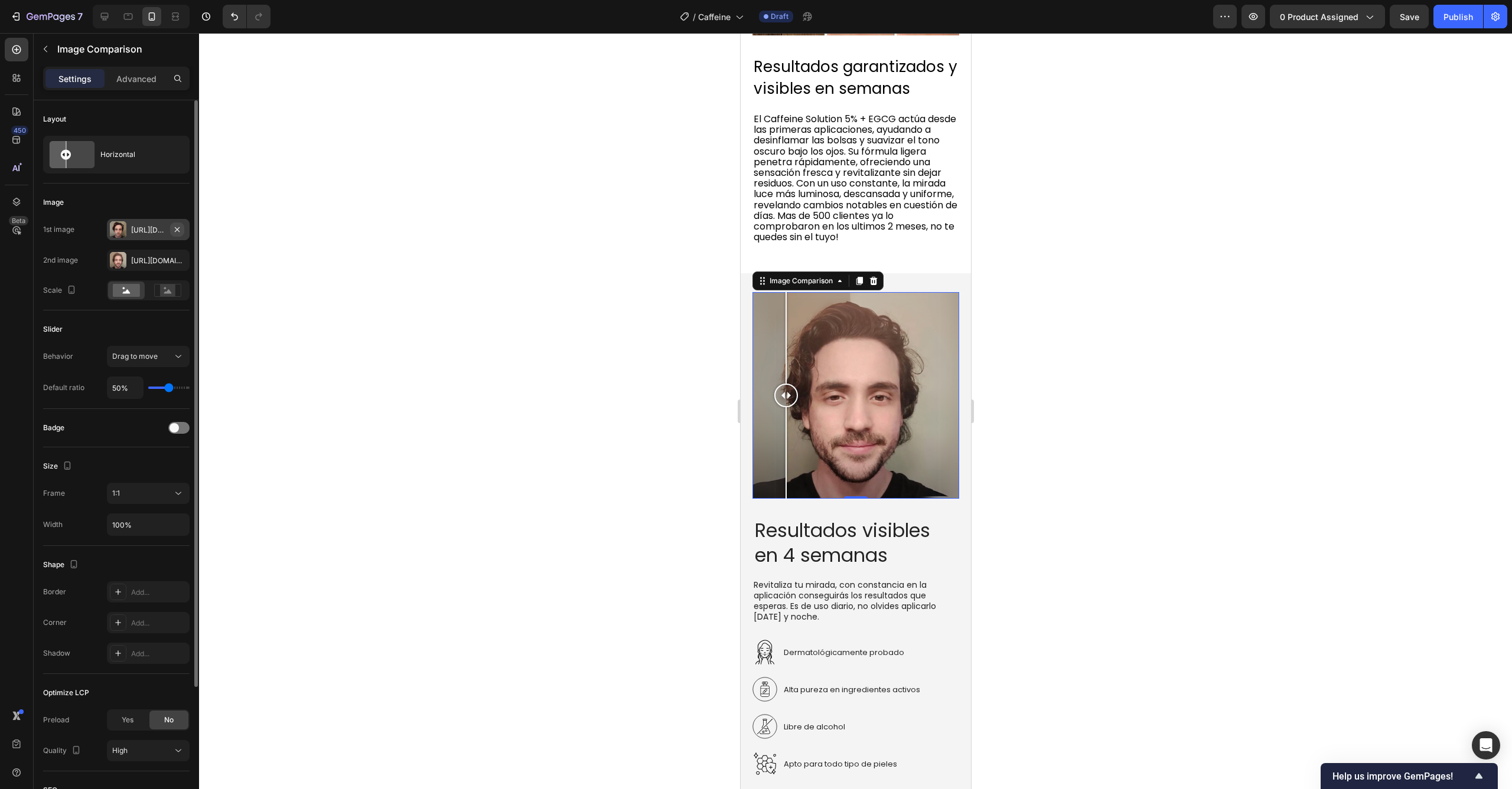
click at [176, 230] on icon "button" at bounding box center [177, 229] width 5 height 5
click at [177, 261] on icon "button" at bounding box center [176, 260] width 9 height 9
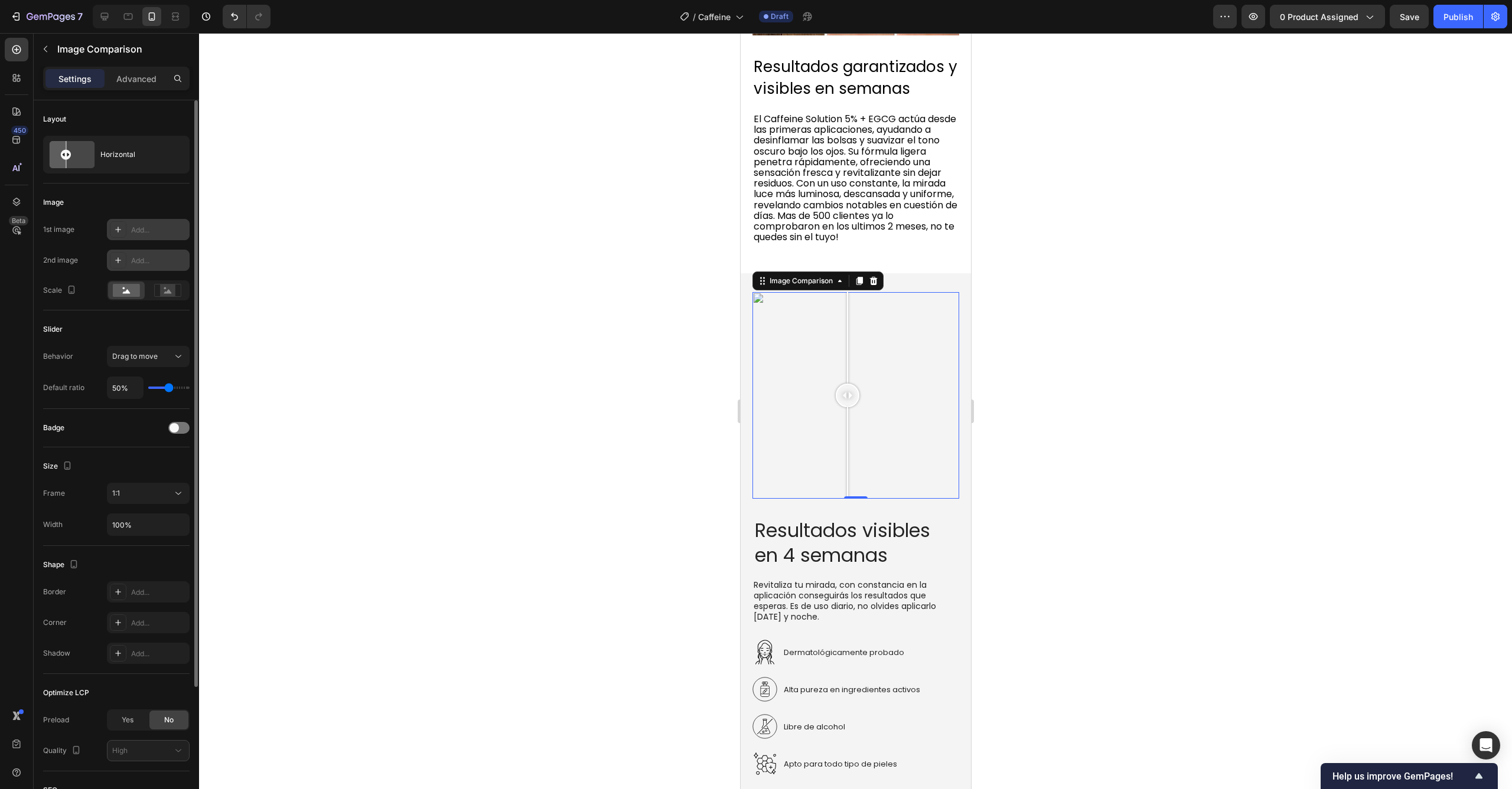
drag, startPoint x: 789, startPoint y: 357, endPoint x: 845, endPoint y: 363, distance: 56.3
click at [845, 384] on div at bounding box center [847, 395] width 23 height 23
click at [161, 234] on div "Add..." at bounding box center [159, 230] width 55 height 11
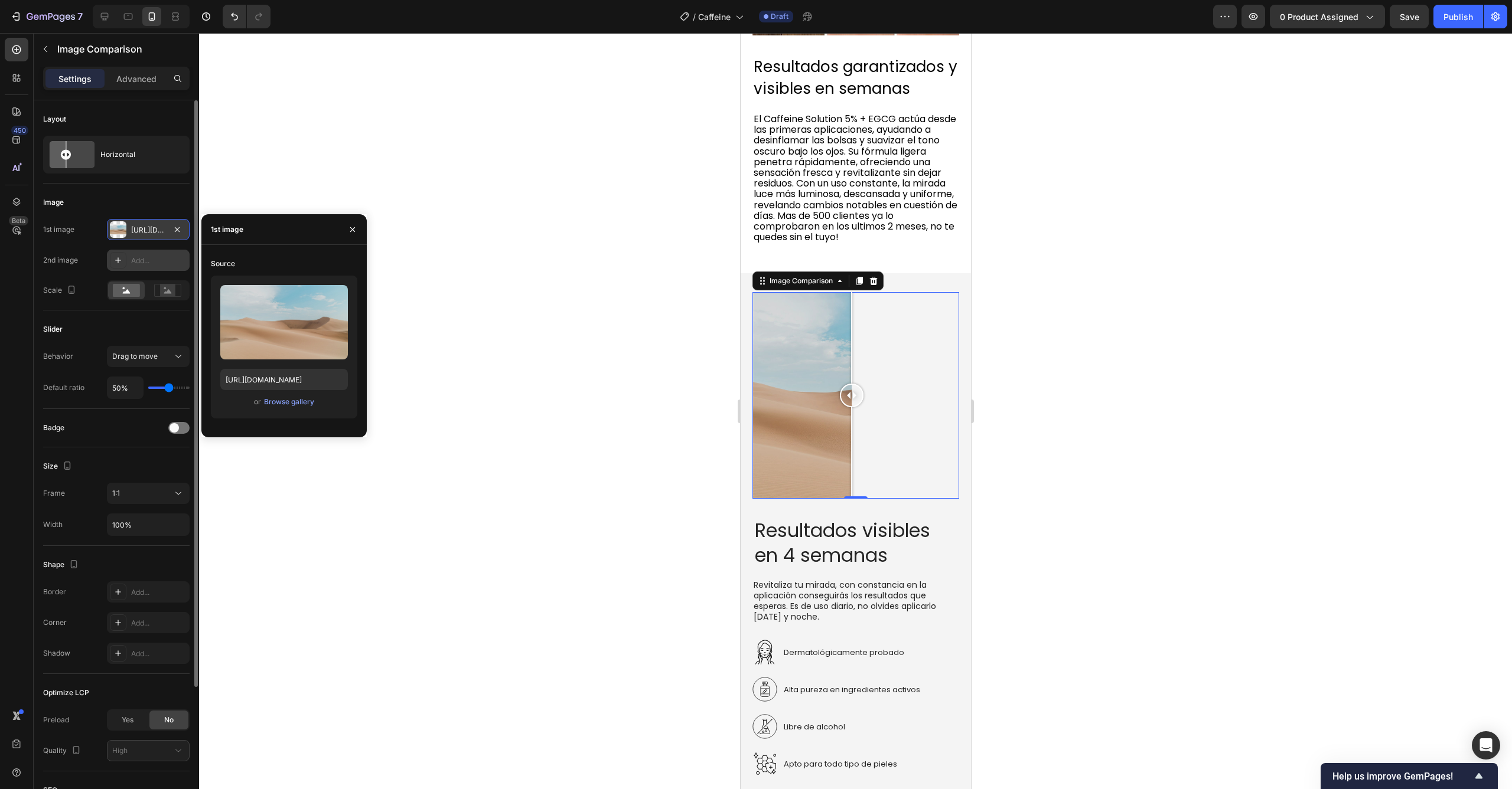
click at [984, 377] on div at bounding box center [855, 411] width 1313 height 756
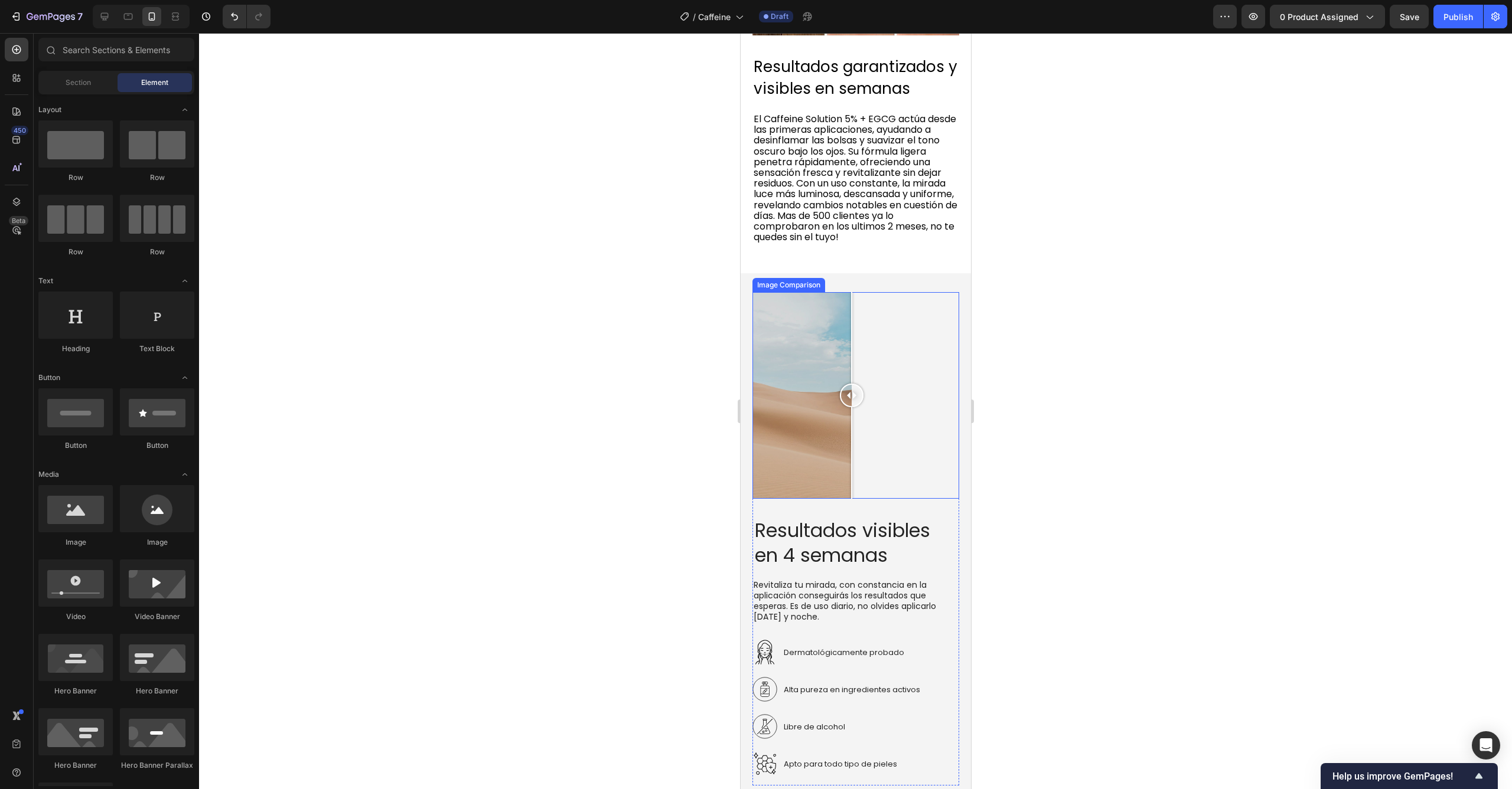
click at [818, 394] on div at bounding box center [855, 396] width 207 height 207
drag, startPoint x: 823, startPoint y: 358, endPoint x: 879, endPoint y: 368, distance: 56.9
click at [874, 368] on div at bounding box center [862, 396] width 23 height 207
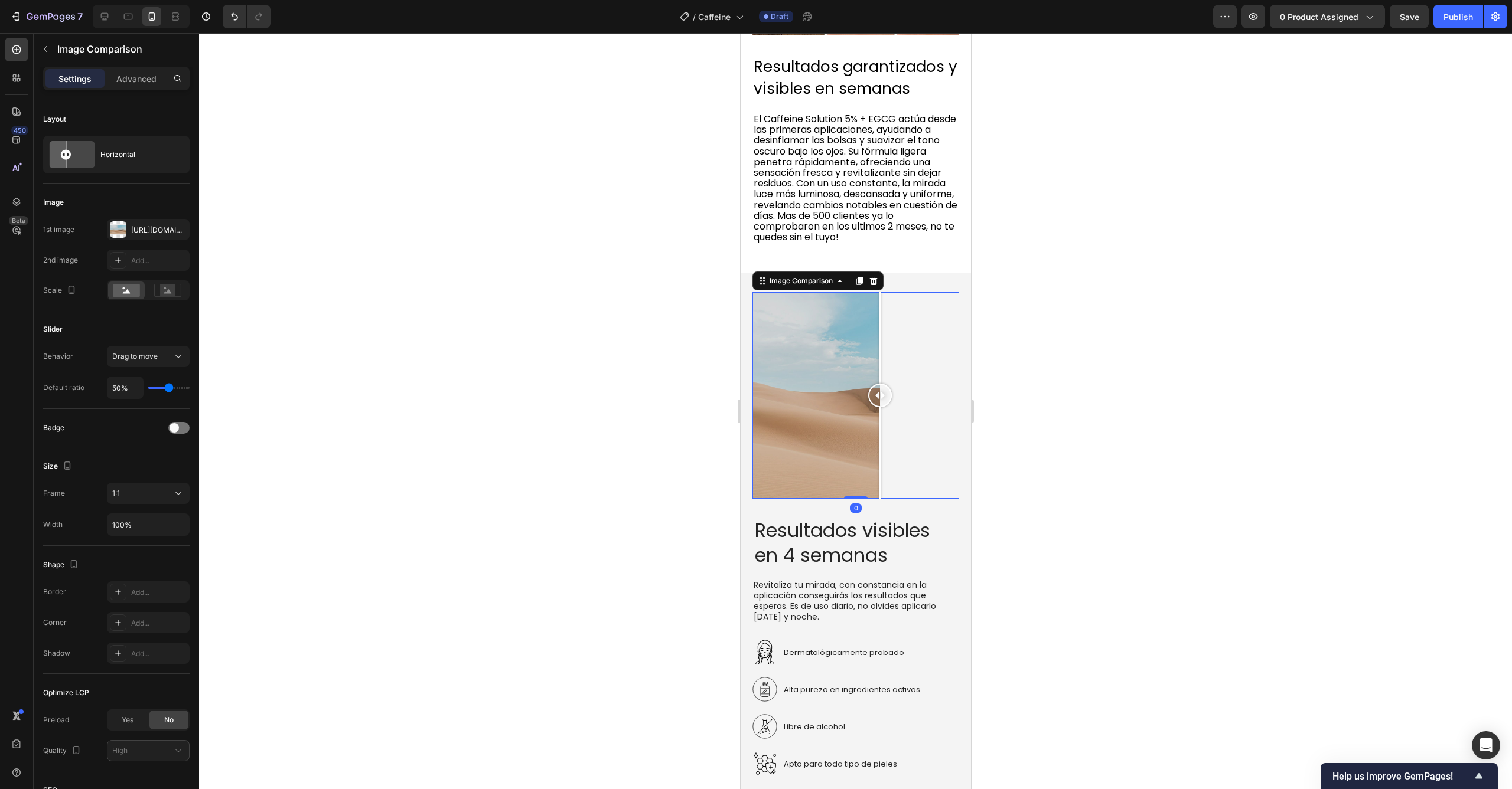
click at [818, 404] on div at bounding box center [855, 396] width 207 height 207
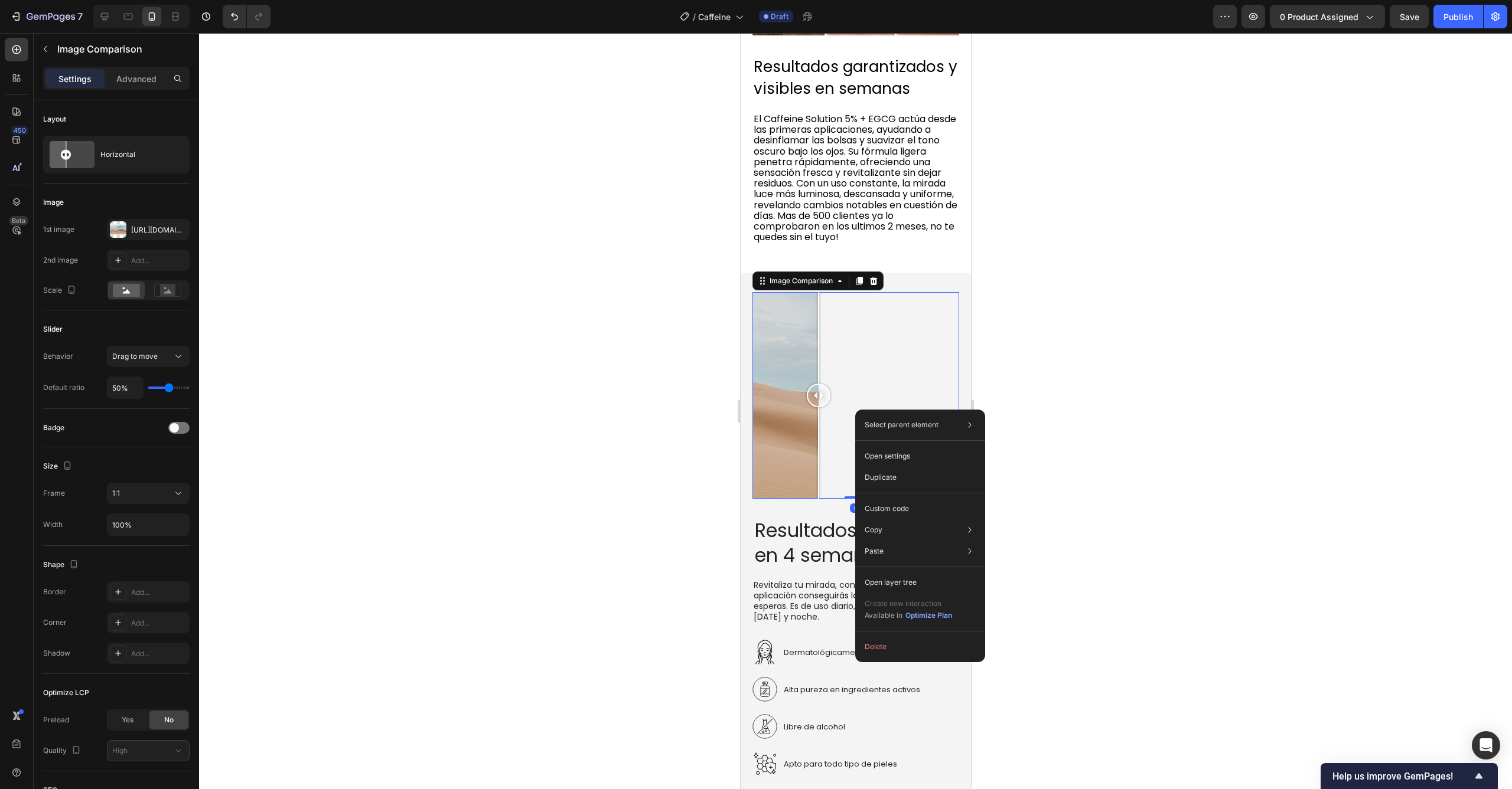
drag, startPoint x: 855, startPoint y: 409, endPoint x: 1595, endPoint y: 443, distance: 740.8
click at [825, 390] on div at bounding box center [825, 396] width 23 height 207
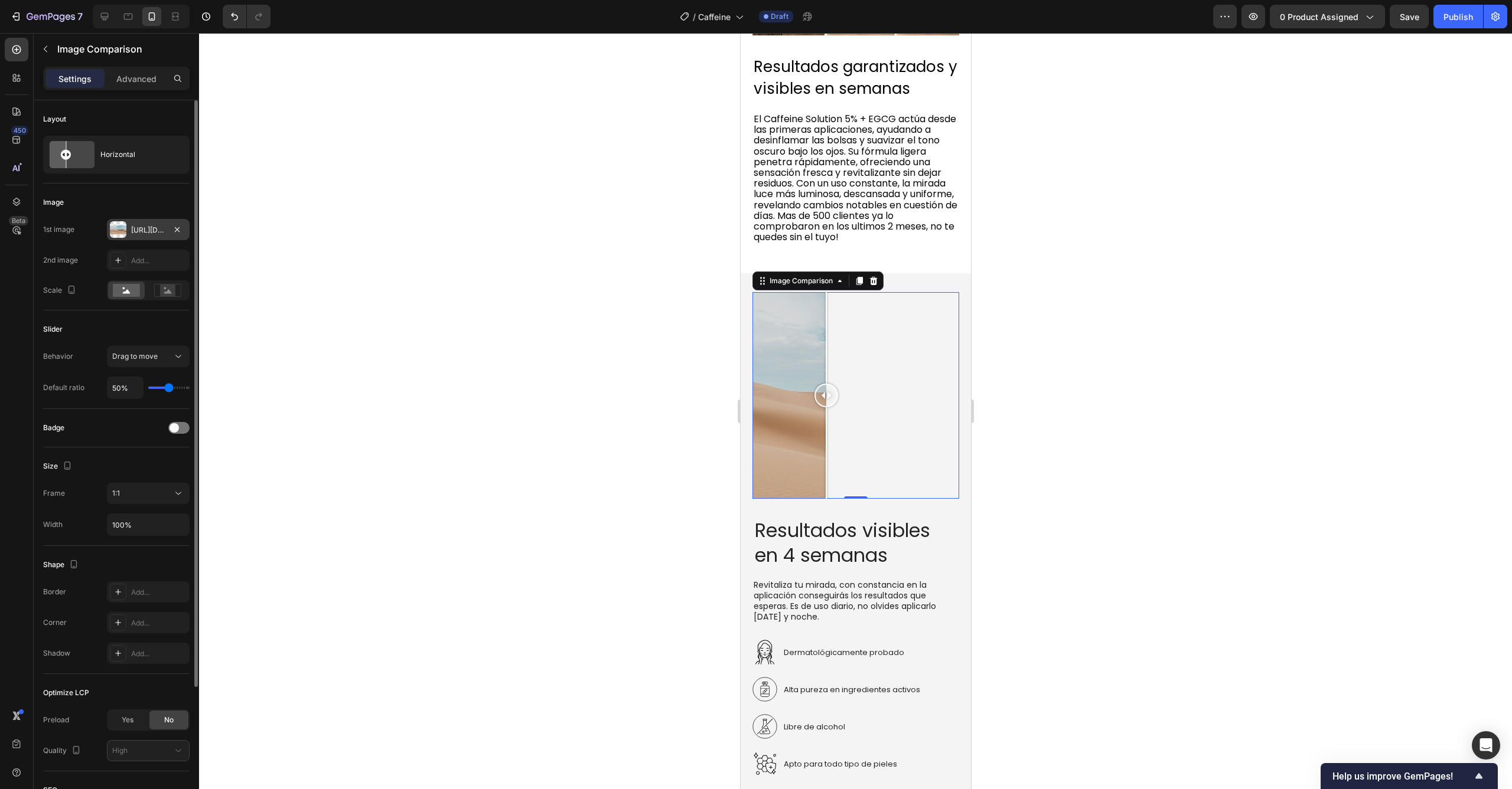
click at [146, 236] on div "Https://ucarecdn.Com/06075225-af9e-460c-8e3c-6be63c0b773a/-/format/auto/" at bounding box center [148, 229] width 83 height 21
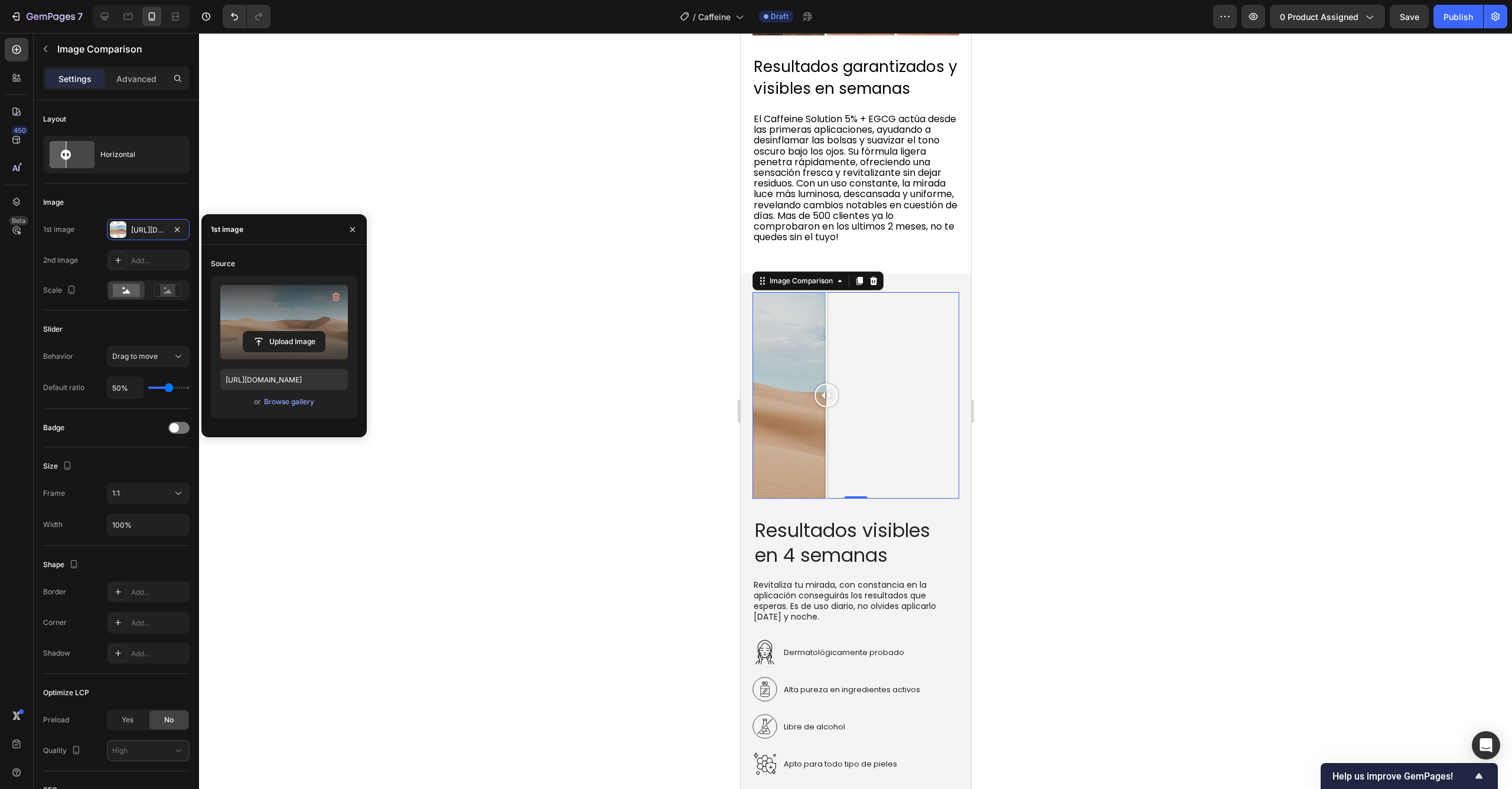
click at [259, 322] on label at bounding box center [284, 322] width 128 height 74
click at [259, 331] on input "file" at bounding box center [283, 341] width 81 height 20
click at [647, 331] on div at bounding box center [855, 411] width 1313 height 756
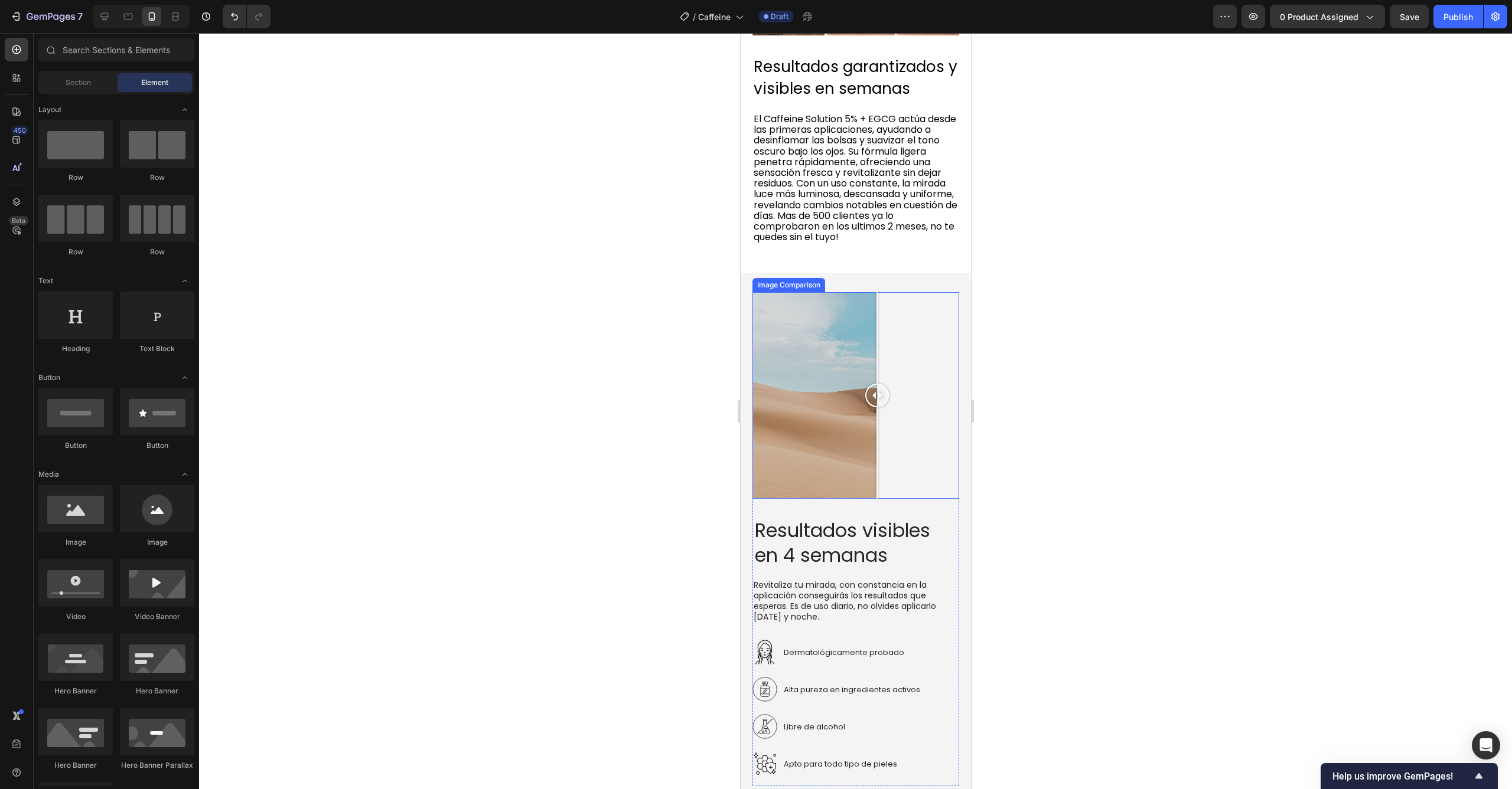
click at [876, 325] on div at bounding box center [855, 396] width 207 height 207
click at [799, 318] on div at bounding box center [855, 396] width 207 height 207
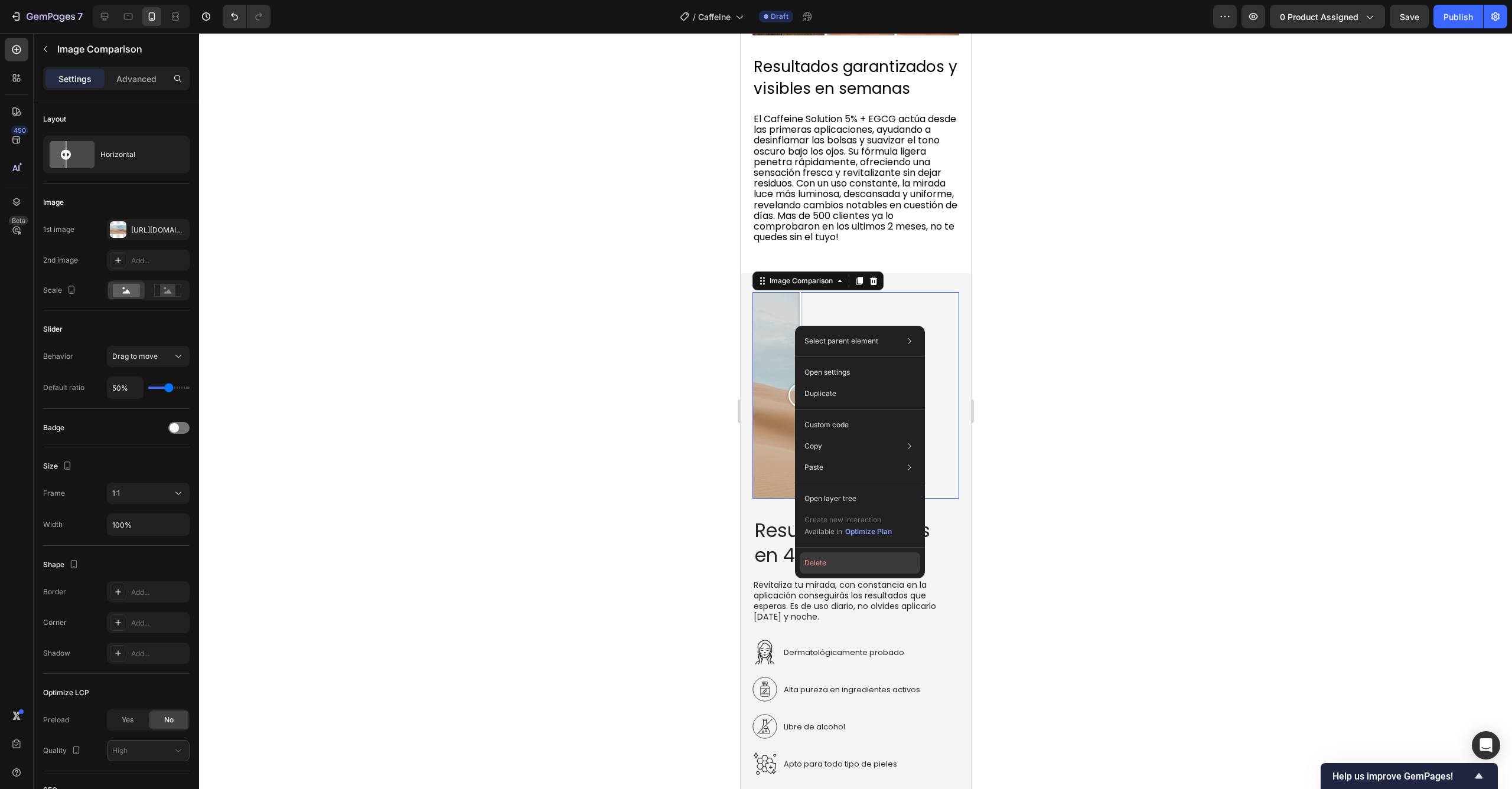
click at [820, 568] on button "Delete" at bounding box center [859, 563] width 120 height 21
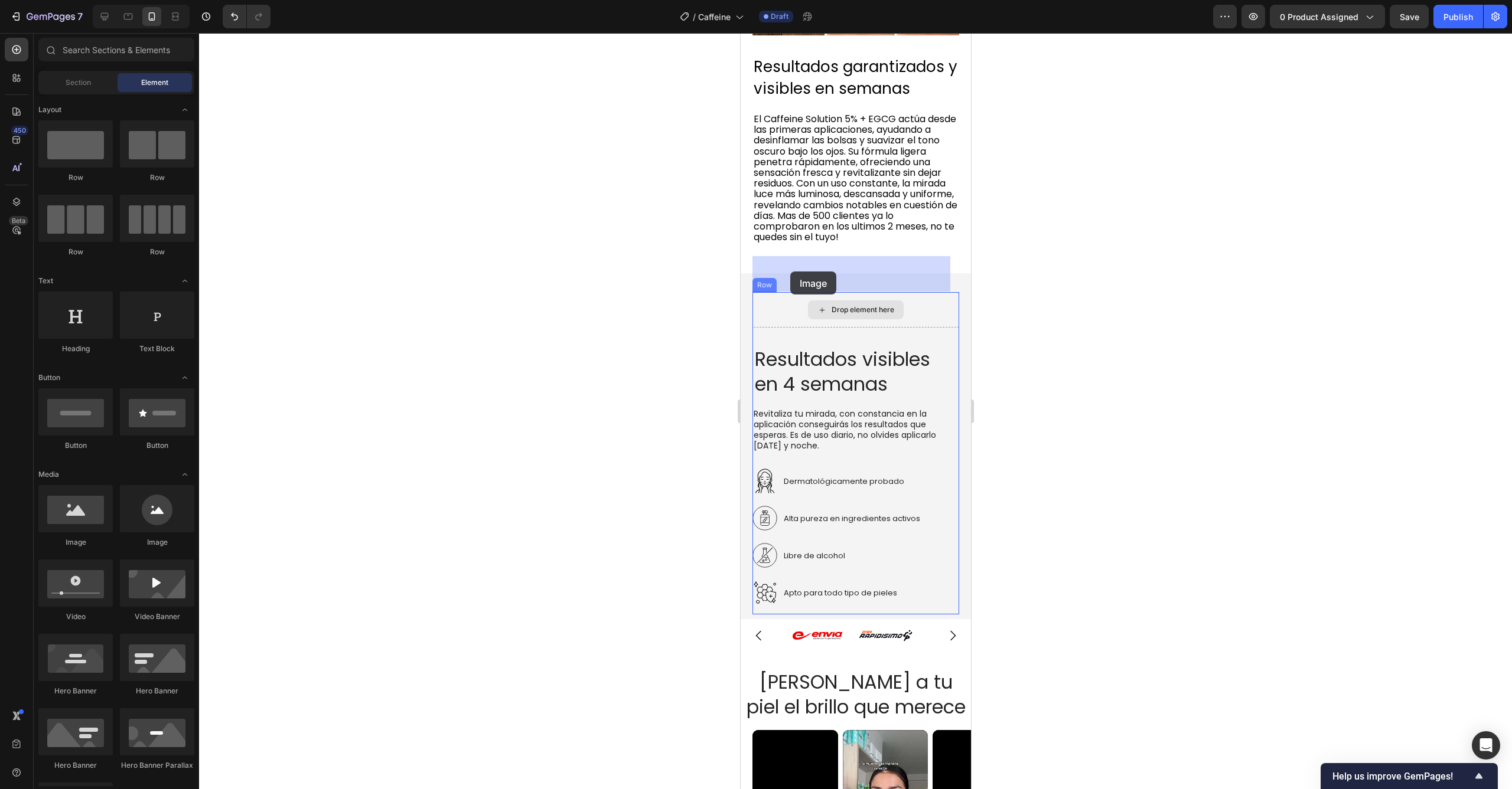
drag, startPoint x: 1060, startPoint y: 472, endPoint x: 789, endPoint y: 271, distance: 337.4
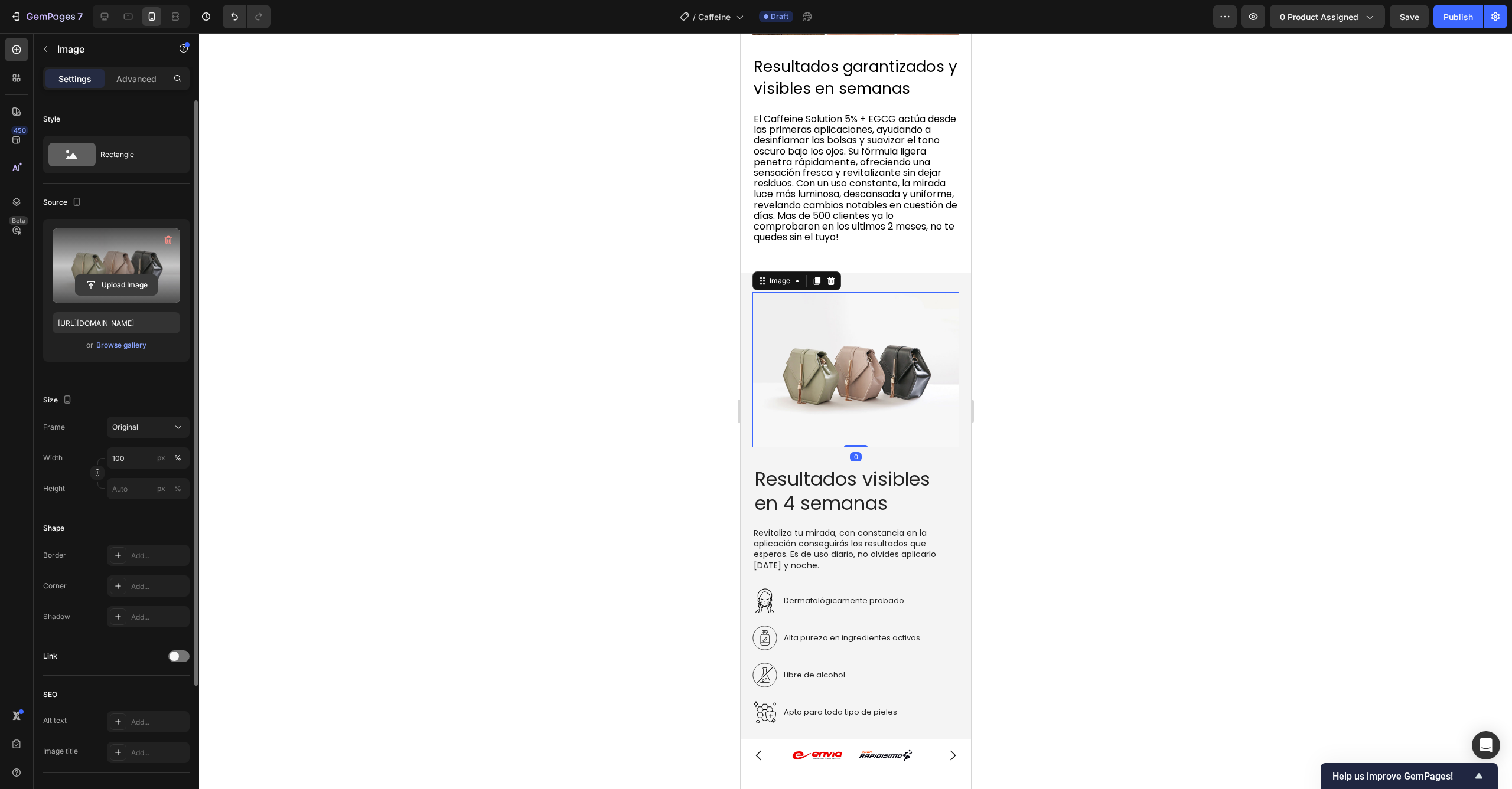
click at [128, 275] on input "file" at bounding box center [116, 285] width 81 height 20
type input "https://cdn.shopify.com/s/files/1/0921/8310/1735/files/gempages_562482587914732…"
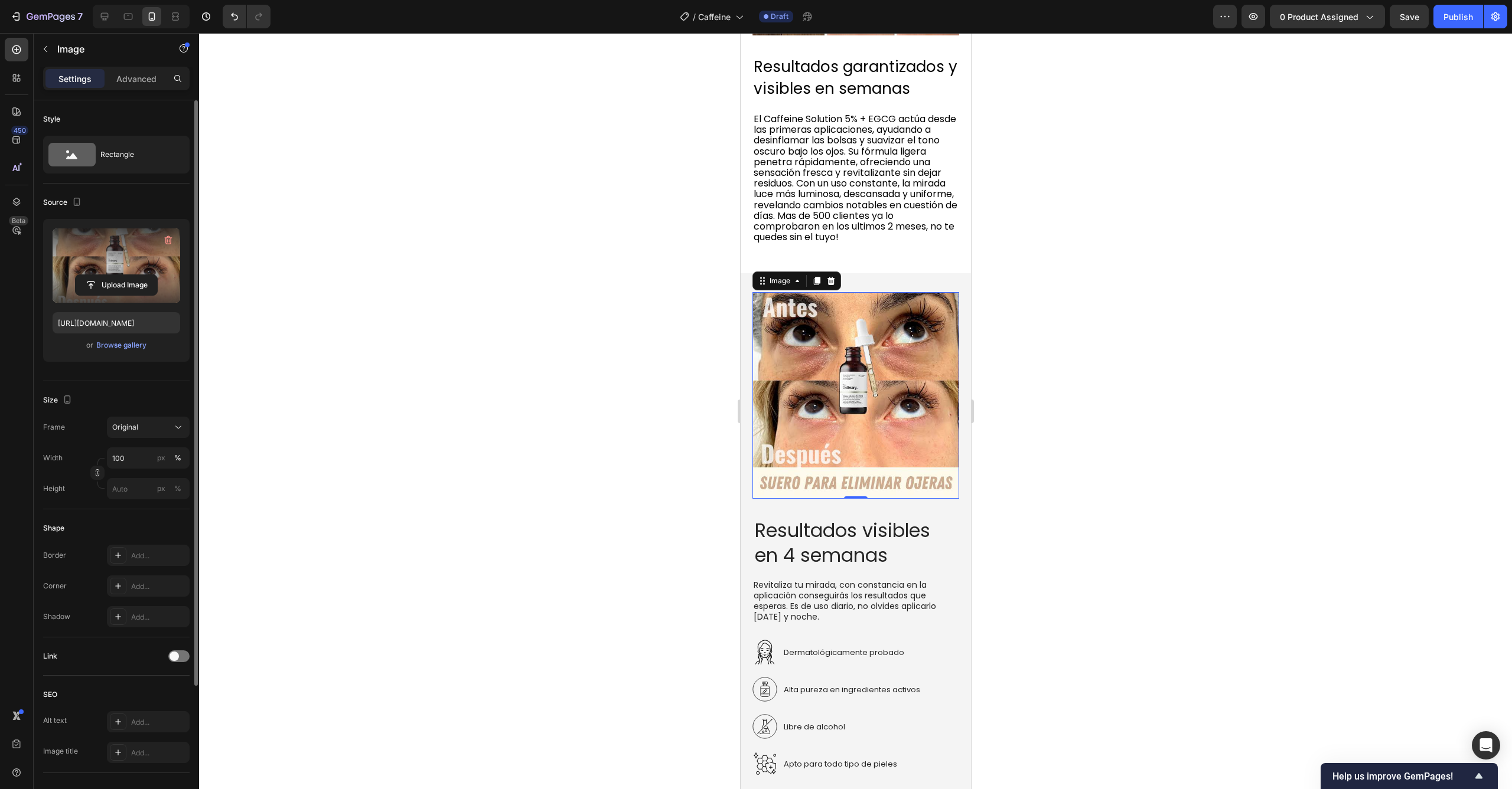
click at [594, 418] on div at bounding box center [855, 411] width 1313 height 756
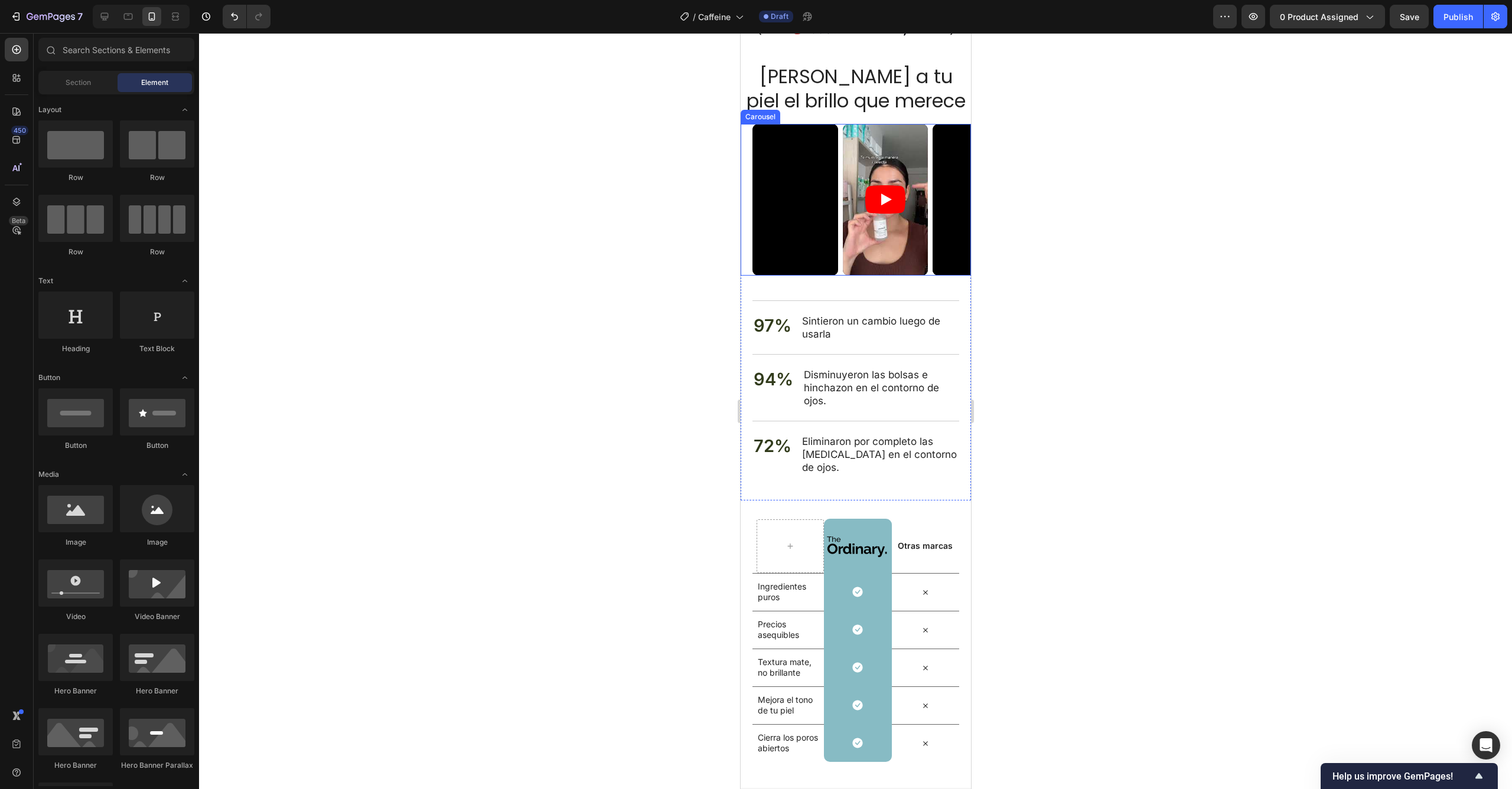
scroll to position [2091, 0]
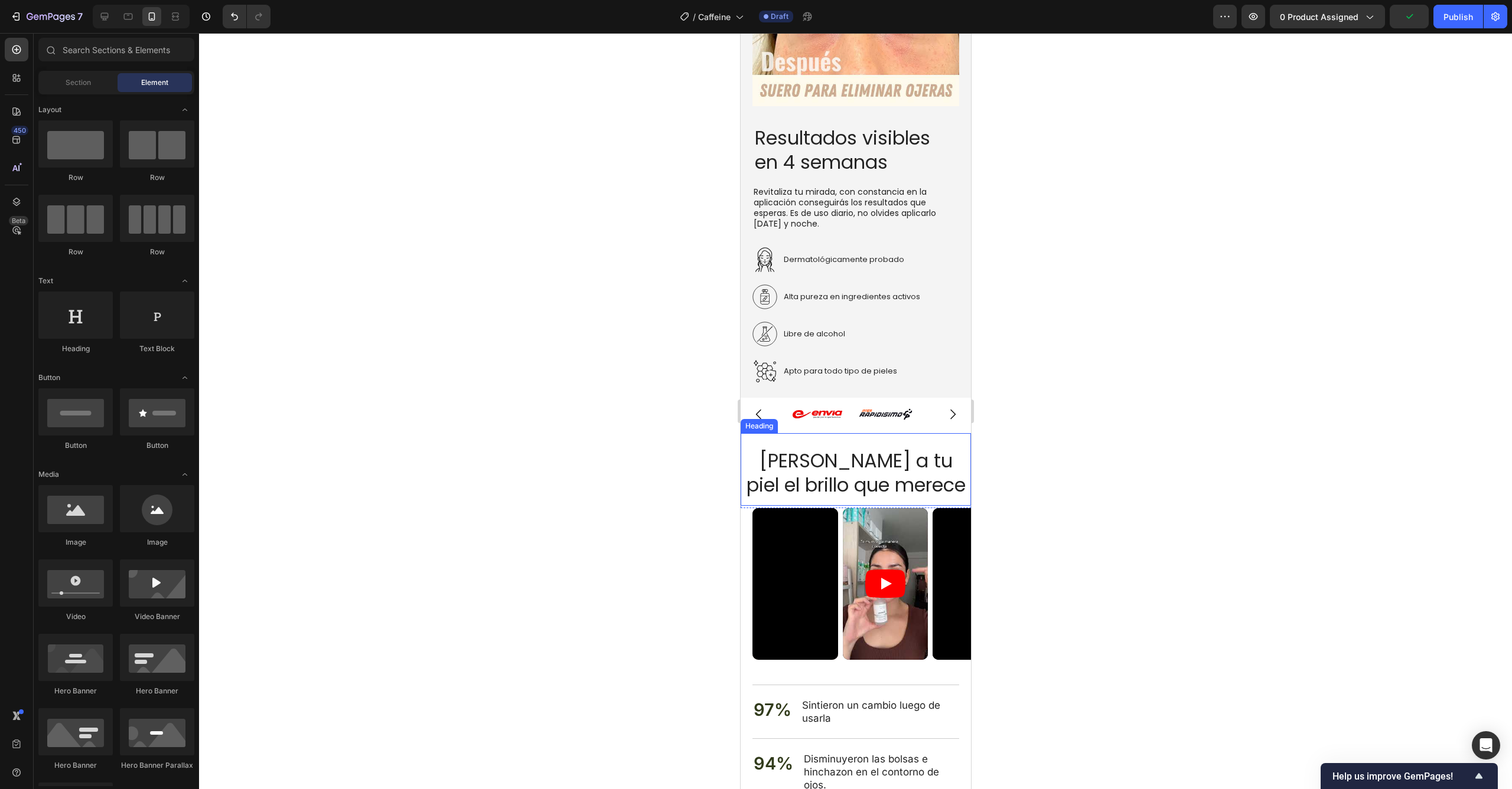
click at [908, 472] on h2 "[PERSON_NAME] a tu piel el brillo que merece" at bounding box center [854, 473] width 230 height 52
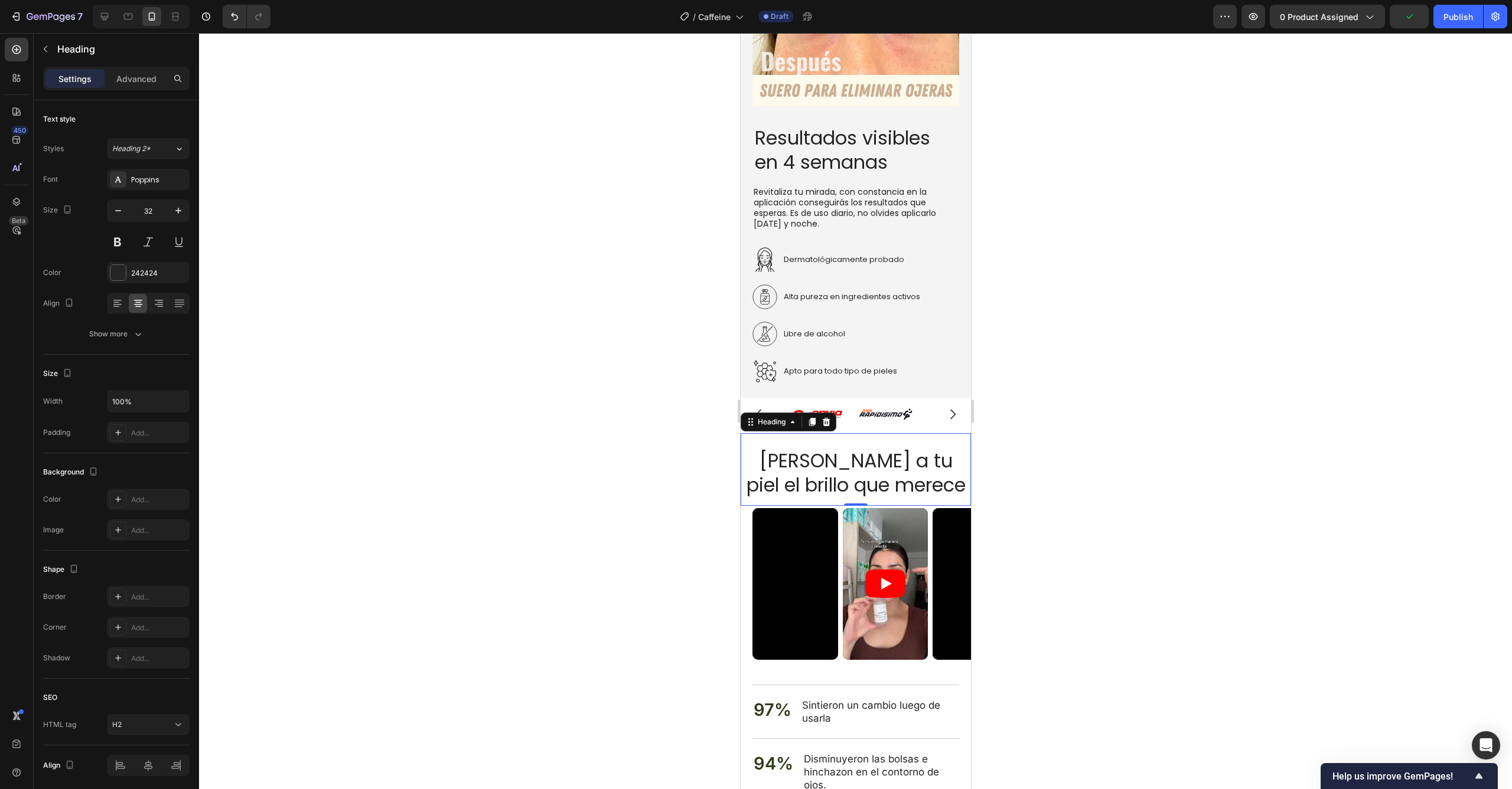
click at [908, 472] on h2 "[PERSON_NAME] a tu piel el brillo que merece" at bounding box center [854, 473] width 230 height 52
drag, startPoint x: 911, startPoint y: 473, endPoint x: 1472, endPoint y: 480, distance: 561.0
drag, startPoint x: 1126, startPoint y: 472, endPoint x: 1022, endPoint y: 492, distance: 105.9
click at [1126, 472] on div at bounding box center [855, 411] width 1313 height 756
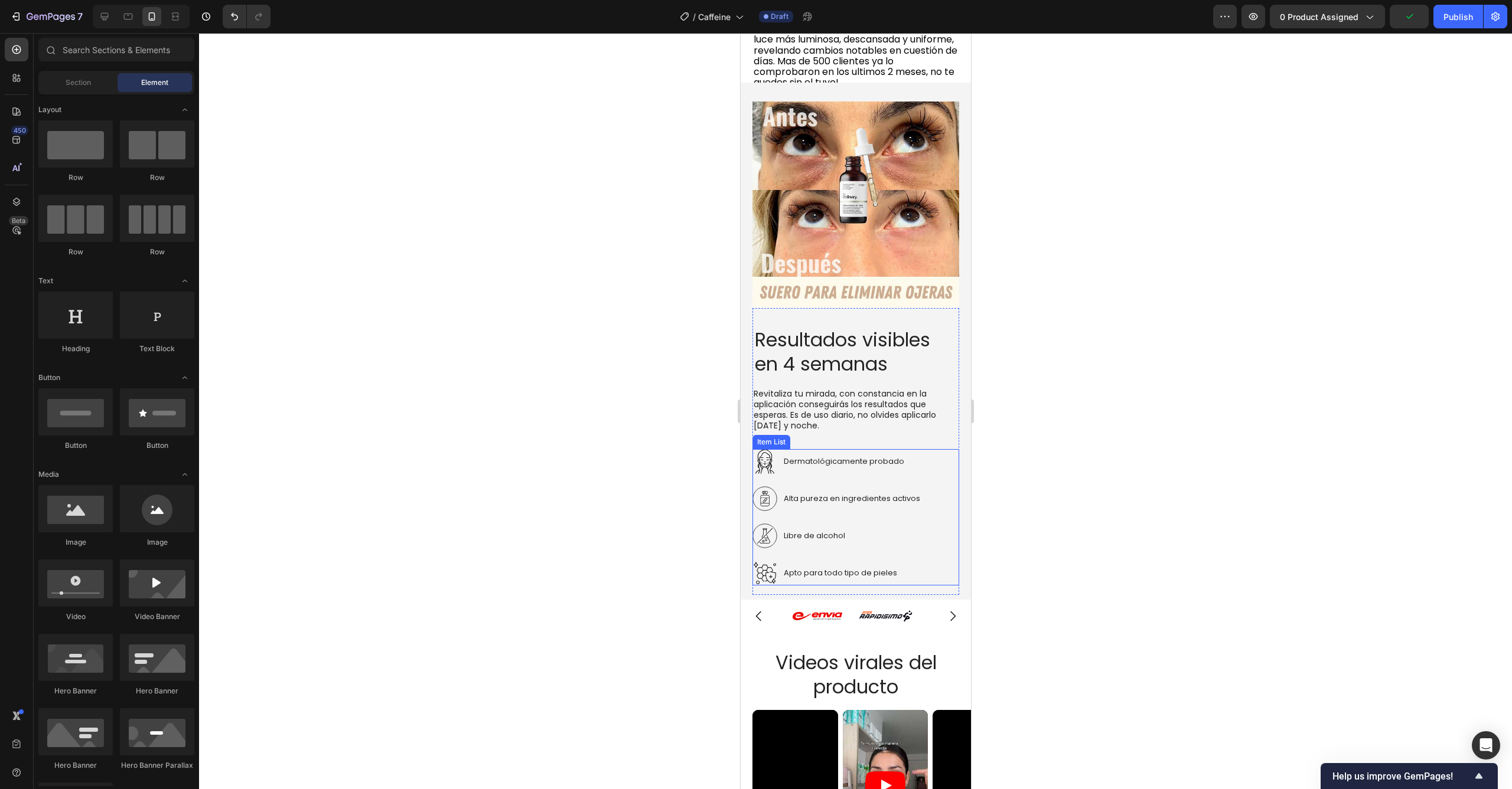
scroll to position [2135, 0]
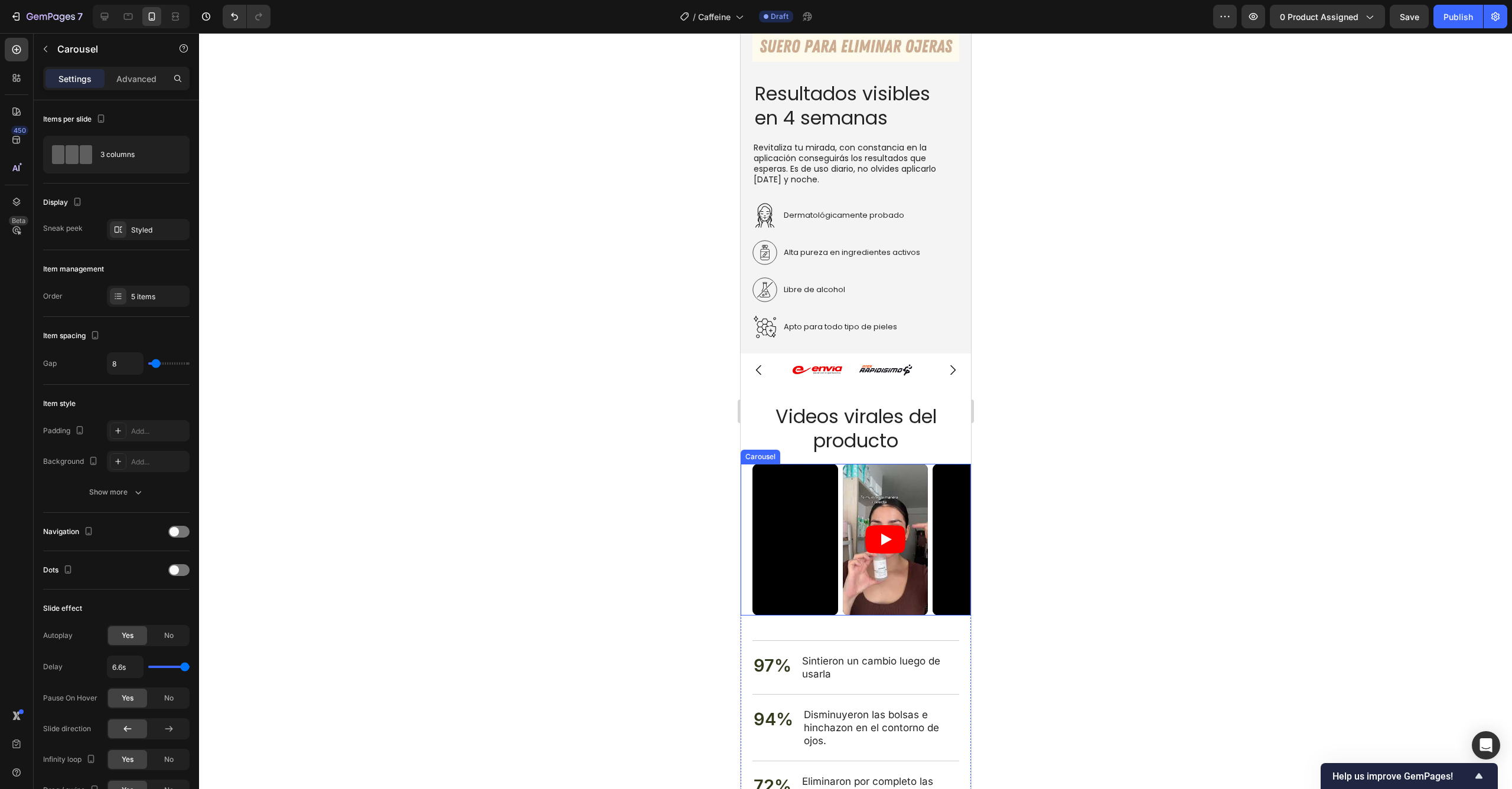
click at [746, 494] on div "Video Video Video Video Carousel" at bounding box center [854, 540] width 230 height 152
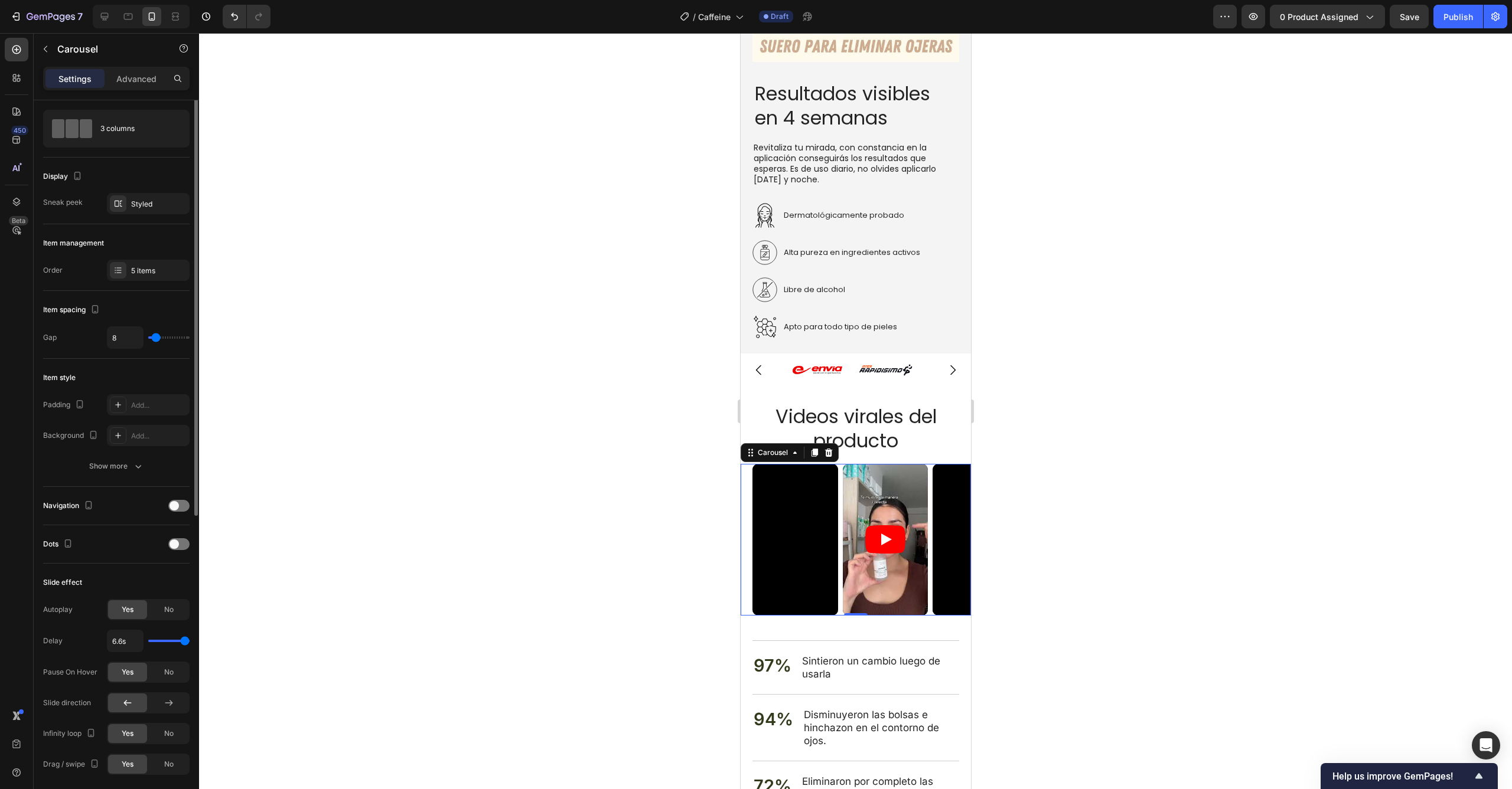
scroll to position [26, 0]
click at [137, 275] on div "5 items" at bounding box center [159, 271] width 55 height 11
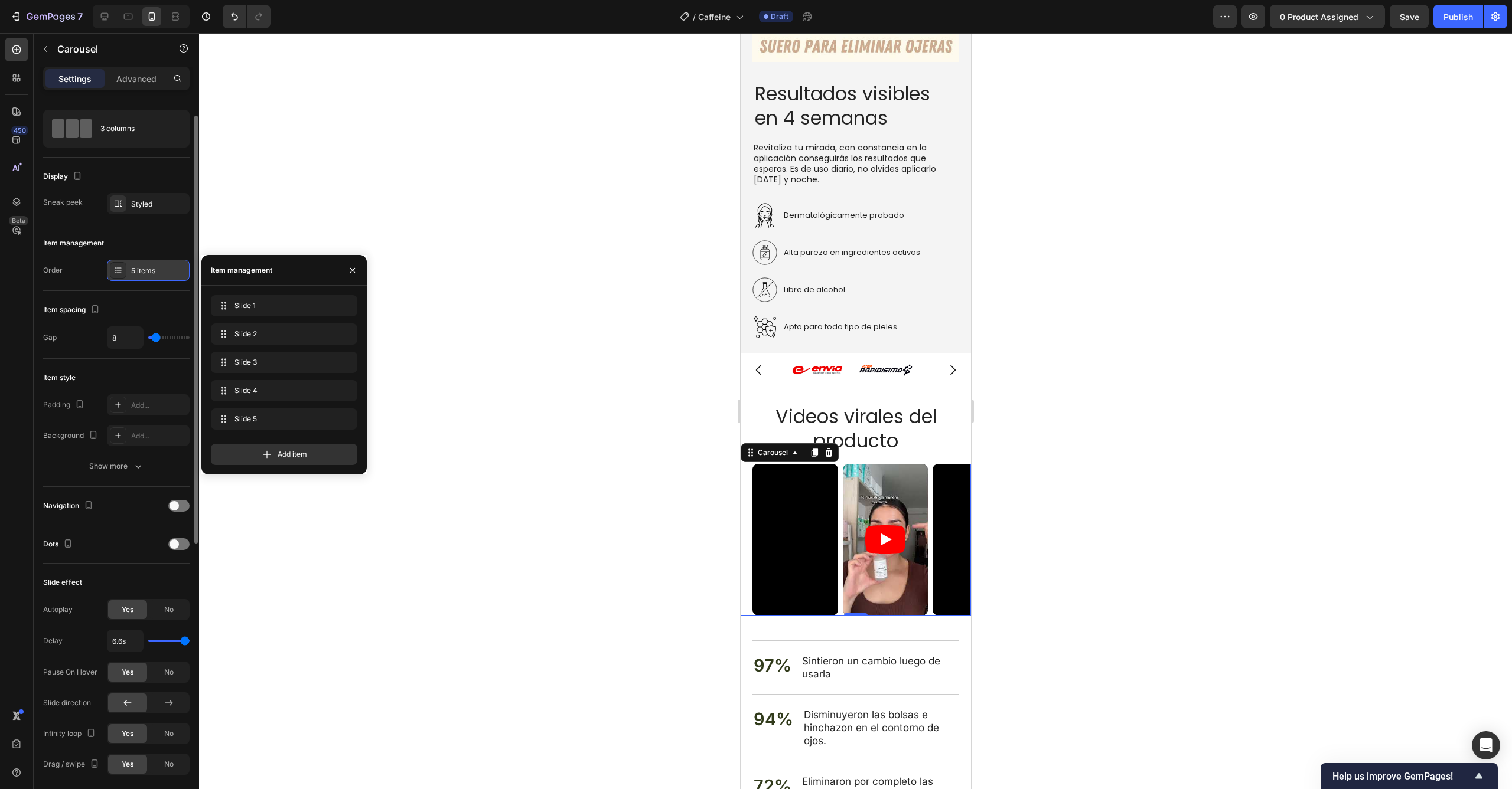
click at [137, 275] on div "5 items" at bounding box center [159, 271] width 55 height 11
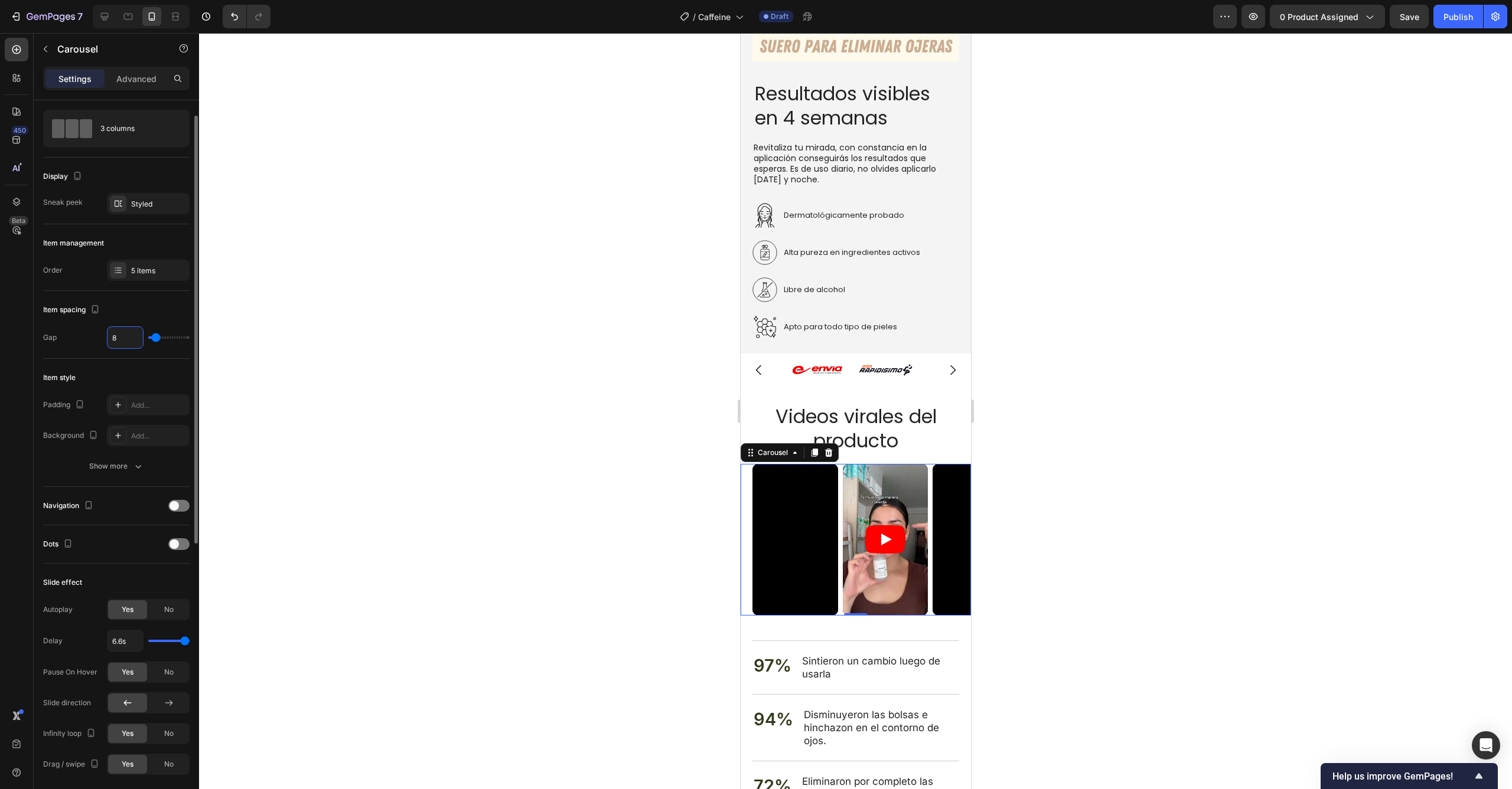
click at [118, 331] on input "8" at bounding box center [125, 338] width 35 height 21
click at [141, 276] on div "5 items" at bounding box center [148, 271] width 83 height 21
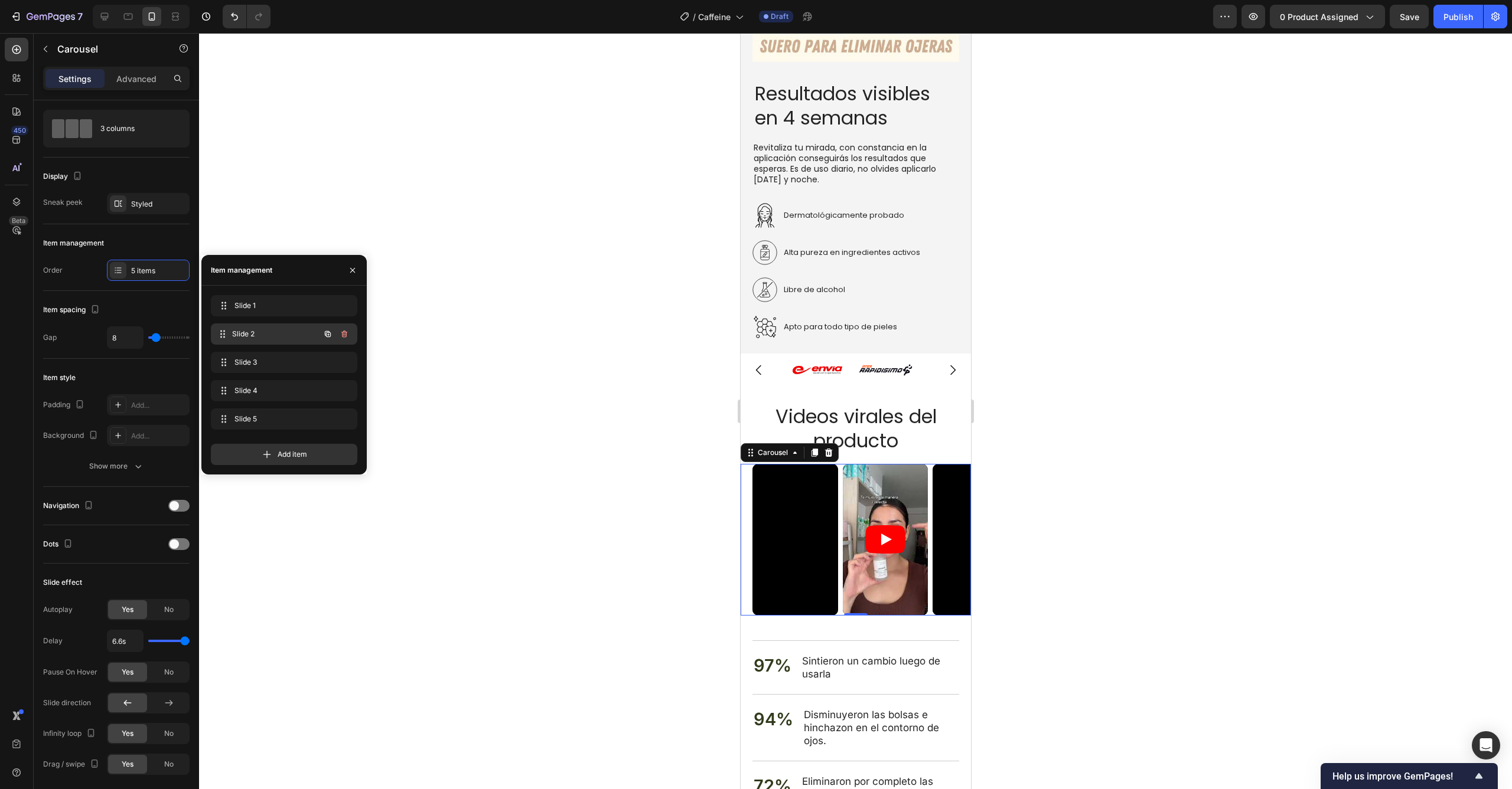
click at [268, 340] on div "Slide 2 Slide 2" at bounding box center [267, 334] width 104 height 16
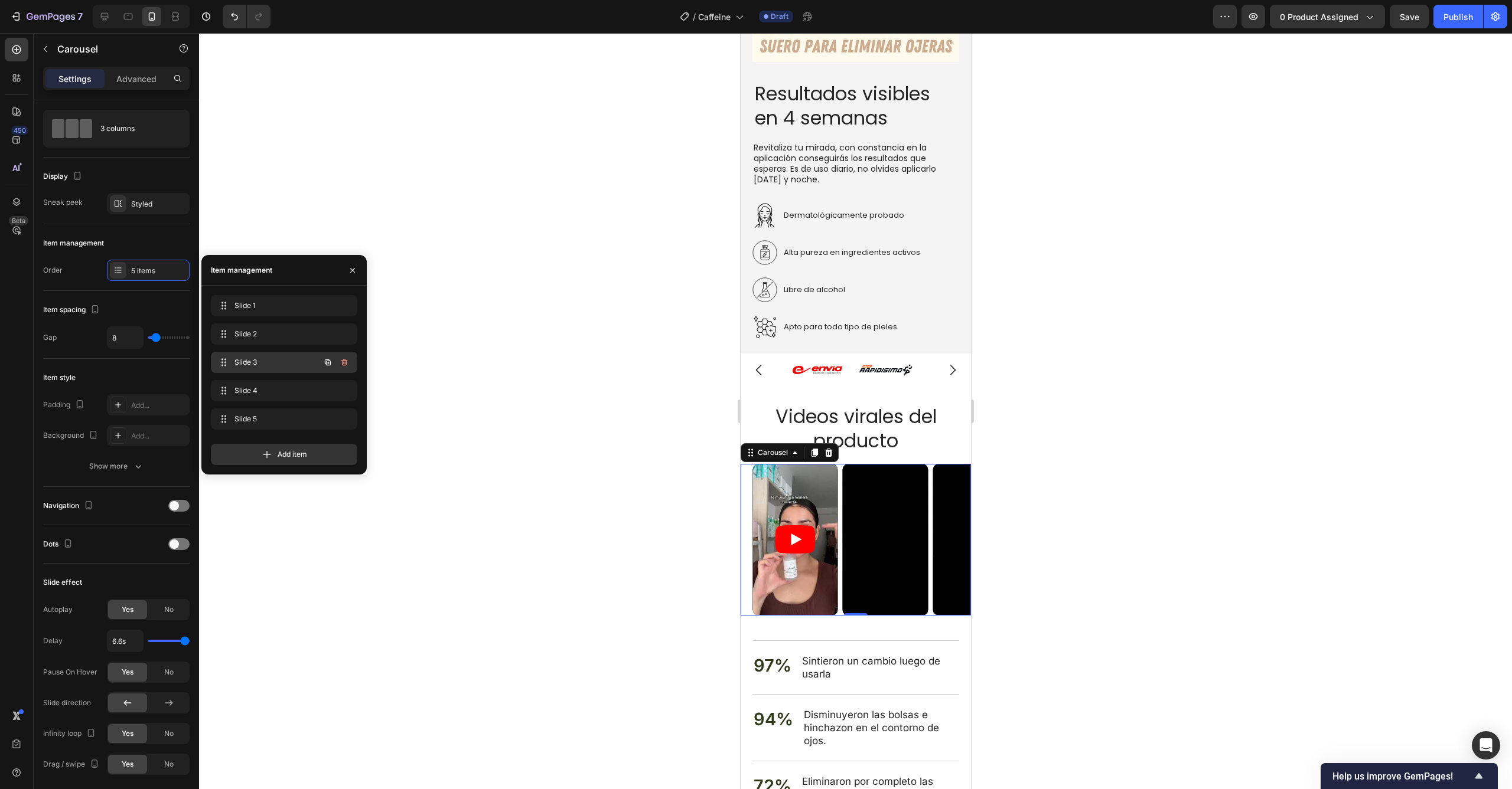
click at [271, 359] on span "Slide 3" at bounding box center [268, 362] width 67 height 11
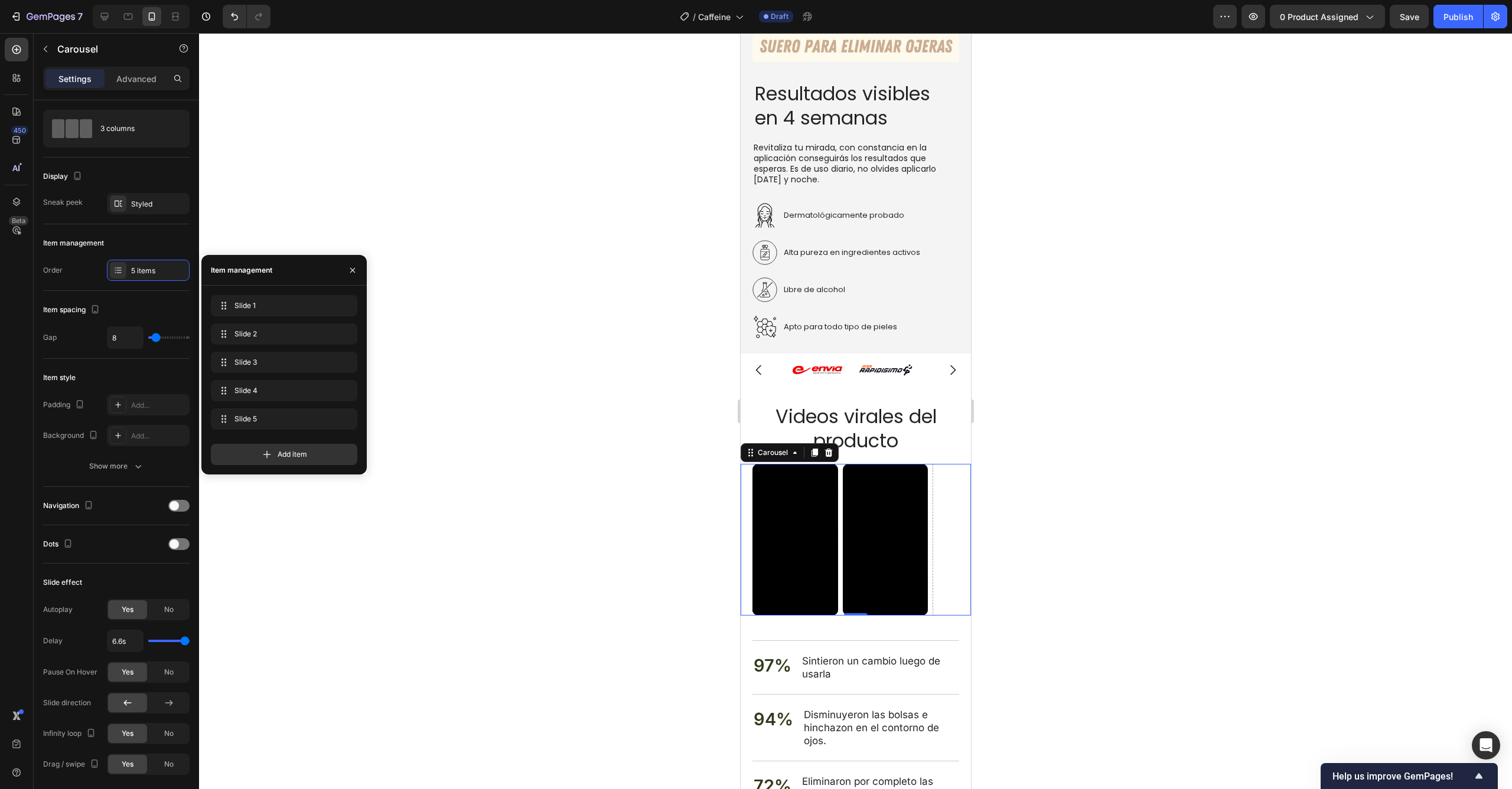
click at [274, 377] on div "Slide 3 Slide 3" at bounding box center [284, 365] width 147 height 26
click at [271, 390] on span "Slide 4" at bounding box center [276, 390] width 87 height 11
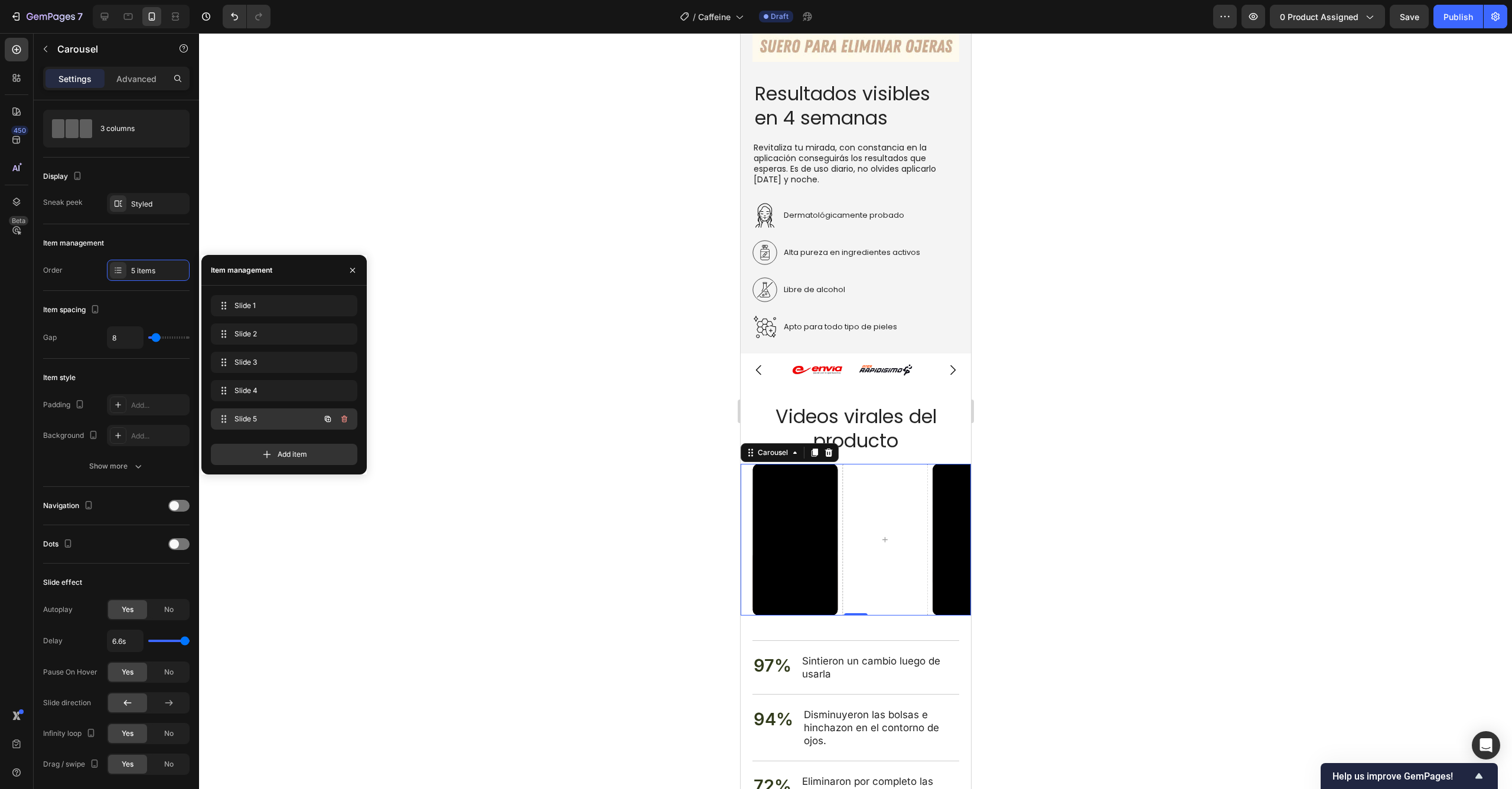
click at [273, 418] on span "Slide 5" at bounding box center [268, 419] width 67 height 11
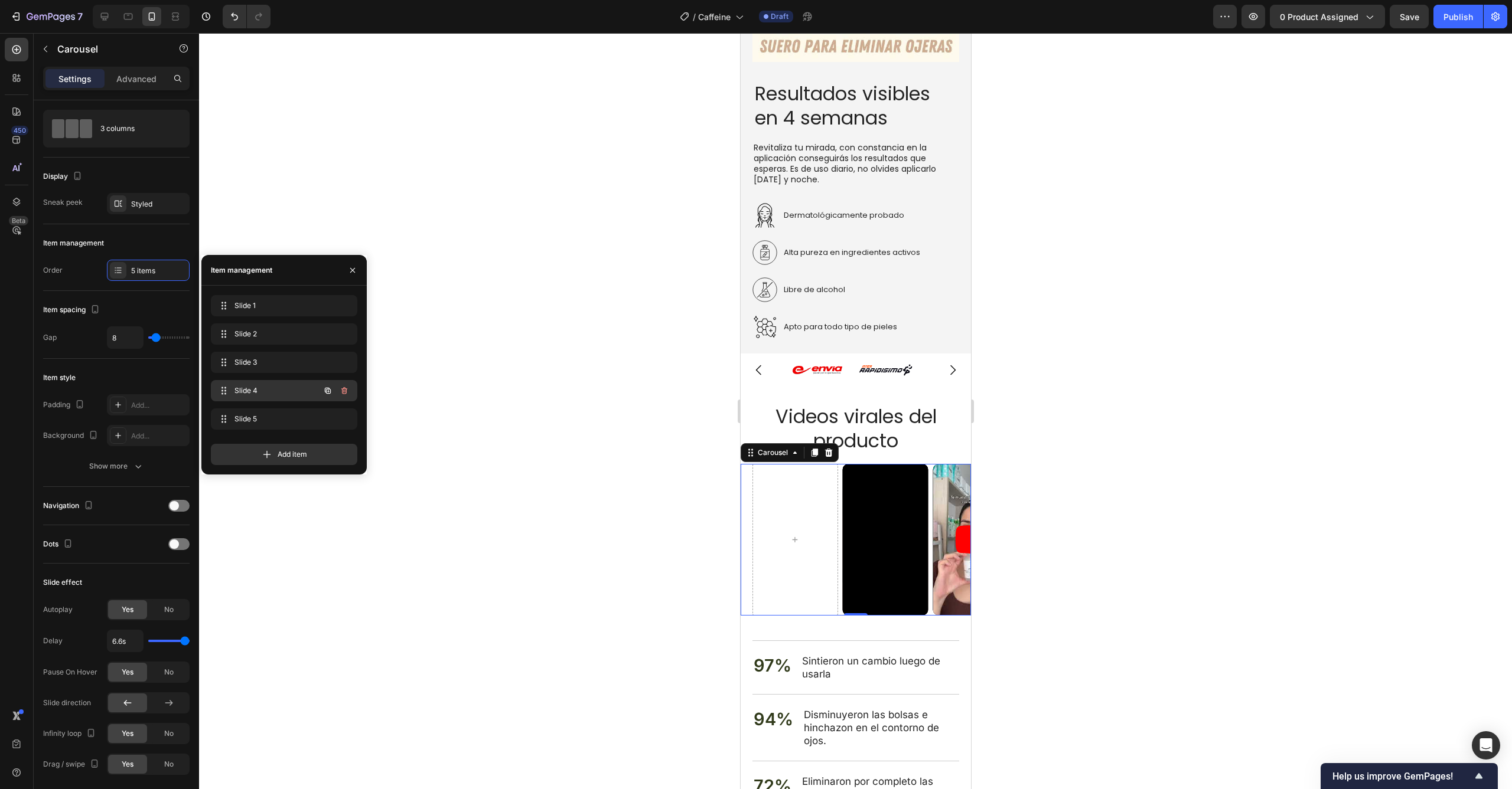
click at [277, 395] on span "Slide 4" at bounding box center [268, 390] width 67 height 11
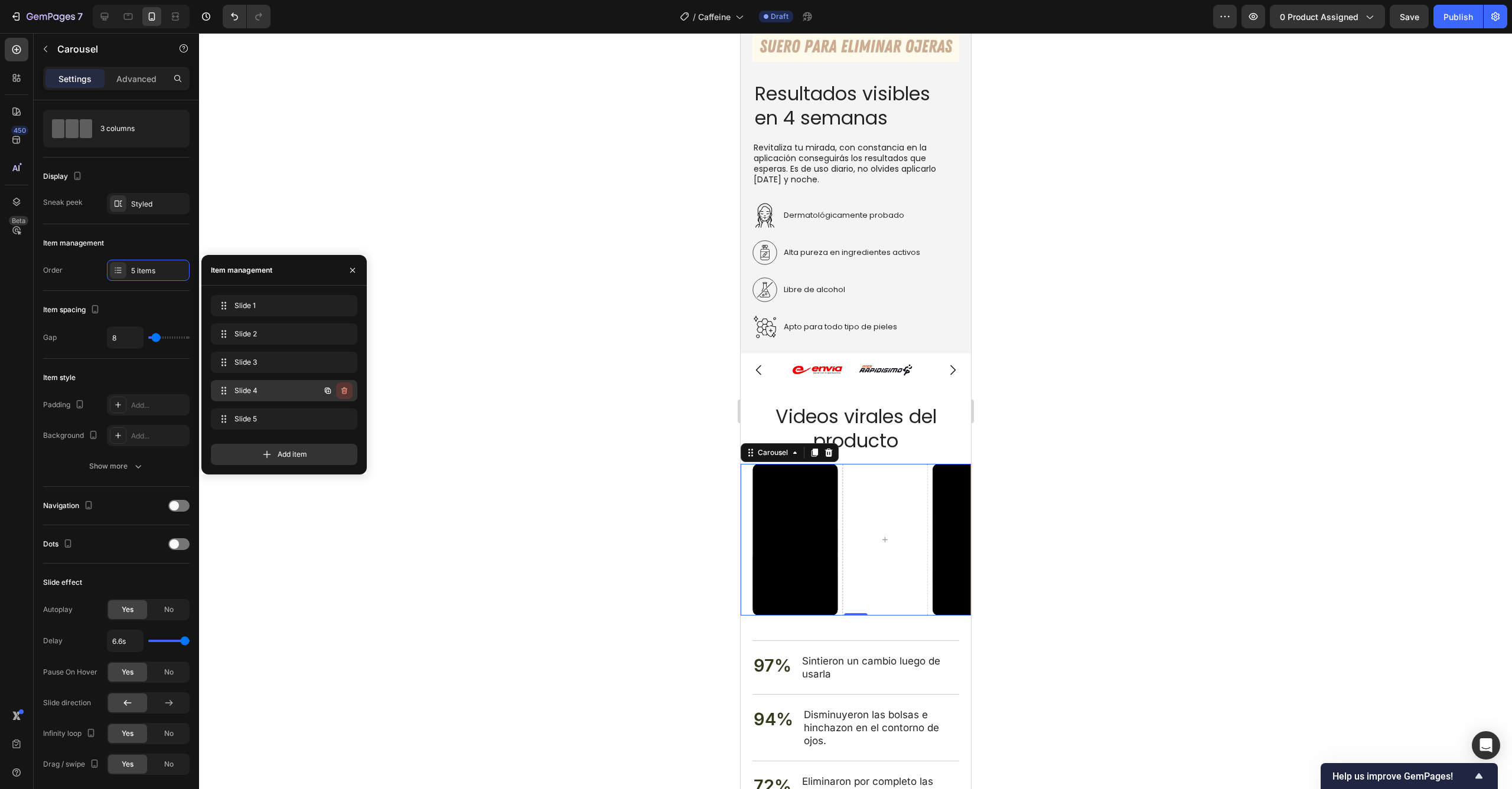
click at [347, 390] on icon "button" at bounding box center [344, 390] width 9 height 9
click at [347, 390] on button "Delete" at bounding box center [337, 390] width 33 height 16
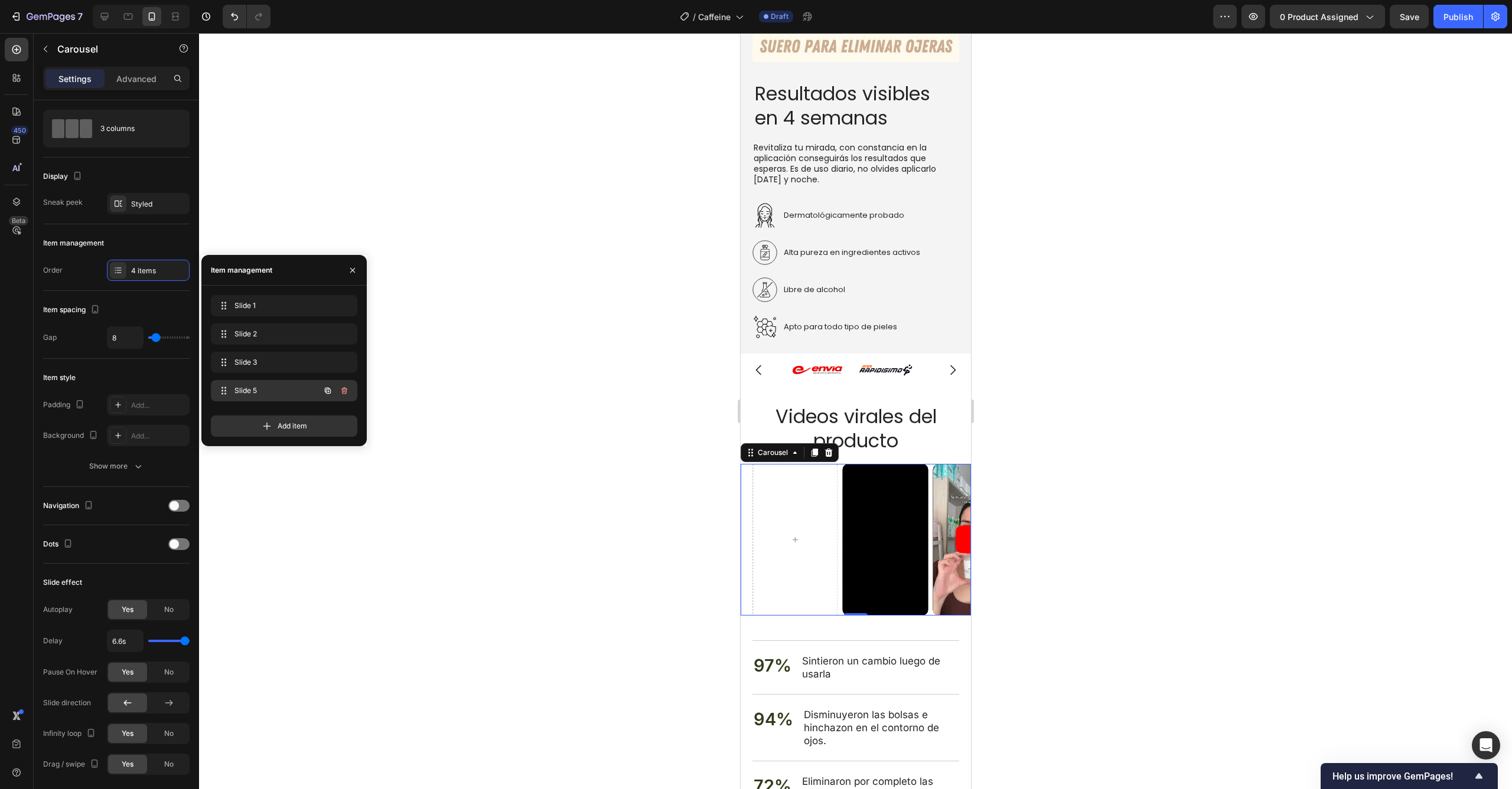
click at [288, 392] on span "Slide 5" at bounding box center [268, 390] width 67 height 11
click at [288, 363] on span "Slide 3" at bounding box center [268, 362] width 67 height 11
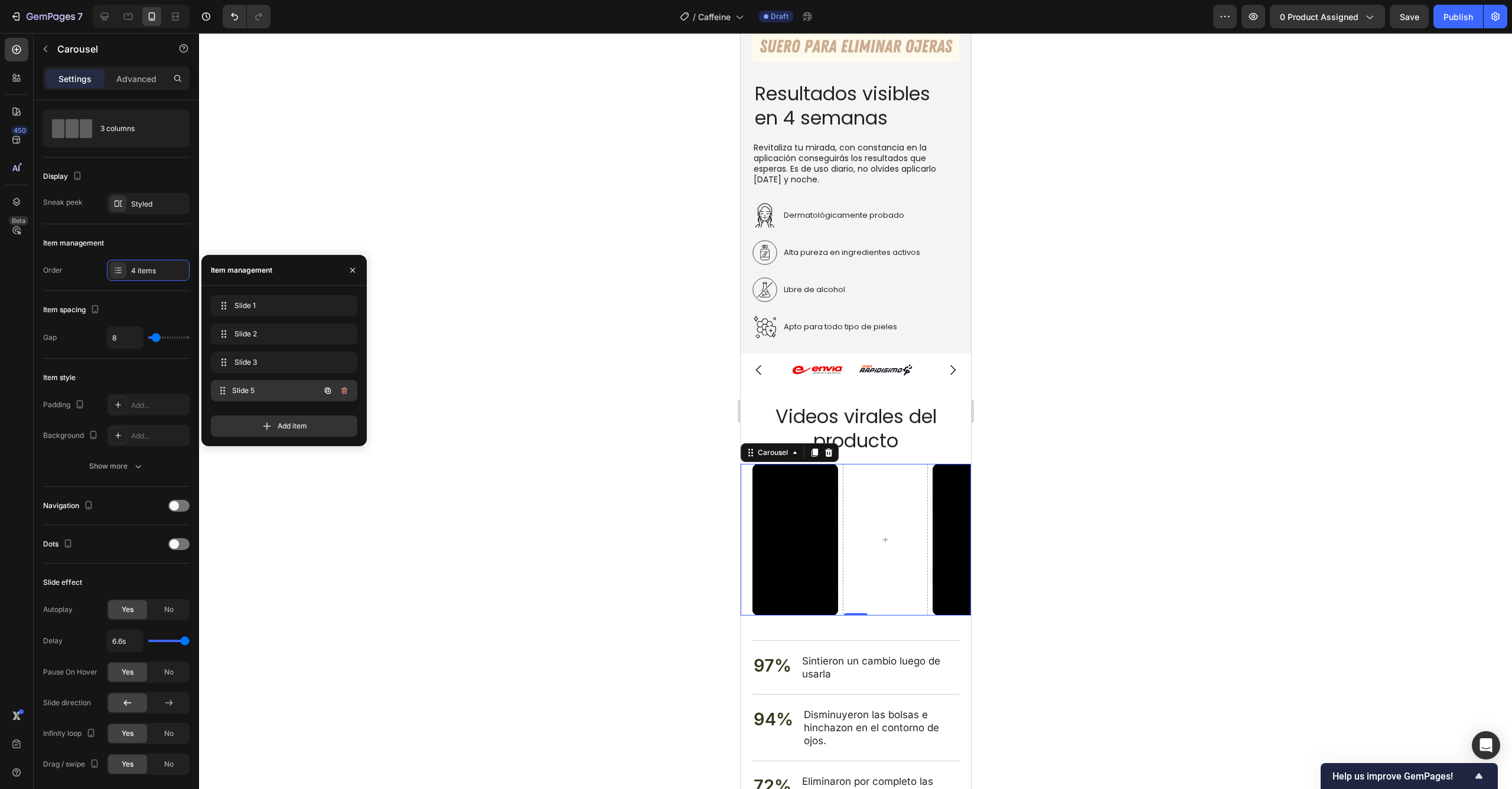
click at [283, 382] on div "Slide 5 Slide 5" at bounding box center [267, 390] width 104 height 16
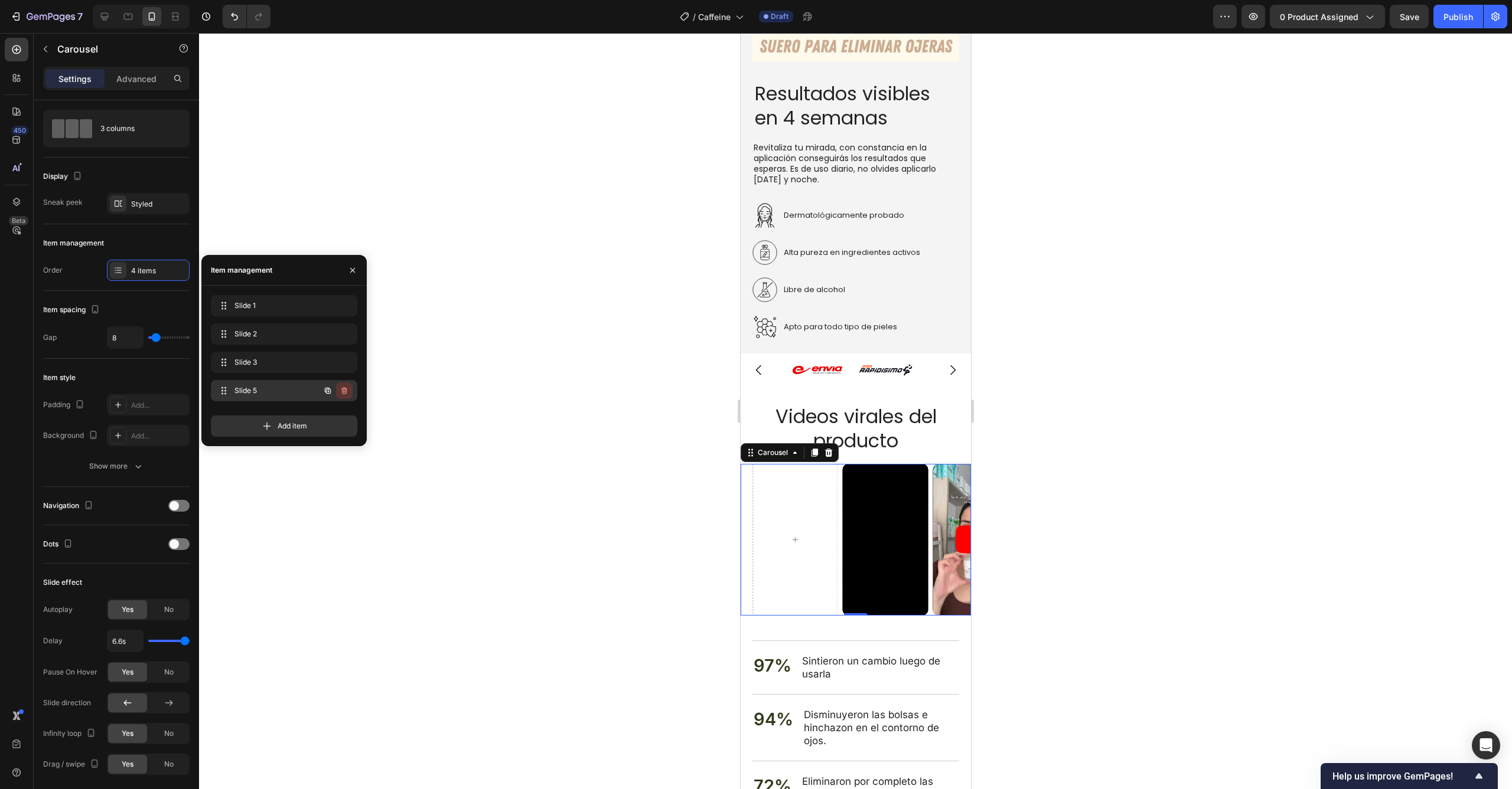
click at [346, 388] on icon "button" at bounding box center [344, 390] width 9 height 9
click at [344, 390] on div "Delete" at bounding box center [336, 390] width 22 height 11
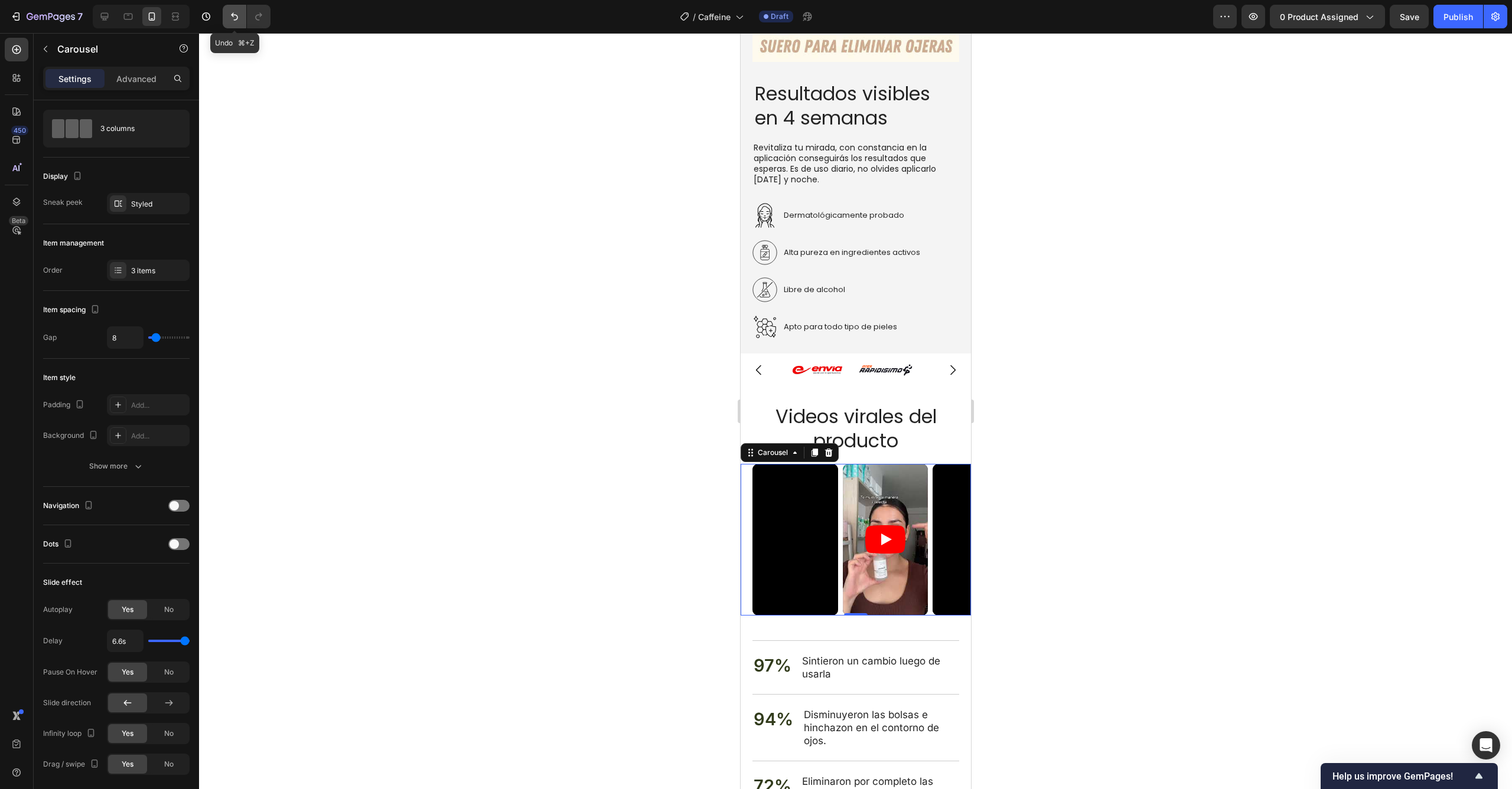
click at [229, 14] on icon "Undo/Redo" at bounding box center [235, 16] width 12 height 12
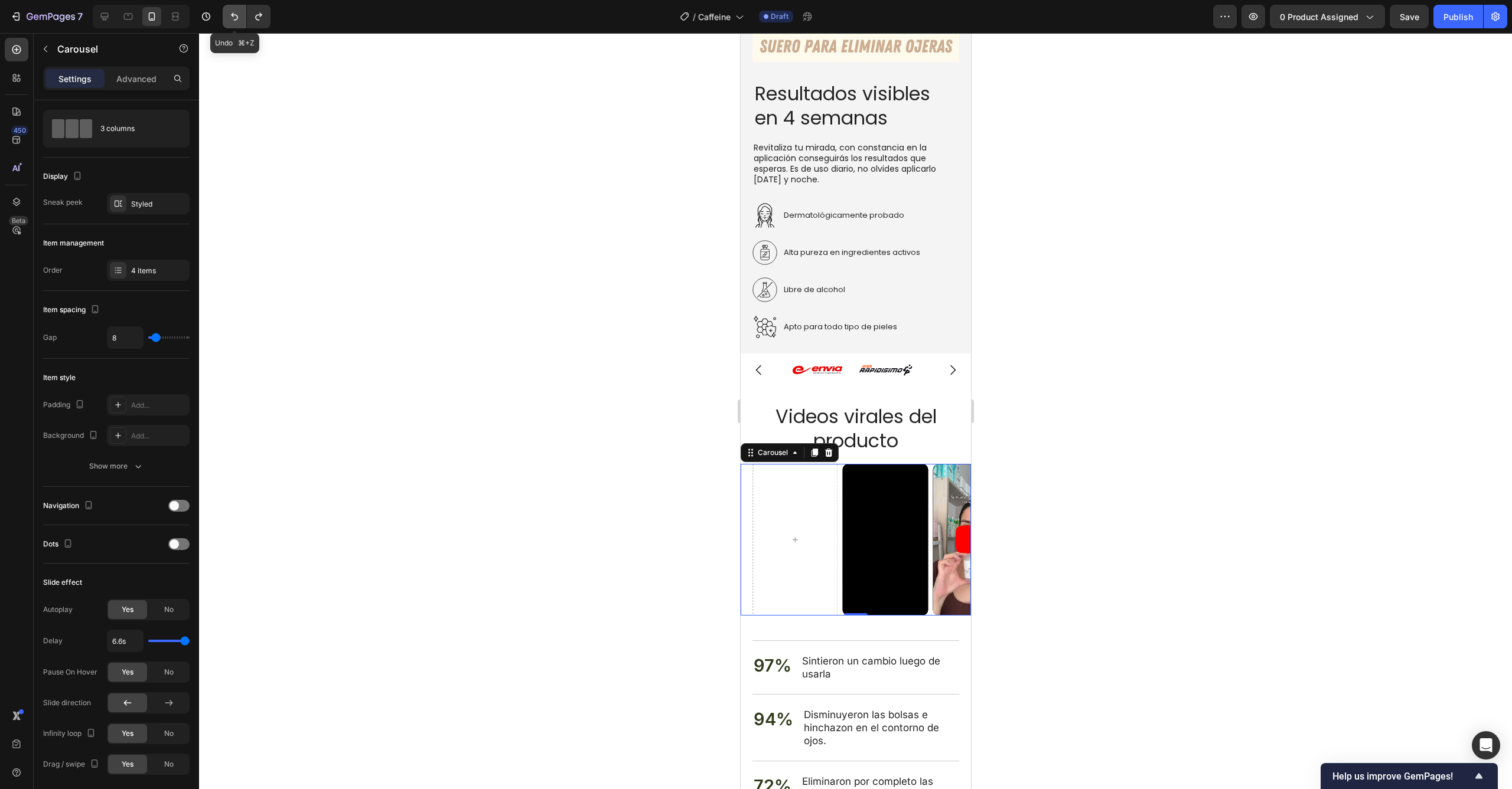
click at [233, 16] on icon "Undo/Redo" at bounding box center [235, 16] width 7 height 8
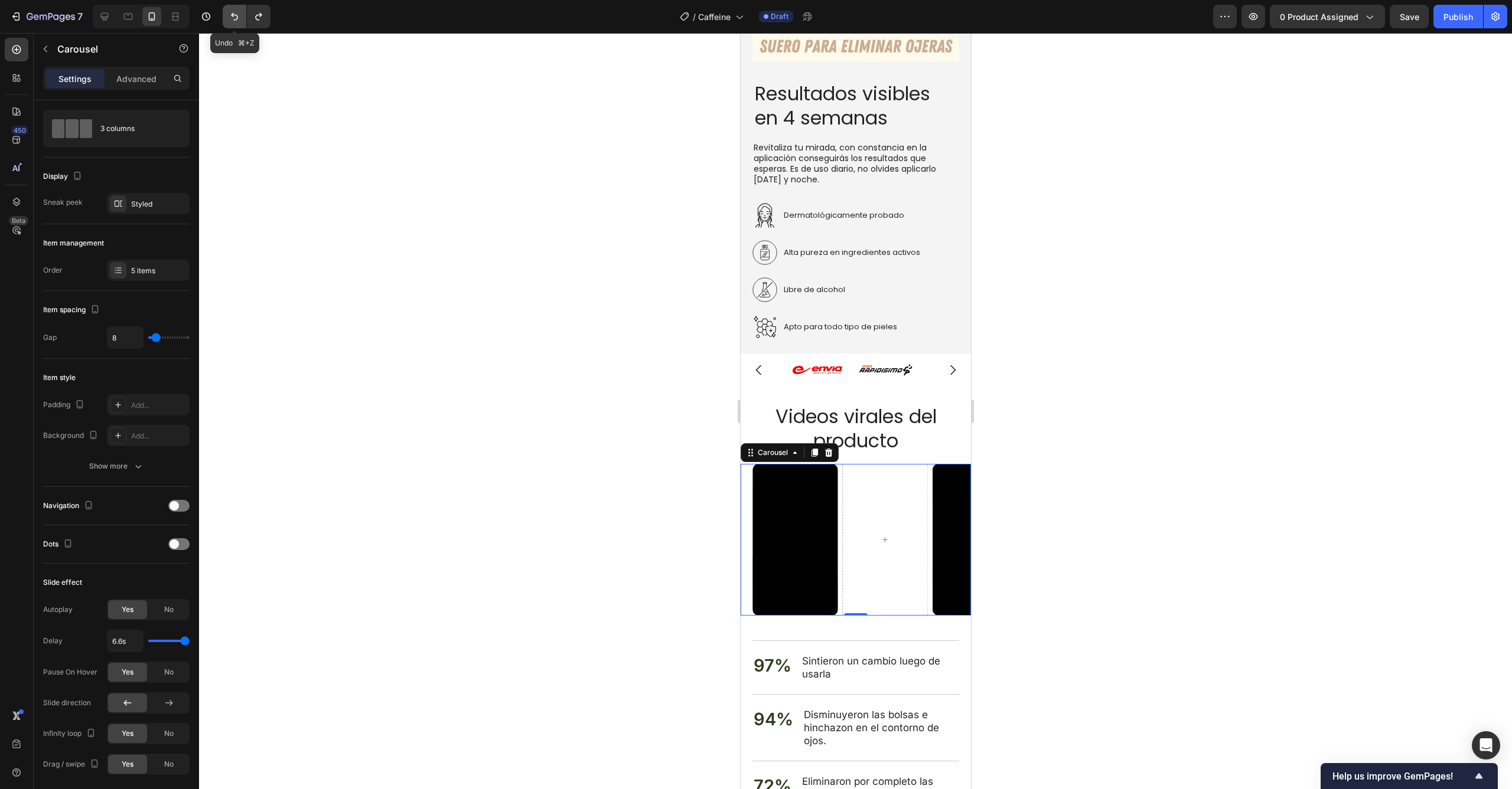
click at [233, 16] on icon "Undo/Redo" at bounding box center [235, 16] width 7 height 8
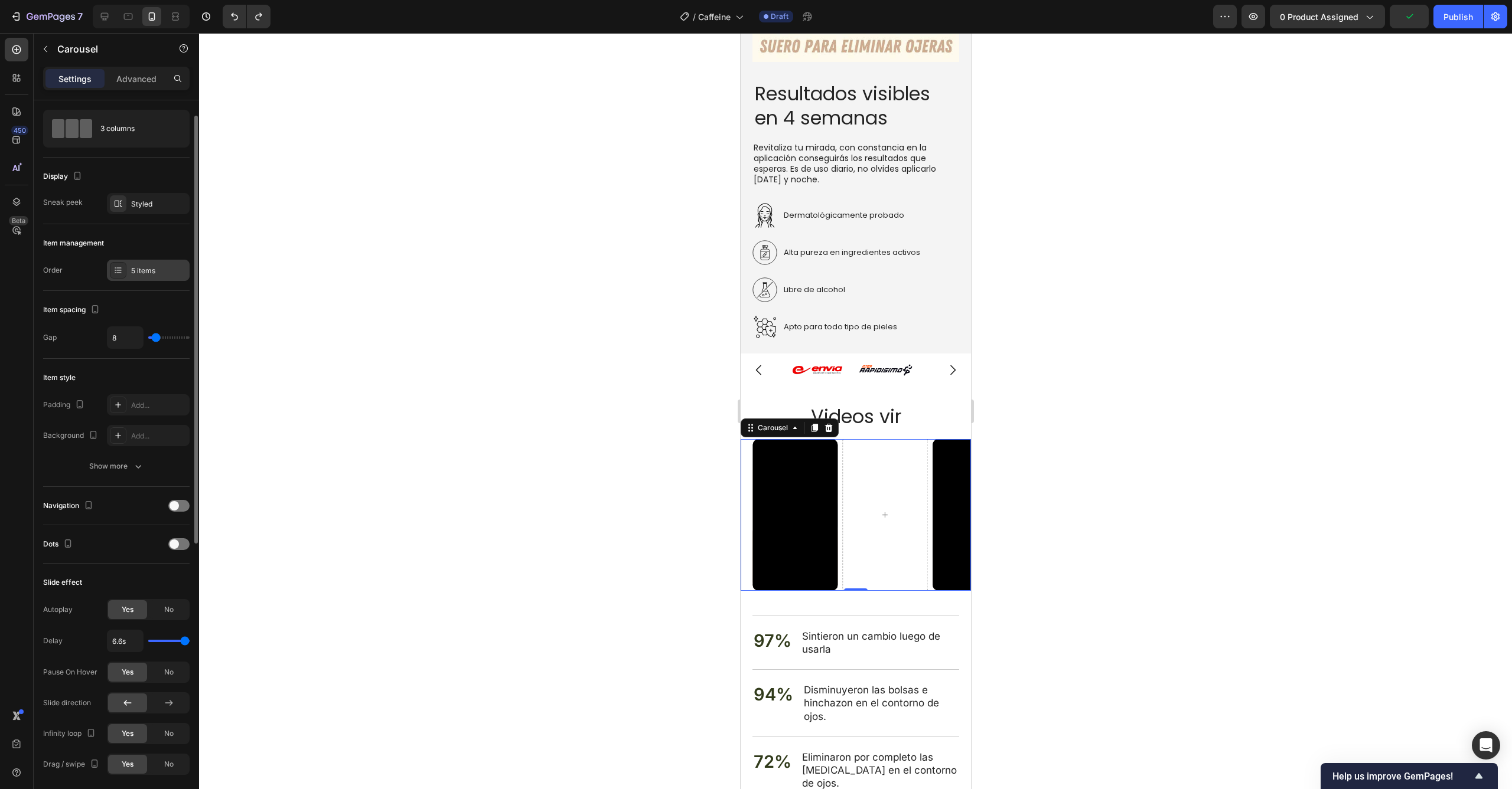
click at [146, 278] on div "5 items" at bounding box center [148, 271] width 83 height 21
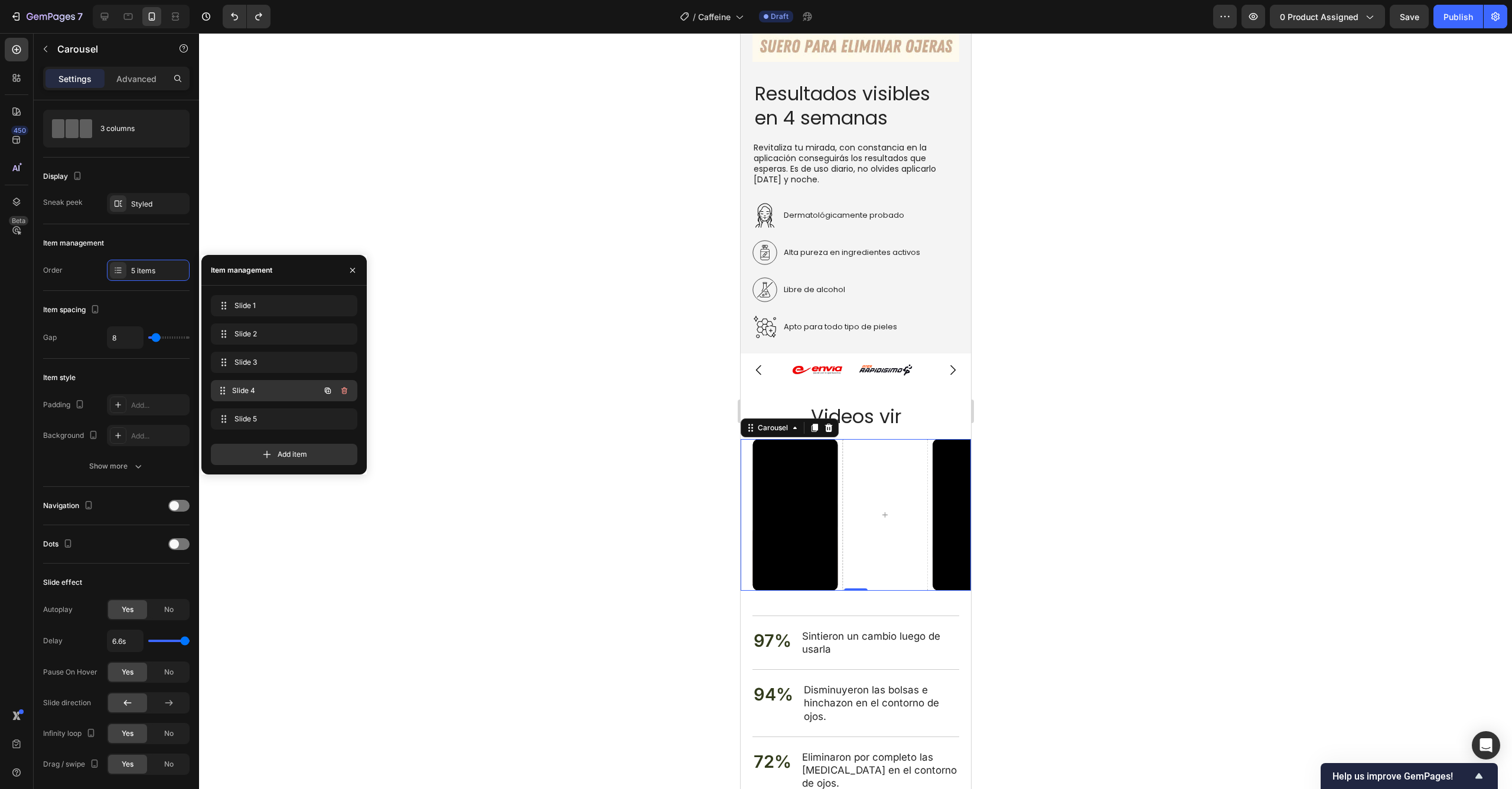
click at [268, 390] on span "Slide 4" at bounding box center [276, 390] width 87 height 11
click at [269, 418] on span "Slide 5" at bounding box center [268, 419] width 67 height 11
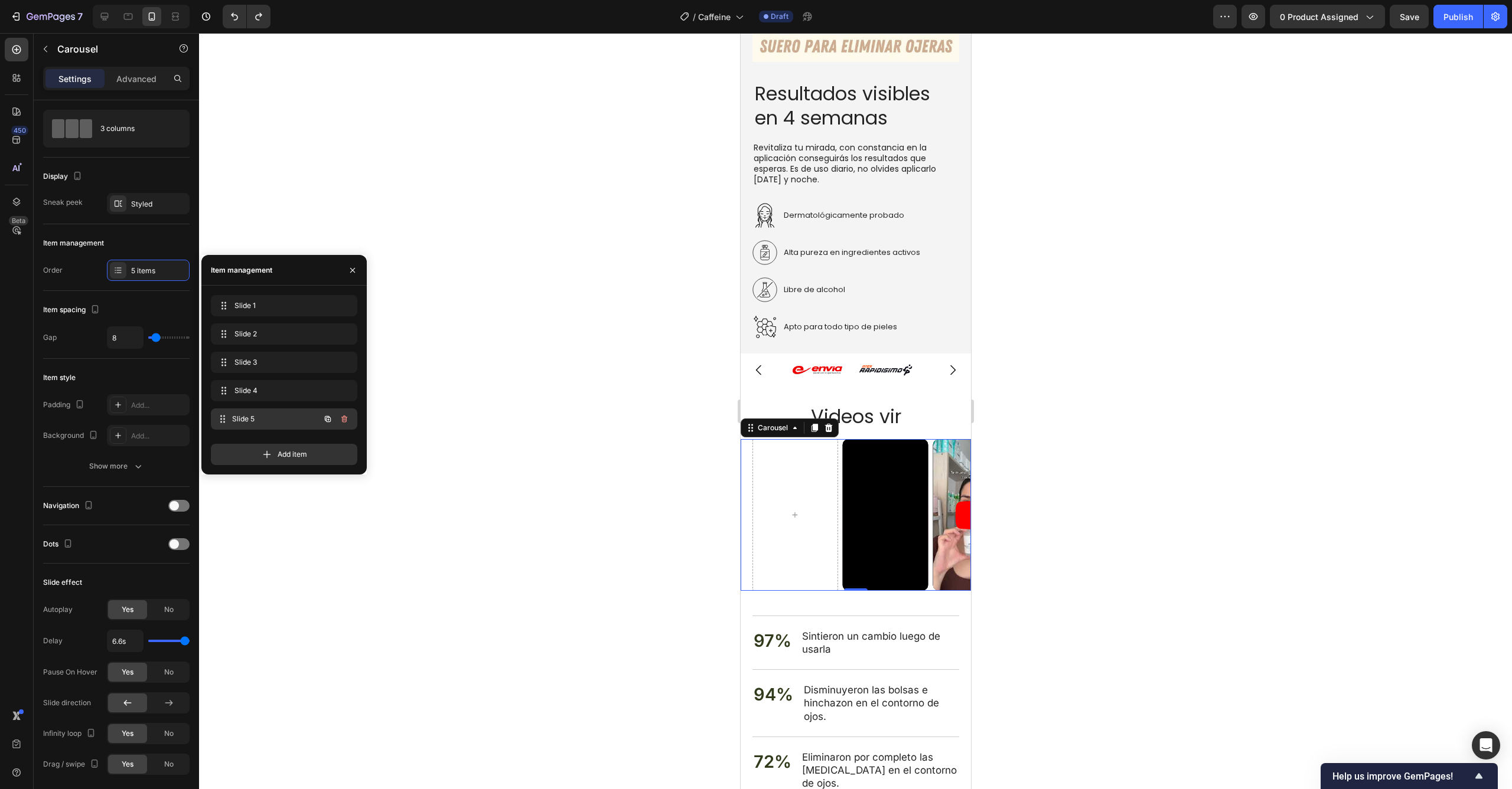
click at [269, 418] on span "Slide 5" at bounding box center [276, 419] width 87 height 11
click at [345, 414] on button "button" at bounding box center [344, 419] width 16 height 16
click at [339, 422] on div "Delete" at bounding box center [336, 419] width 22 height 11
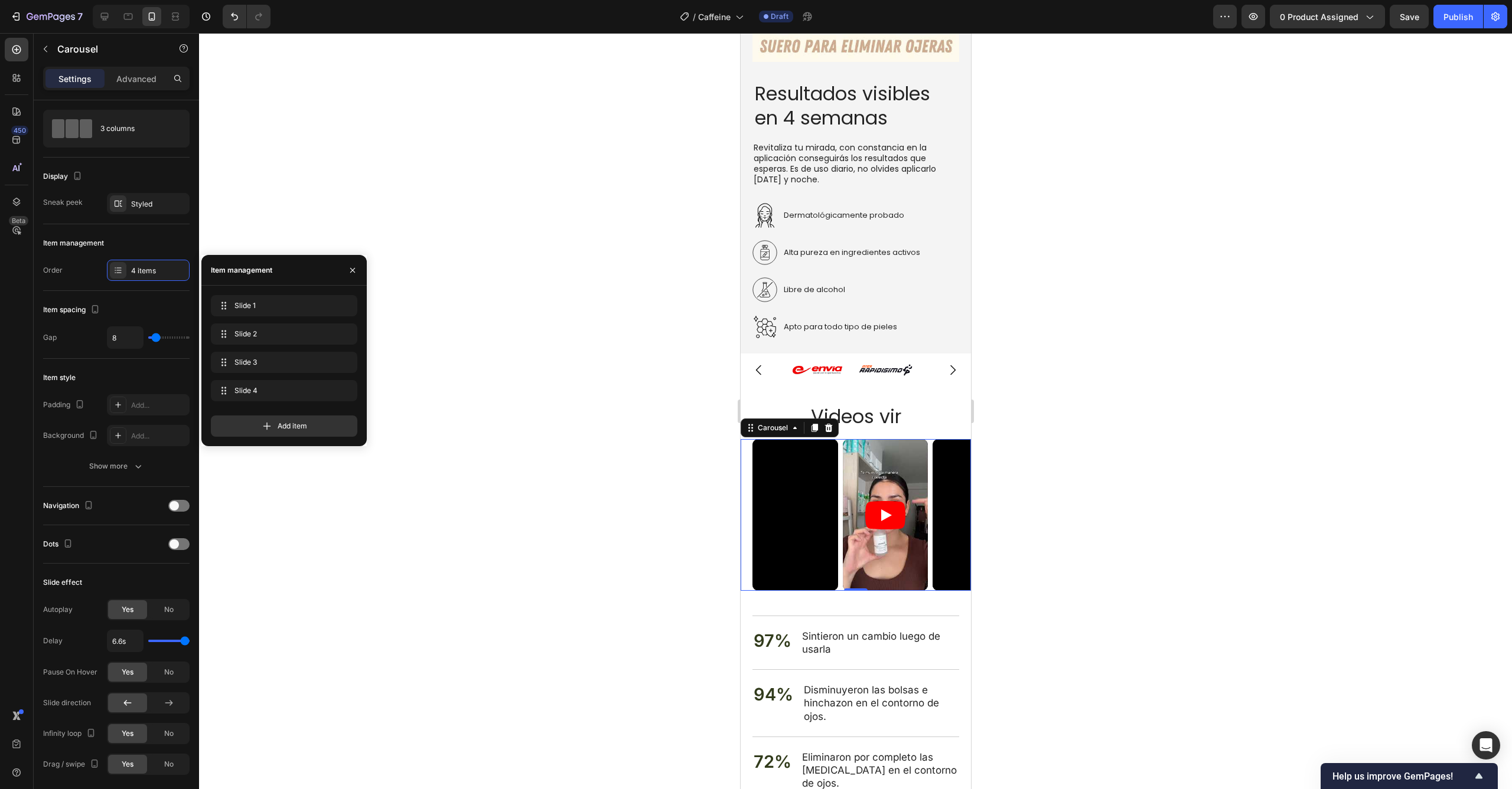
click at [565, 441] on div at bounding box center [855, 411] width 1313 height 756
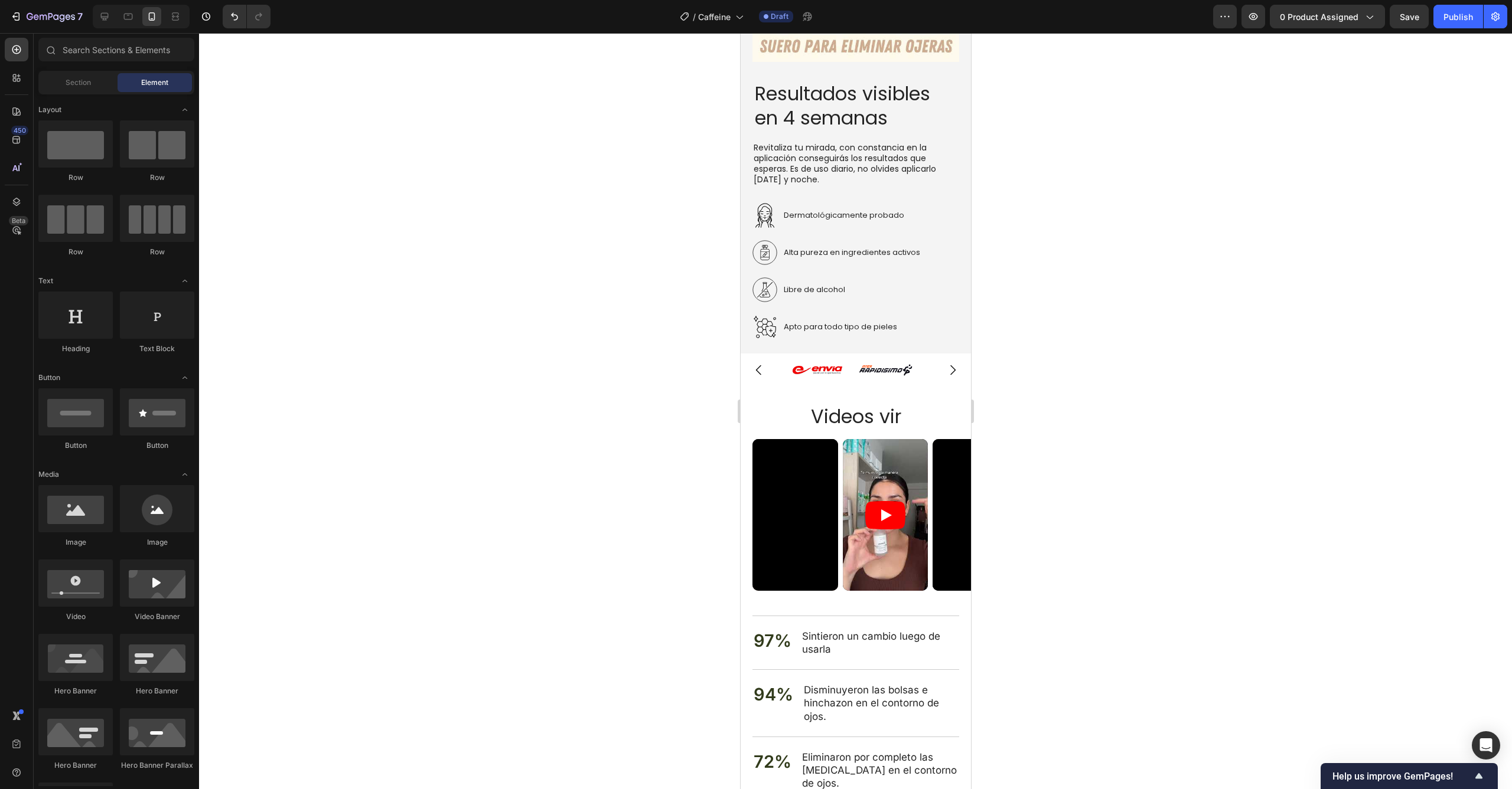
click at [597, 447] on div at bounding box center [855, 411] width 1313 height 756
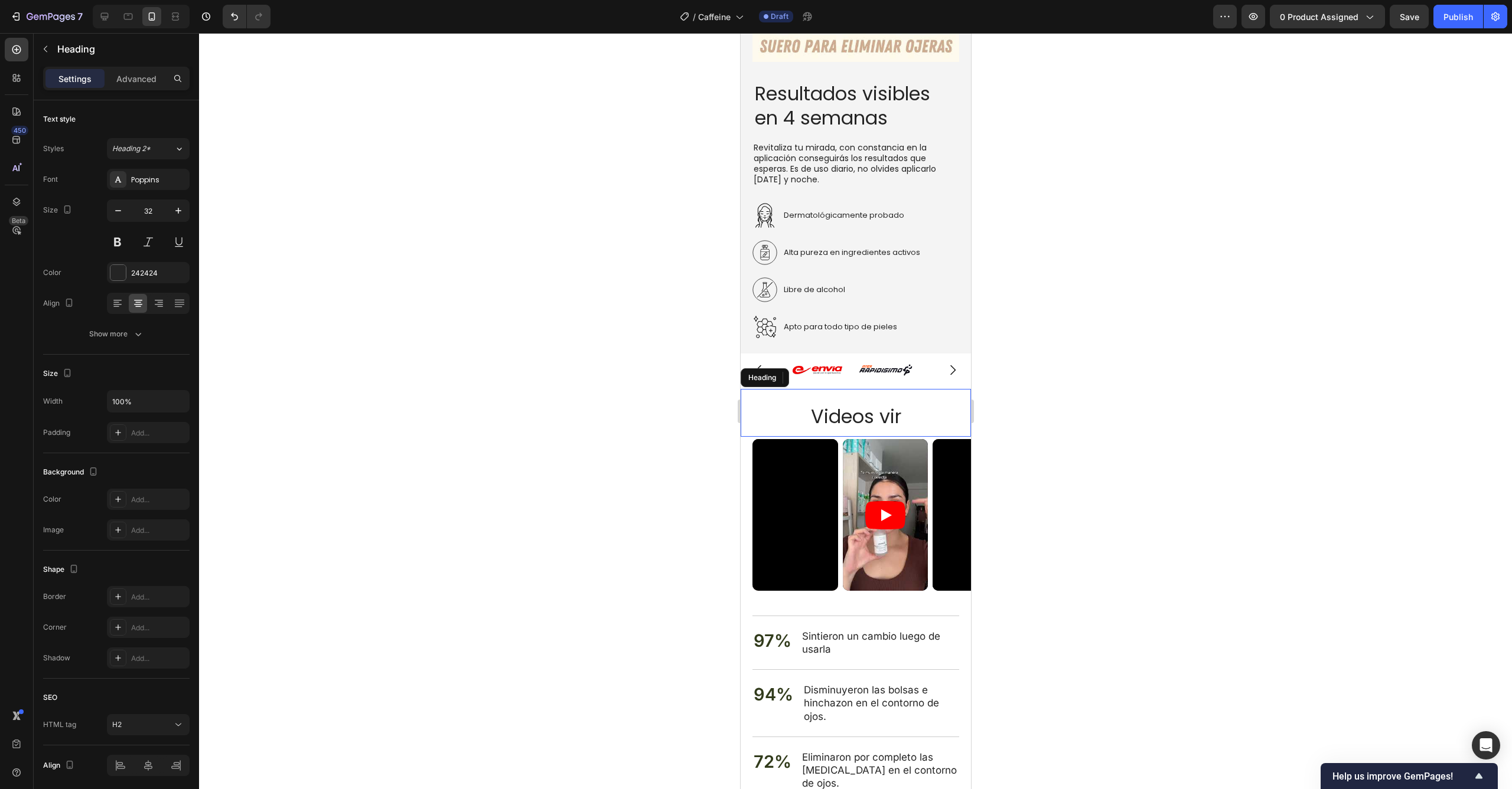
click at [913, 407] on h2 "Videos vir" at bounding box center [854, 416] width 230 height 27
click at [903, 411] on h2 "Videos vir" at bounding box center [854, 416] width 230 height 27
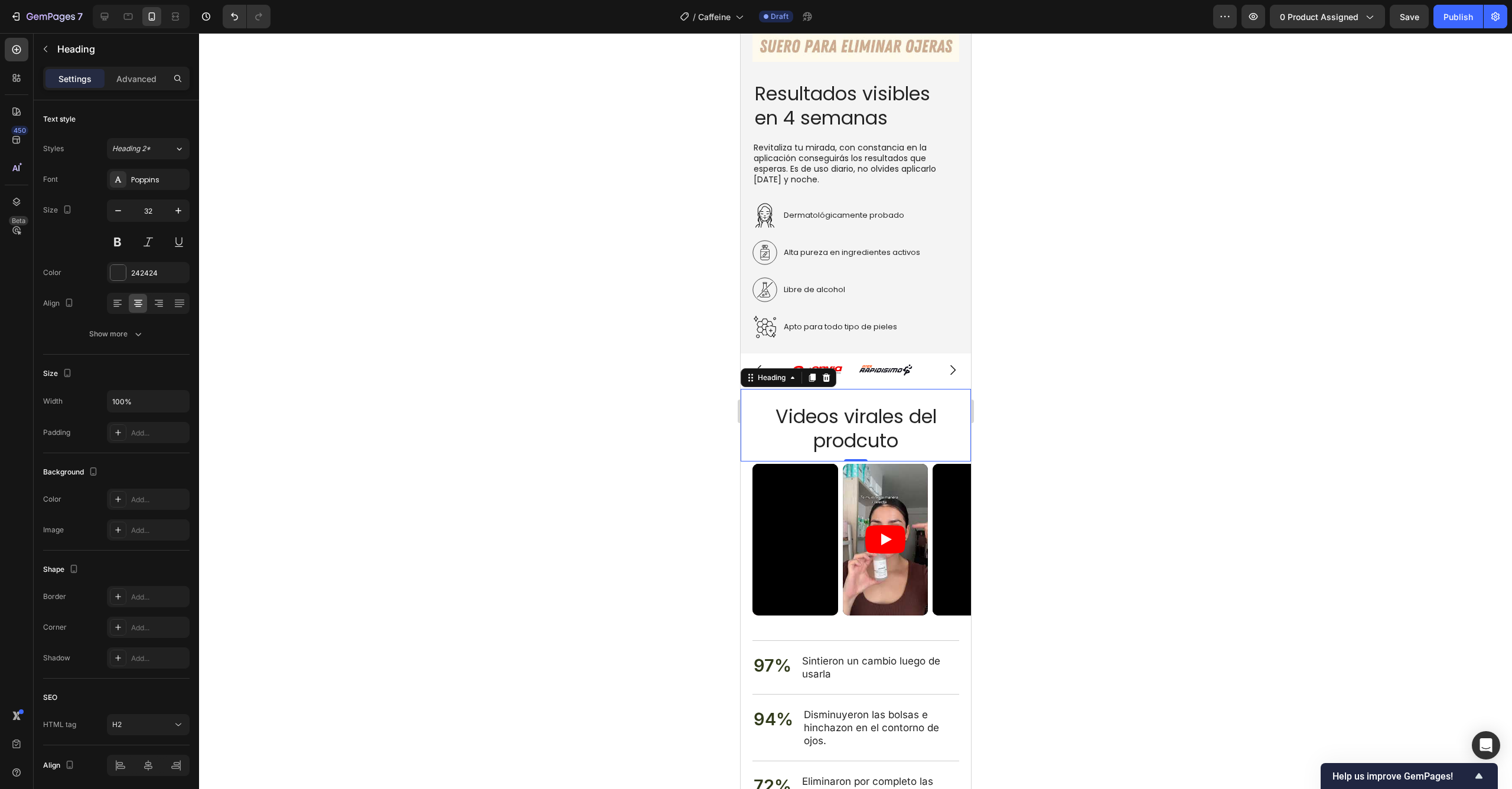
click at [1087, 387] on div at bounding box center [855, 411] width 1313 height 756
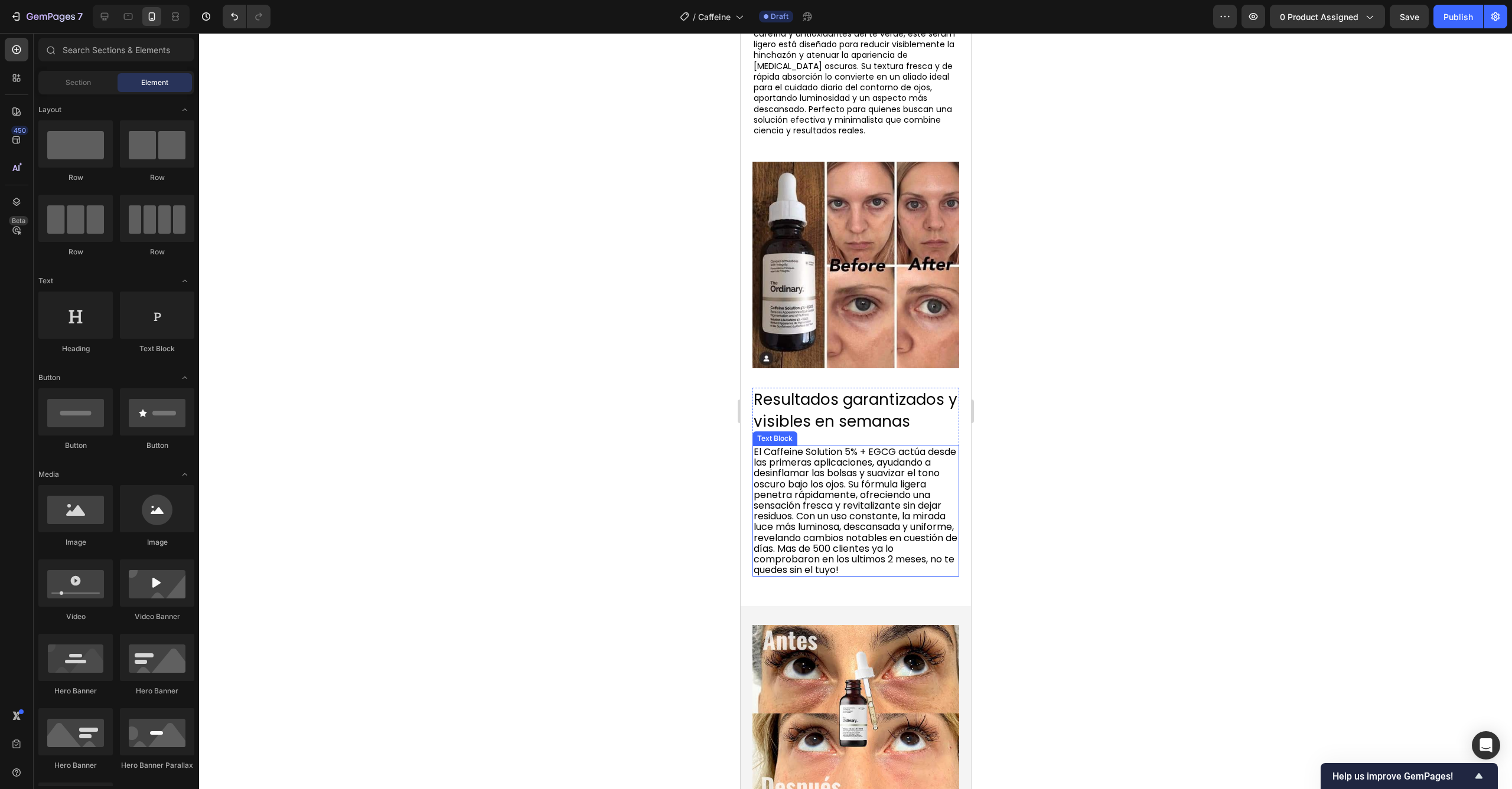
scroll to position [1493, 0]
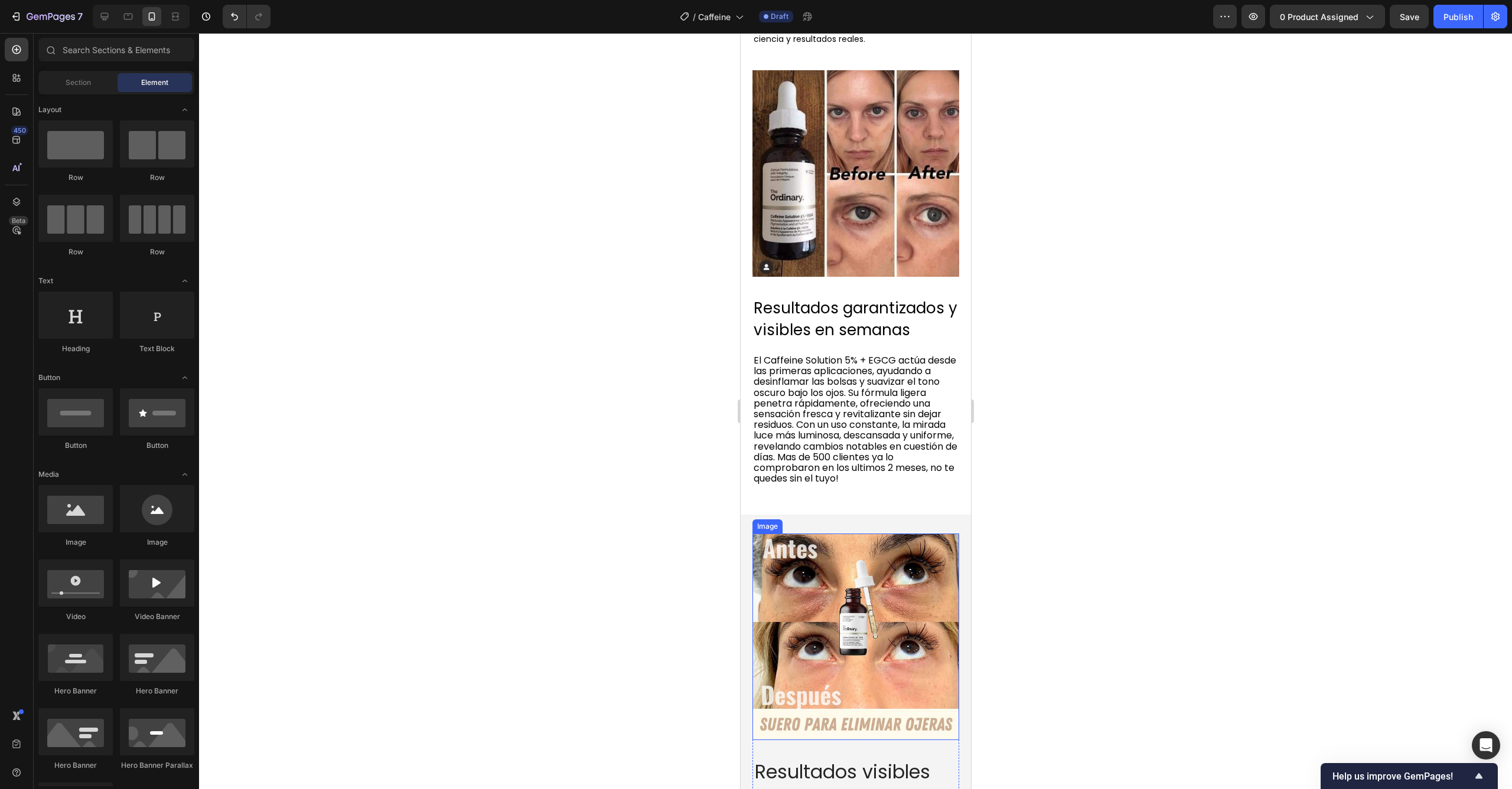
click at [828, 560] on img at bounding box center [855, 637] width 207 height 207
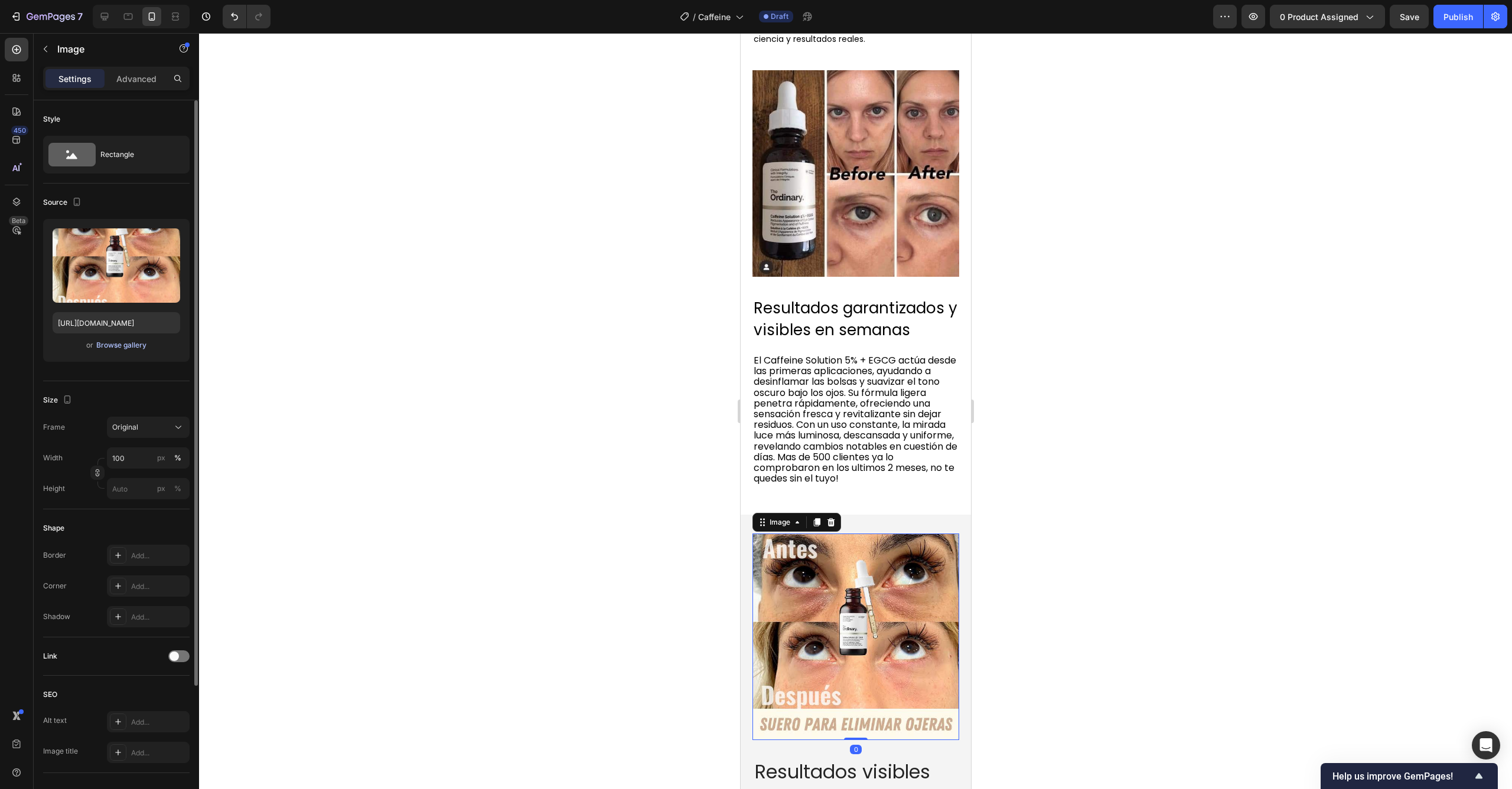
click at [146, 346] on div "Browse gallery" at bounding box center [121, 345] width 50 height 11
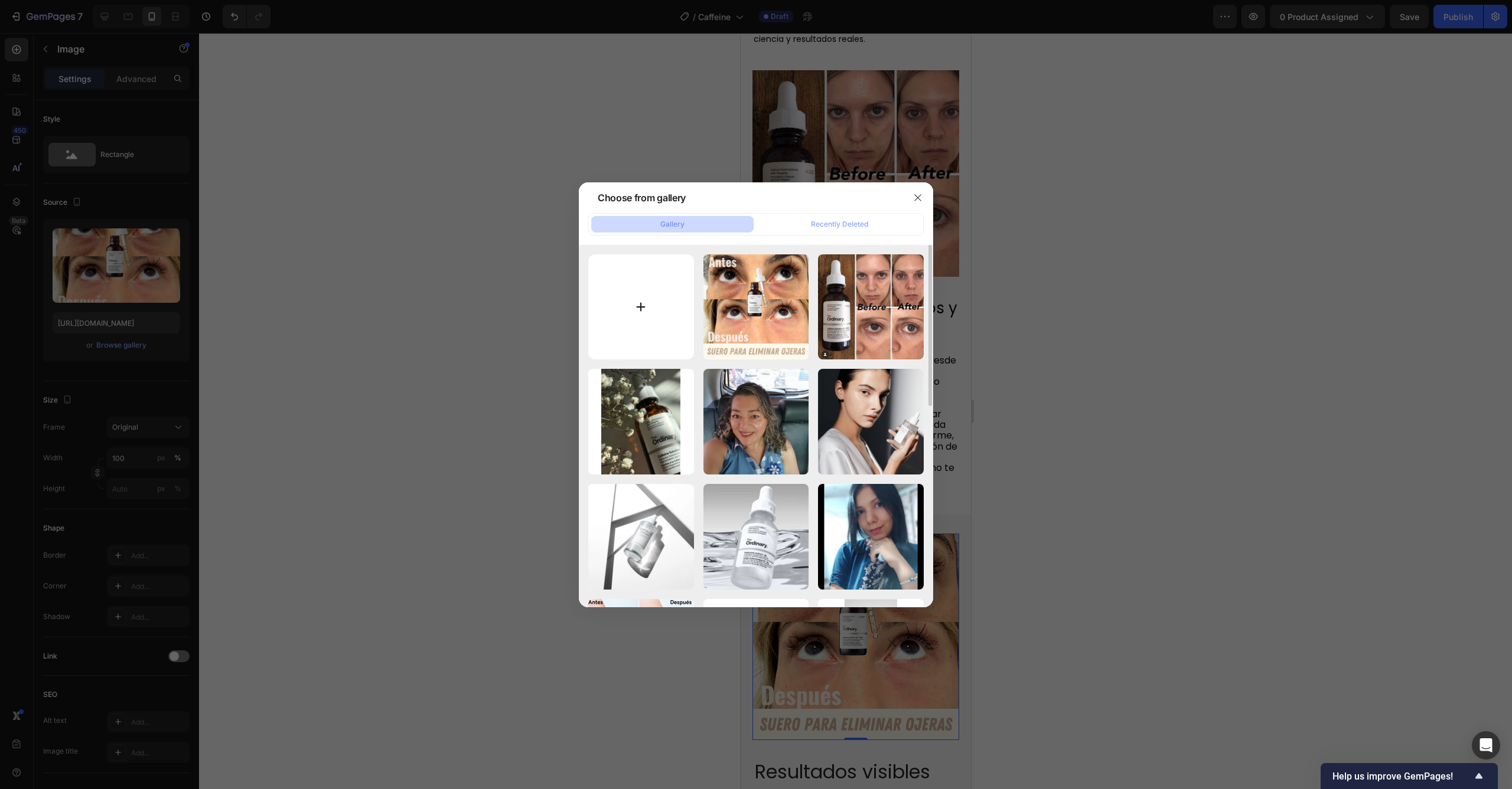
click at [645, 307] on input "file" at bounding box center [641, 307] width 106 height 106
type input "C:\fakepath\IMG_4863.jpg"
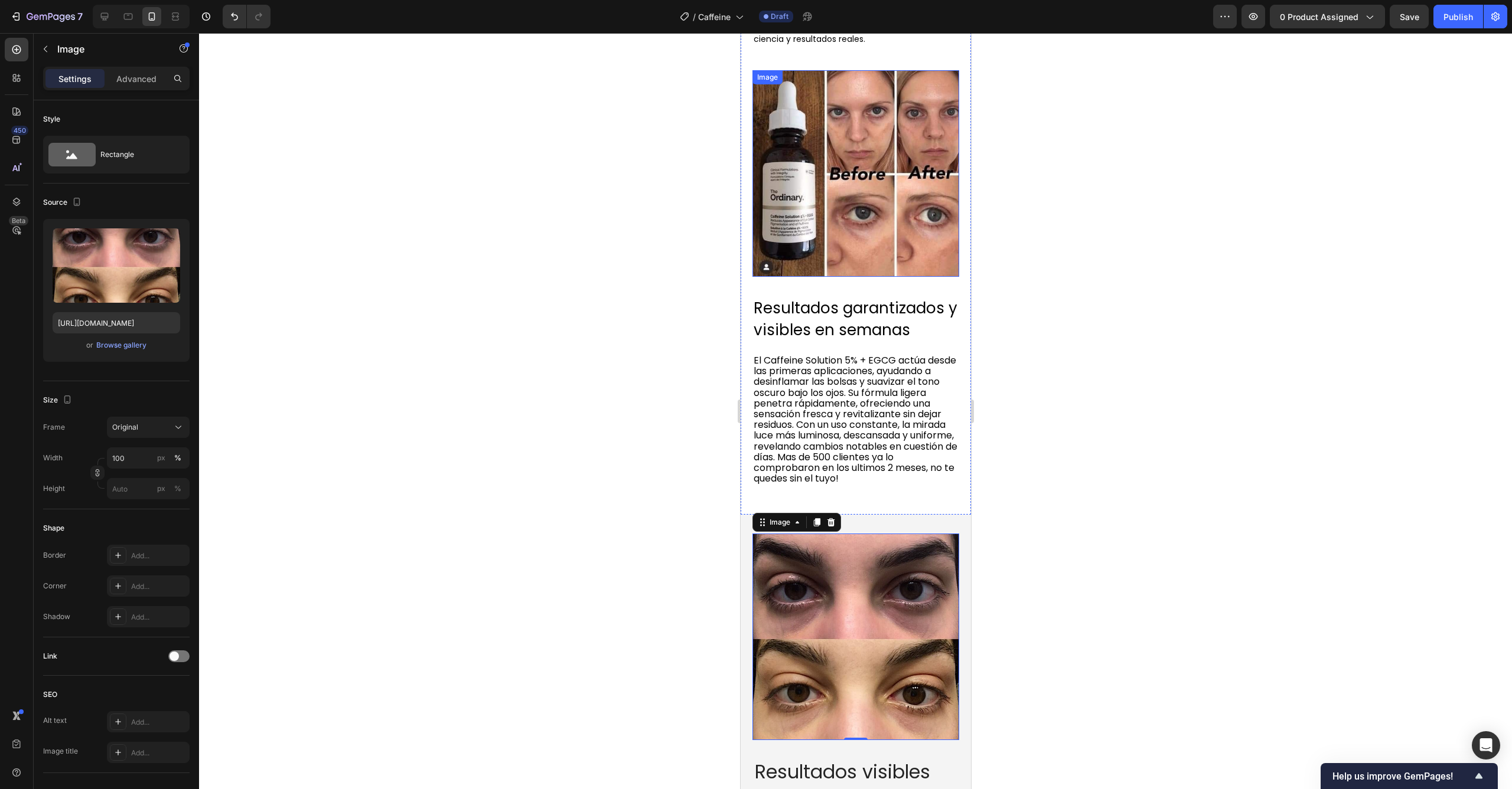
type input "https://cdn.shopify.com/s/files/1/0921/8310/1735/files/gempages_562482587914732…"
click at [875, 190] on img at bounding box center [855, 174] width 207 height 207
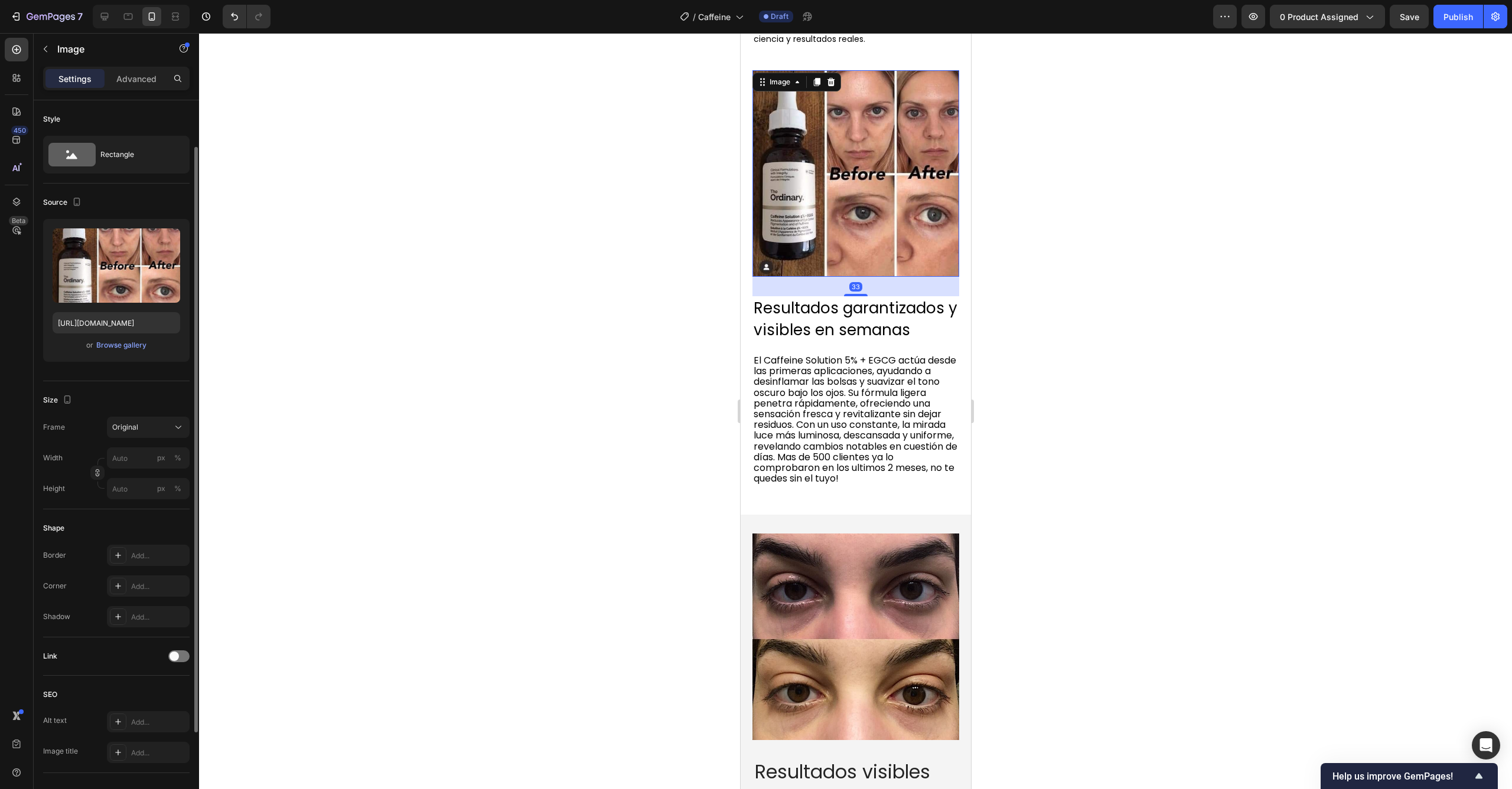
scroll to position [26, 0]
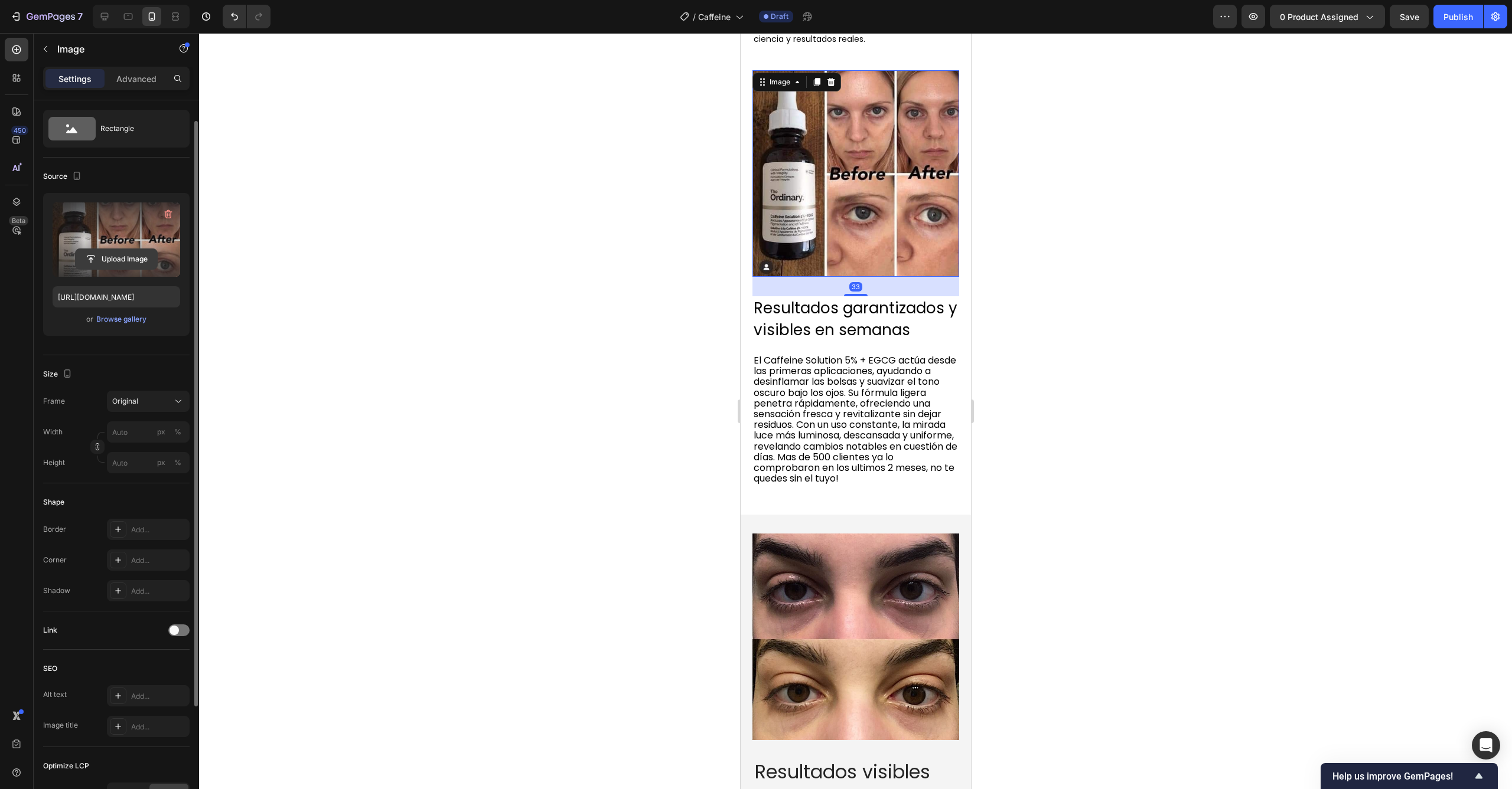
click at [133, 263] on input "file" at bounding box center [116, 259] width 81 height 20
click at [134, 314] on div "Browse gallery" at bounding box center [121, 319] width 50 height 11
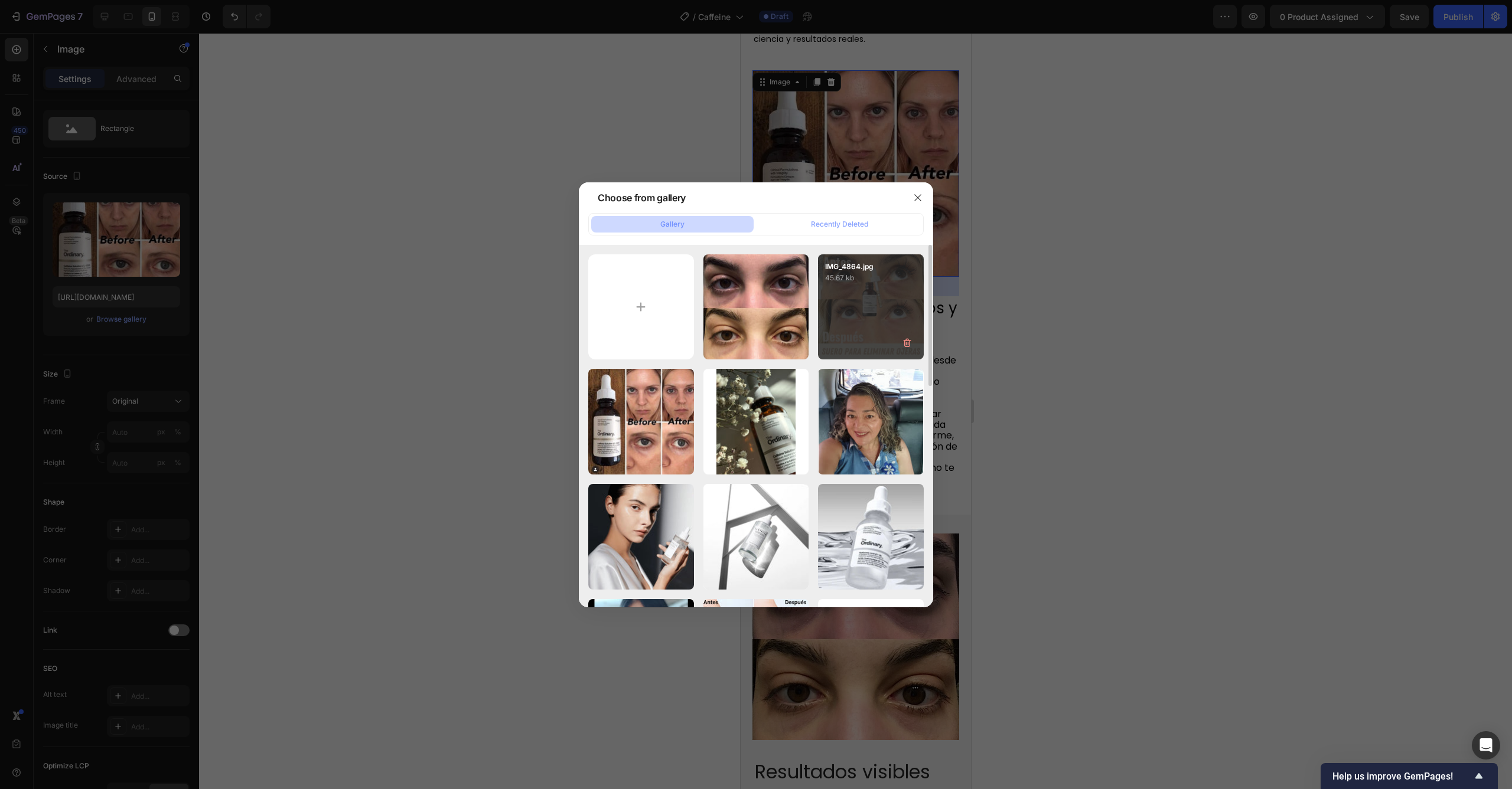
click at [864, 303] on div "IMG_4864.jpg 45.67 kb" at bounding box center [870, 307] width 106 height 106
type input "https://cdn.shopify.com/s/files/1/0921/8310/1735/files/gempages_562482587914732…"
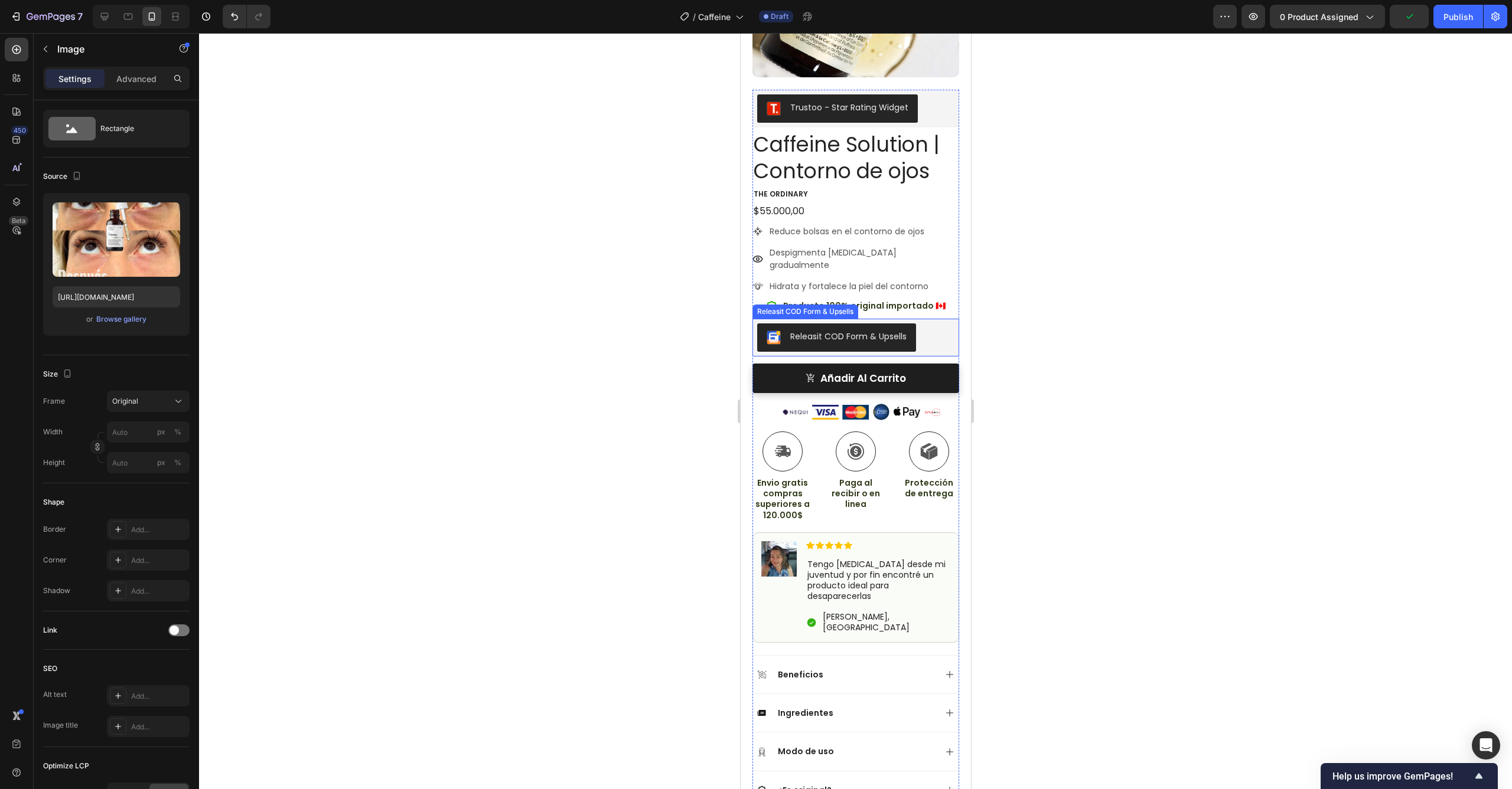
scroll to position [0, 0]
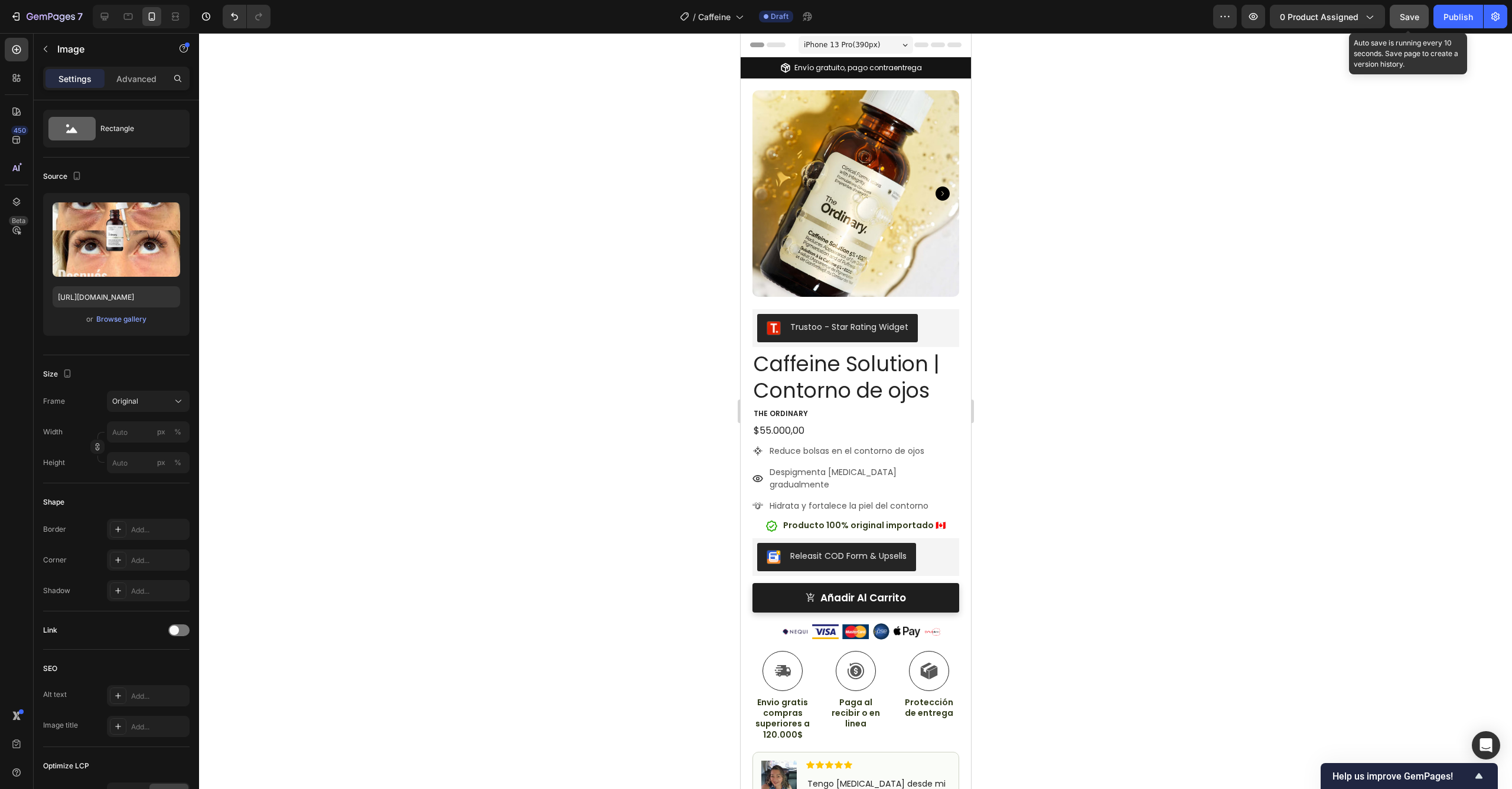
click at [1408, 15] on span "Save" at bounding box center [1409, 17] width 20 height 10
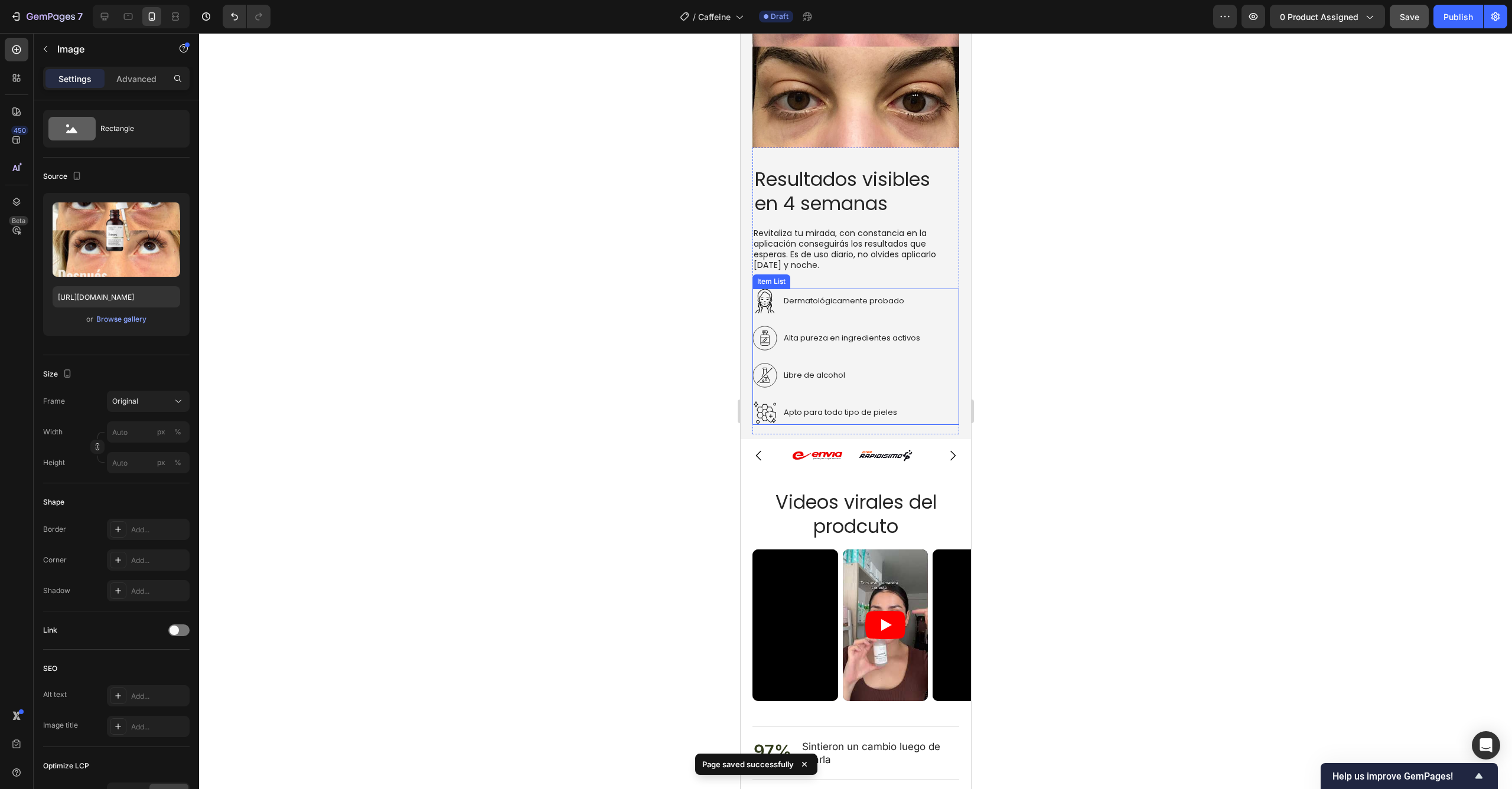
scroll to position [2147, 0]
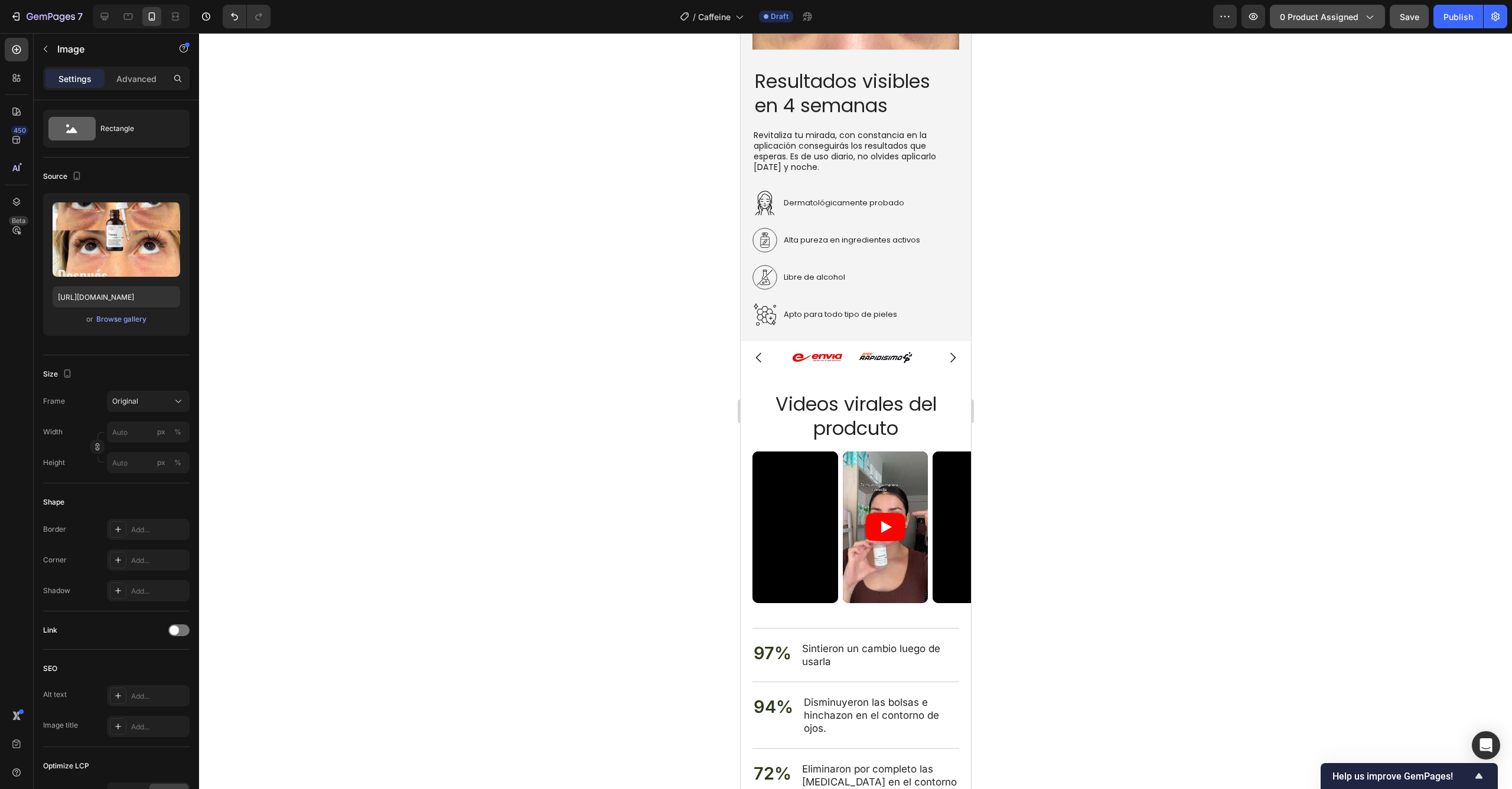
click at [1339, 23] on button "0 product assigned" at bounding box center [1327, 16] width 115 height 23
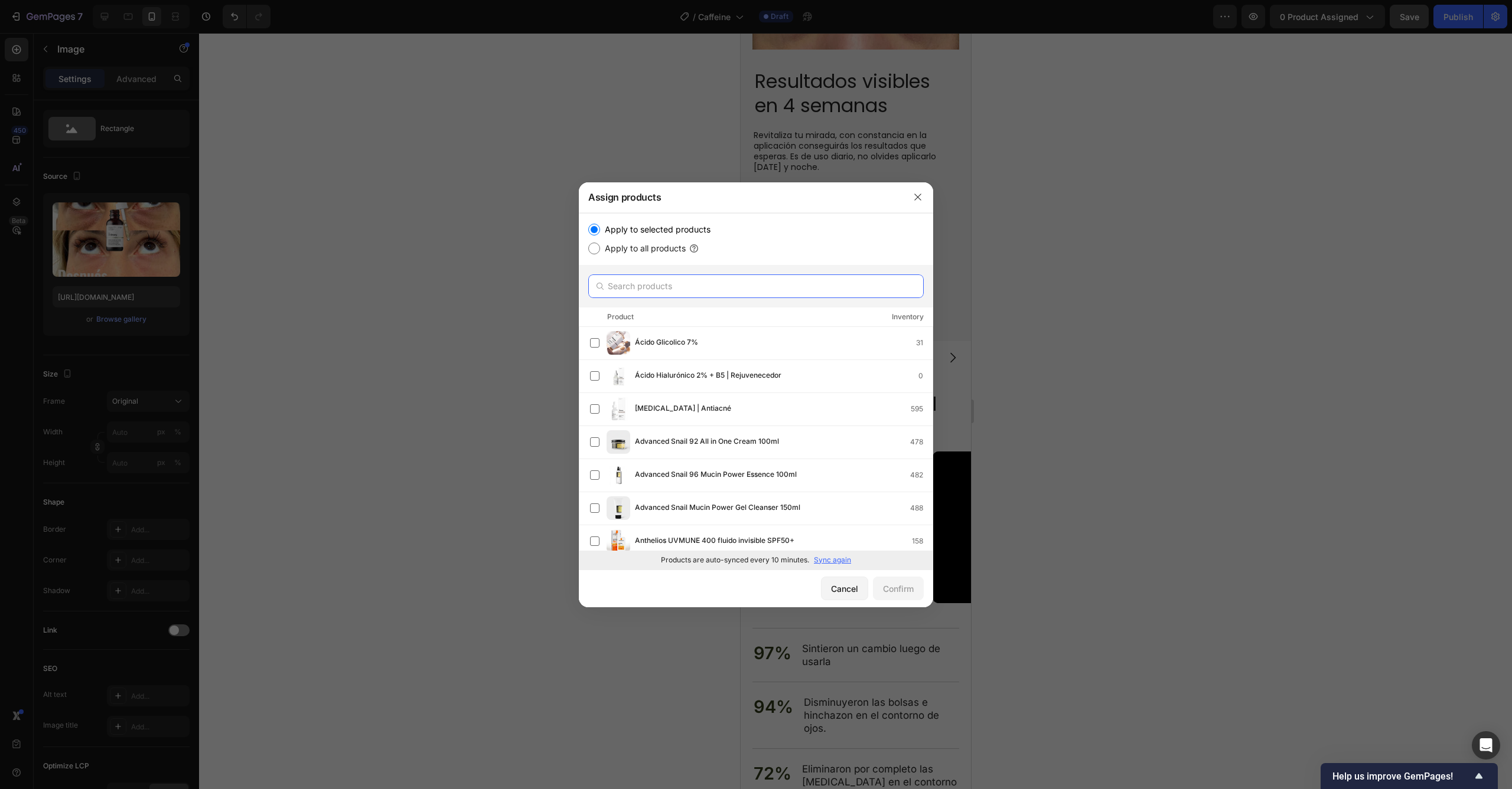
click at [675, 292] on input "text" at bounding box center [755, 286] width 335 height 23
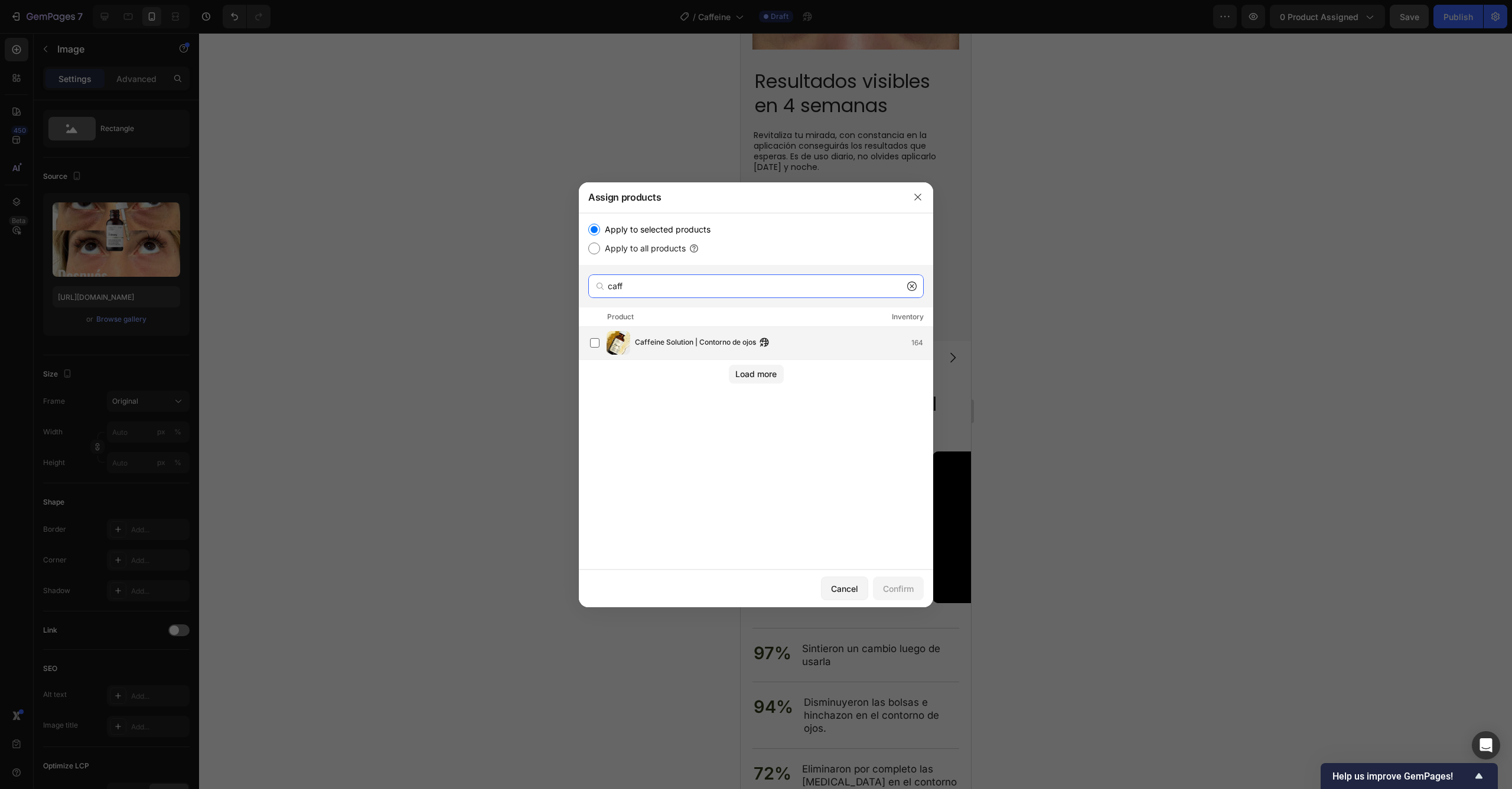
type input "caff"
click at [672, 342] on span "Caffeine Solution | Contorno de ojos" at bounding box center [695, 343] width 121 height 13
click at [911, 584] on div "Confirm" at bounding box center [898, 589] width 30 height 13
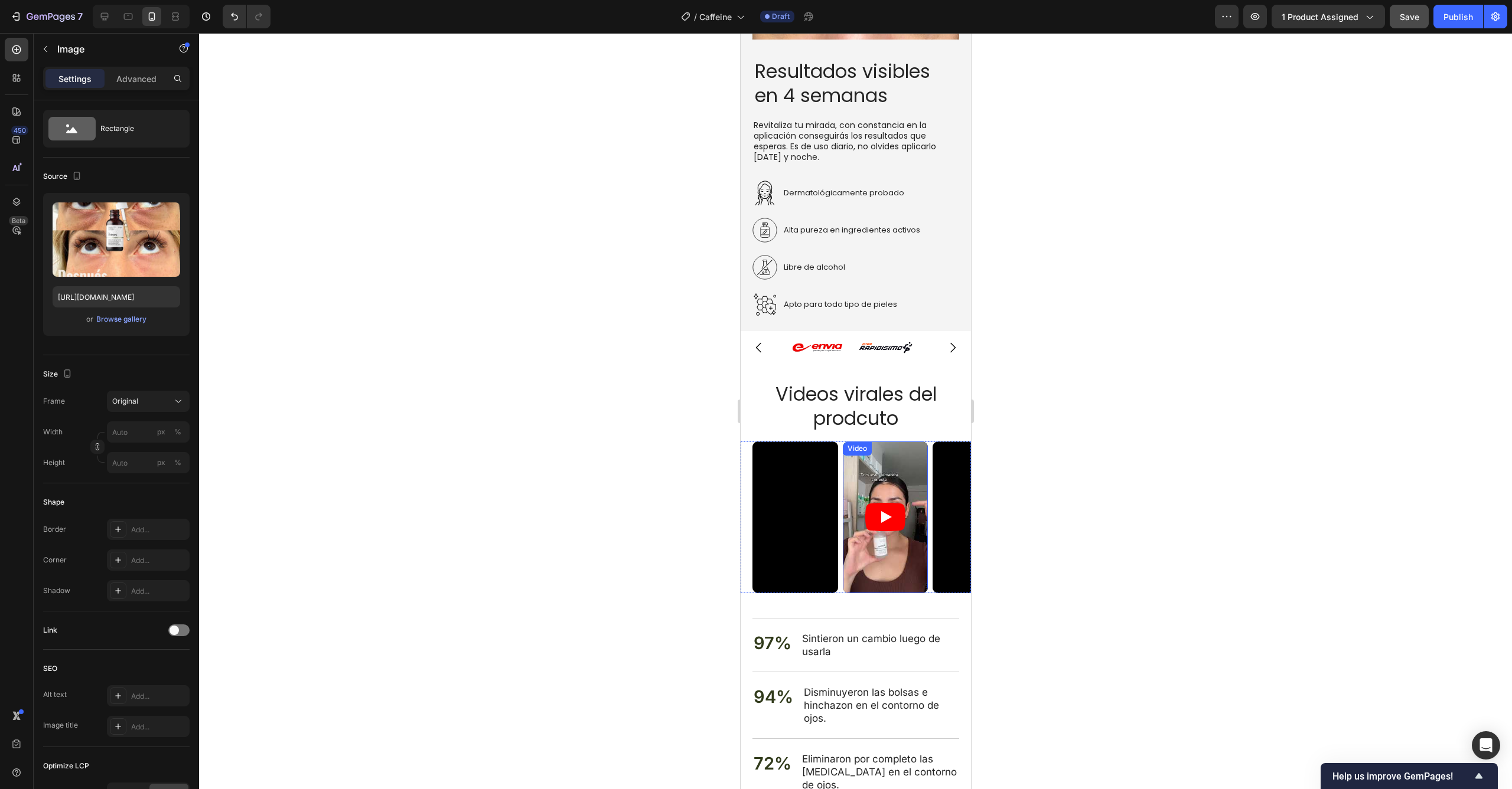
scroll to position [2155, 0]
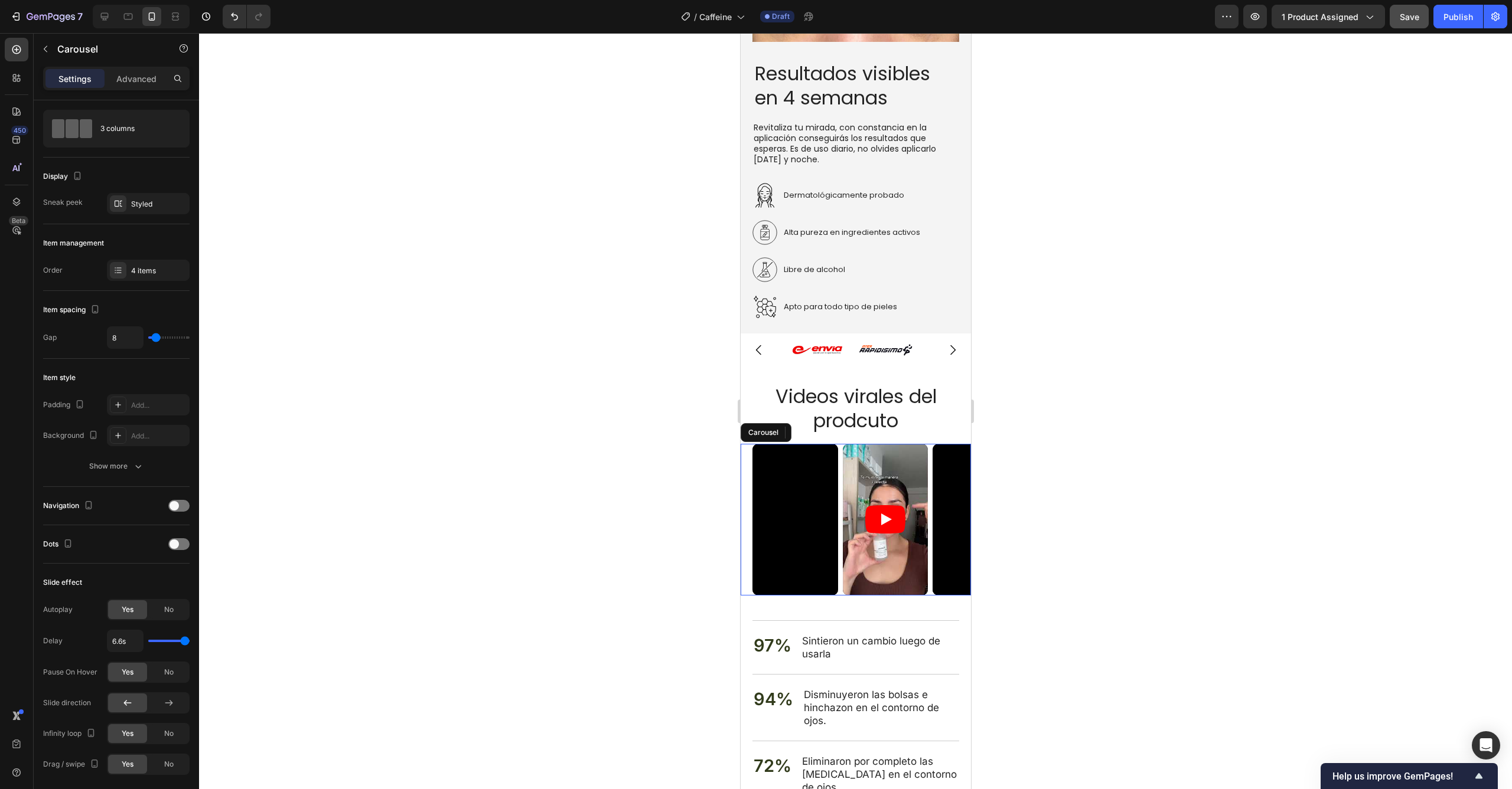
click at [840, 444] on div "Video Video Video Video" at bounding box center [861, 520] width 218 height 152
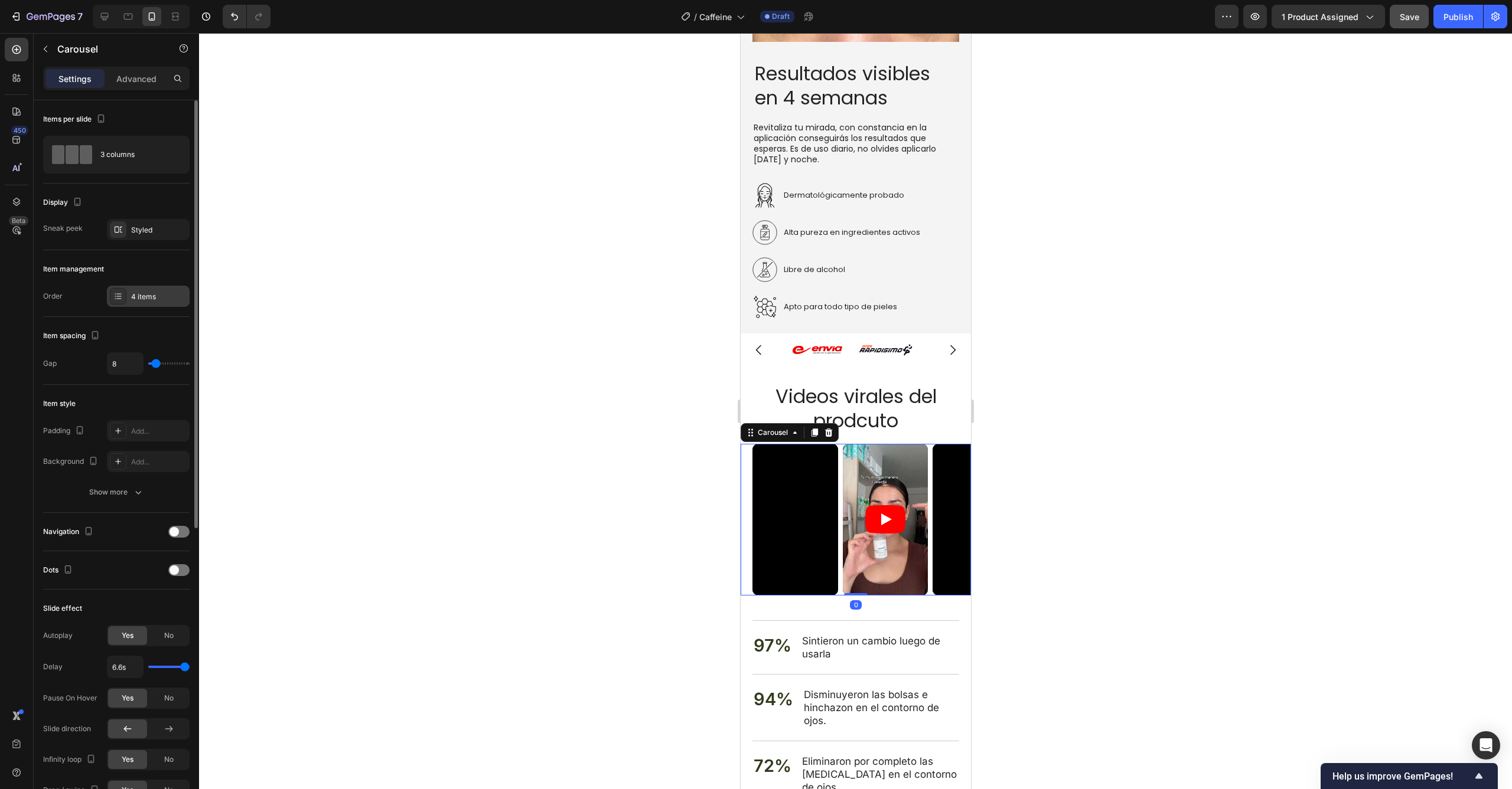
click at [133, 303] on div "4 items" at bounding box center [148, 296] width 83 height 21
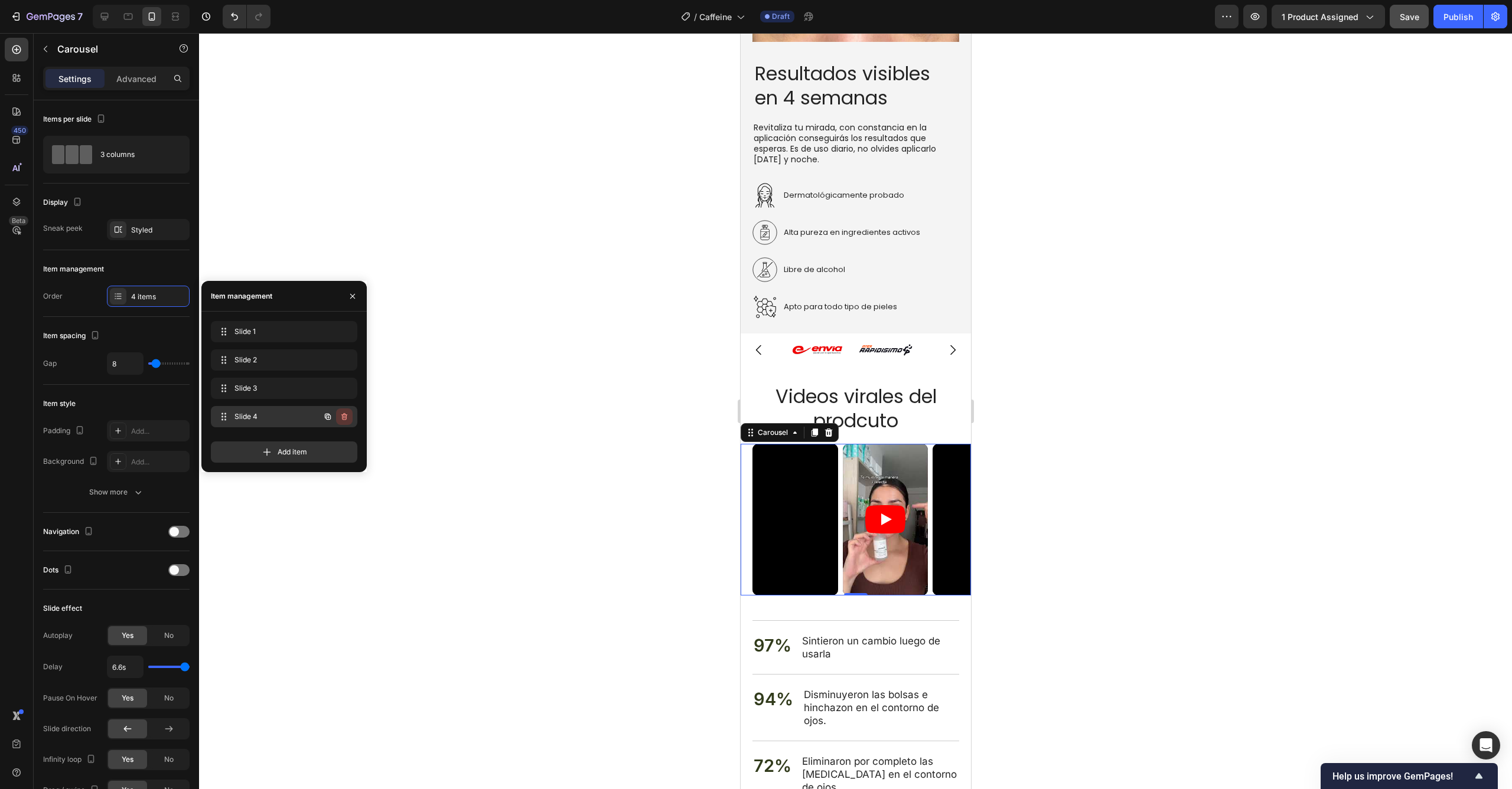
click at [344, 415] on icon "button" at bounding box center [344, 416] width 6 height 7
click at [346, 419] on div "Delete" at bounding box center [336, 416] width 22 height 11
click at [256, 329] on span "Slide 1" at bounding box center [268, 331] width 67 height 11
click at [254, 331] on span "Slide 1" at bounding box center [268, 331] width 67 height 11
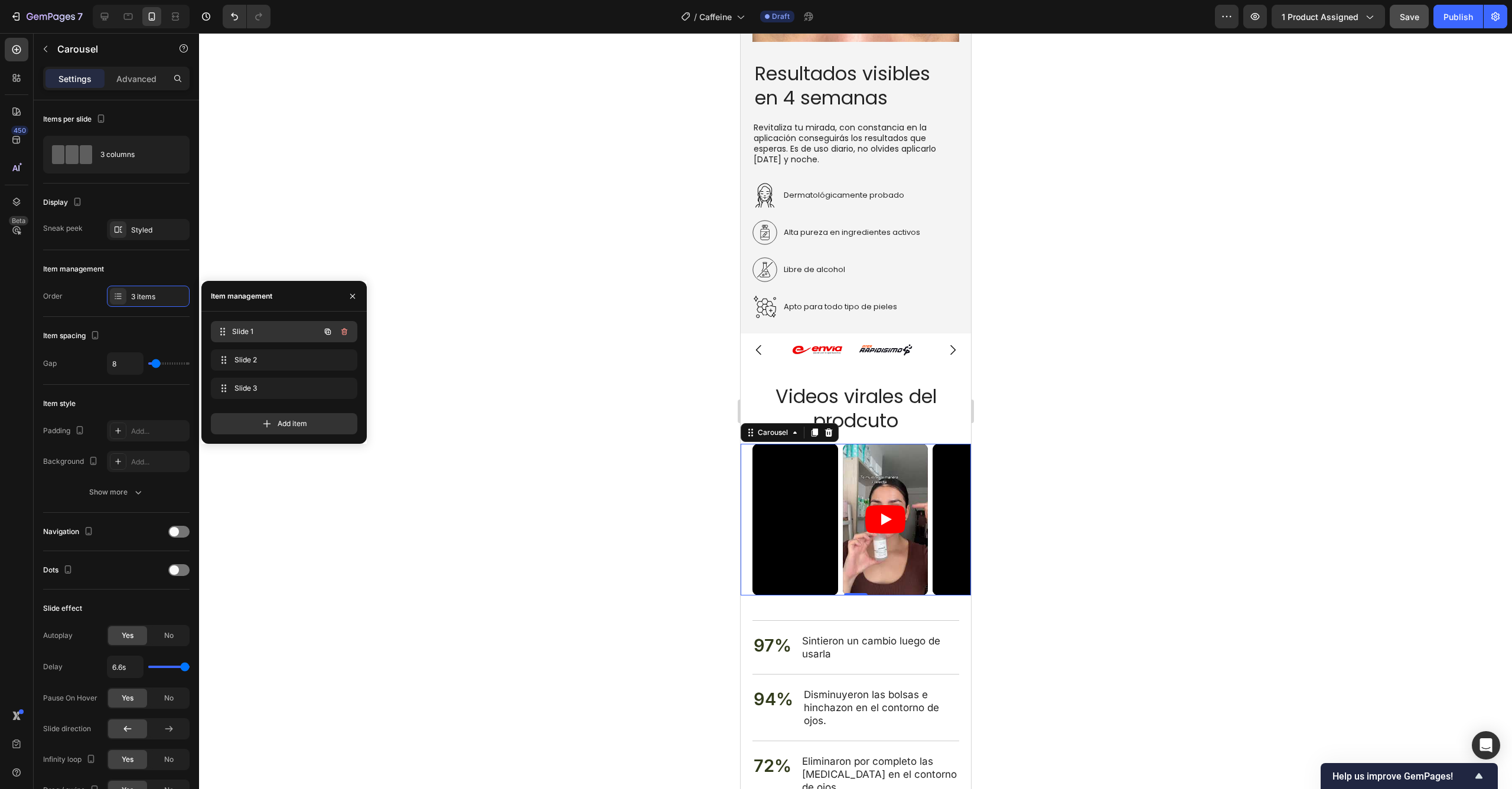
click at [254, 331] on span "Slide 1" at bounding box center [276, 331] width 87 height 11
click at [278, 421] on span "Add item" at bounding box center [293, 424] width 30 height 11
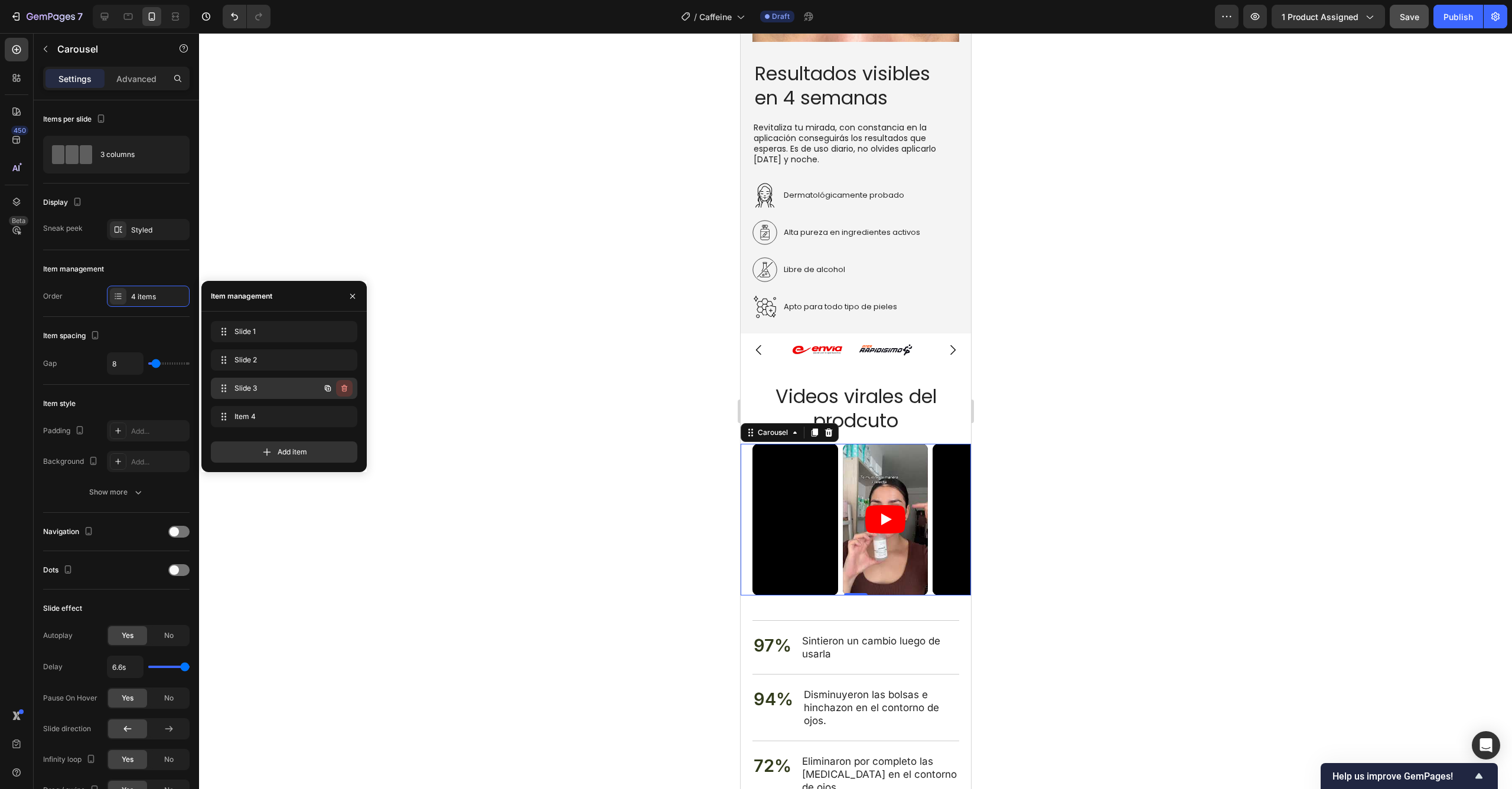
click at [344, 390] on icon "button" at bounding box center [343, 390] width 1 height 3
click at [347, 389] on button "Delete" at bounding box center [337, 388] width 33 height 16
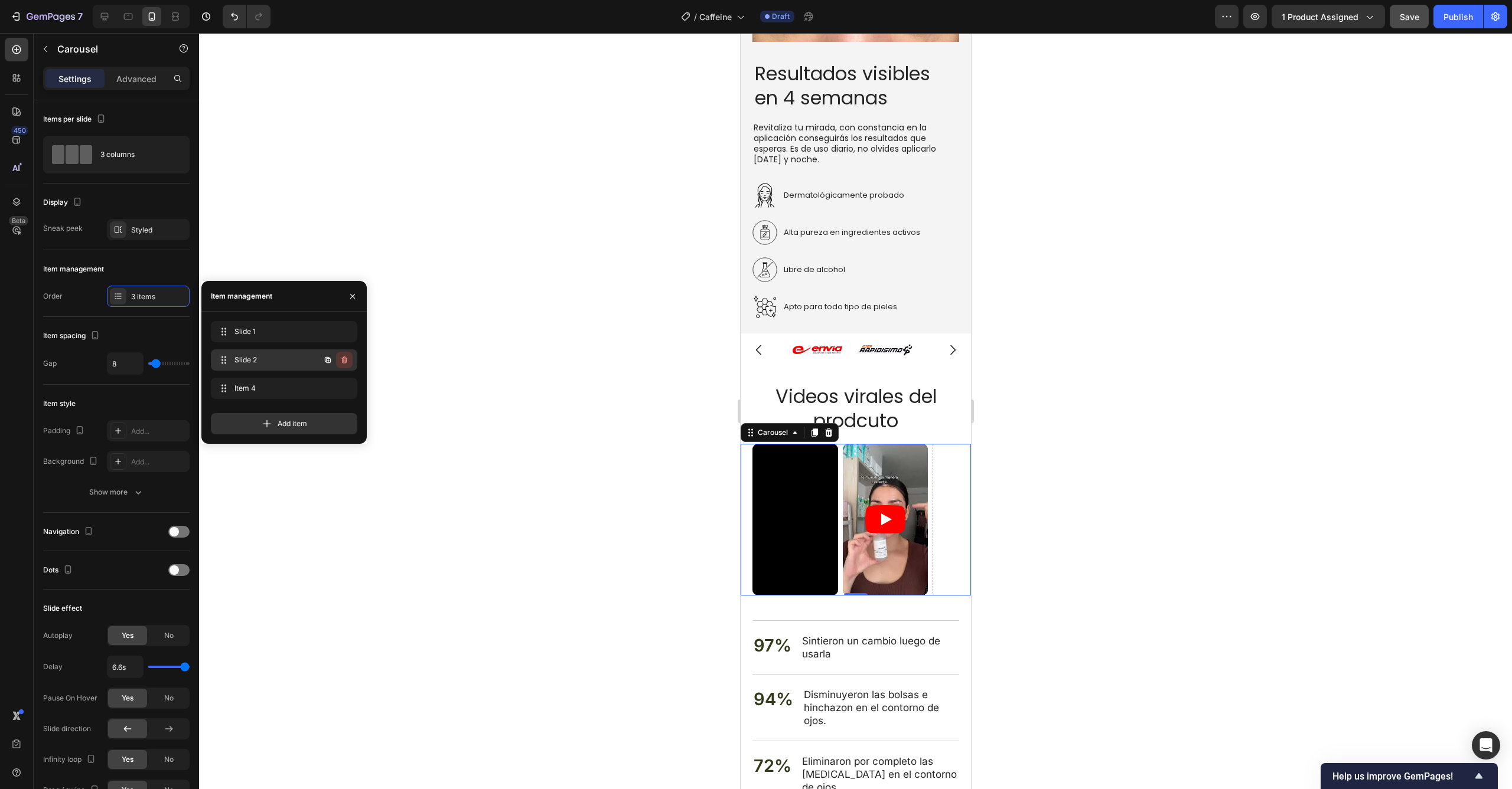
click at [343, 360] on icon "button" at bounding box center [344, 360] width 9 height 9
click at [346, 361] on div "Delete" at bounding box center [336, 360] width 22 height 11
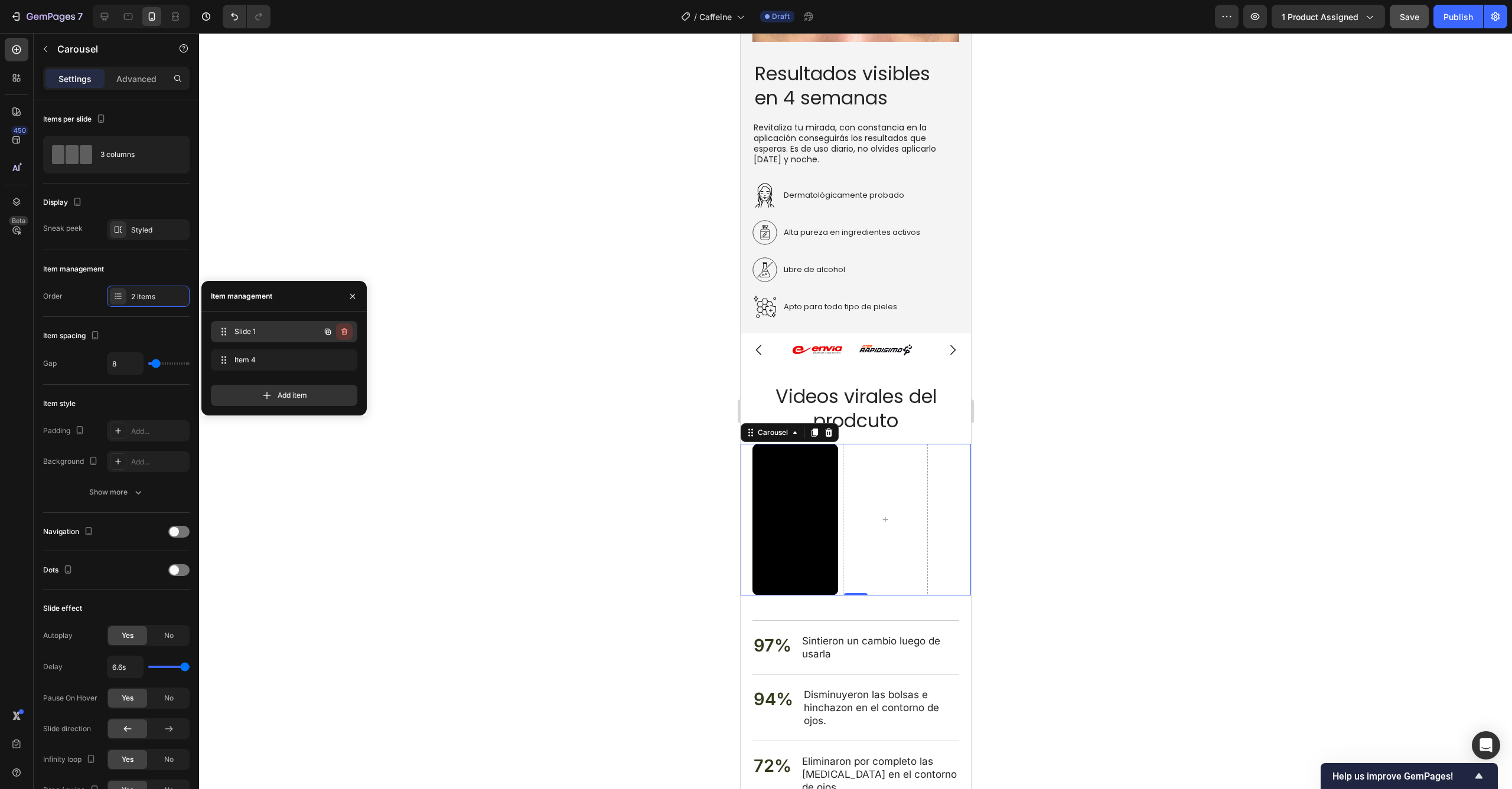
click at [346, 335] on icon "button" at bounding box center [344, 331] width 6 height 7
click at [344, 332] on div "Delete" at bounding box center [336, 331] width 22 height 11
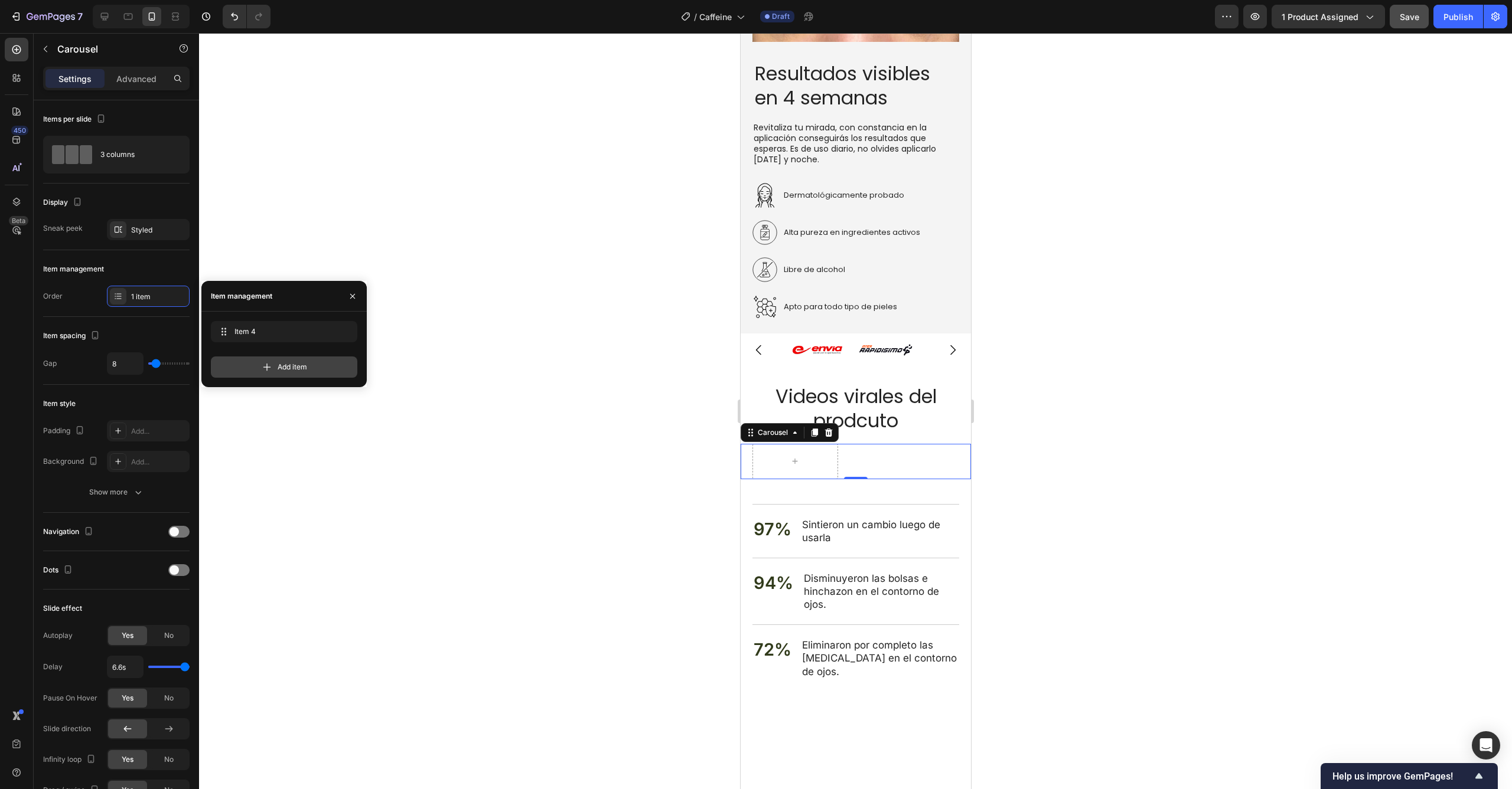
click at [288, 370] on span "Add item" at bounding box center [293, 367] width 30 height 11
click at [283, 396] on span "Add item" at bounding box center [293, 395] width 30 height 11
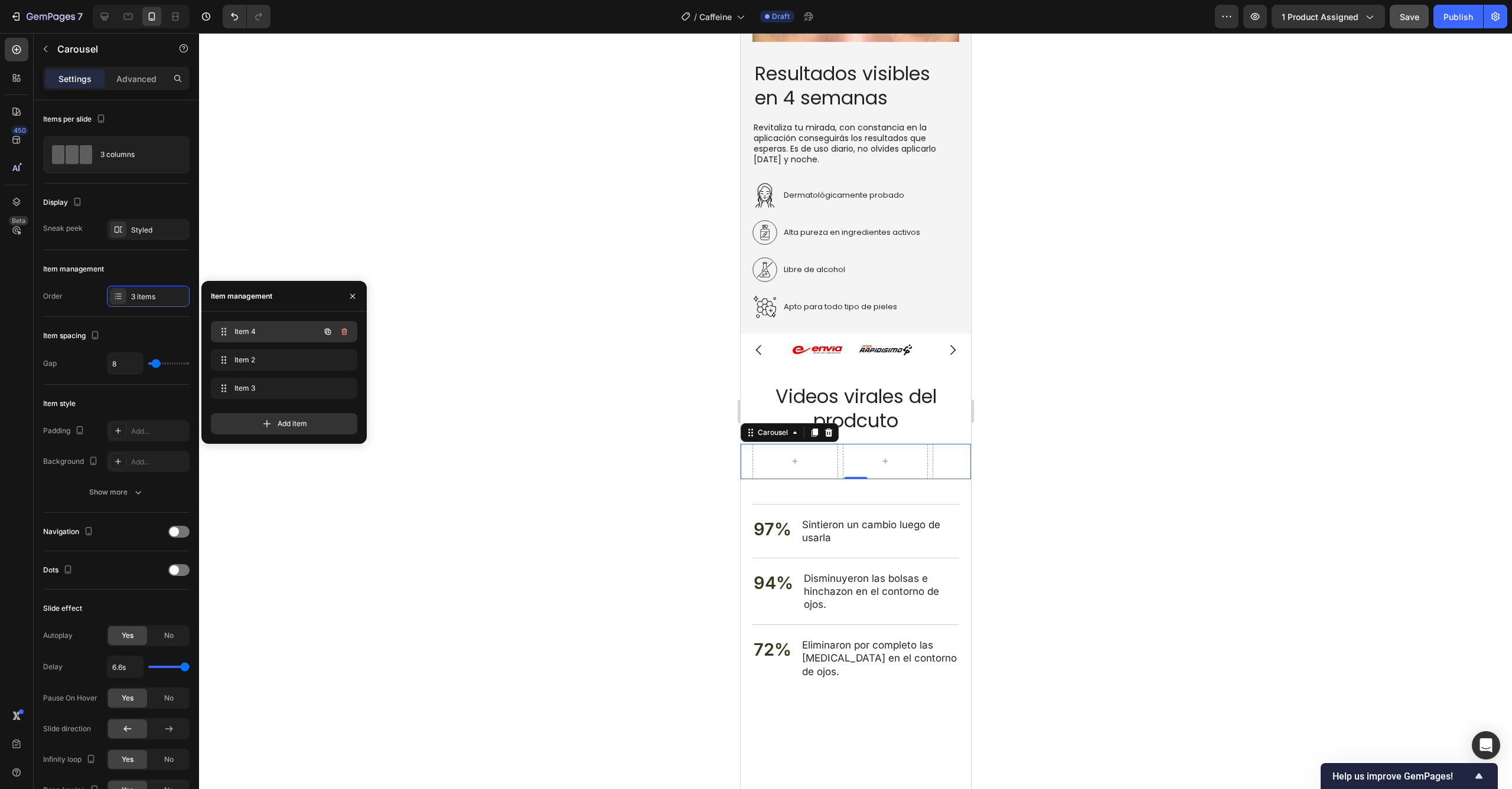
click at [271, 335] on span "Item 4" at bounding box center [268, 331] width 67 height 11
click at [268, 334] on span "Item 4" at bounding box center [276, 331] width 87 height 11
click at [782, 452] on div at bounding box center [794, 461] width 28 height 19
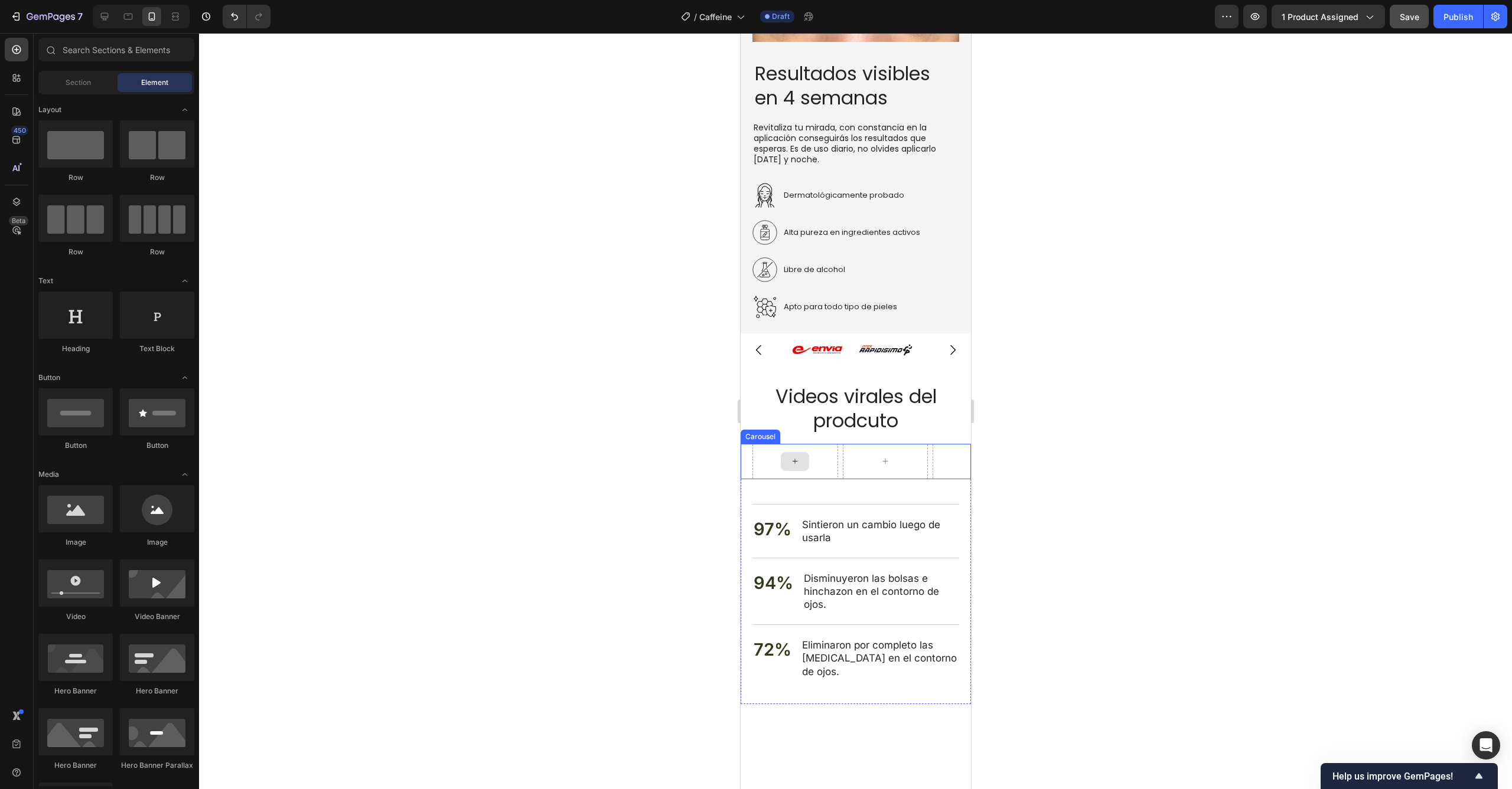
click at [803, 457] on div at bounding box center [794, 461] width 28 height 19
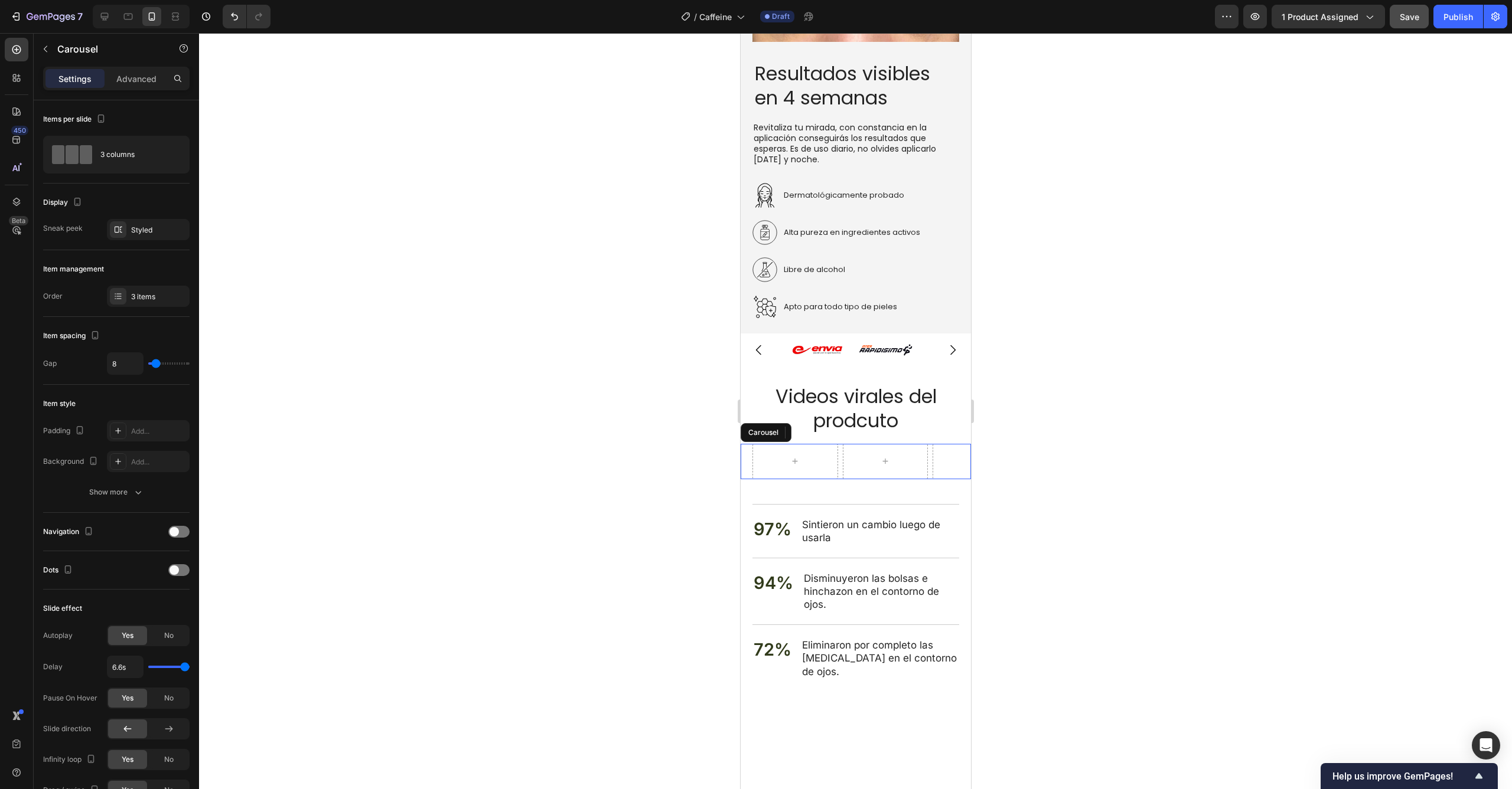
click at [750, 452] on div "Carousel" at bounding box center [854, 462] width 230 height 35
click at [111, 144] on div "3 columns" at bounding box center [137, 154] width 72 height 27
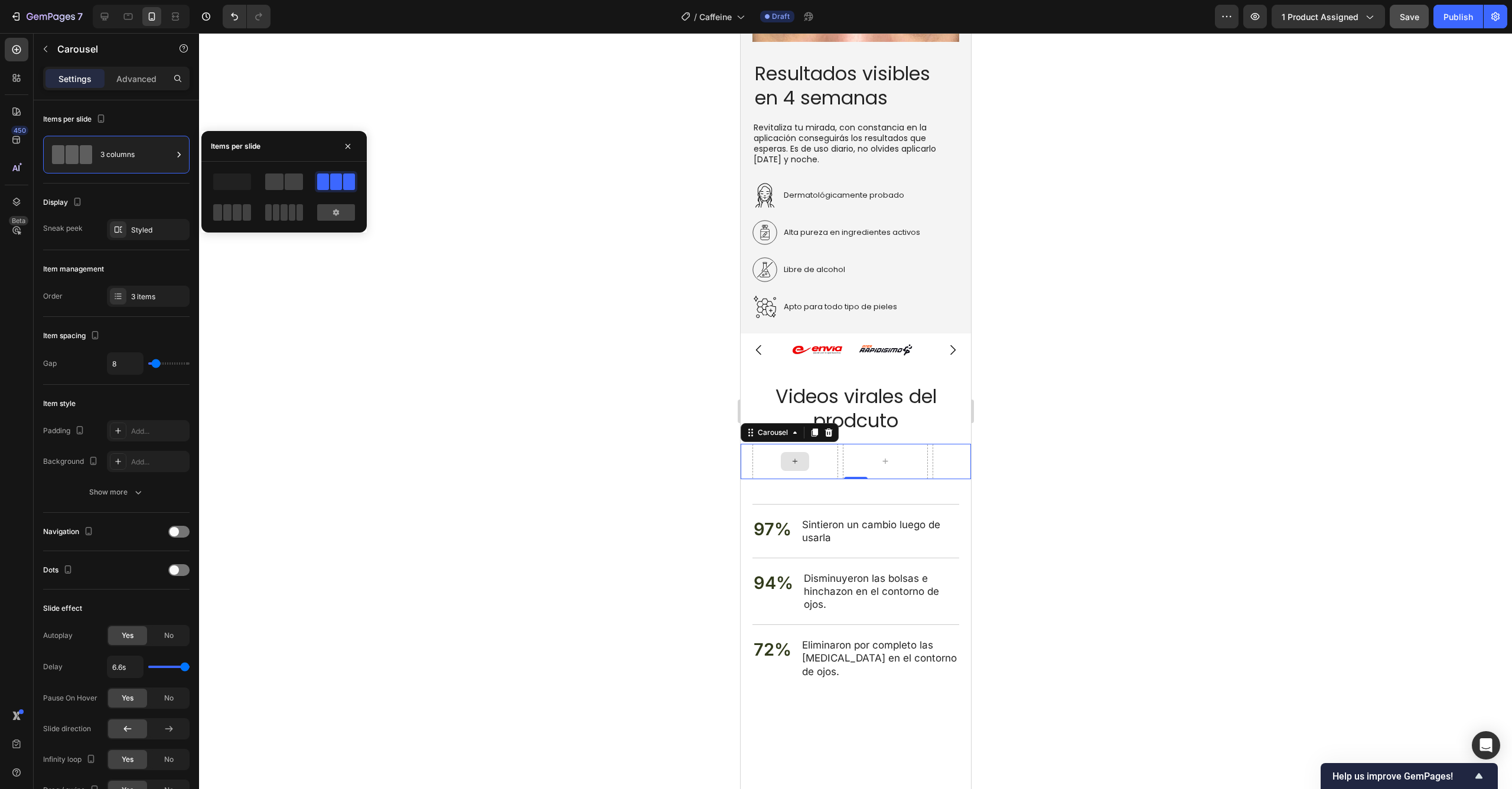
click at [757, 450] on div at bounding box center [794, 462] width 86 height 35
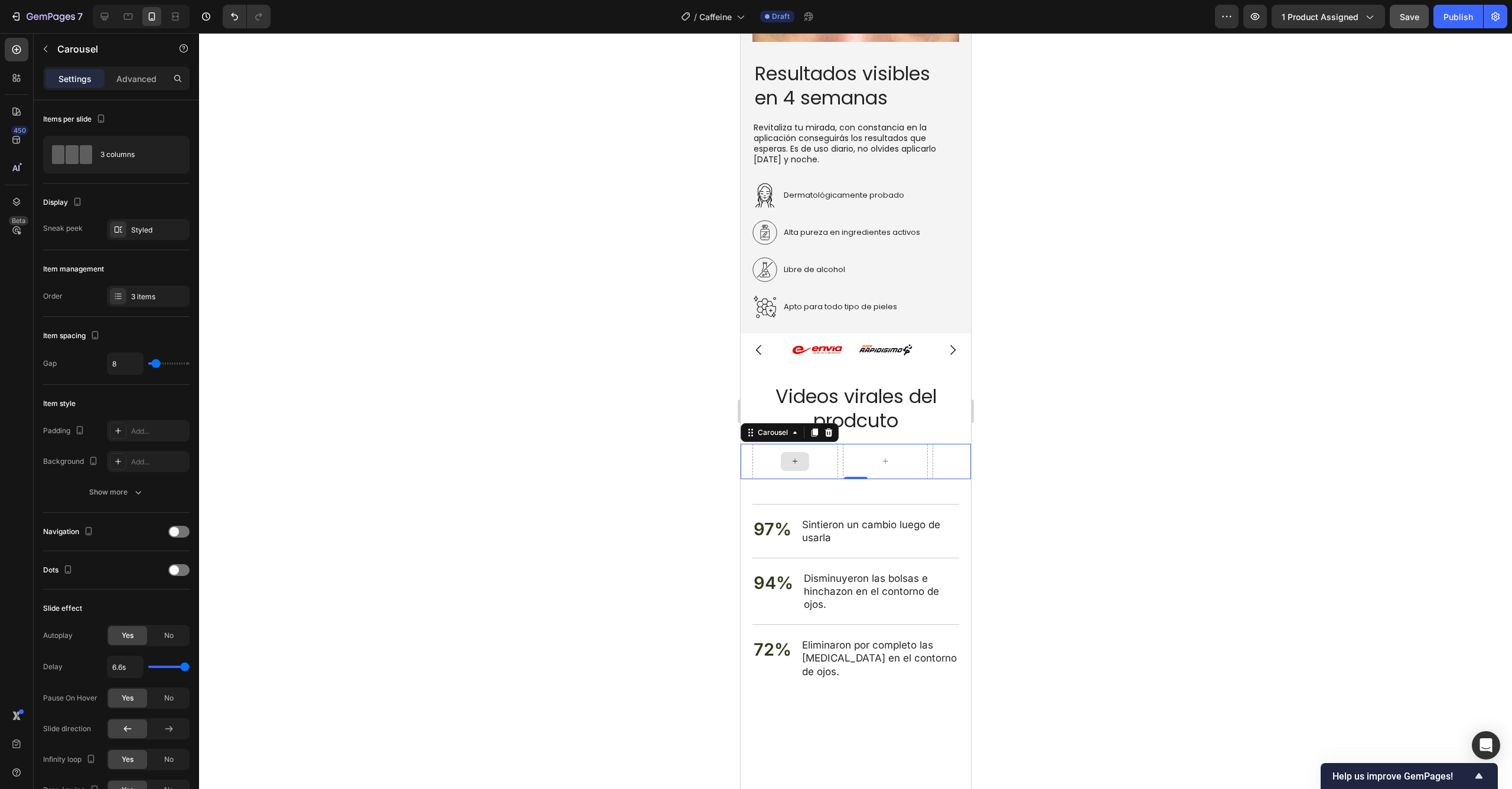
click at [764, 454] on div at bounding box center [794, 462] width 86 height 35
click at [800, 453] on div at bounding box center [794, 461] width 28 height 19
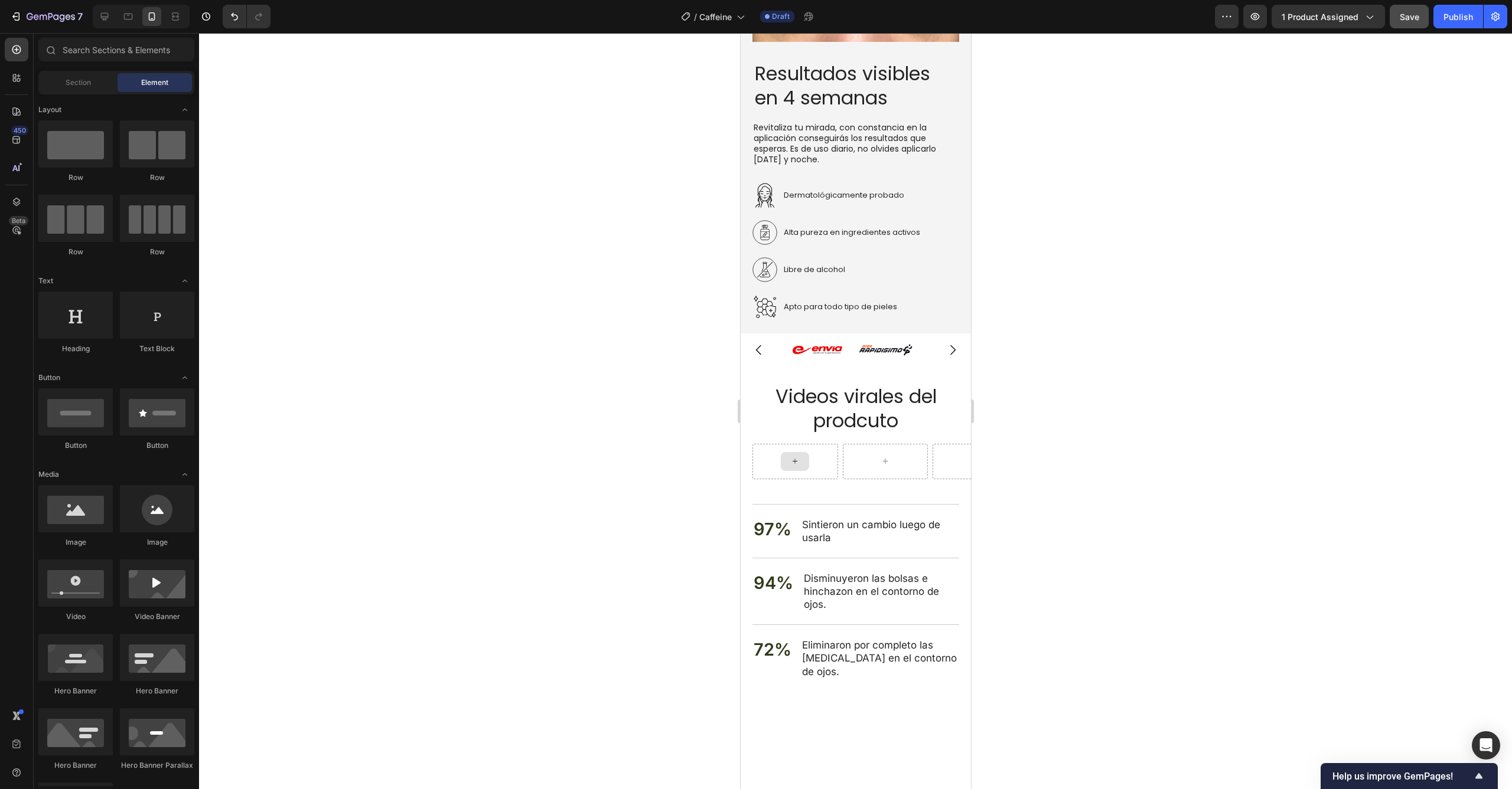
click at [800, 453] on div at bounding box center [794, 461] width 28 height 19
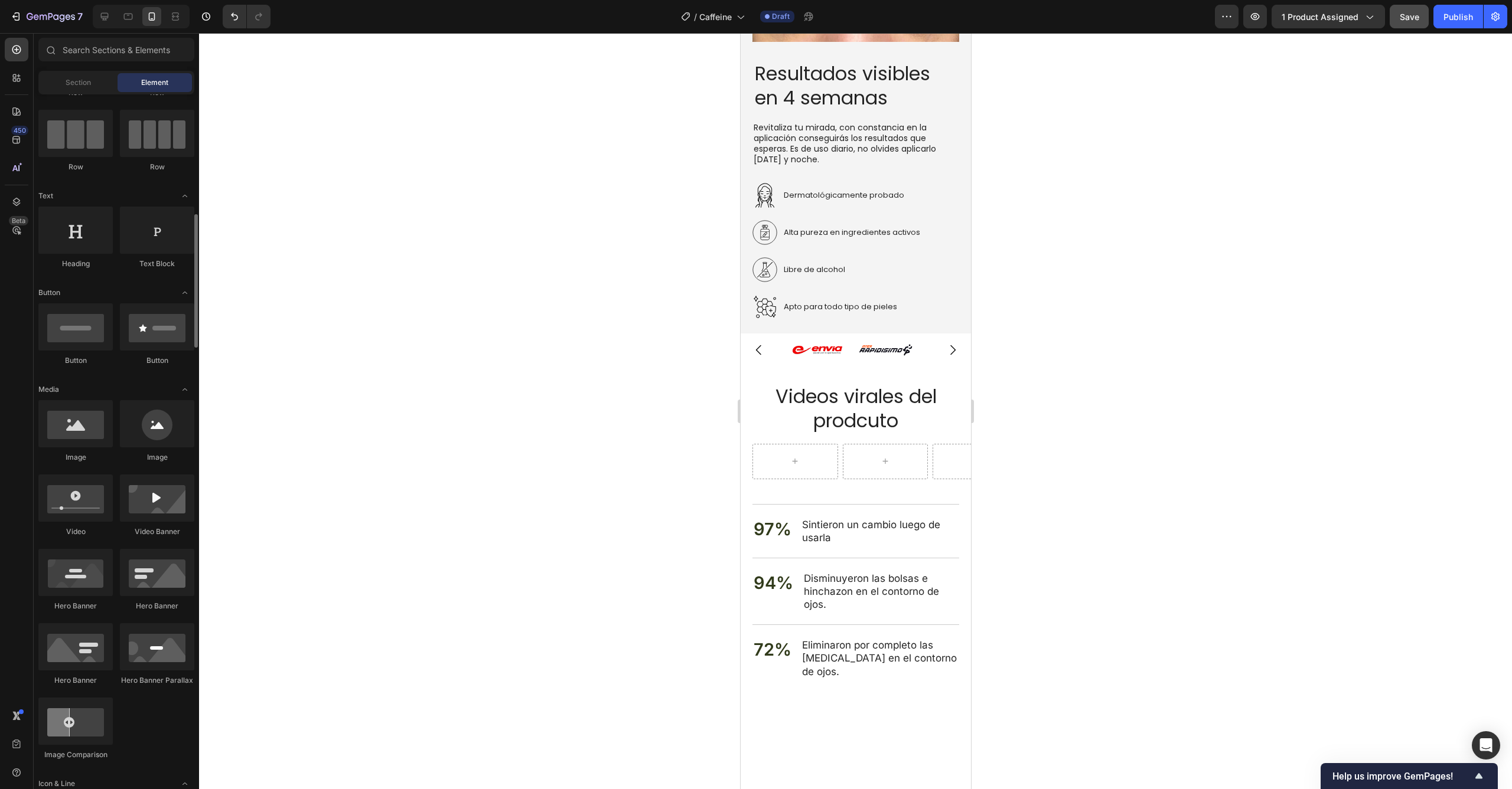
scroll to position [172, 0]
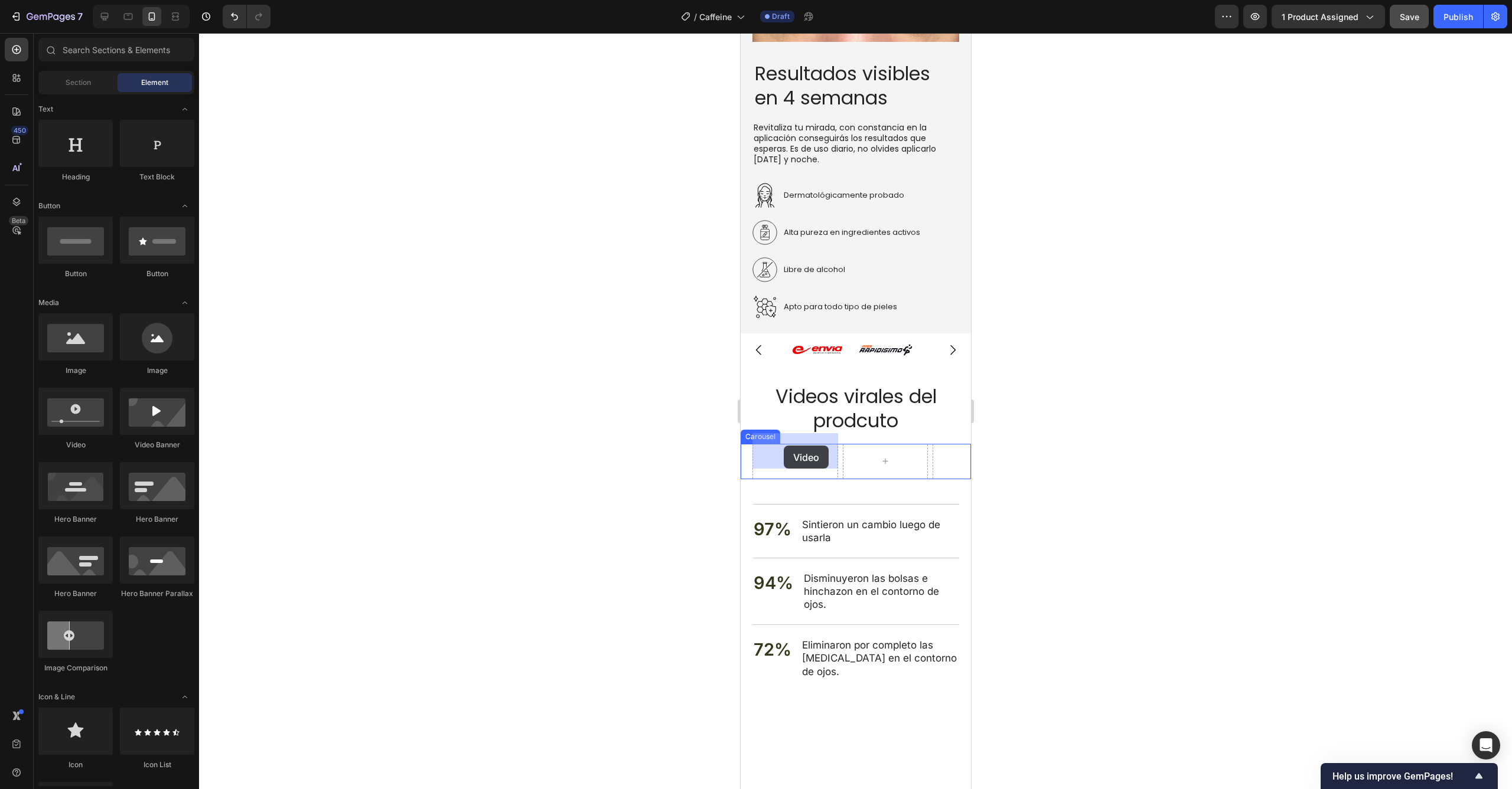
drag, startPoint x: 828, startPoint y: 462, endPoint x: 1338, endPoint y: 528, distance: 514.3
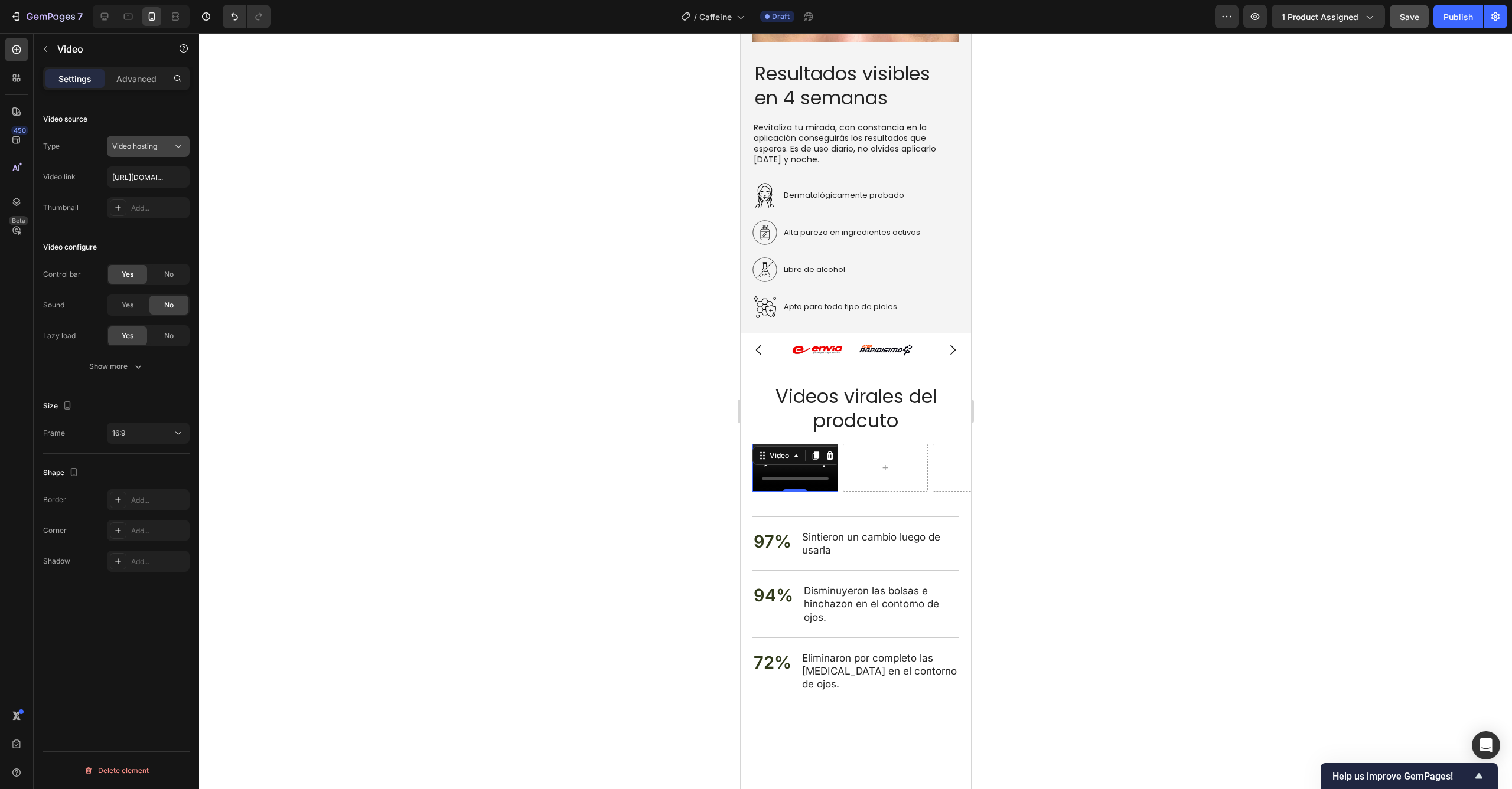
click at [144, 150] on span "Video hosting" at bounding box center [134, 146] width 45 height 9
click at [145, 146] on span "Video hosting" at bounding box center [134, 146] width 45 height 9
click at [151, 179] on input "text" at bounding box center [148, 177] width 83 height 21
paste input "https://cdn.shopify.com/videos/c/o/v/d6e3eaebcda143ce9d76dfb74fdcad49.mp4"
type input "https://cdn.shopify.com/videos/c/o/v/d6e3eaebcda143ce9d76dfb74fdcad49.mp4"
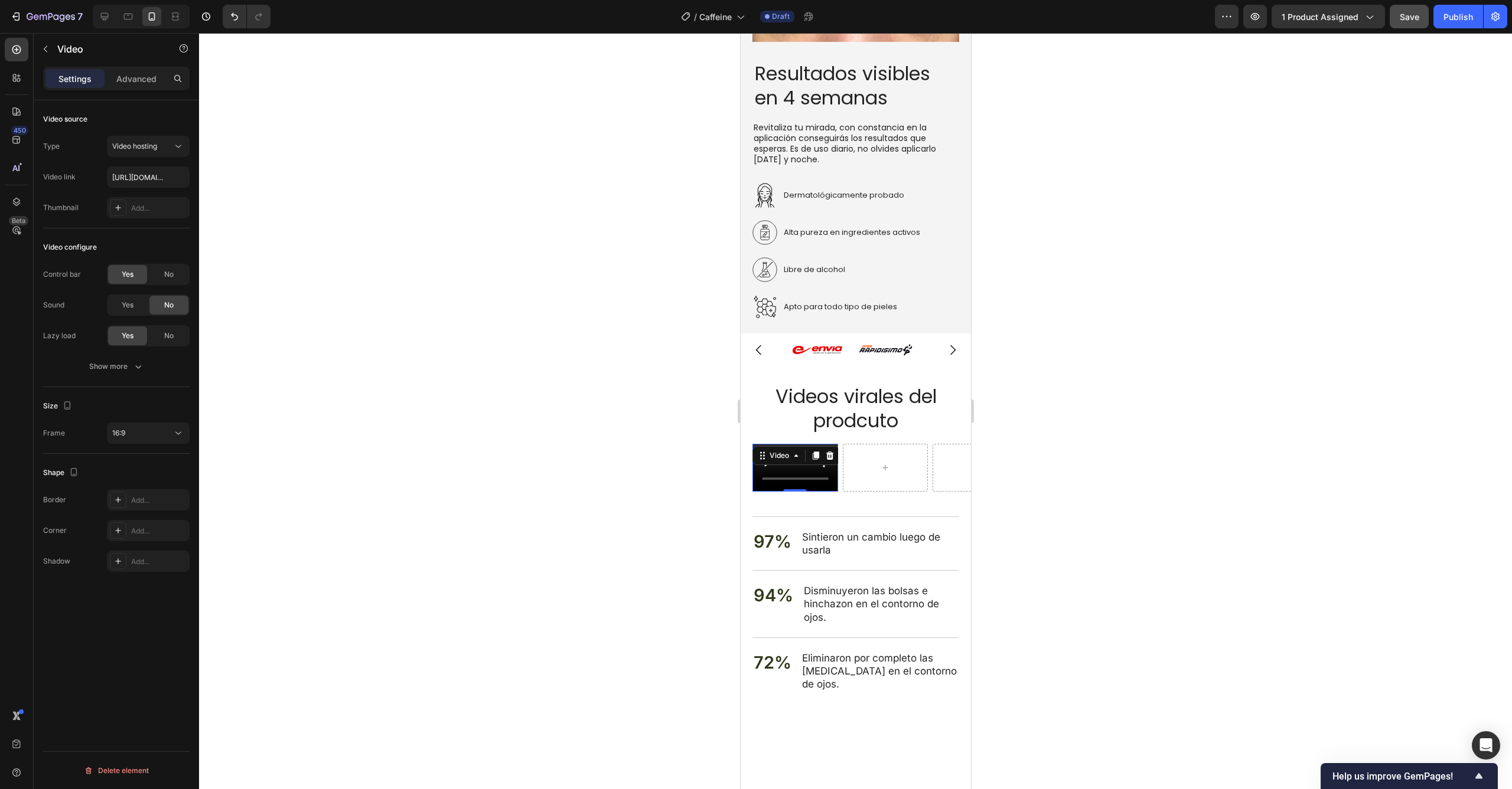
click at [367, 261] on div at bounding box center [855, 411] width 1313 height 756
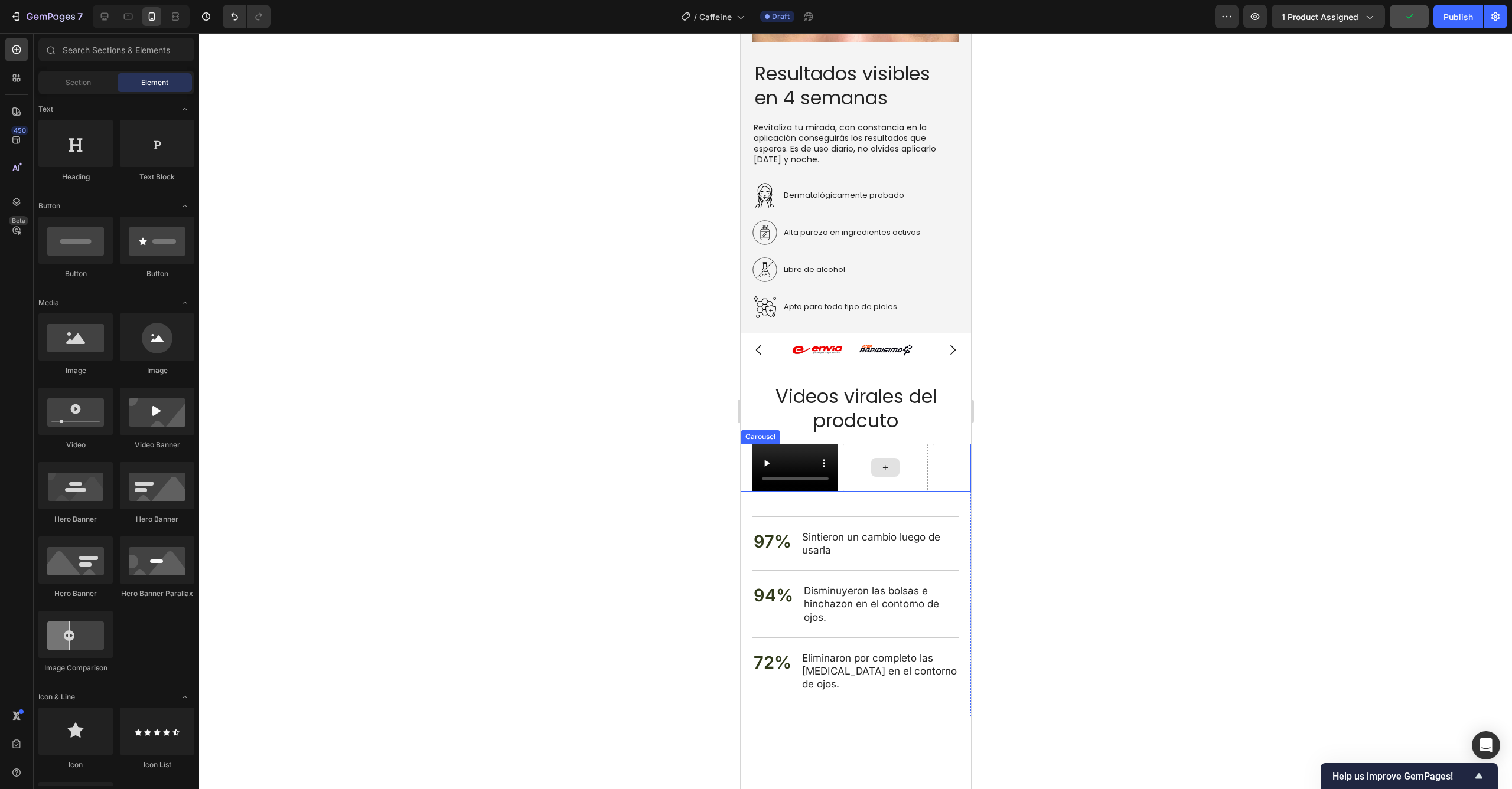
click at [881, 465] on div at bounding box center [885, 467] width 28 height 19
drag, startPoint x: 809, startPoint y: 445, endPoint x: 784, endPoint y: 463, distance: 30.8
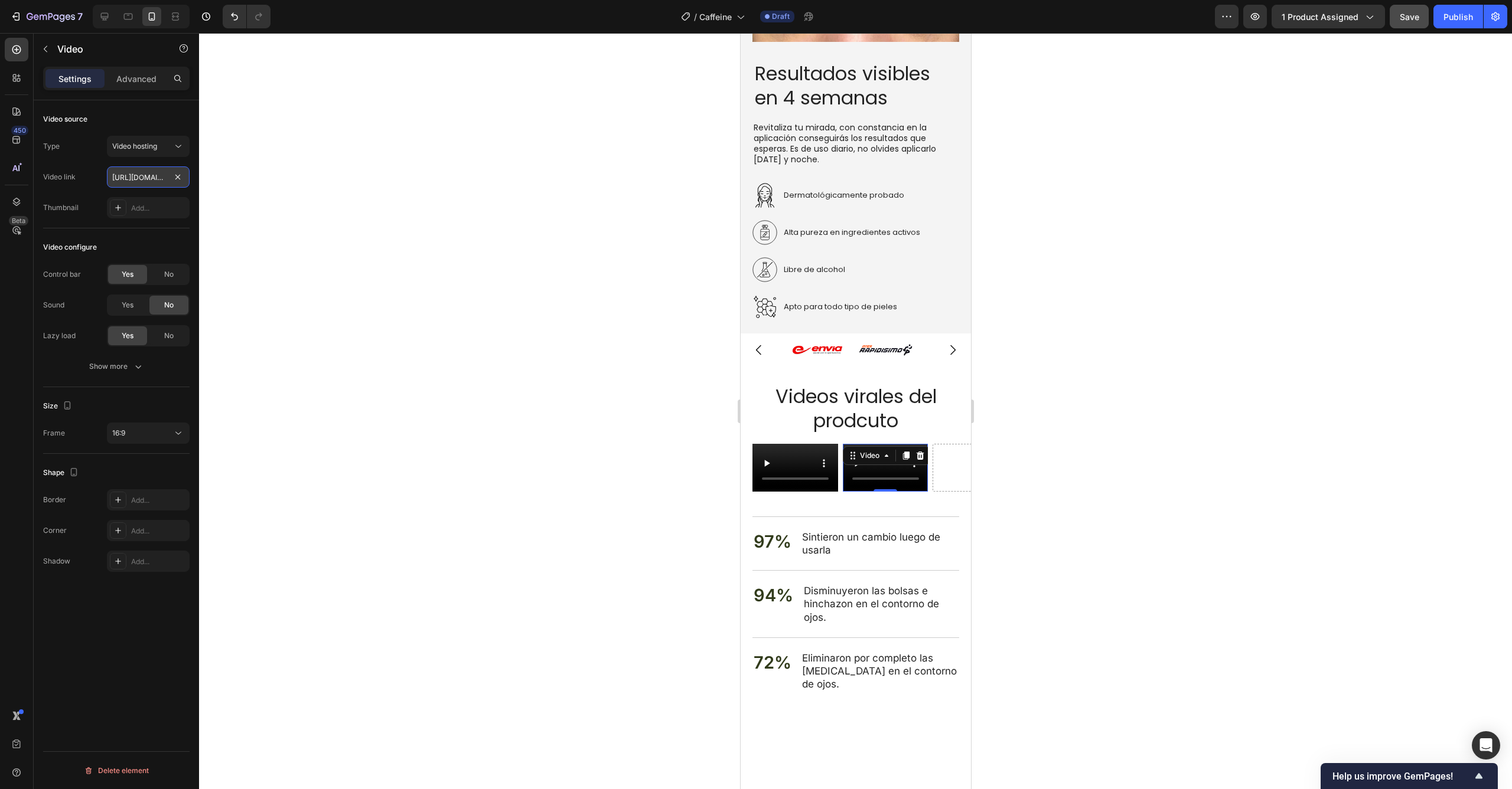
click at [128, 173] on input "https://cdn.shopify.com/videos/c/o/v/2cd3deb506b54b009063f7270ab5cf2e.mp4" at bounding box center [148, 177] width 83 height 21
click at [145, 178] on input "text" at bounding box center [148, 177] width 83 height 21
paste input "https://cdn.shopify.com/videos/c/o/v/668e6008bc5044b0b02dbc56fbcc3a92.mp4"
type input "https://cdn.shopify.com/videos/c/o/v/668e6008bc5044b0b02dbc56fbcc3a92.mp4"
click at [473, 345] on div at bounding box center [855, 411] width 1313 height 756
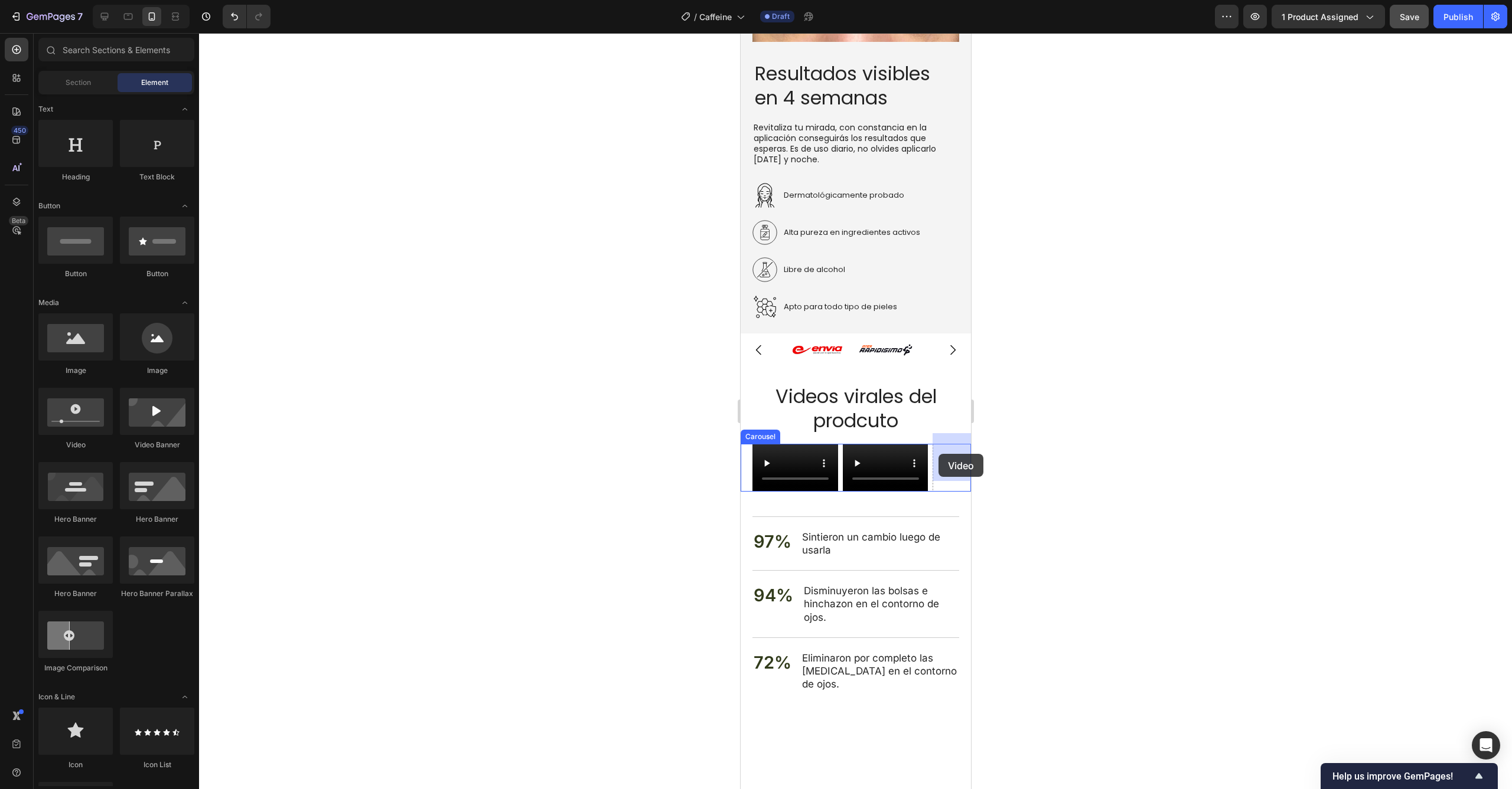
drag, startPoint x: 806, startPoint y: 462, endPoint x: 938, endPoint y: 454, distance: 132.2
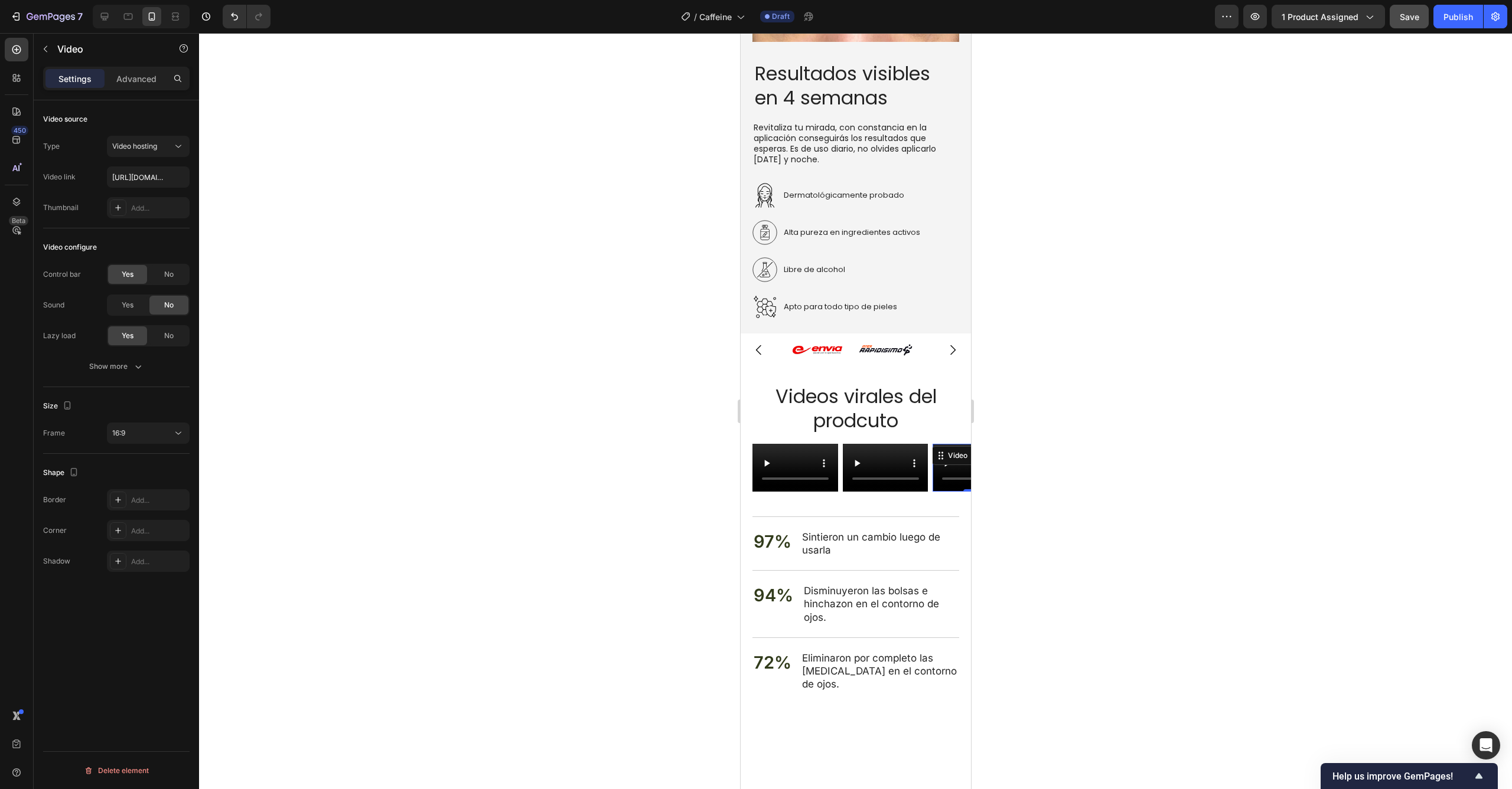
click at [948, 470] on video at bounding box center [974, 468] width 86 height 48
click at [948, 467] on video at bounding box center [974, 468] width 86 height 48
click at [158, 179] on input "https://cdn.shopify.com/videos/c/o/v/2cd3deb506b54b009063f7270ab5cf2e.mp4" at bounding box center [148, 177] width 83 height 21
click at [958, 466] on img at bounding box center [974, 468] width 86 height 48
click at [167, 181] on input "text" at bounding box center [148, 177] width 83 height 21
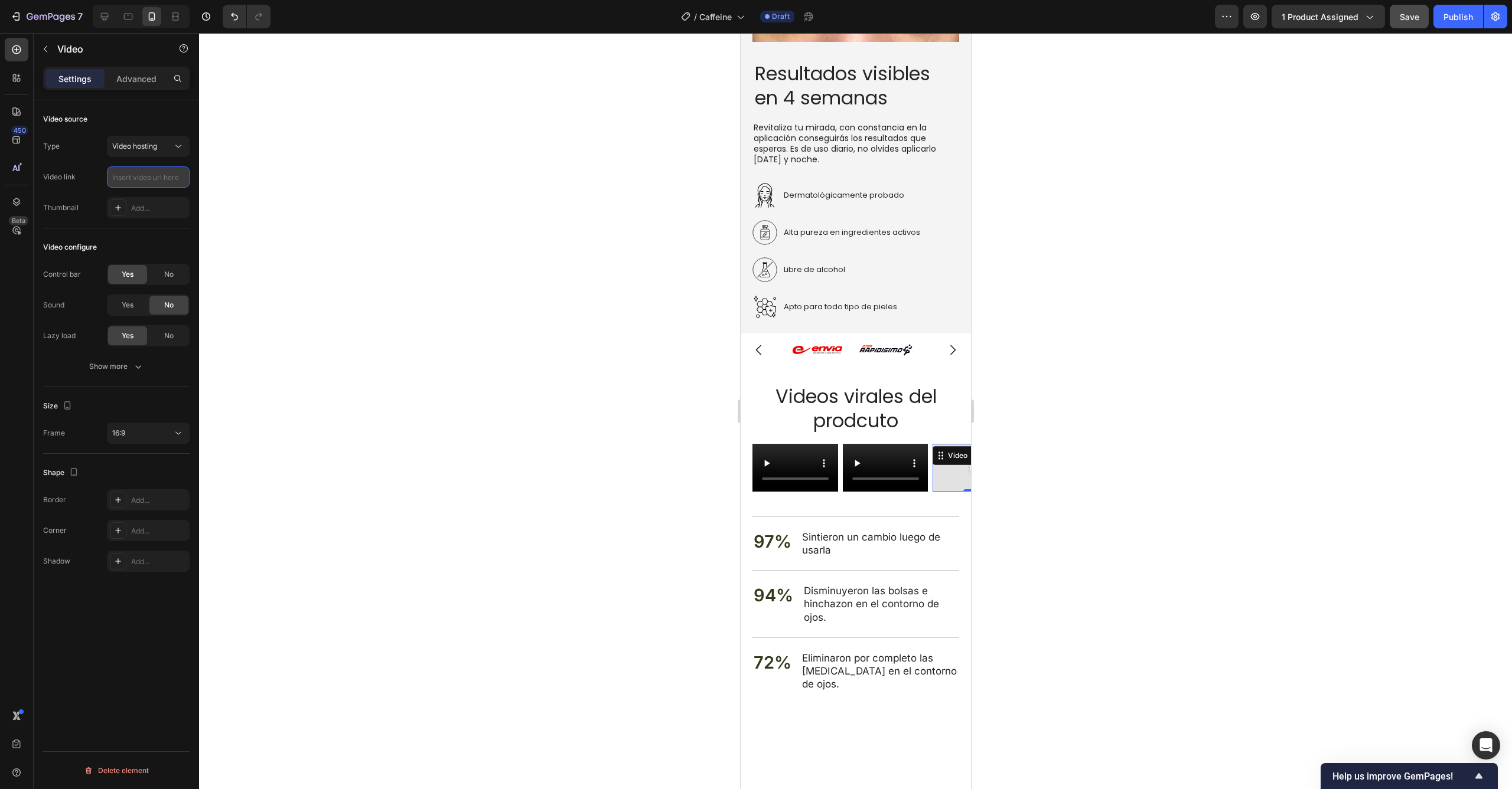
paste input "https://cdn.shopify.com/videos/c/o/v/44e818420c5a4560baa0cd336f047a64.mp4"
type input "https://cdn.shopify.com/videos/c/o/v/44e818420c5a4560baa0cd336f047a64.mp4"
click at [547, 362] on div at bounding box center [855, 411] width 1313 height 756
click at [763, 455] on video at bounding box center [794, 468] width 86 height 48
click at [153, 439] on button "16:9" at bounding box center [148, 433] width 83 height 21
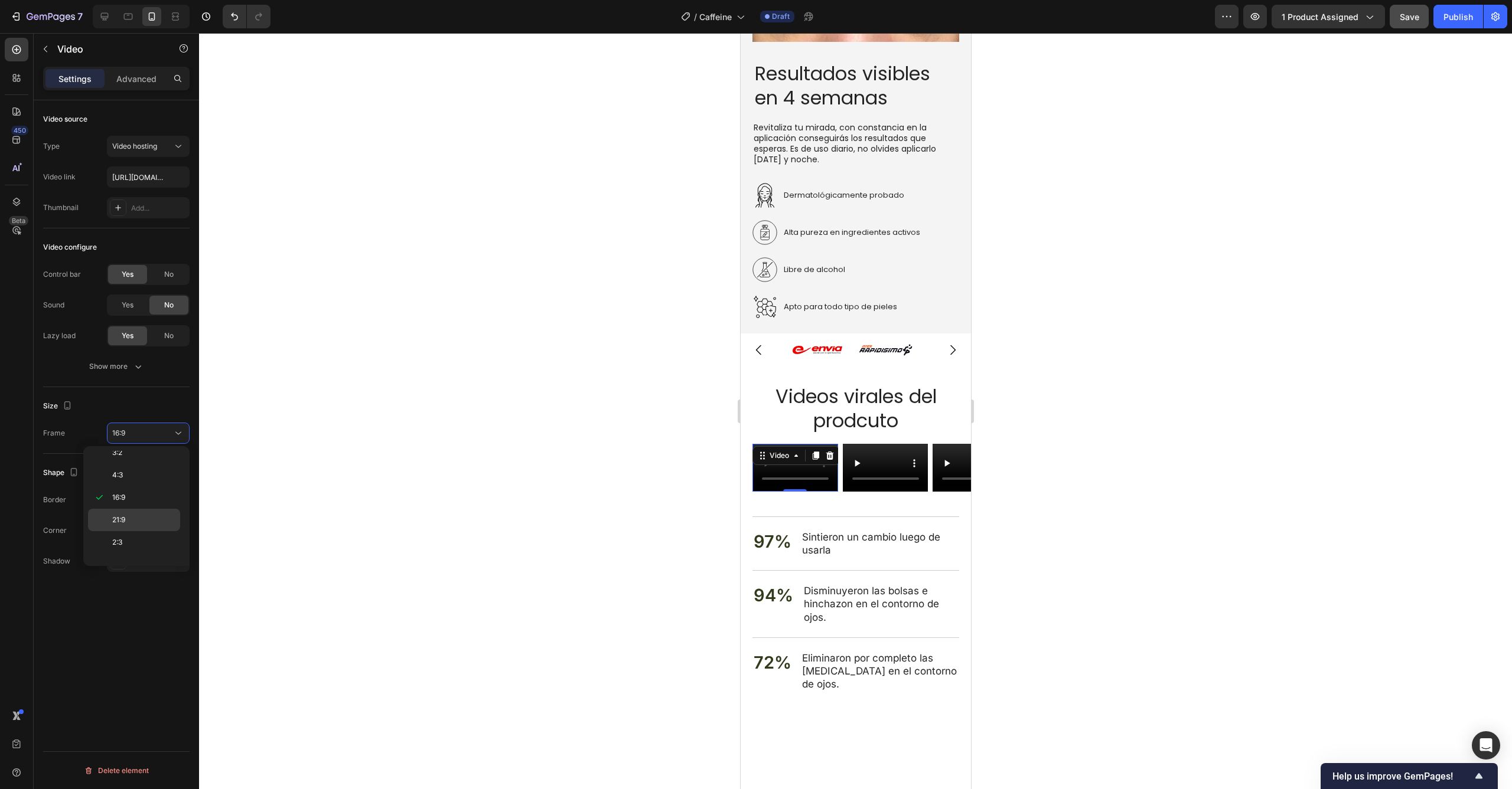
scroll to position [114, 0]
click at [137, 533] on div "9:16" at bounding box center [134, 528] width 92 height 23
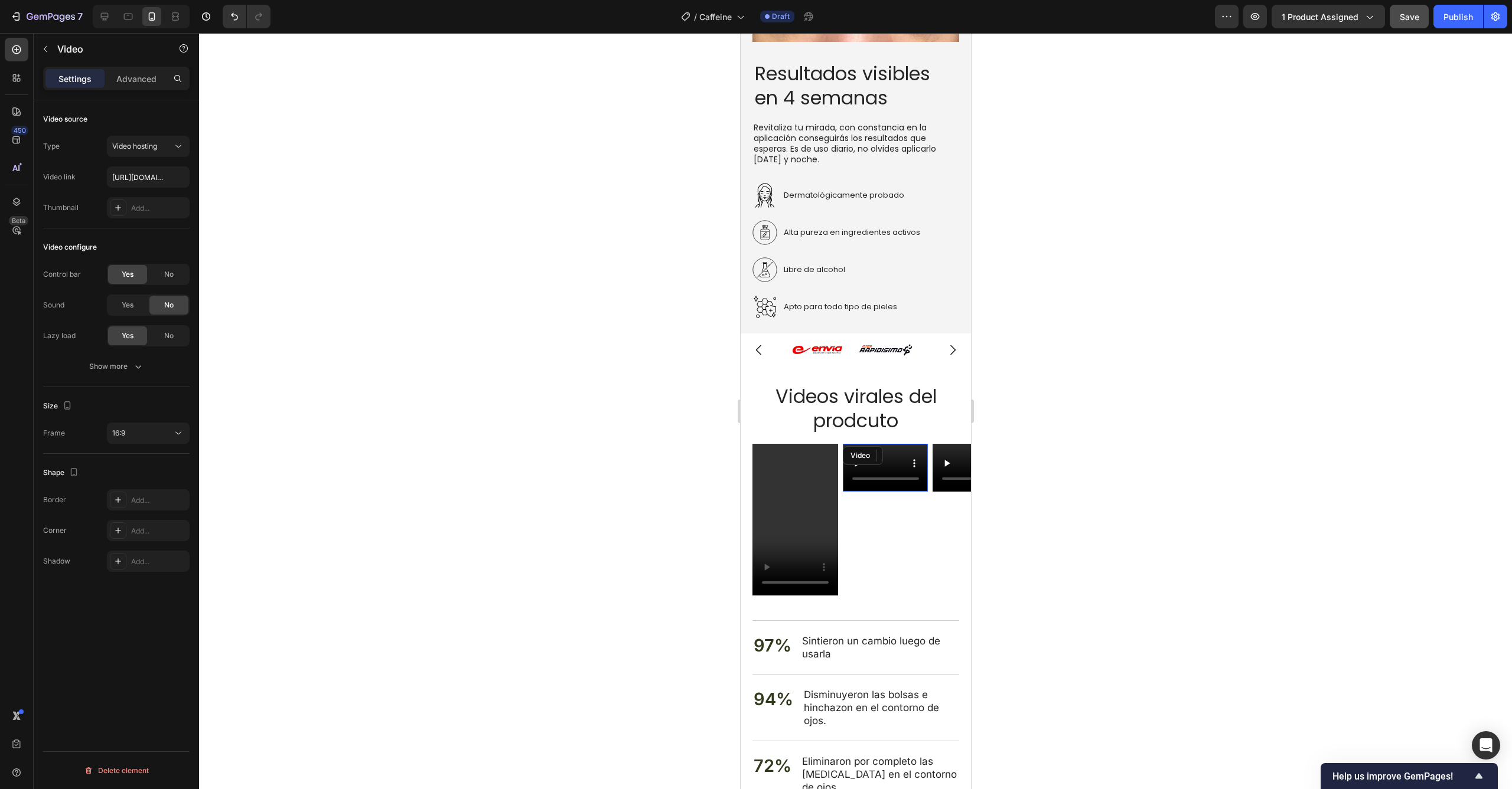
click at [854, 470] on video at bounding box center [885, 468] width 86 height 48
click at [137, 438] on div "16:9" at bounding box center [142, 433] width 60 height 11
click at [137, 534] on div "9:16" at bounding box center [134, 528] width 92 height 23
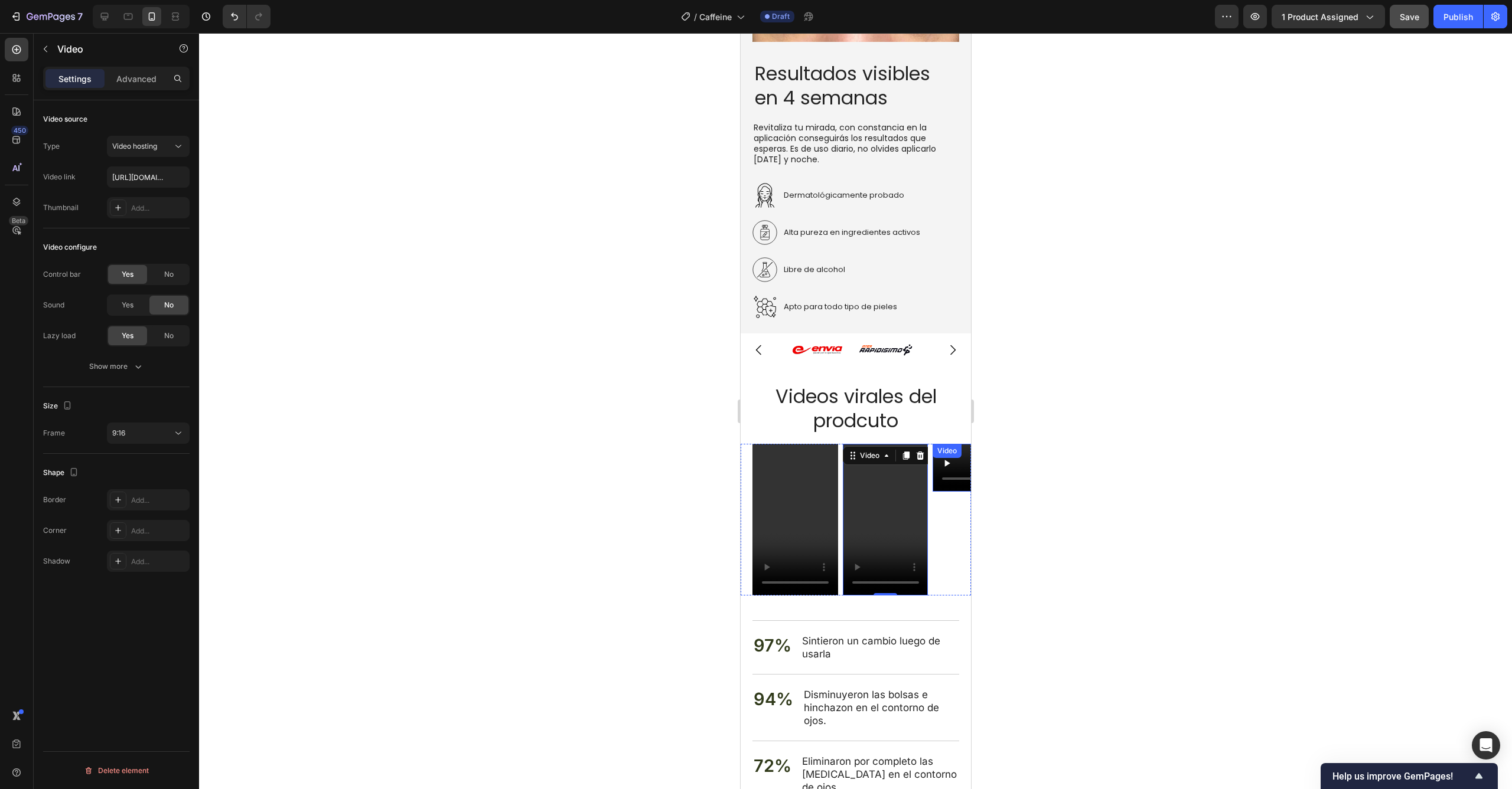
click at [948, 468] on video at bounding box center [974, 468] width 86 height 48
click at [174, 441] on button "16:9" at bounding box center [148, 433] width 83 height 21
click at [149, 528] on p "9:16" at bounding box center [143, 528] width 62 height 11
click at [402, 487] on div at bounding box center [855, 411] width 1313 height 756
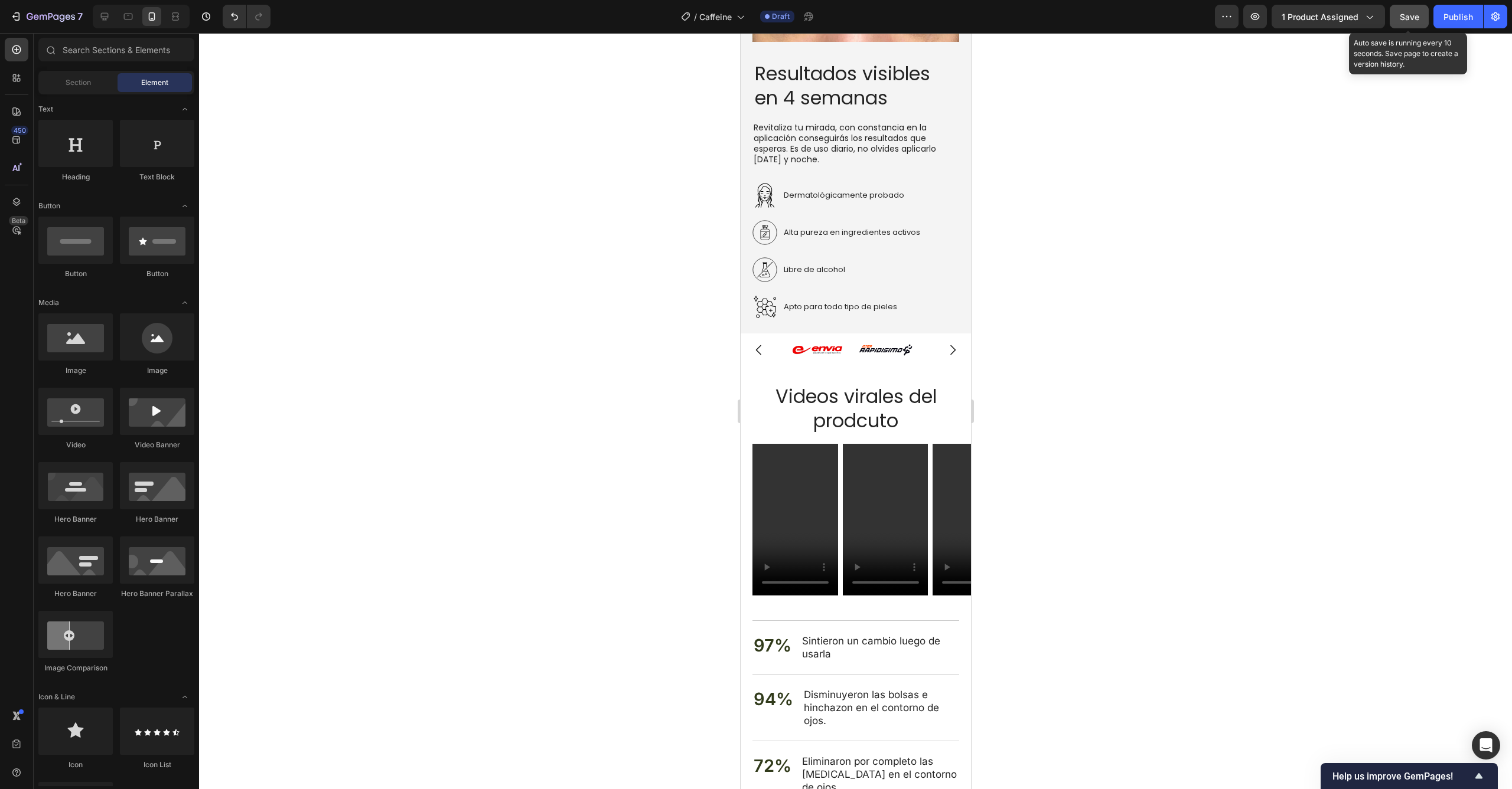
click at [1406, 18] on span "Save" at bounding box center [1409, 17] width 20 height 10
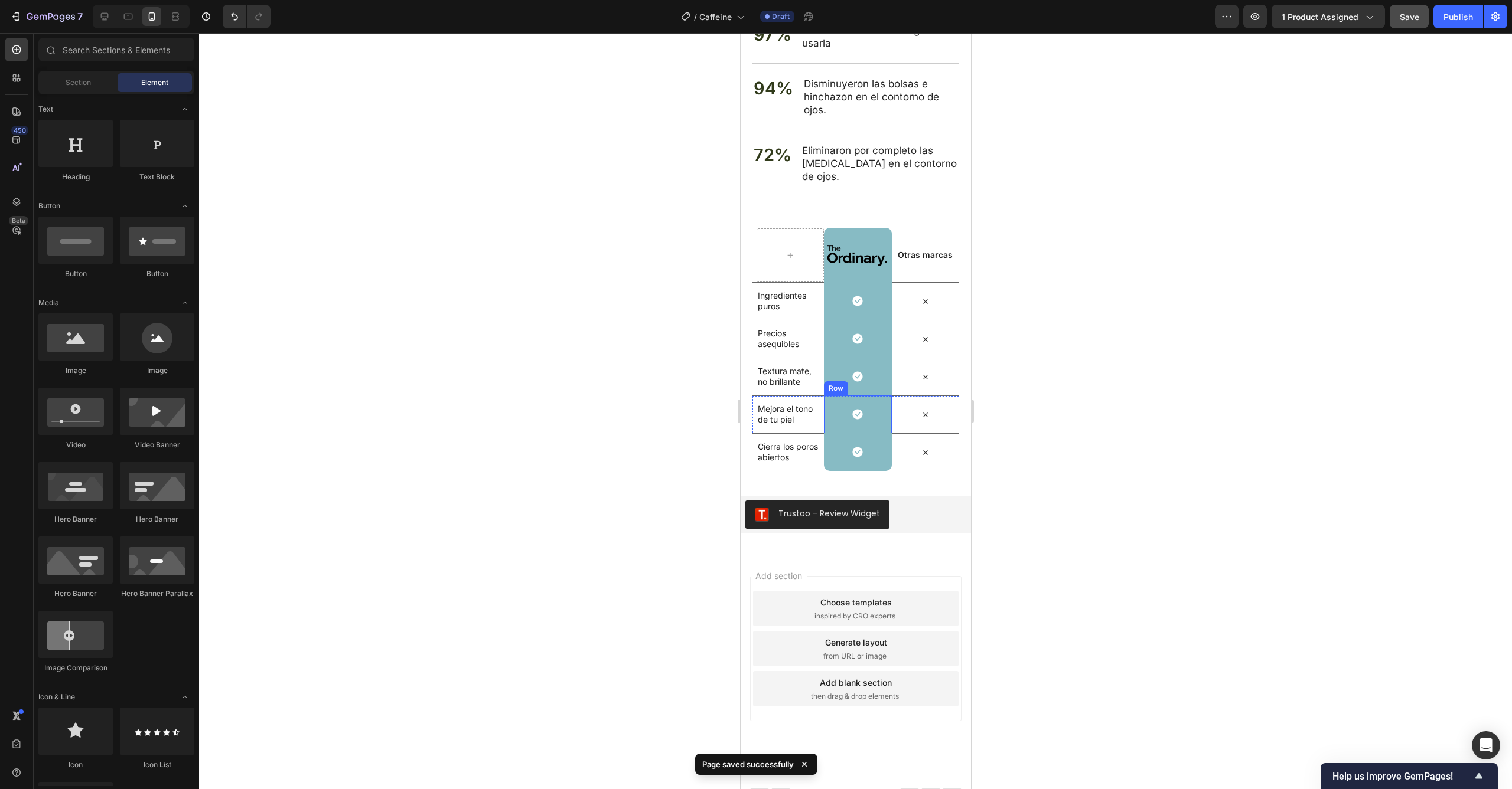
scroll to position [2170, 0]
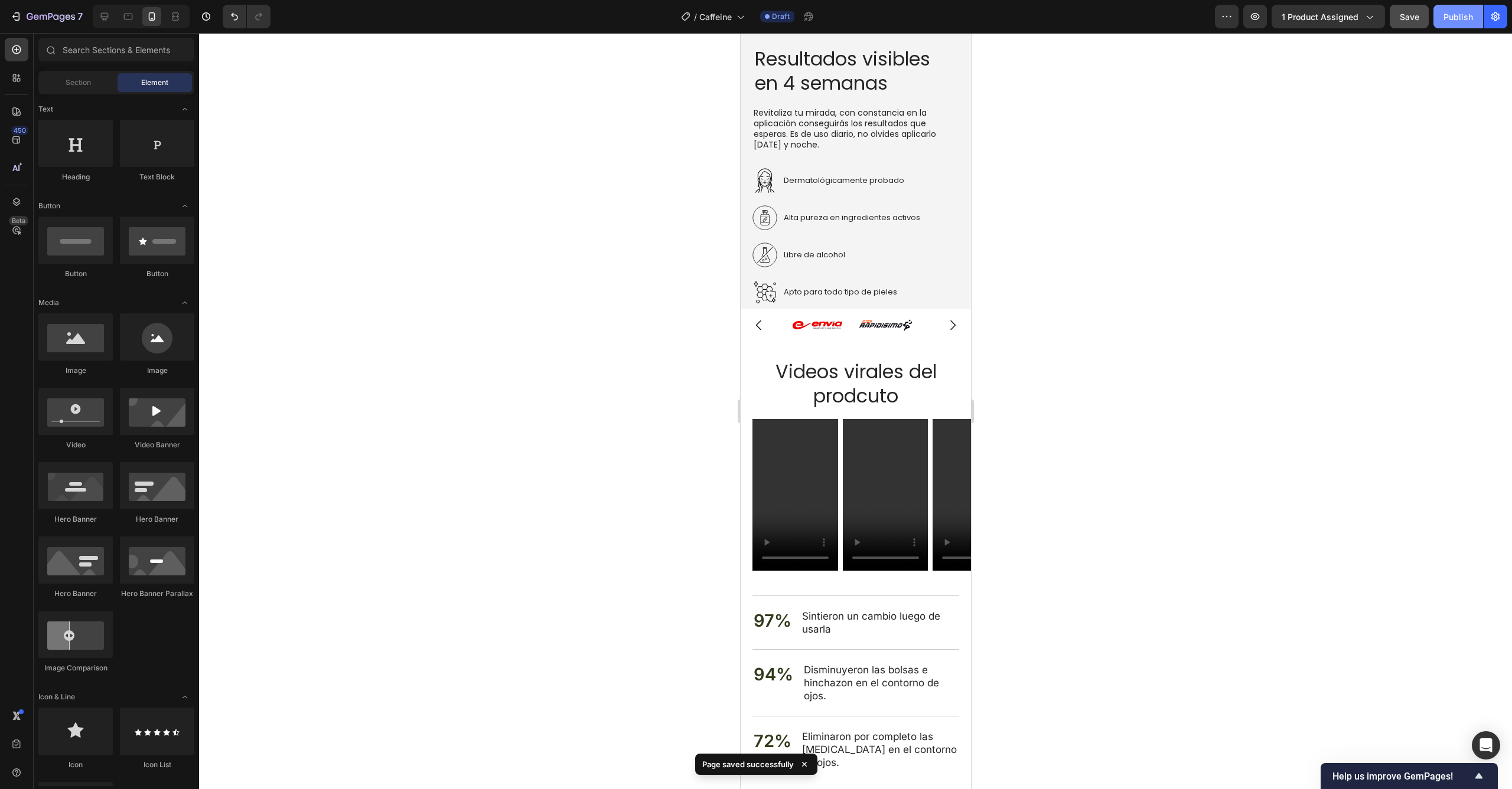
click at [1464, 20] on div "Publish" at bounding box center [1458, 17] width 30 height 13
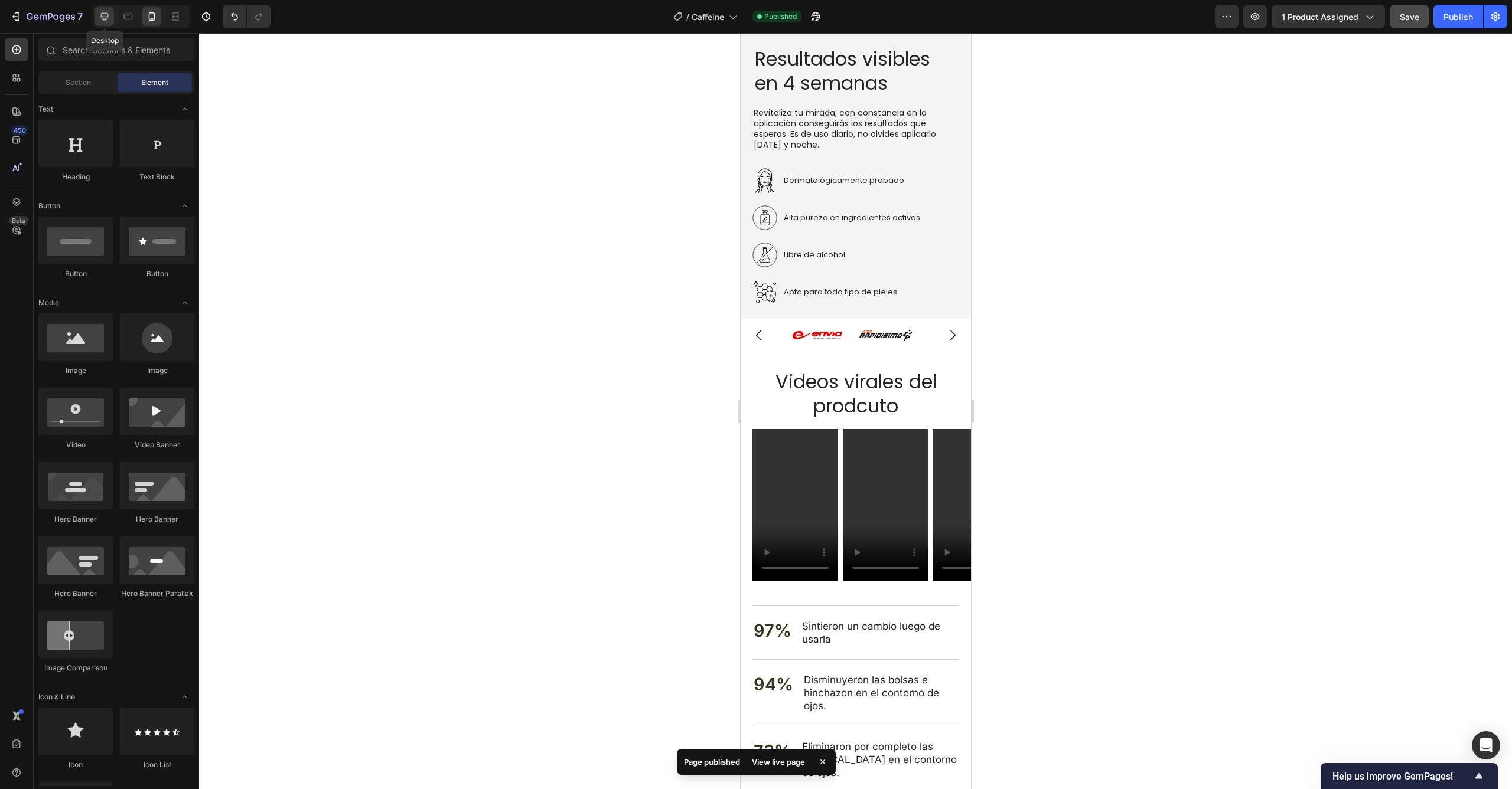
click at [104, 23] on div at bounding box center [104, 16] width 19 height 19
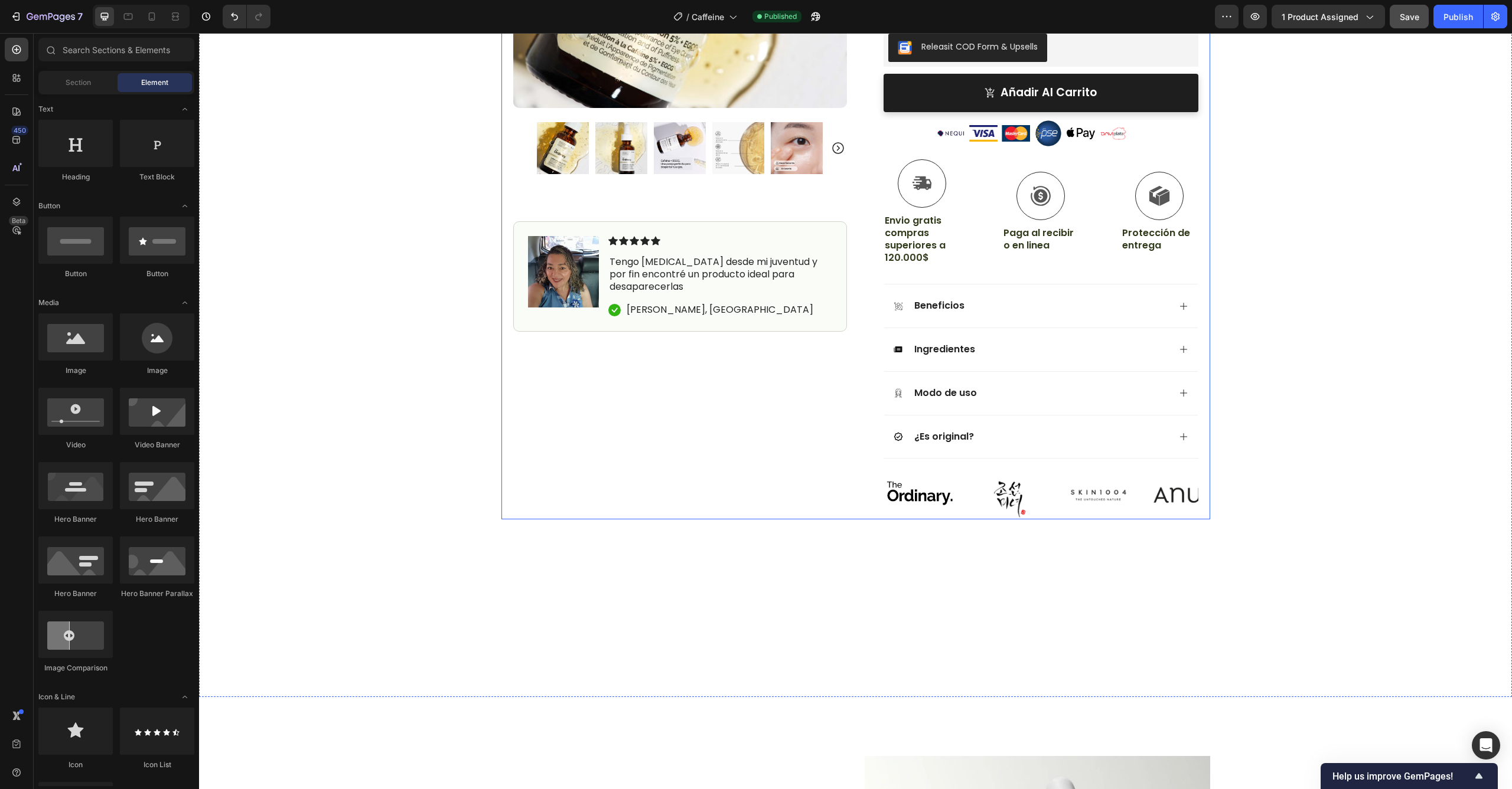
scroll to position [739, 0]
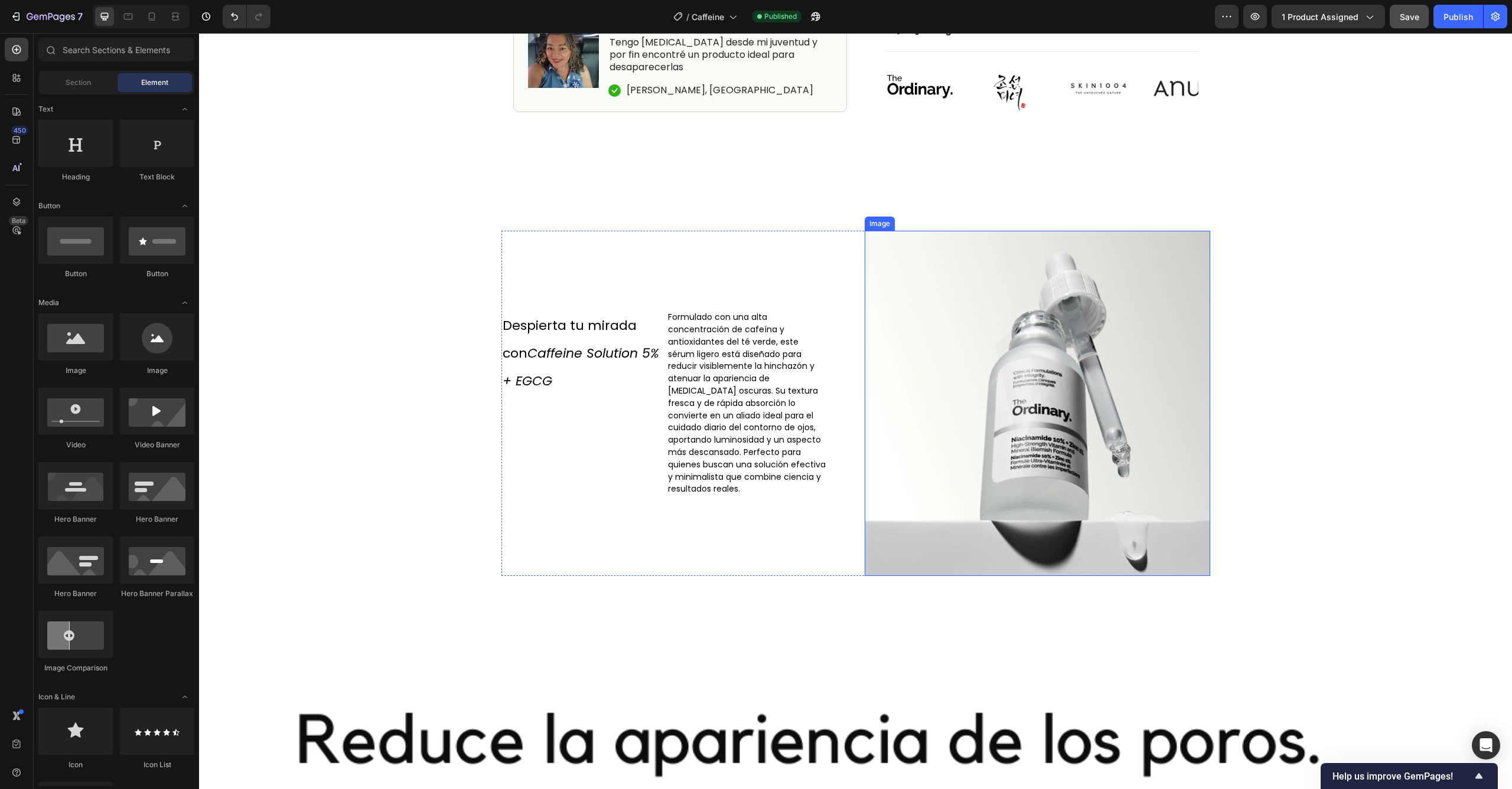
click at [995, 423] on img at bounding box center [1037, 404] width 346 height 346
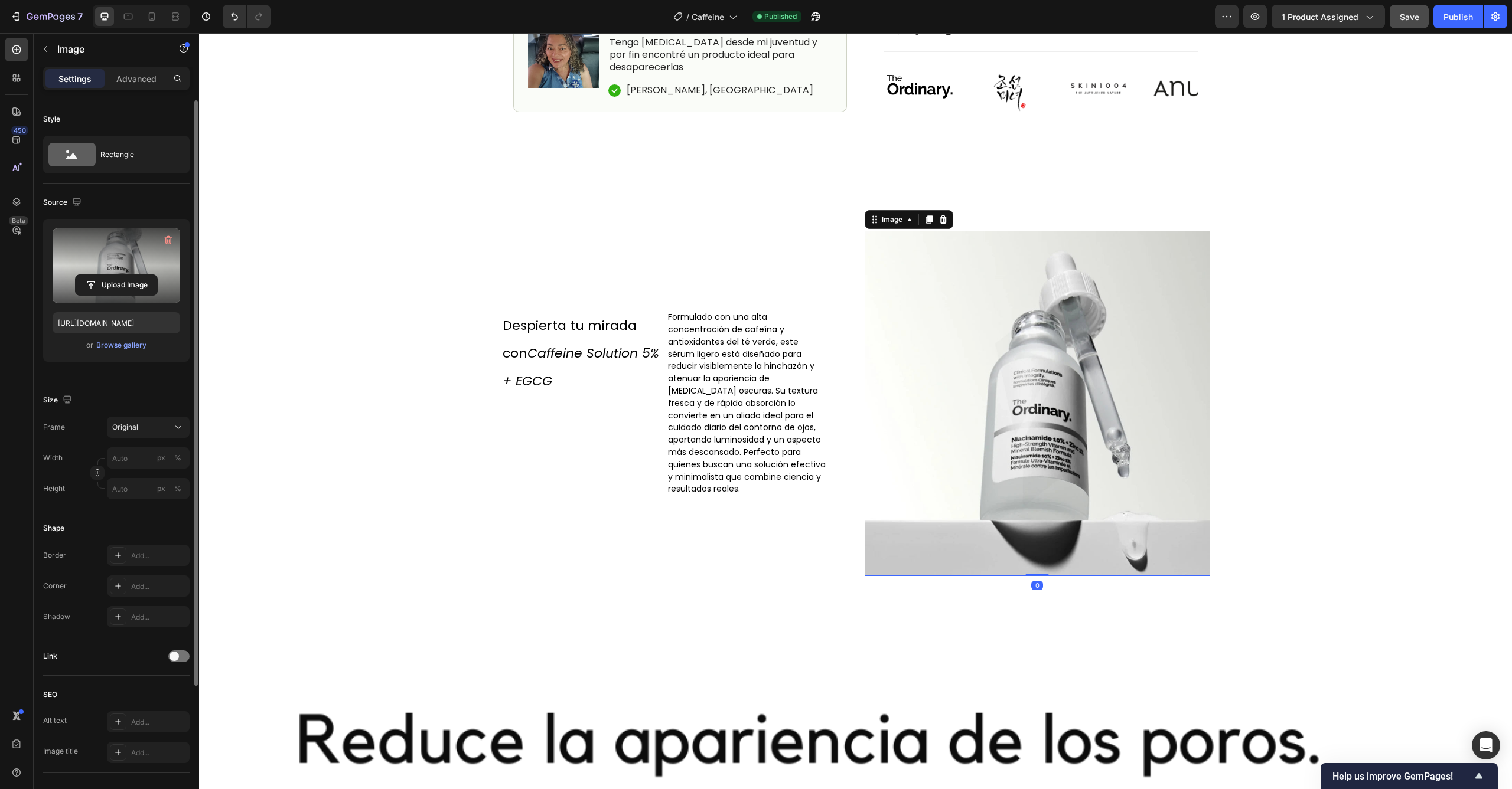
click at [119, 274] on label at bounding box center [116, 266] width 128 height 74
click at [119, 275] on input "file" at bounding box center [116, 285] width 81 height 20
click at [120, 348] on div "Browse gallery" at bounding box center [121, 345] width 50 height 11
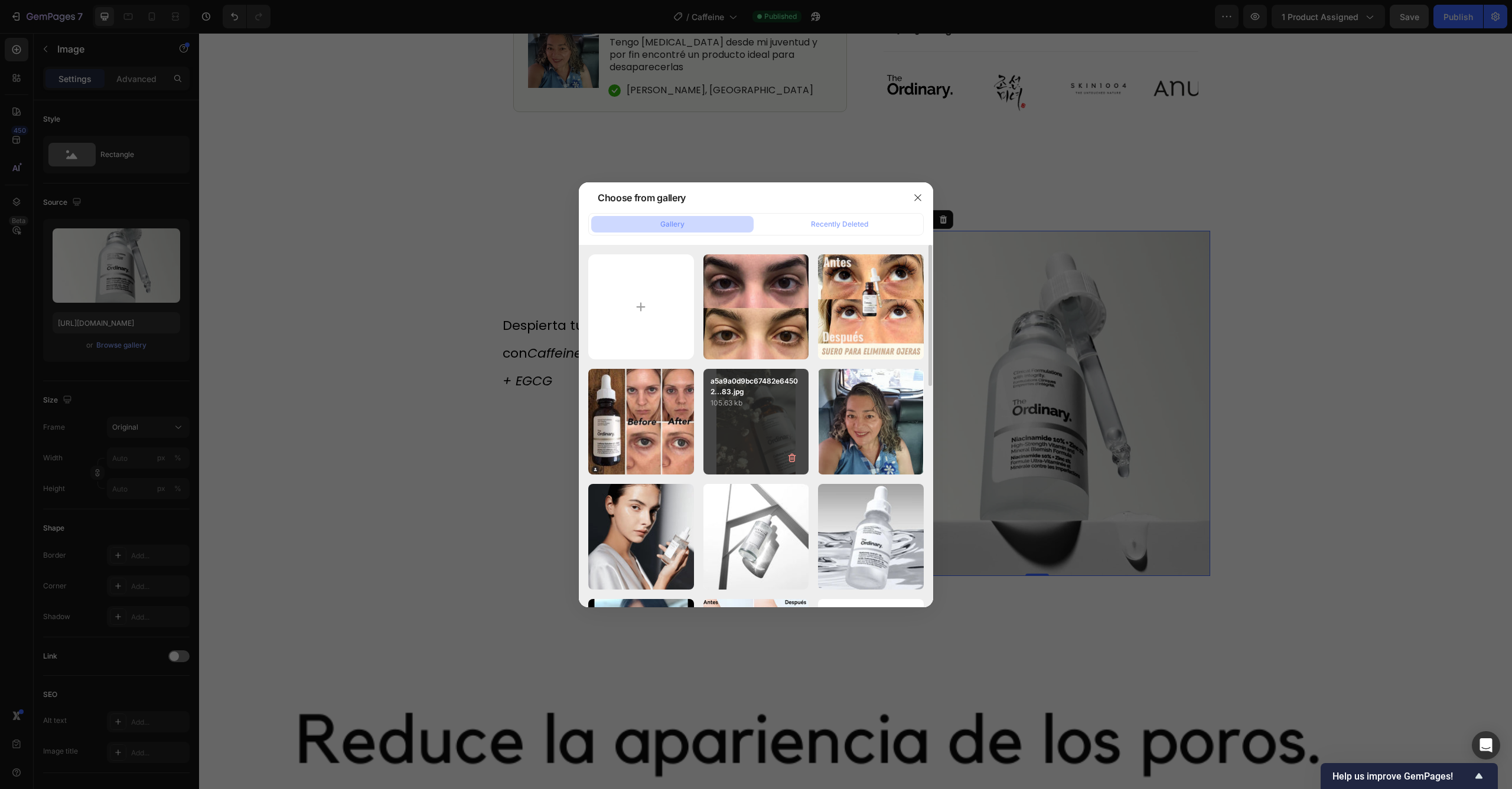
click at [763, 412] on div "a5a9a0d9bc67482e64502...83.jpg 105.63 kb" at bounding box center [756, 421] width 106 height 106
type input "[URL][DOMAIN_NAME]"
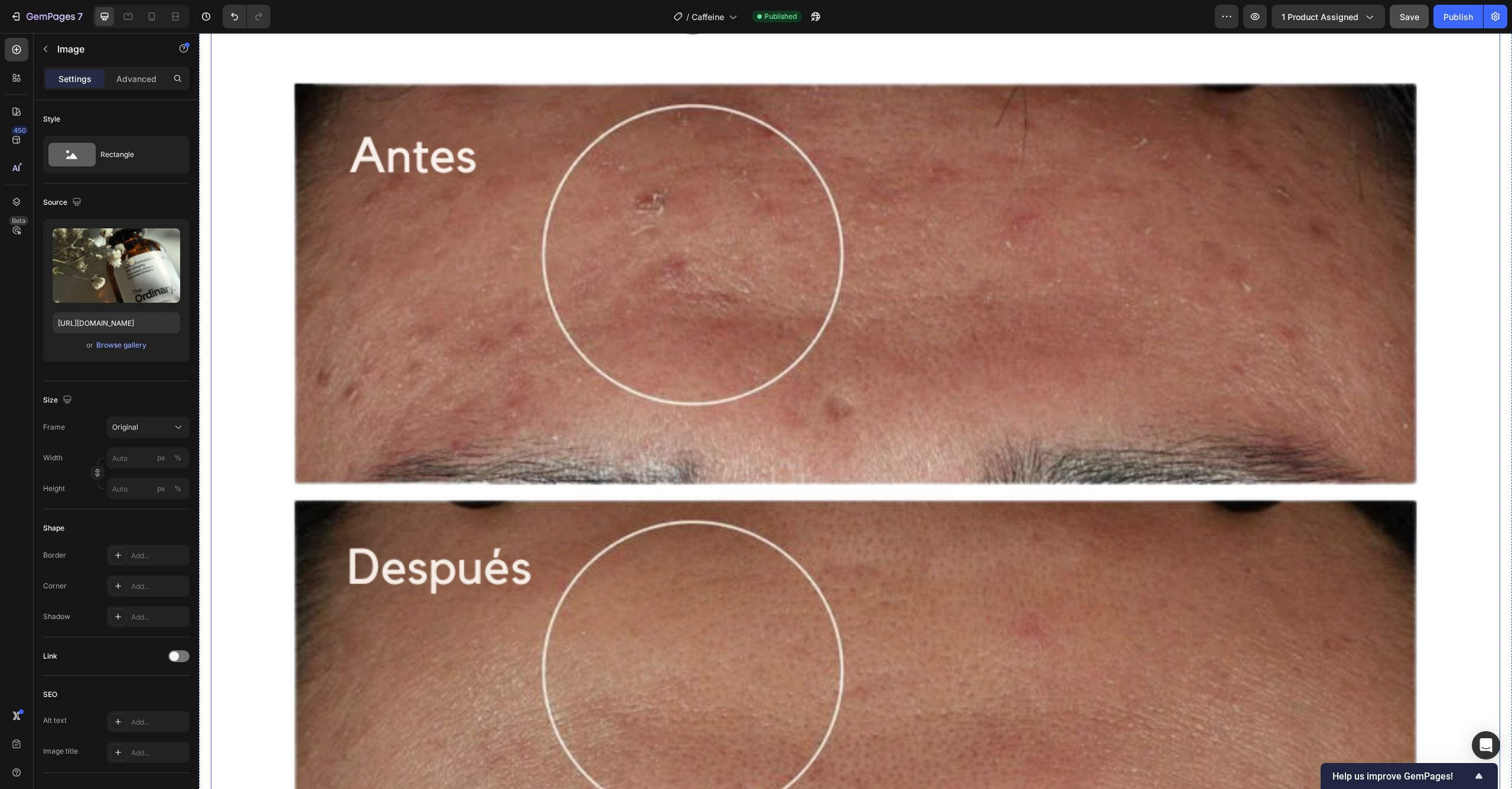
scroll to position [1817, 0]
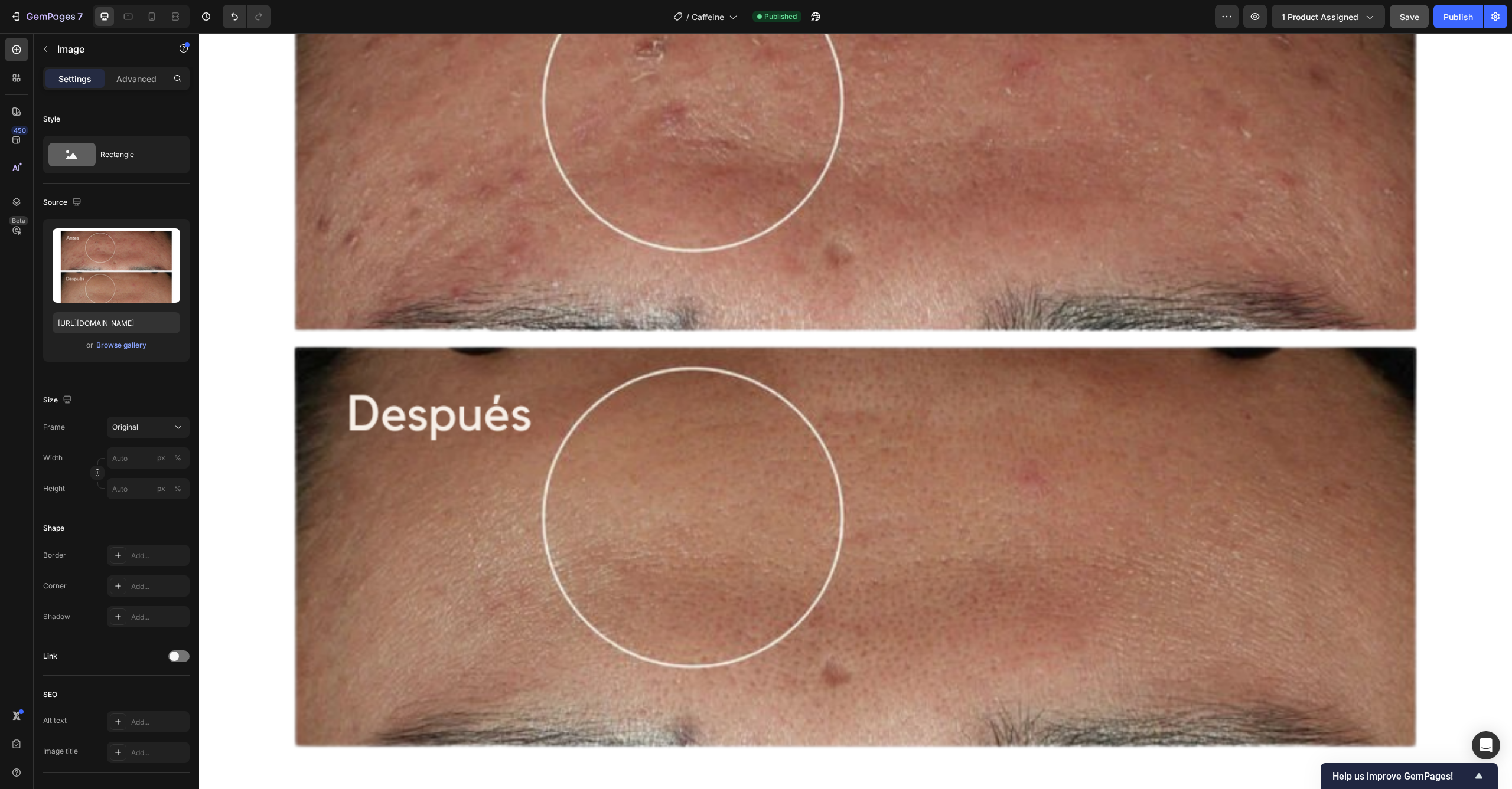
click at [717, 404] on img at bounding box center [855, 280] width 1289 height 1288
click at [101, 344] on div "Browse gallery" at bounding box center [121, 345] width 50 height 11
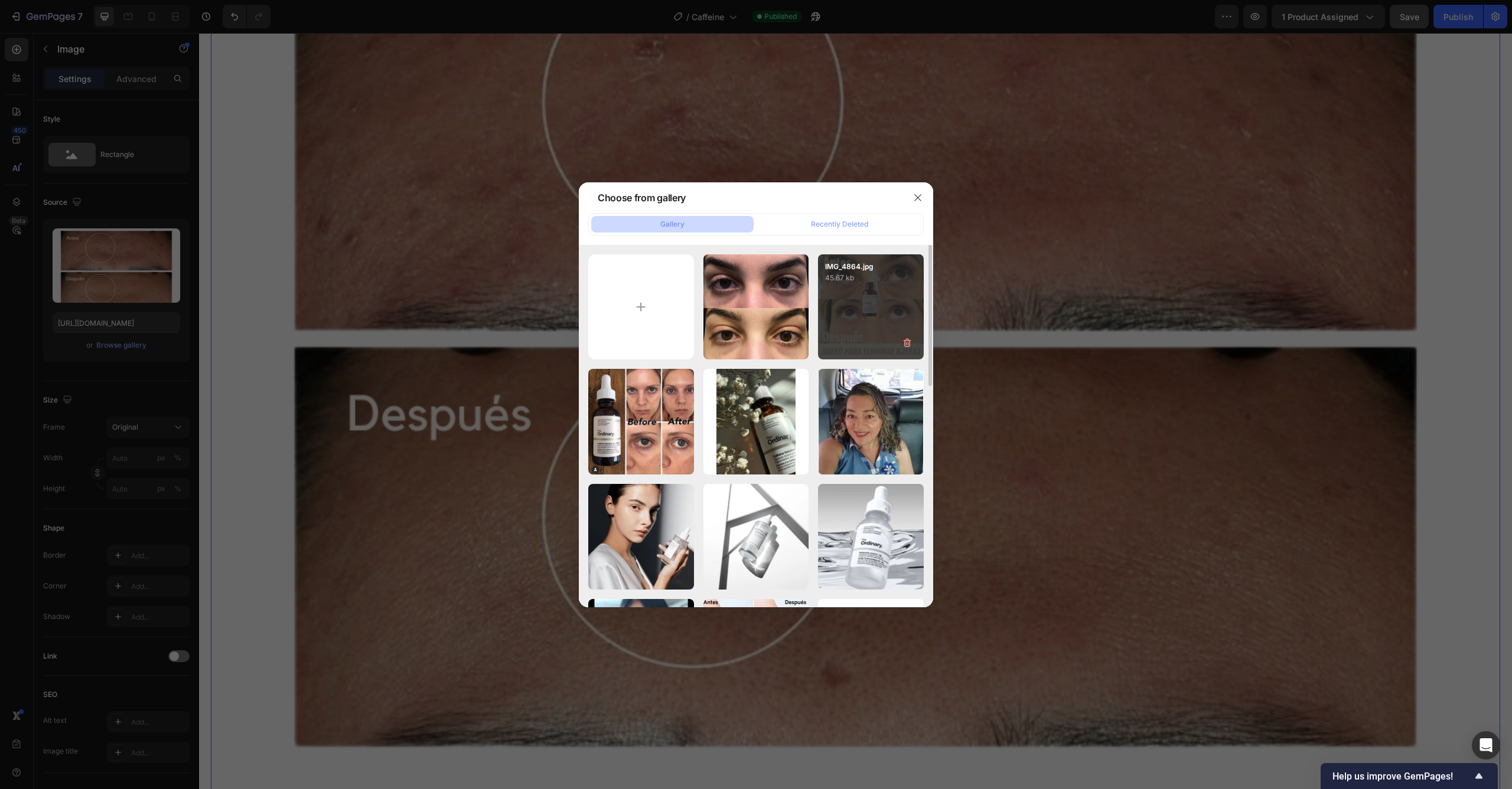
click at [894, 305] on div "IMG_4864.jpg 45.67 kb" at bounding box center [870, 307] width 106 height 106
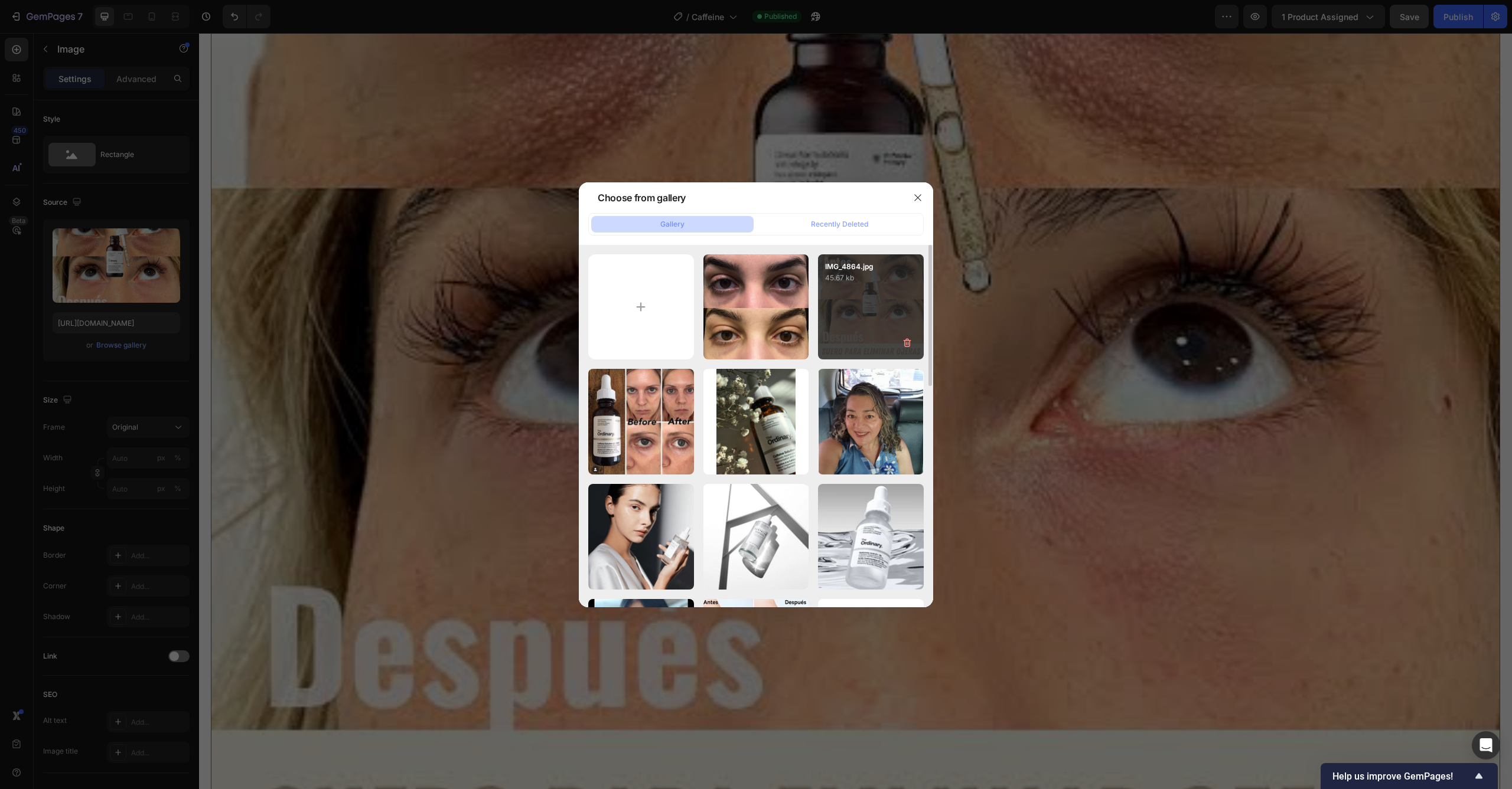
type input "https://cdn.shopify.com/s/files/1/0921/8310/1735/files/gempages_562482587914732…"
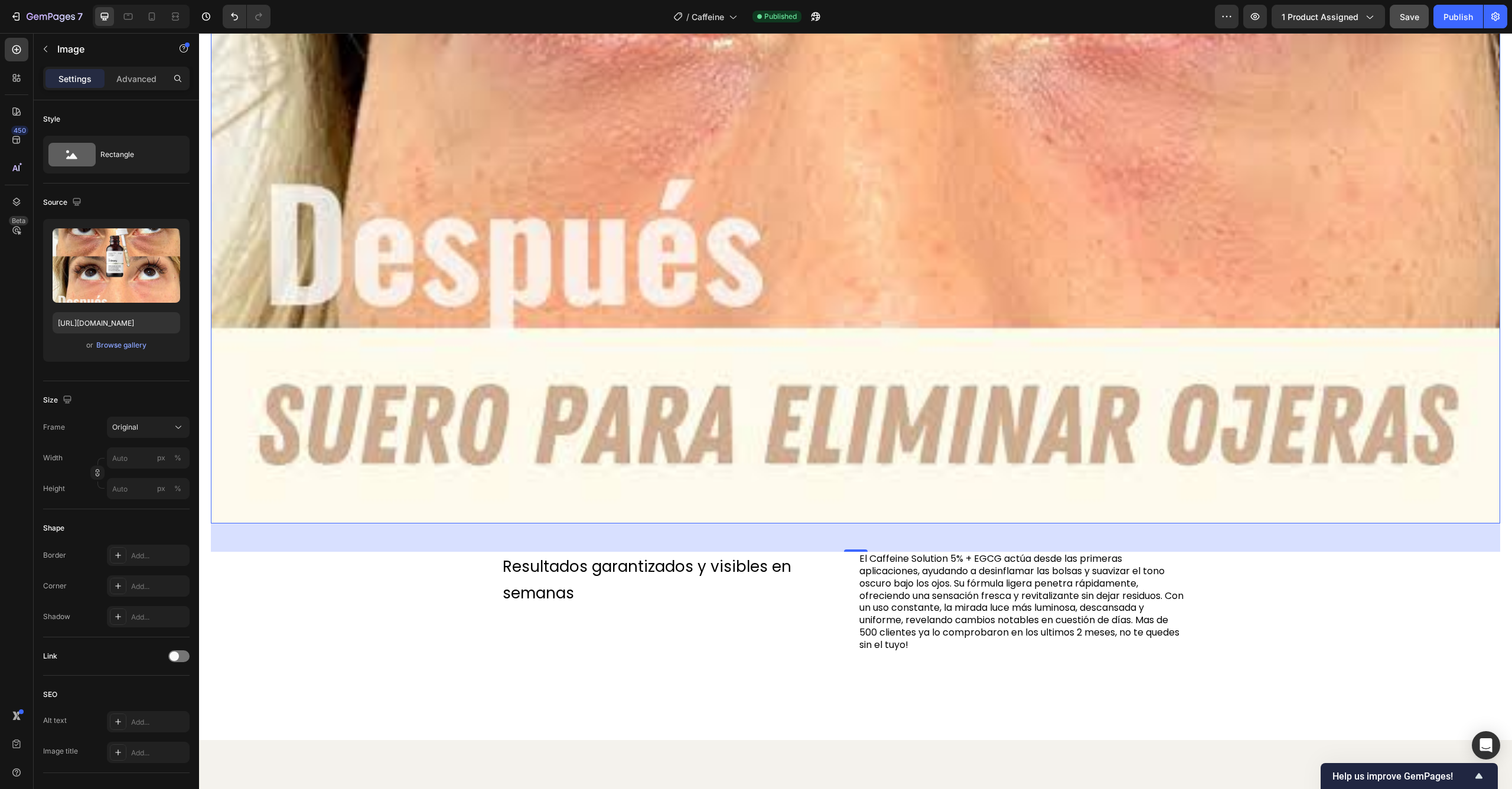
scroll to position [2553, 0]
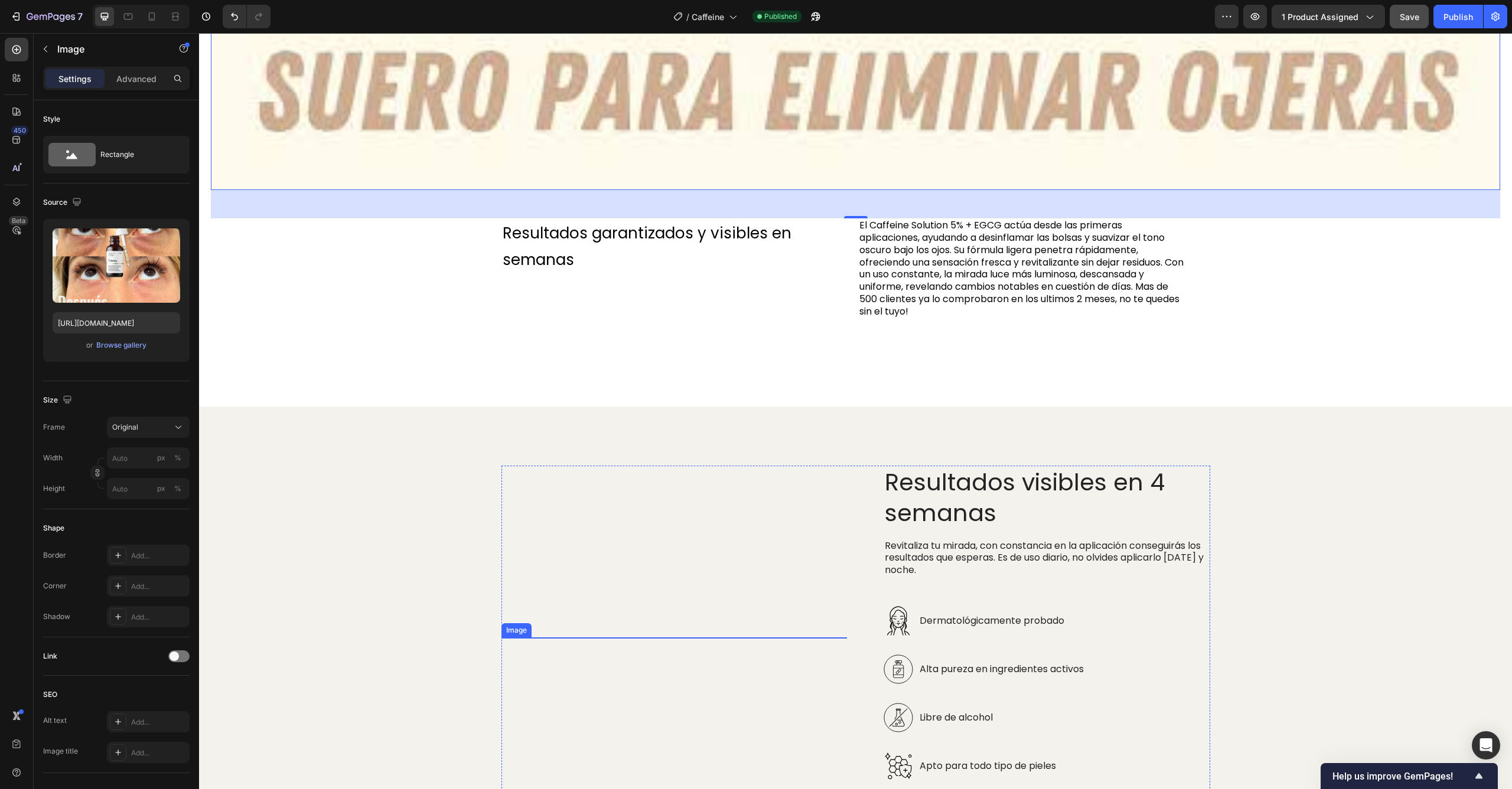
click at [733, 544] on img at bounding box center [675, 637] width 346 height 259
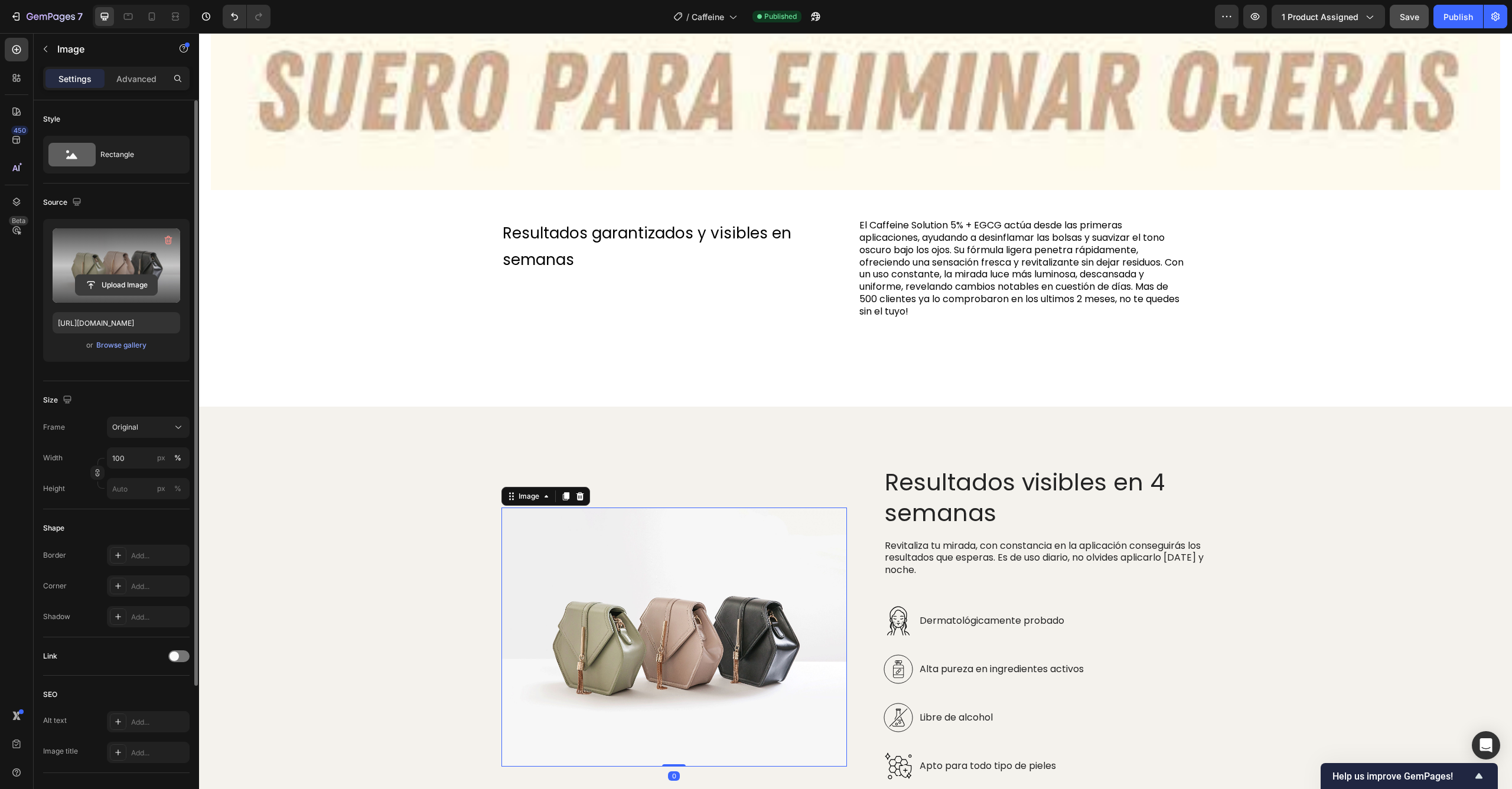
click at [91, 280] on input "file" at bounding box center [116, 285] width 81 height 20
click at [140, 344] on div "Browse gallery" at bounding box center [121, 345] width 50 height 11
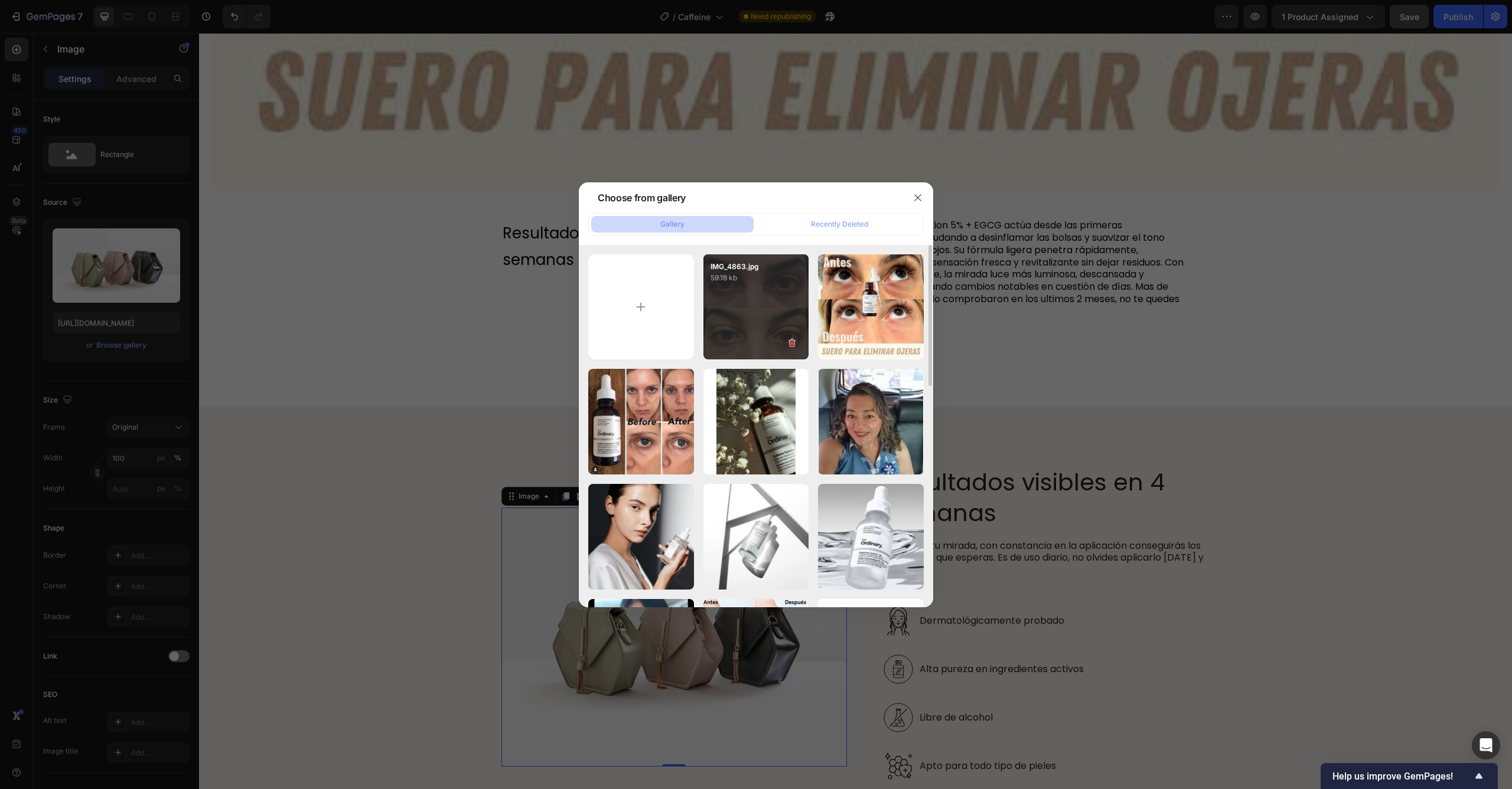
click at [789, 310] on div "IMG_4863.jpg 59.18 kb" at bounding box center [756, 307] width 106 height 106
type input "https://cdn.shopify.com/s/files/1/0921/8310/1735/files/gempages_562482587914732…"
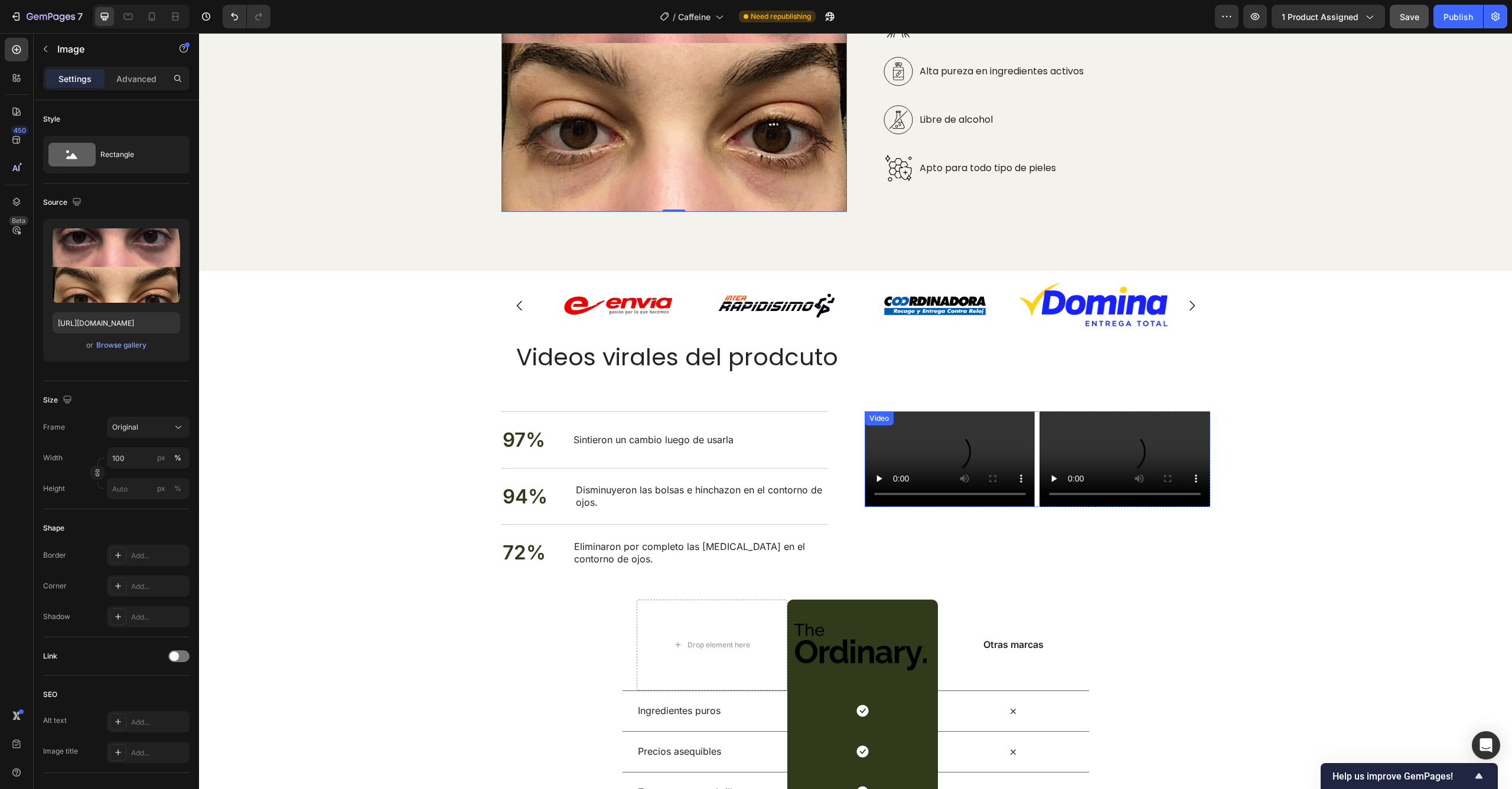
scroll to position [3194, 0]
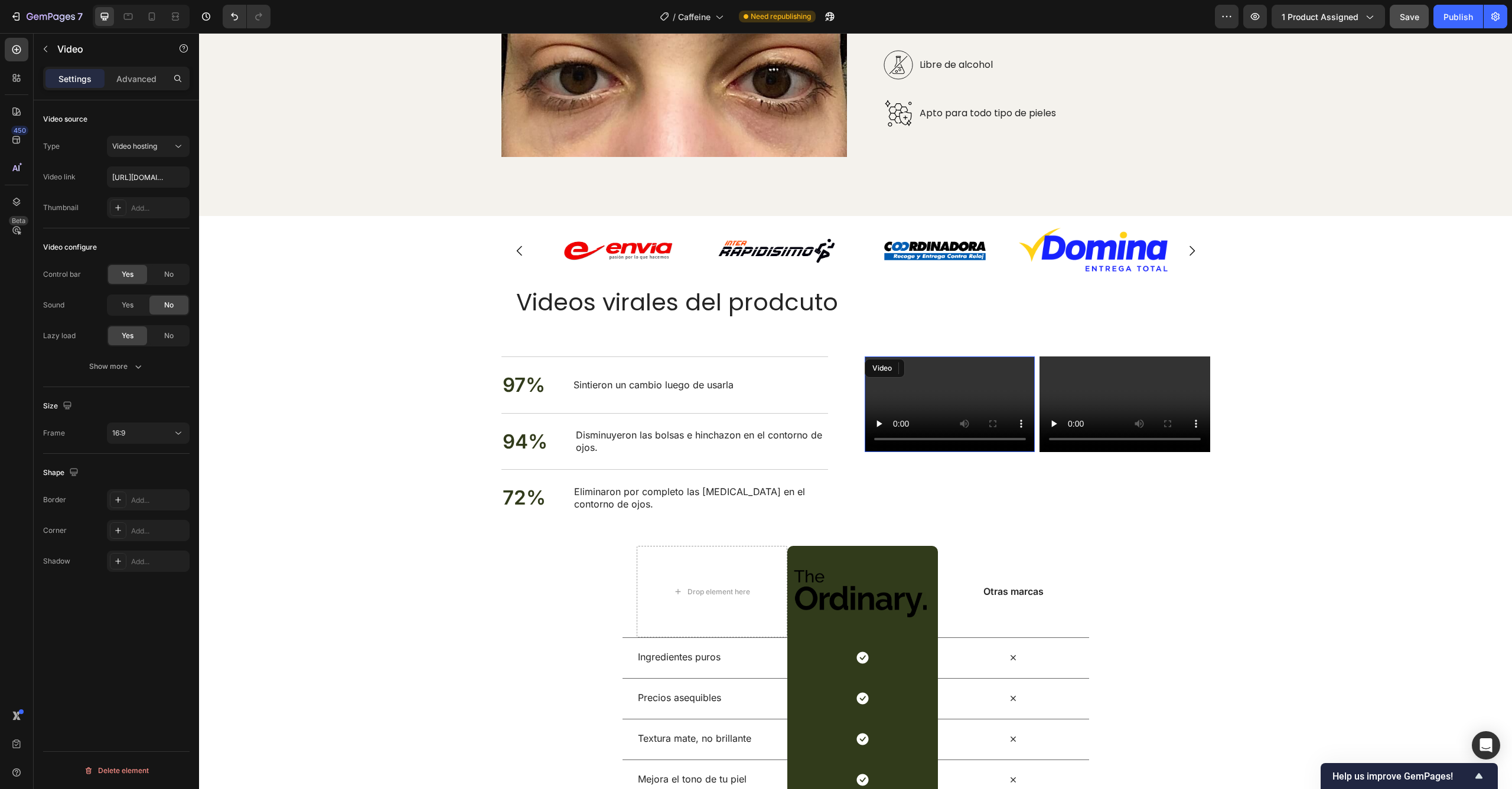
click at [870, 413] on video at bounding box center [949, 404] width 171 height 96
click at [125, 434] on span "16:9" at bounding box center [118, 433] width 13 height 9
click at [130, 525] on p "9:16" at bounding box center [143, 528] width 62 height 11
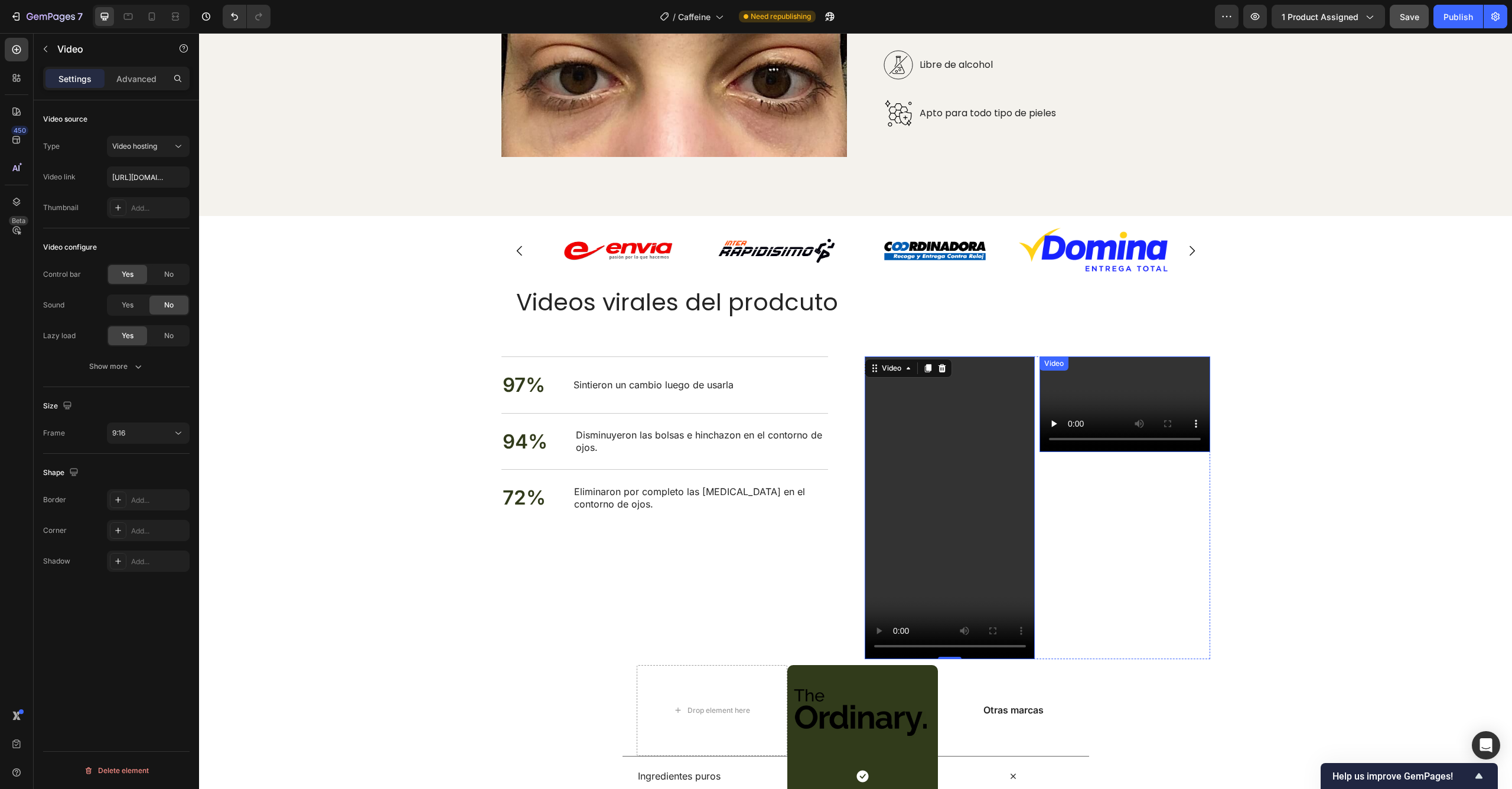
click at [1066, 395] on video at bounding box center [1124, 404] width 171 height 96
click at [154, 443] on button "16:9" at bounding box center [148, 433] width 83 height 21
click at [147, 526] on p "9:16" at bounding box center [143, 528] width 62 height 11
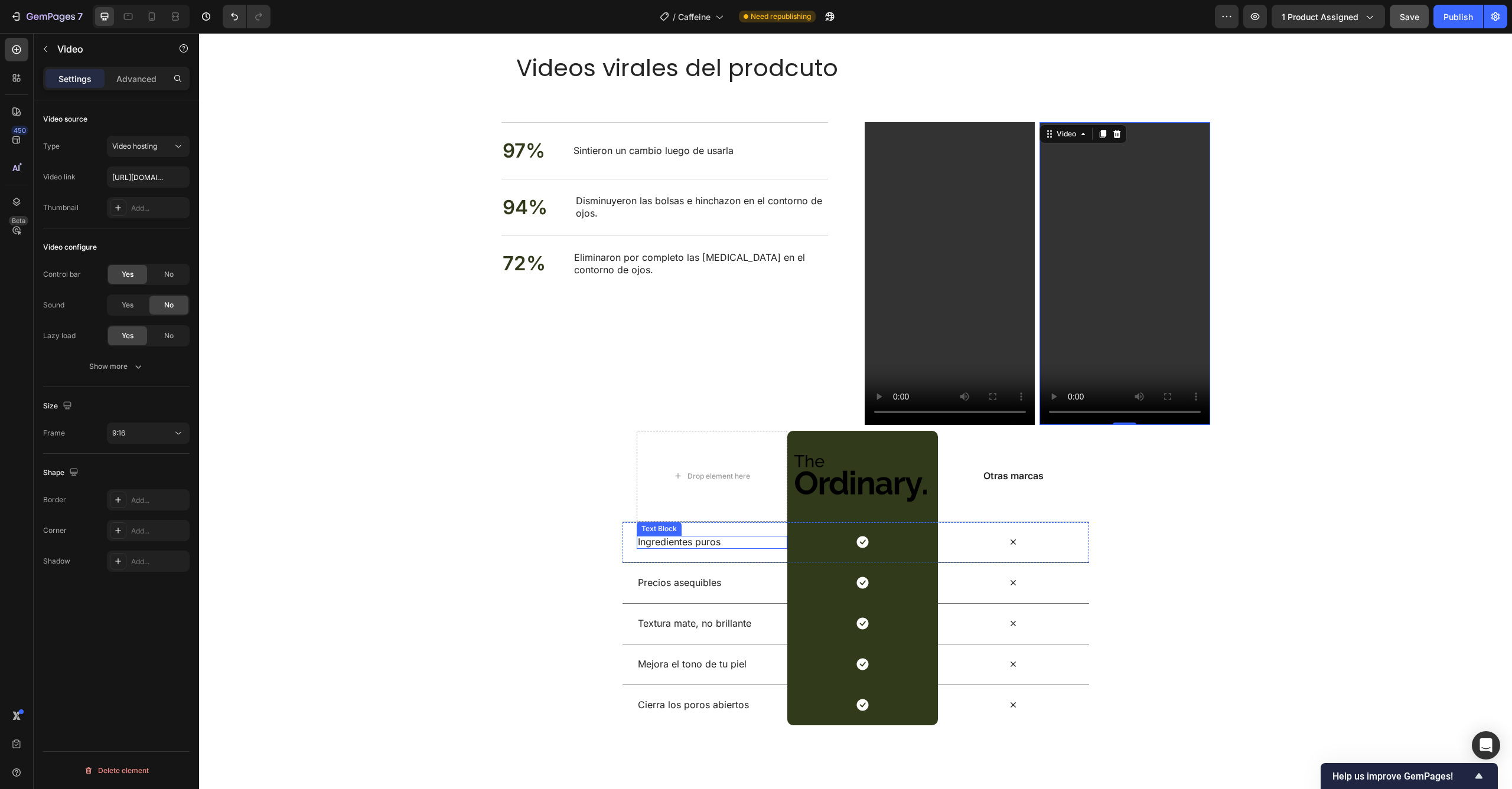
scroll to position [3669, 0]
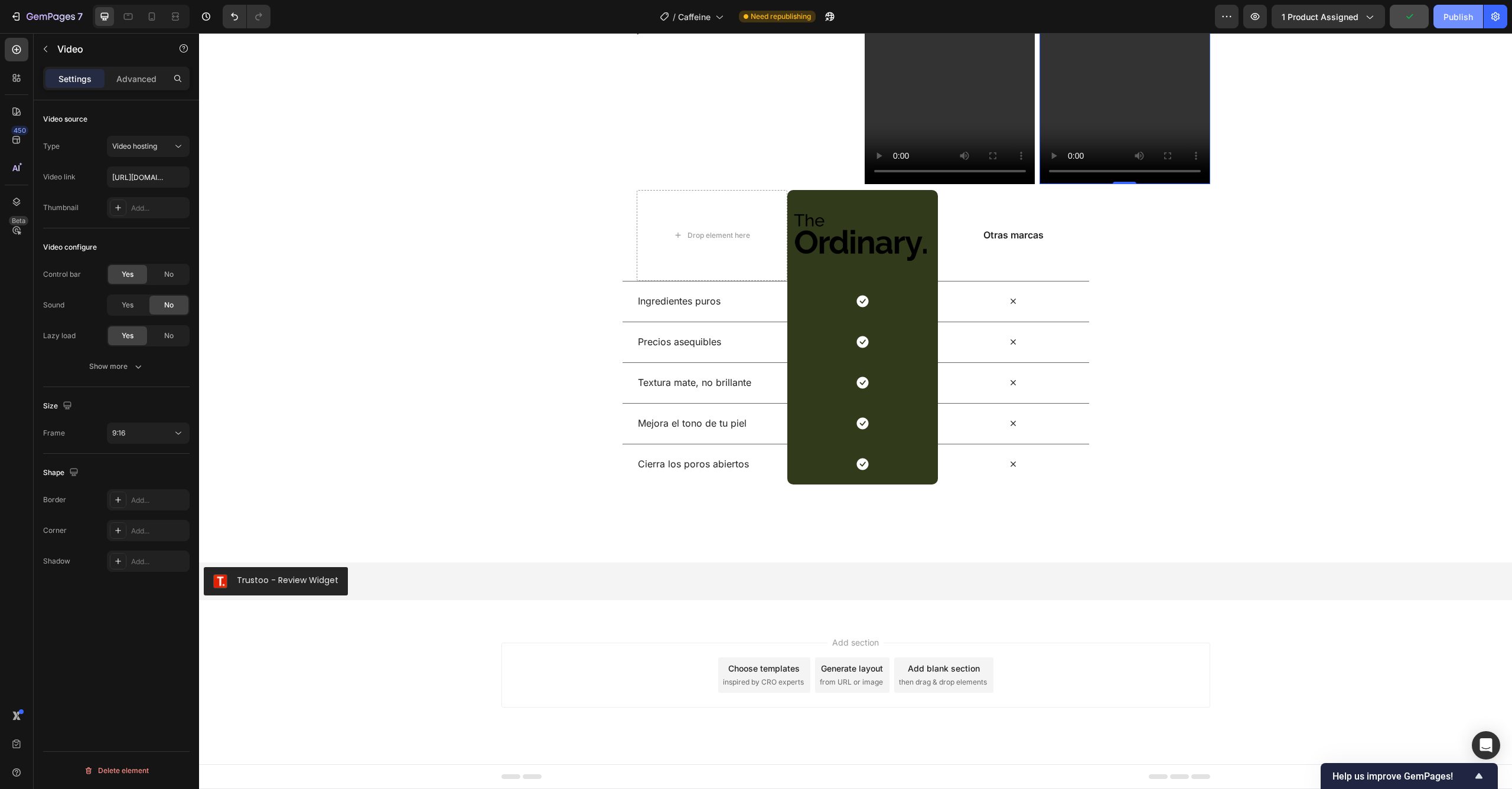
click at [1453, 18] on div "Publish" at bounding box center [1458, 17] width 30 height 13
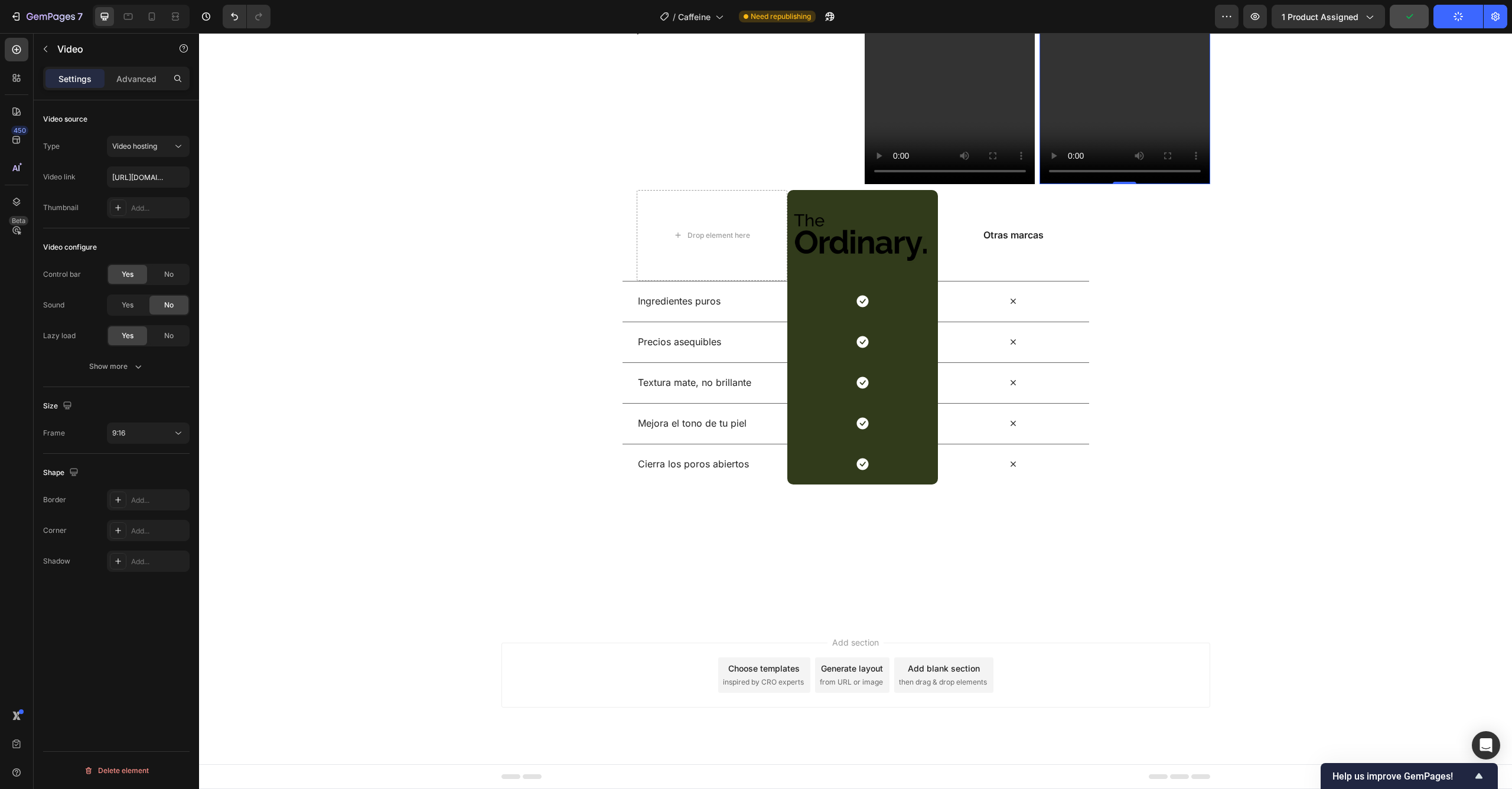
scroll to position [3091, 0]
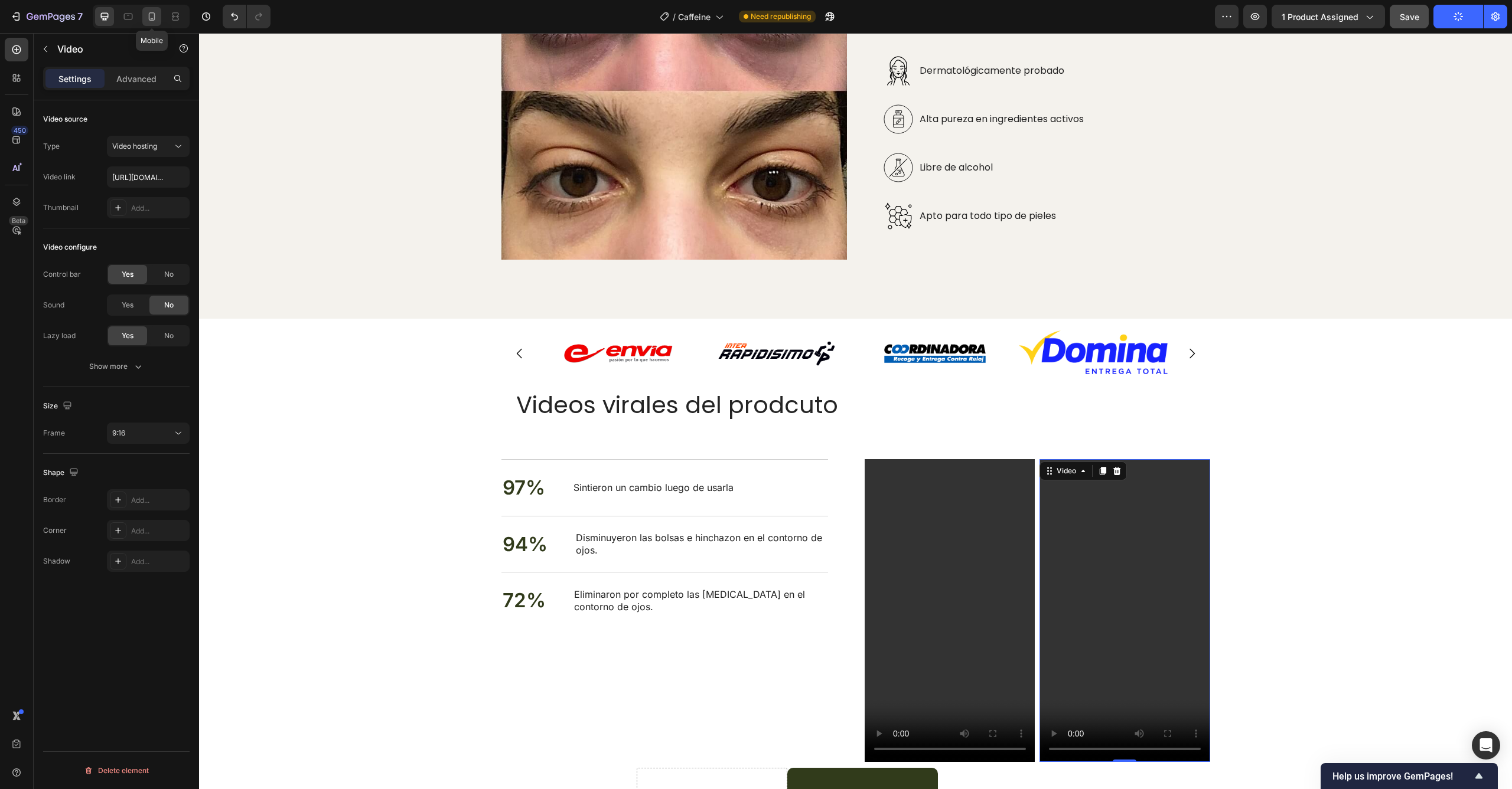
click at [149, 18] on icon at bounding box center [152, 17] width 6 height 8
